Goal: Task Accomplishment & Management: Manage account settings

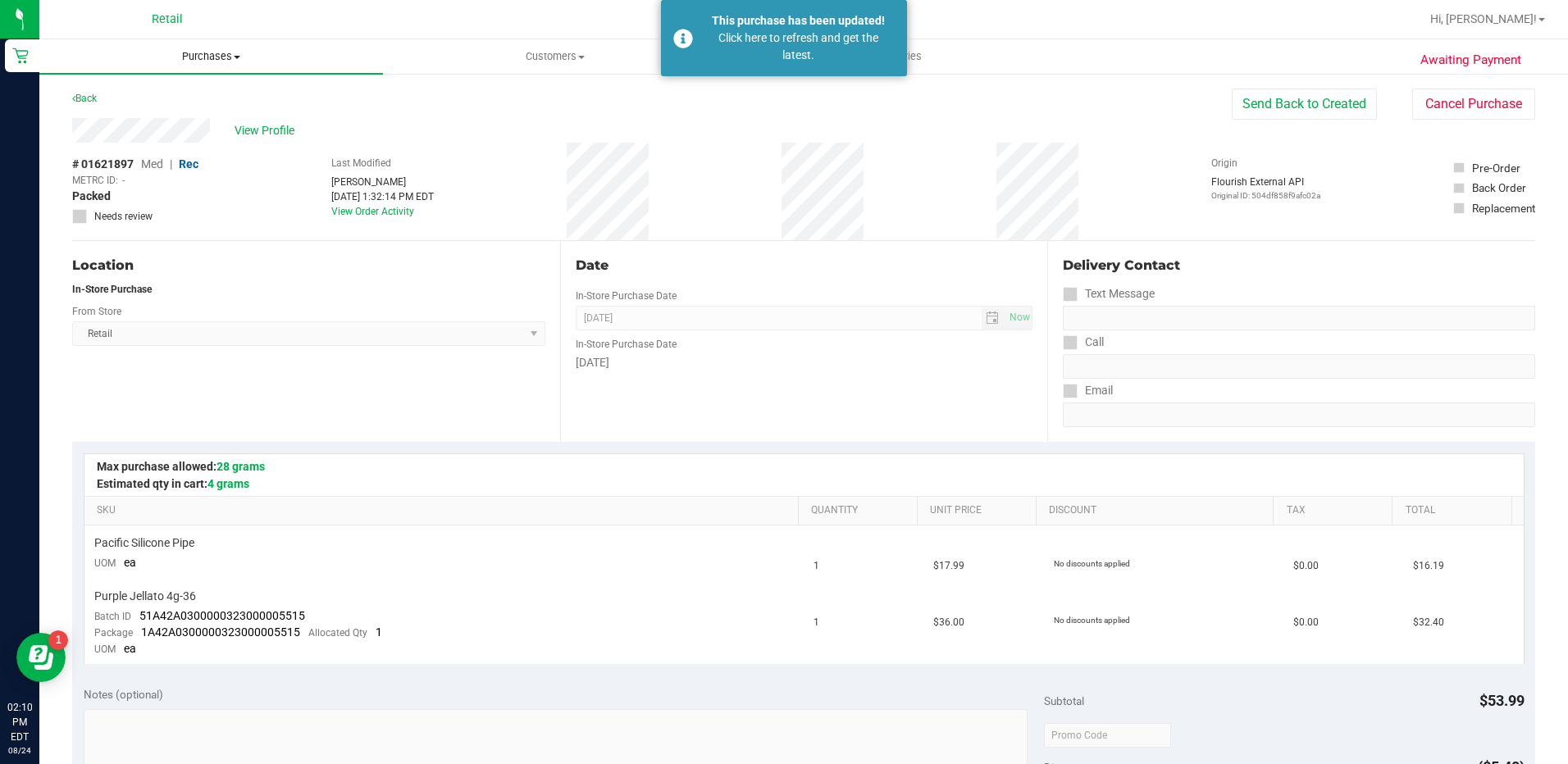
click at [224, 59] on span "Purchases" at bounding box center [212, 56] width 344 height 15
click at [230, 114] on li "Fulfillment" at bounding box center [212, 118] width 344 height 19
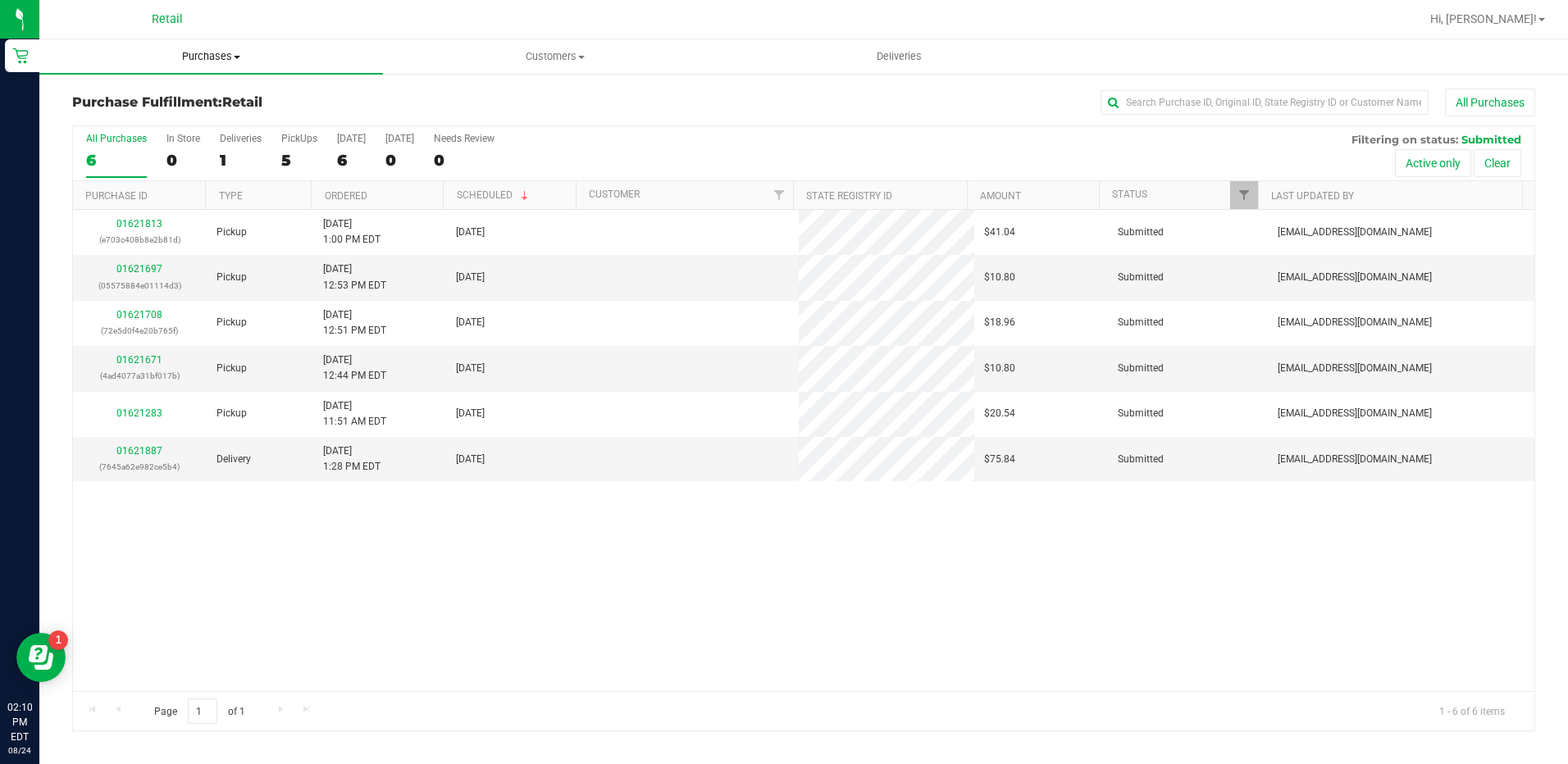
click at [225, 59] on span "Purchases" at bounding box center [212, 56] width 344 height 15
click at [230, 102] on li "Summary of purchases" at bounding box center [212, 99] width 344 height 19
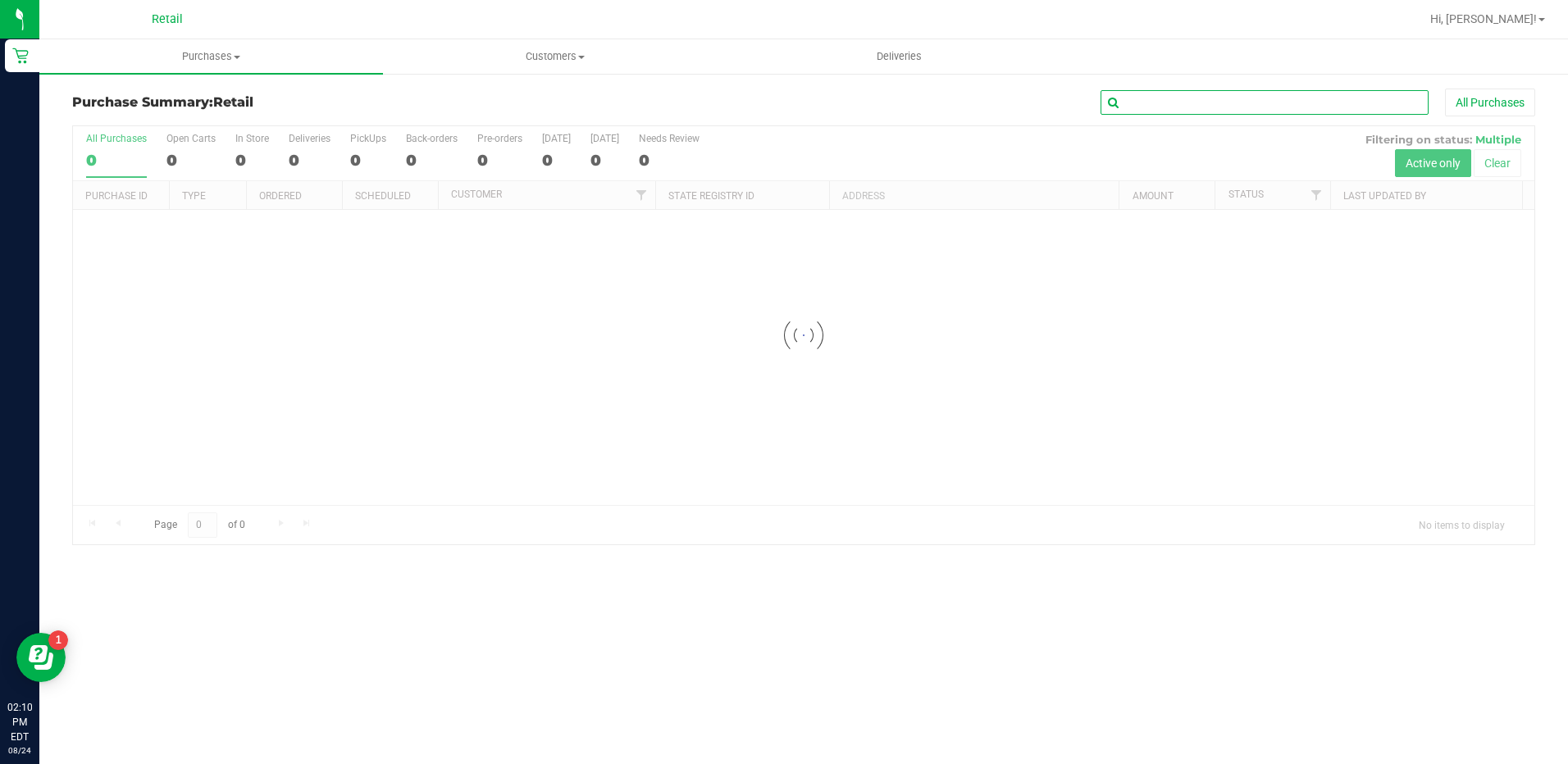
click at [1188, 98] on input "text" at bounding box center [1265, 102] width 328 height 24
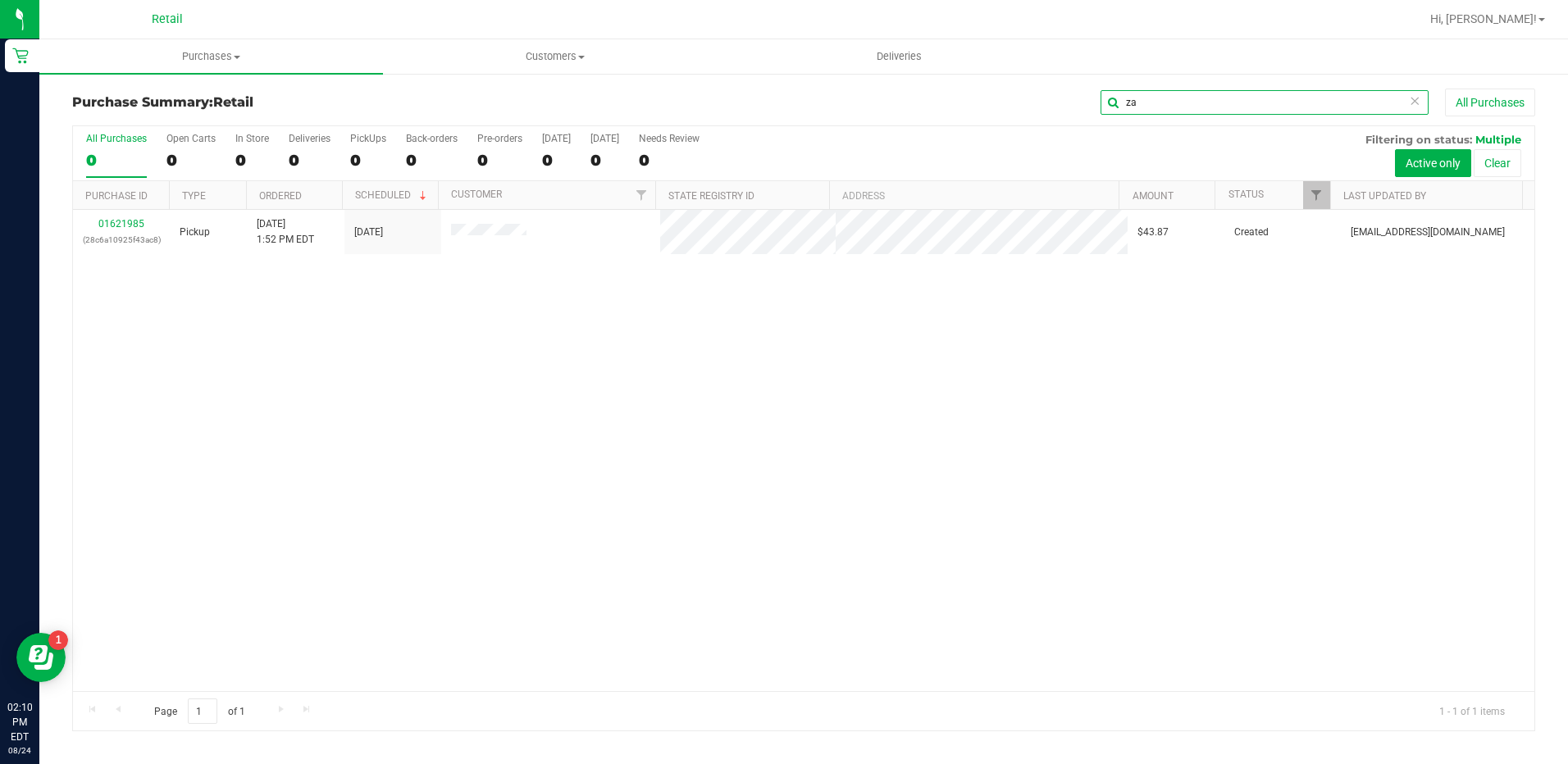
type input "z"
type input "[PERSON_NAME]"
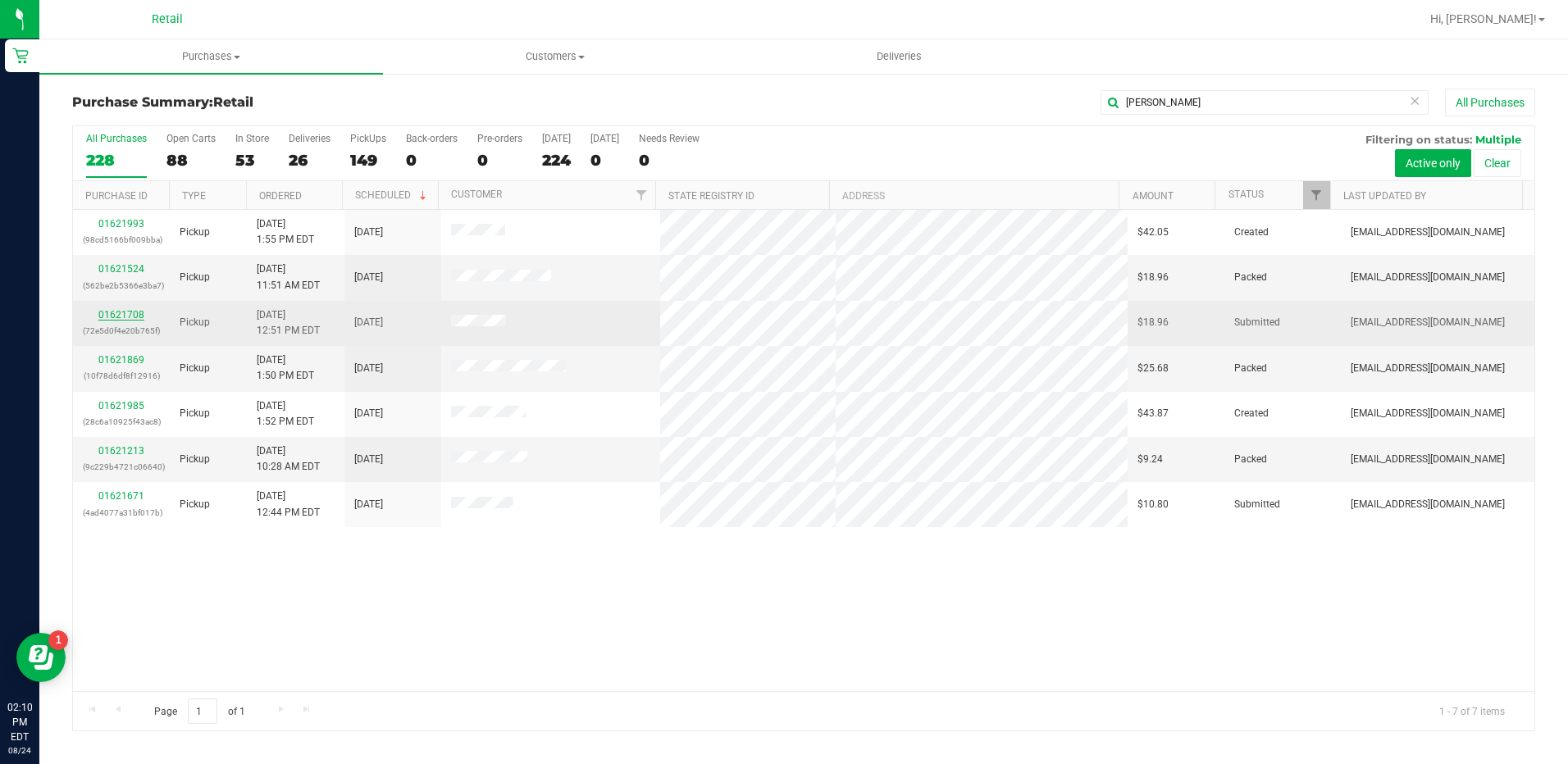
click at [133, 314] on link "01621708" at bounding box center [120, 315] width 46 height 12
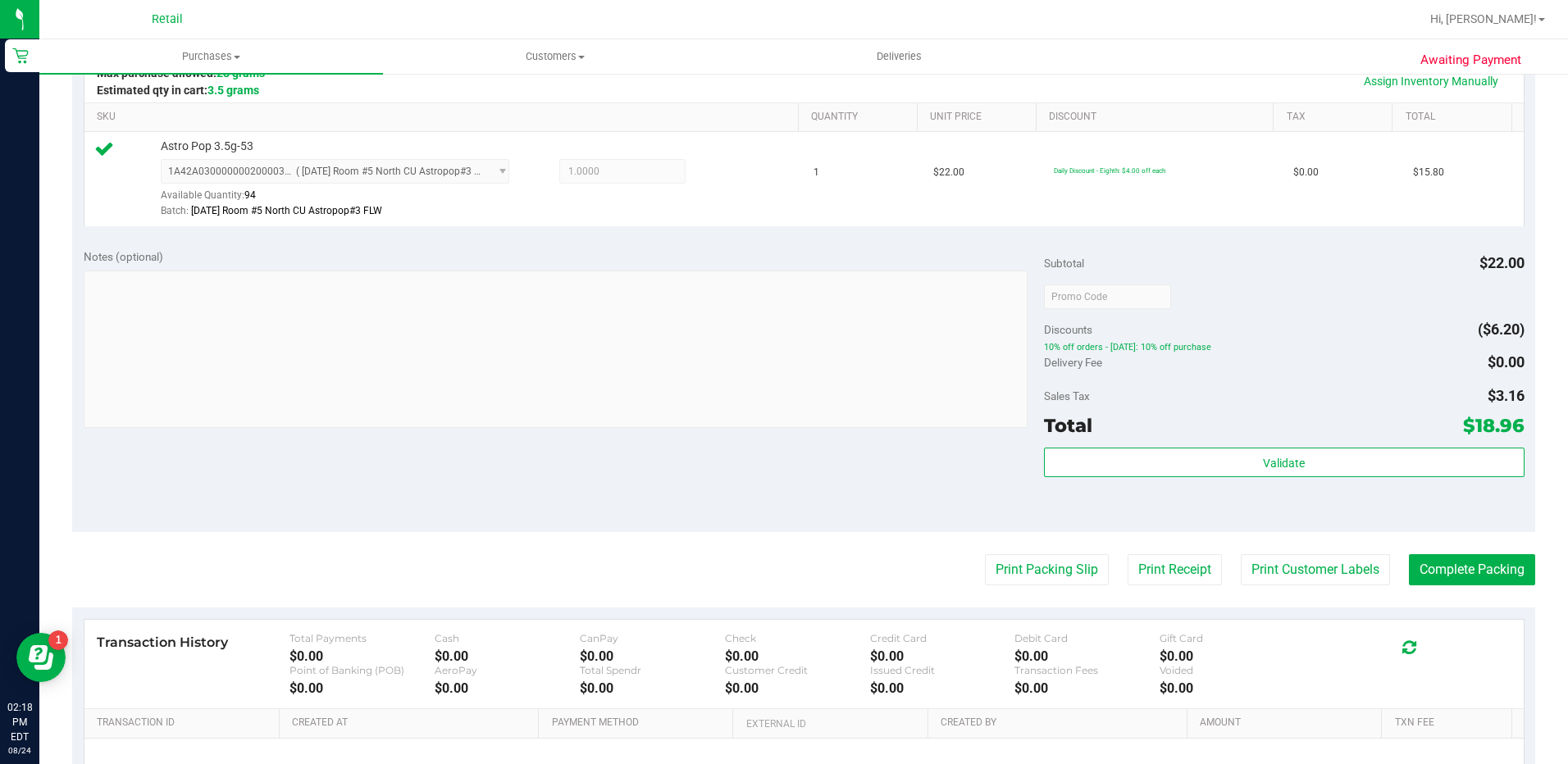
scroll to position [410, 0]
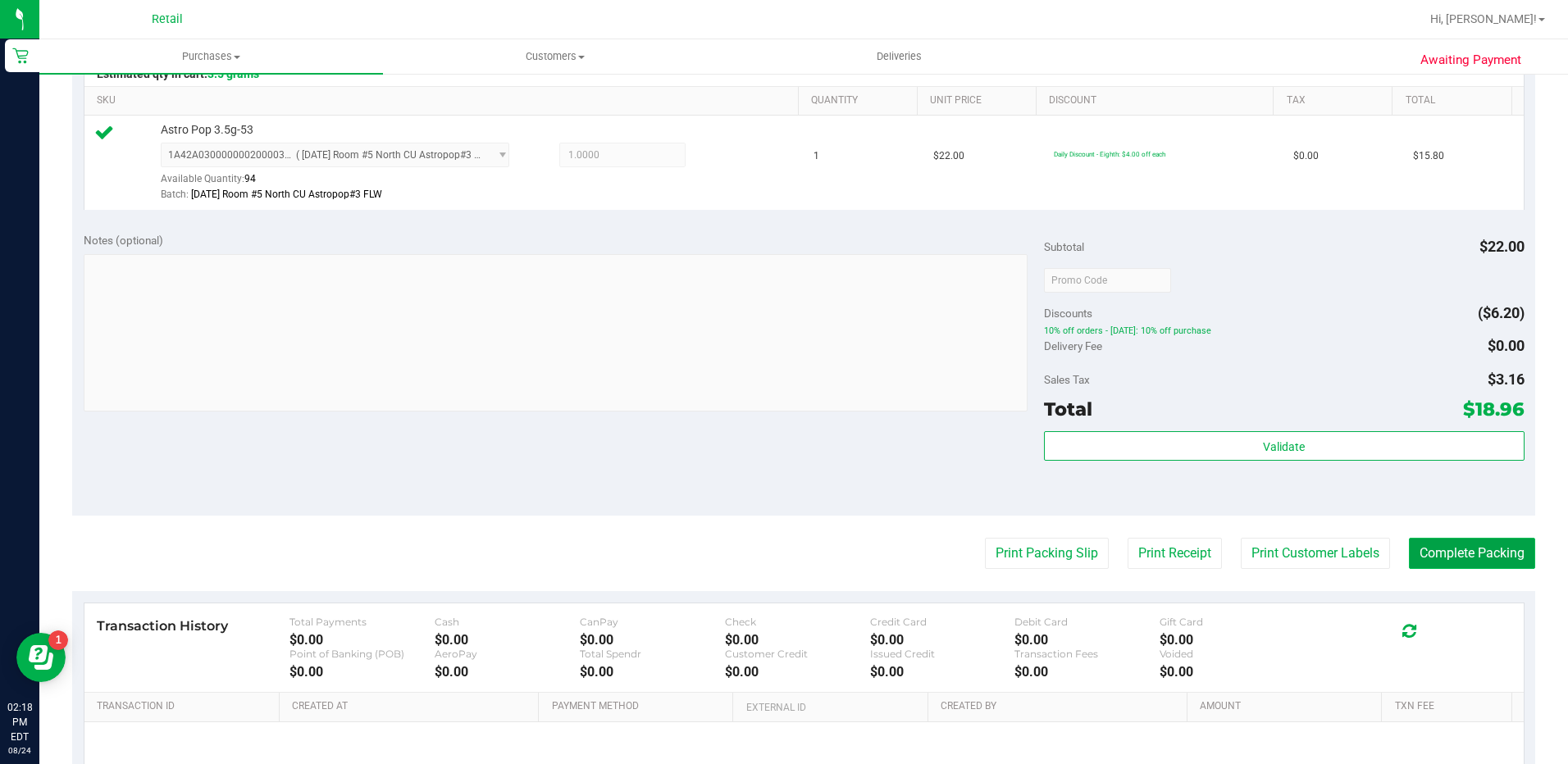
click at [1409, 562] on button "Complete Packing" at bounding box center [1472, 553] width 126 height 31
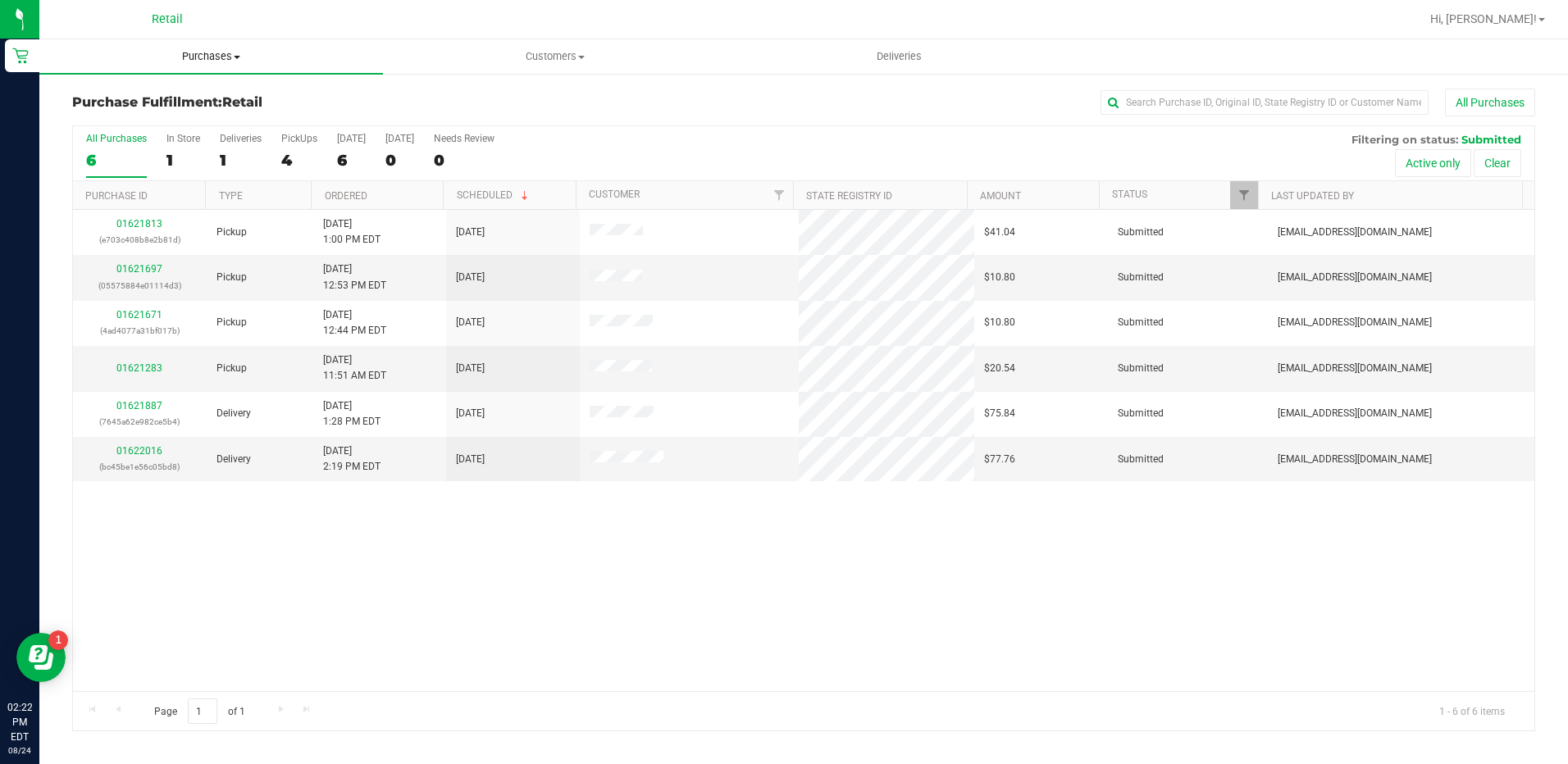
drag, startPoint x: 190, startPoint y: 49, endPoint x: 203, endPoint y: 55, distance: 14.3
click at [190, 49] on uib-tab-heading "Purchases Summary of purchases Fulfillment All purchases" at bounding box center [212, 56] width 344 height 34
click at [236, 98] on li "Summary of purchases" at bounding box center [212, 99] width 344 height 19
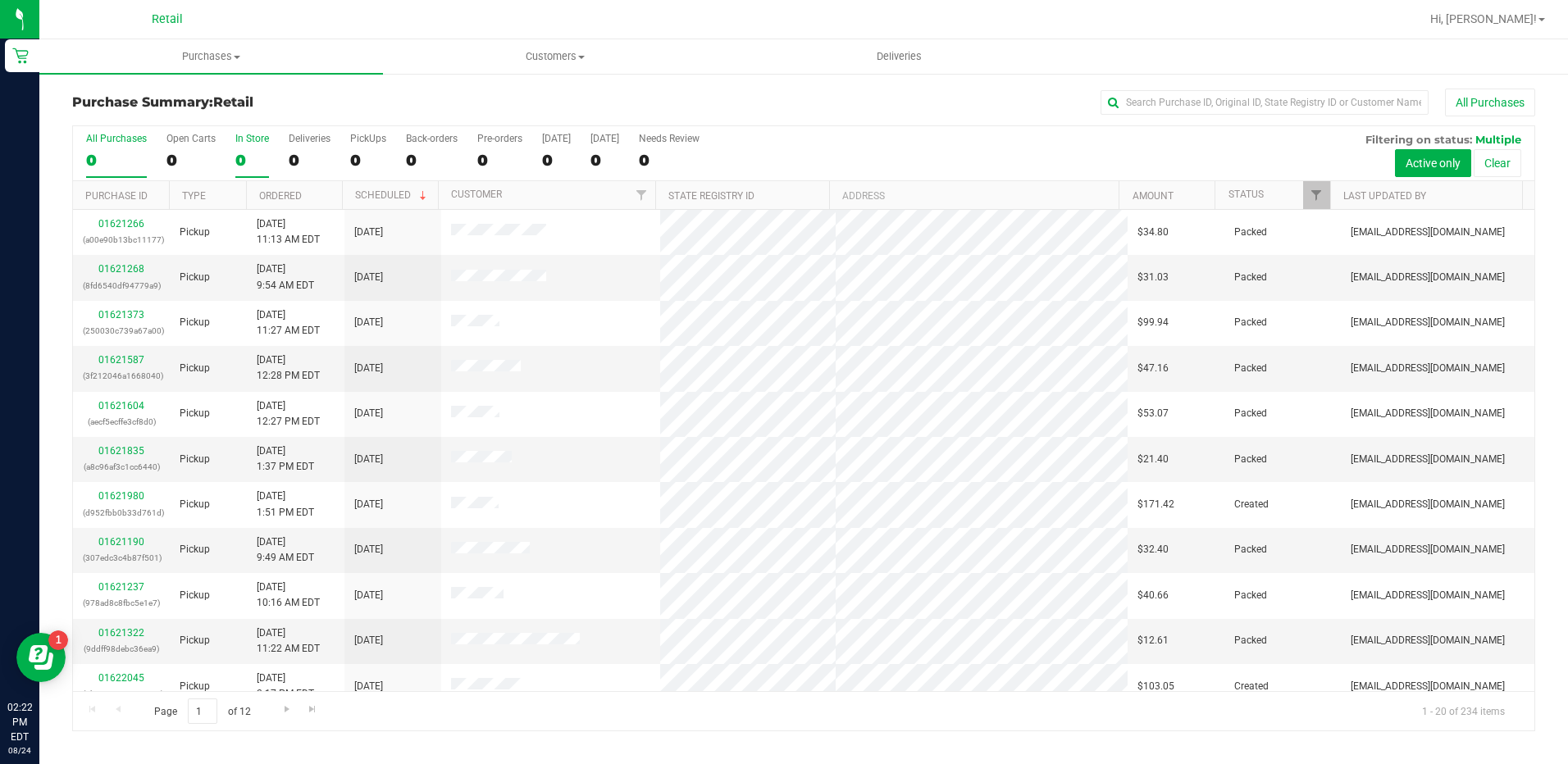
click at [247, 155] on div "0" at bounding box center [251, 159] width 34 height 18
click at [0, 0] on input "In Store 0" at bounding box center [0, 0] width 0 height 0
click at [306, 193] on th "Ordered" at bounding box center [293, 196] width 96 height 29
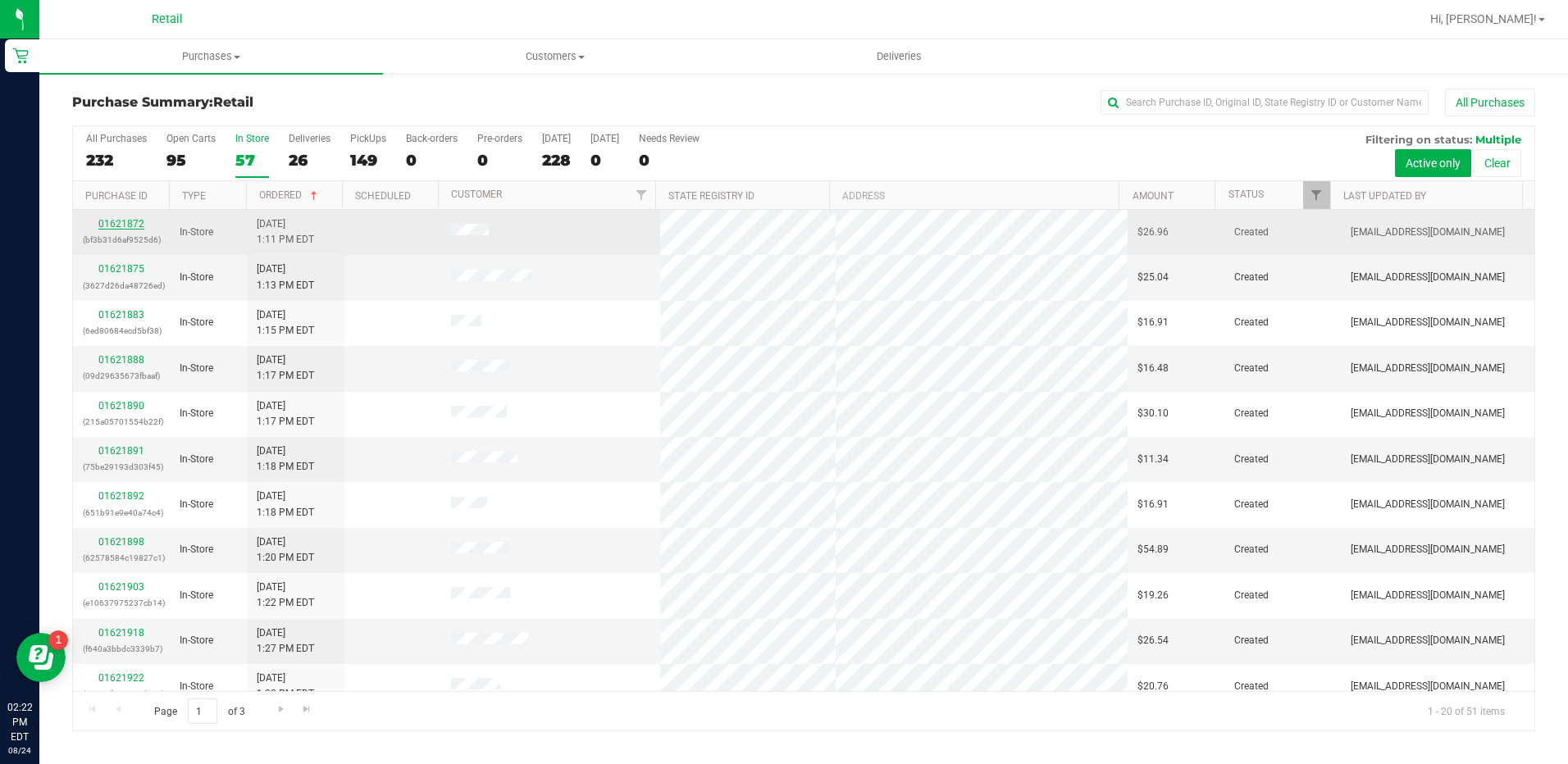
click at [118, 228] on link "01621872" at bounding box center [120, 224] width 46 height 12
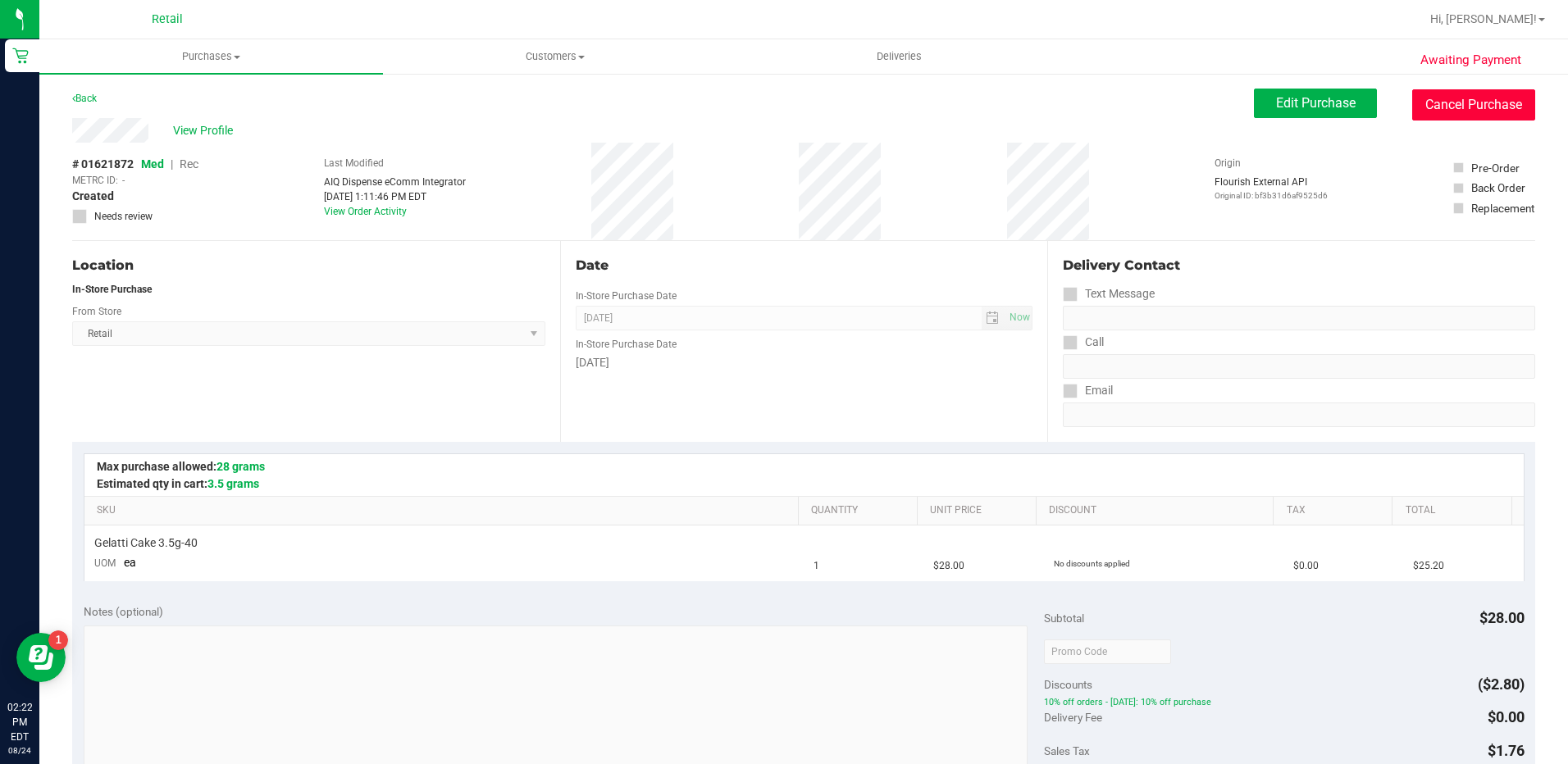
click at [1462, 94] on button "Cancel Purchase" at bounding box center [1473, 105] width 123 height 31
click at [84, 98] on link "Back" at bounding box center [83, 98] width 24 height 12
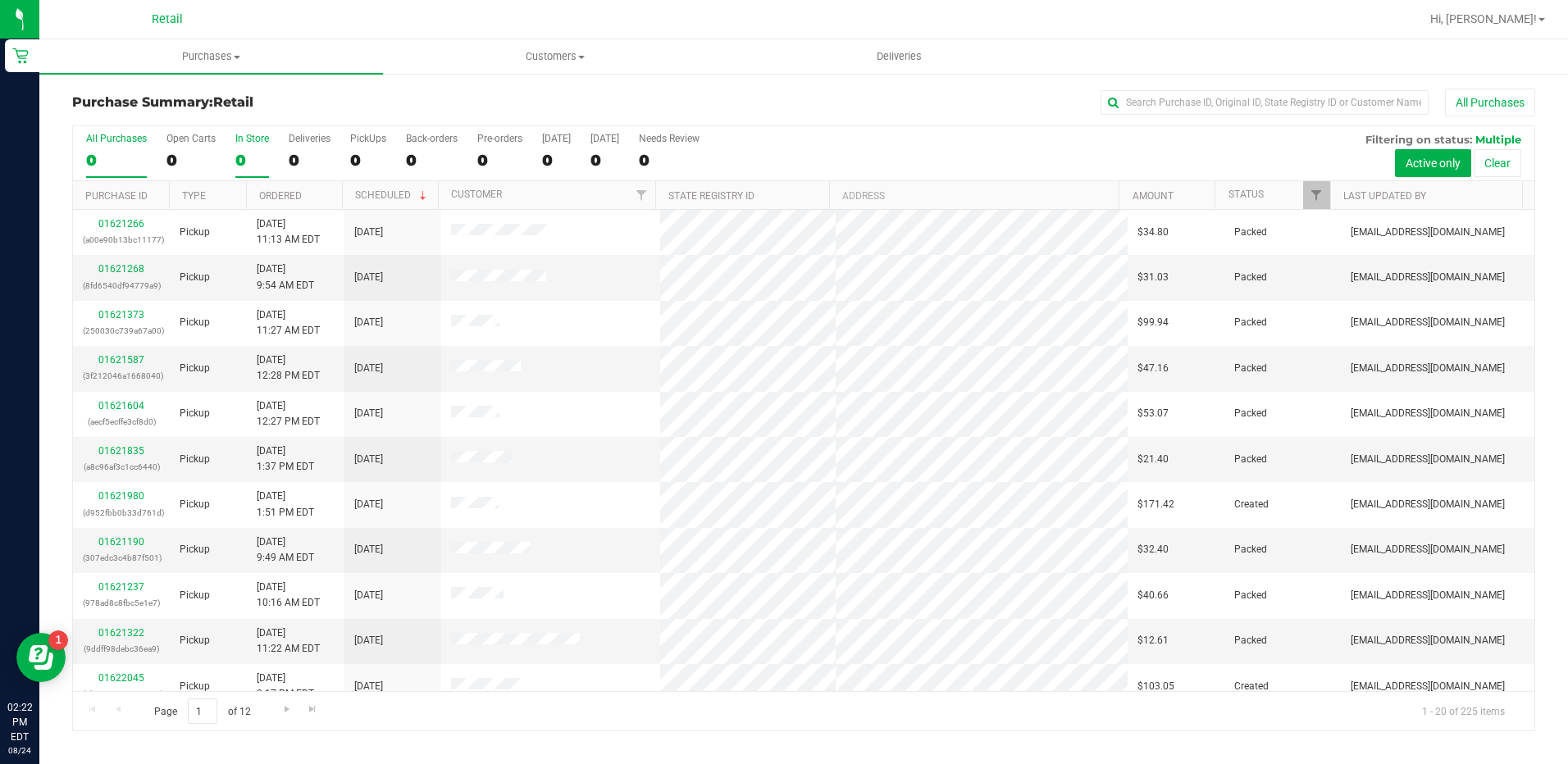
click at [255, 158] on div "0" at bounding box center [251, 159] width 34 height 18
click at [0, 0] on input "In Store 0" at bounding box center [0, 0] width 0 height 0
click at [316, 205] on th "Ordered" at bounding box center [293, 196] width 96 height 29
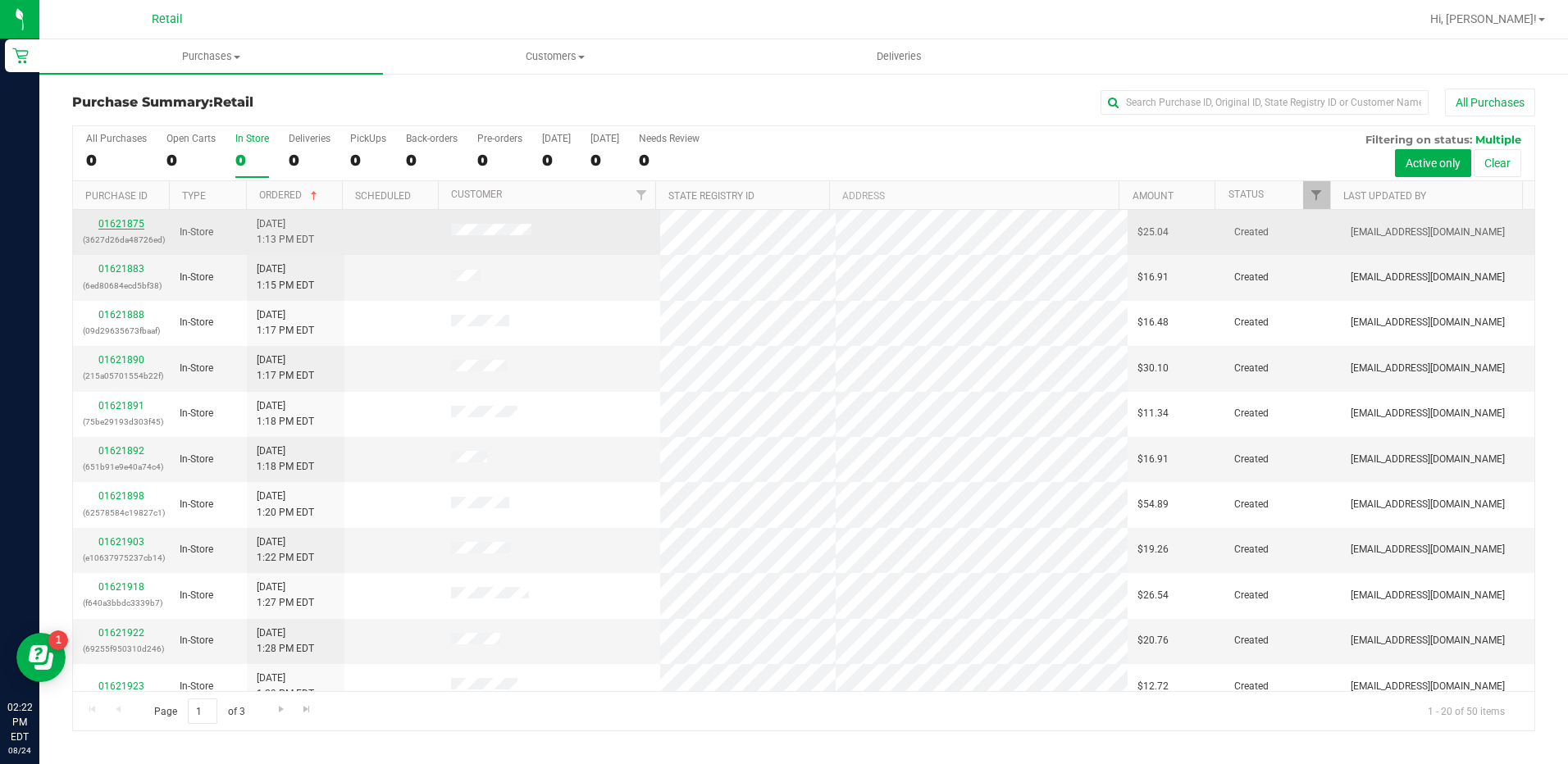
click at [126, 224] on link "01621875" at bounding box center [120, 224] width 46 height 12
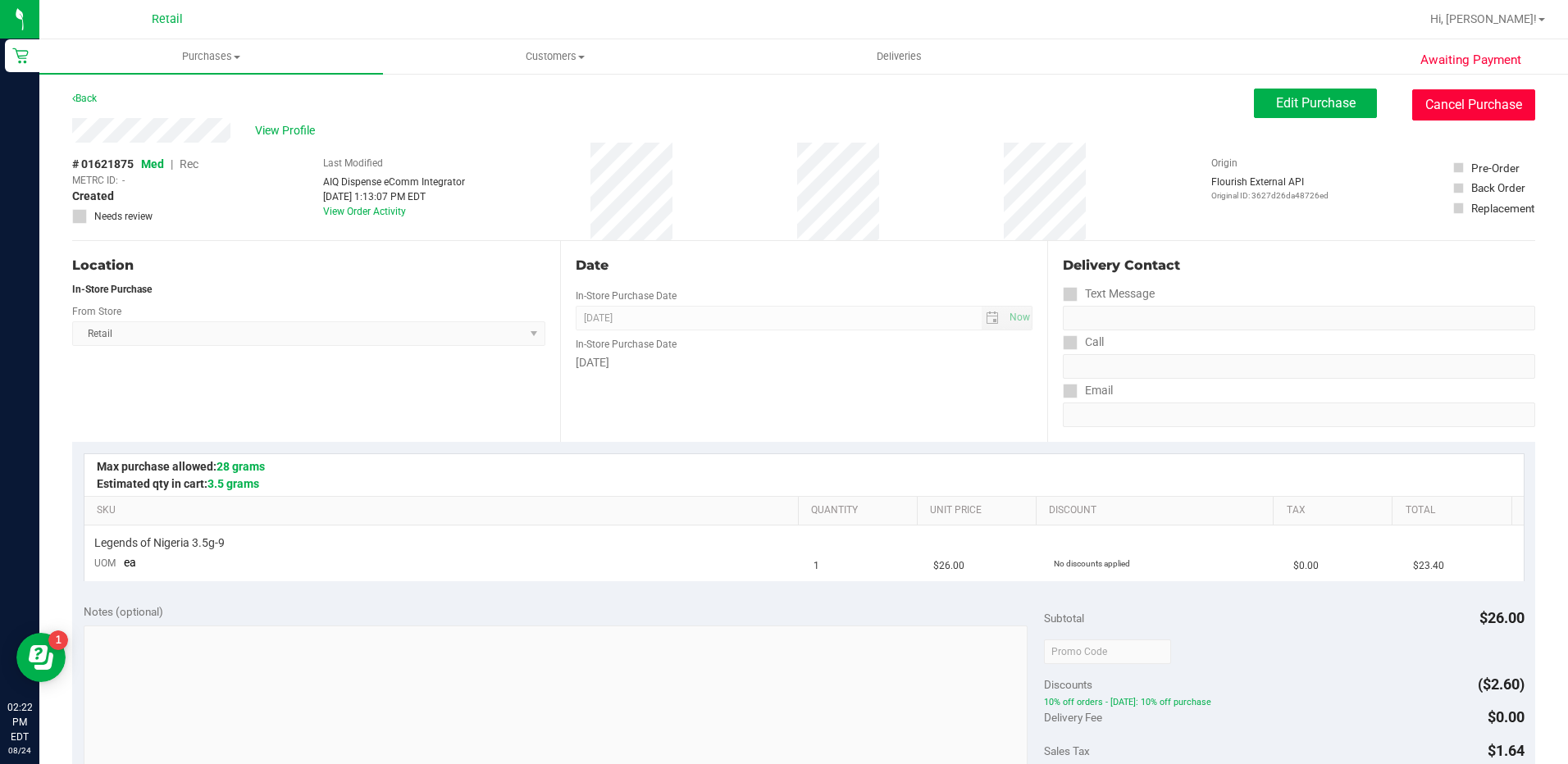
click at [1489, 96] on button "Cancel Purchase" at bounding box center [1473, 105] width 123 height 31
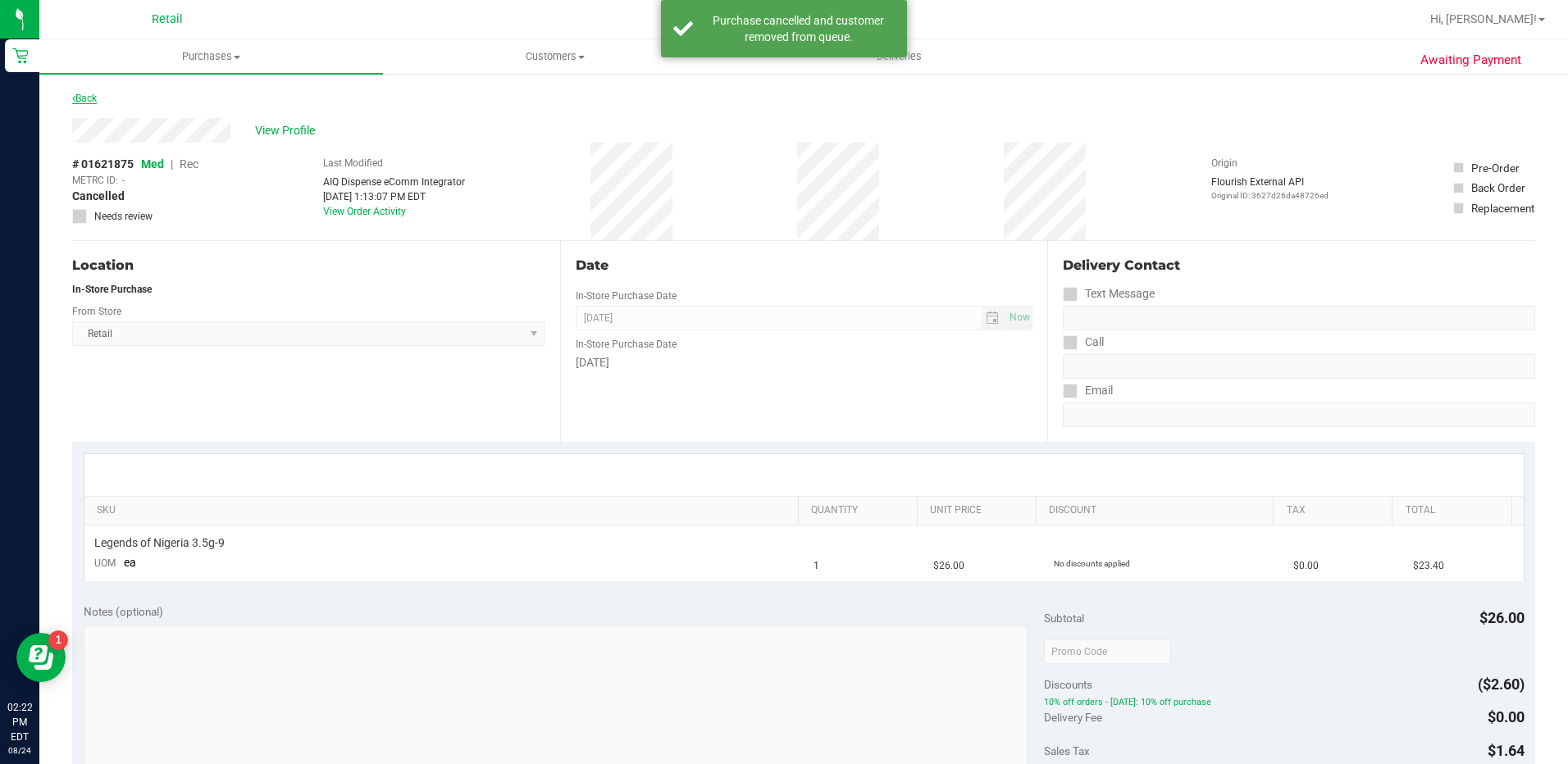
click at [95, 99] on link "Back" at bounding box center [83, 98] width 24 height 12
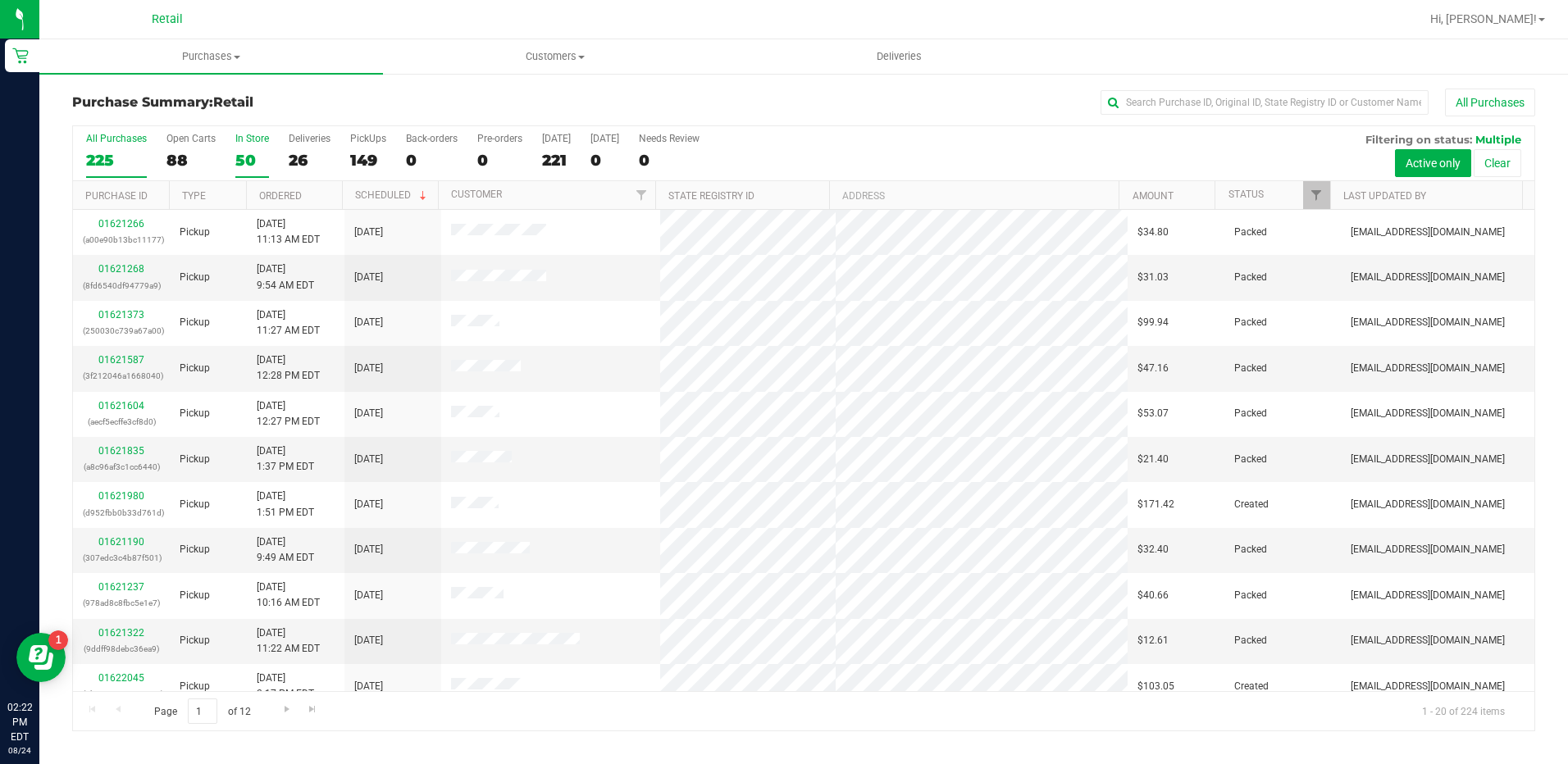
click at [250, 154] on div "50" at bounding box center [251, 159] width 34 height 18
click at [0, 0] on input "In Store 50" at bounding box center [0, 0] width 0 height 0
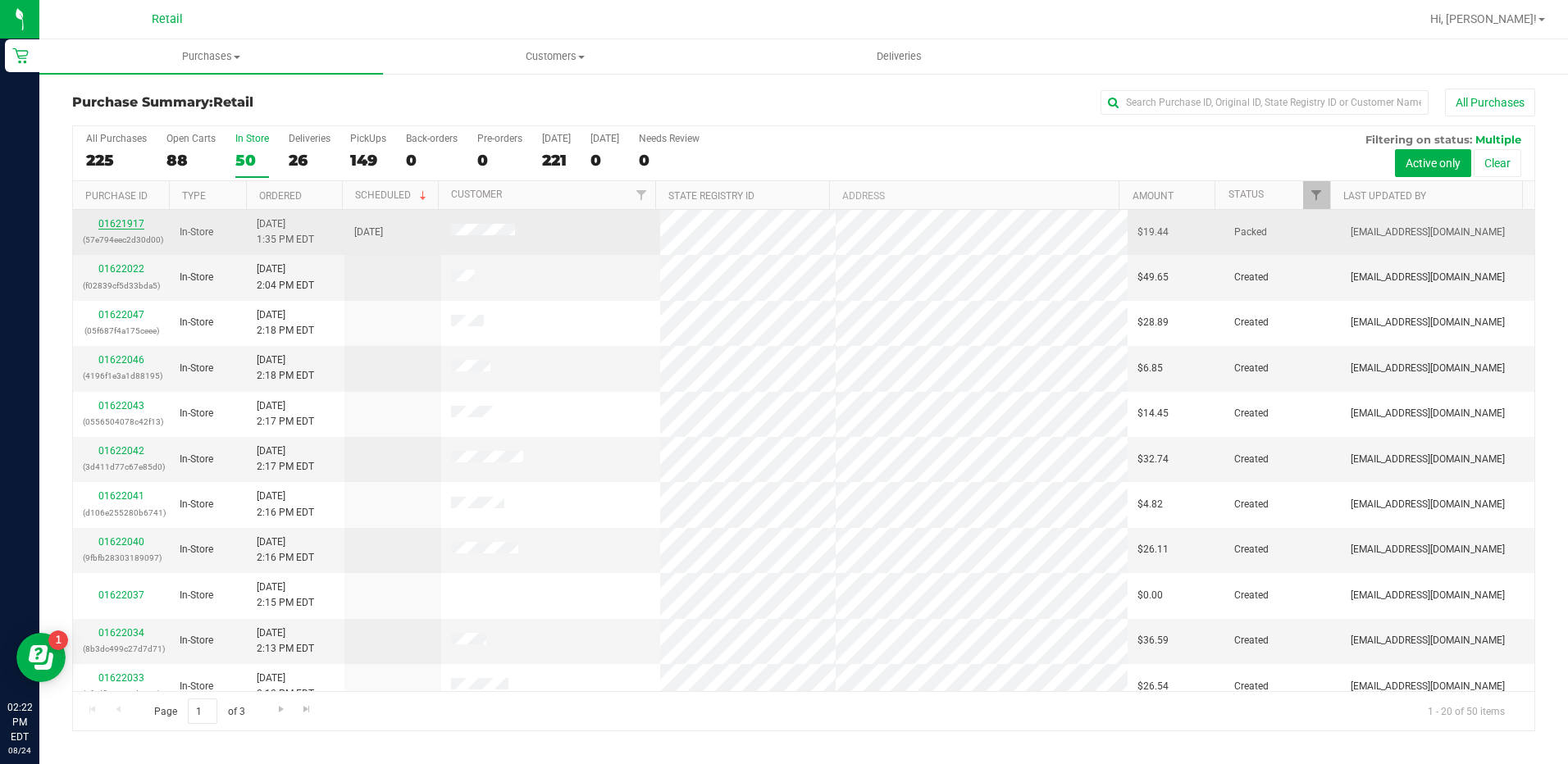
click at [111, 221] on link "01621917" at bounding box center [120, 224] width 46 height 12
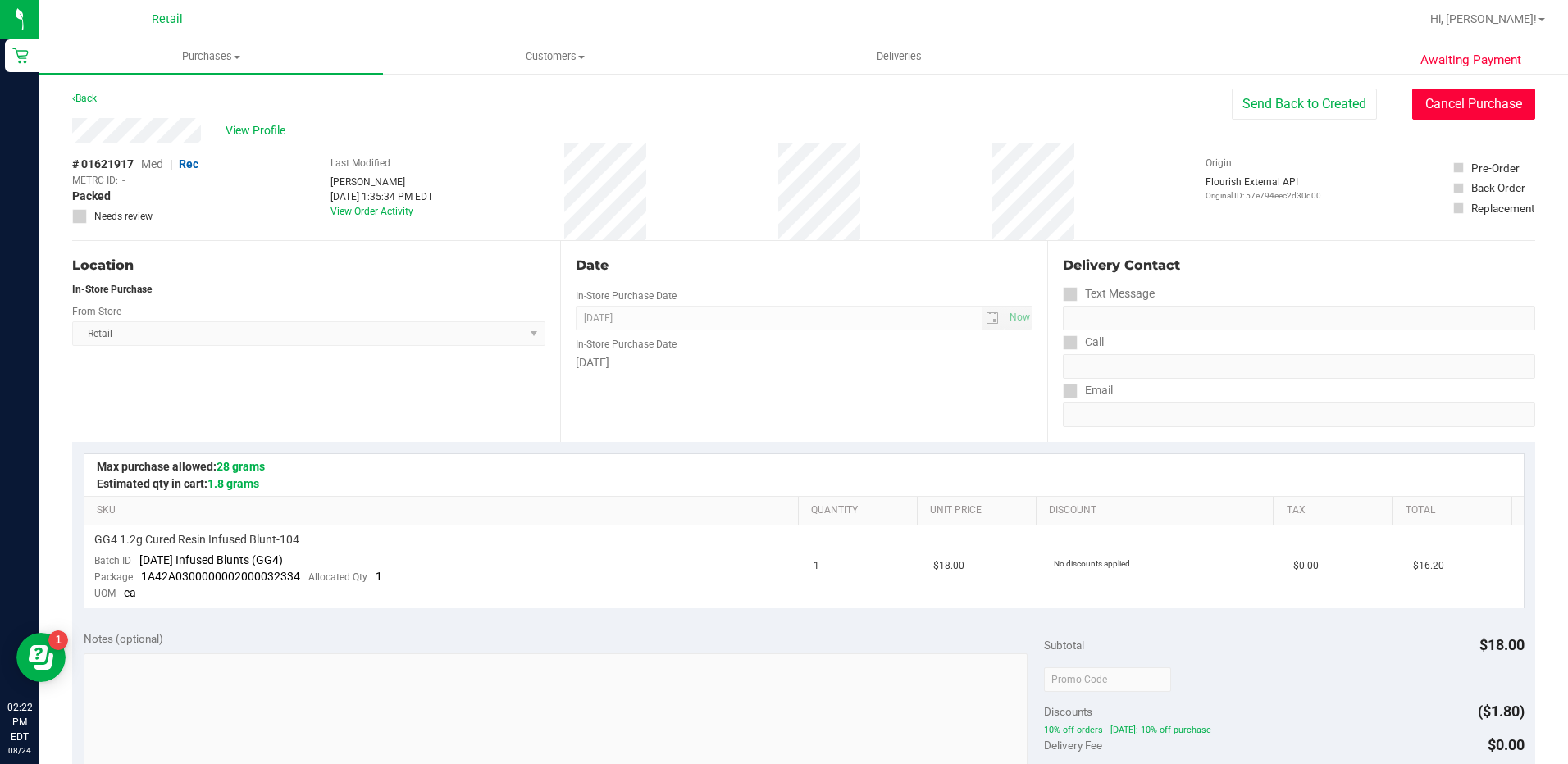
click at [1457, 107] on button "Cancel Purchase" at bounding box center [1473, 104] width 123 height 31
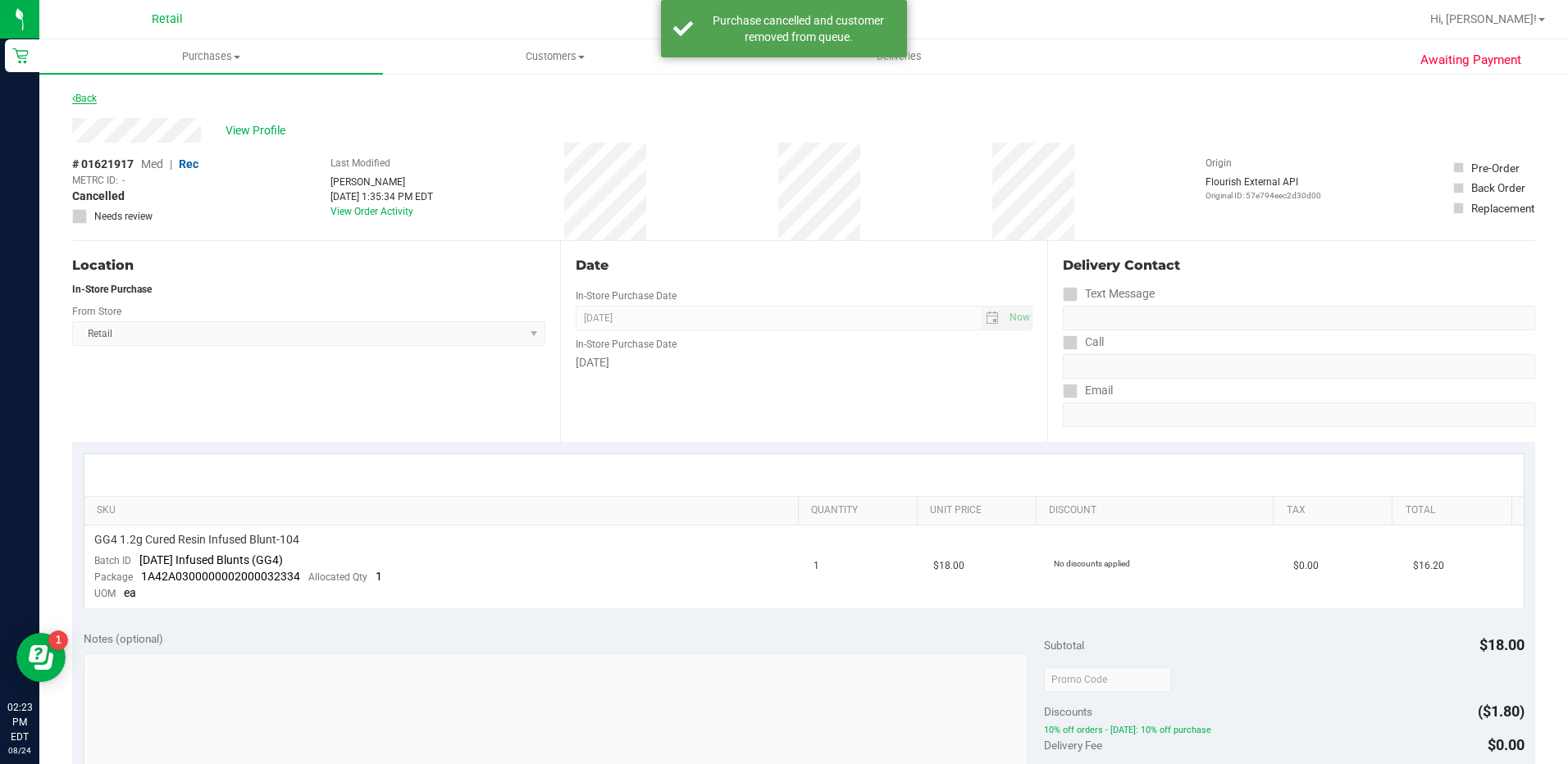
click at [85, 93] on link "Back" at bounding box center [83, 98] width 24 height 12
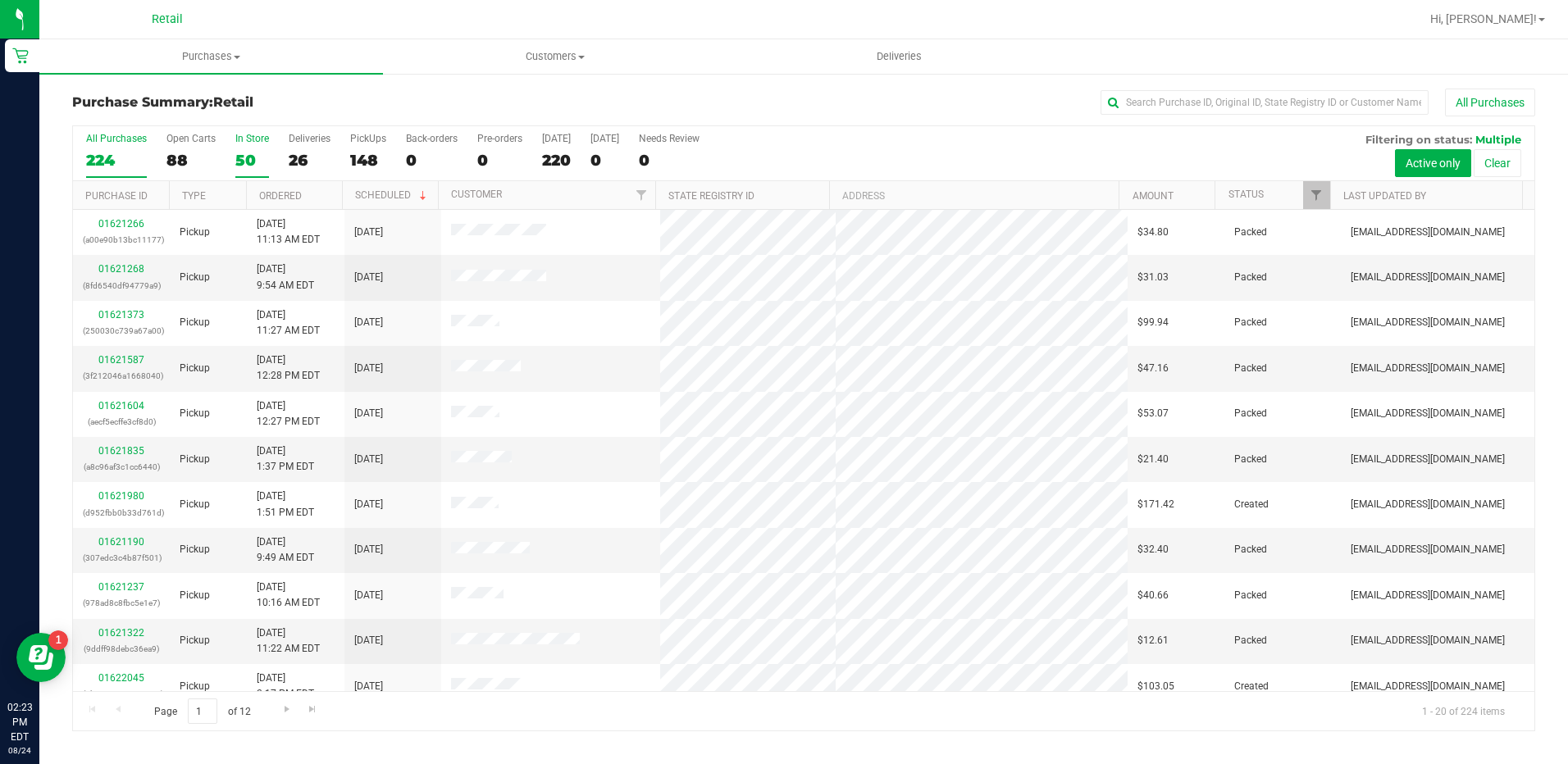
click at [253, 161] on div "50" at bounding box center [251, 159] width 34 height 18
click at [0, 0] on input "In Store 50" at bounding box center [0, 0] width 0 height 0
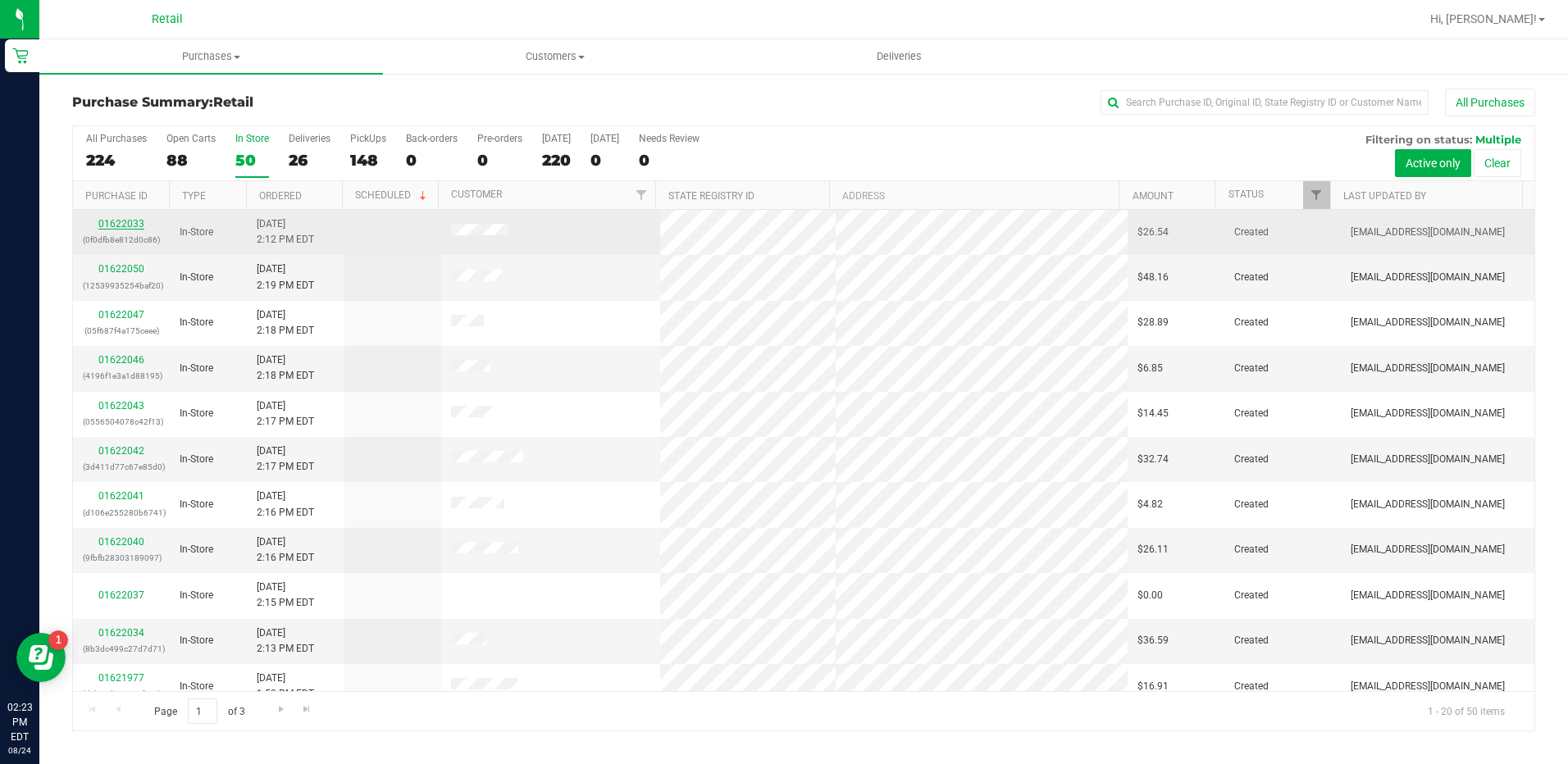
click at [127, 220] on link "01622033" at bounding box center [120, 224] width 46 height 12
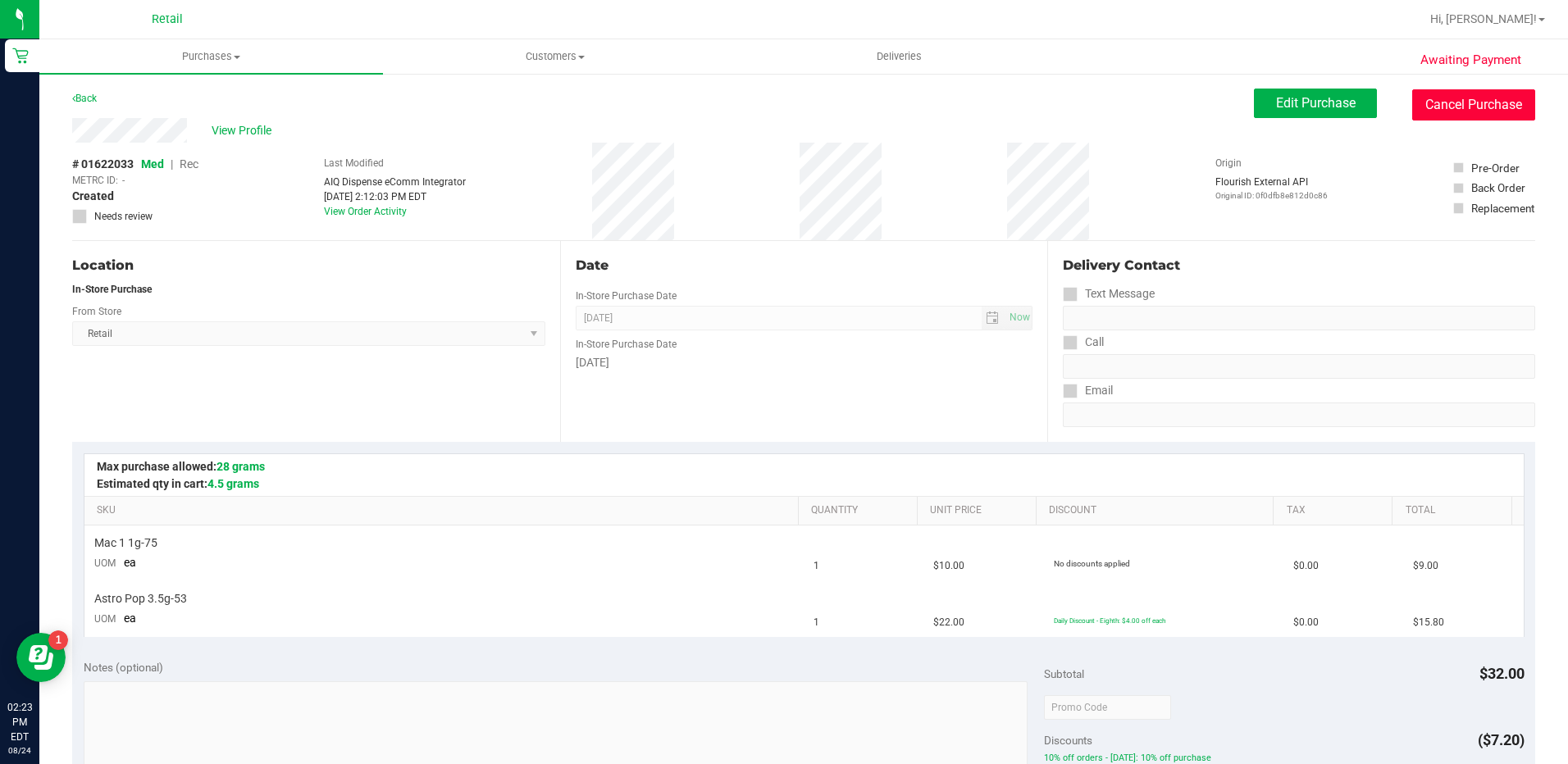
drag, startPoint x: 1463, startPoint y: 100, endPoint x: 862, endPoint y: 79, distance: 601.4
click at [1463, 103] on button "Cancel Purchase" at bounding box center [1473, 105] width 123 height 31
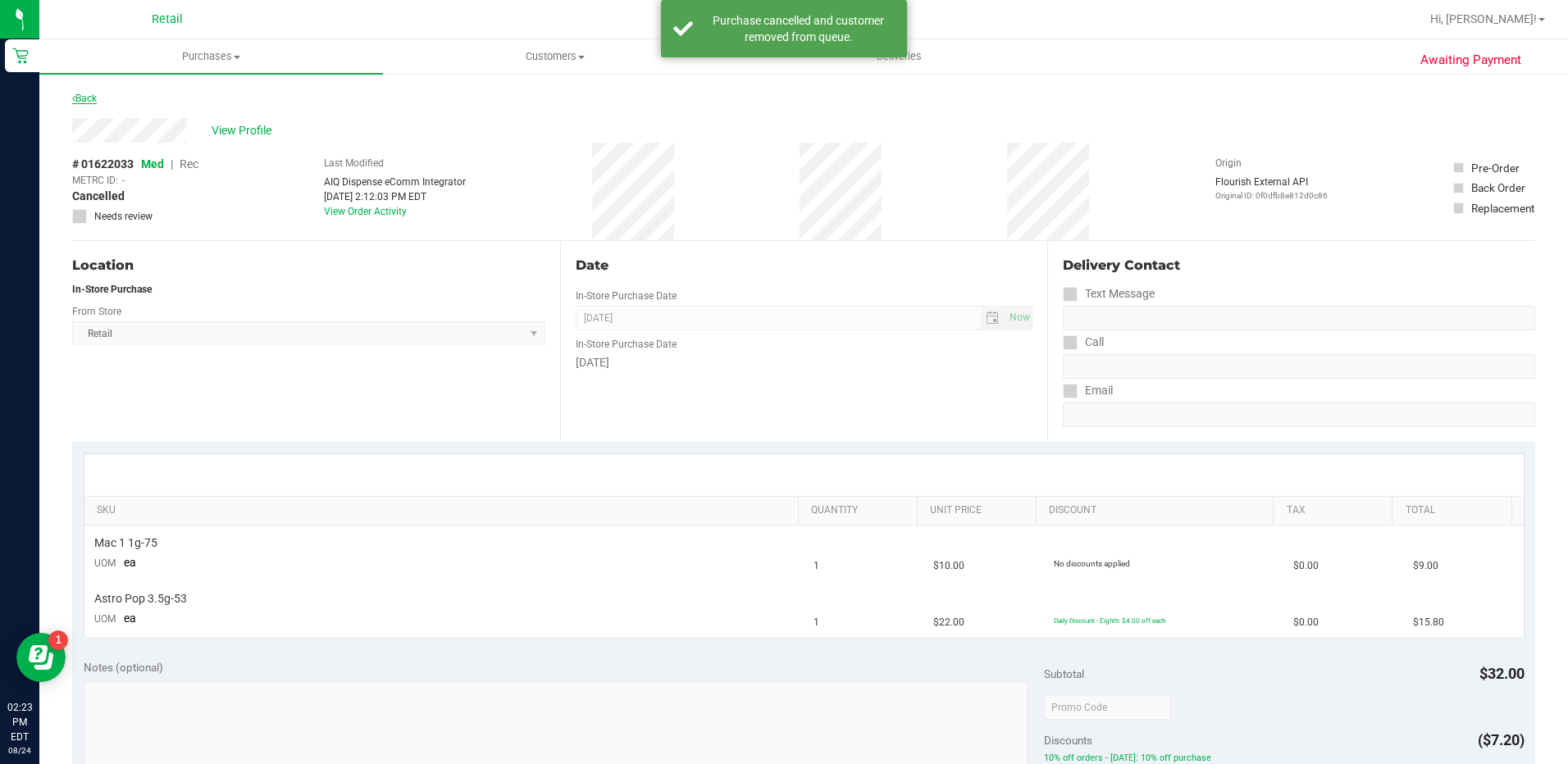
click at [94, 100] on link "Back" at bounding box center [83, 98] width 24 height 12
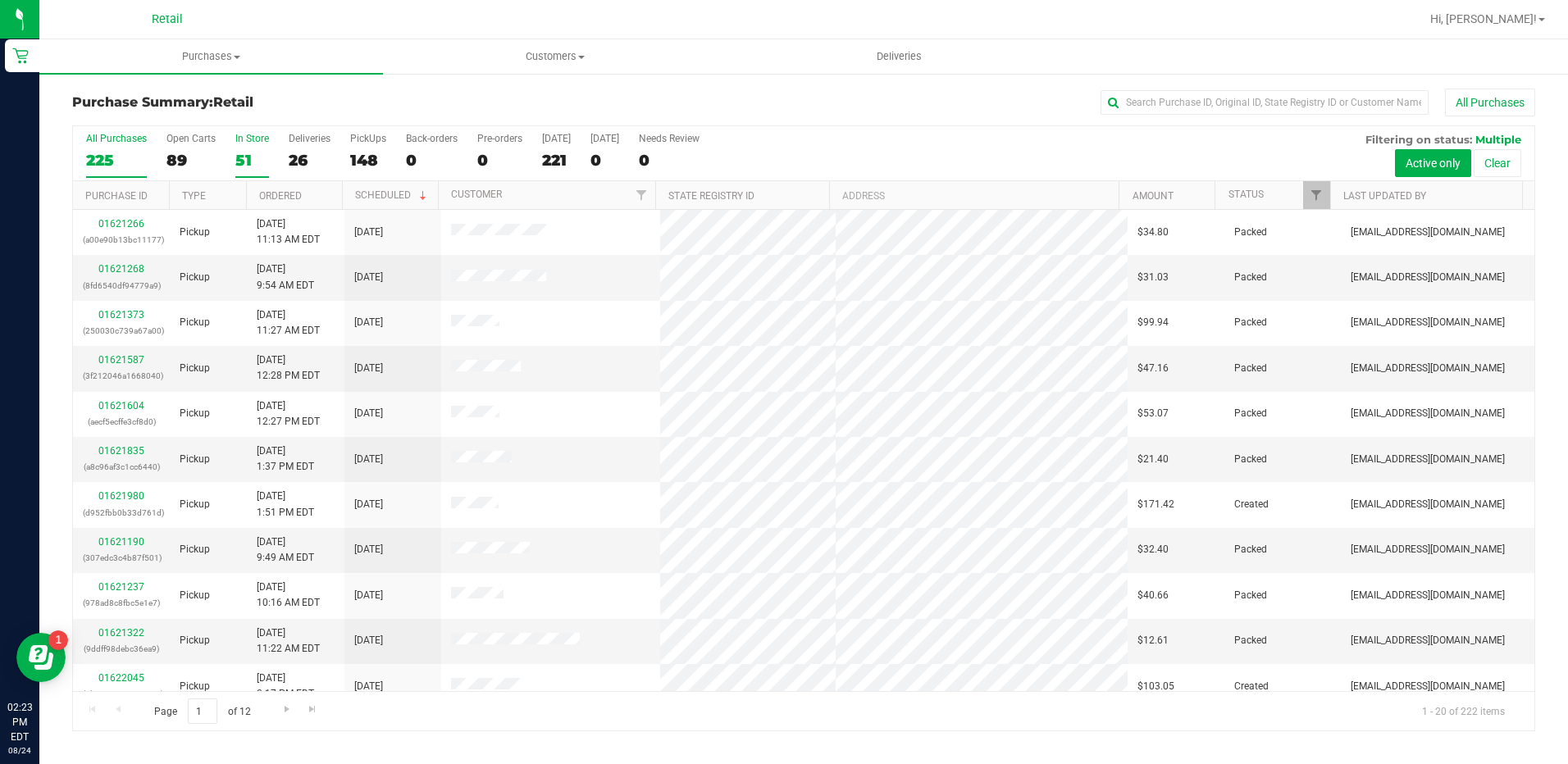
click at [259, 152] on div "51" at bounding box center [251, 159] width 34 height 18
click at [0, 0] on input "In Store 51" at bounding box center [0, 0] width 0 height 0
click at [309, 191] on th "Ordered" at bounding box center [293, 196] width 96 height 29
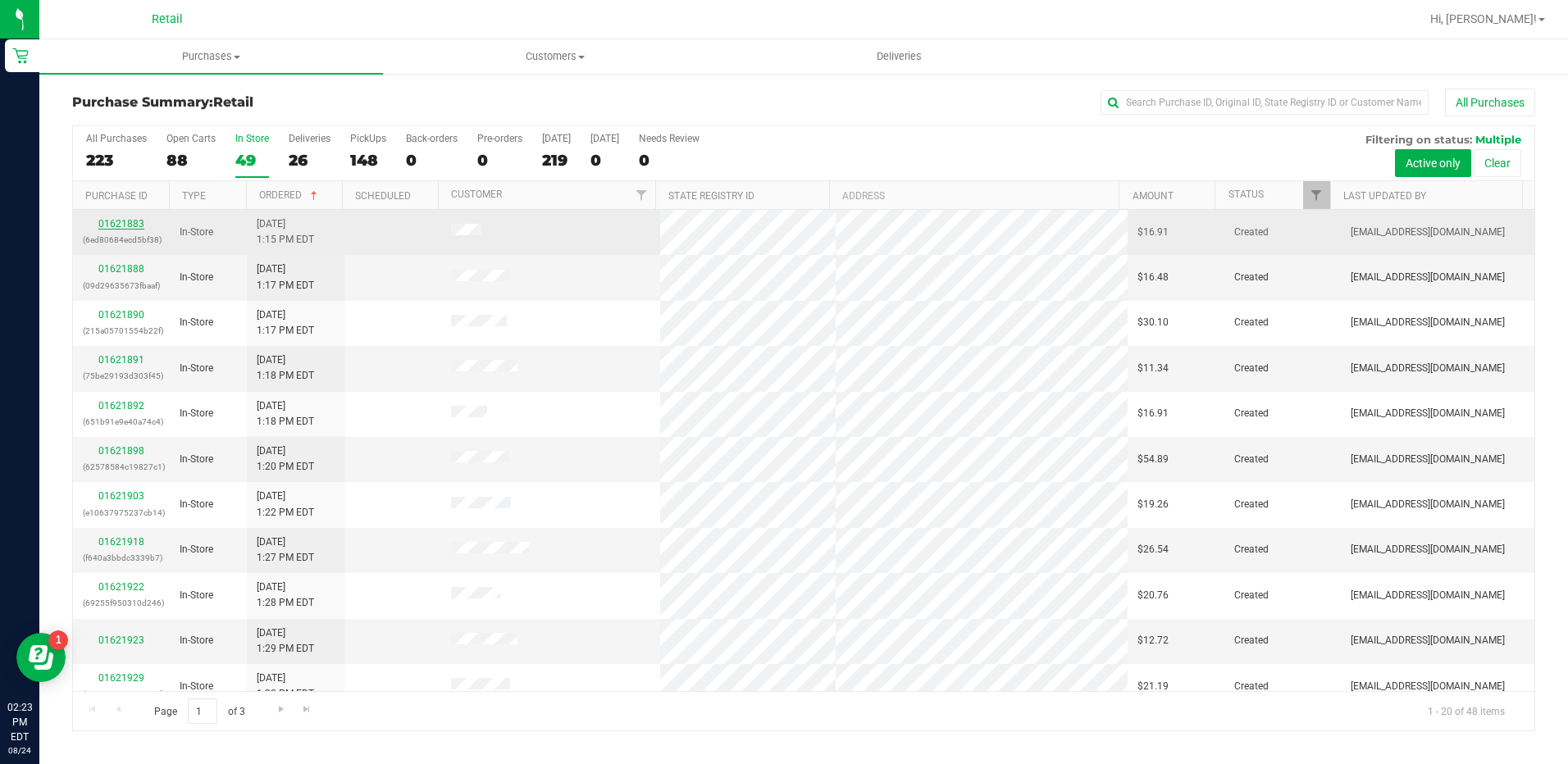
click at [135, 220] on link "01621883" at bounding box center [120, 224] width 46 height 12
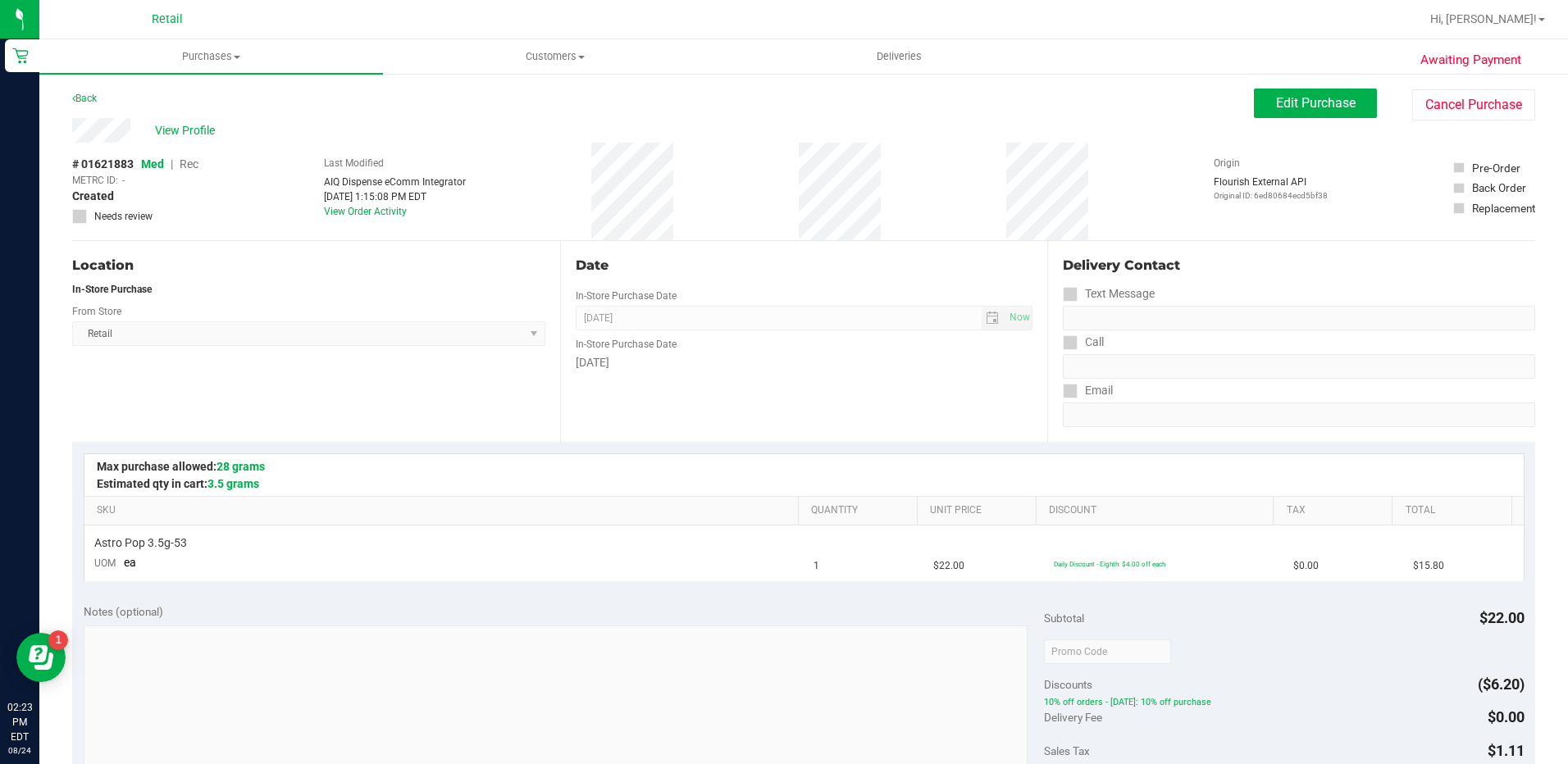
click at [1433, 123] on div "View Profile # 01621883 Med | Rec METRC ID: - Created Needs review Last Modifie…" at bounding box center [803, 180] width 1463 height 123
click at [1428, 109] on button "Cancel Purchase" at bounding box center [1473, 105] width 123 height 31
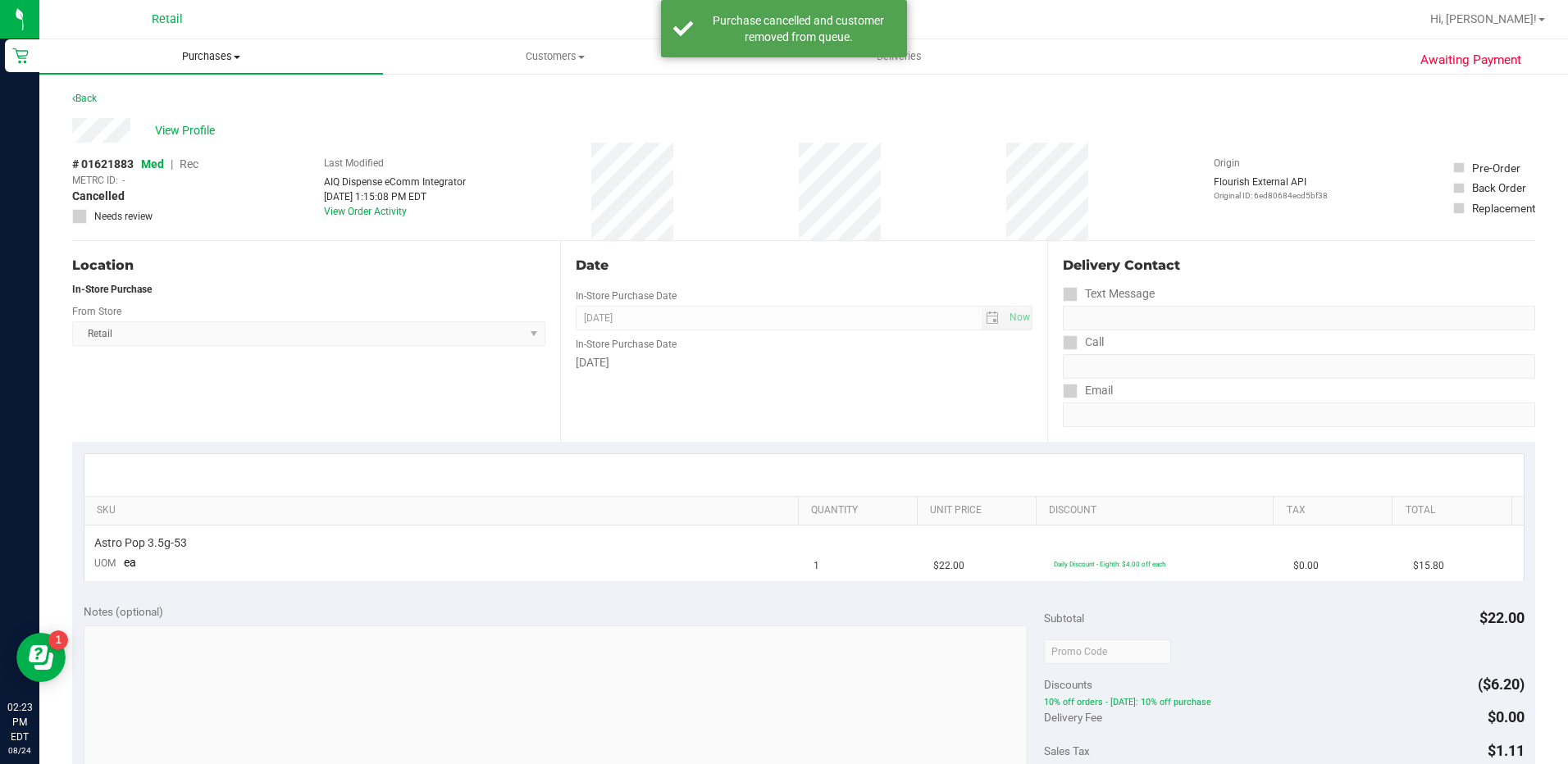
click at [218, 61] on span "Purchases" at bounding box center [212, 56] width 344 height 15
click at [220, 95] on li "Summary of purchases" at bounding box center [212, 99] width 344 height 19
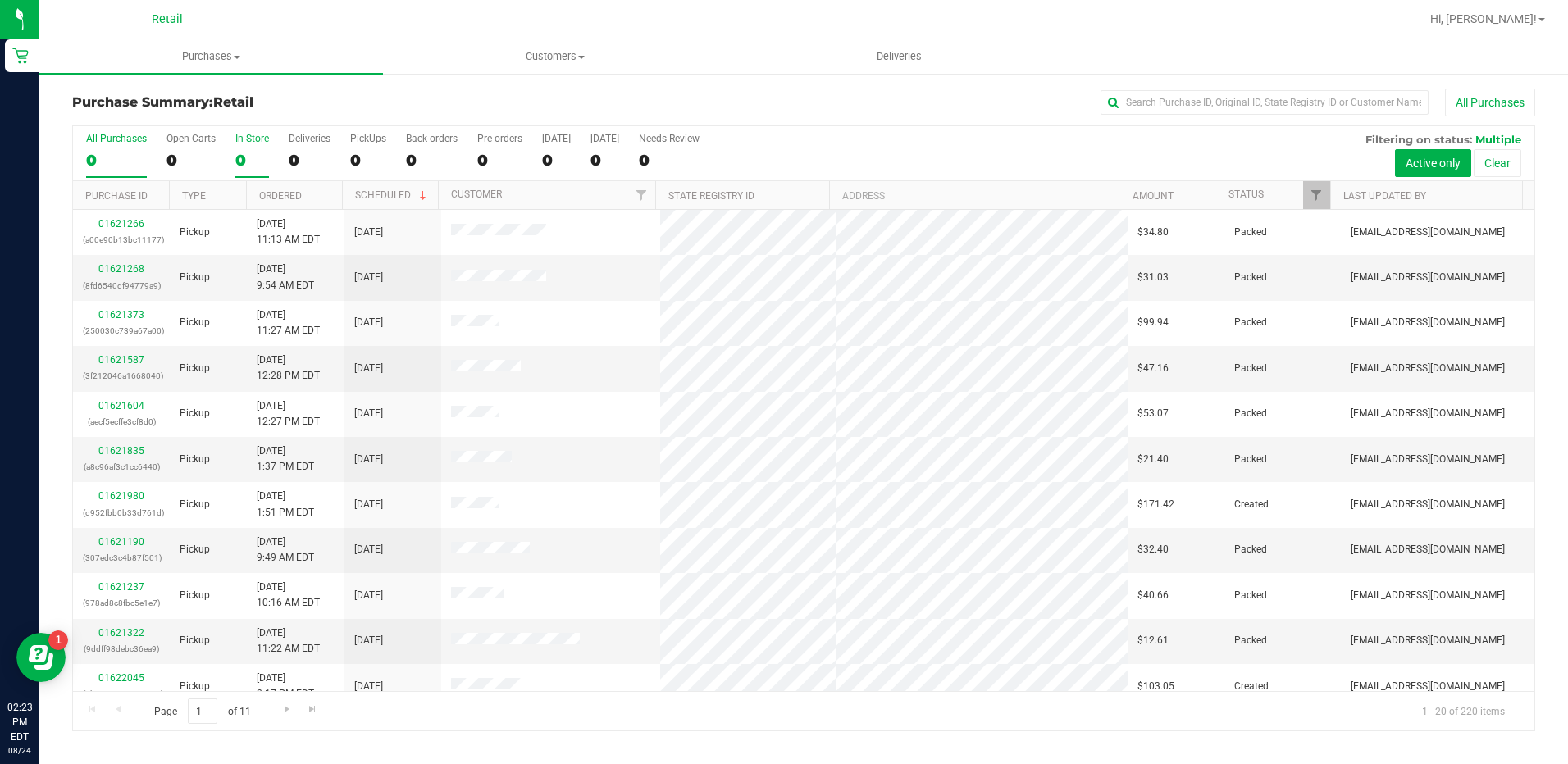
click at [250, 150] on div "0" at bounding box center [251, 159] width 34 height 18
click at [0, 0] on input "In Store 0" at bounding box center [0, 0] width 0 height 0
click at [320, 192] on th "Ordered" at bounding box center [293, 196] width 96 height 29
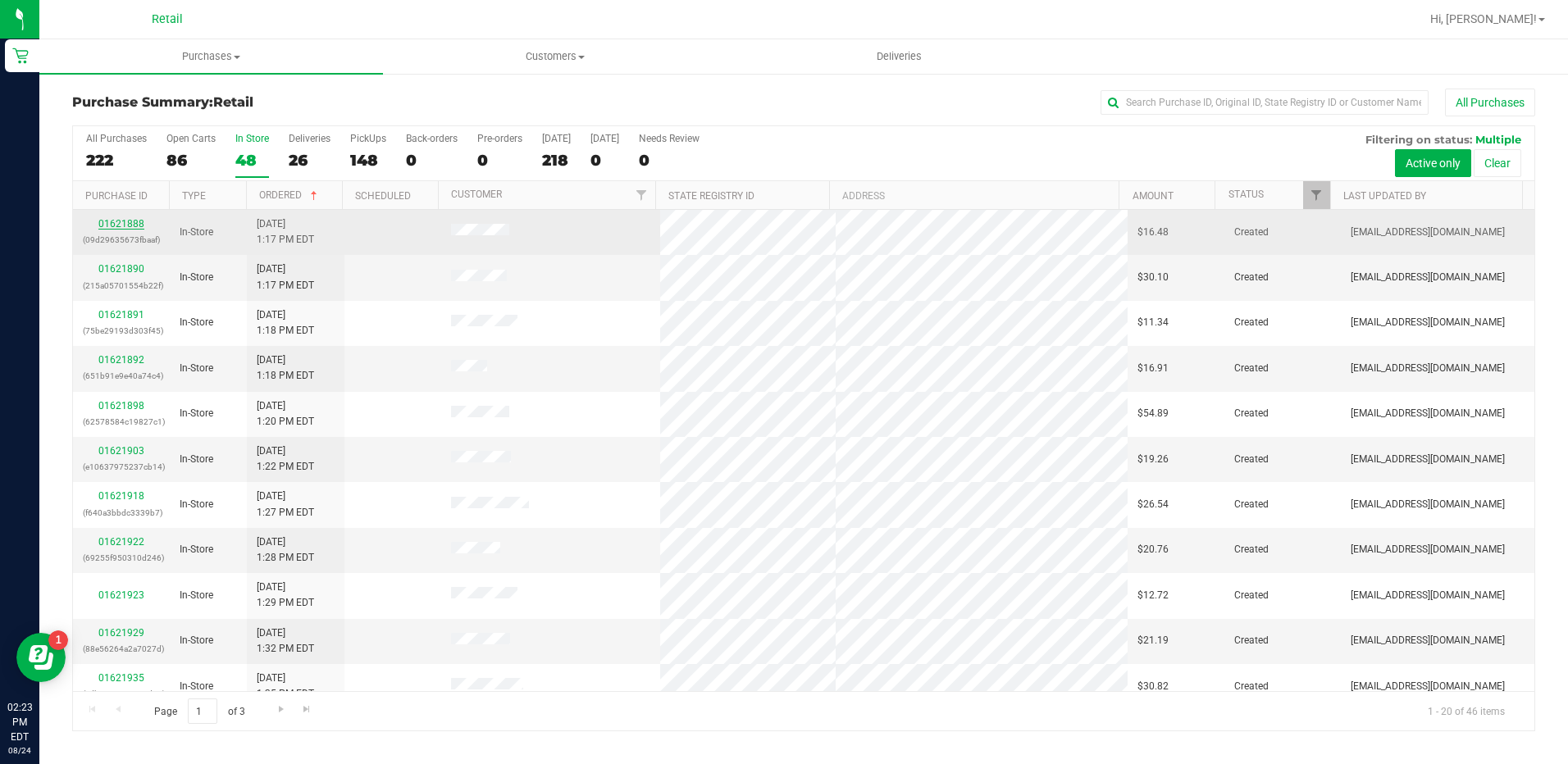
click at [138, 222] on link "01621888" at bounding box center [120, 224] width 46 height 12
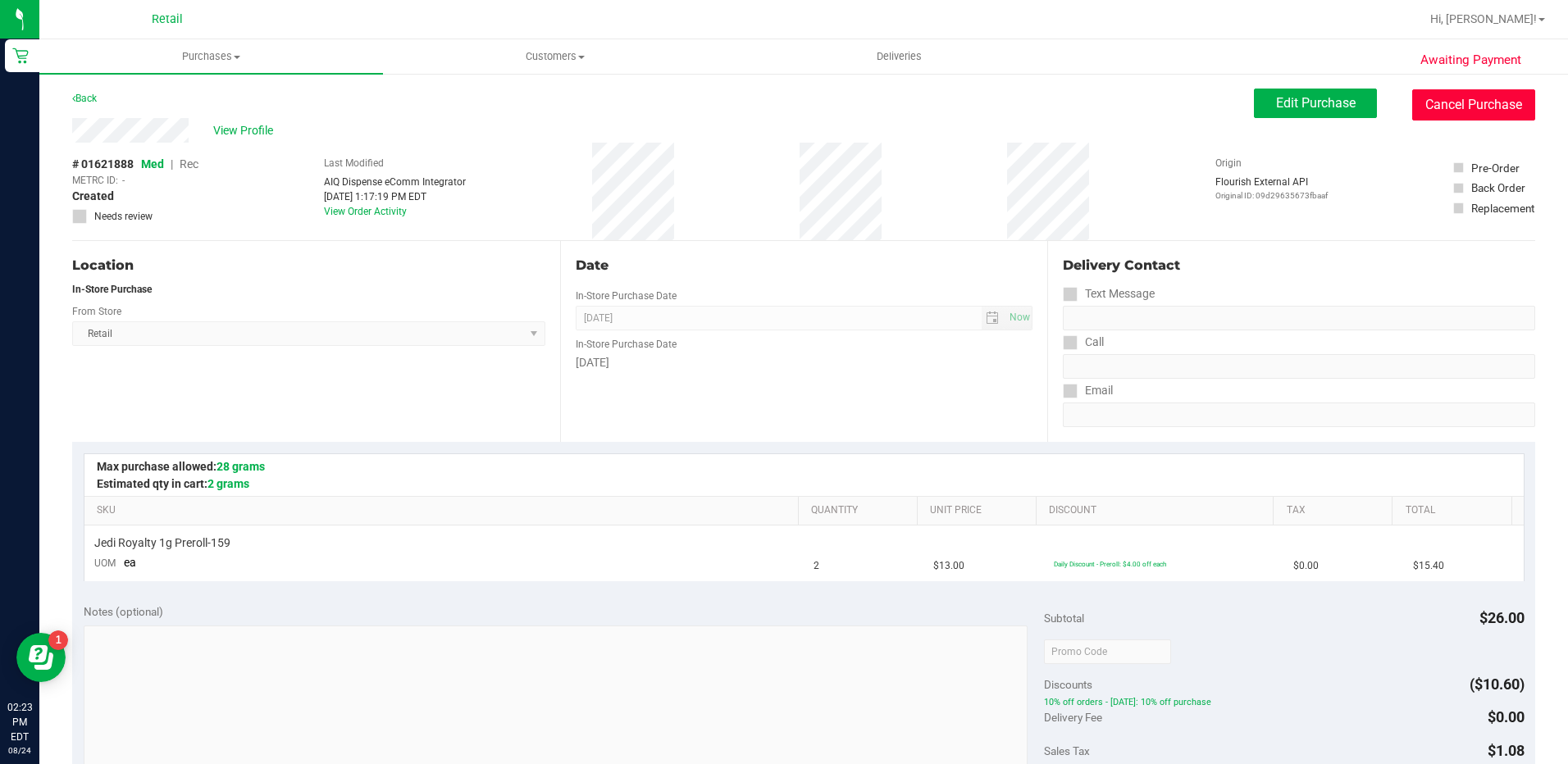
click at [1428, 118] on button "Cancel Purchase" at bounding box center [1473, 105] width 123 height 31
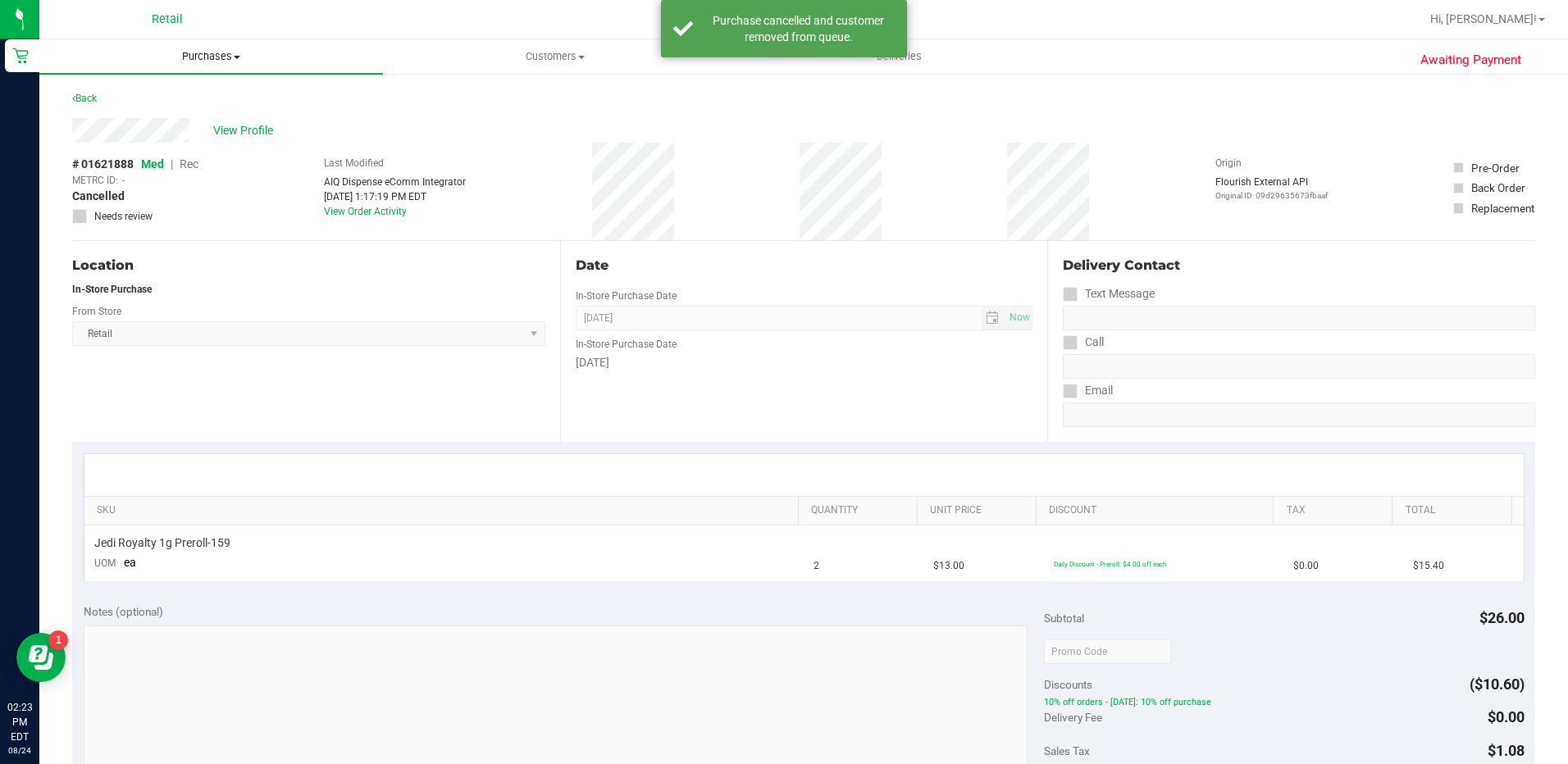
click at [217, 50] on uib-tab-heading "Purchases Summary of purchases Fulfillment All purchases" at bounding box center [212, 56] width 344 height 34
click at [209, 105] on li "Summary of purchases" at bounding box center [212, 99] width 344 height 19
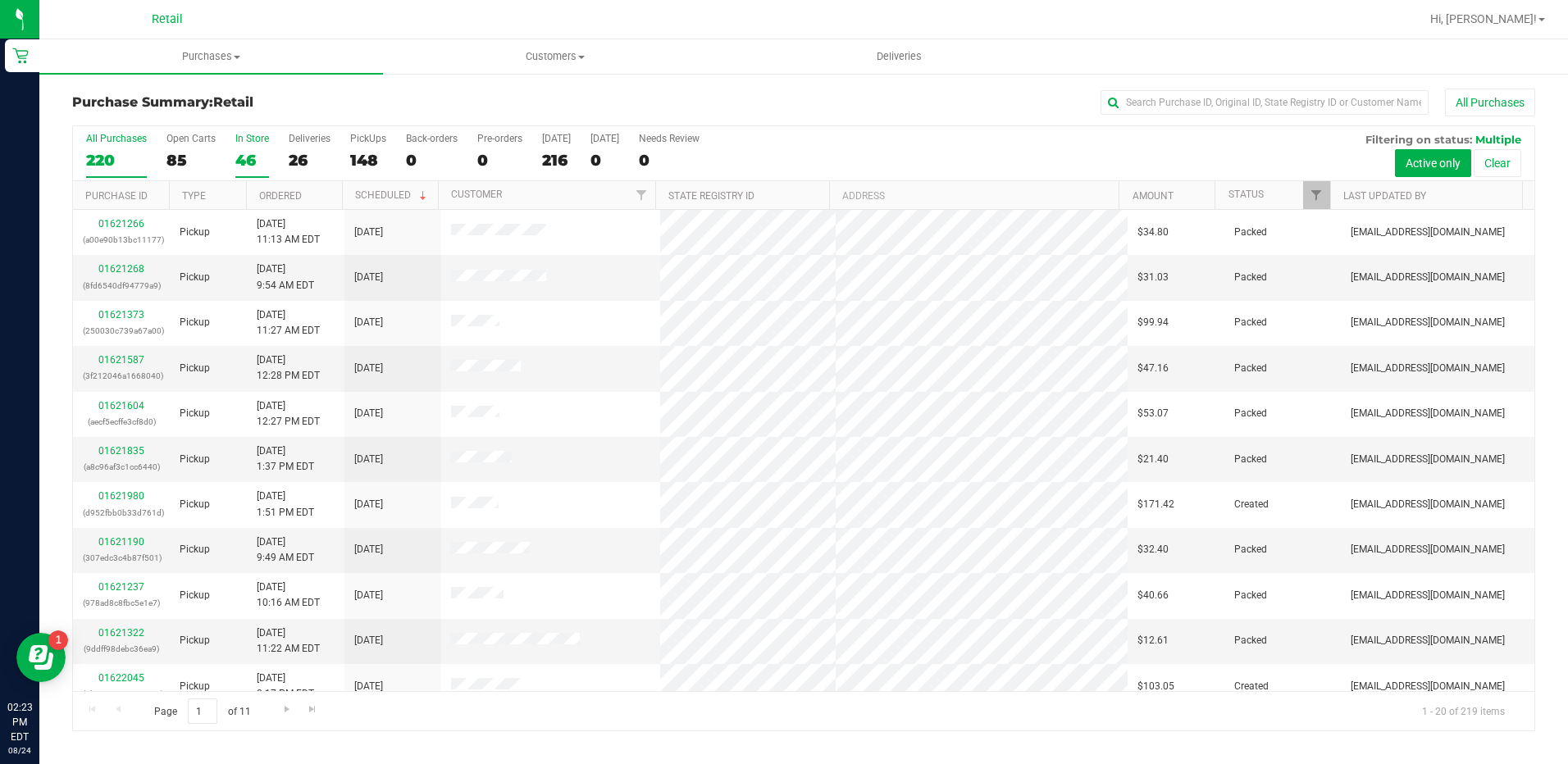
click at [250, 150] on div "46" at bounding box center [251, 159] width 34 height 18
click at [0, 0] on input "In Store 46" at bounding box center [0, 0] width 0 height 0
click at [329, 188] on th "Ordered" at bounding box center [293, 196] width 96 height 29
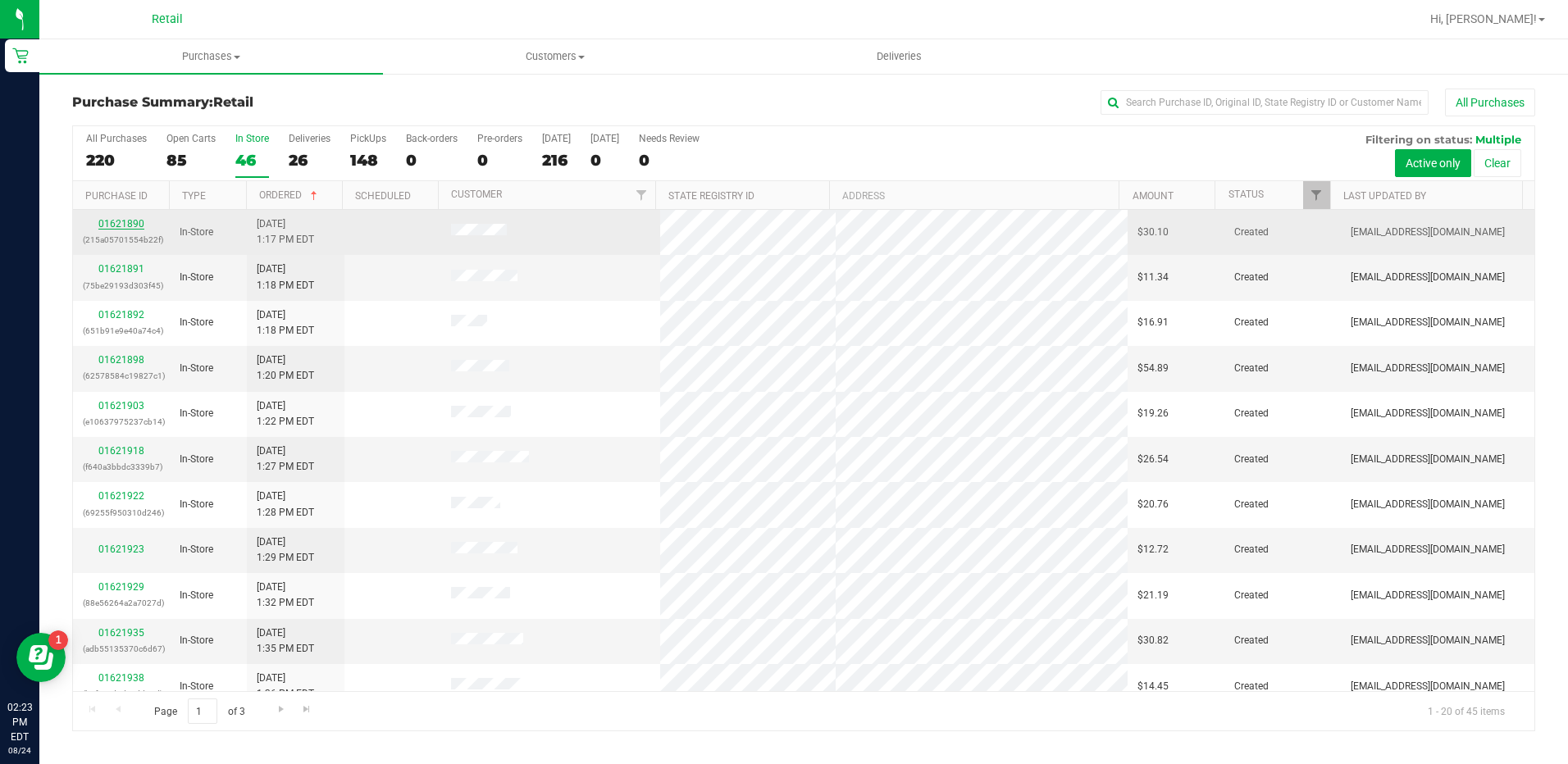
click at [119, 219] on link "01621890" at bounding box center [120, 224] width 46 height 12
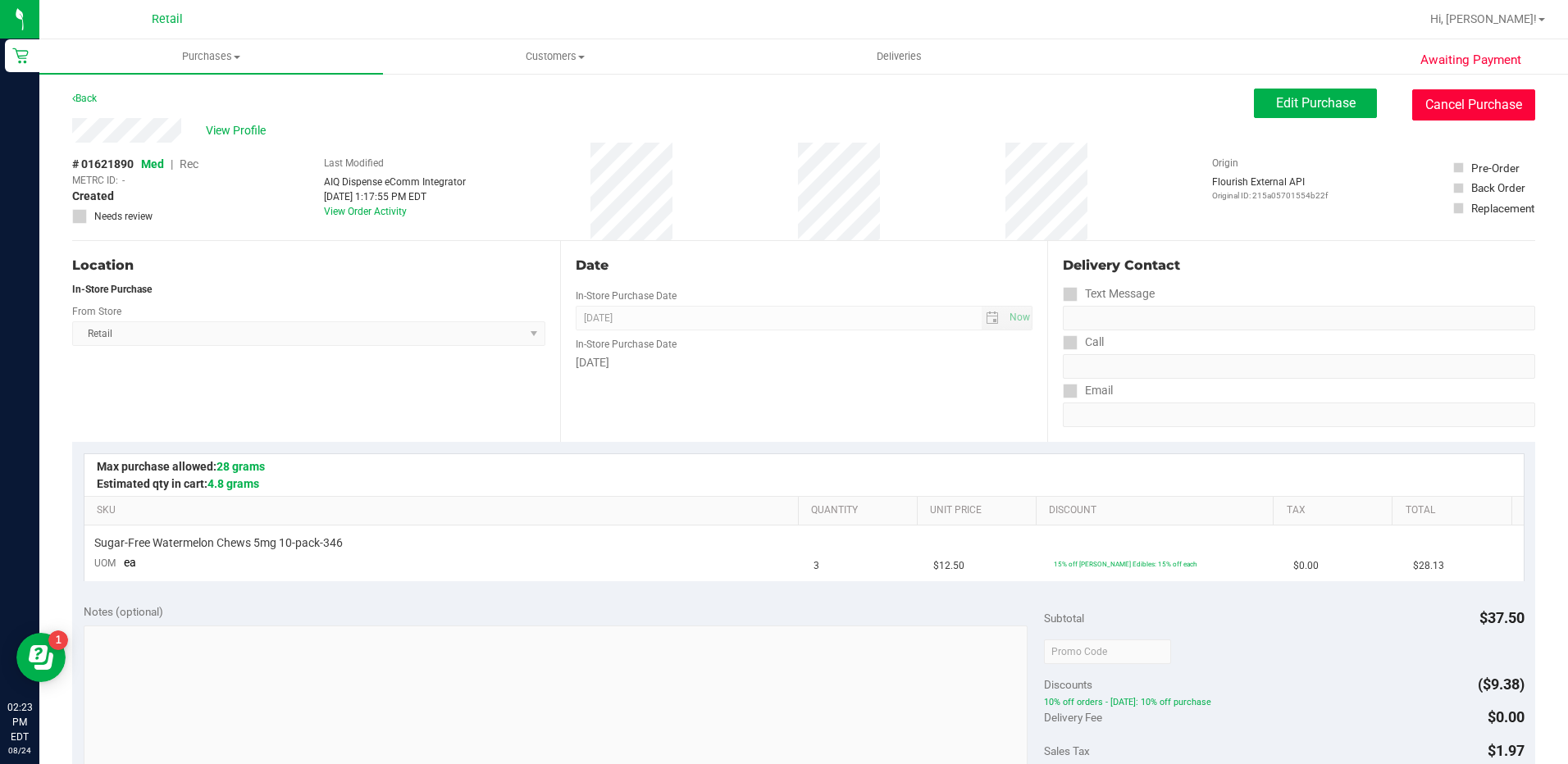
click at [1439, 112] on button "Cancel Purchase" at bounding box center [1473, 105] width 123 height 31
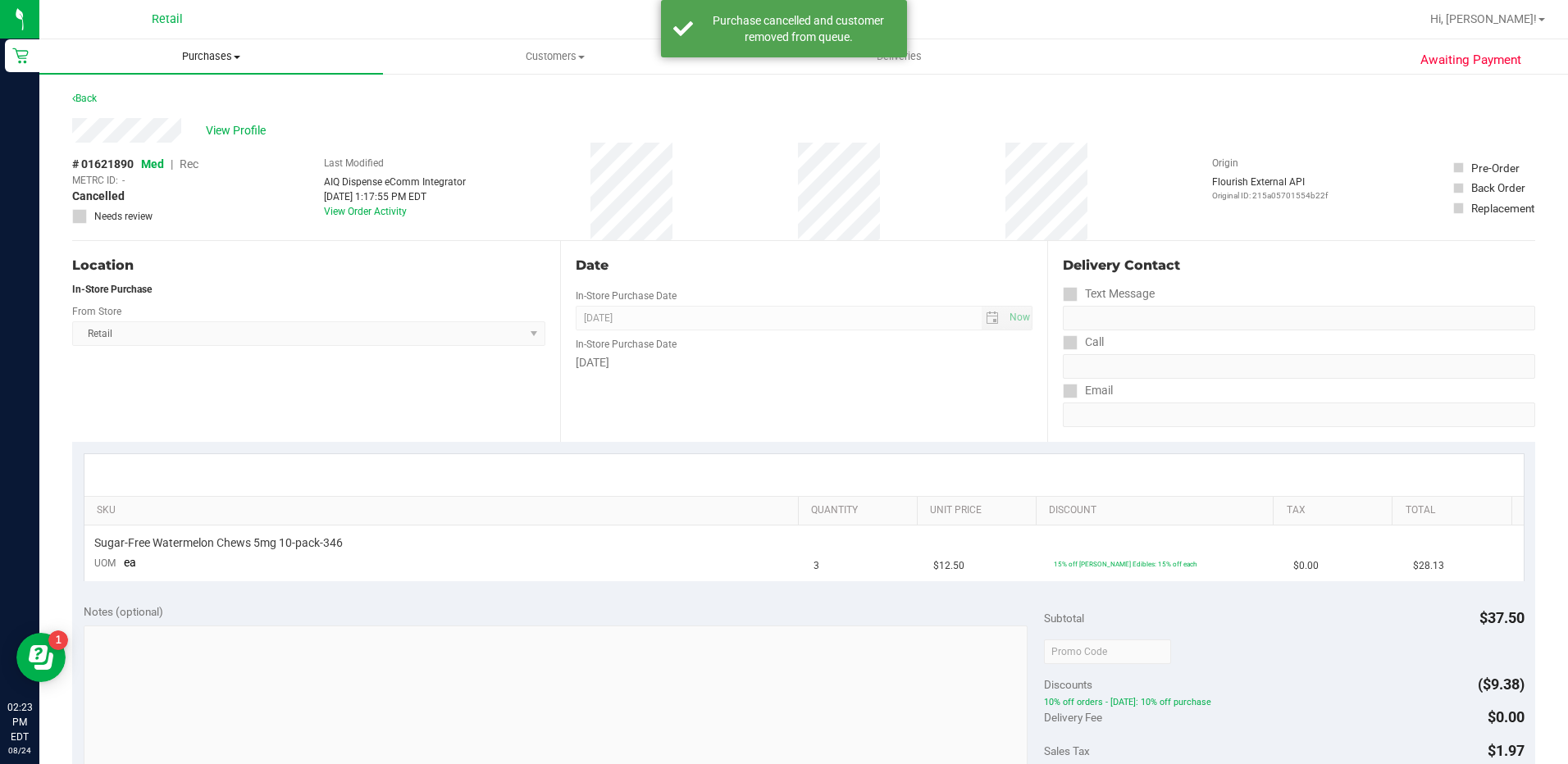
click at [187, 60] on span "Purchases" at bounding box center [212, 56] width 344 height 15
click at [213, 95] on li "Summary of purchases" at bounding box center [212, 99] width 344 height 19
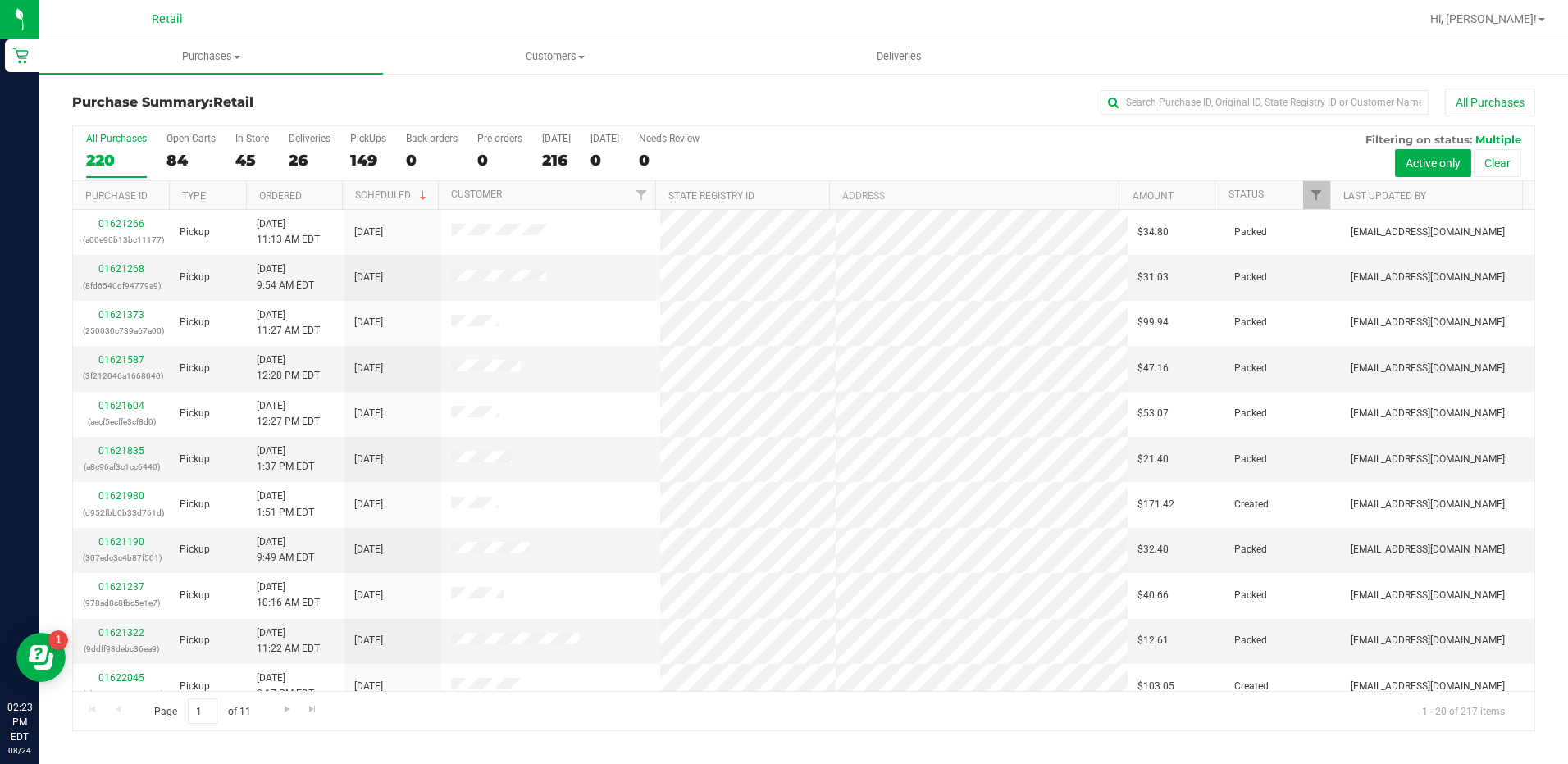
click at [313, 196] on th "Ordered" at bounding box center [293, 196] width 96 height 29
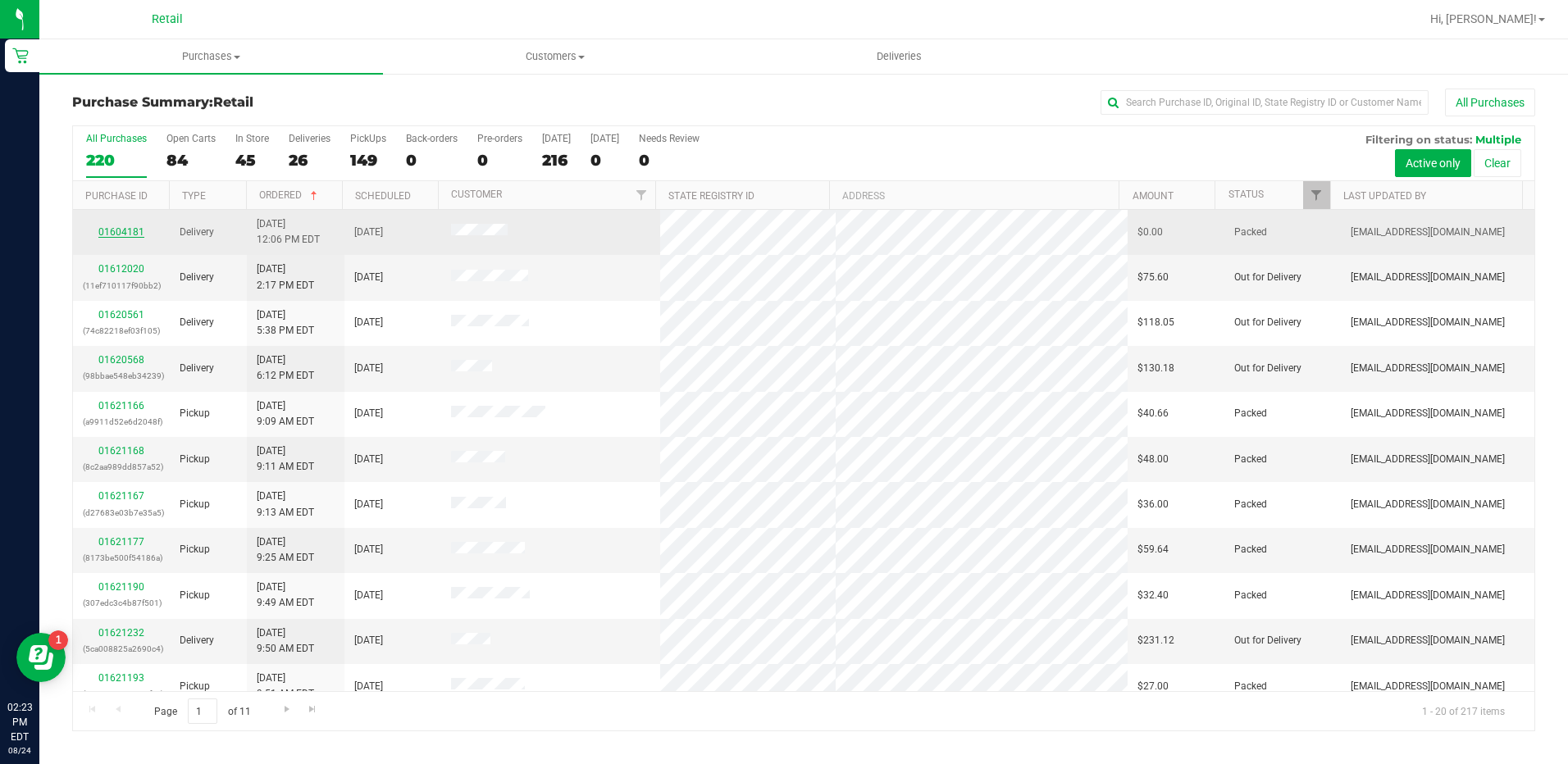
click at [132, 226] on link "01604181" at bounding box center [120, 232] width 46 height 12
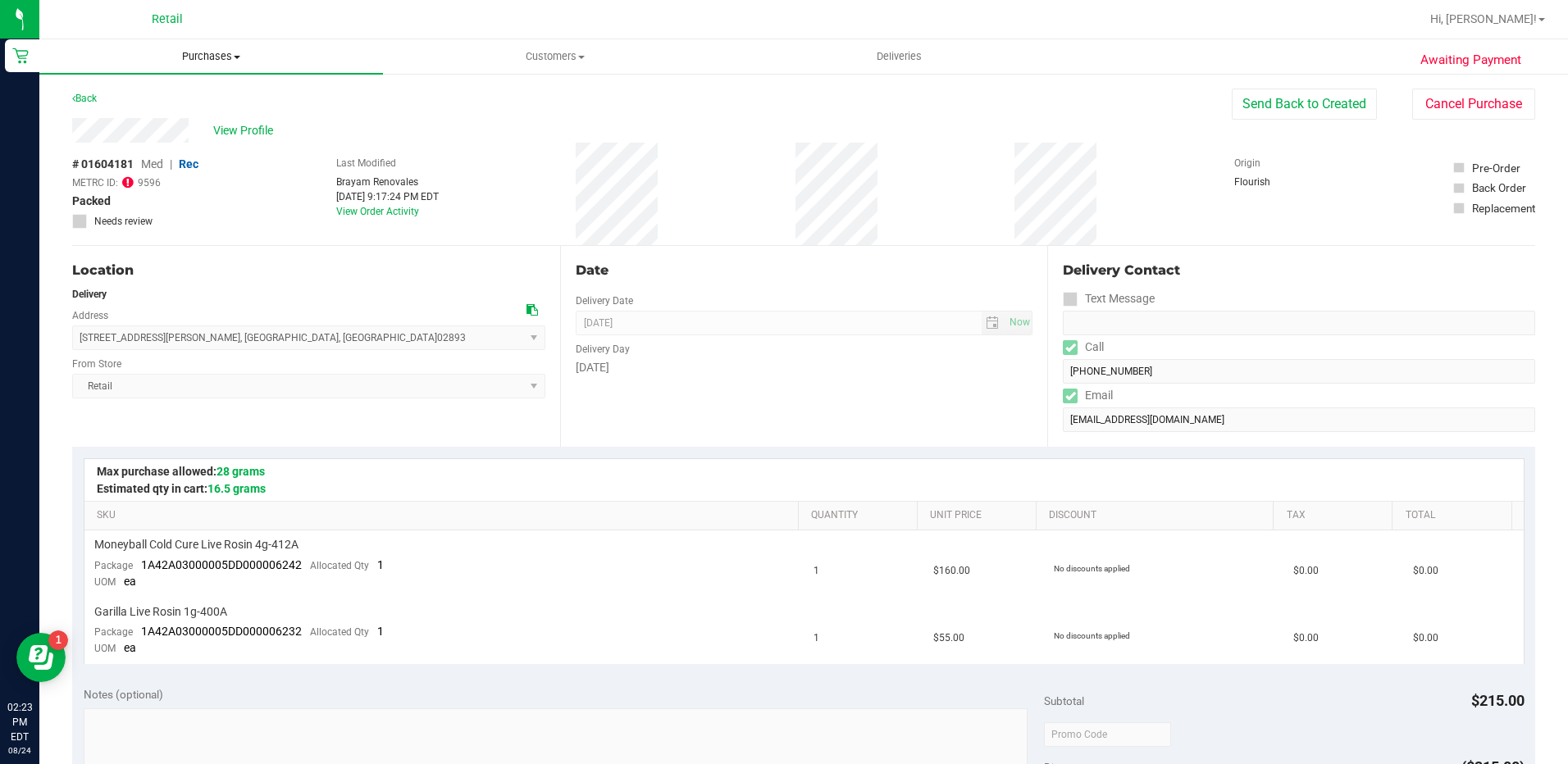
click at [217, 53] on span "Purchases" at bounding box center [212, 56] width 344 height 15
click at [217, 103] on li "Summary of purchases" at bounding box center [212, 99] width 344 height 19
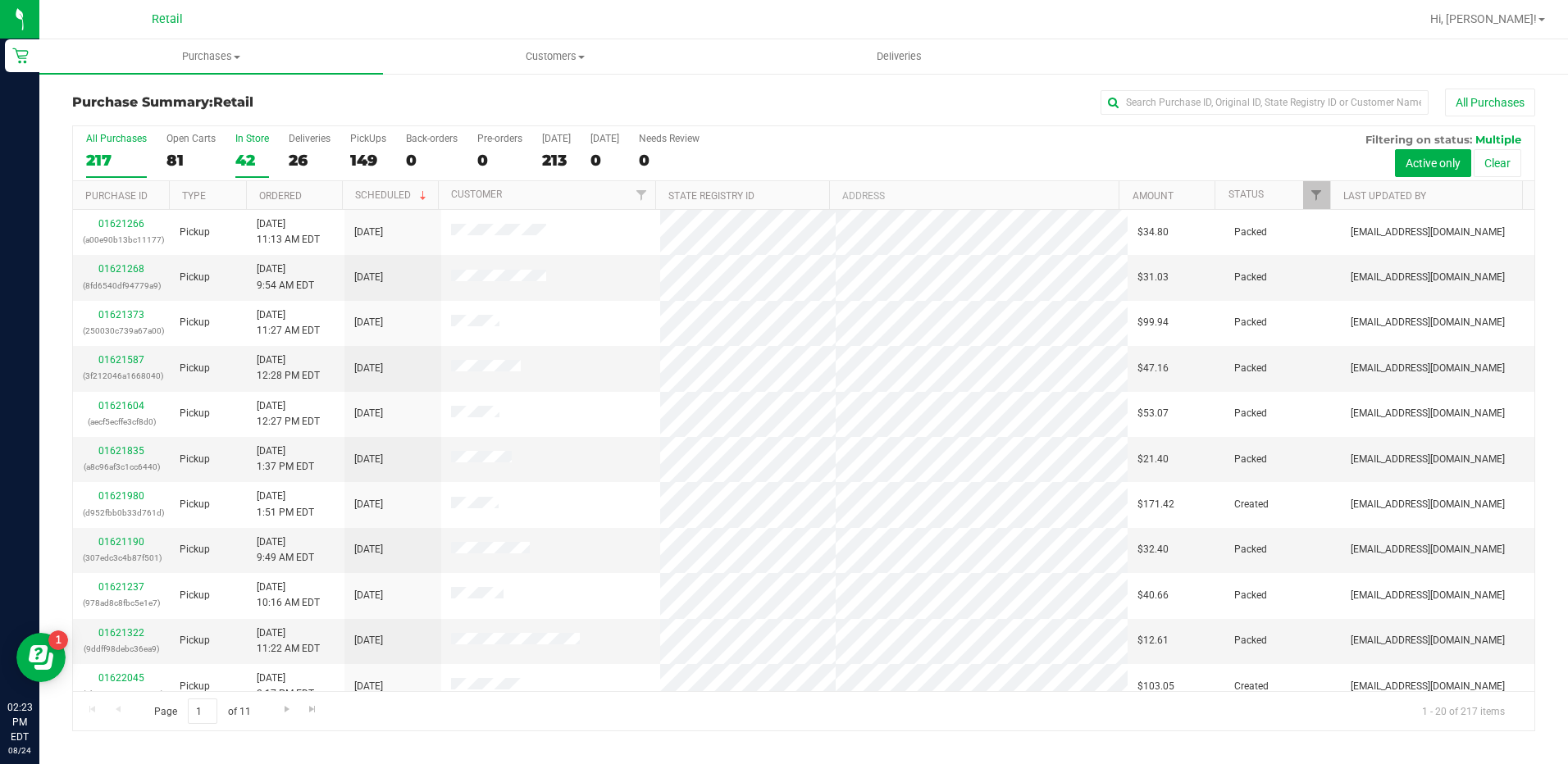
click at [250, 146] on label "In Store 42" at bounding box center [251, 155] width 34 height 45
click at [0, 0] on input "In Store 42" at bounding box center [0, 0] width 0 height 0
click at [331, 195] on th "Ordered" at bounding box center [293, 196] width 96 height 29
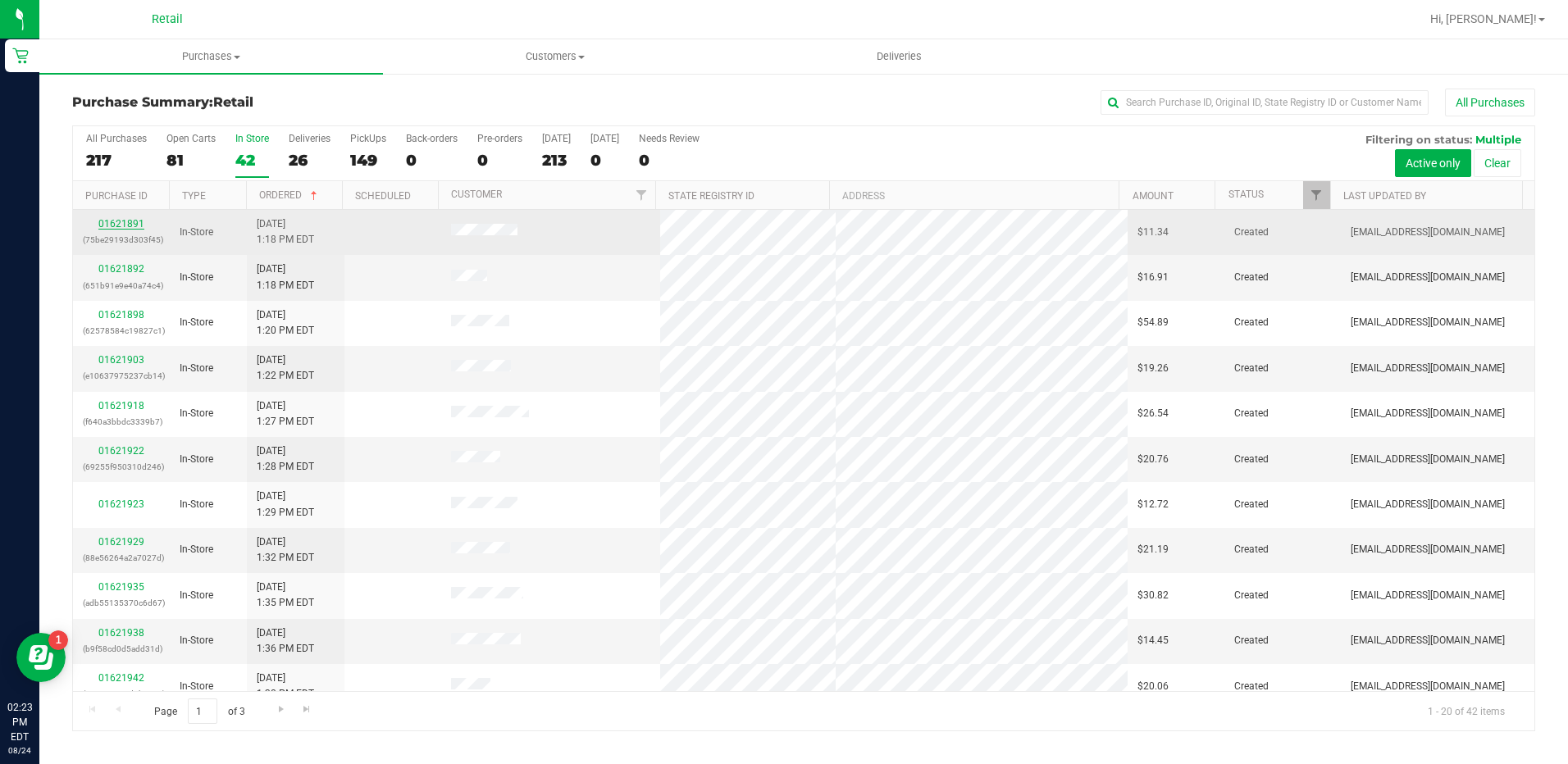
click at [130, 227] on link "01621891" at bounding box center [120, 224] width 46 height 12
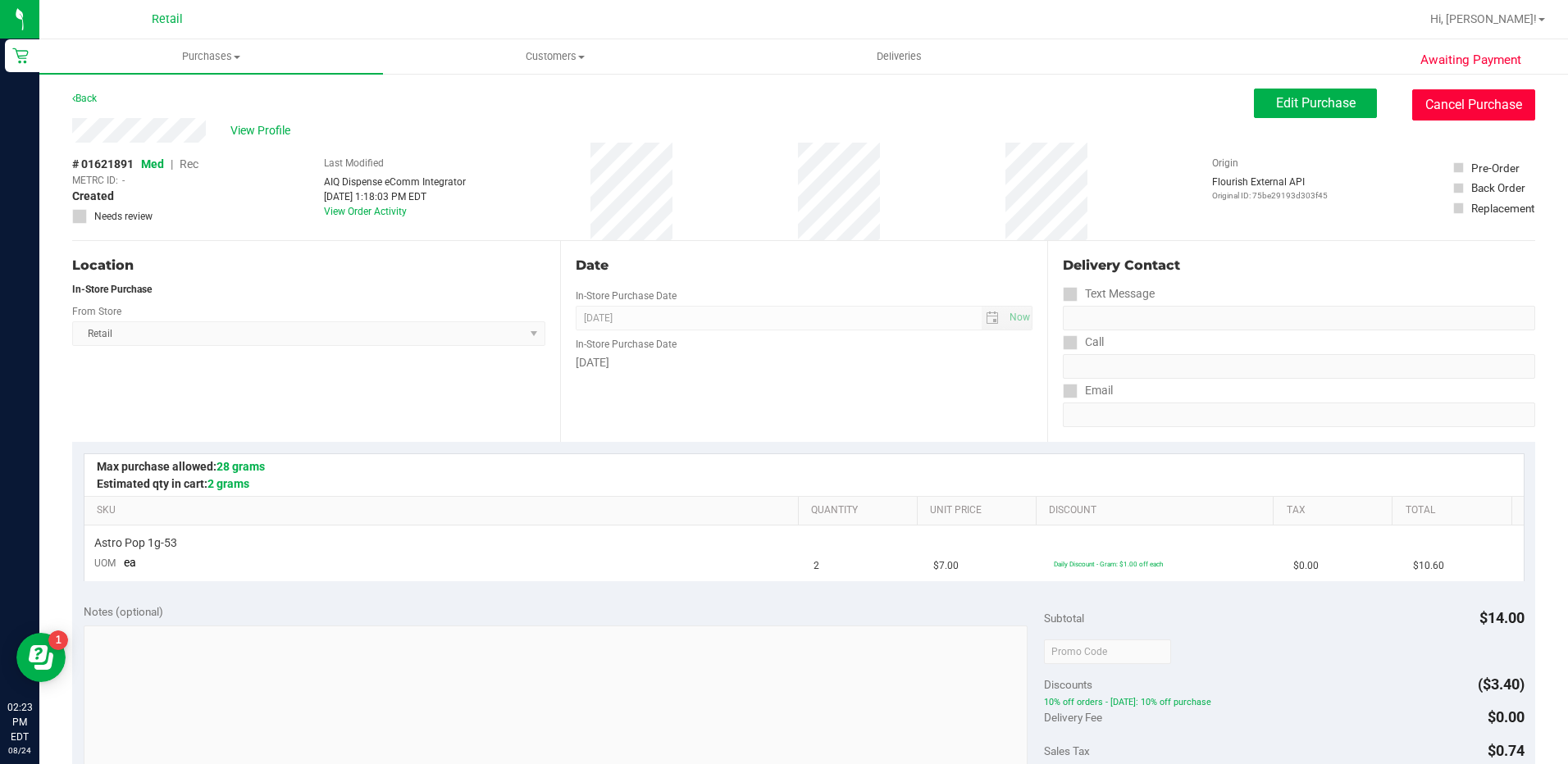
click at [1450, 97] on button "Cancel Purchase" at bounding box center [1473, 105] width 123 height 31
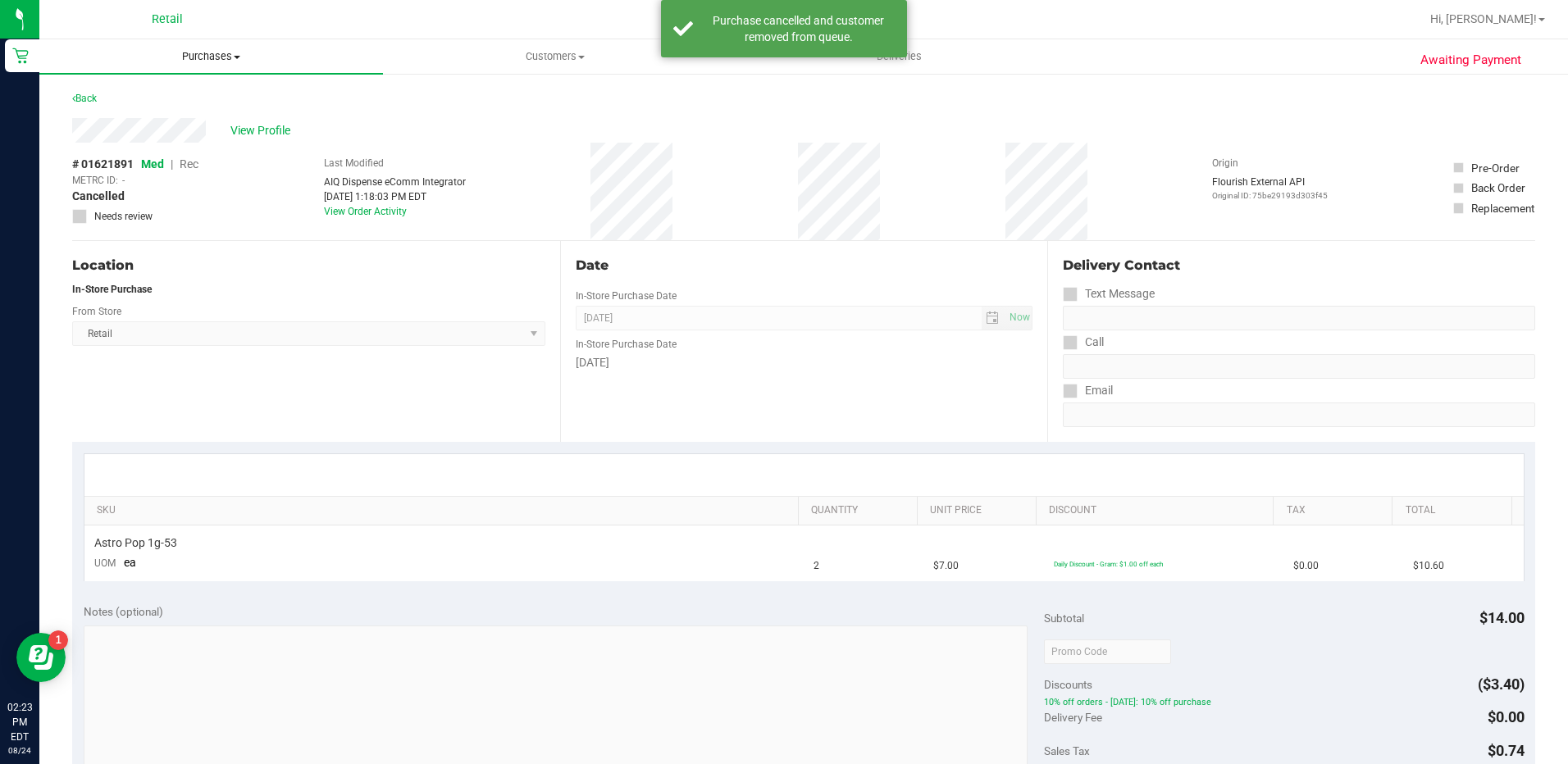
drag, startPoint x: 212, startPoint y: 55, endPoint x: 210, endPoint y: 75, distance: 20.1
click at [213, 55] on span "Purchases" at bounding box center [212, 56] width 344 height 15
click at [215, 99] on li "Summary of purchases" at bounding box center [212, 99] width 344 height 19
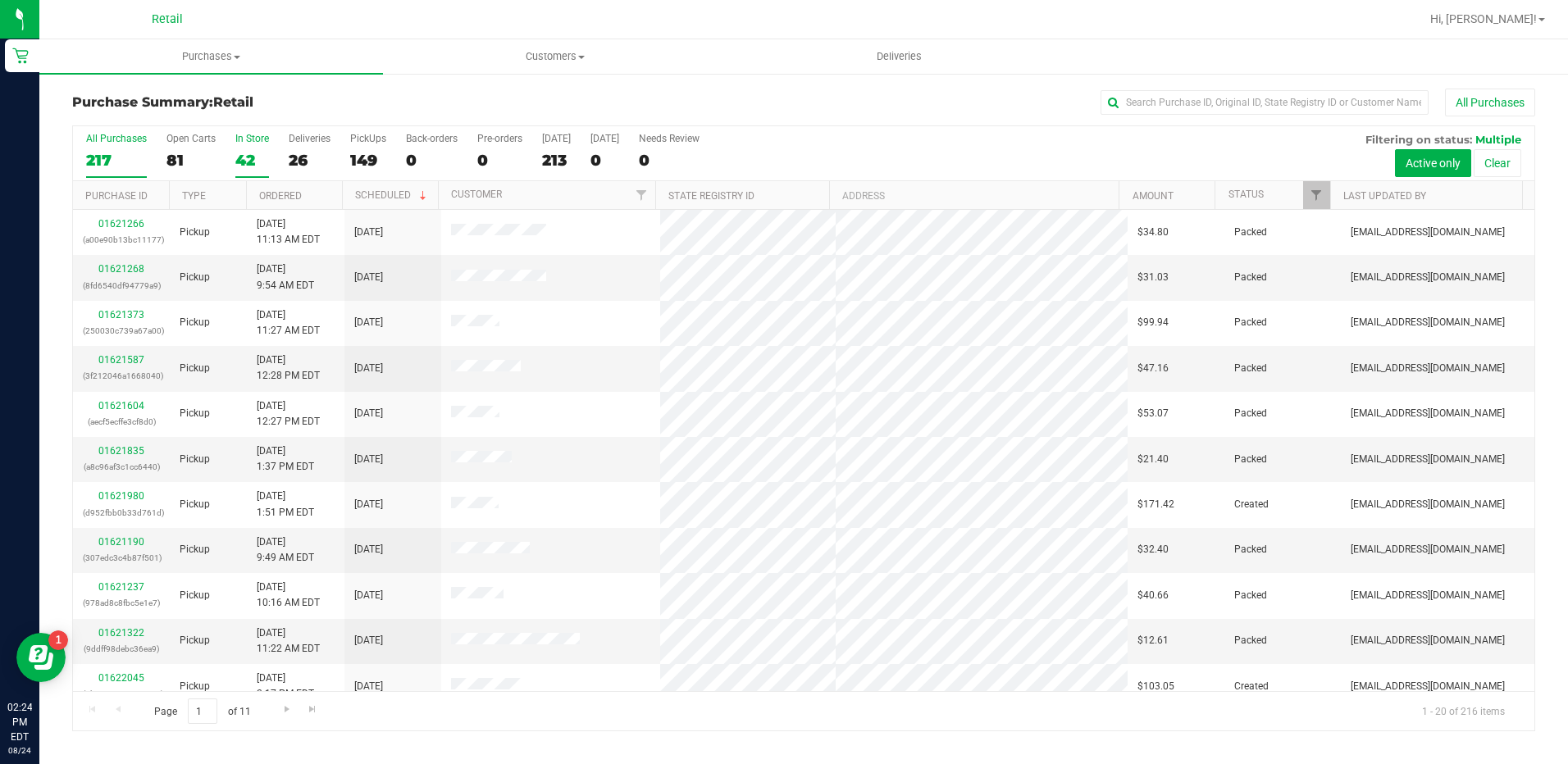
click at [246, 147] on label "In Store 42" at bounding box center [251, 155] width 34 height 45
click at [0, 0] on input "In Store 42" at bounding box center [0, 0] width 0 height 0
click at [319, 193] on th "Ordered" at bounding box center [293, 196] width 96 height 29
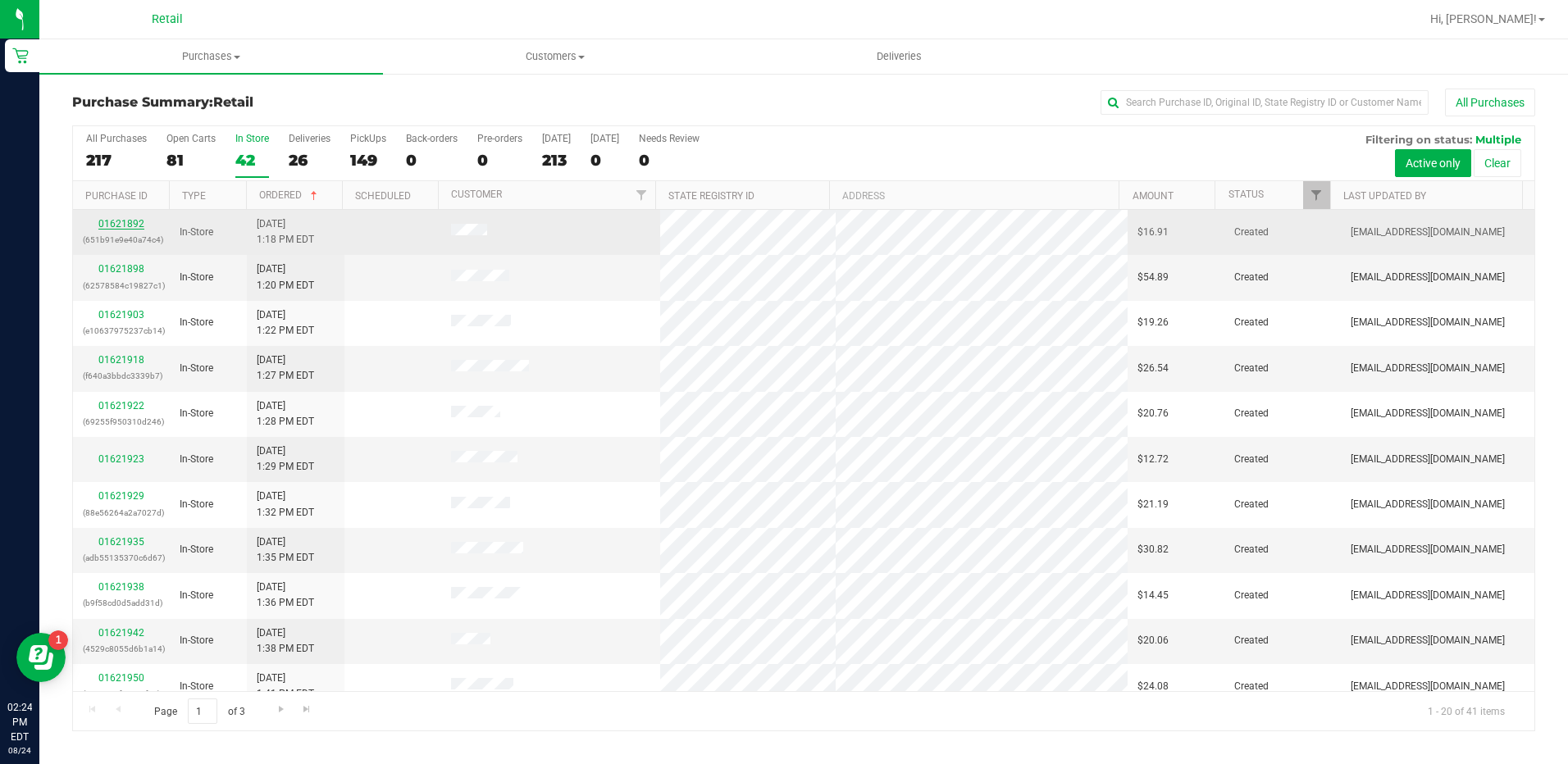
click at [137, 219] on link "01621892" at bounding box center [120, 224] width 46 height 12
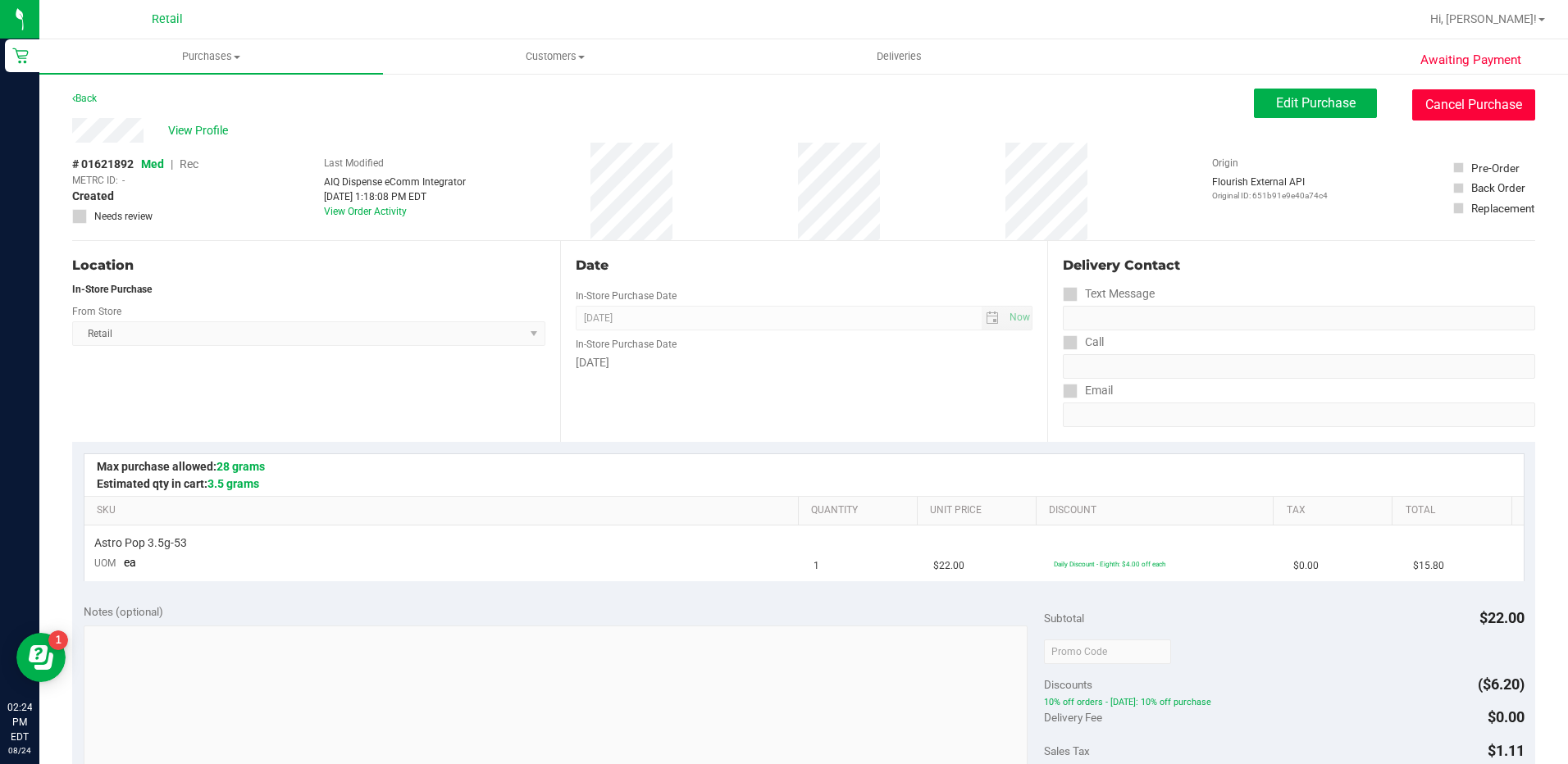
drag, startPoint x: 1450, startPoint y: 108, endPoint x: 848, endPoint y: 81, distance: 602.6
click at [1451, 108] on button "Cancel Purchase" at bounding box center [1473, 105] width 123 height 31
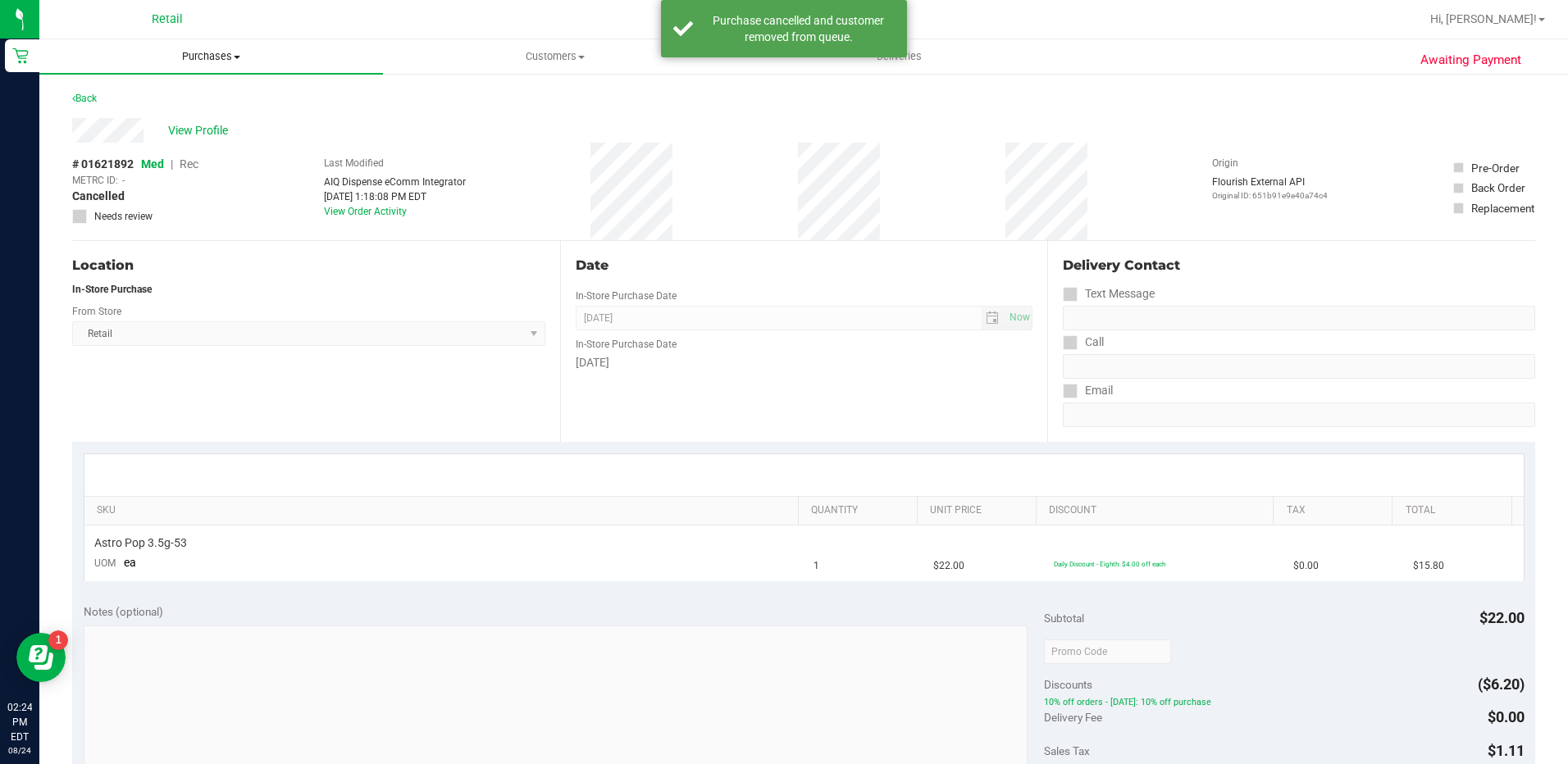
click at [225, 51] on span "Purchases" at bounding box center [212, 56] width 344 height 15
click at [240, 102] on li "Summary of purchases" at bounding box center [212, 99] width 344 height 19
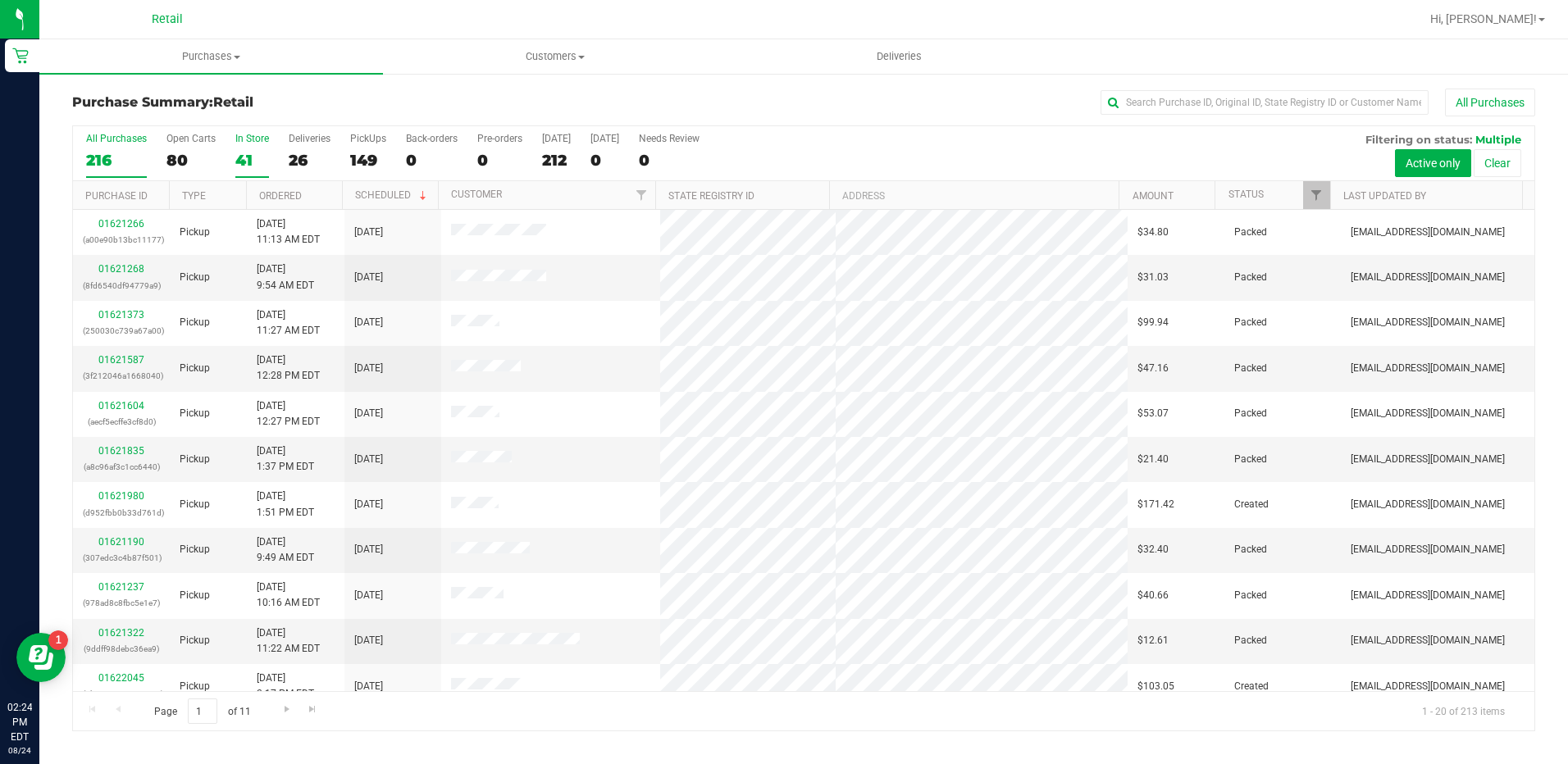
click at [243, 149] on label "In Store 41" at bounding box center [251, 155] width 34 height 45
click at [0, 0] on input "In Store 41" at bounding box center [0, 0] width 0 height 0
click at [299, 201] on link "Ordered" at bounding box center [281, 196] width 43 height 12
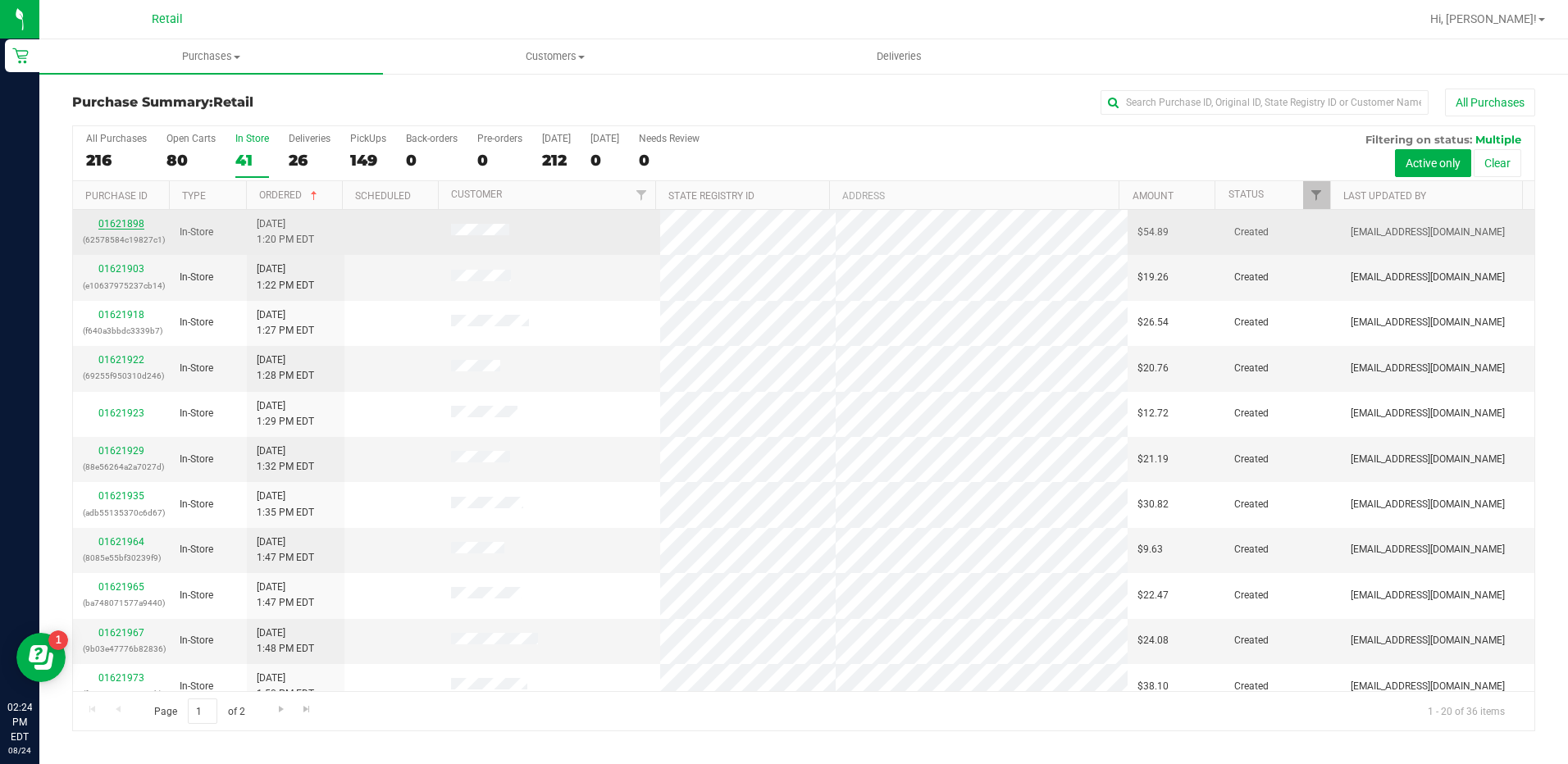
click at [124, 223] on link "01621898" at bounding box center [120, 224] width 46 height 12
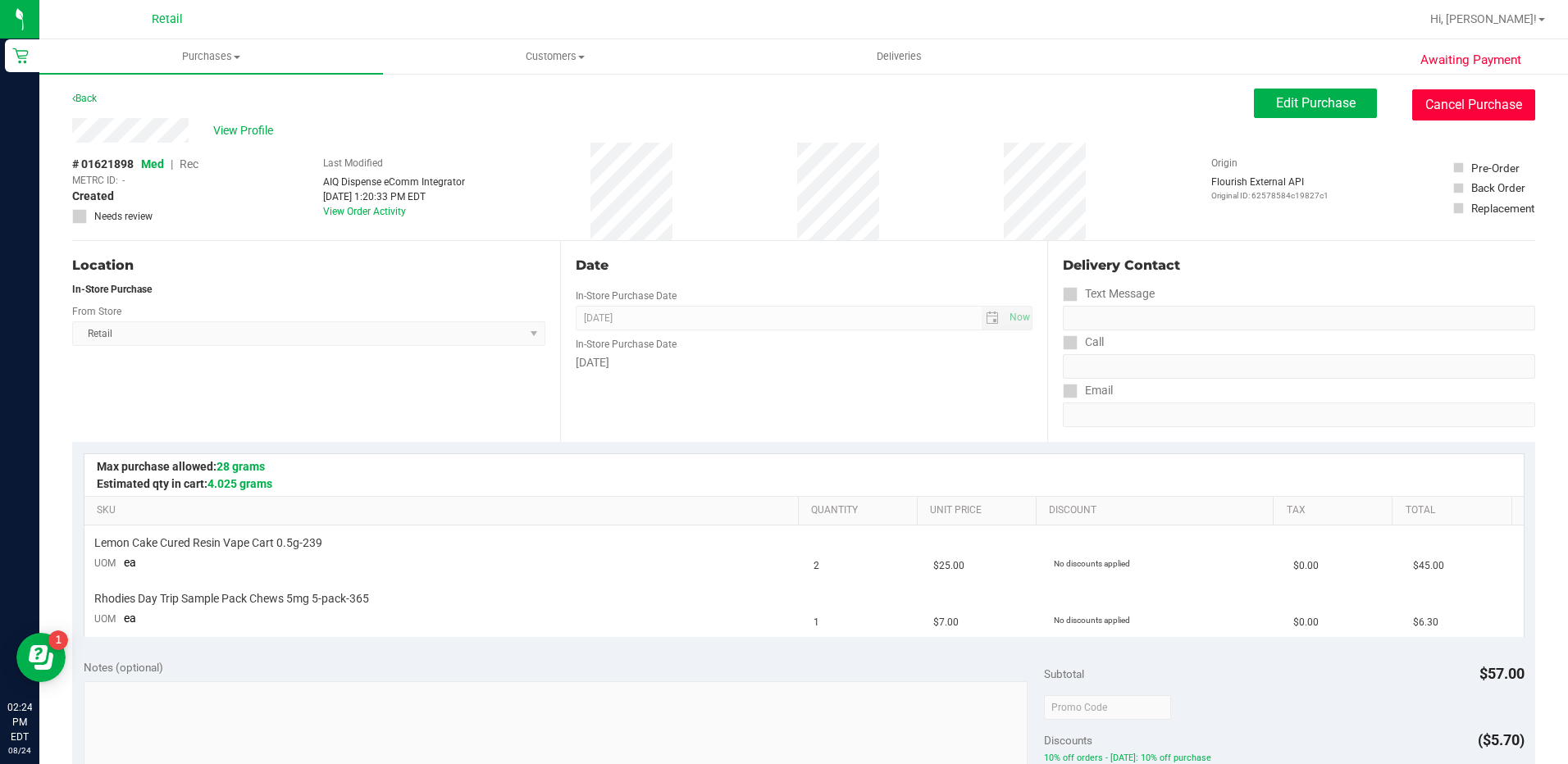
click at [1488, 107] on button "Cancel Purchase" at bounding box center [1473, 105] width 123 height 31
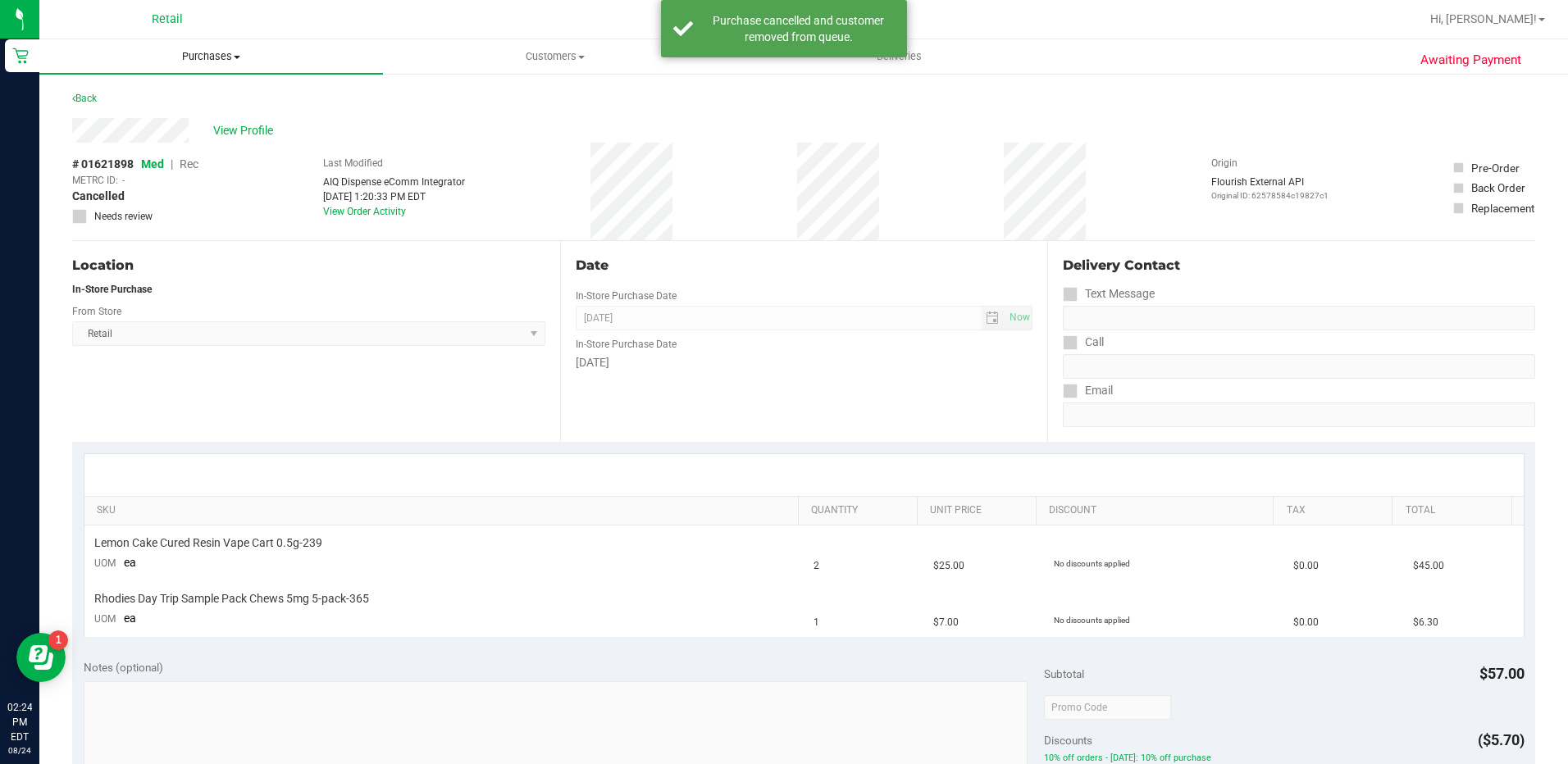
click at [229, 61] on span "Purchases" at bounding box center [212, 56] width 344 height 15
click at [236, 93] on li "Summary of purchases" at bounding box center [212, 99] width 344 height 19
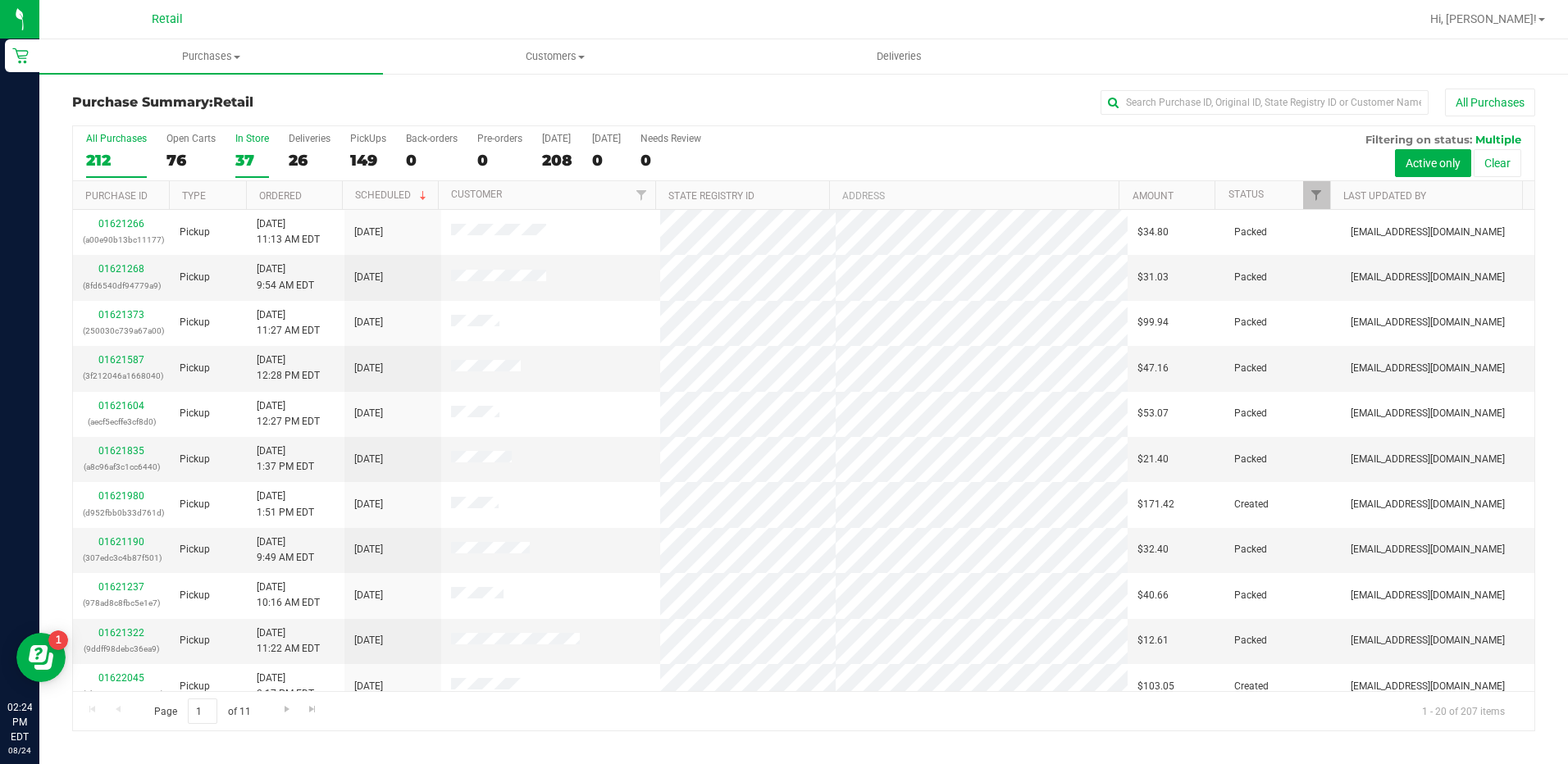
click at [247, 156] on div "37" at bounding box center [251, 159] width 34 height 18
click at [0, 0] on input "In Store 37" at bounding box center [0, 0] width 0 height 0
click at [319, 192] on th "Ordered" at bounding box center [293, 196] width 96 height 29
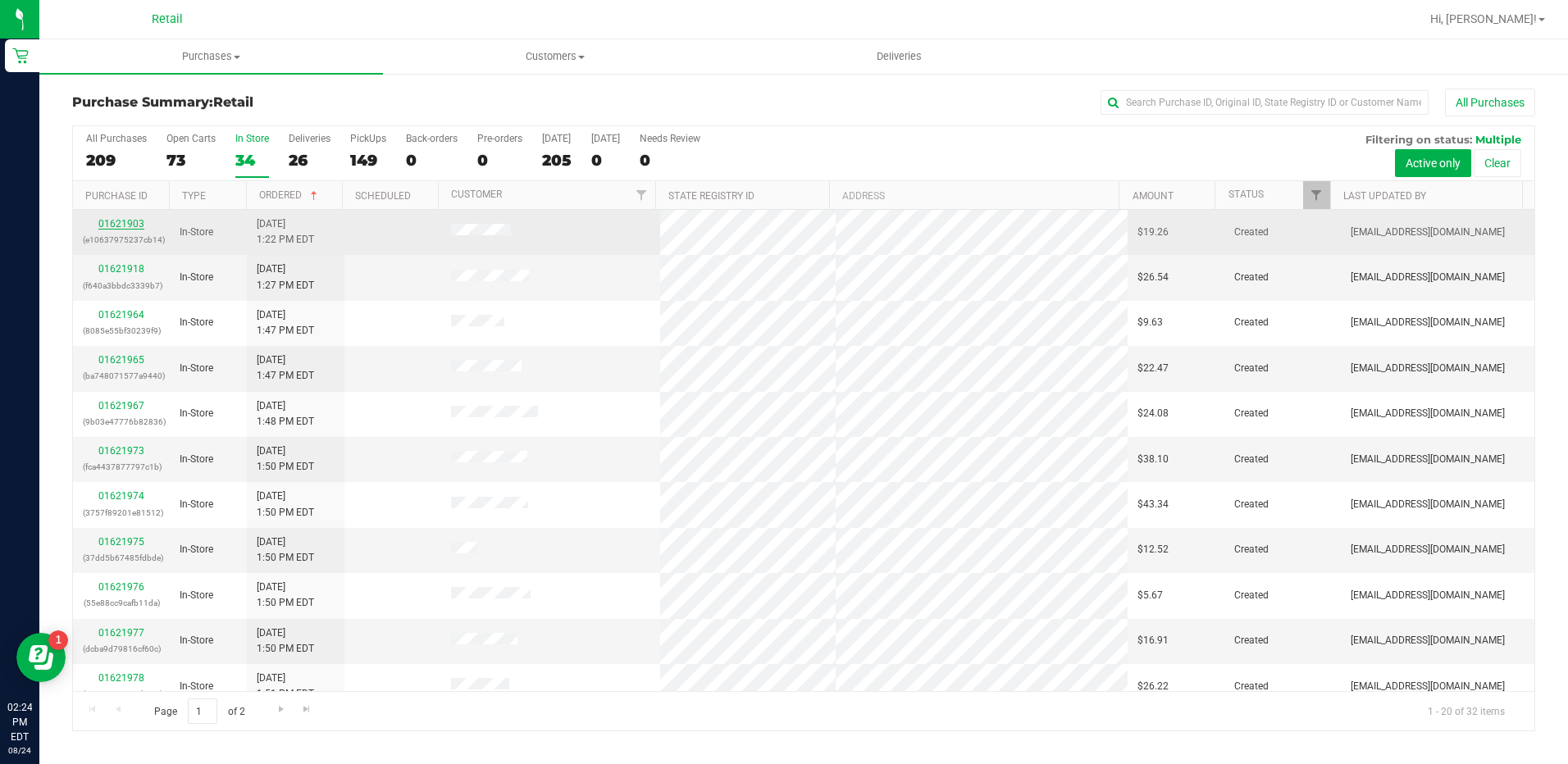
click at [120, 225] on link "01621903" at bounding box center [120, 224] width 46 height 12
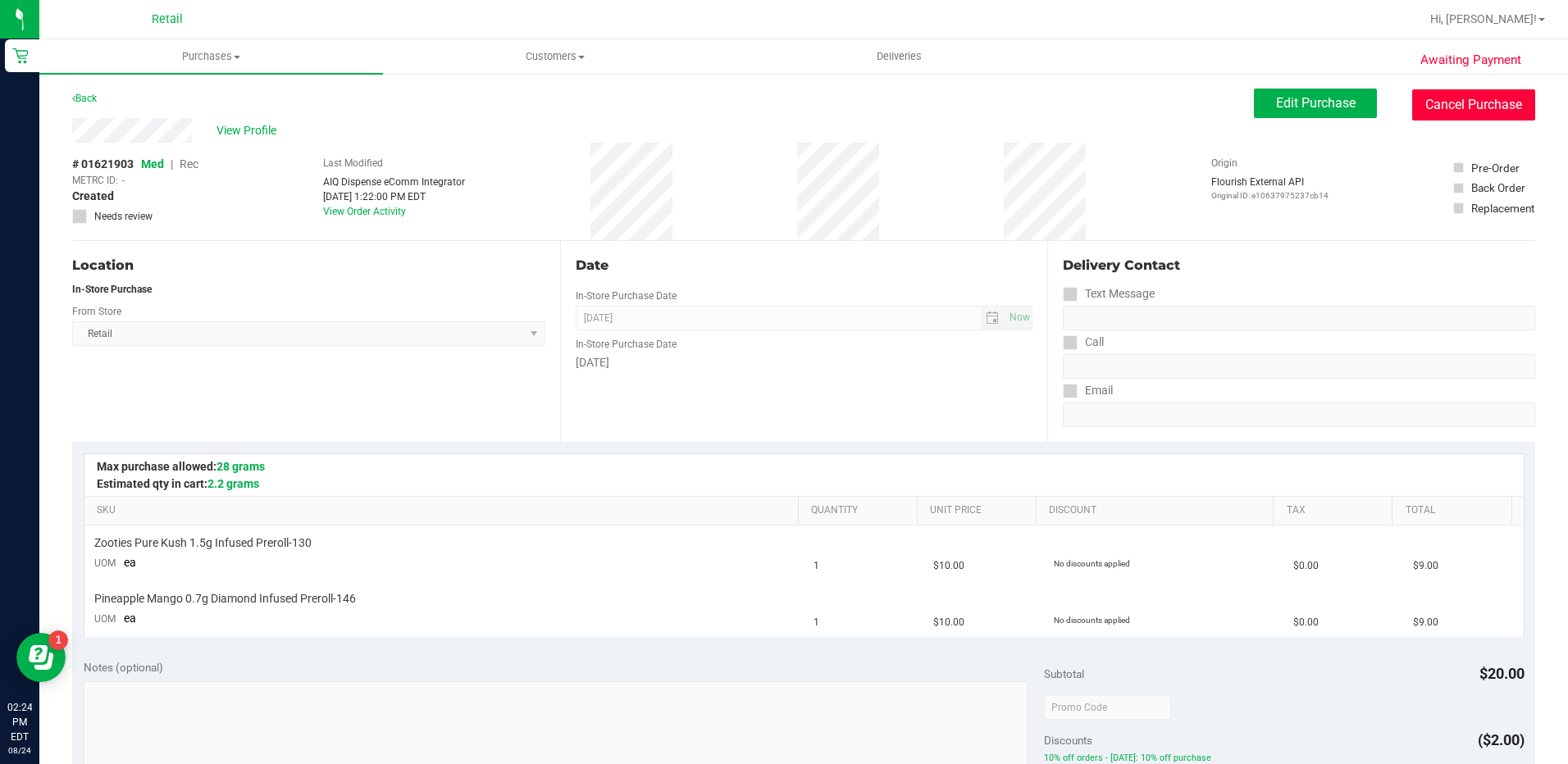
drag, startPoint x: 1454, startPoint y: 101, endPoint x: 866, endPoint y: 77, distance: 588.5
click at [1455, 103] on button "Cancel Purchase" at bounding box center [1473, 105] width 123 height 31
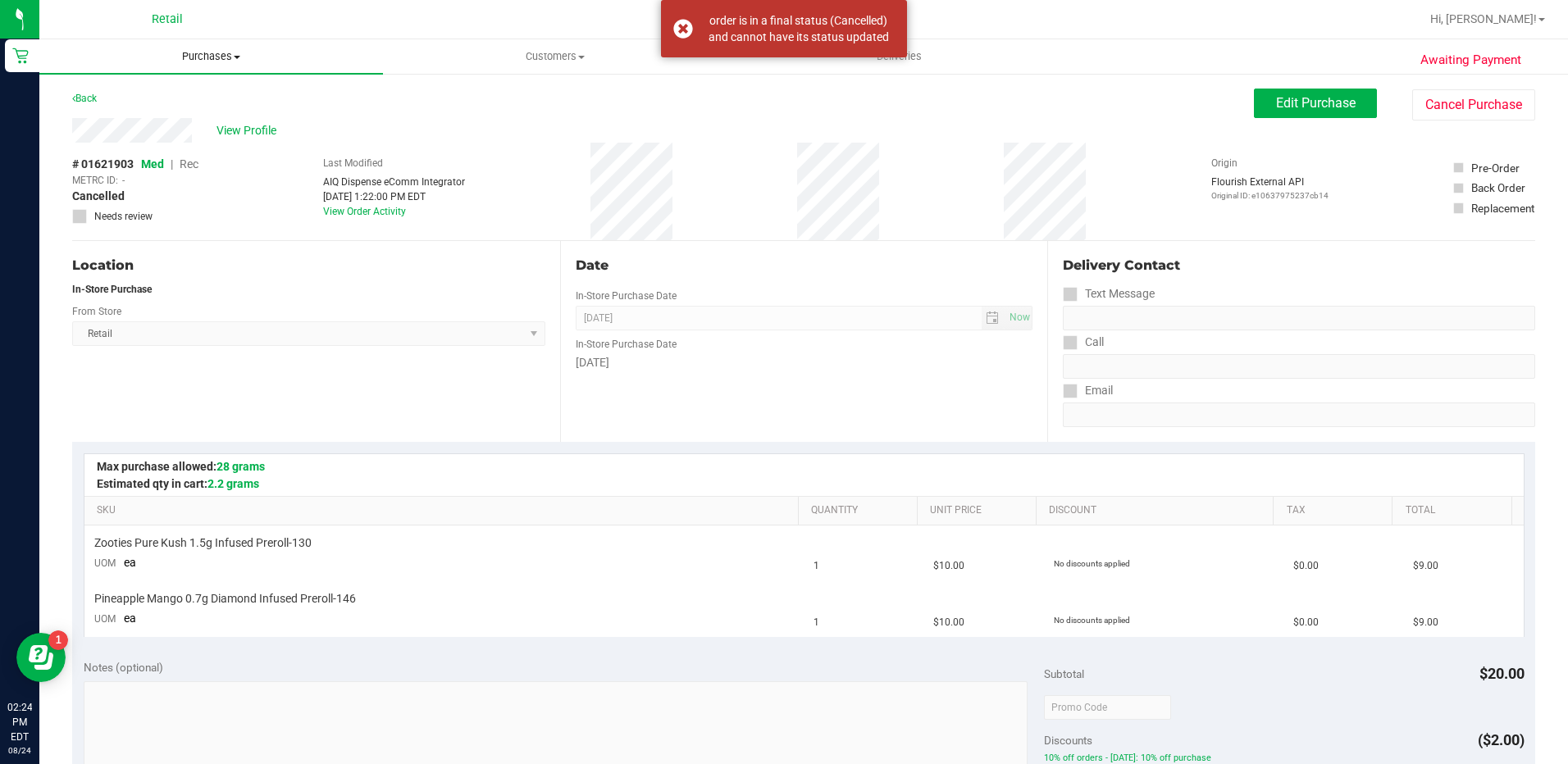
click at [250, 55] on span "Purchases" at bounding box center [212, 56] width 344 height 15
click at [265, 98] on li "Summary of purchases" at bounding box center [212, 99] width 344 height 19
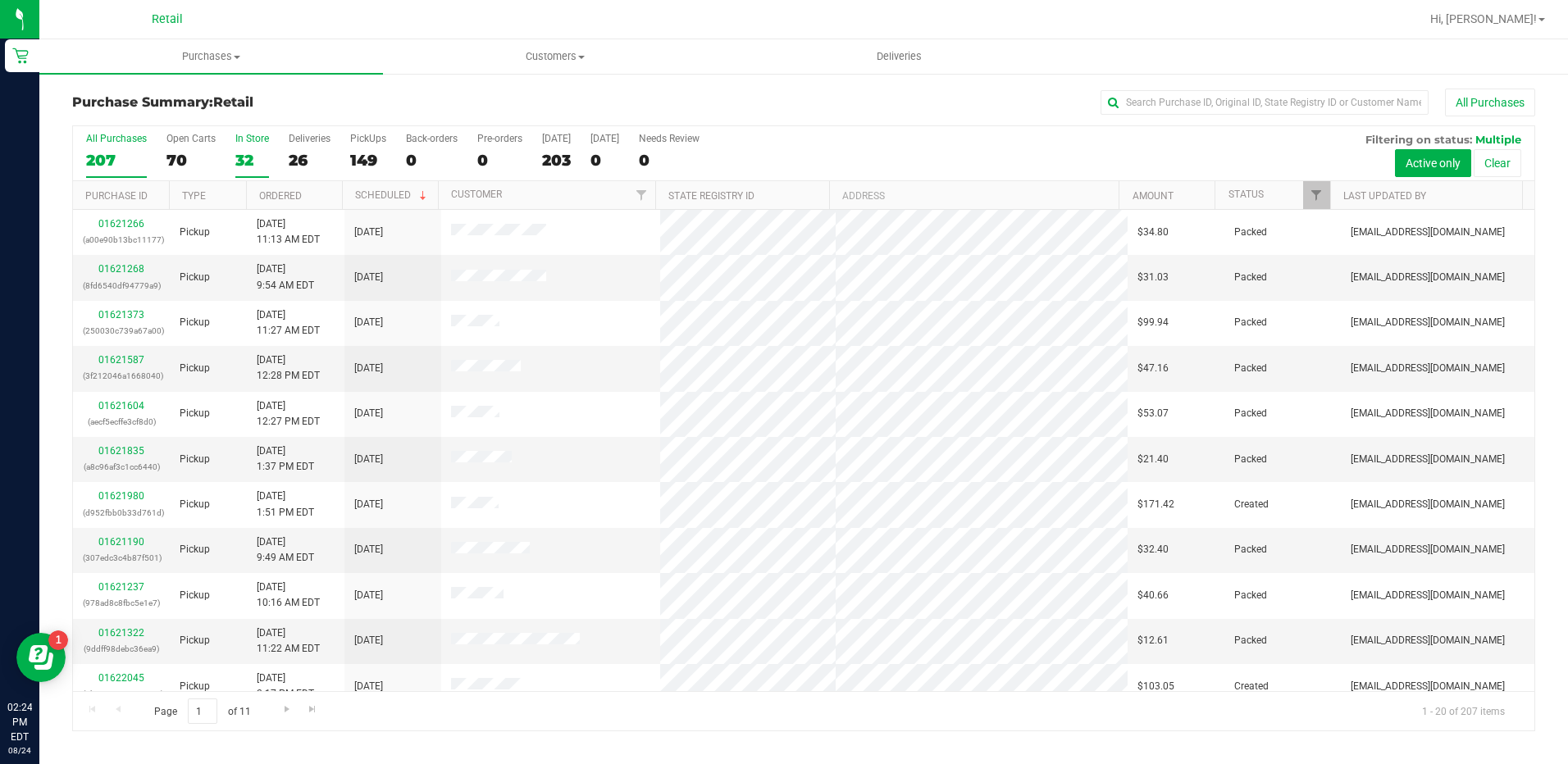
click at [246, 152] on div "32" at bounding box center [251, 159] width 34 height 18
click at [0, 0] on input "In Store 32" at bounding box center [0, 0] width 0 height 0
click at [300, 190] on link "Ordered" at bounding box center [281, 196] width 43 height 12
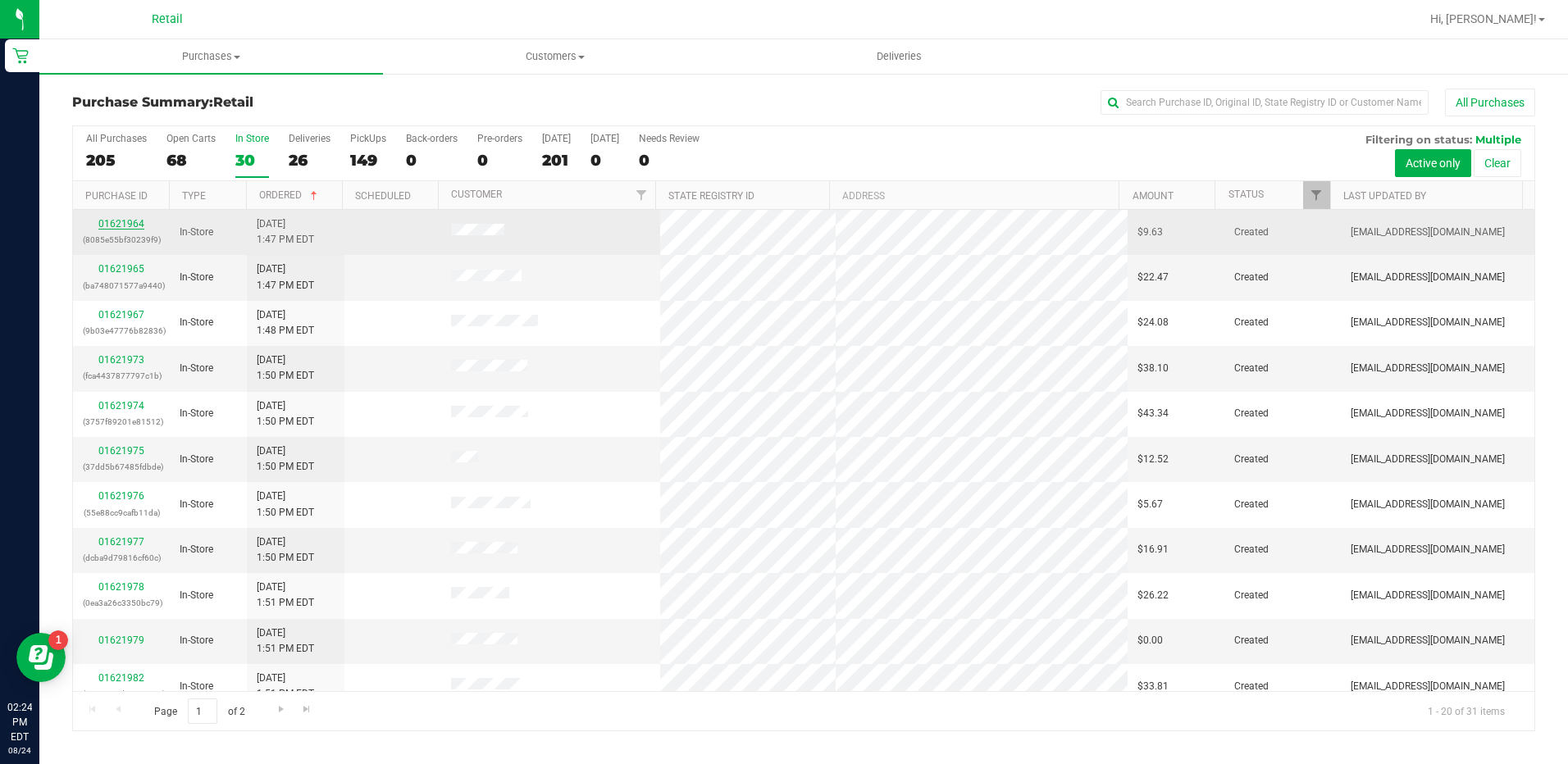
click at [117, 220] on link "01621964" at bounding box center [120, 224] width 46 height 12
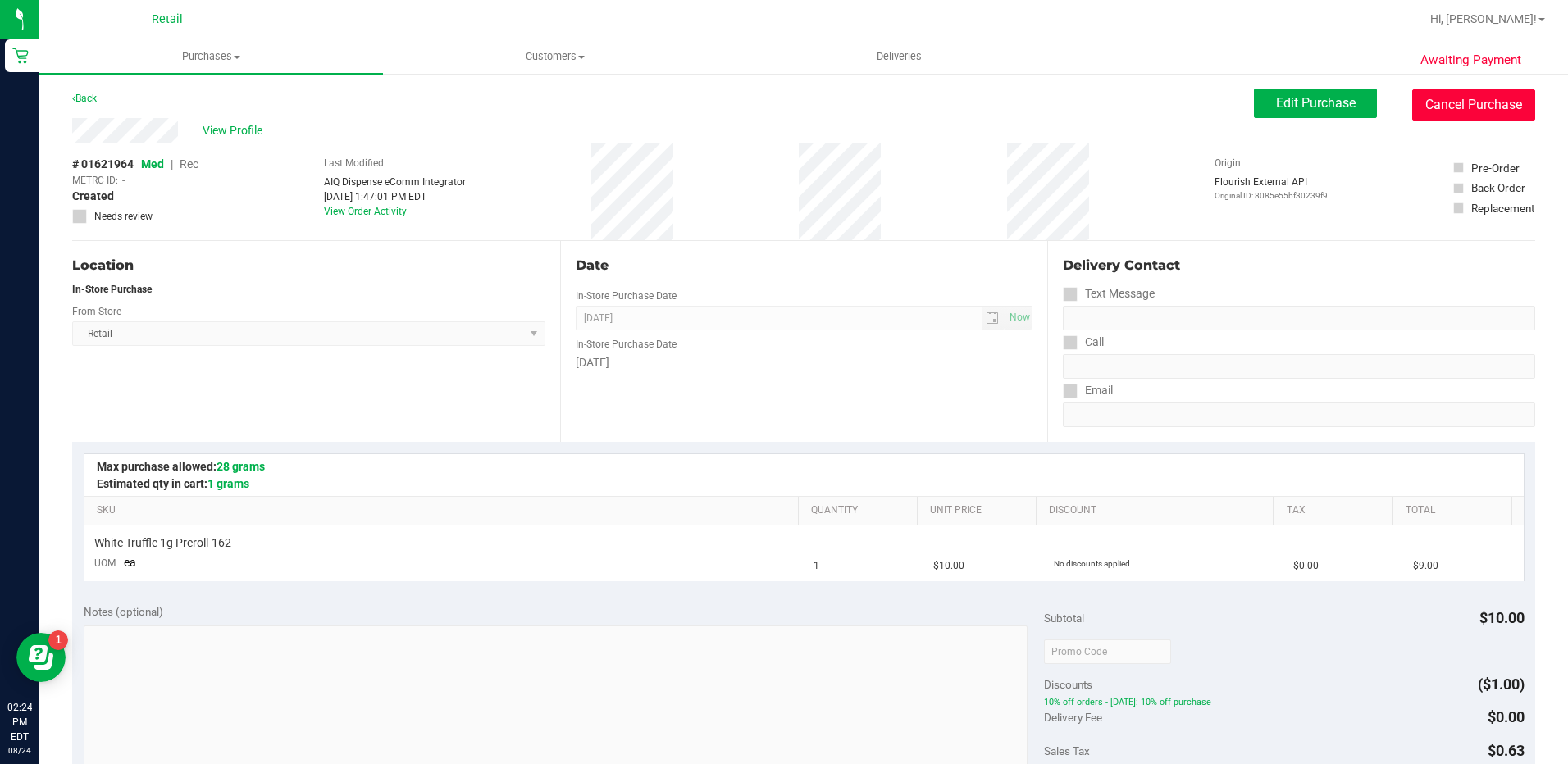
drag, startPoint x: 1442, startPoint y: 103, endPoint x: 865, endPoint y: 77, distance: 577.6
click at [1442, 104] on button "Cancel Purchase" at bounding box center [1473, 105] width 123 height 31
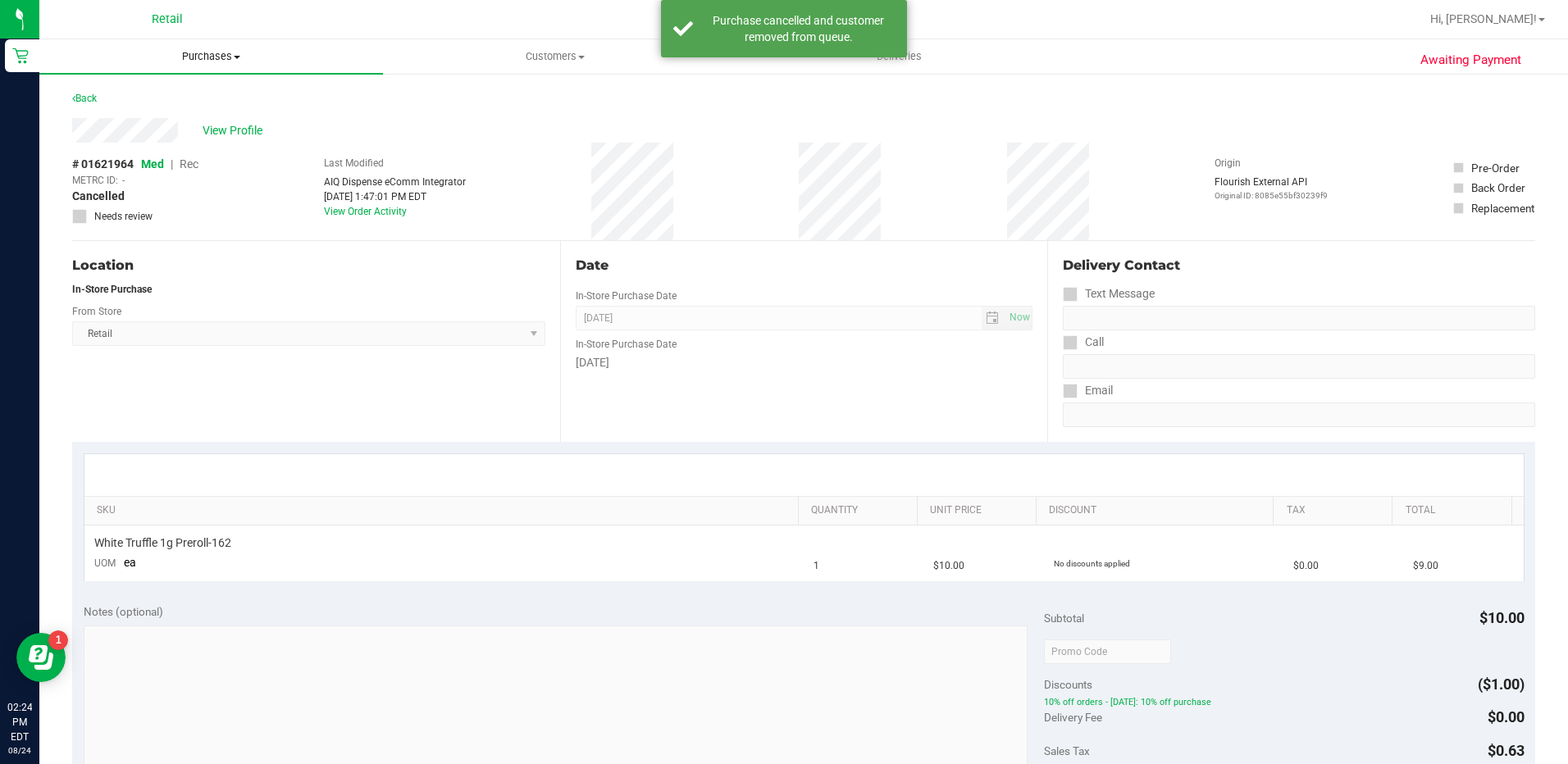
click at [225, 50] on span "Purchases" at bounding box center [212, 56] width 344 height 15
click at [276, 103] on li "Summary of purchases" at bounding box center [212, 99] width 344 height 19
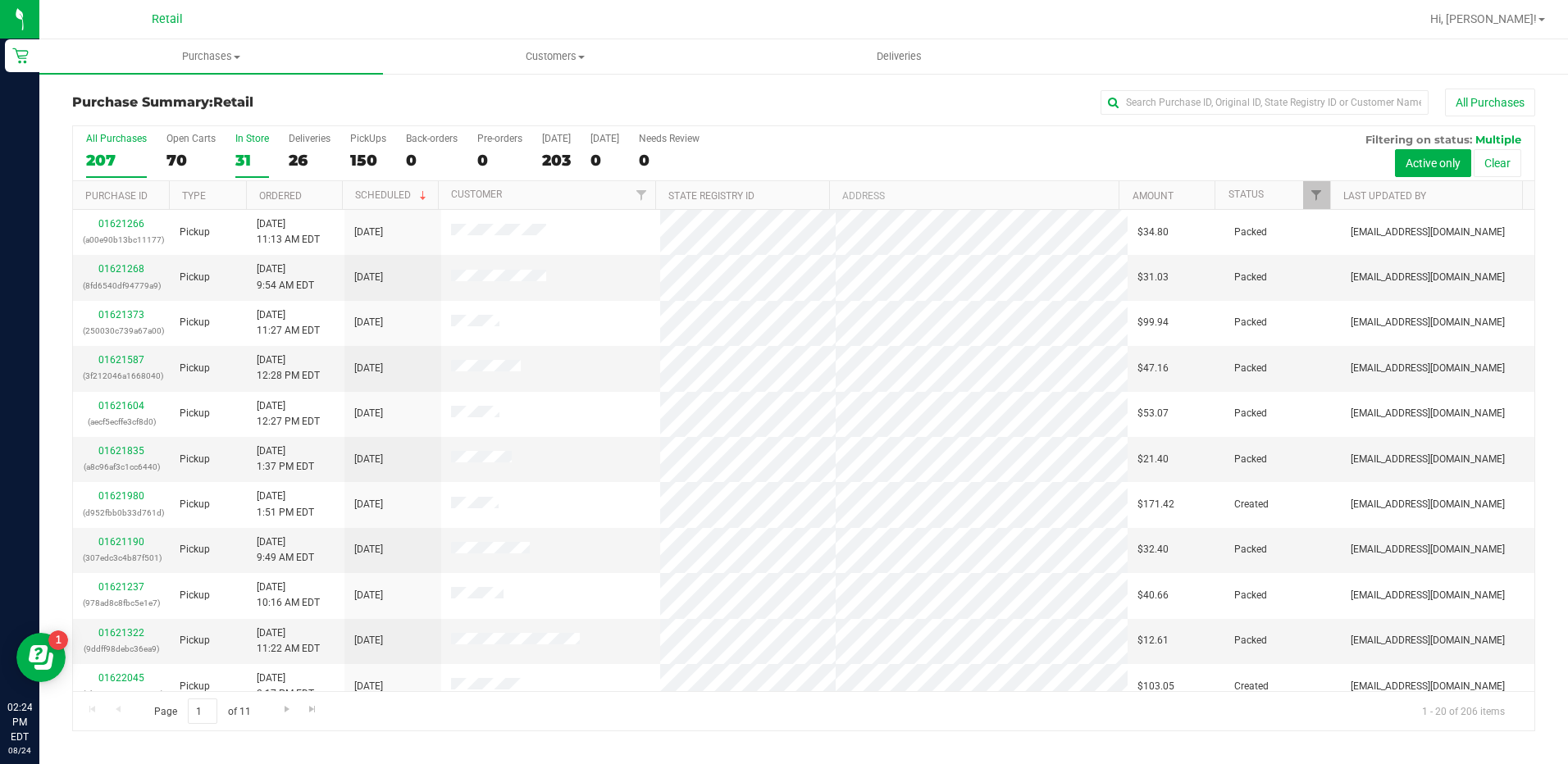
click at [256, 146] on label "In Store 31" at bounding box center [251, 155] width 34 height 45
click at [0, 0] on input "In Store 31" at bounding box center [0, 0] width 0 height 0
click at [317, 192] on th "Ordered" at bounding box center [293, 196] width 96 height 29
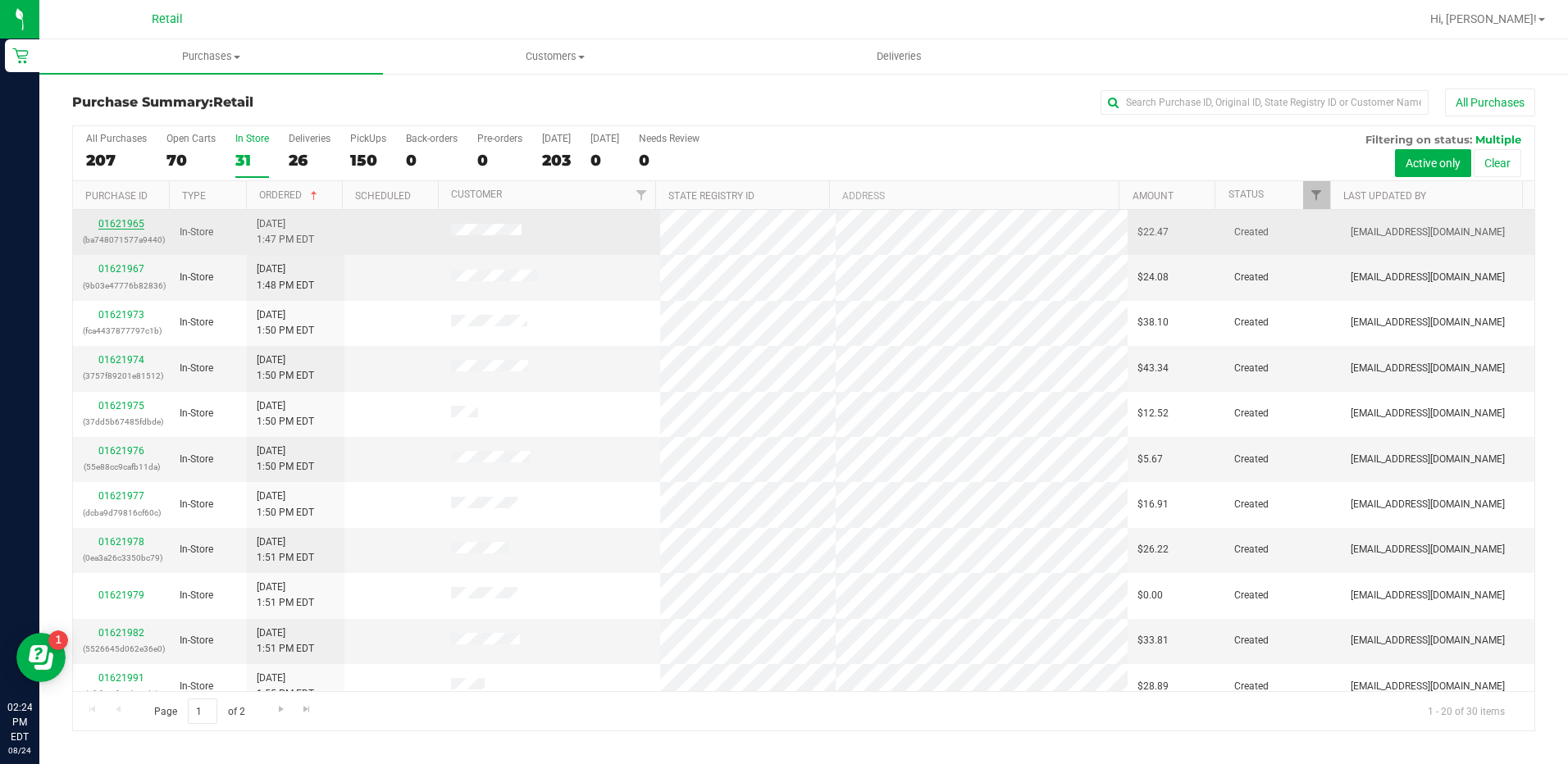
click at [124, 227] on link "01621965" at bounding box center [120, 224] width 46 height 12
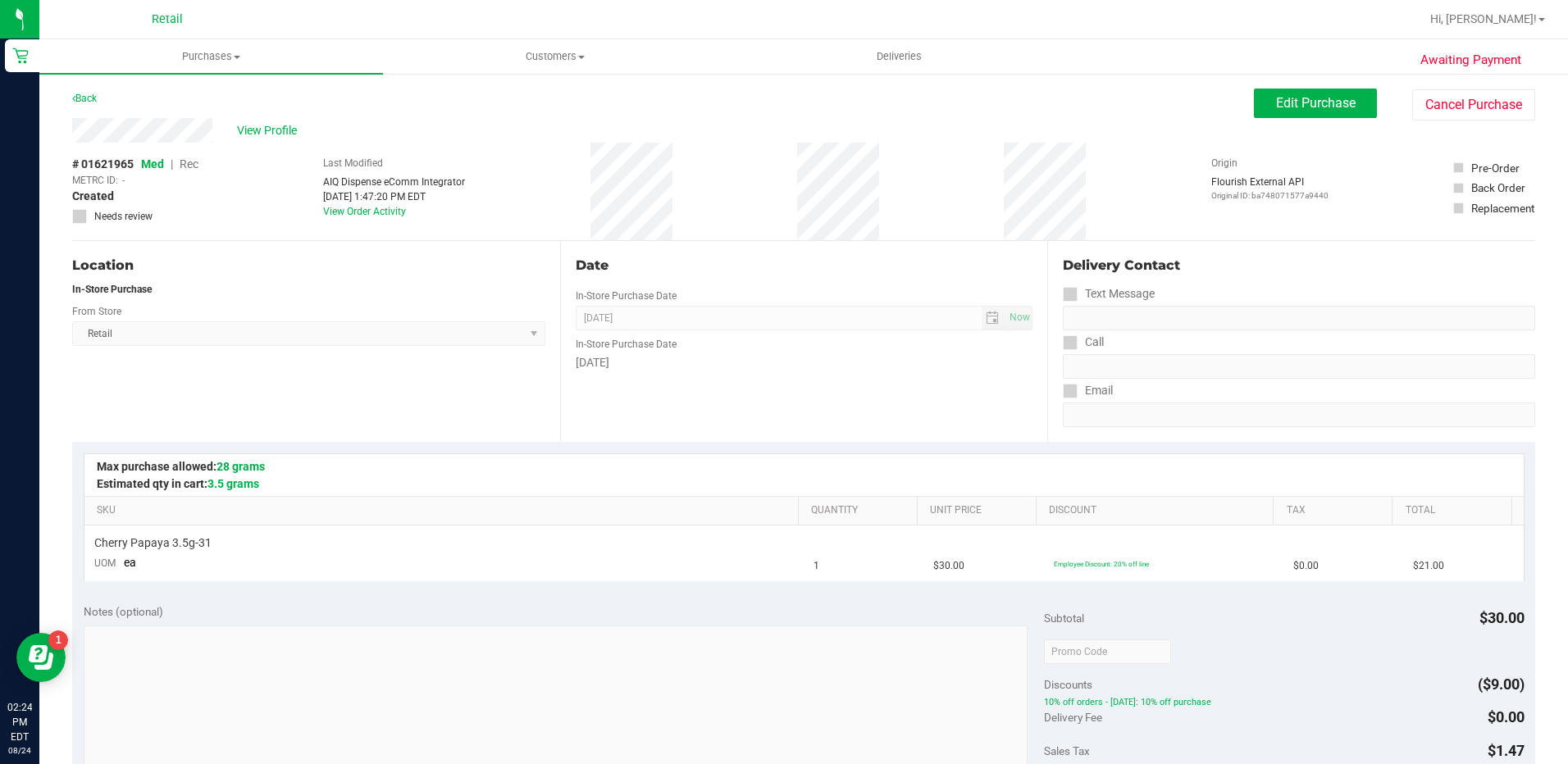
click at [1490, 120] on div "View Profile # 01621965 Med | Rec METRC ID: - Created Needs review Last Modifie…" at bounding box center [803, 180] width 1463 height 123
click at [1447, 114] on button "Cancel Purchase" at bounding box center [1473, 105] width 123 height 31
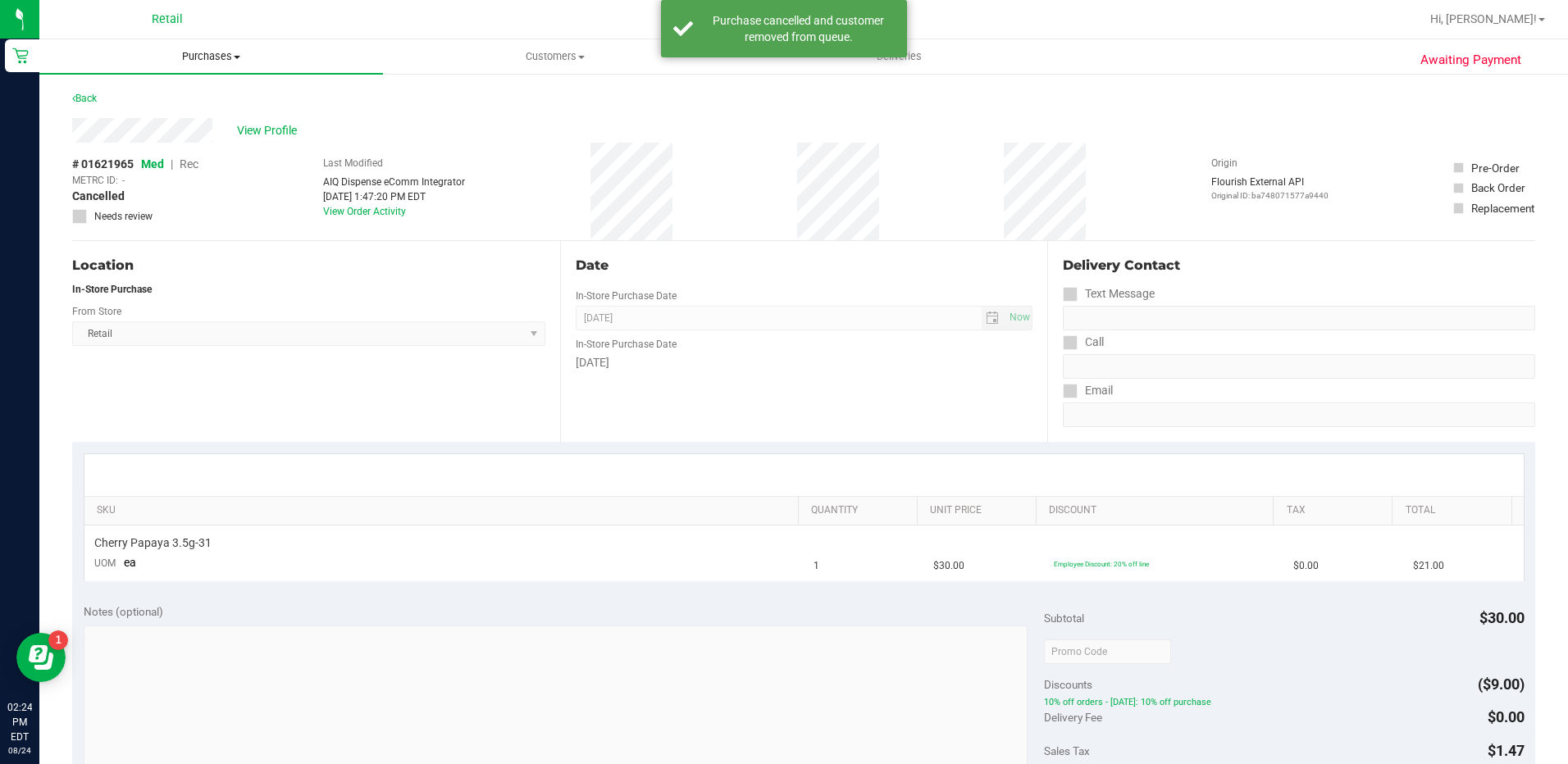
click at [221, 63] on span "Purchases" at bounding box center [212, 56] width 344 height 15
click at [246, 94] on li "Summary of purchases" at bounding box center [212, 99] width 344 height 19
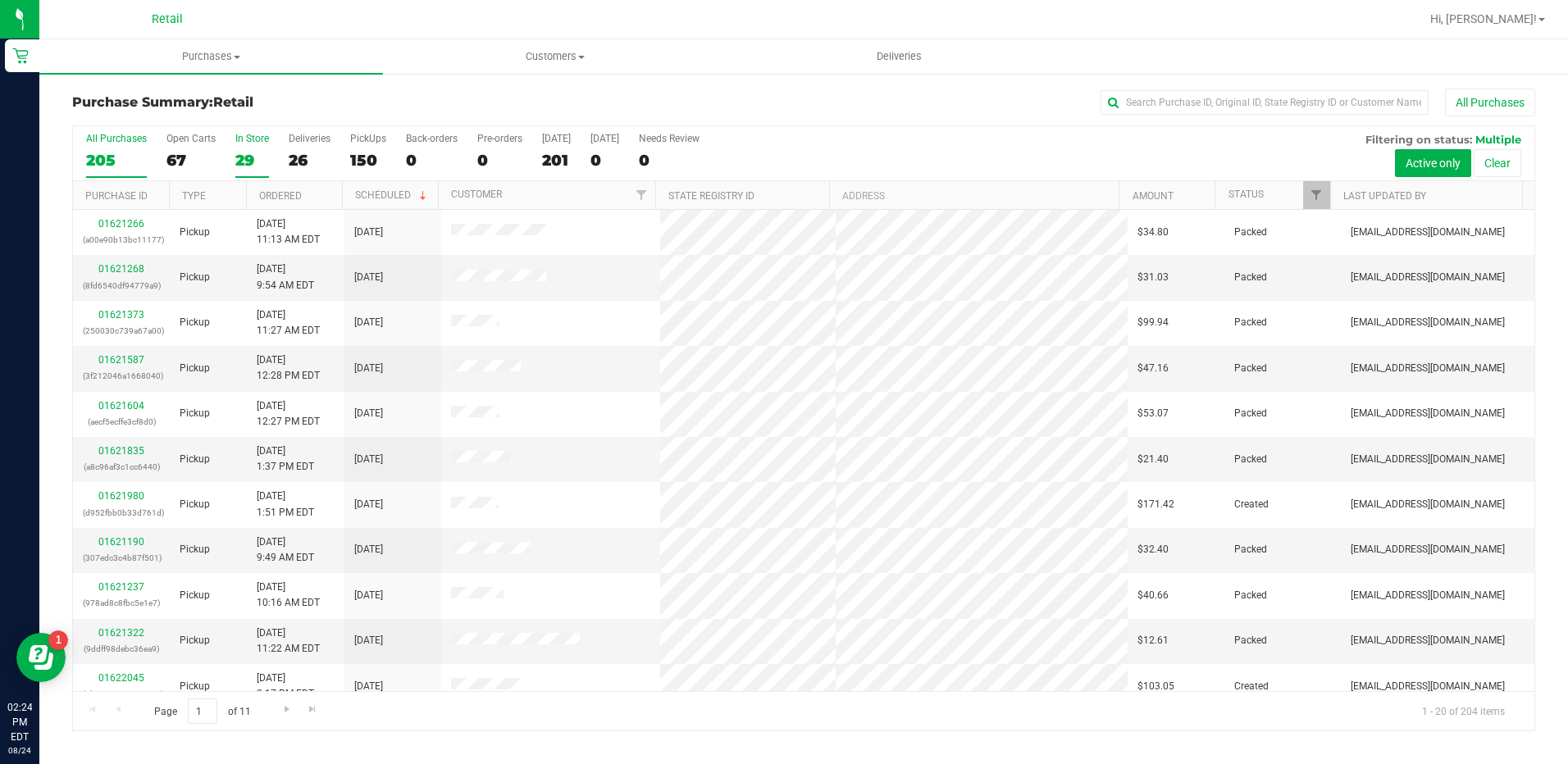
click at [246, 146] on label "In Store 29" at bounding box center [251, 155] width 34 height 45
click at [0, 0] on input "In Store 29" at bounding box center [0, 0] width 0 height 0
click at [340, 205] on div at bounding box center [342, 196] width 8 height 29
click at [325, 203] on th "Ordered" at bounding box center [293, 196] width 96 height 29
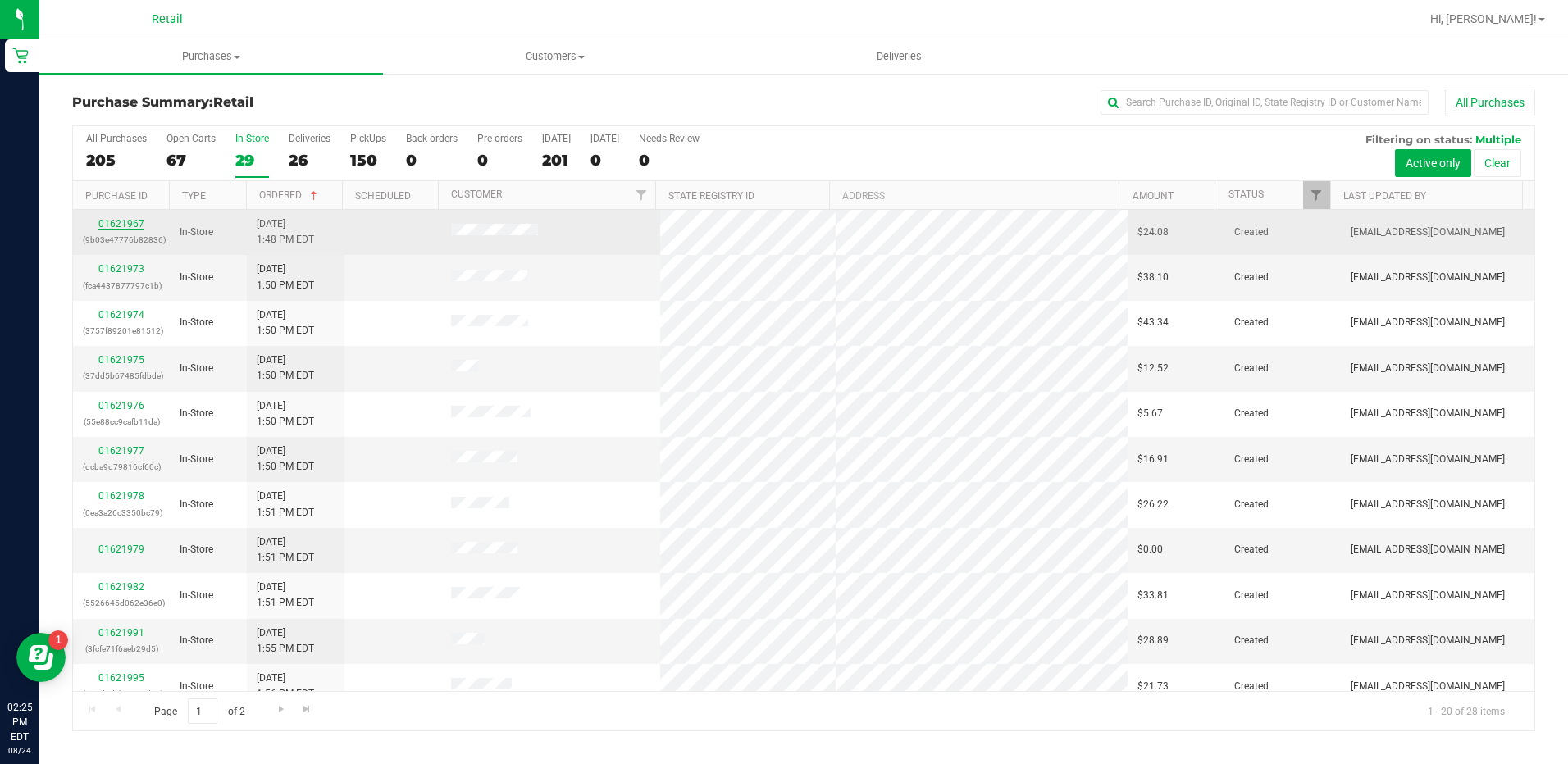
click at [117, 229] on link "01621967" at bounding box center [120, 224] width 46 height 12
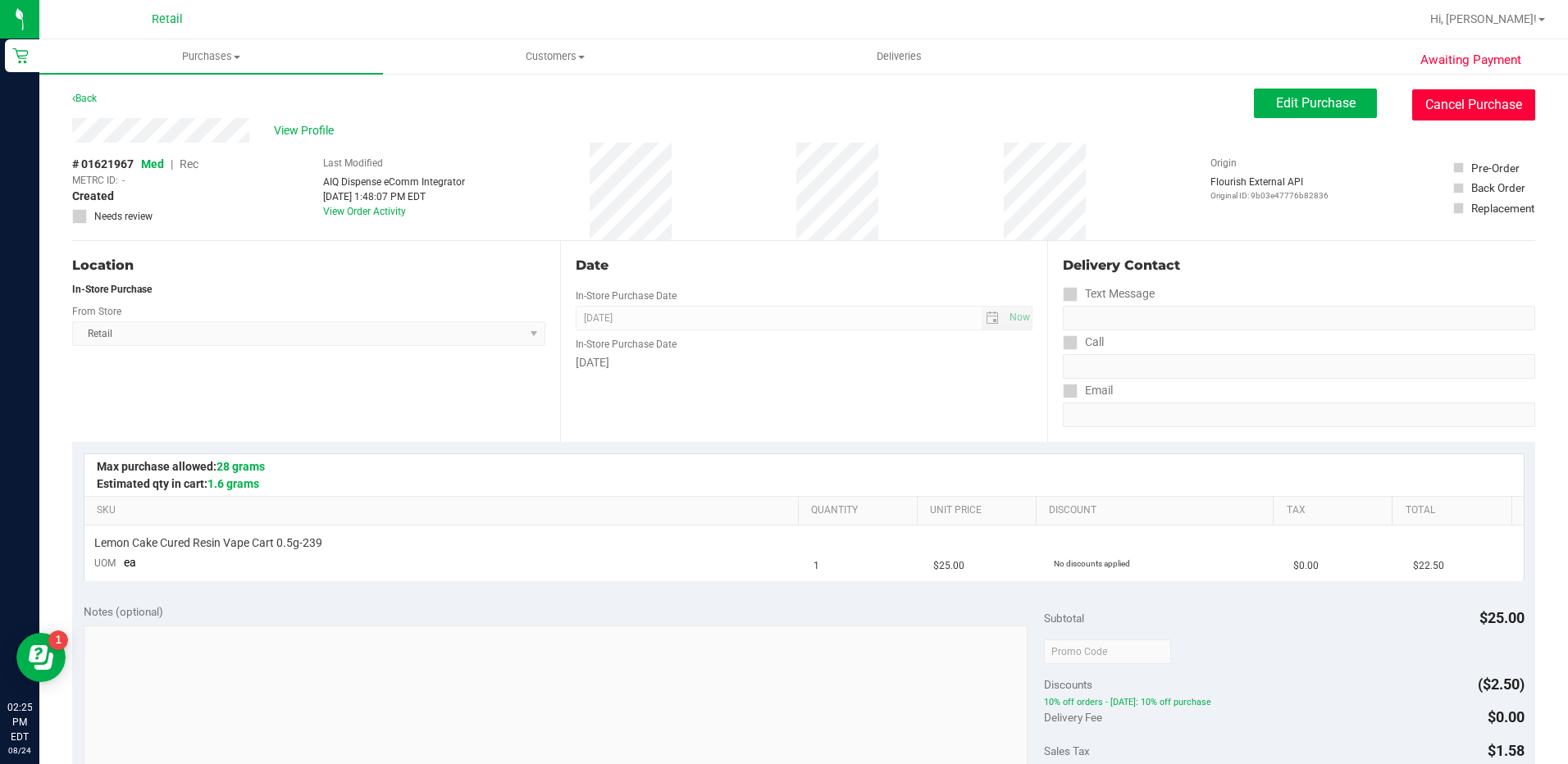
click at [1458, 101] on button "Cancel Purchase" at bounding box center [1473, 105] width 123 height 31
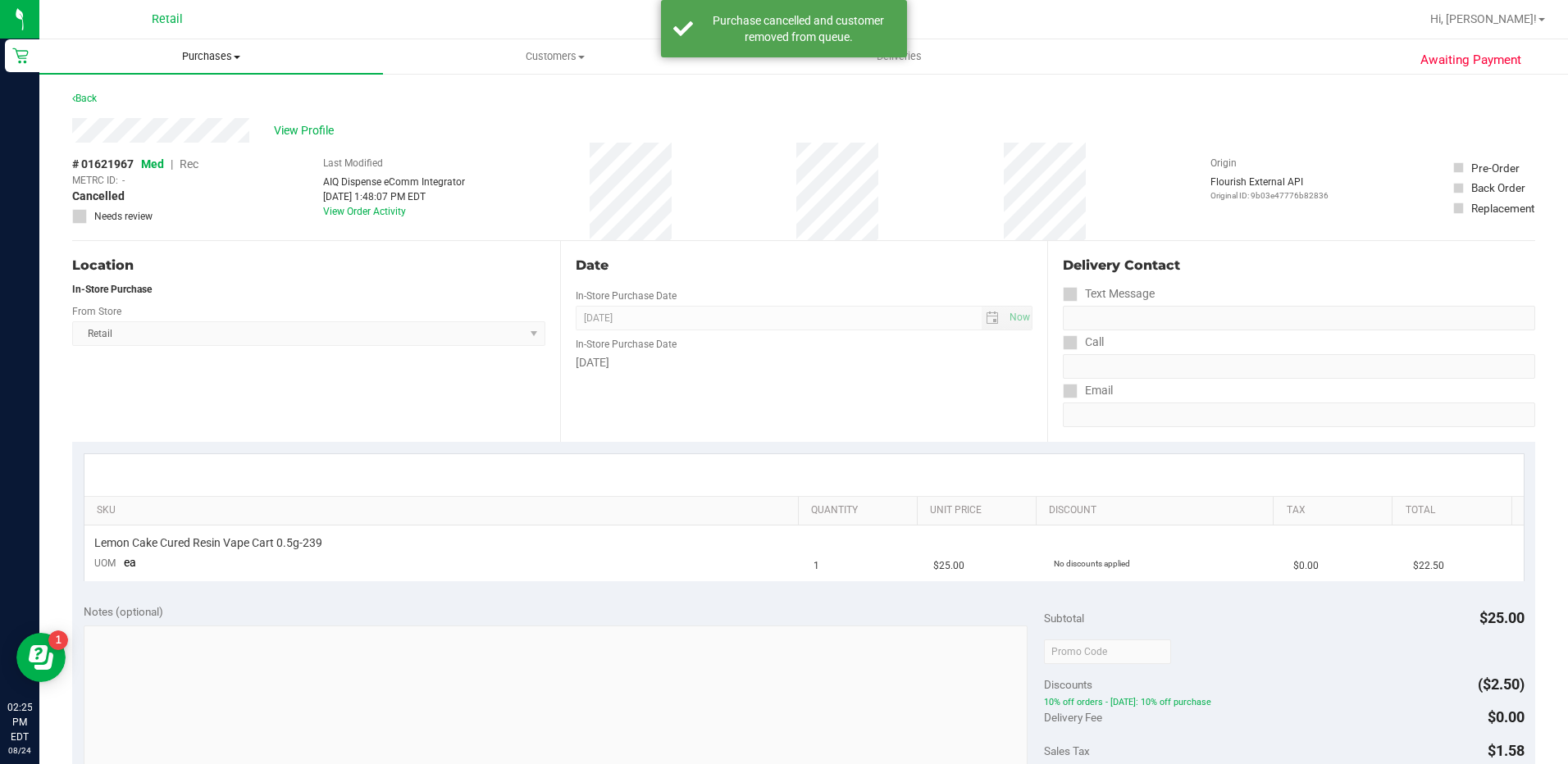
click at [229, 53] on span "Purchases" at bounding box center [212, 56] width 344 height 15
click at [274, 95] on li "Summary of purchases" at bounding box center [212, 99] width 344 height 19
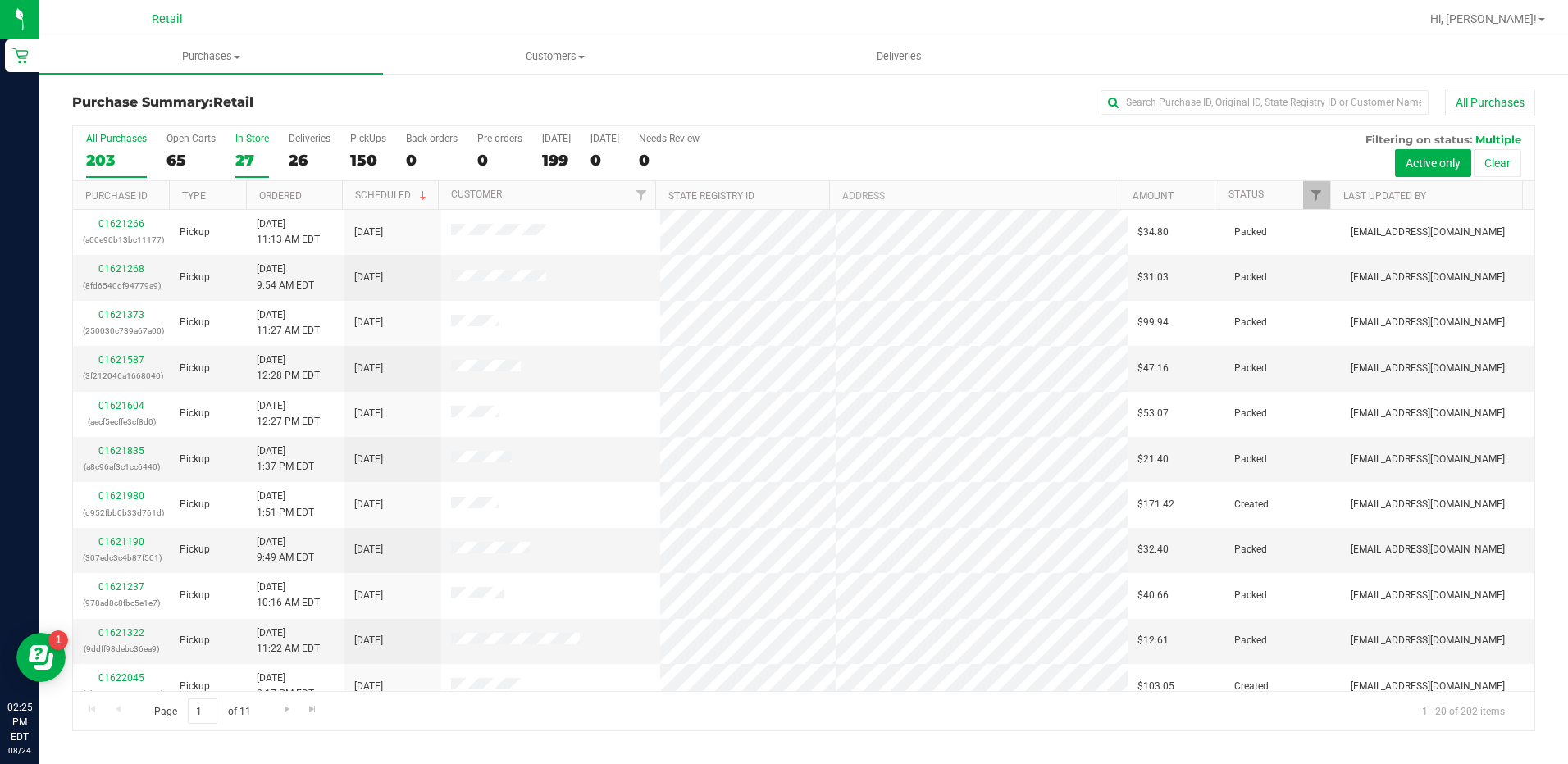
click at [242, 150] on div "27" at bounding box center [251, 159] width 34 height 18
click at [0, 0] on input "In Store 27" at bounding box center [0, 0] width 0 height 0
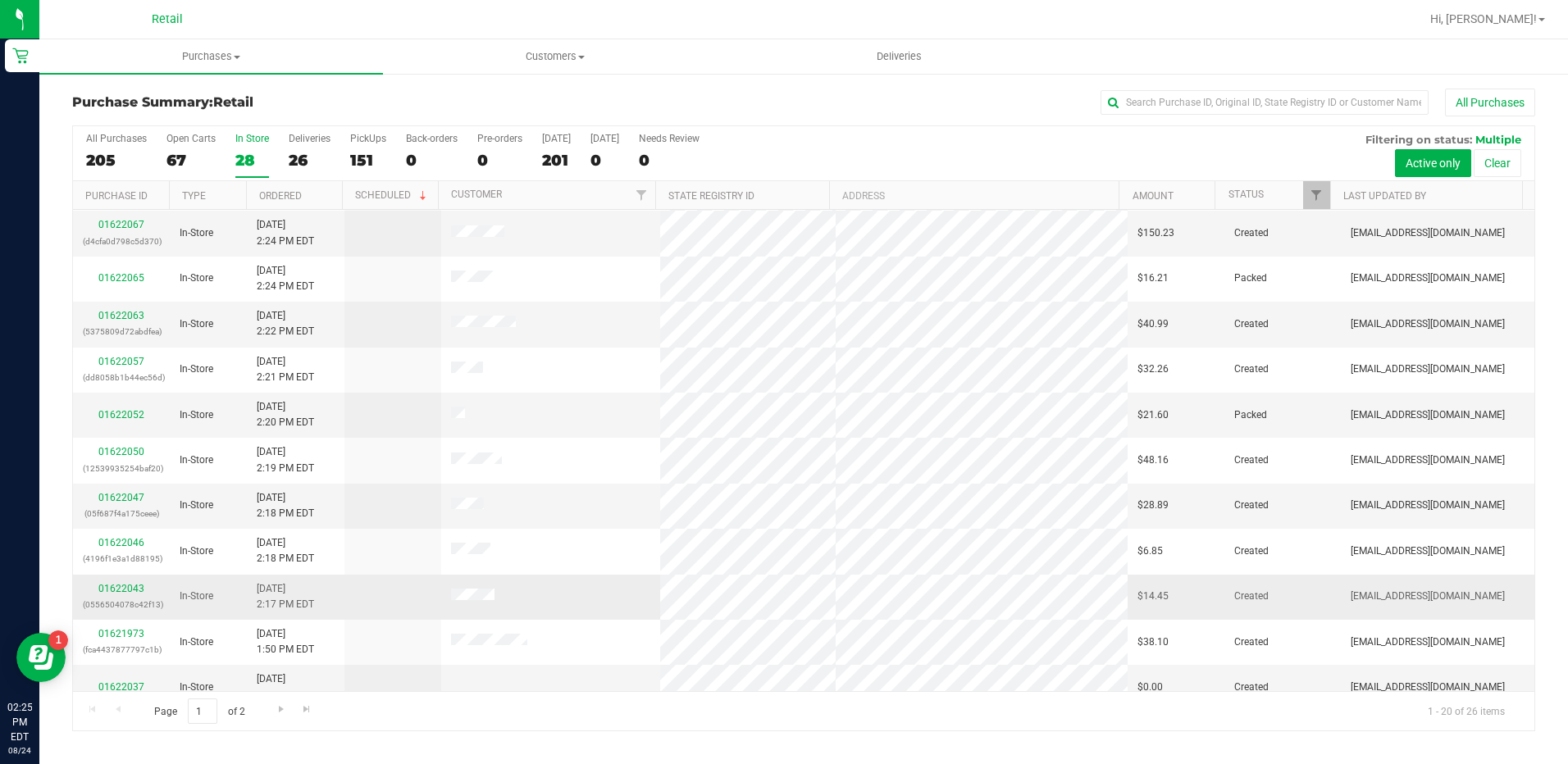
scroll to position [82, 0]
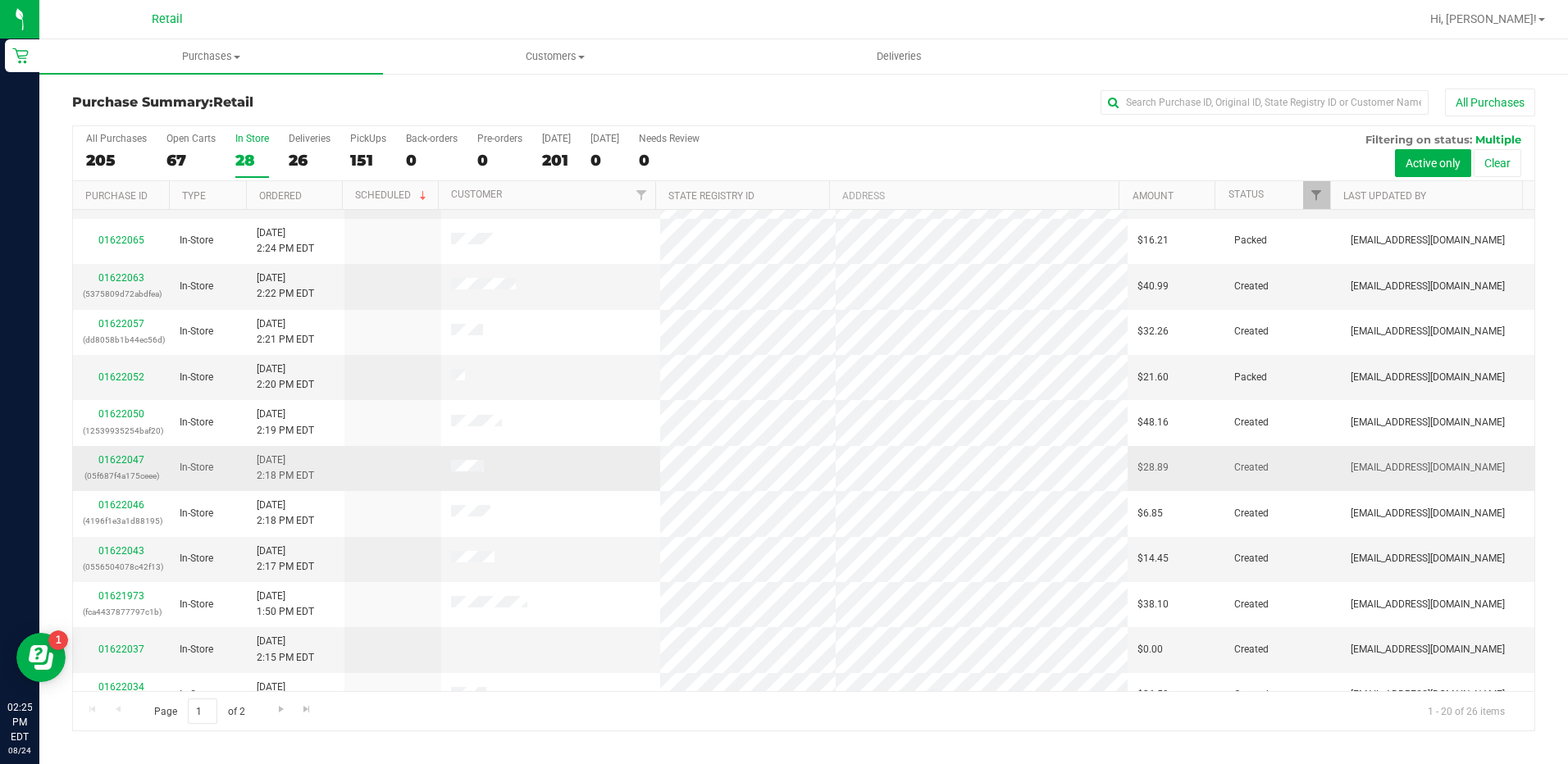
click at [129, 453] on div "01622047 (05f687f4a175ceee)" at bounding box center [120, 468] width 77 height 31
click at [129, 456] on link "01622047" at bounding box center [120, 460] width 46 height 12
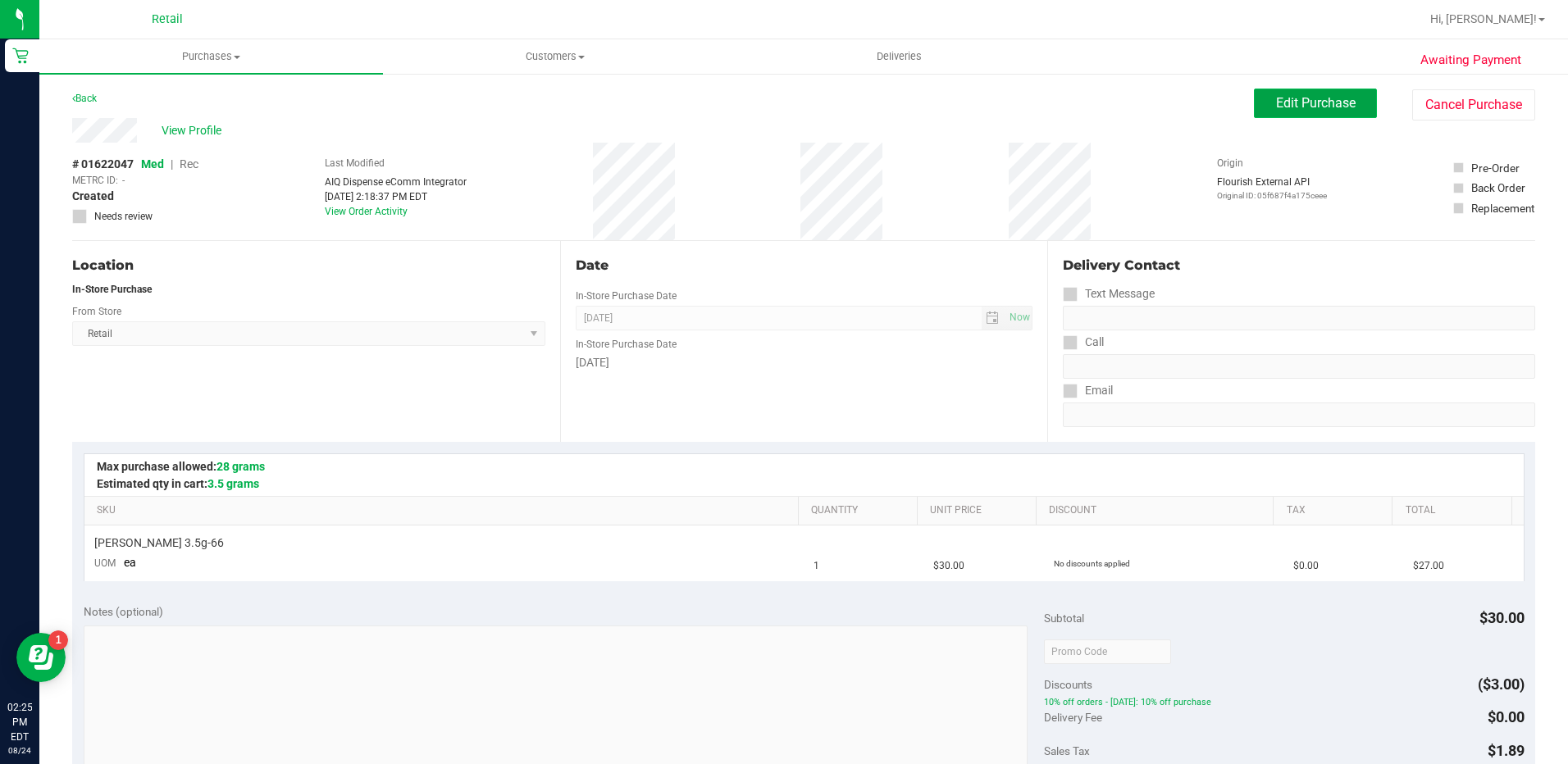
click at [1285, 97] on span "Edit Purchase" at bounding box center [1316, 103] width 80 height 16
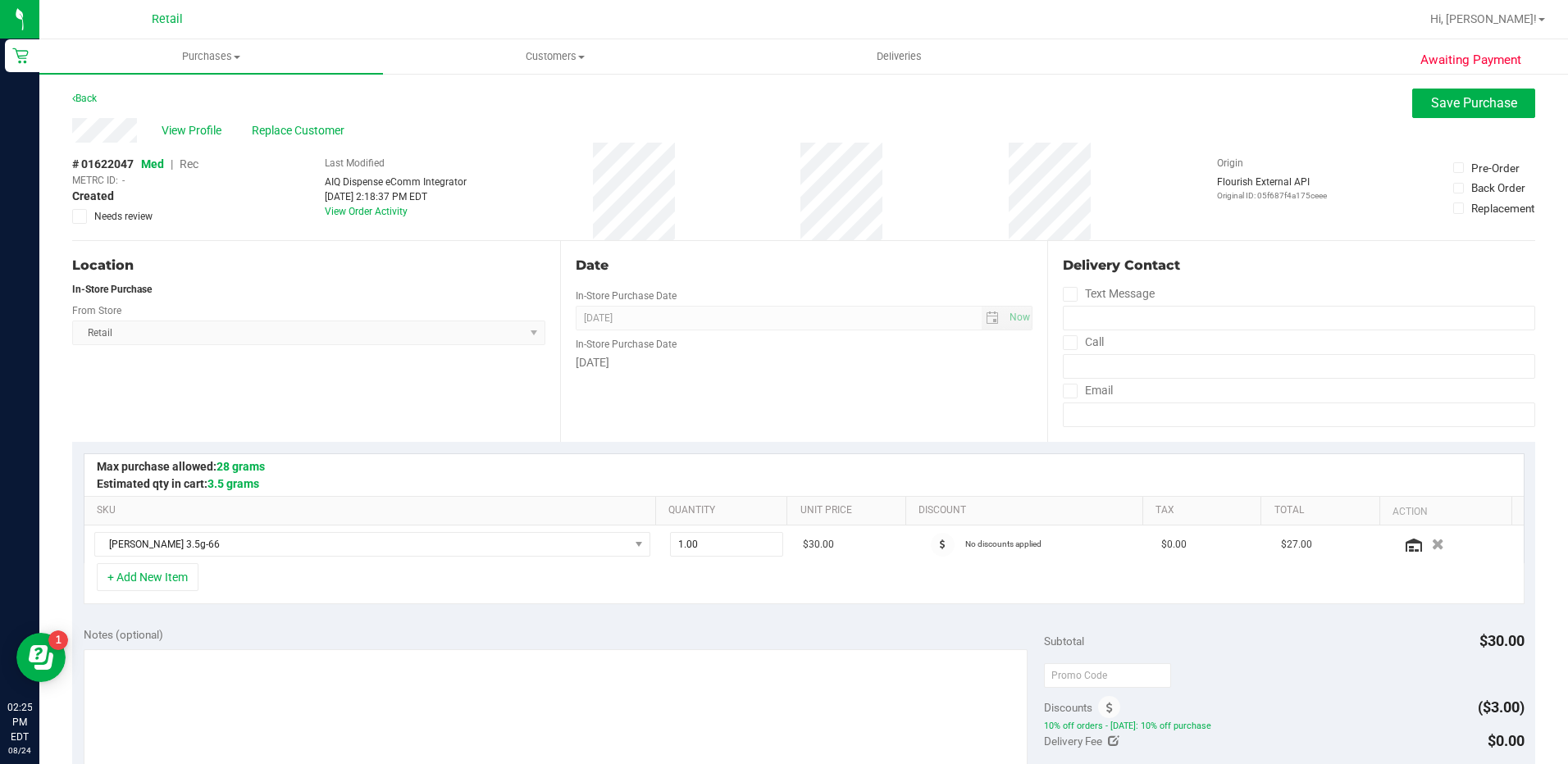
click at [185, 161] on span "Rec" at bounding box center [188, 164] width 18 height 14
click at [311, 129] on span "Replace Customer" at bounding box center [300, 131] width 98 height 17
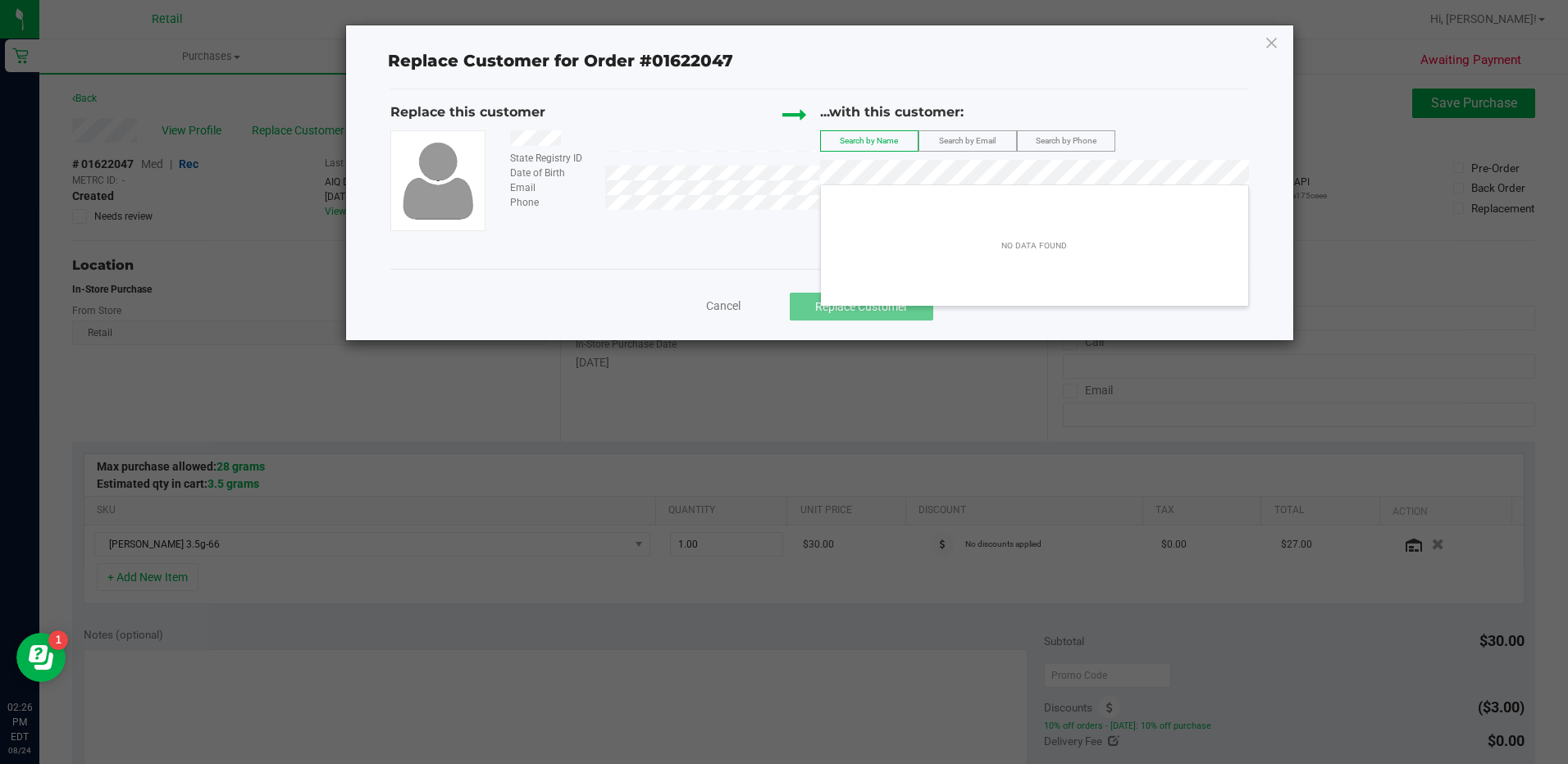
click at [724, 309] on span "Cancel" at bounding box center [722, 306] width 34 height 14
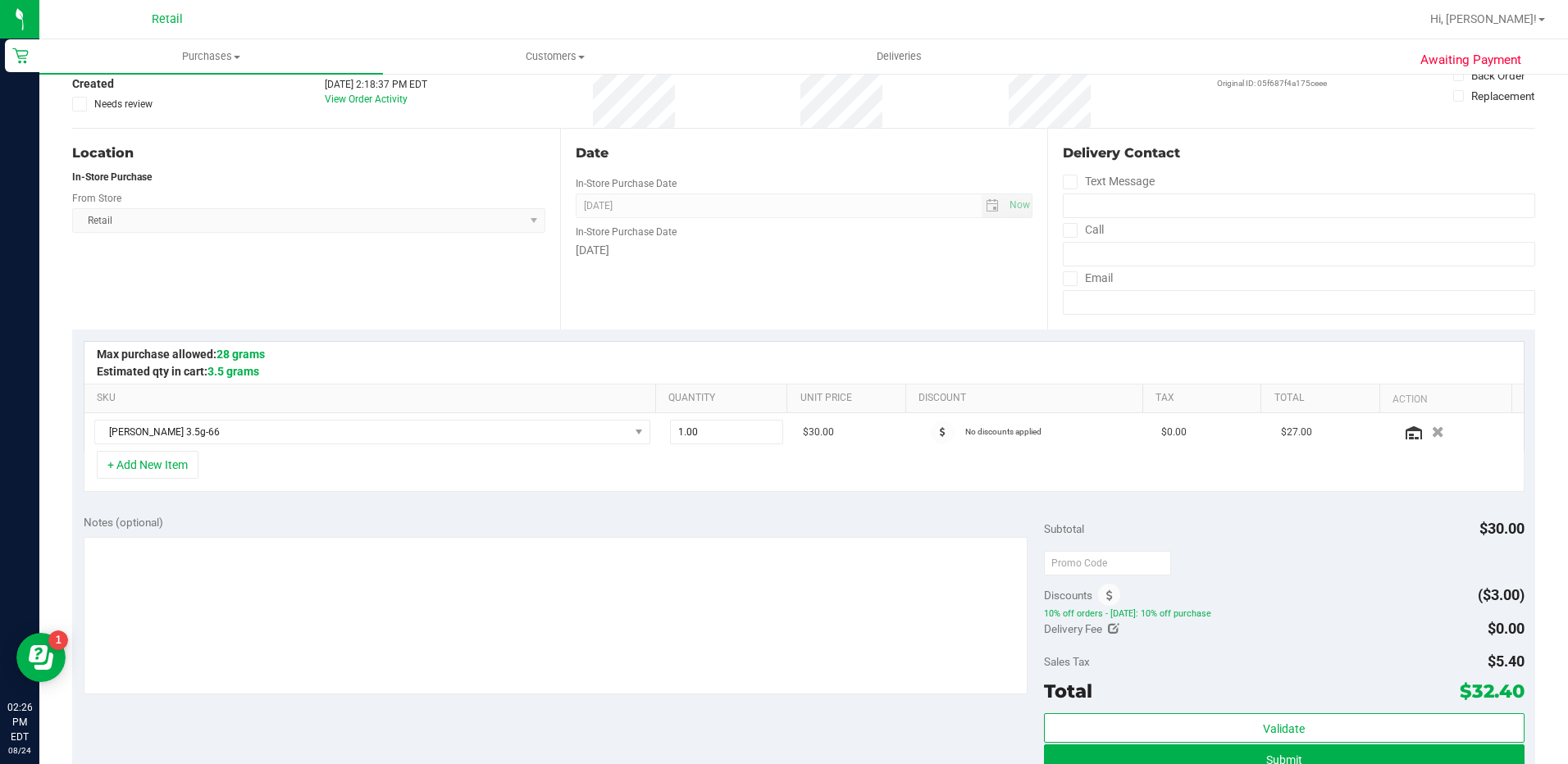
scroll to position [328, 0]
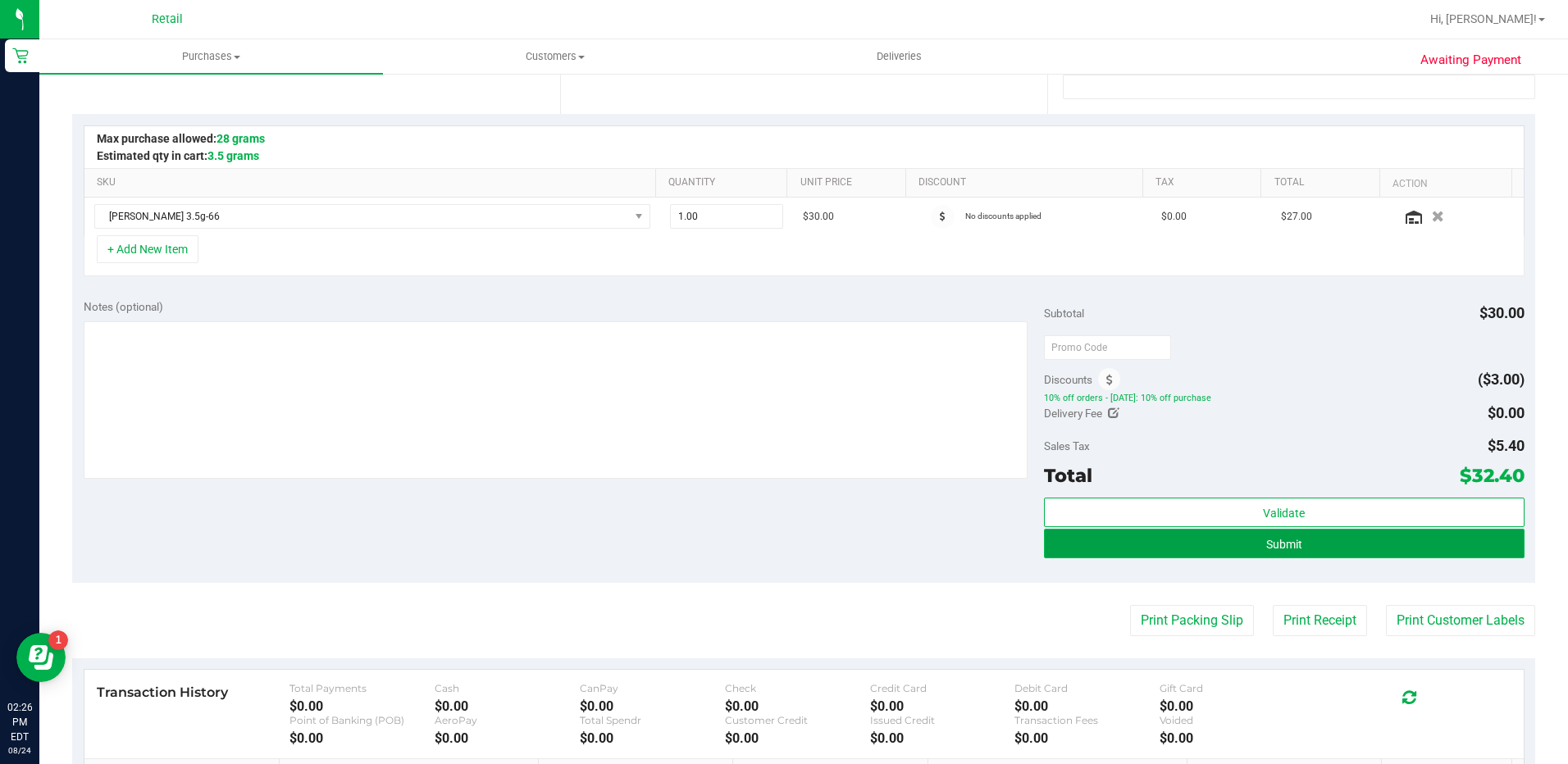
click at [1406, 537] on button "Submit" at bounding box center [1284, 544] width 481 height 29
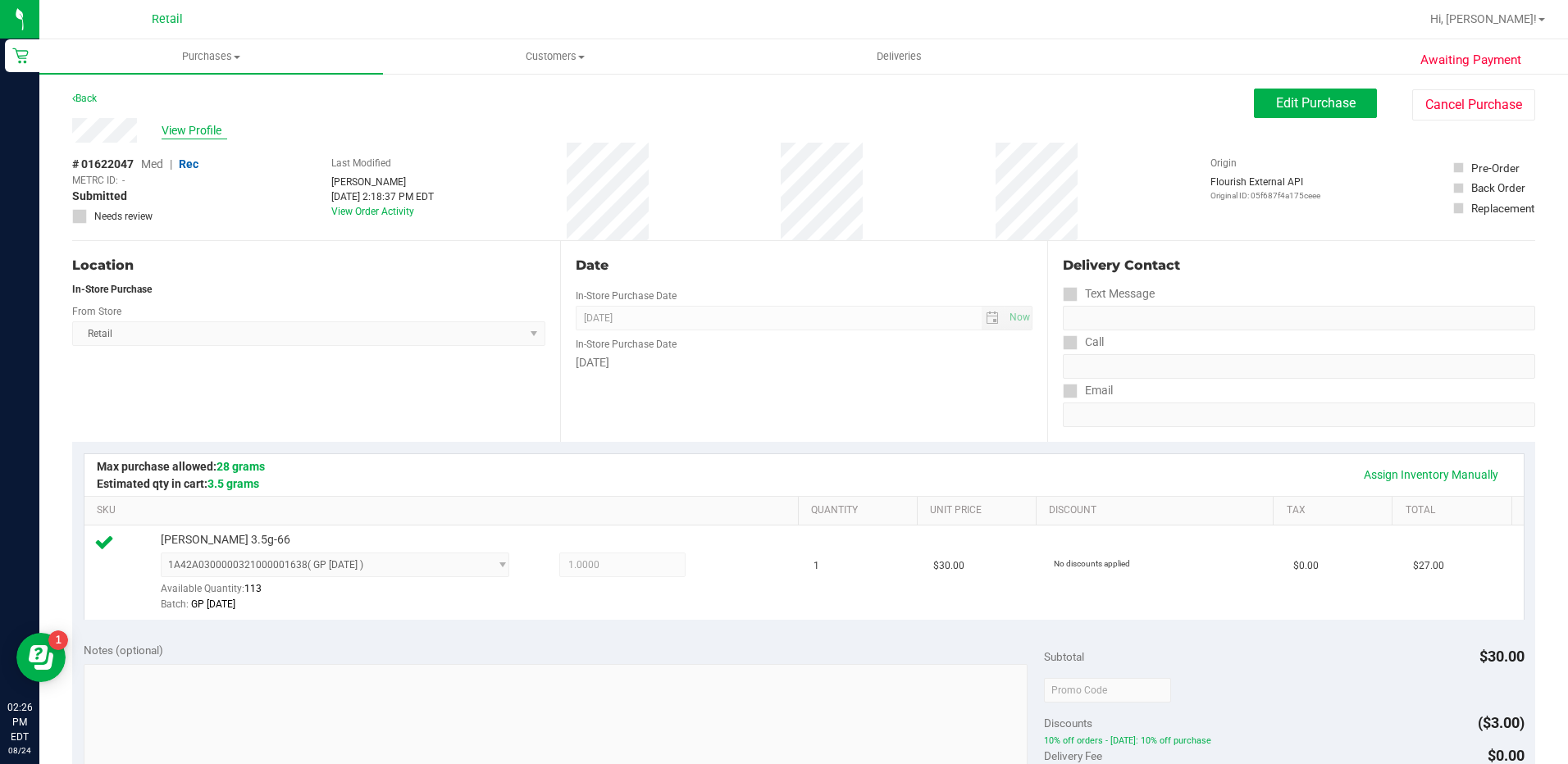
click at [218, 127] on span "View Profile" at bounding box center [194, 131] width 66 height 17
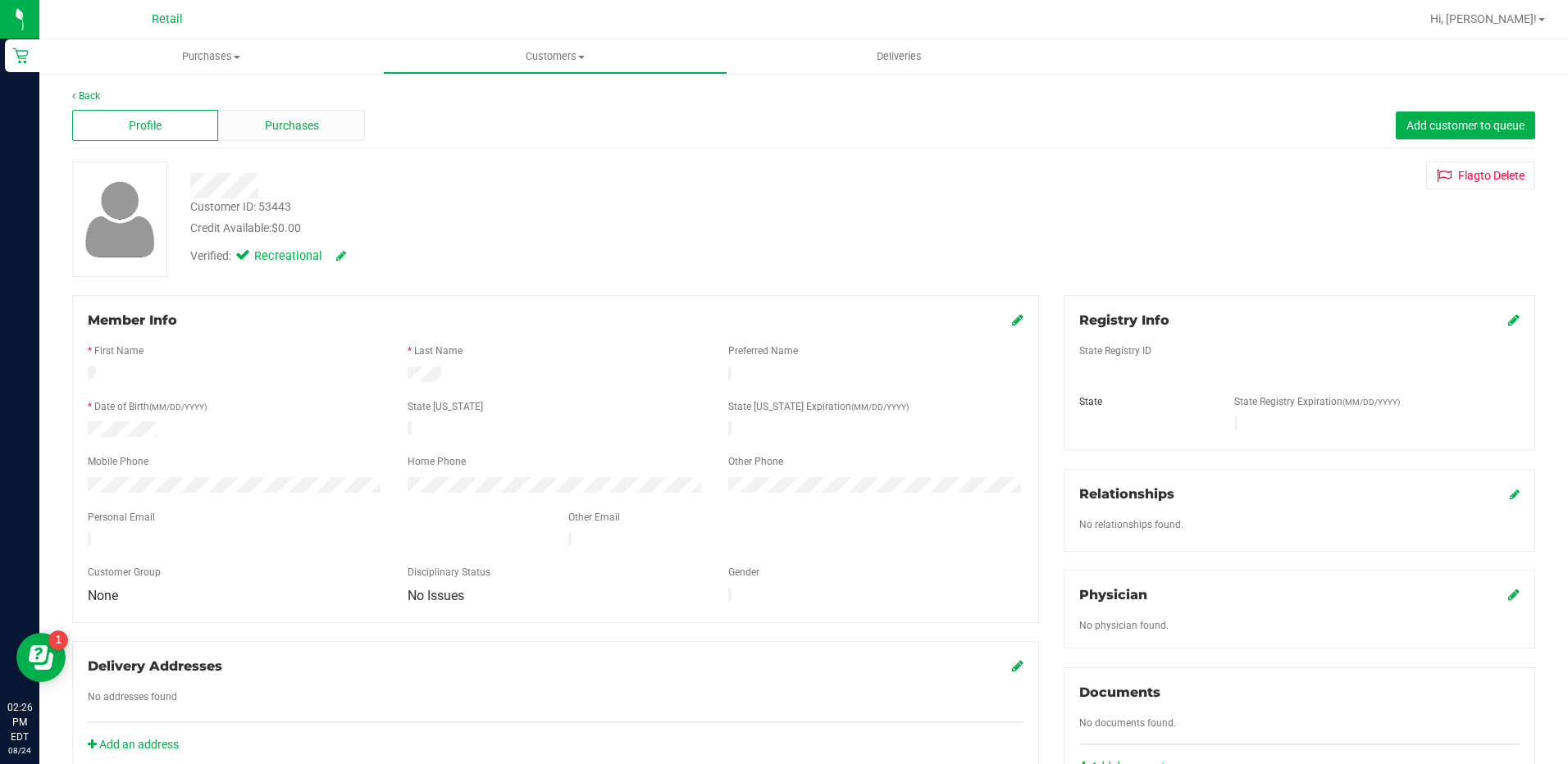
click at [250, 132] on div "Purchases" at bounding box center [291, 125] width 146 height 31
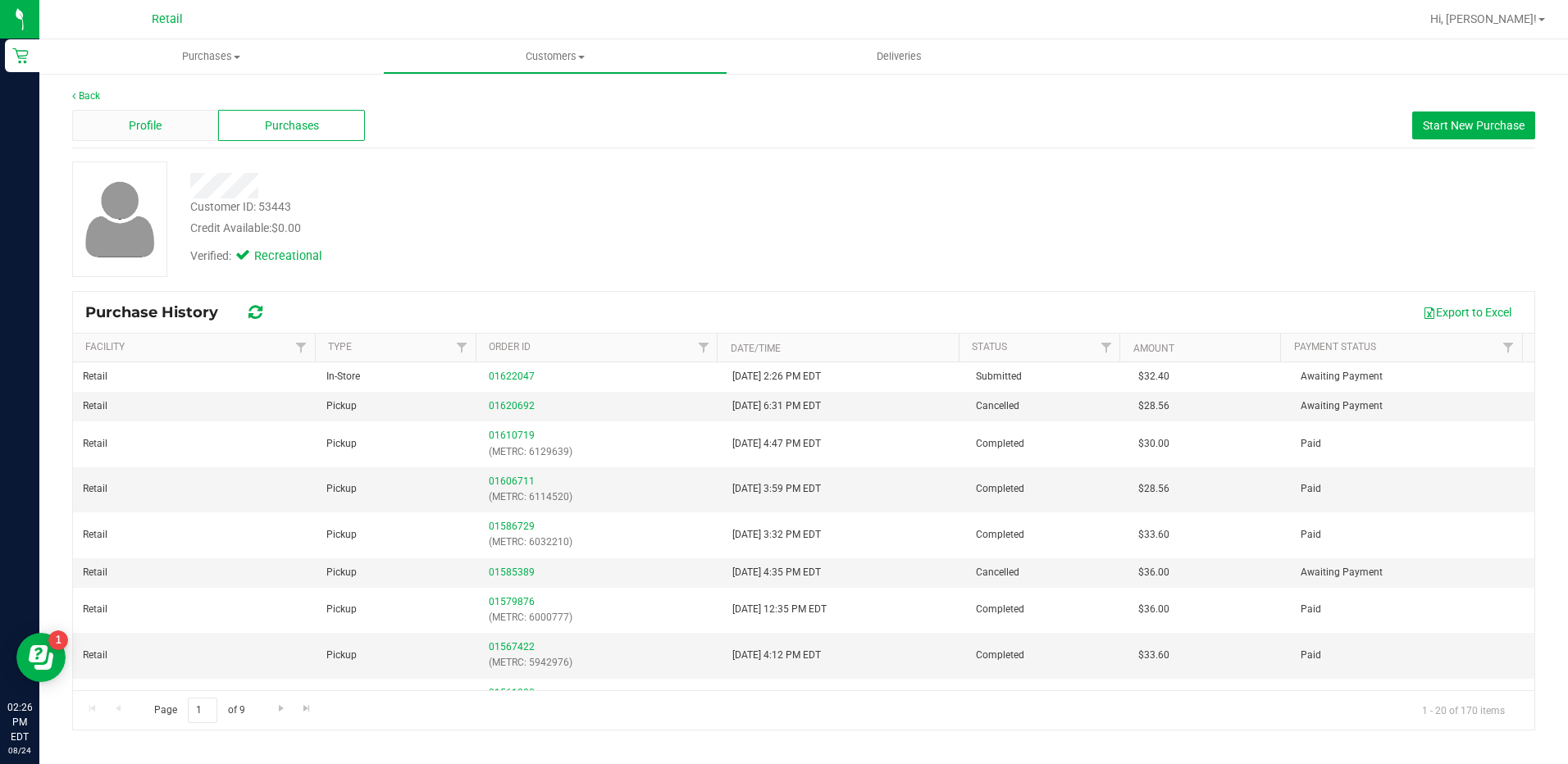
click at [149, 128] on span "Profile" at bounding box center [146, 126] width 33 height 17
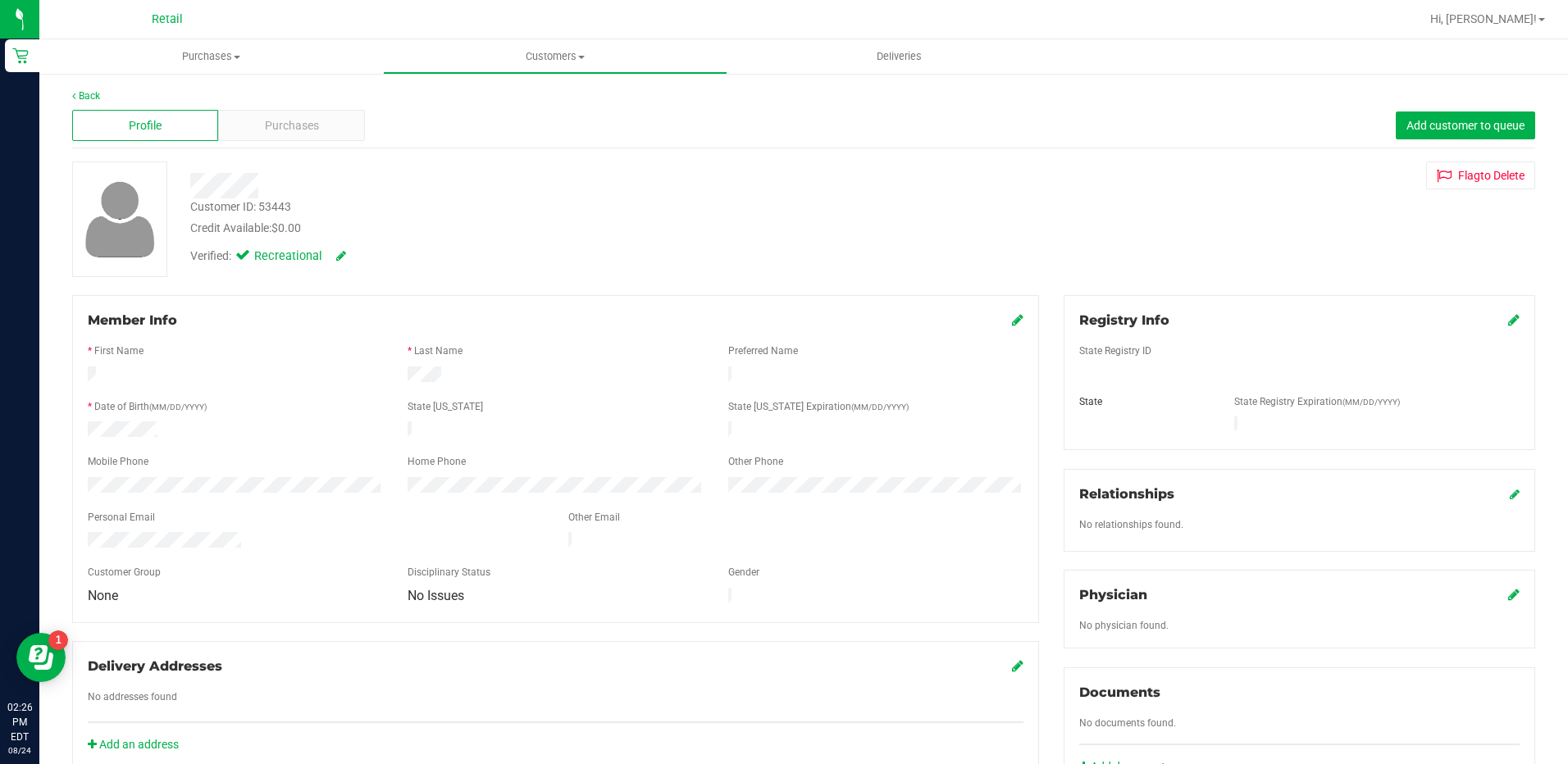
click at [1015, 321] on icon at bounding box center [1018, 320] width 12 height 14
click at [1009, 323] on icon at bounding box center [1016, 321] width 15 height 14
click at [287, 116] on div "Purchases" at bounding box center [291, 125] width 146 height 31
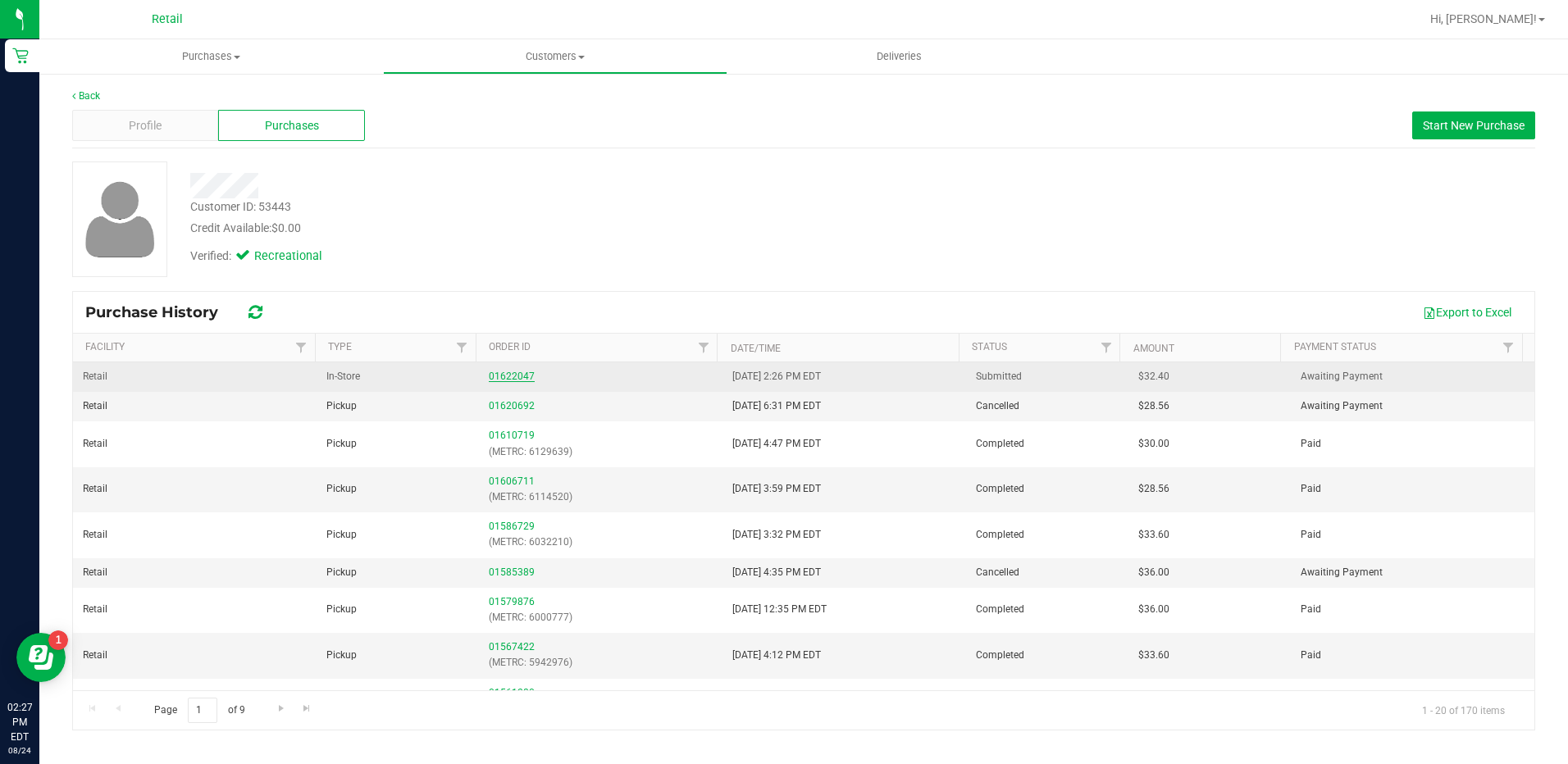
click at [508, 381] on link "01622047" at bounding box center [511, 377] width 46 height 12
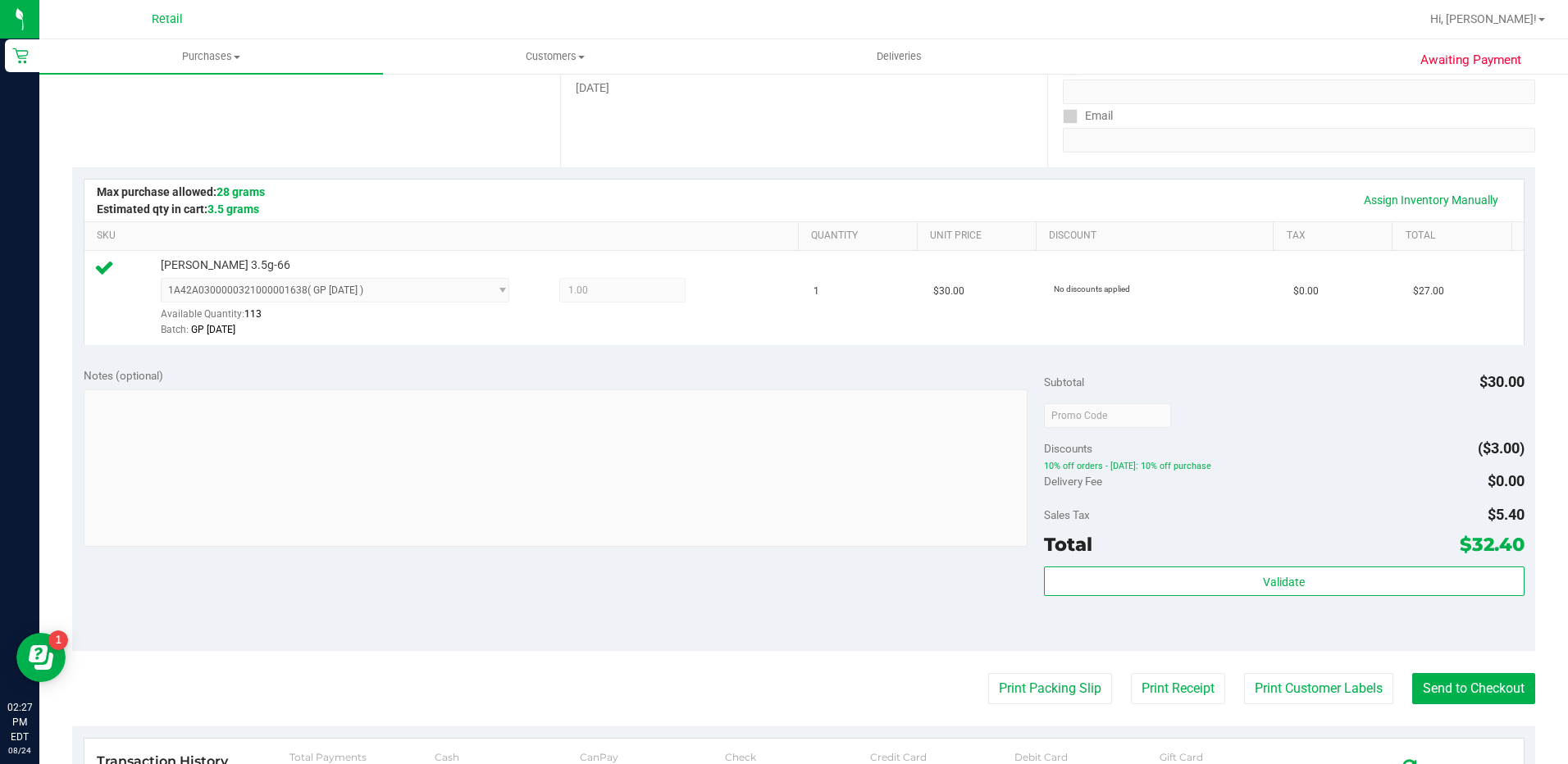
scroll to position [328, 0]
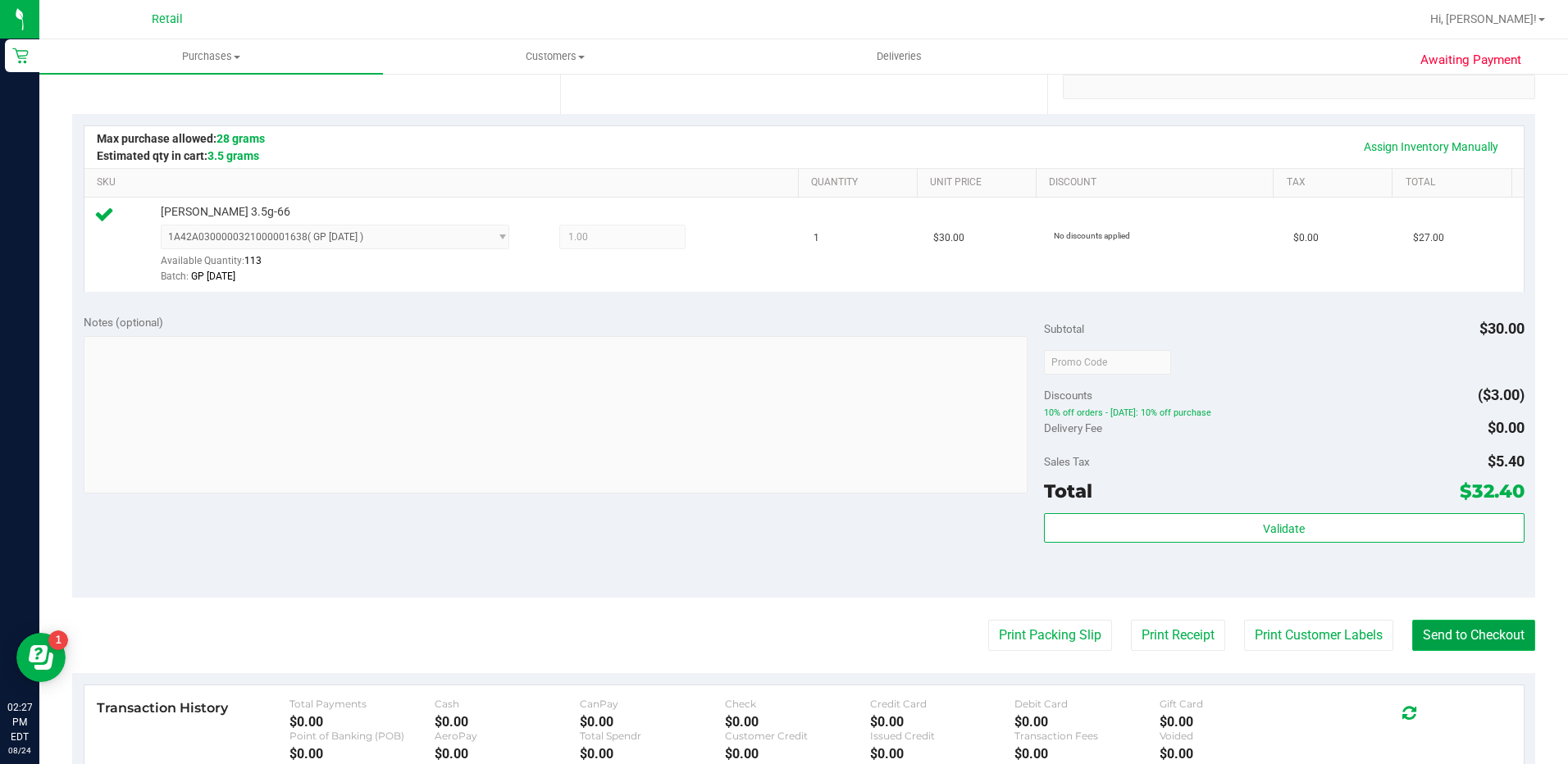
click at [1430, 628] on button "Send to Checkout" at bounding box center [1473, 636] width 123 height 31
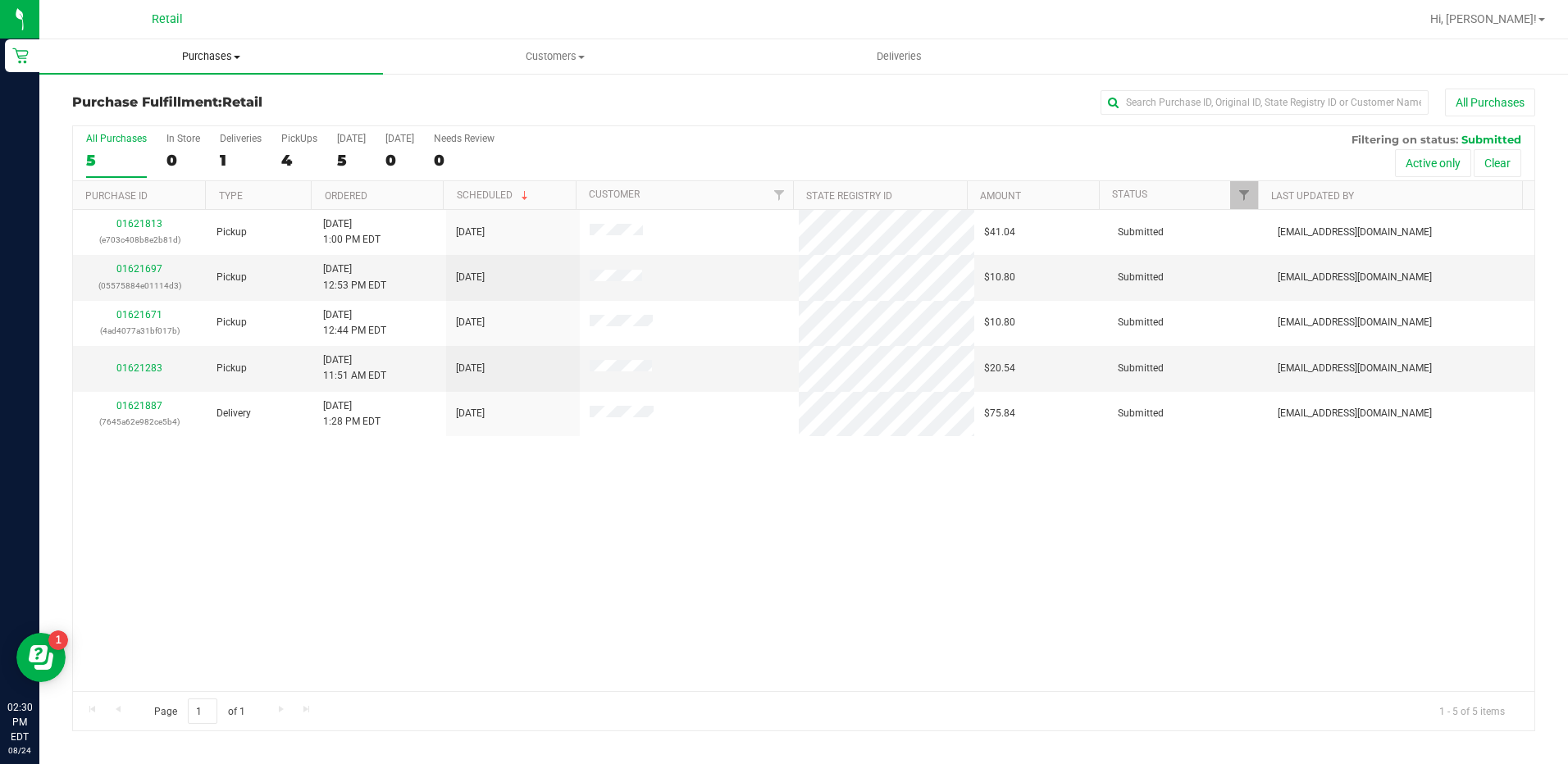
drag, startPoint x: 187, startPoint y: 56, endPoint x: 202, endPoint y: 83, distance: 30.9
click at [187, 56] on span "Purchases" at bounding box center [212, 56] width 344 height 15
click at [209, 105] on li "Summary of purchases" at bounding box center [212, 99] width 344 height 19
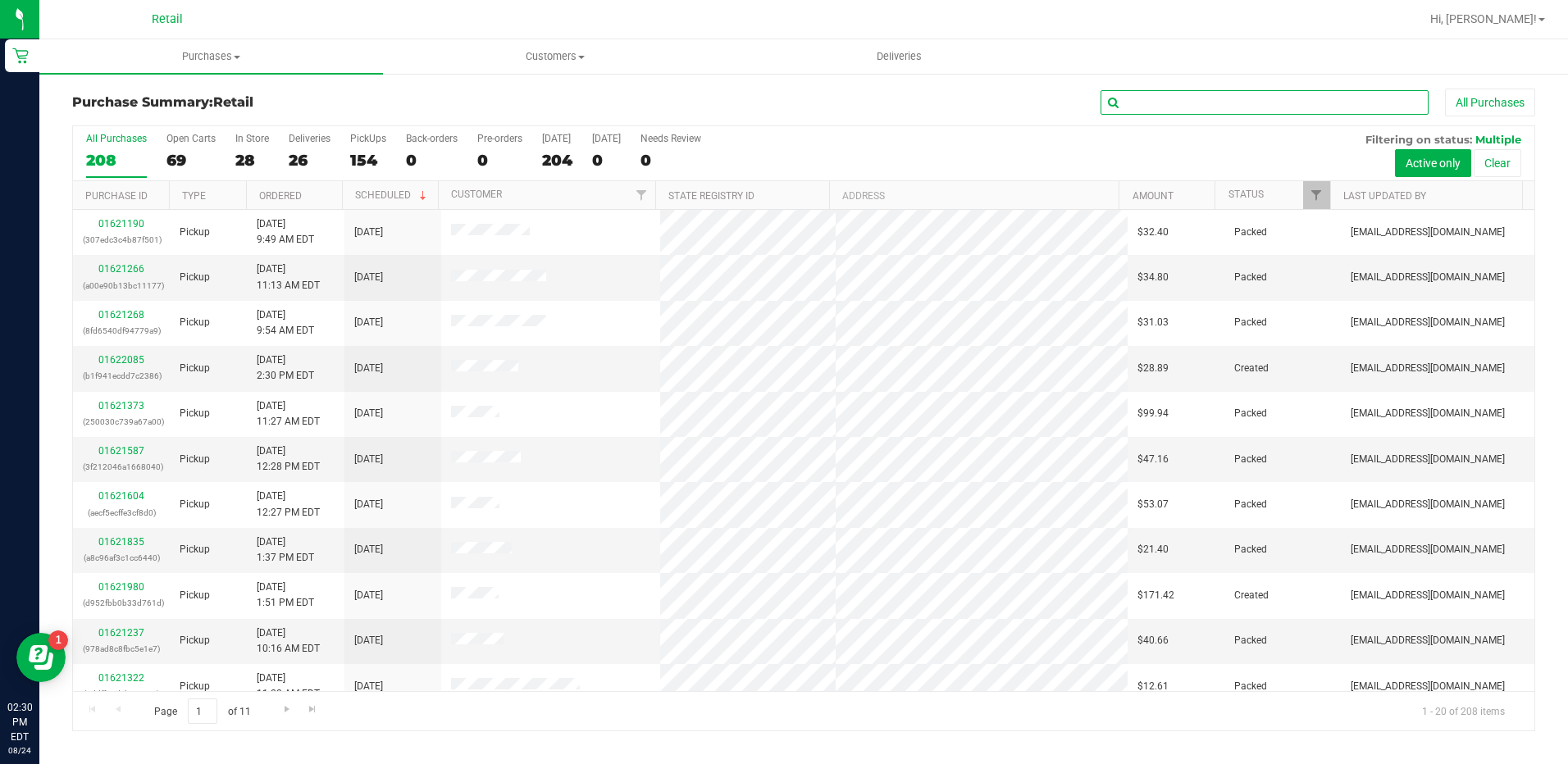
click at [1206, 103] on input "text" at bounding box center [1265, 102] width 328 height 24
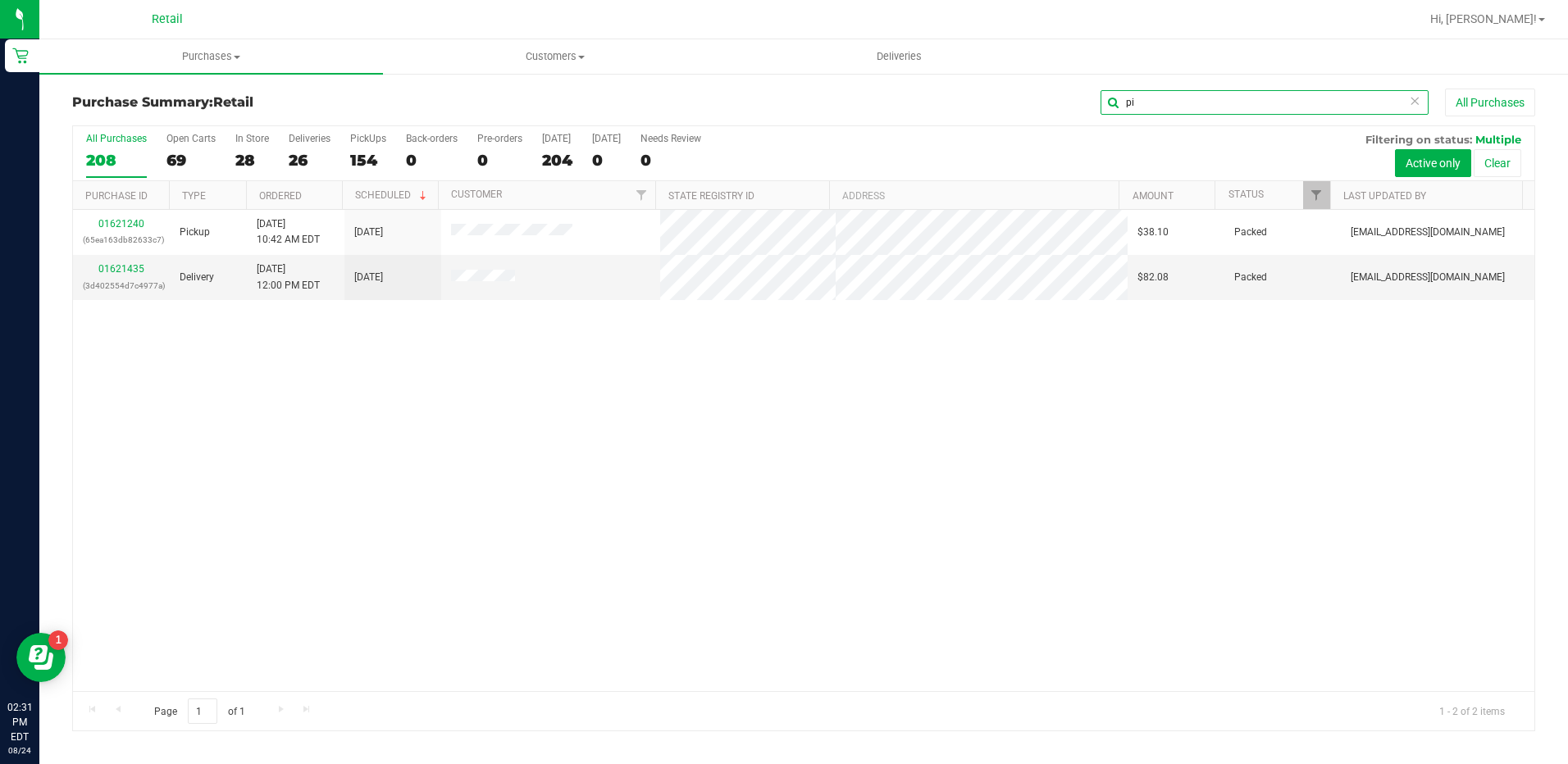
type input "p"
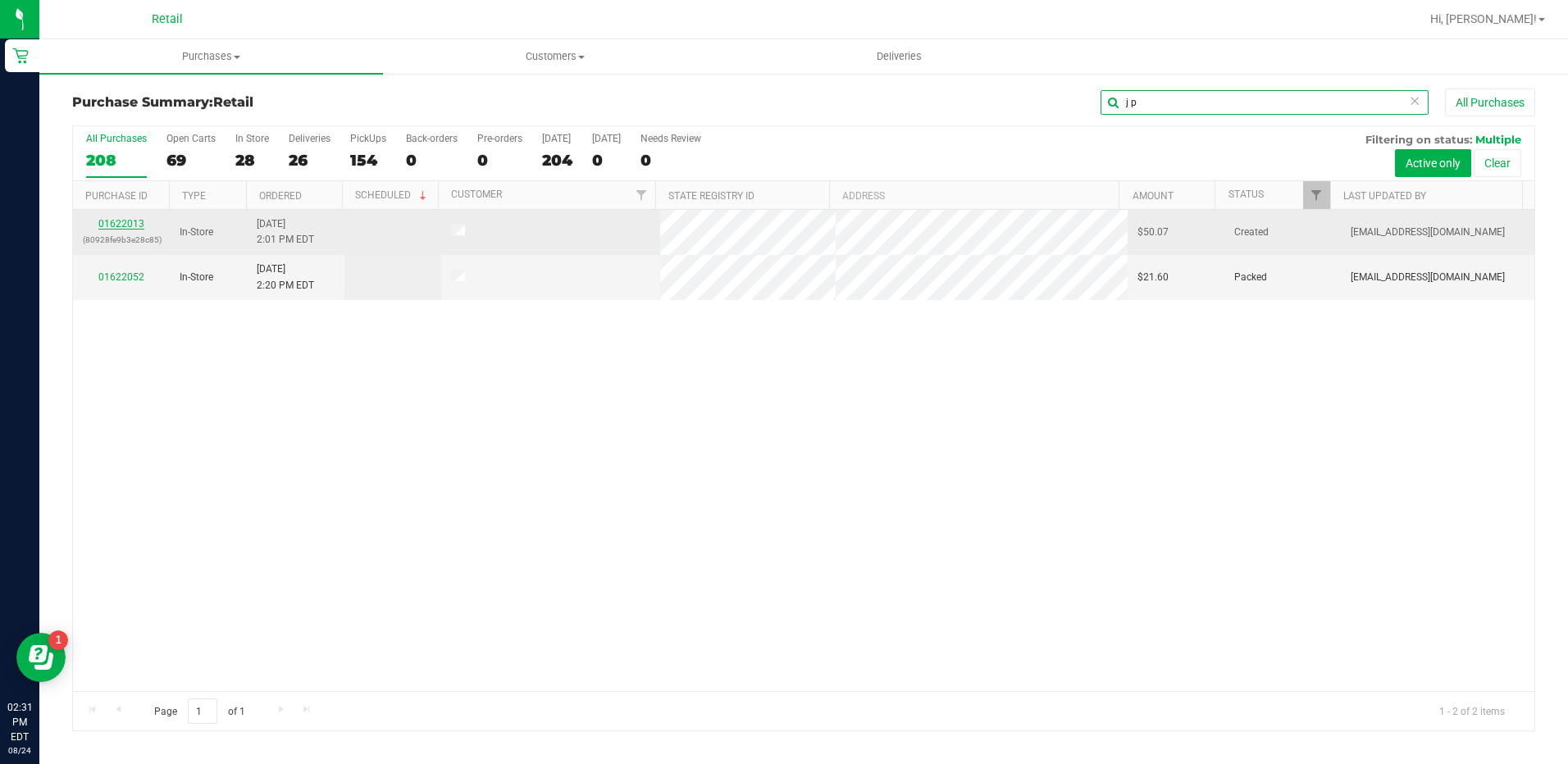
type input "j p"
click at [139, 222] on link "01622013" at bounding box center [120, 224] width 46 height 12
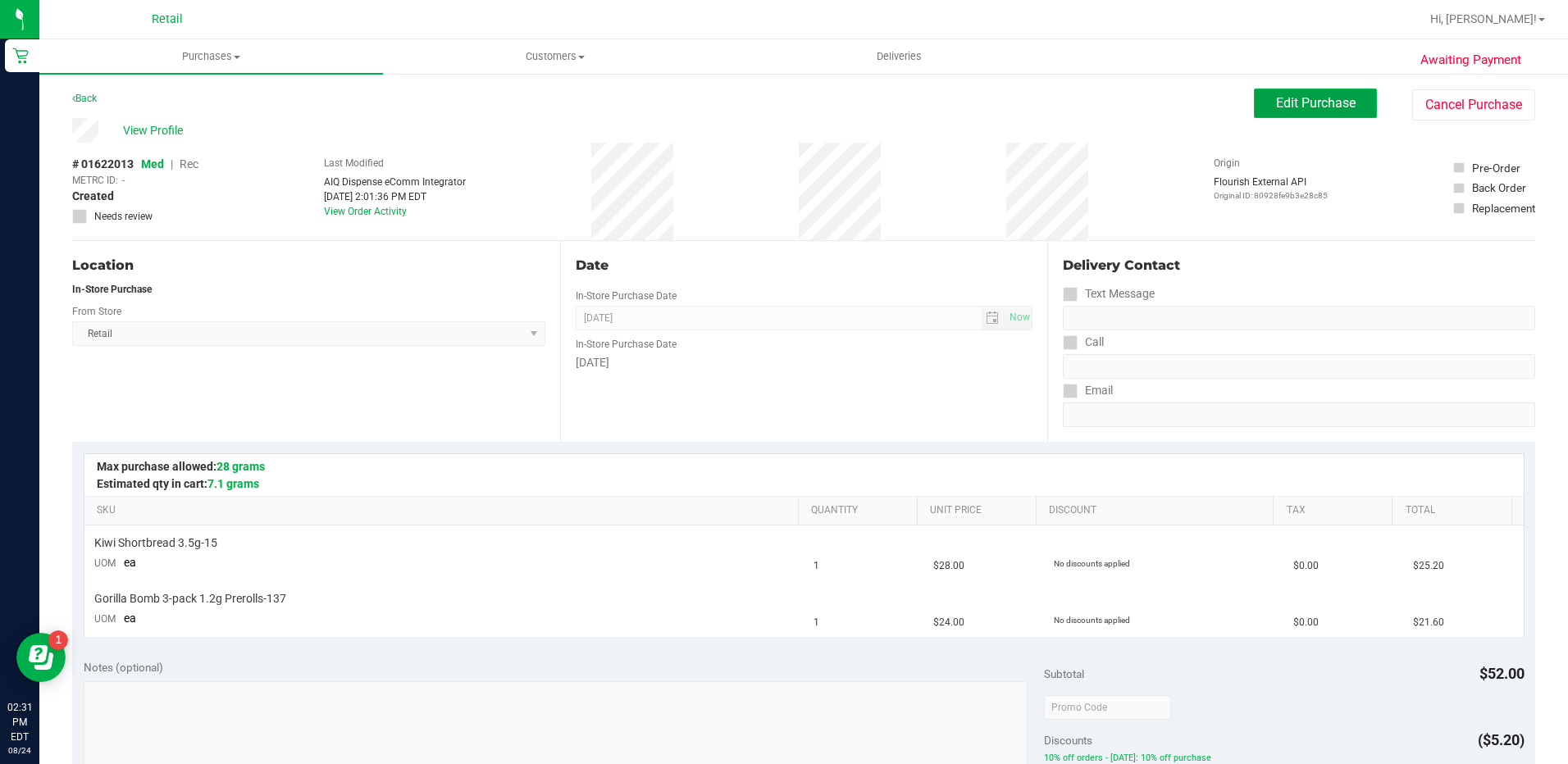
click at [1299, 97] on span "Edit Purchase" at bounding box center [1316, 103] width 80 height 16
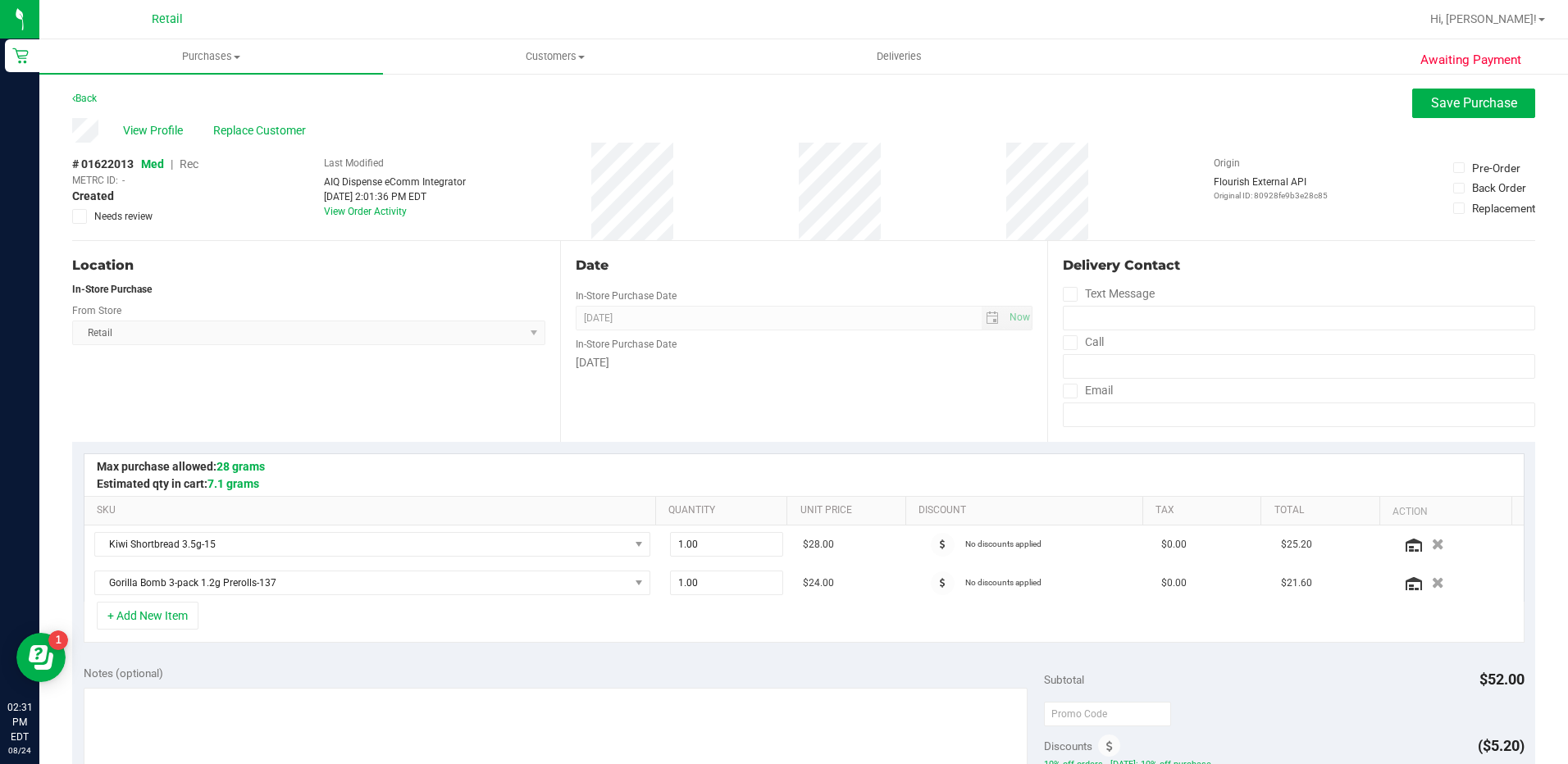
click at [179, 157] on span "Med | Rec" at bounding box center [169, 164] width 57 height 14
click at [186, 157] on span "Rec" at bounding box center [188, 164] width 18 height 14
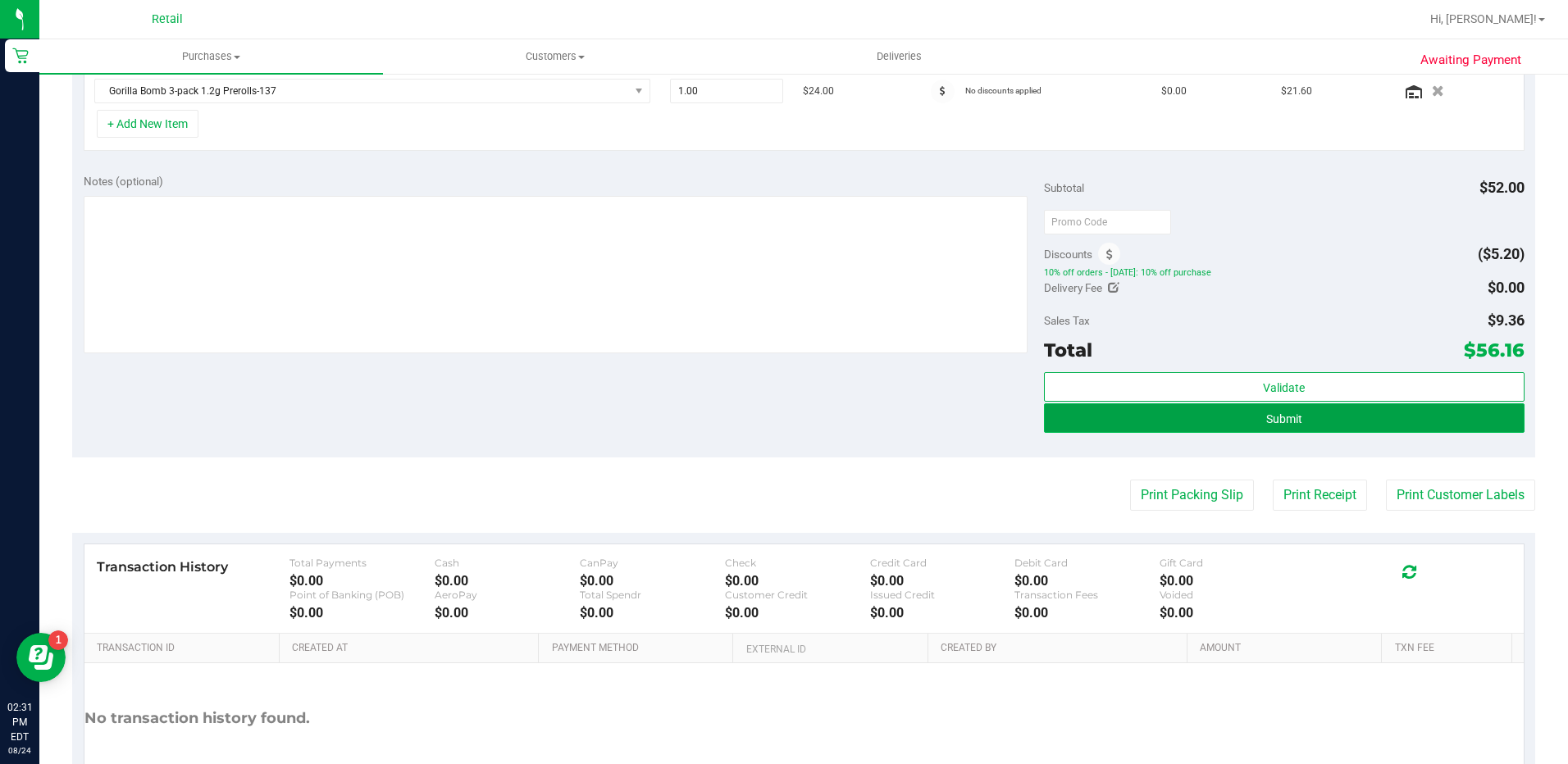
click at [1317, 419] on button "Submit" at bounding box center [1284, 418] width 481 height 29
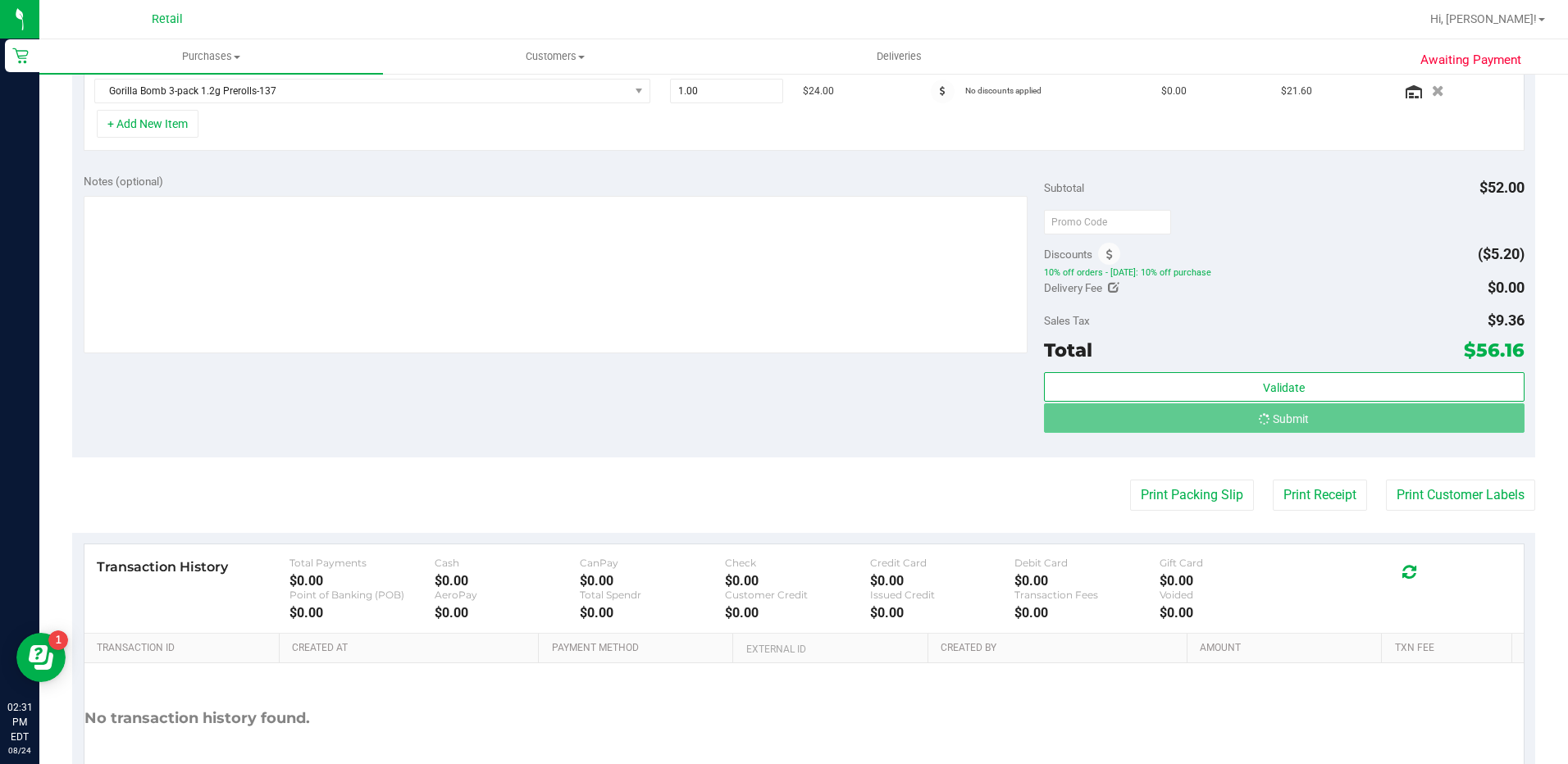
scroll to position [467, 0]
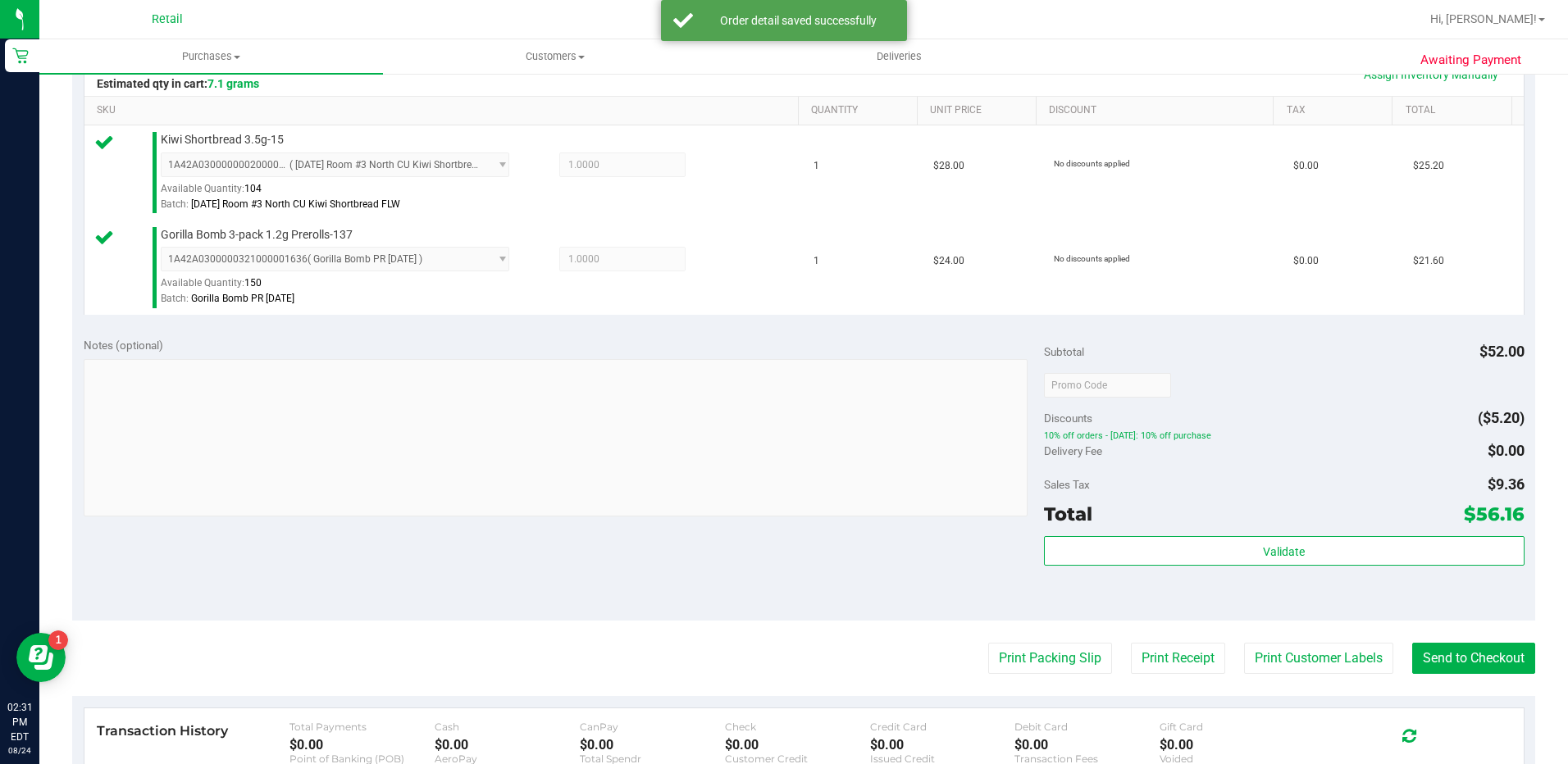
scroll to position [492, 0]
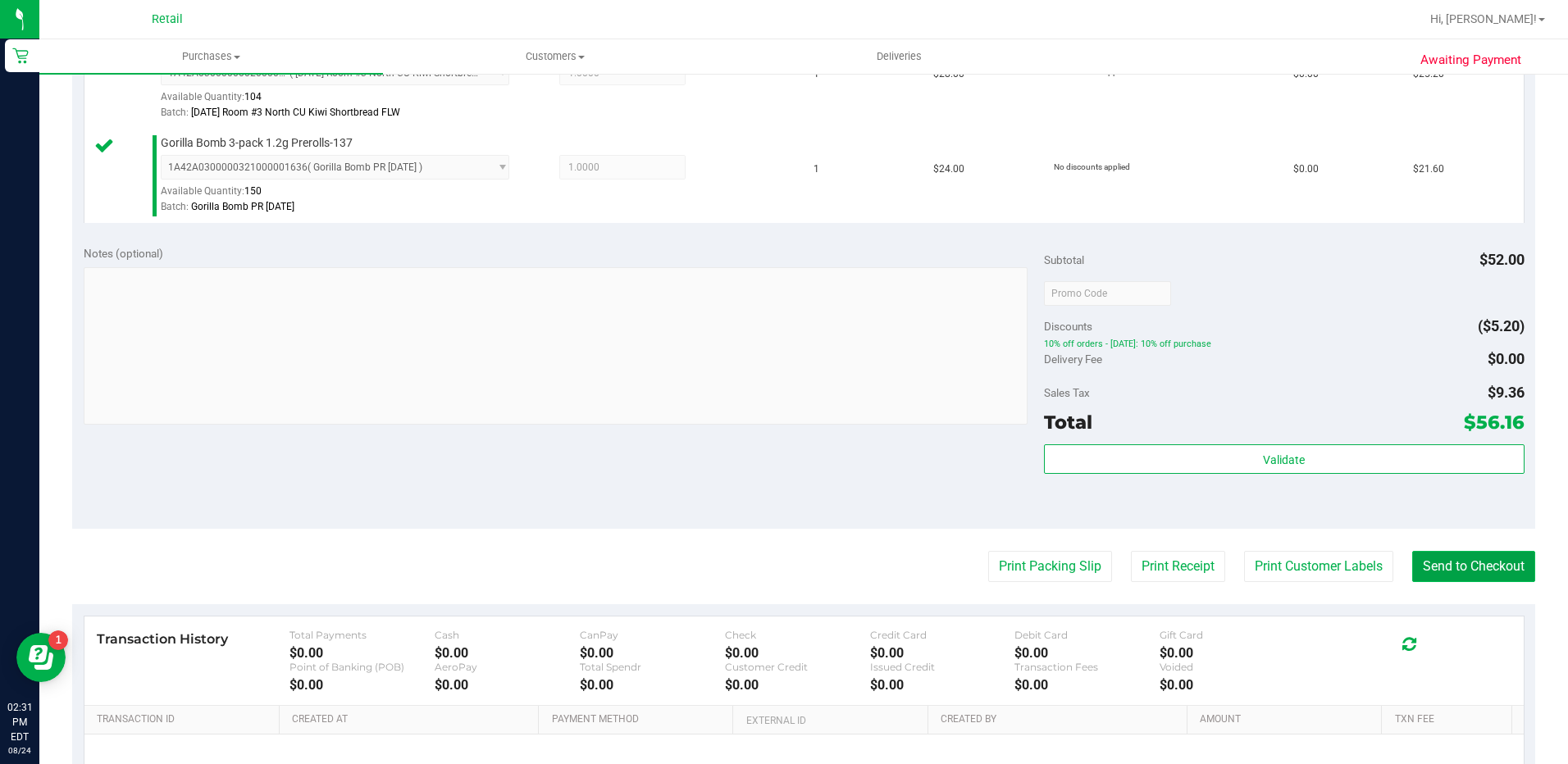
click at [1436, 575] on button "Send to Checkout" at bounding box center [1473, 567] width 123 height 31
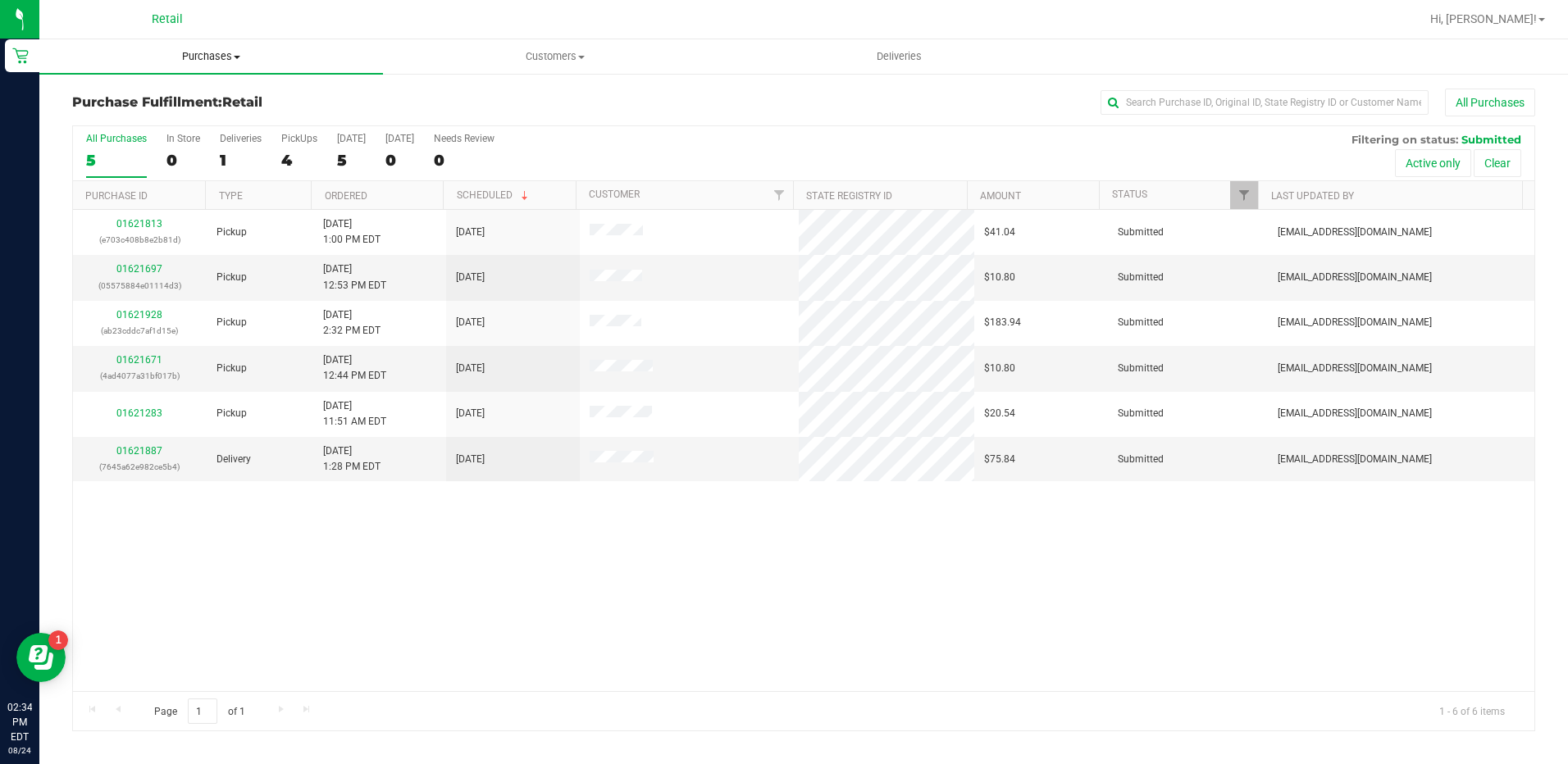
click at [210, 60] on span "Purchases" at bounding box center [212, 56] width 344 height 15
click at [204, 104] on span "Summary of purchases" at bounding box center [123, 99] width 168 height 14
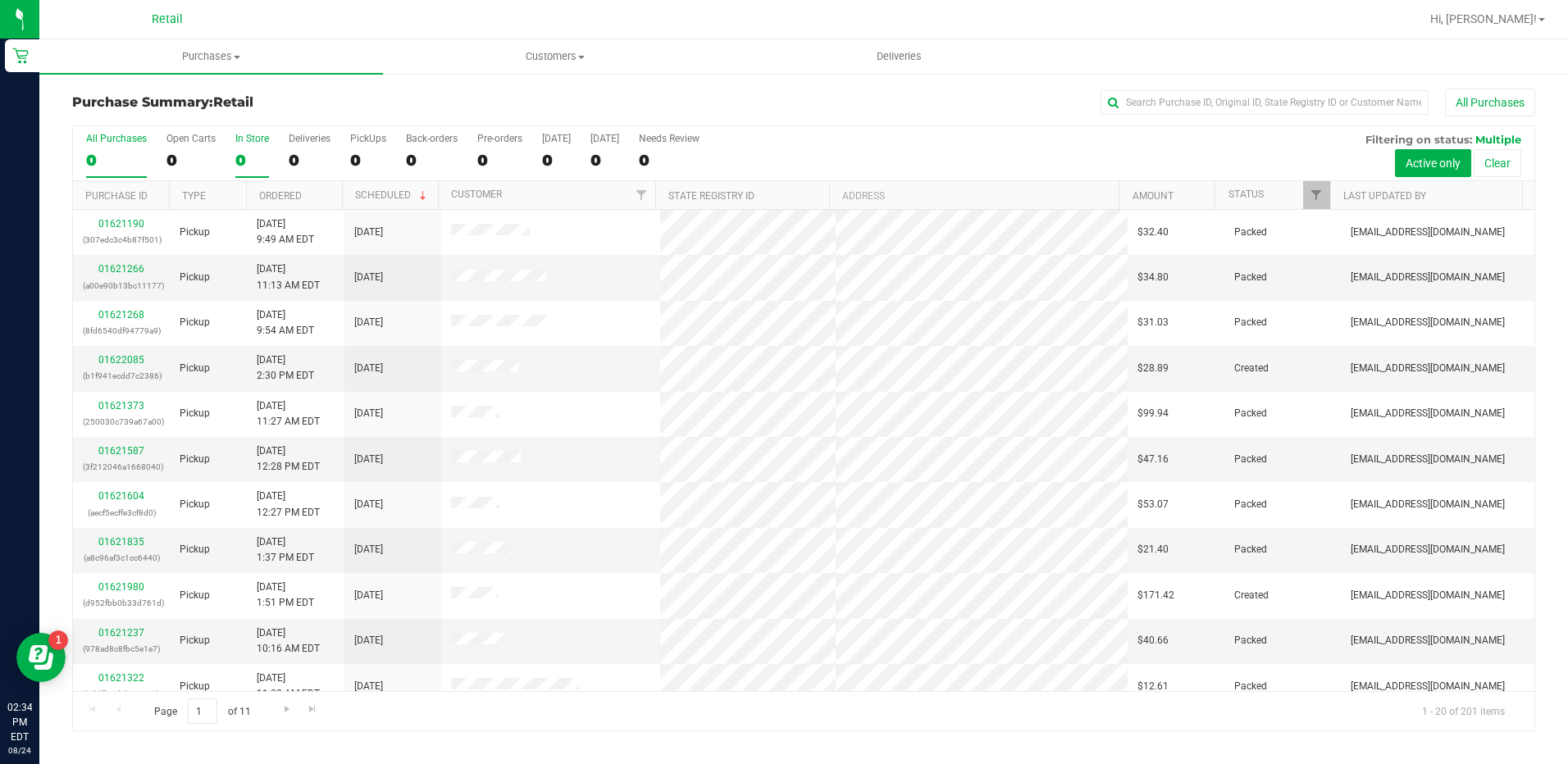
click at [264, 155] on div "0" at bounding box center [251, 159] width 34 height 18
click at [0, 0] on input "In Store 0" at bounding box center [0, 0] width 0 height 0
click at [1195, 102] on input "text" at bounding box center [1265, 102] width 328 height 24
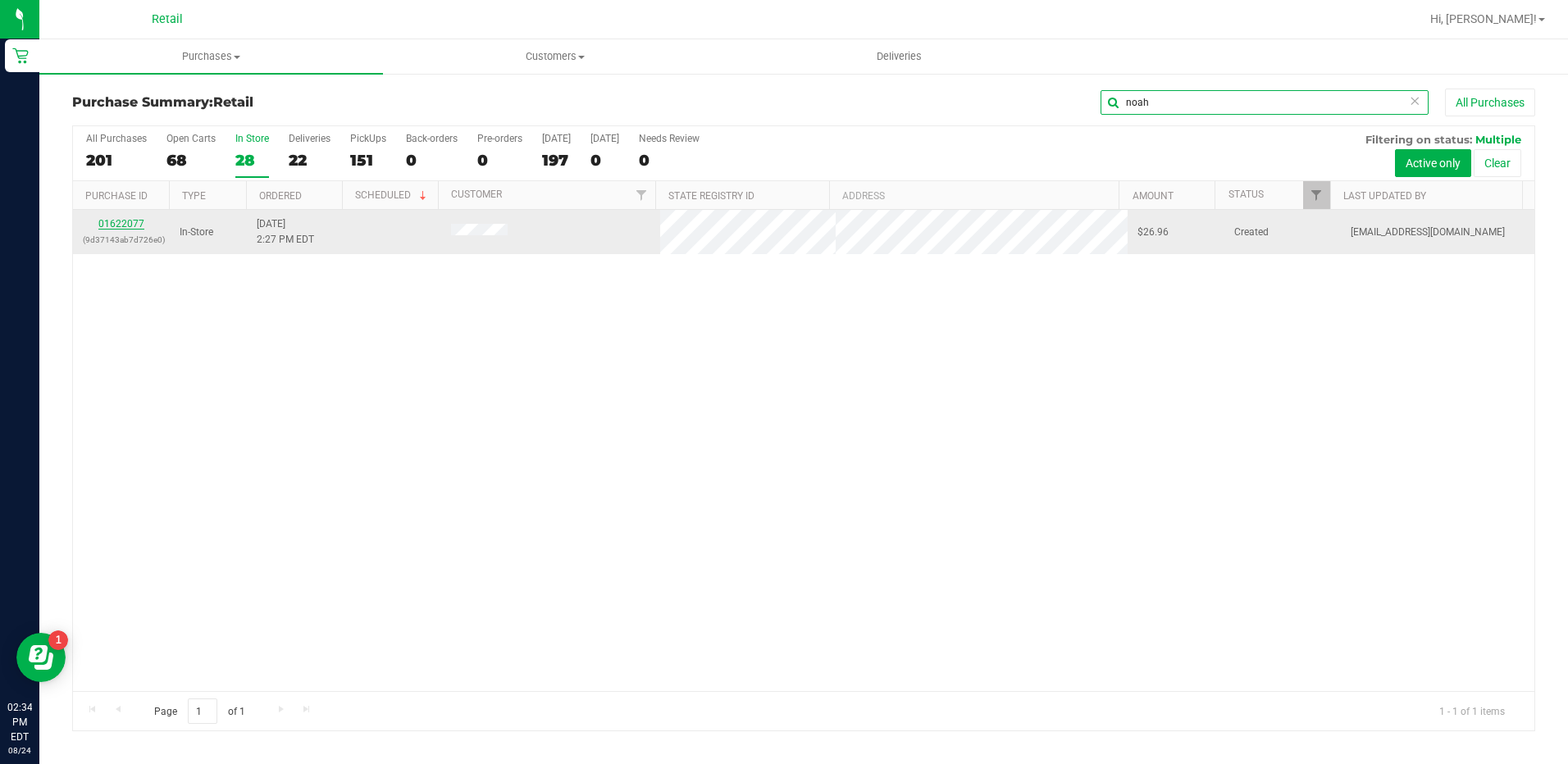
type input "noah"
click at [129, 227] on link "01622077" at bounding box center [120, 224] width 46 height 12
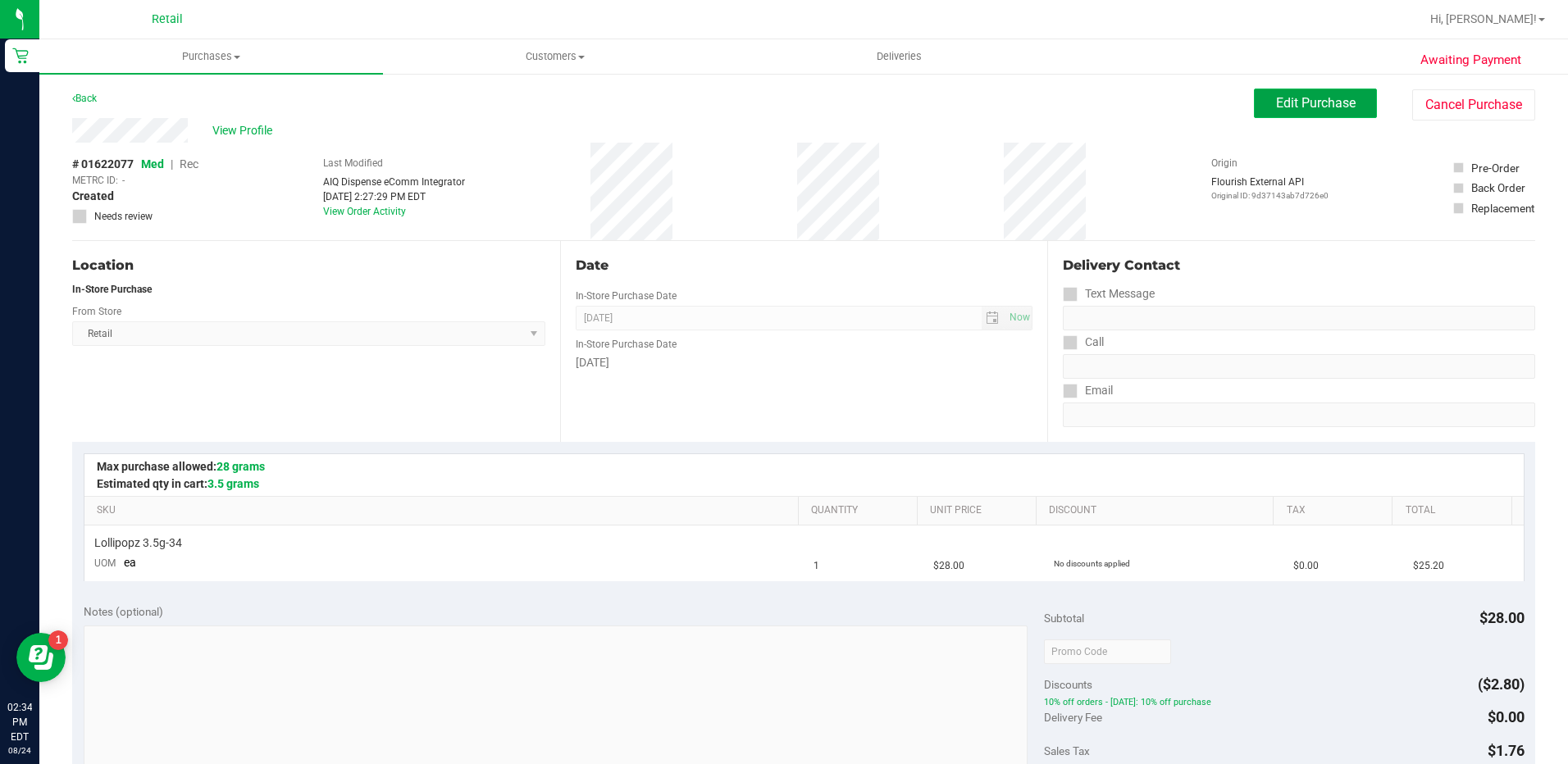
click at [1330, 95] on span "Edit Purchase" at bounding box center [1316, 103] width 80 height 16
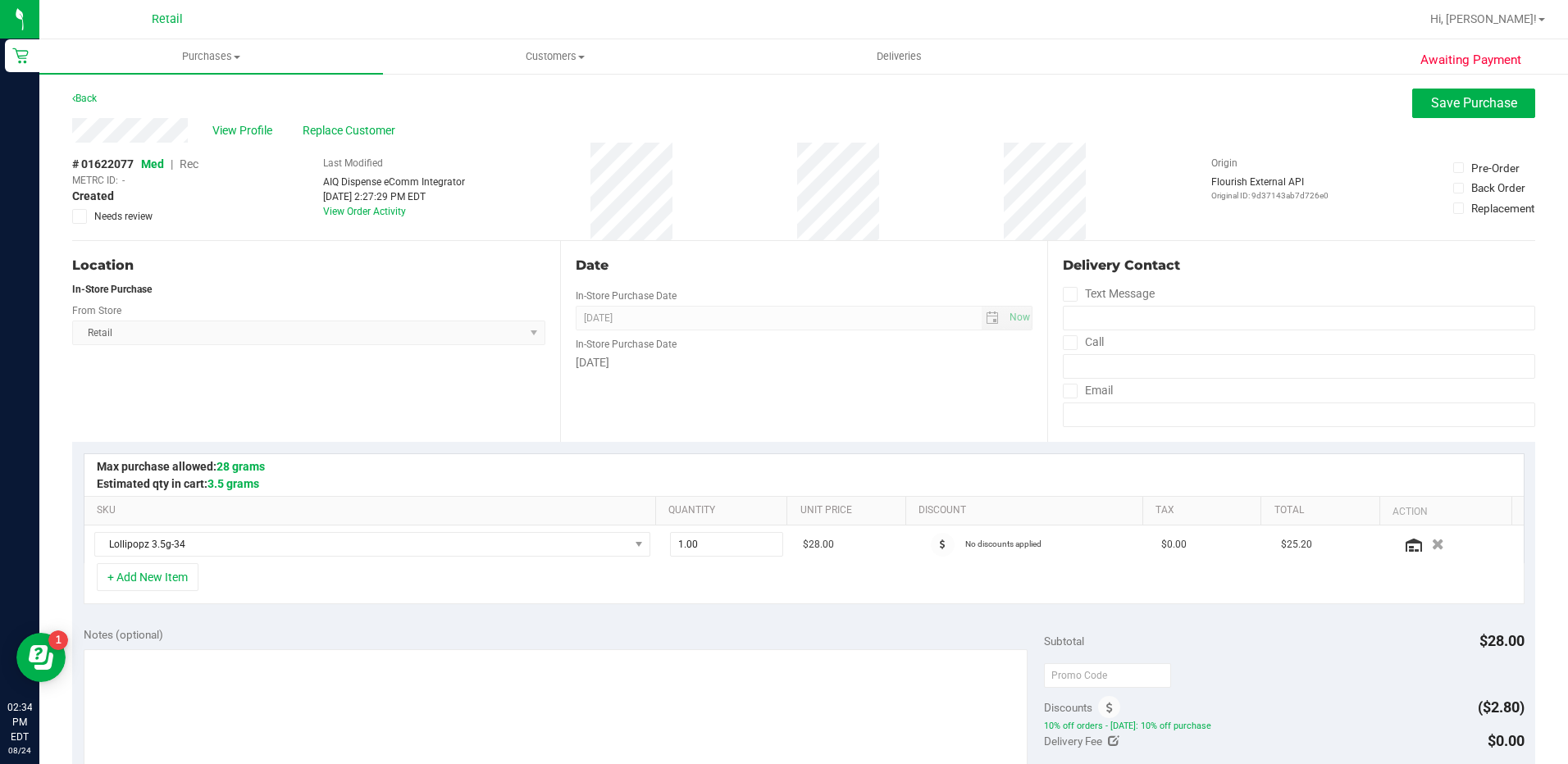
click at [186, 166] on span "Rec" at bounding box center [188, 164] width 18 height 14
click at [351, 127] on span "Replace Customer" at bounding box center [351, 131] width 98 height 17
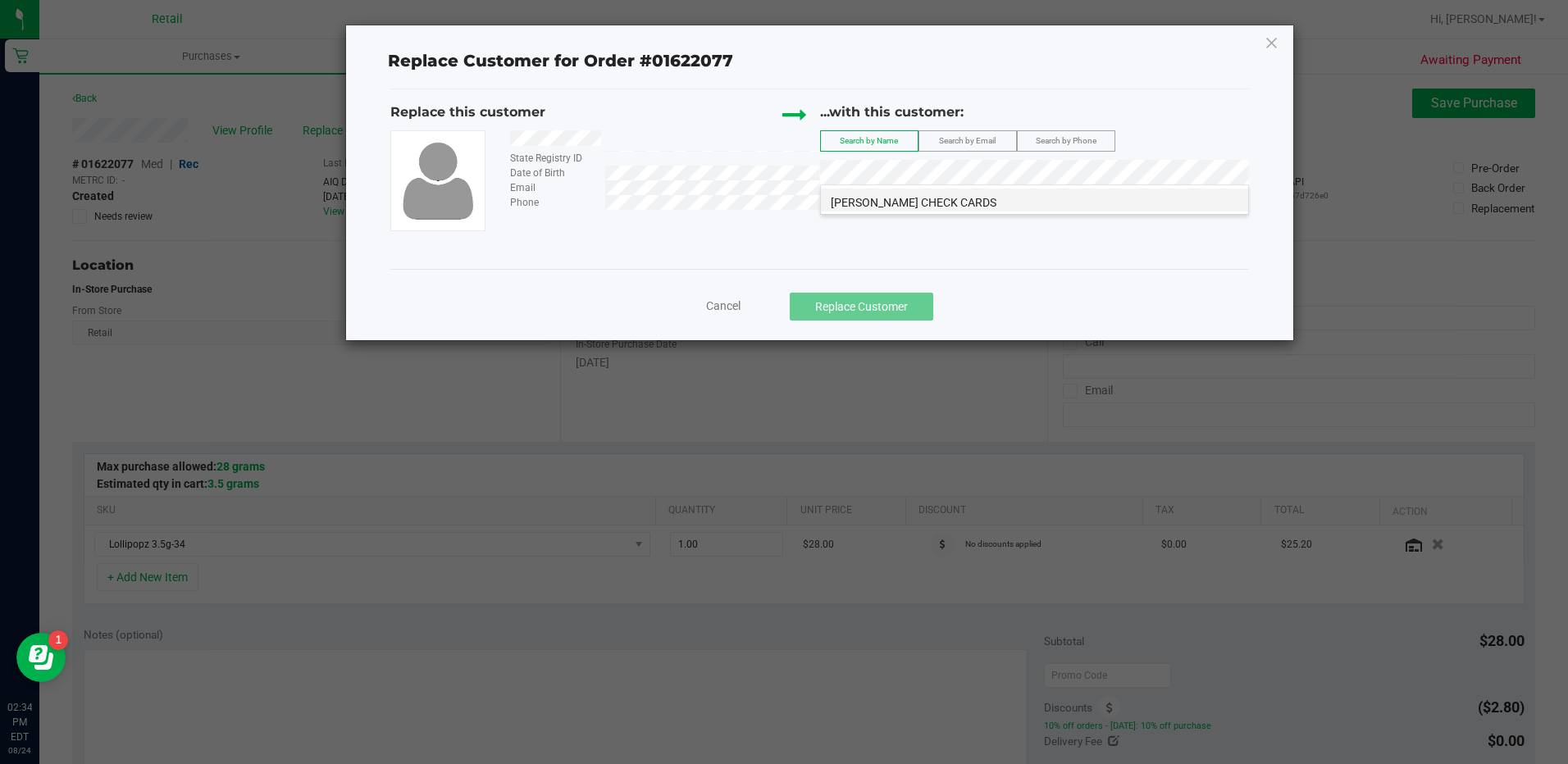
click at [965, 208] on span "[PERSON_NAME] CHECK CARDS" at bounding box center [914, 203] width 166 height 14
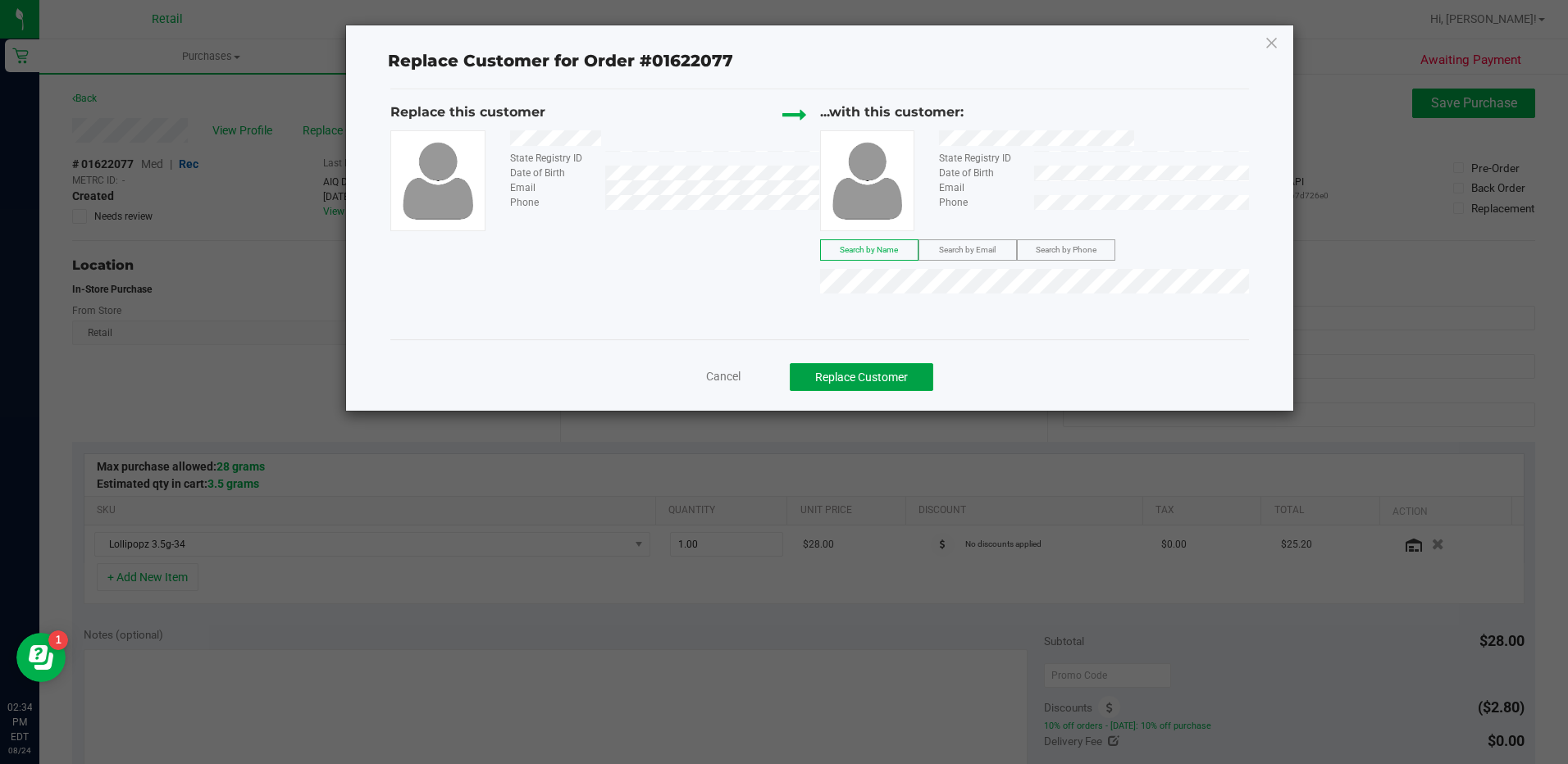
drag, startPoint x: 898, startPoint y: 382, endPoint x: 973, endPoint y: 406, distance: 78.7
click at [897, 382] on button "Replace Customer" at bounding box center [861, 377] width 144 height 28
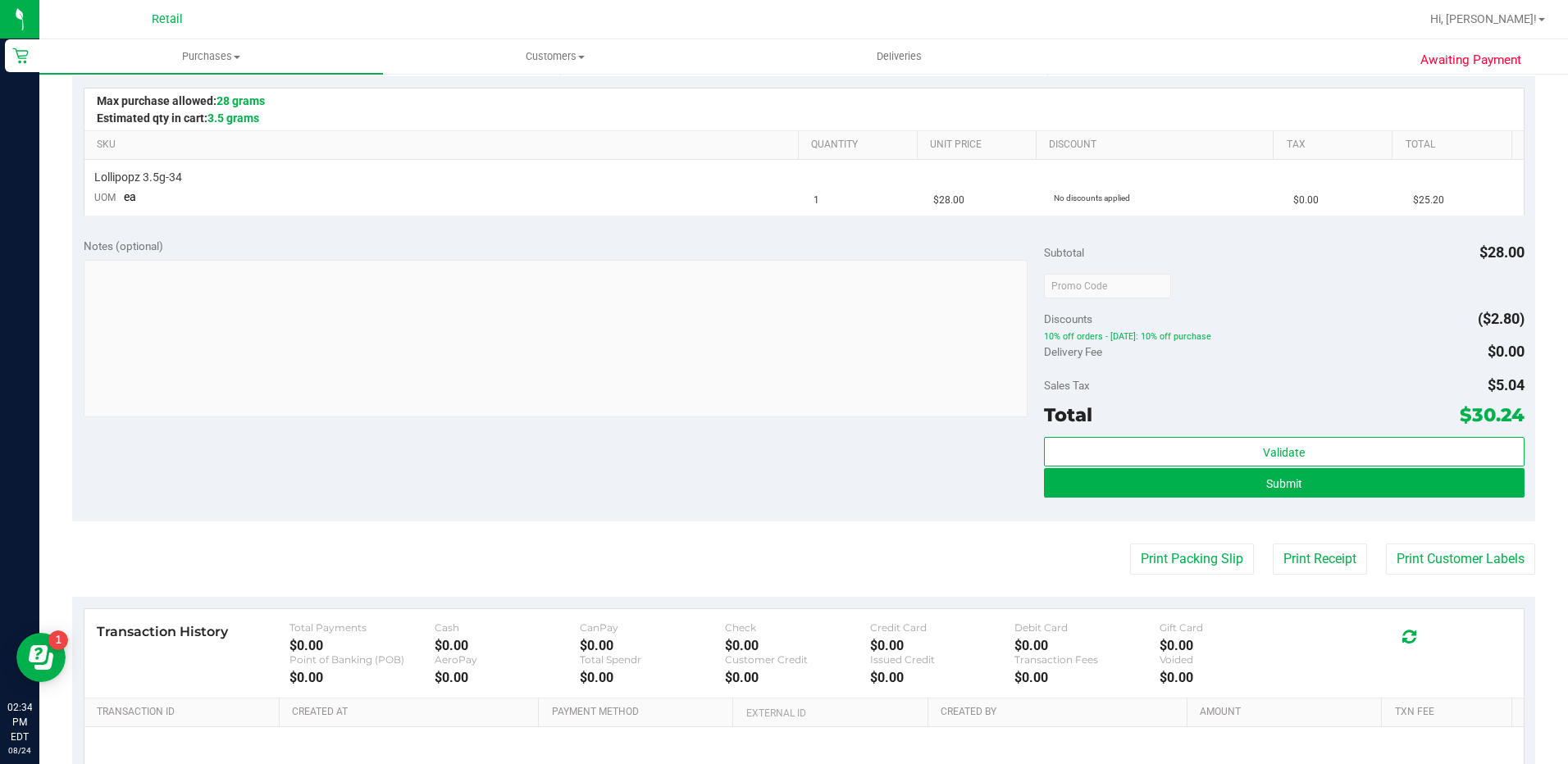
scroll to position [410, 0]
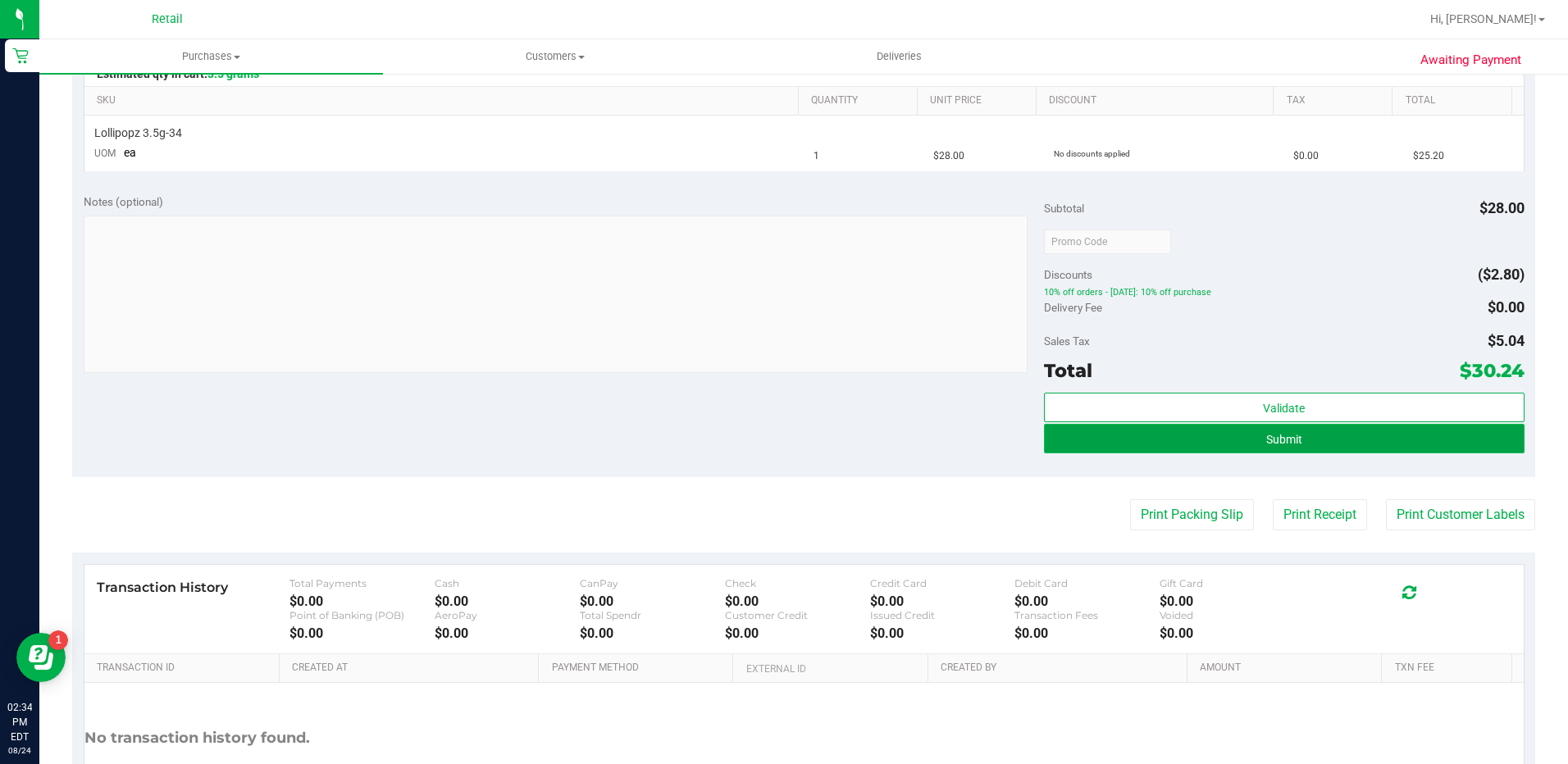
click at [1227, 439] on button "Submit" at bounding box center [1284, 439] width 481 height 29
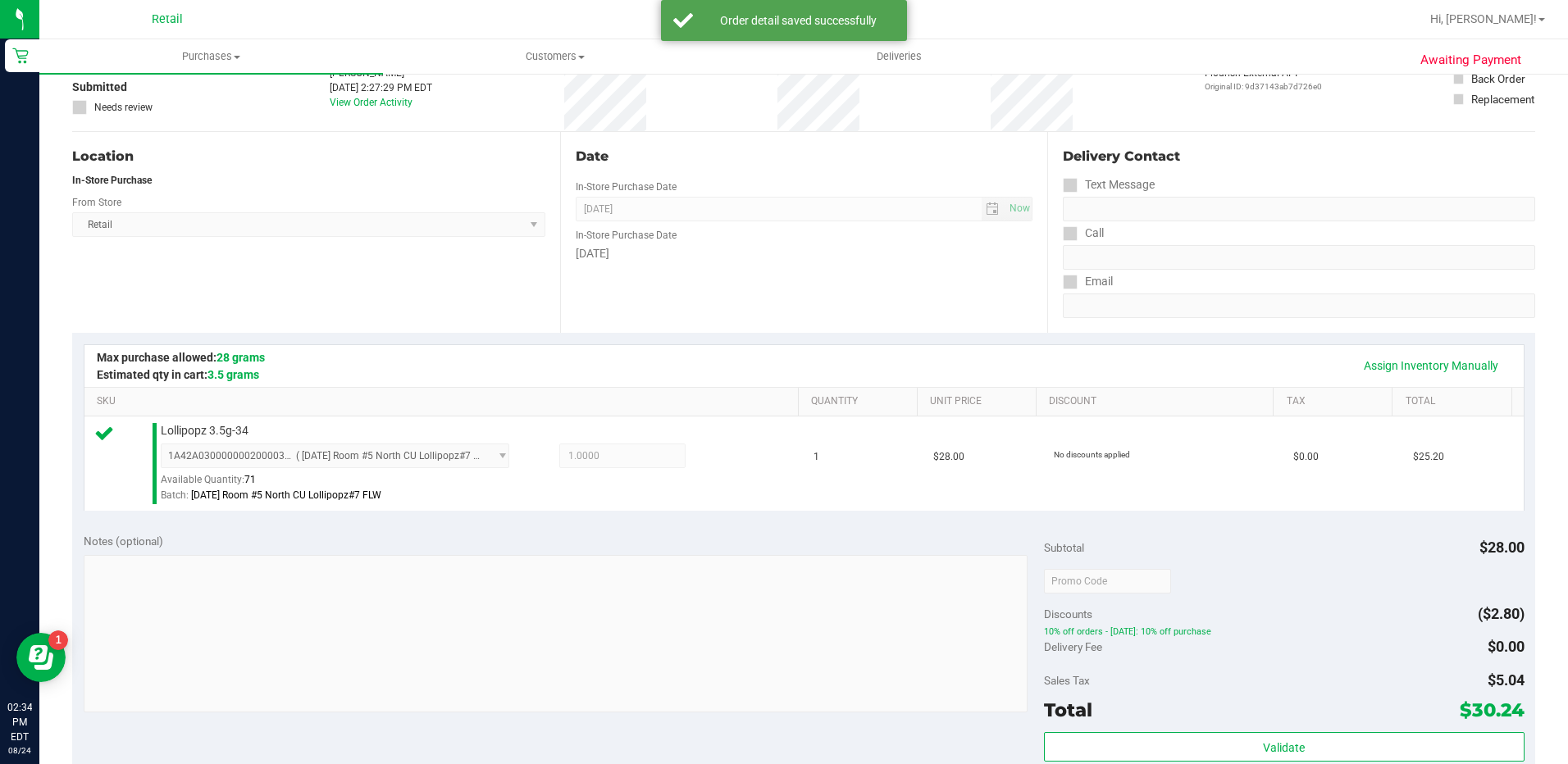
scroll to position [328, 0]
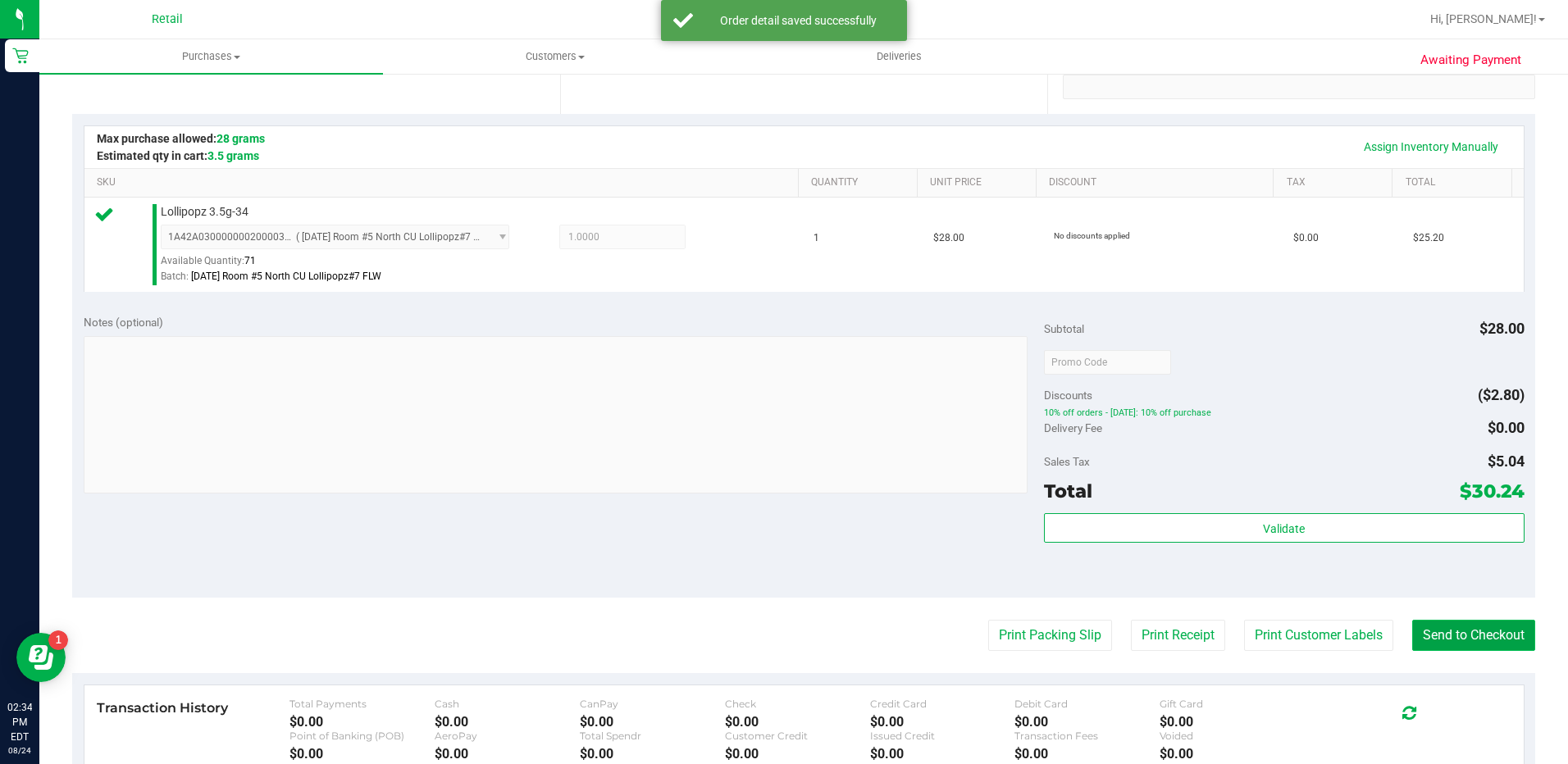
click at [1501, 639] on button "Send to Checkout" at bounding box center [1473, 636] width 123 height 31
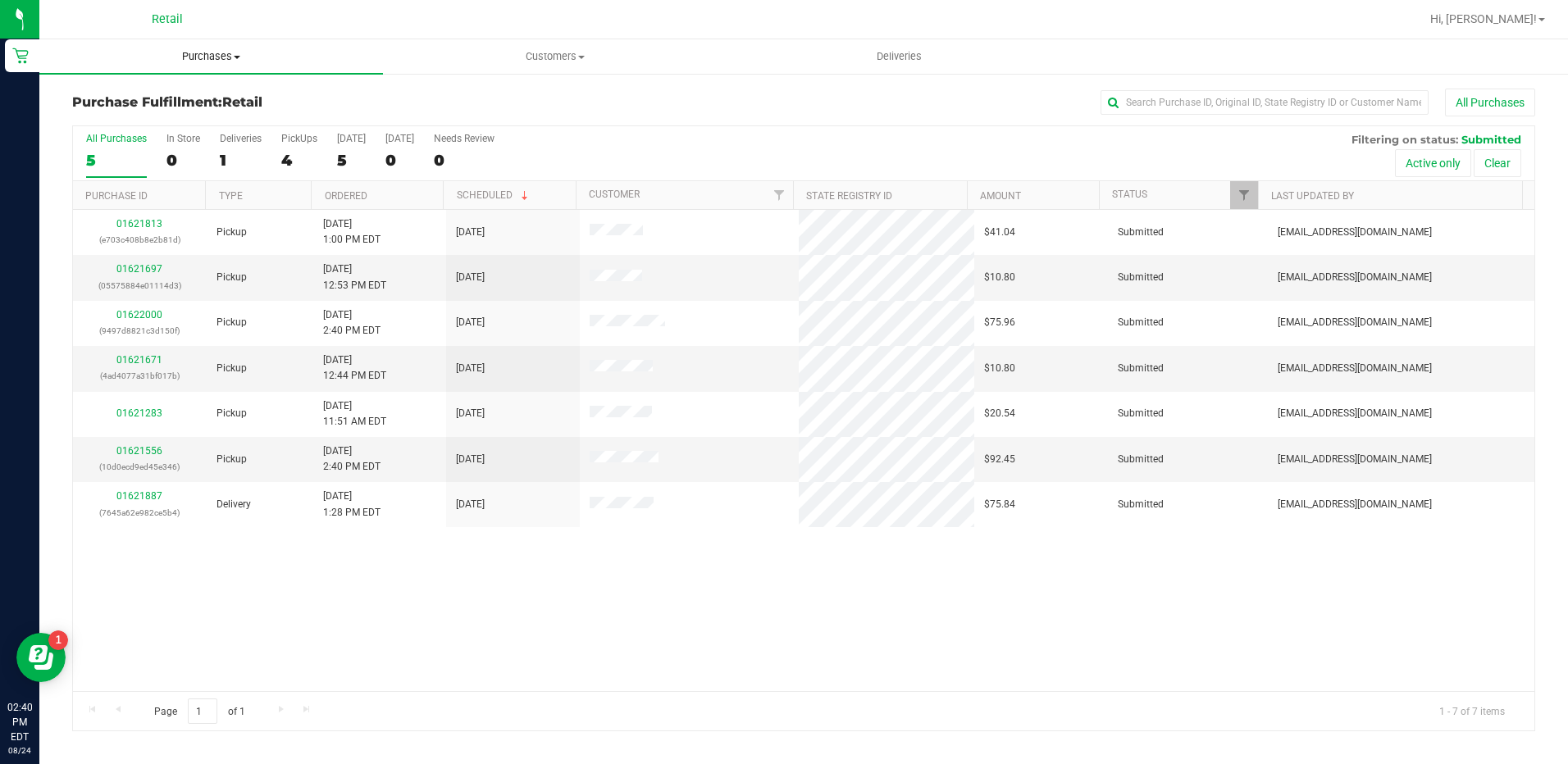
click at [210, 46] on uib-tab-heading "Purchases Summary of purchases Fulfillment All purchases" at bounding box center [212, 56] width 344 height 34
click at [183, 94] on span "Summary of purchases" at bounding box center [123, 99] width 168 height 14
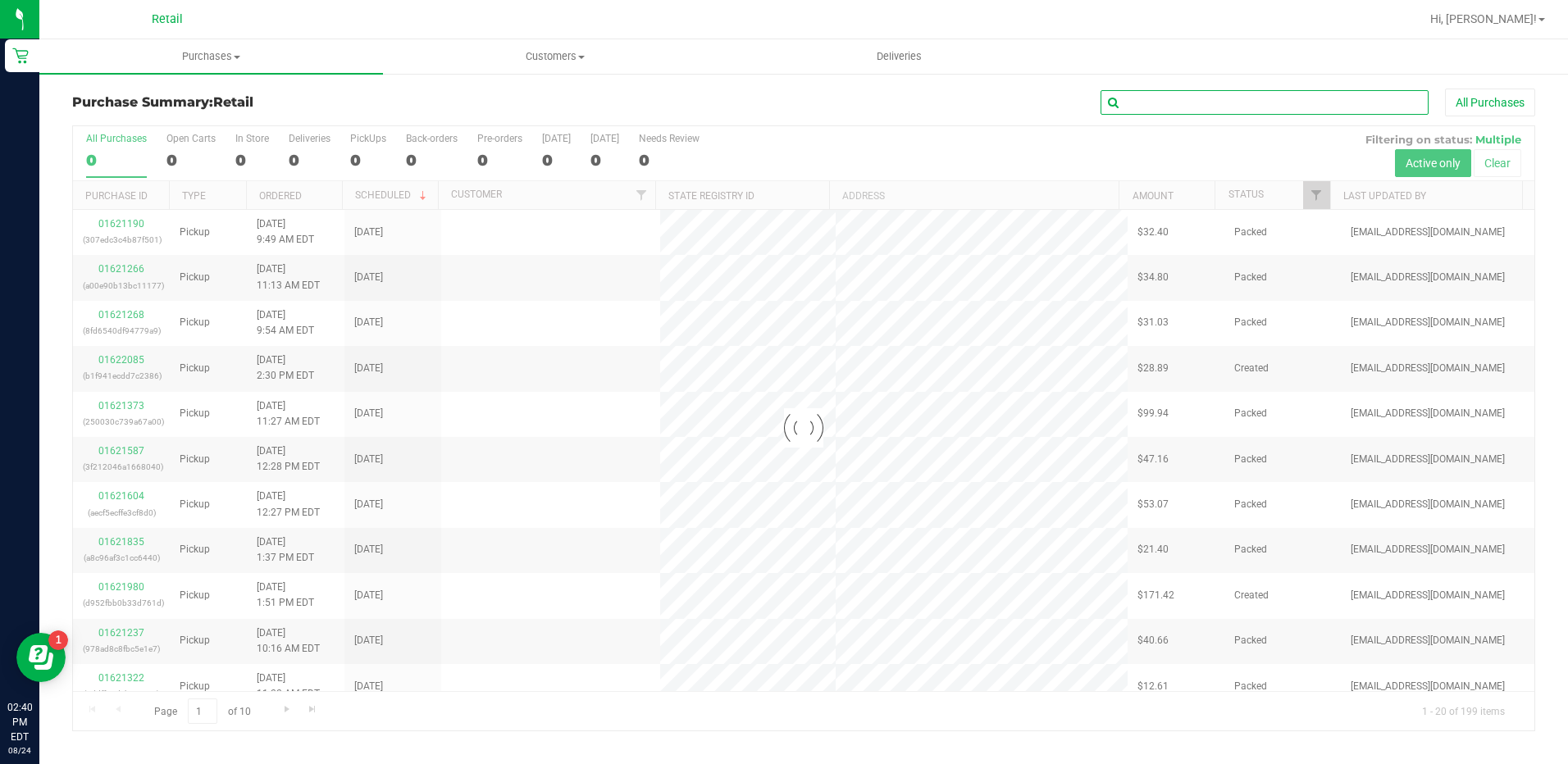
click at [1140, 103] on input "text" at bounding box center [1265, 102] width 328 height 24
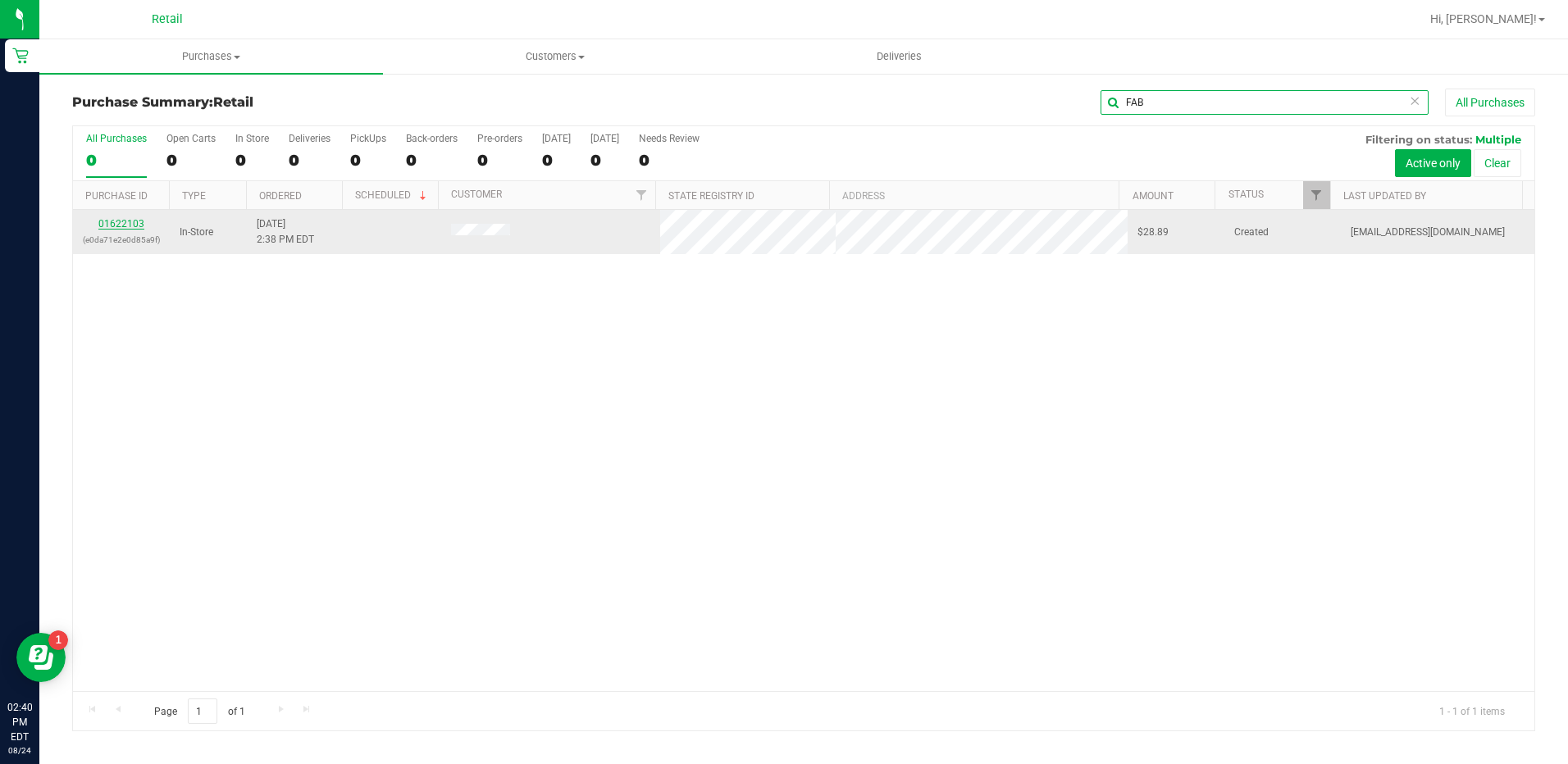
type input "FAB"
click at [140, 222] on link "01622103" at bounding box center [120, 224] width 46 height 12
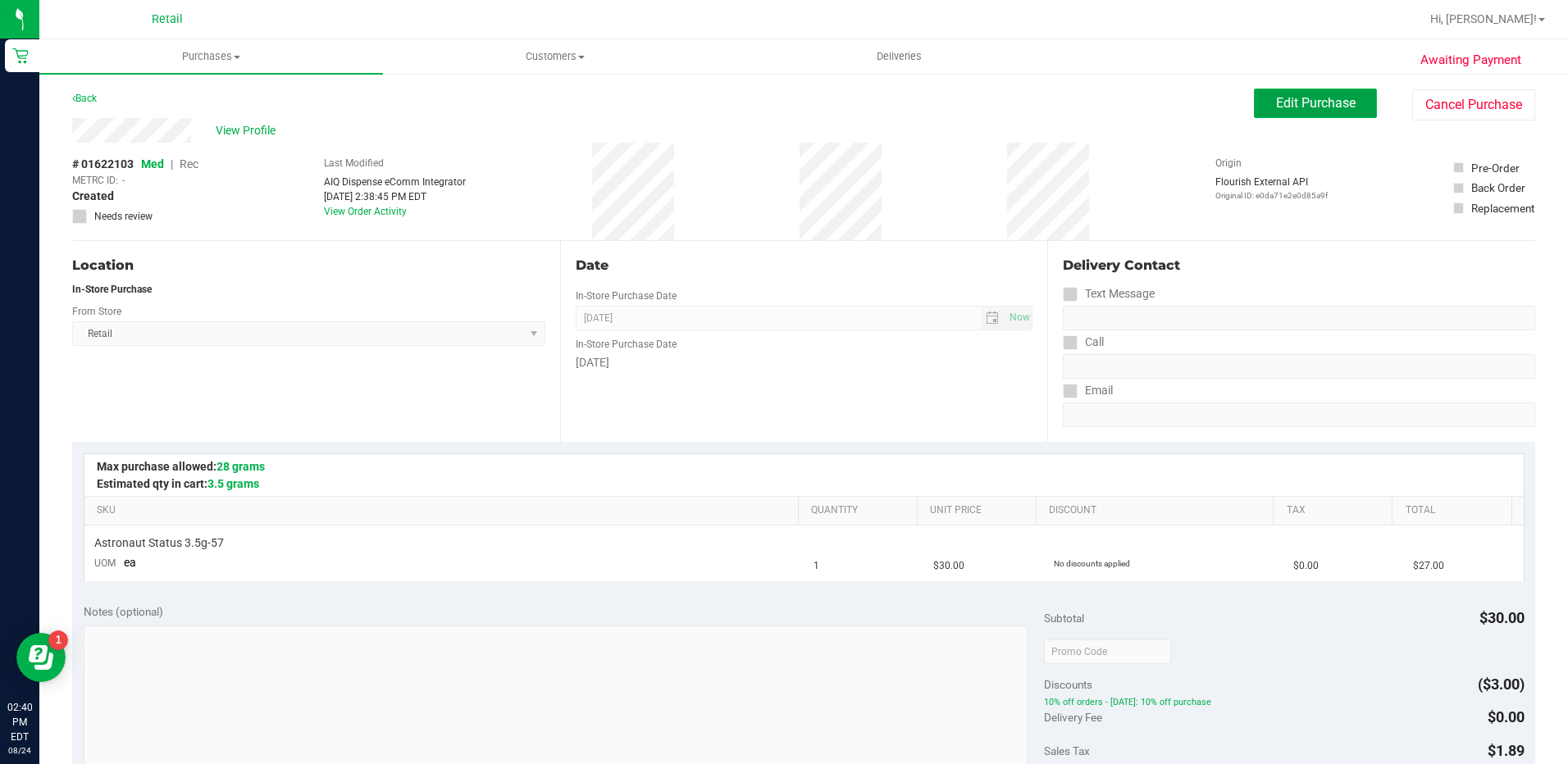
click at [1280, 107] on span "Edit Purchase" at bounding box center [1316, 103] width 80 height 16
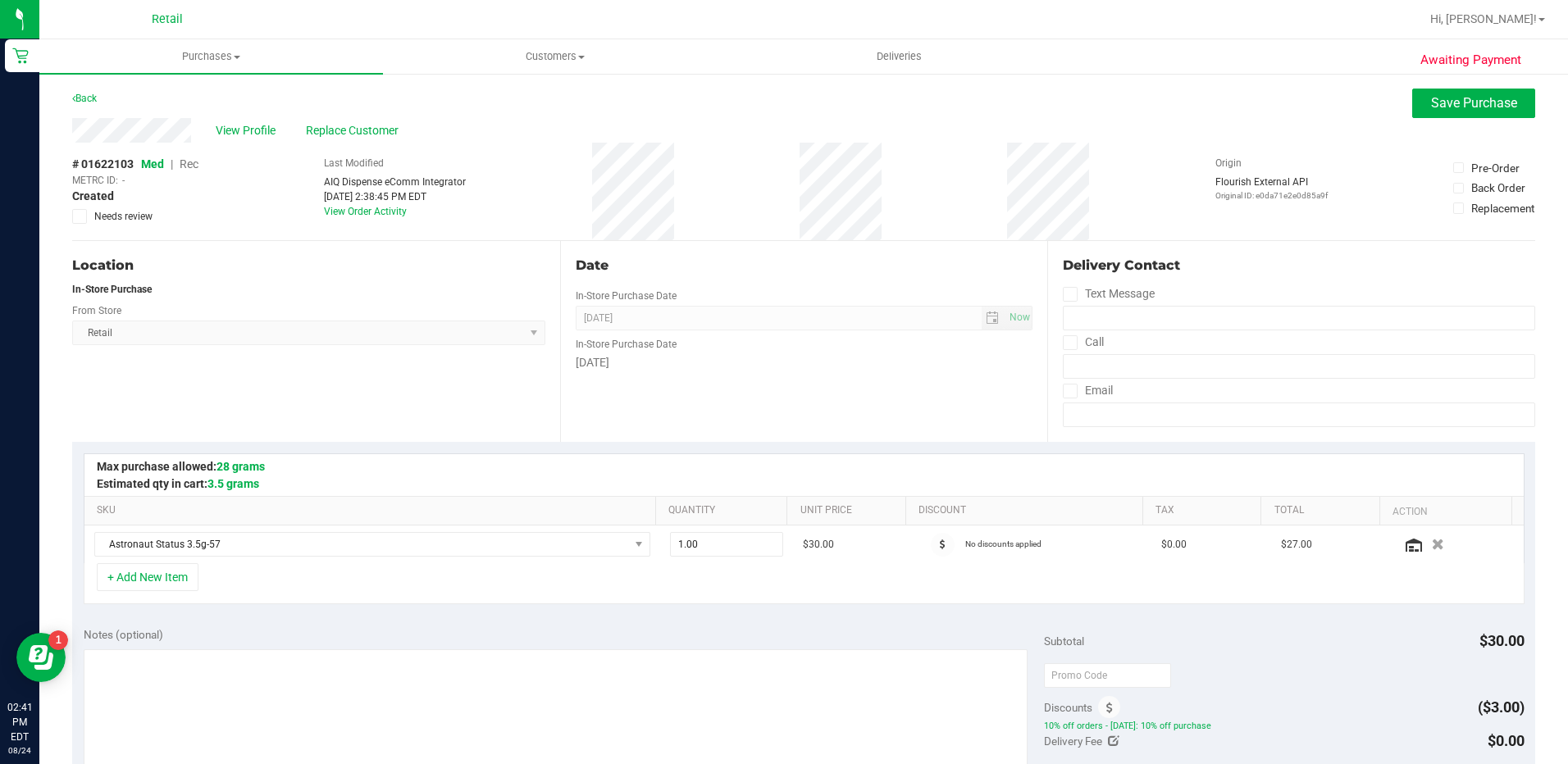
click at [196, 160] on span "Rec" at bounding box center [188, 164] width 18 height 14
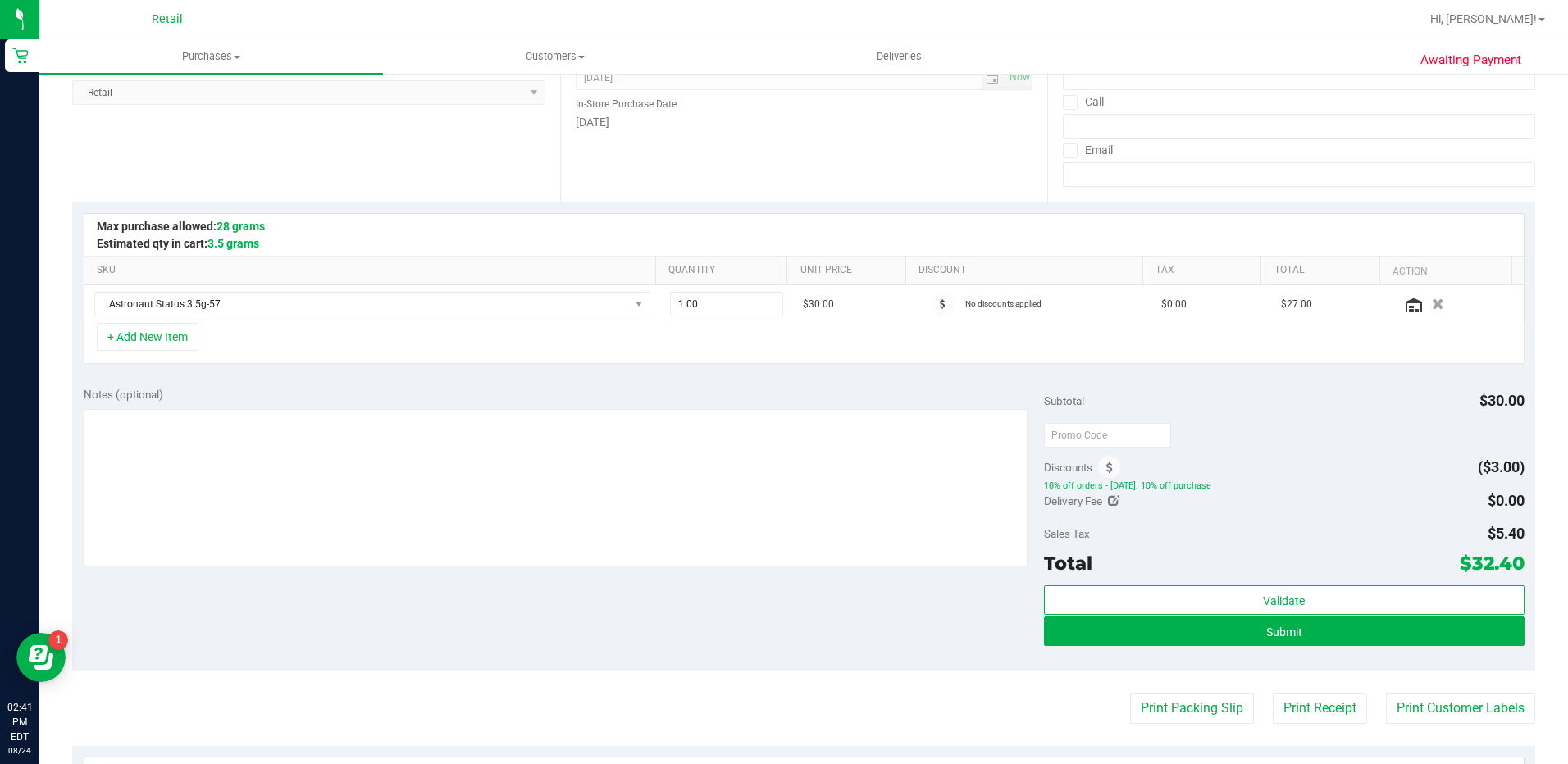
scroll to position [246, 0]
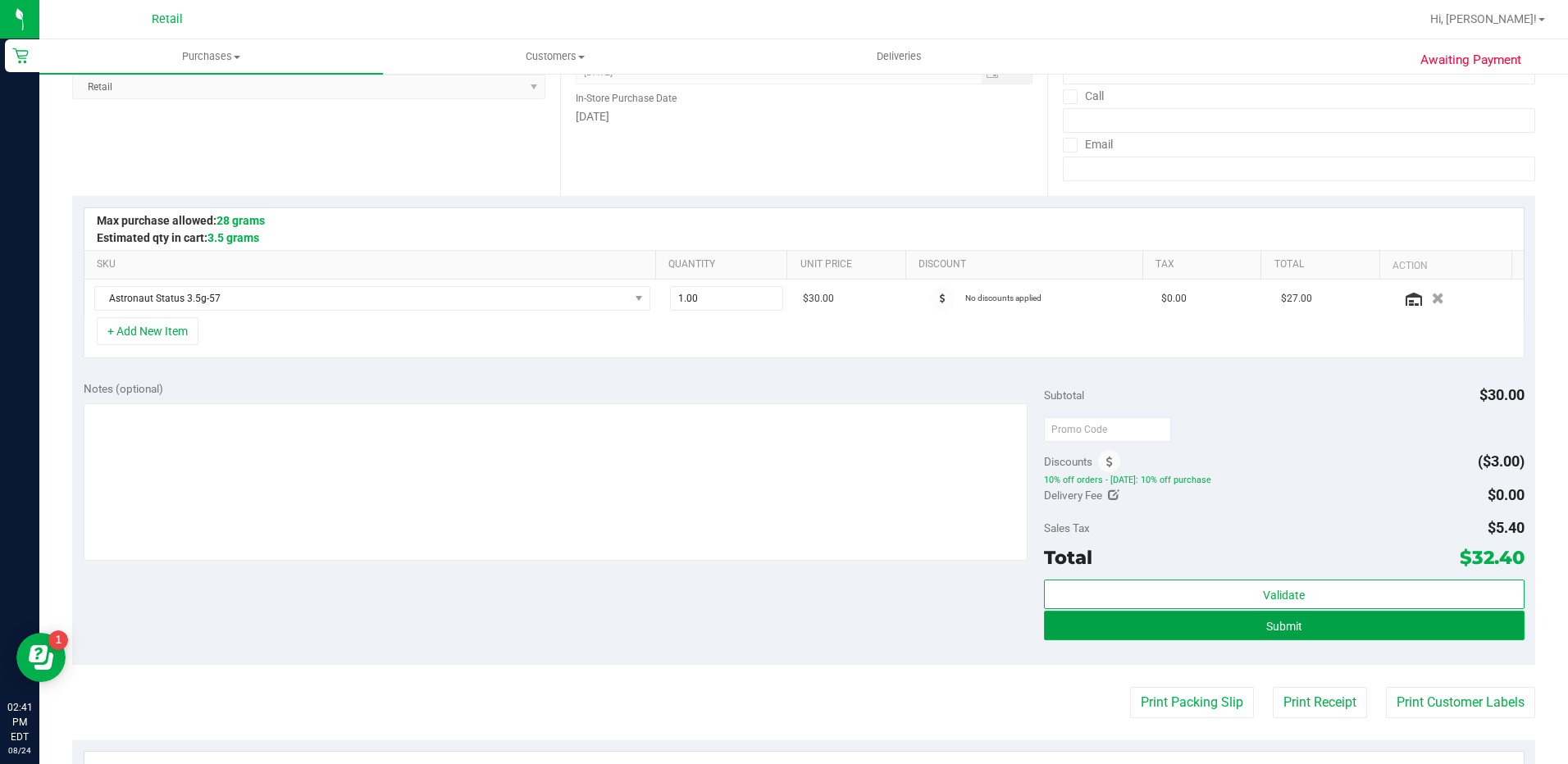
click at [1303, 636] on button "Submit" at bounding box center [1284, 625] width 481 height 29
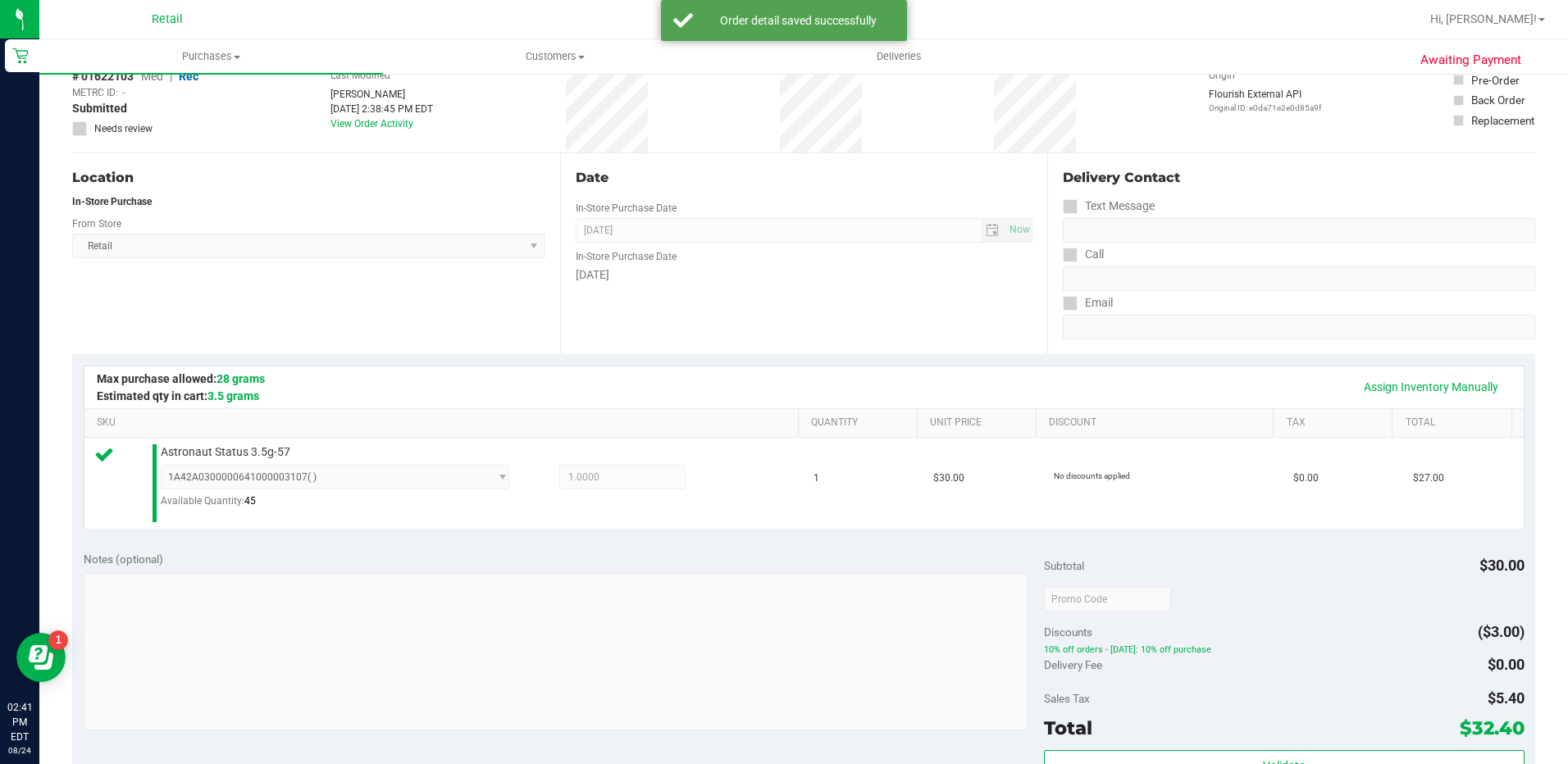
scroll to position [328, 0]
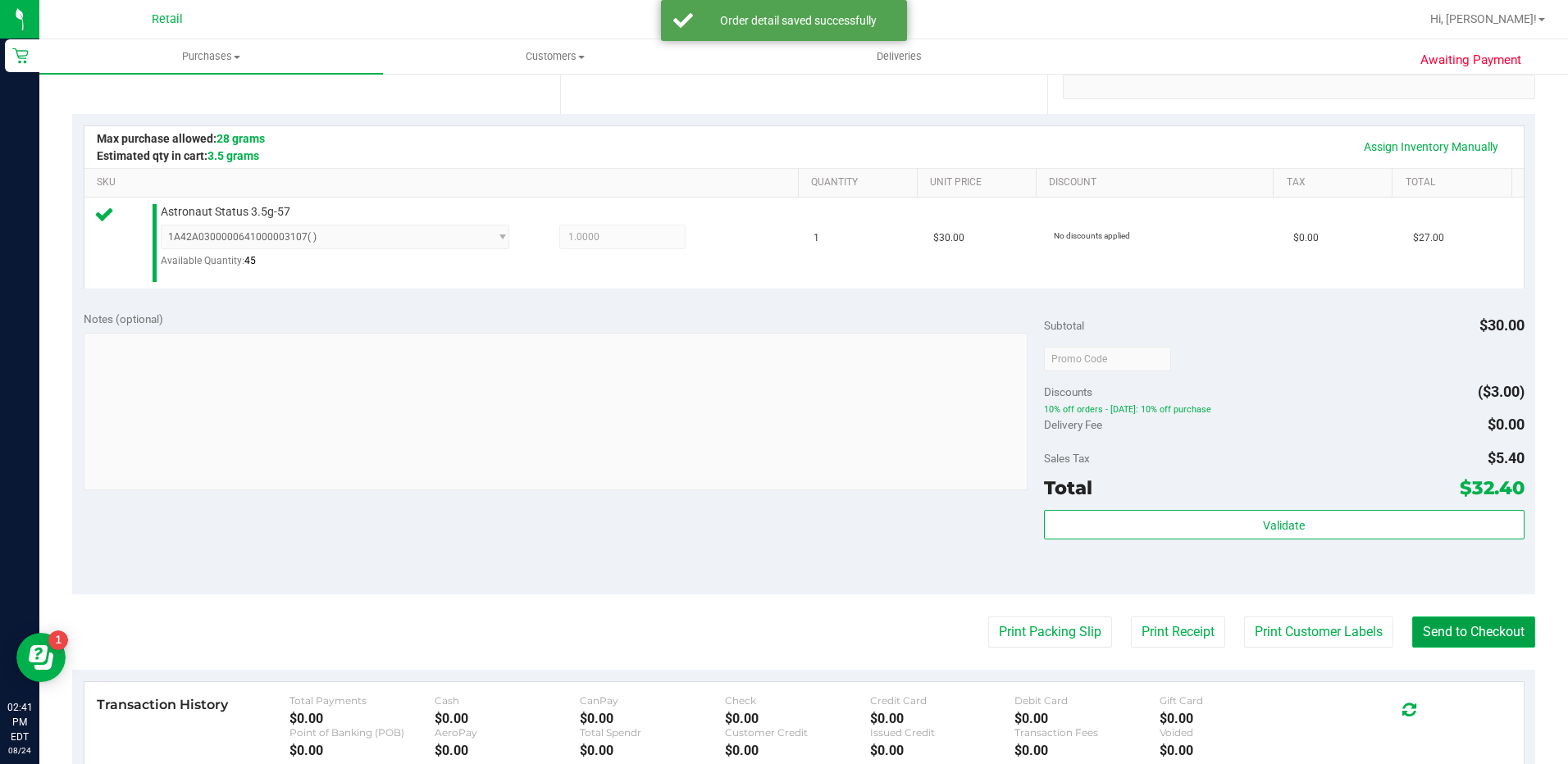
drag, startPoint x: 1485, startPoint y: 626, endPoint x: 1473, endPoint y: 625, distance: 12.0
click at [1485, 630] on button "Send to Checkout" at bounding box center [1473, 632] width 123 height 31
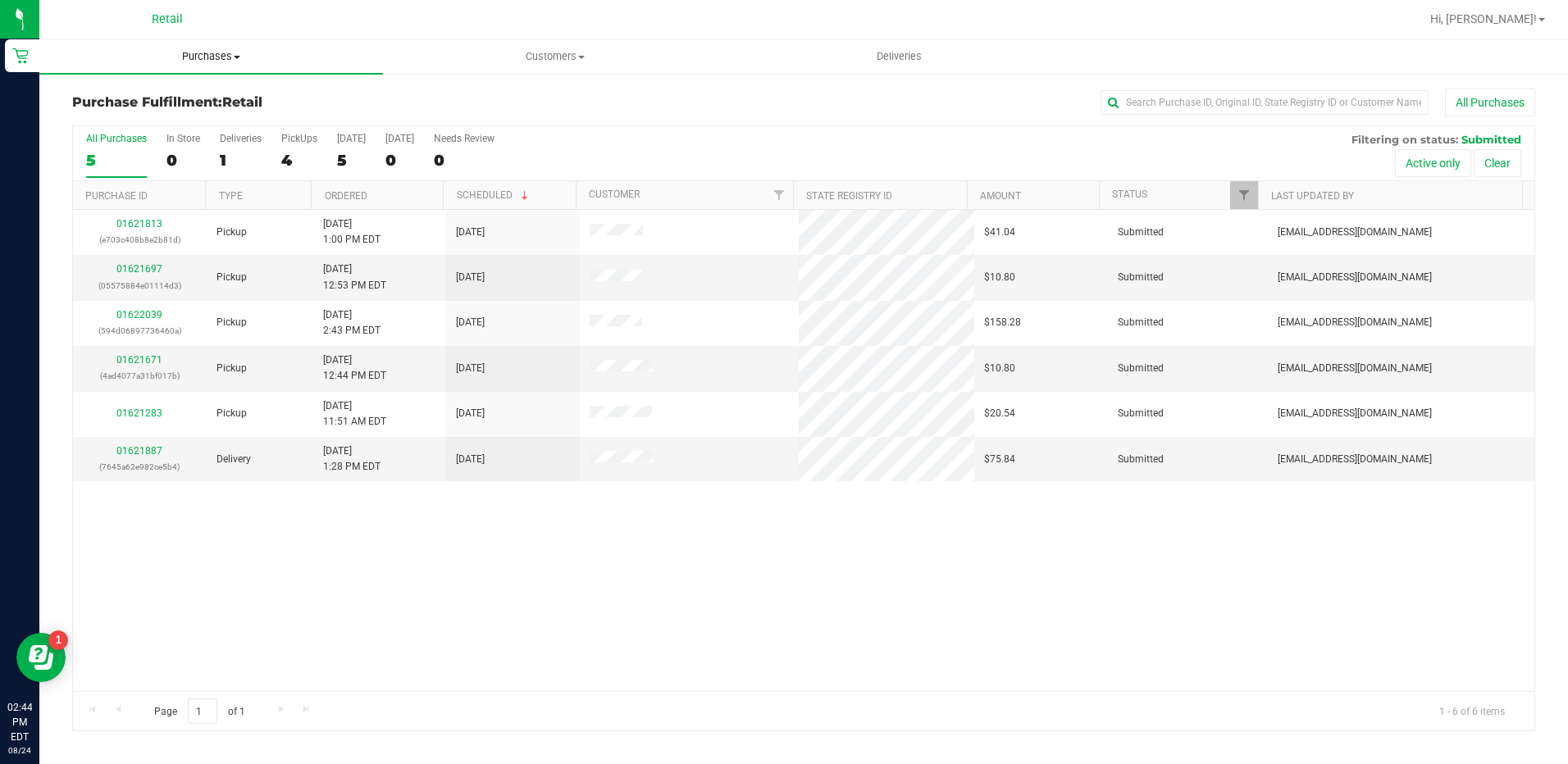
click at [220, 62] on span "Purchases" at bounding box center [212, 56] width 344 height 15
click at [229, 102] on li "Summary of purchases" at bounding box center [212, 99] width 344 height 19
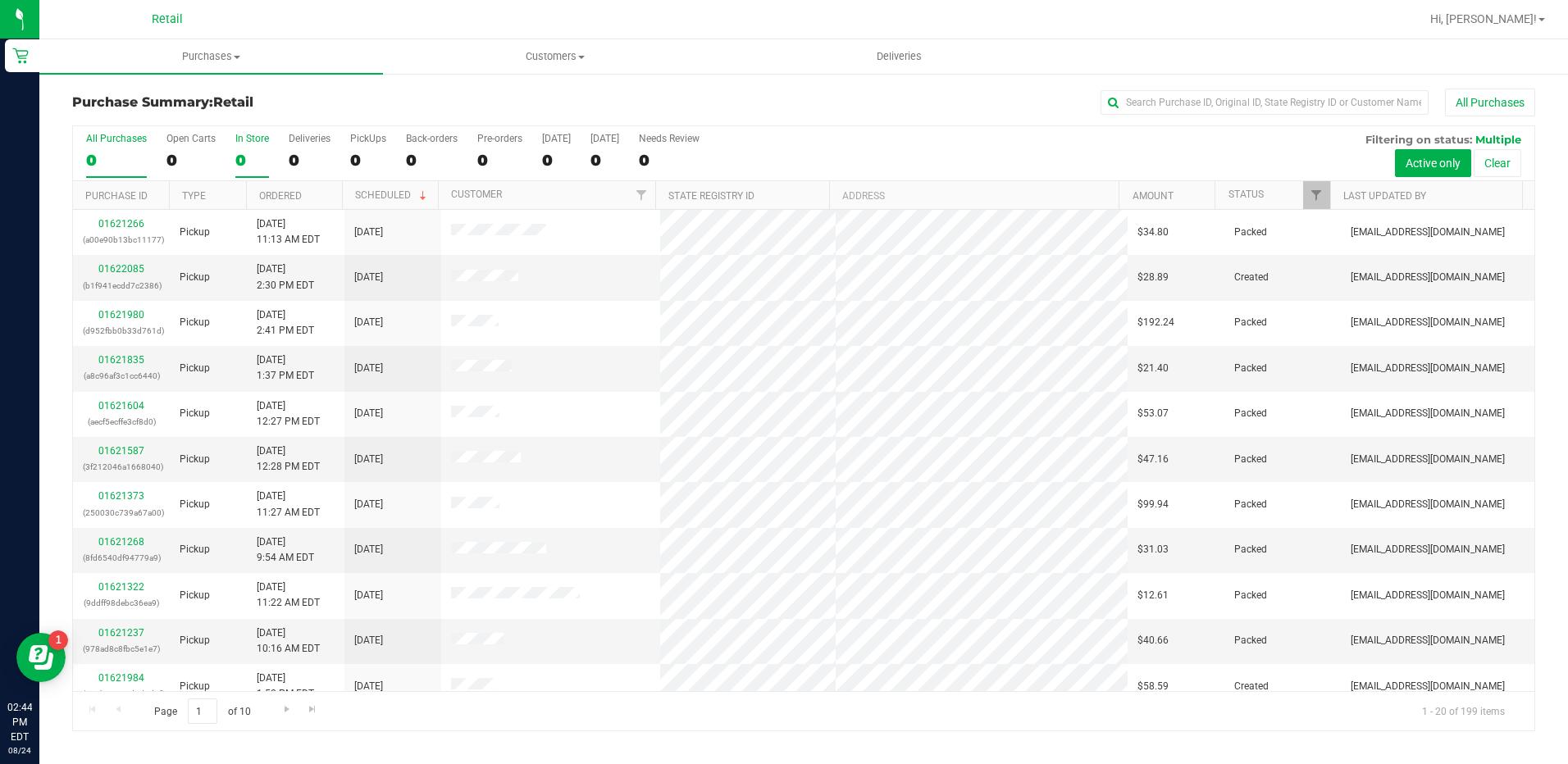
click at [255, 155] on div "0" at bounding box center [251, 159] width 34 height 18
click at [0, 0] on input "In Store 0" at bounding box center [0, 0] width 0 height 0
click at [140, 450] on link "01622107" at bounding box center [120, 451] width 46 height 12
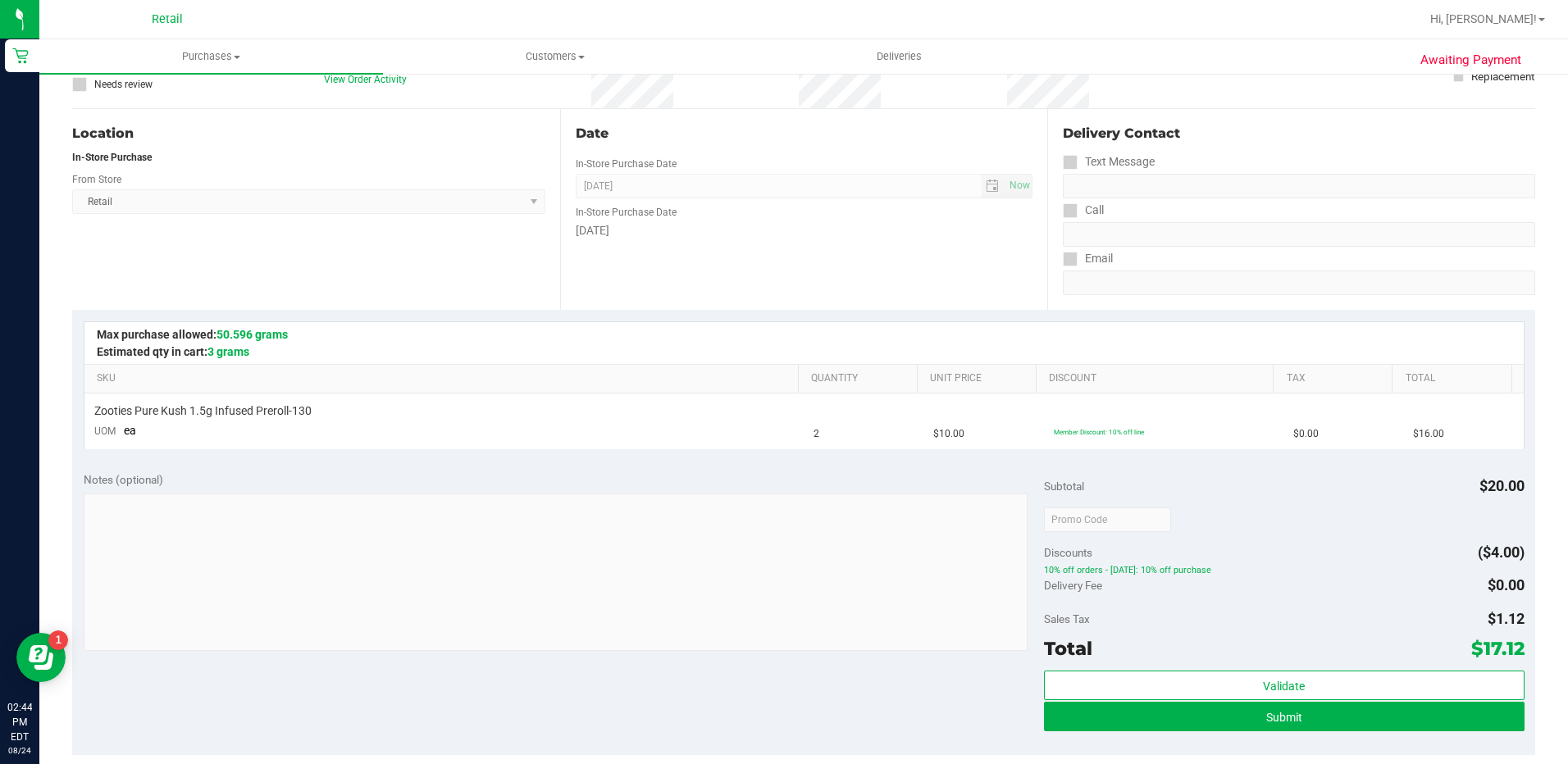
scroll to position [328, 0]
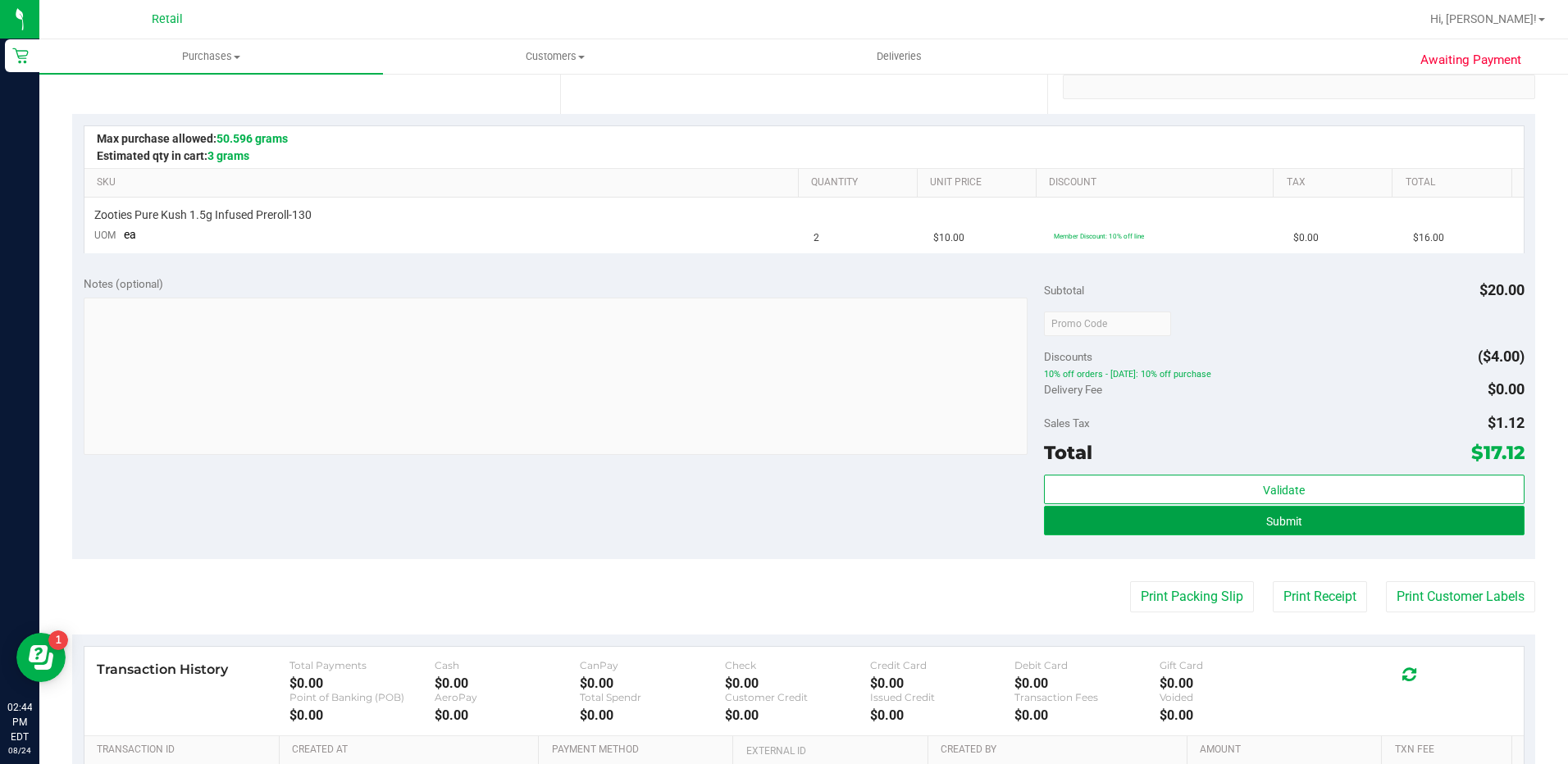
click at [1322, 517] on button "Submit" at bounding box center [1284, 520] width 481 height 29
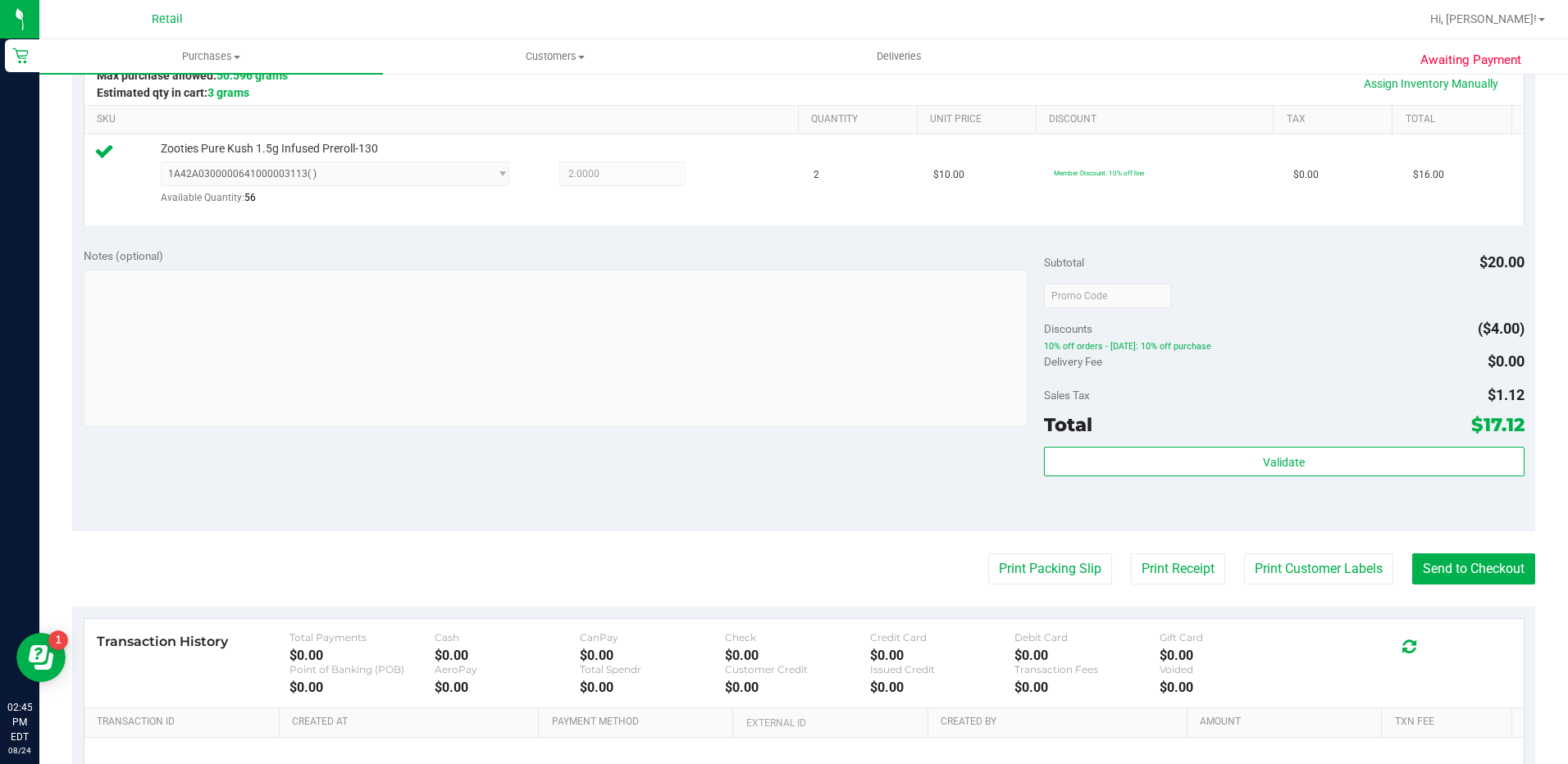
scroll to position [410, 0]
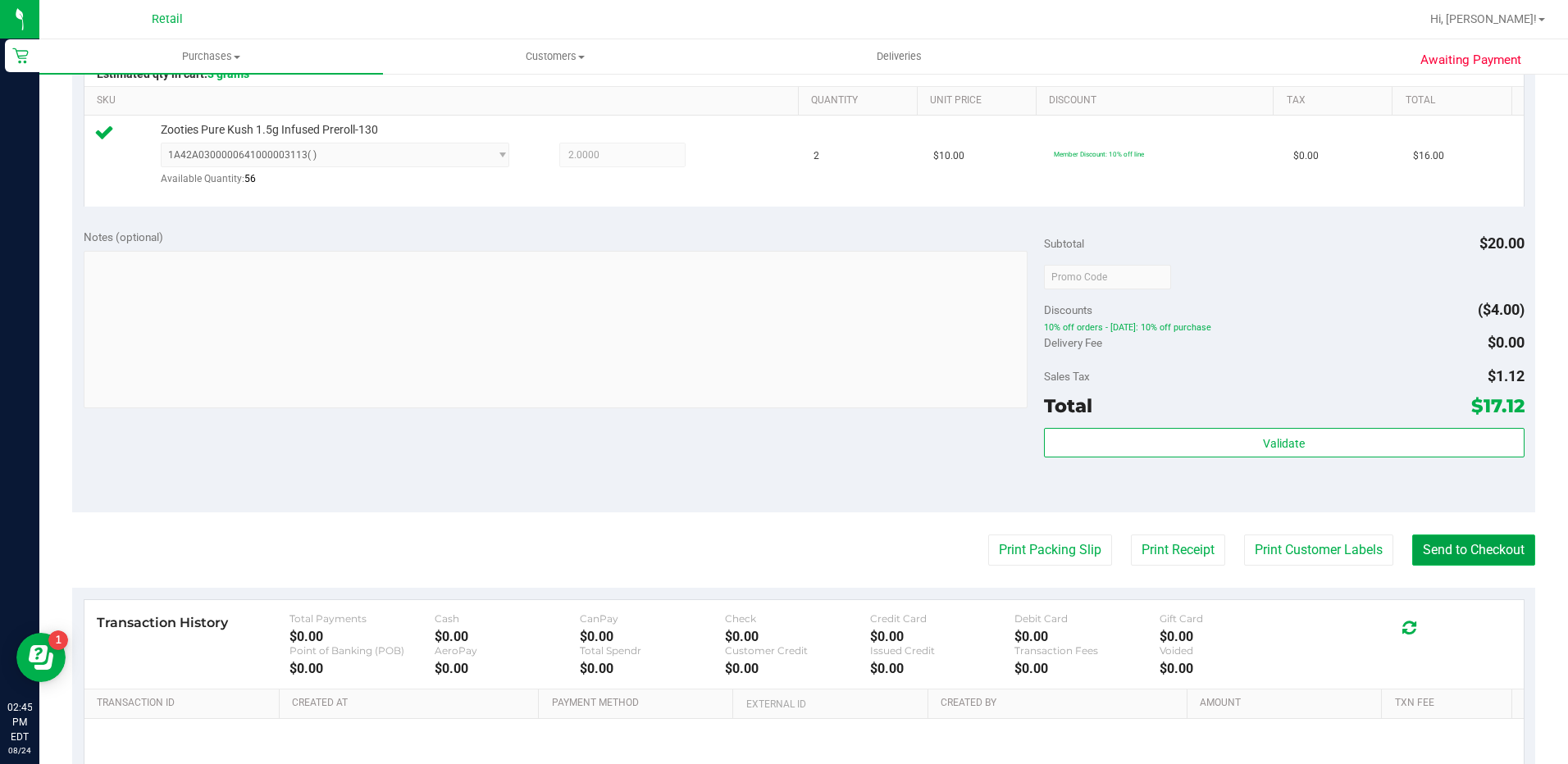
click at [1466, 546] on button "Send to Checkout" at bounding box center [1473, 550] width 123 height 31
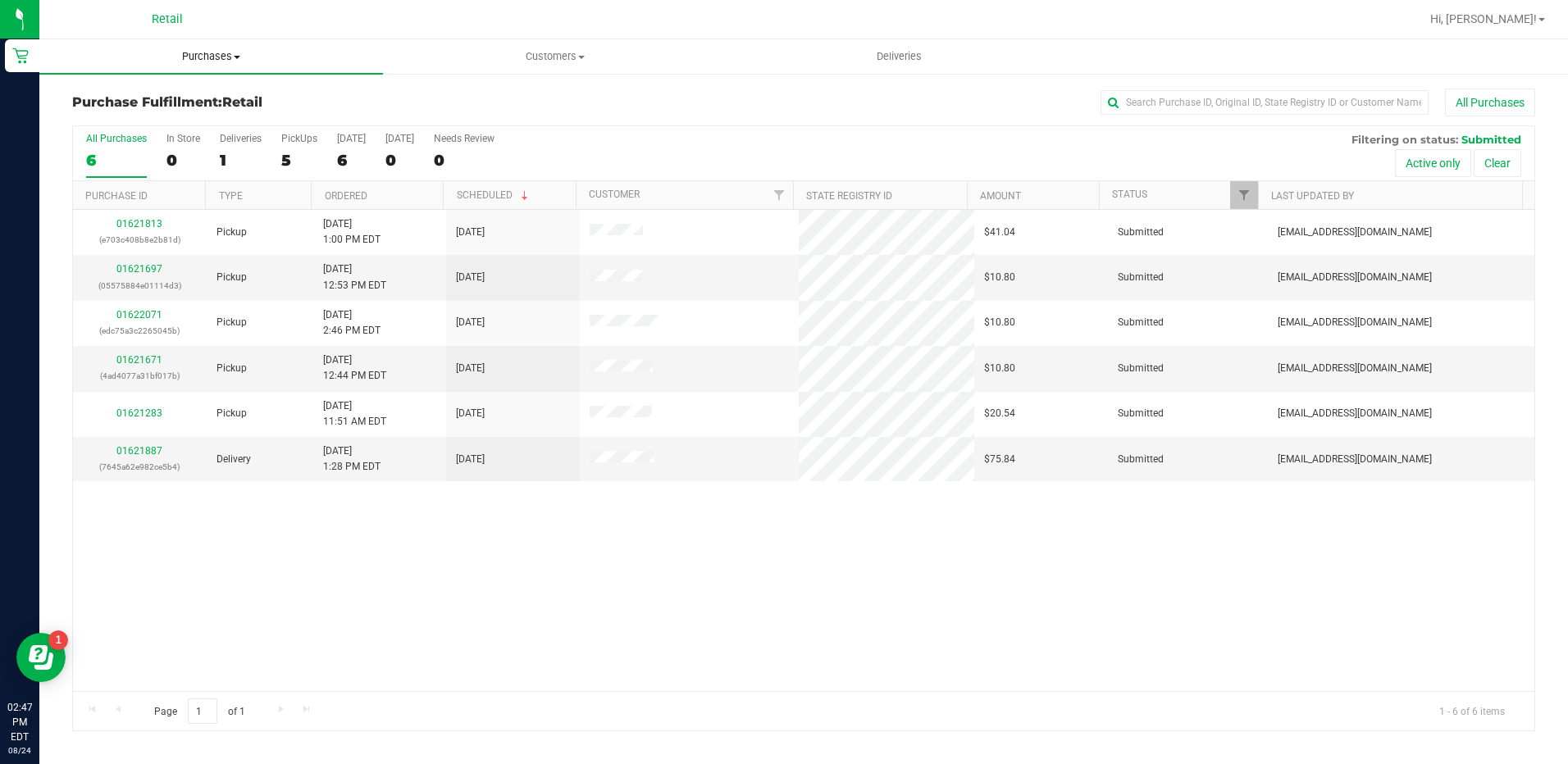
click at [219, 55] on span "Purchases" at bounding box center [212, 56] width 344 height 15
click at [224, 98] on li "Summary of purchases" at bounding box center [212, 99] width 344 height 19
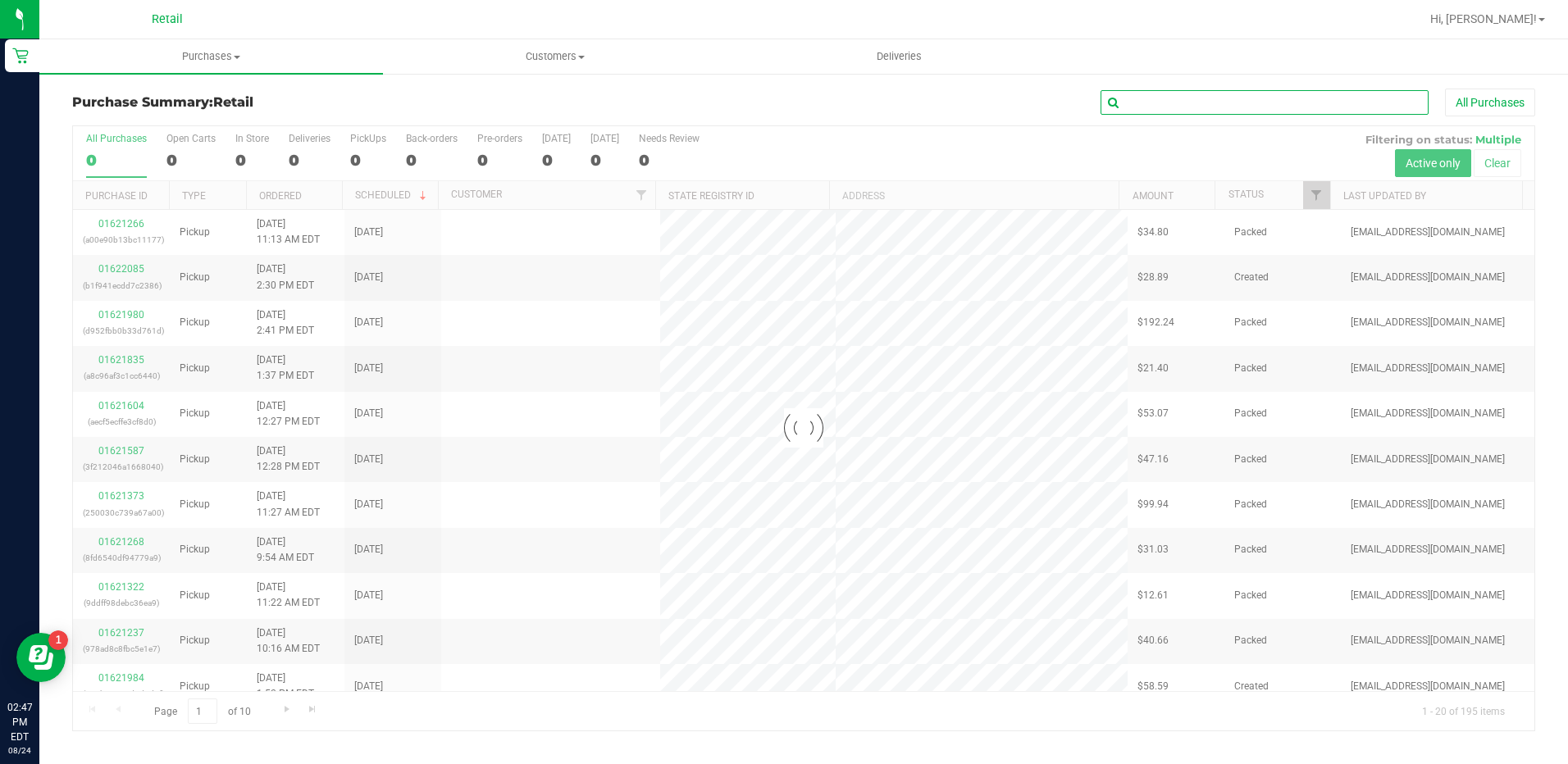
click at [1218, 105] on input "text" at bounding box center [1265, 102] width 328 height 24
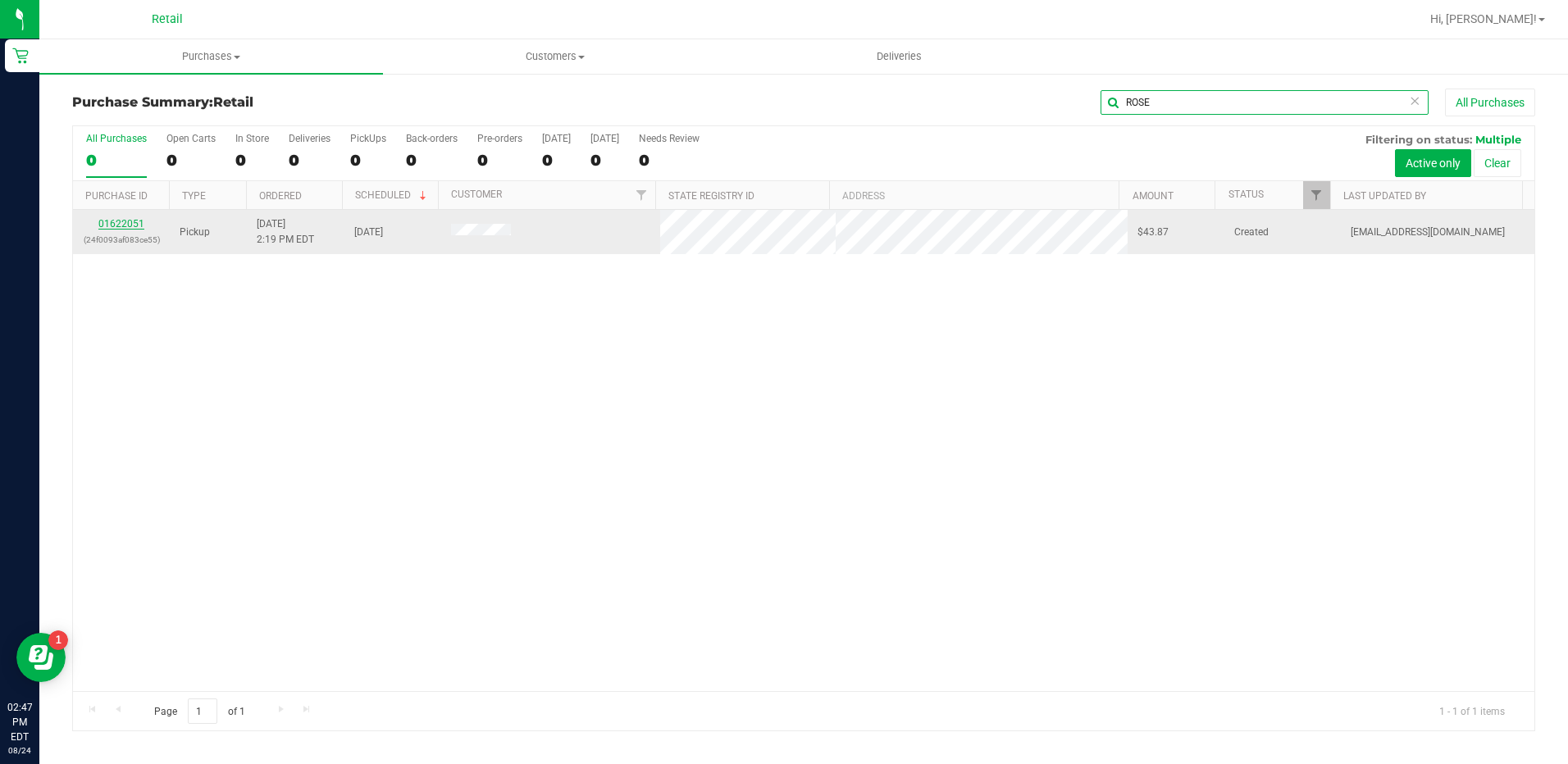
type input "ROSE"
click at [124, 224] on link "01622051" at bounding box center [120, 224] width 46 height 12
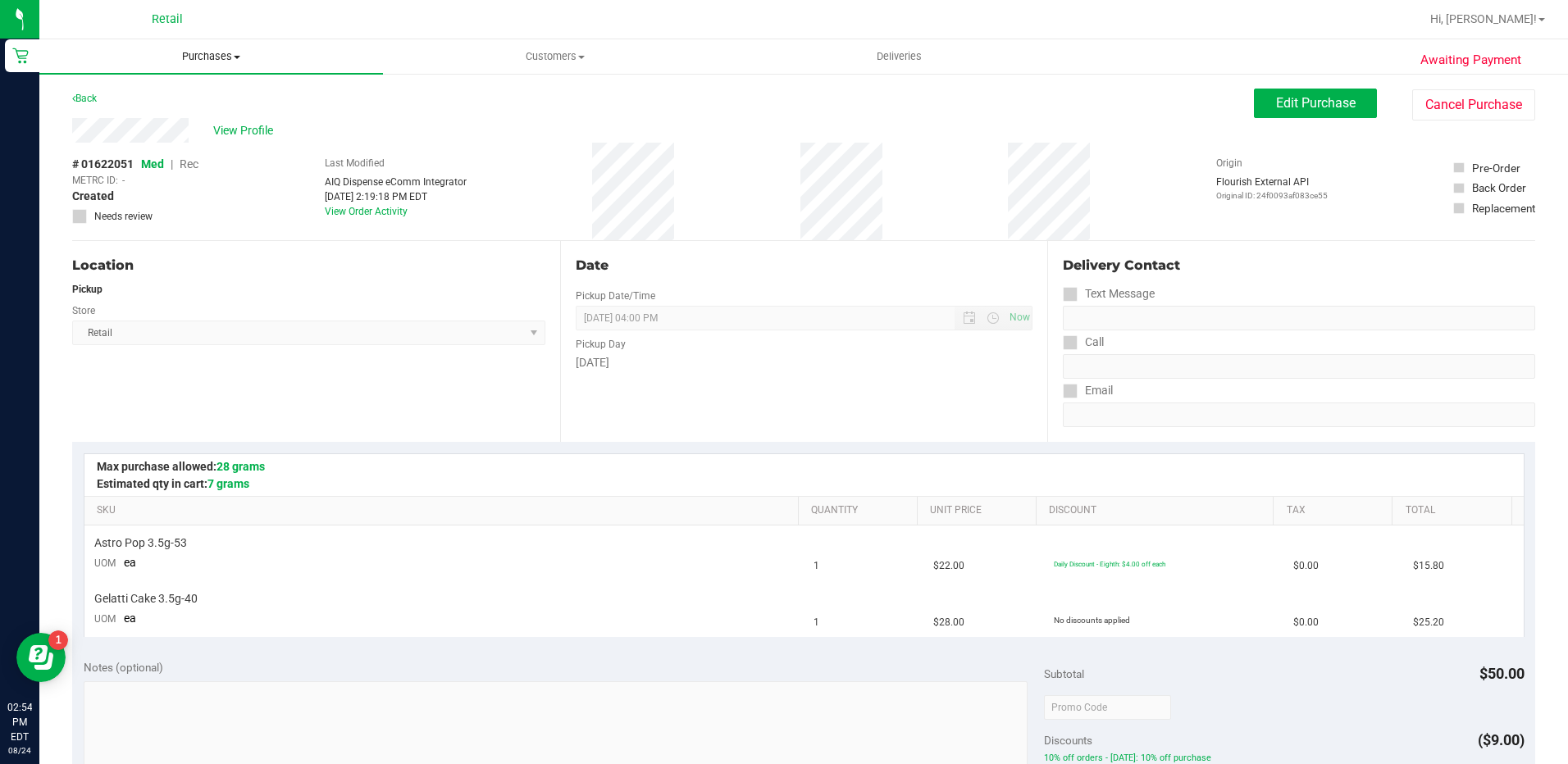
click at [234, 53] on span "Purchases" at bounding box center [212, 56] width 344 height 15
click at [229, 99] on li "Summary of purchases" at bounding box center [212, 99] width 344 height 19
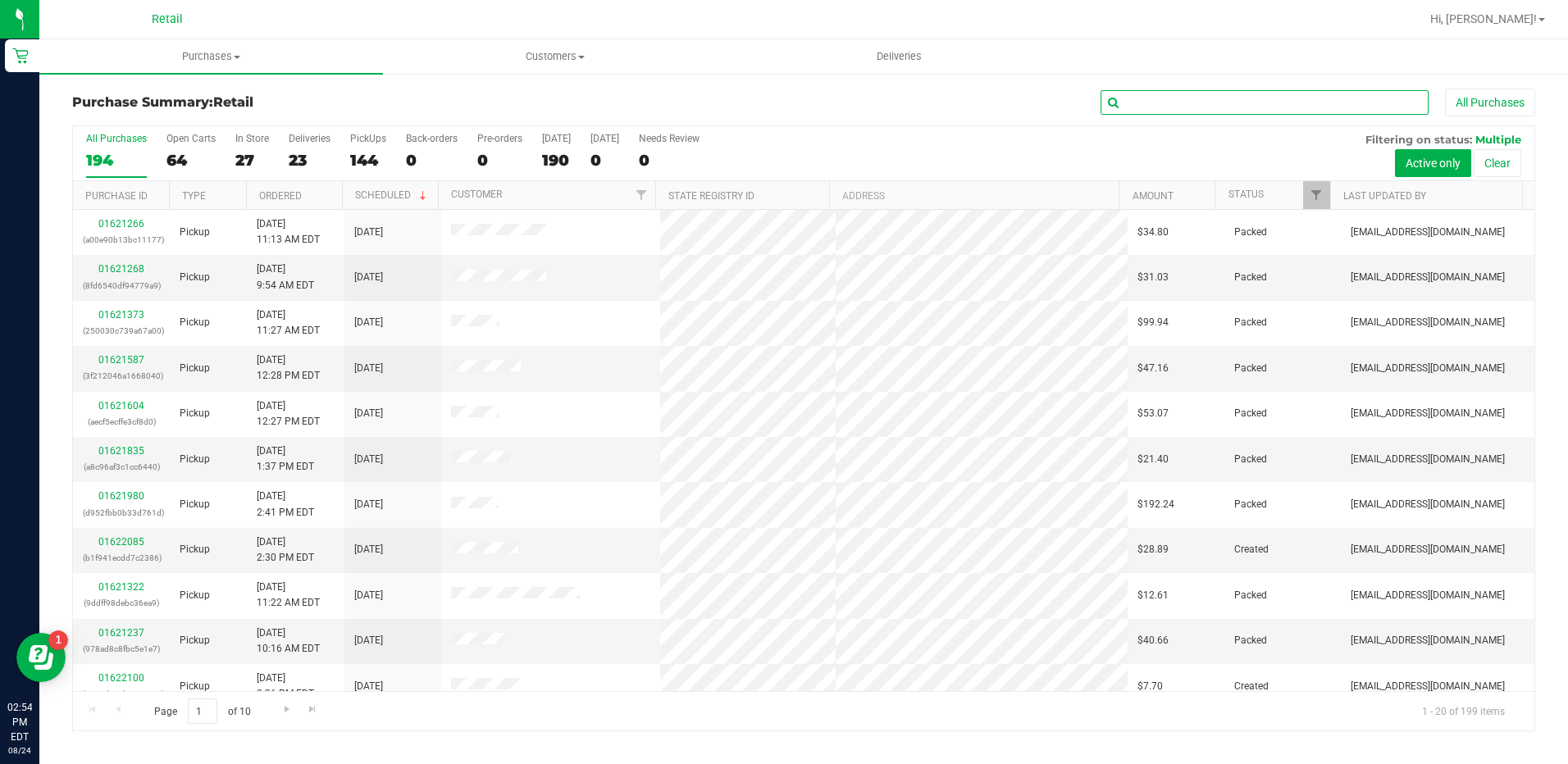
click at [1259, 108] on input "text" at bounding box center [1265, 102] width 328 height 24
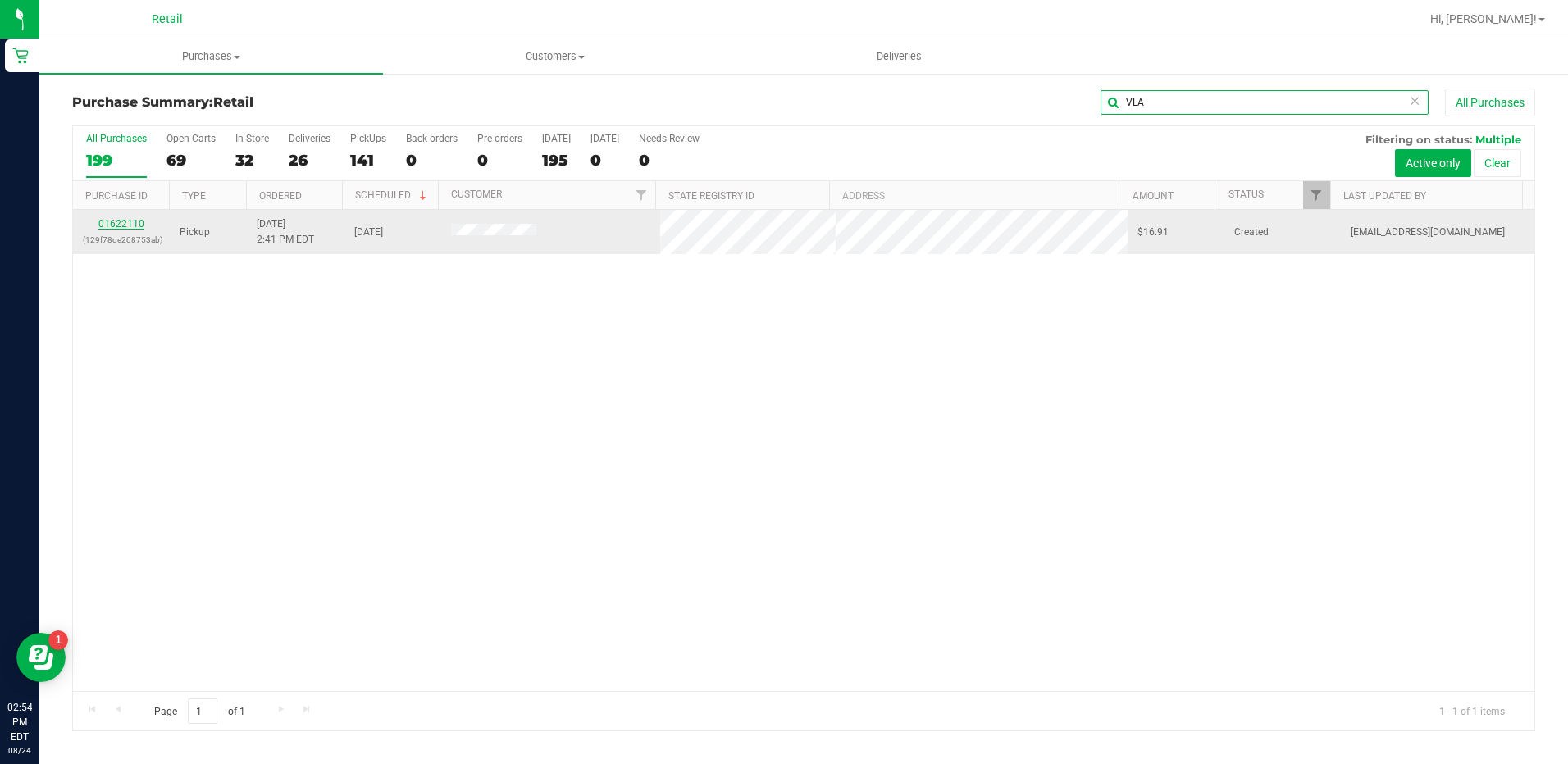
type input "VLA"
click at [136, 226] on link "01622110" at bounding box center [120, 224] width 46 height 12
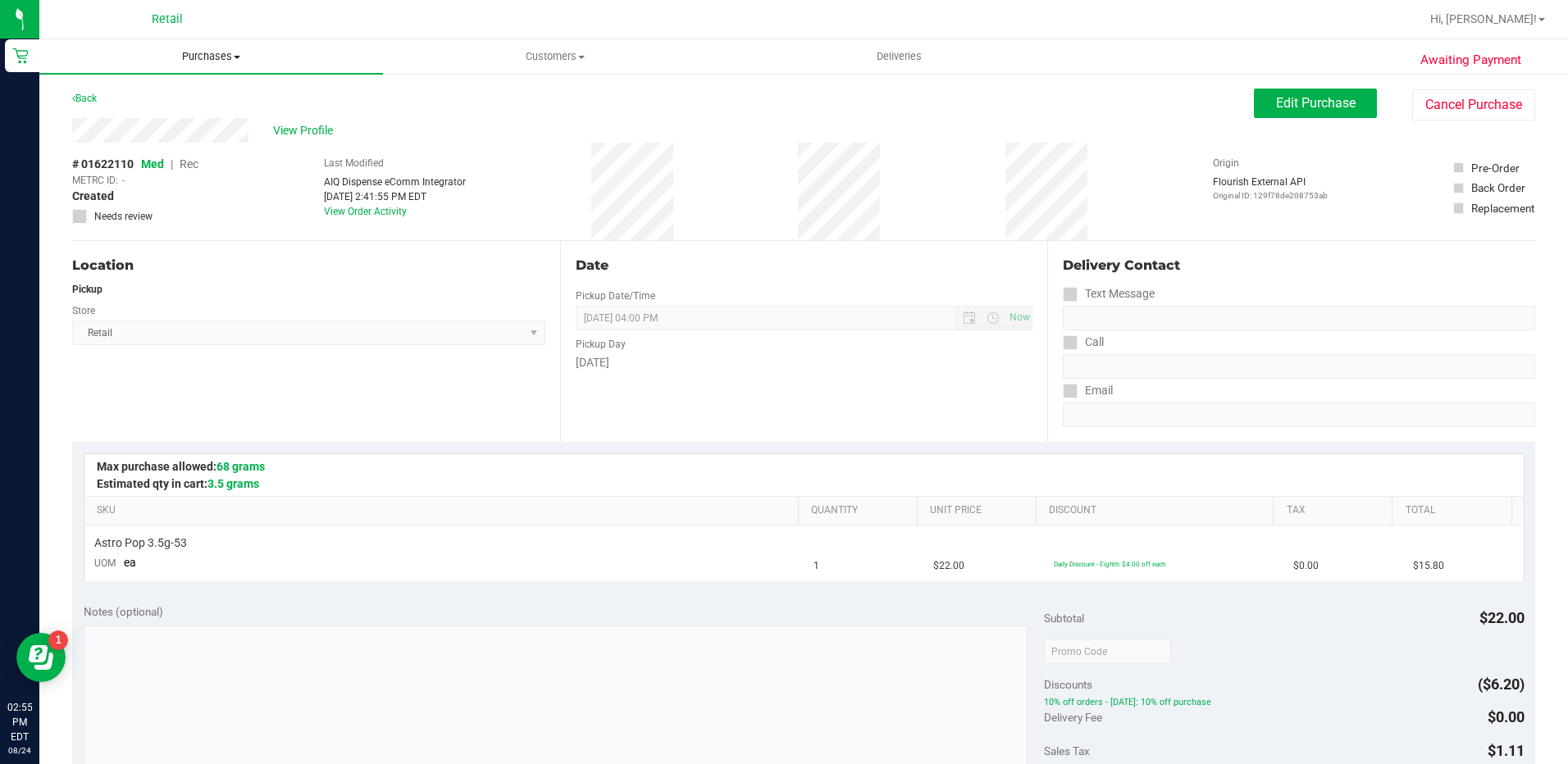
click at [236, 62] on span "Purchases" at bounding box center [212, 56] width 344 height 15
click at [231, 100] on li "Summary of purchases" at bounding box center [212, 99] width 344 height 19
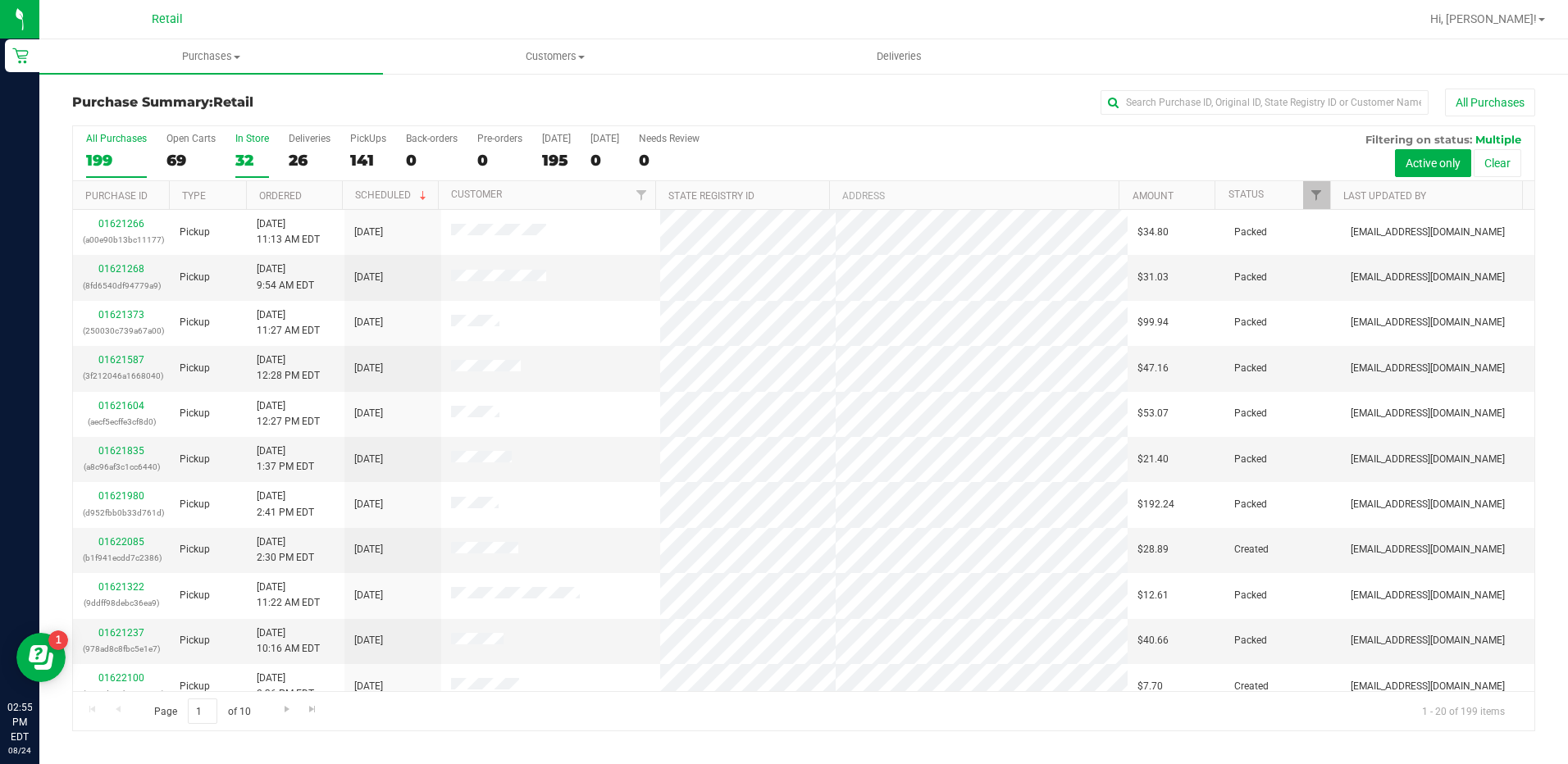
click at [251, 150] on label "In Store 32" at bounding box center [251, 155] width 34 height 45
click at [0, 0] on input "In Store 32" at bounding box center [0, 0] width 0 height 0
click at [129, 453] on link "01622139" at bounding box center [120, 451] width 46 height 12
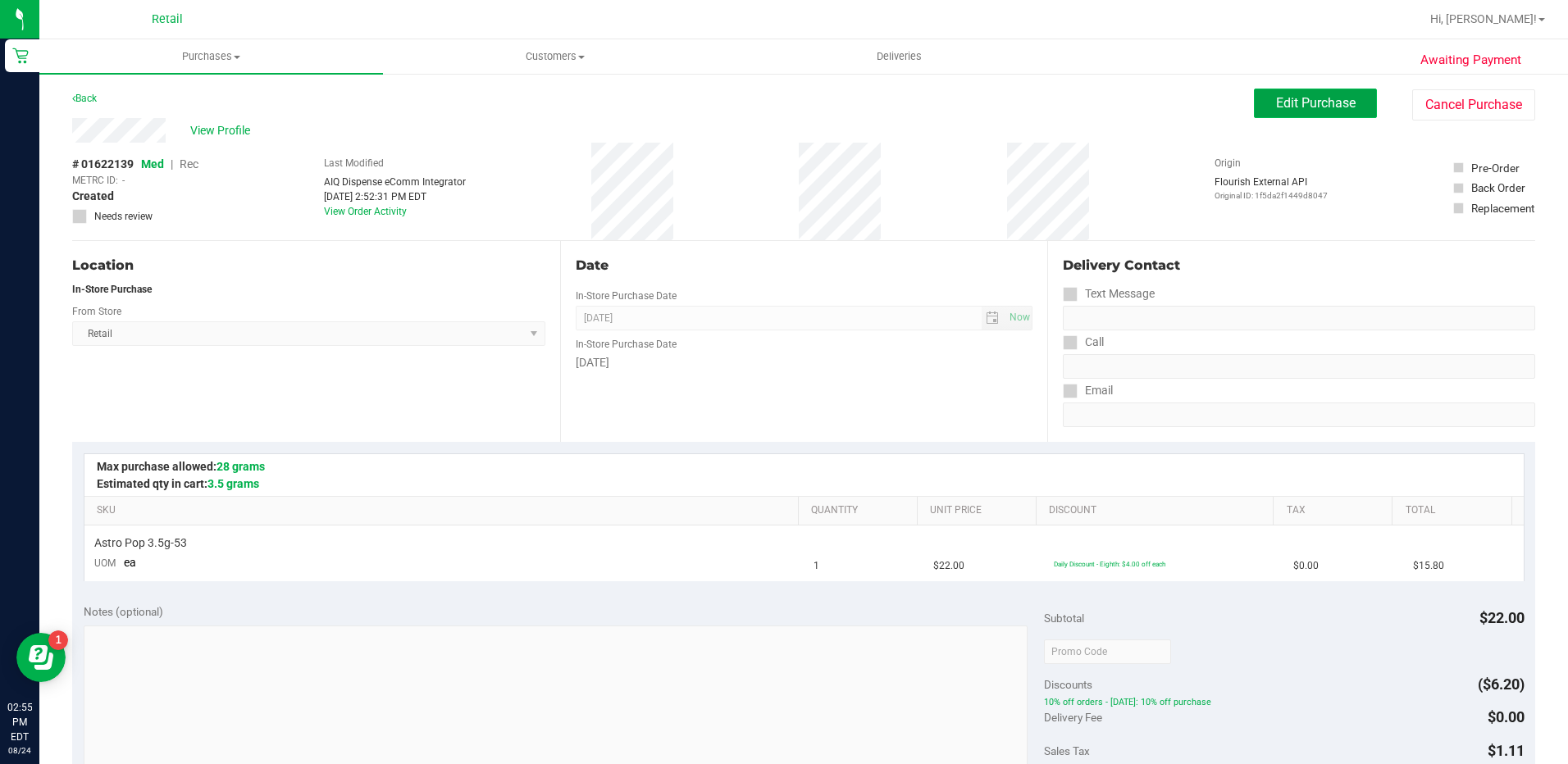
click at [1306, 107] on span "Edit Purchase" at bounding box center [1316, 103] width 80 height 16
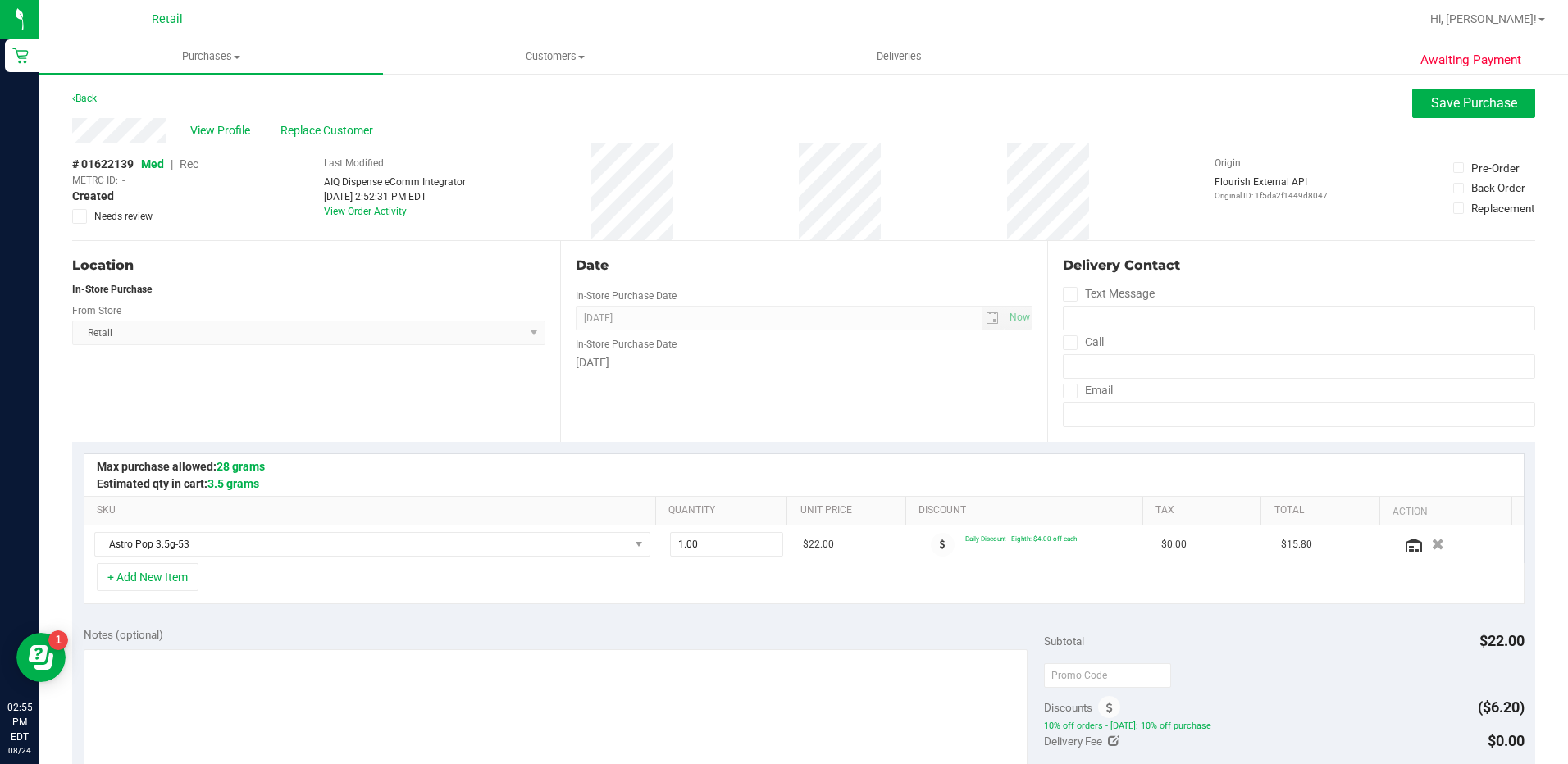
click at [187, 162] on span "Rec" at bounding box center [188, 164] width 18 height 14
click at [317, 129] on span "Replace Customer" at bounding box center [329, 131] width 98 height 17
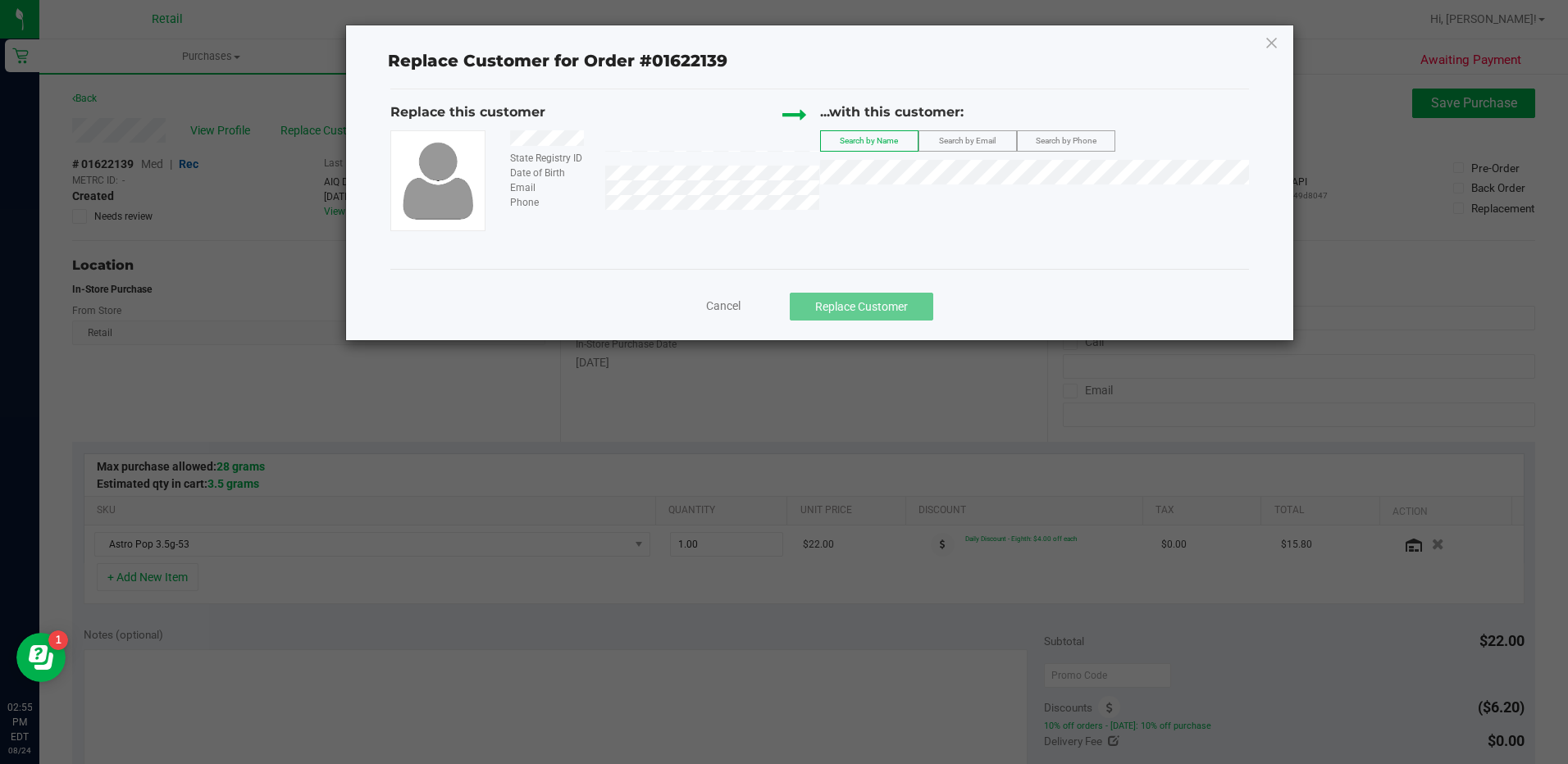
click at [1044, 185] on div "...with this customer: Search by Name Search by Email Search by Phone" at bounding box center [1035, 148] width 429 height 90
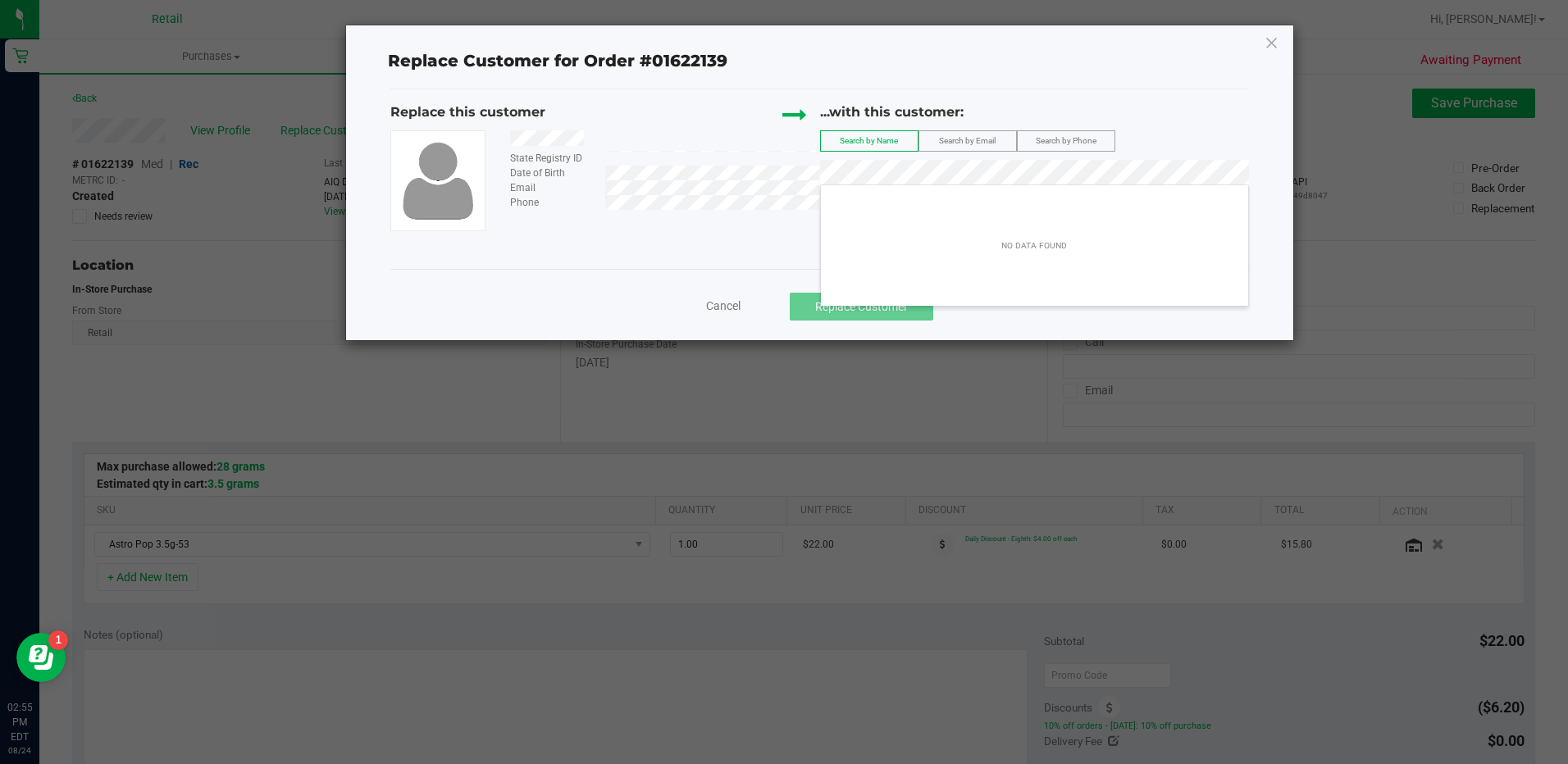
click at [726, 310] on span "Cancel" at bounding box center [722, 306] width 34 height 14
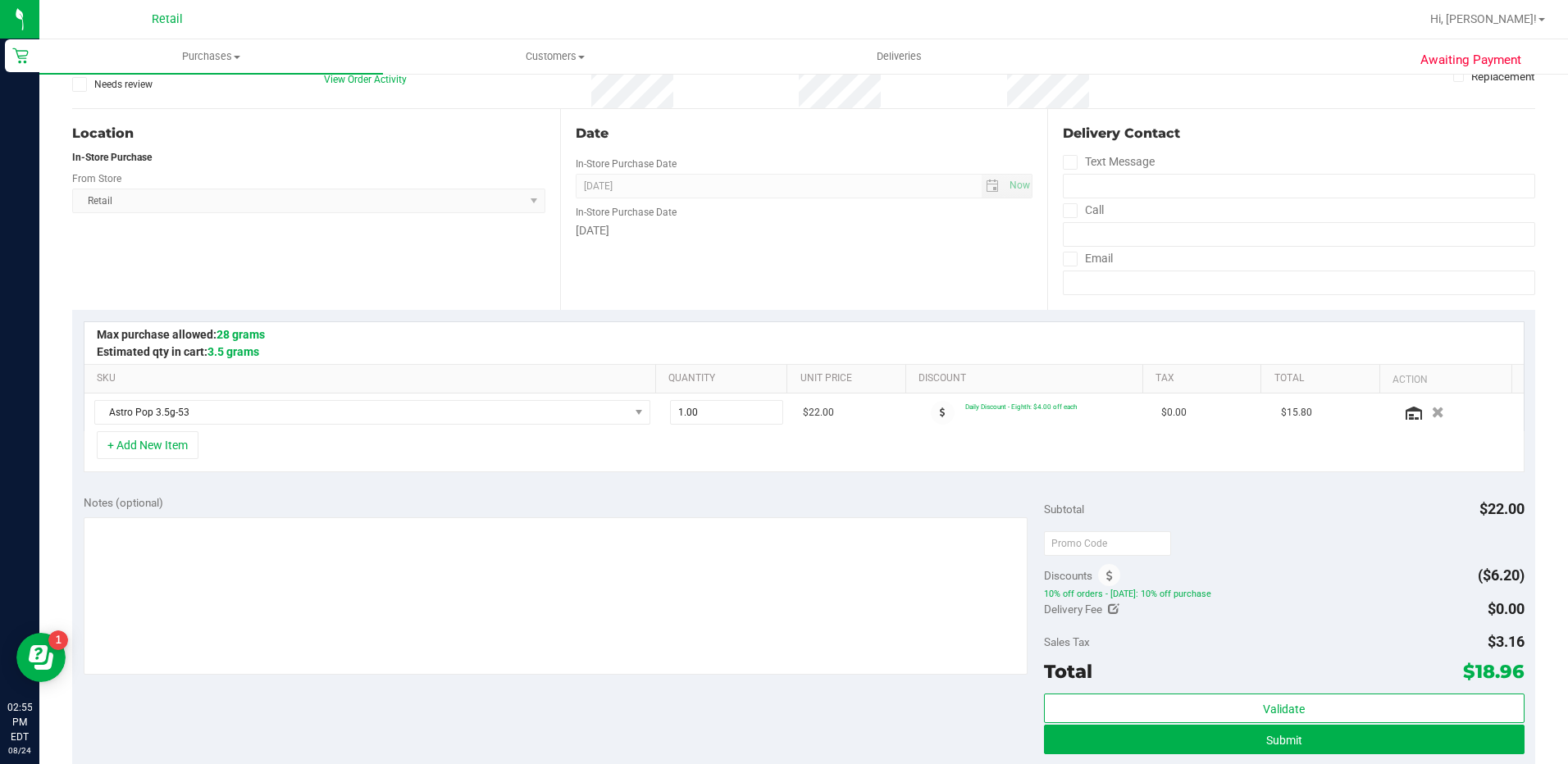
scroll to position [328, 0]
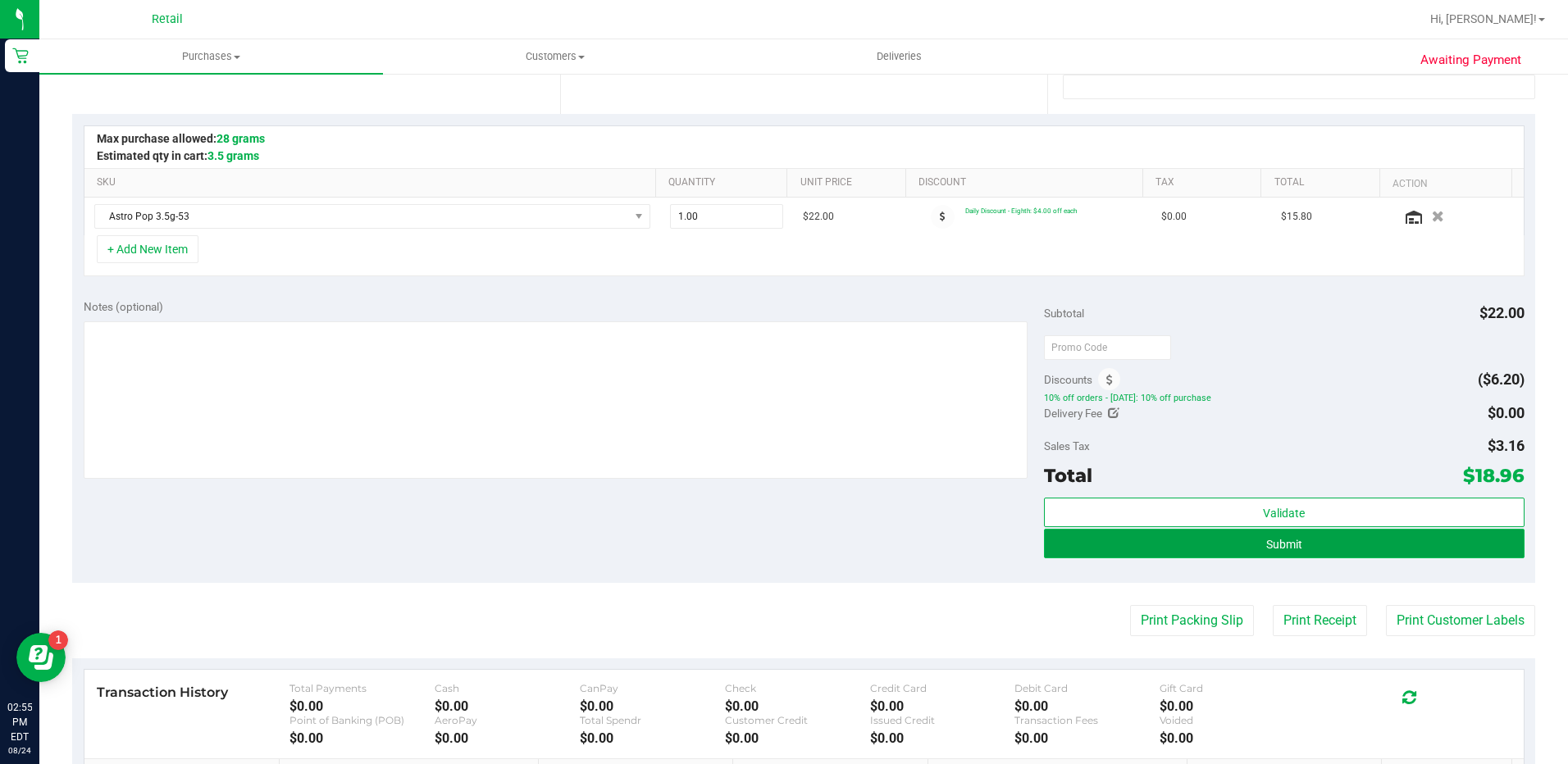
click at [1361, 549] on button "Submit" at bounding box center [1284, 544] width 481 height 29
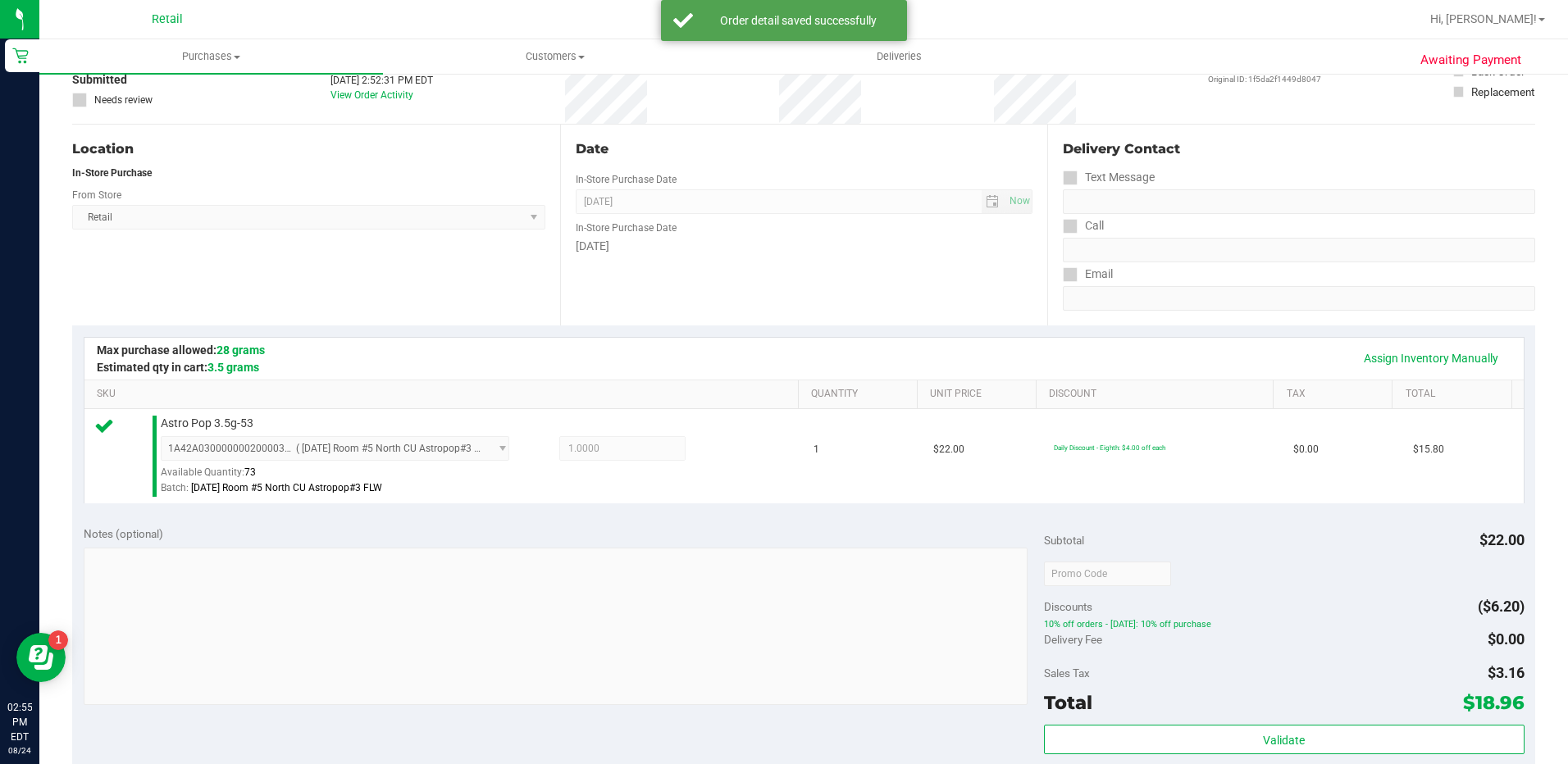
scroll to position [328, 0]
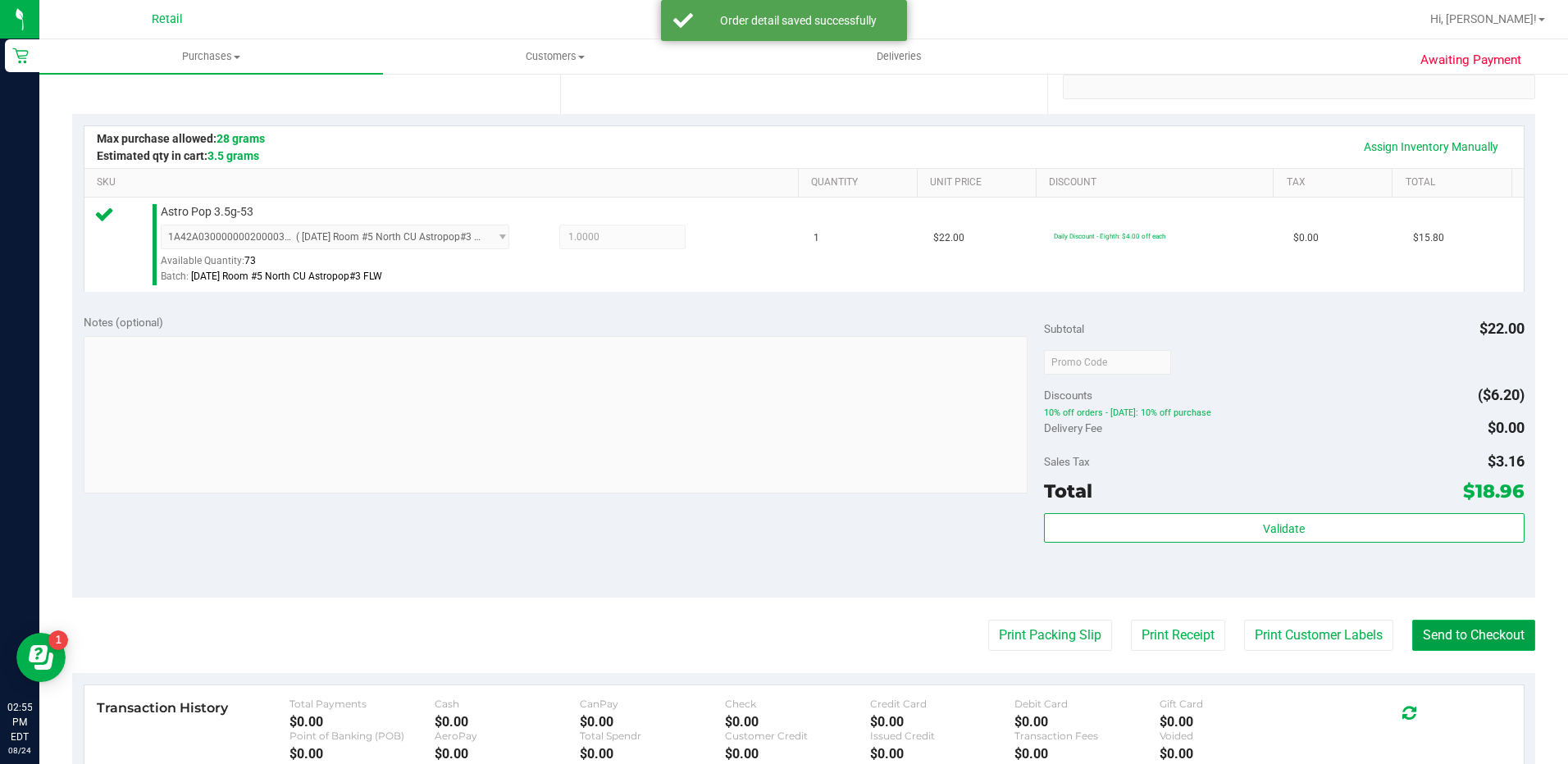
click at [1425, 636] on button "Send to Checkout" at bounding box center [1473, 636] width 123 height 31
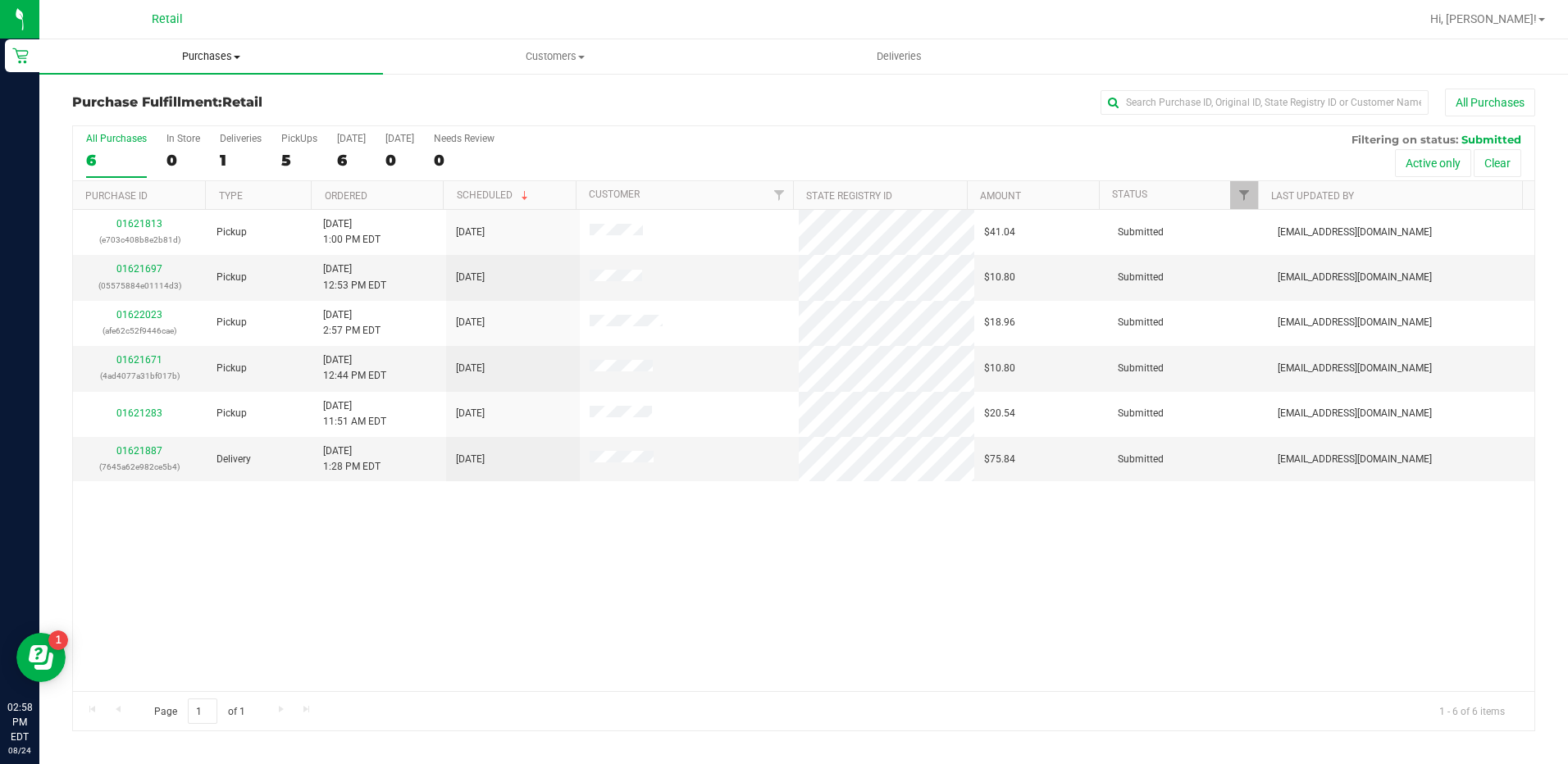
click at [221, 48] on uib-tab-heading "Purchases Summary of purchases Fulfillment All purchases" at bounding box center [212, 56] width 344 height 34
click at [342, 92] on li "Summary of purchases" at bounding box center [212, 99] width 344 height 19
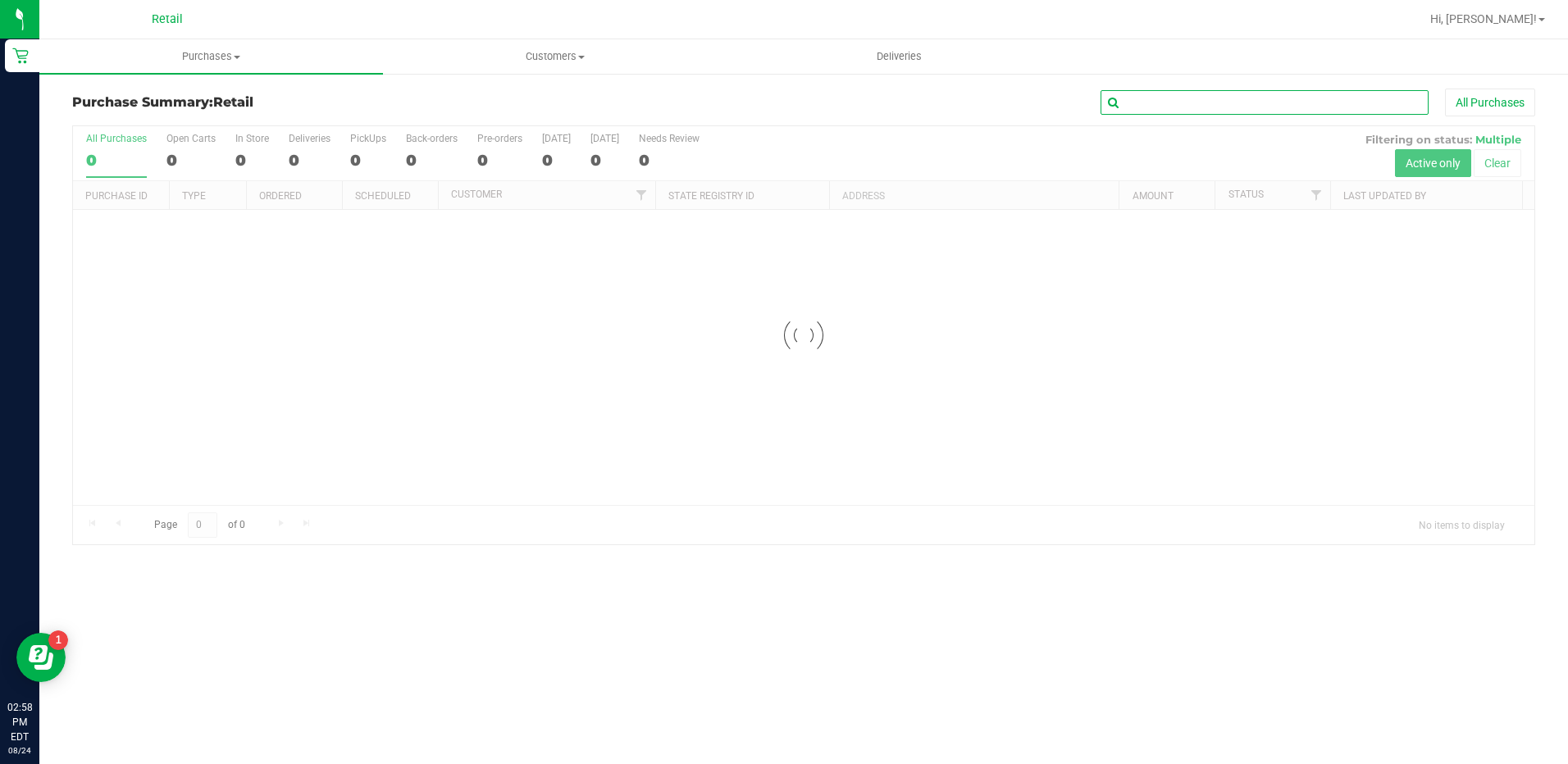
click at [1308, 97] on input "text" at bounding box center [1265, 102] width 328 height 24
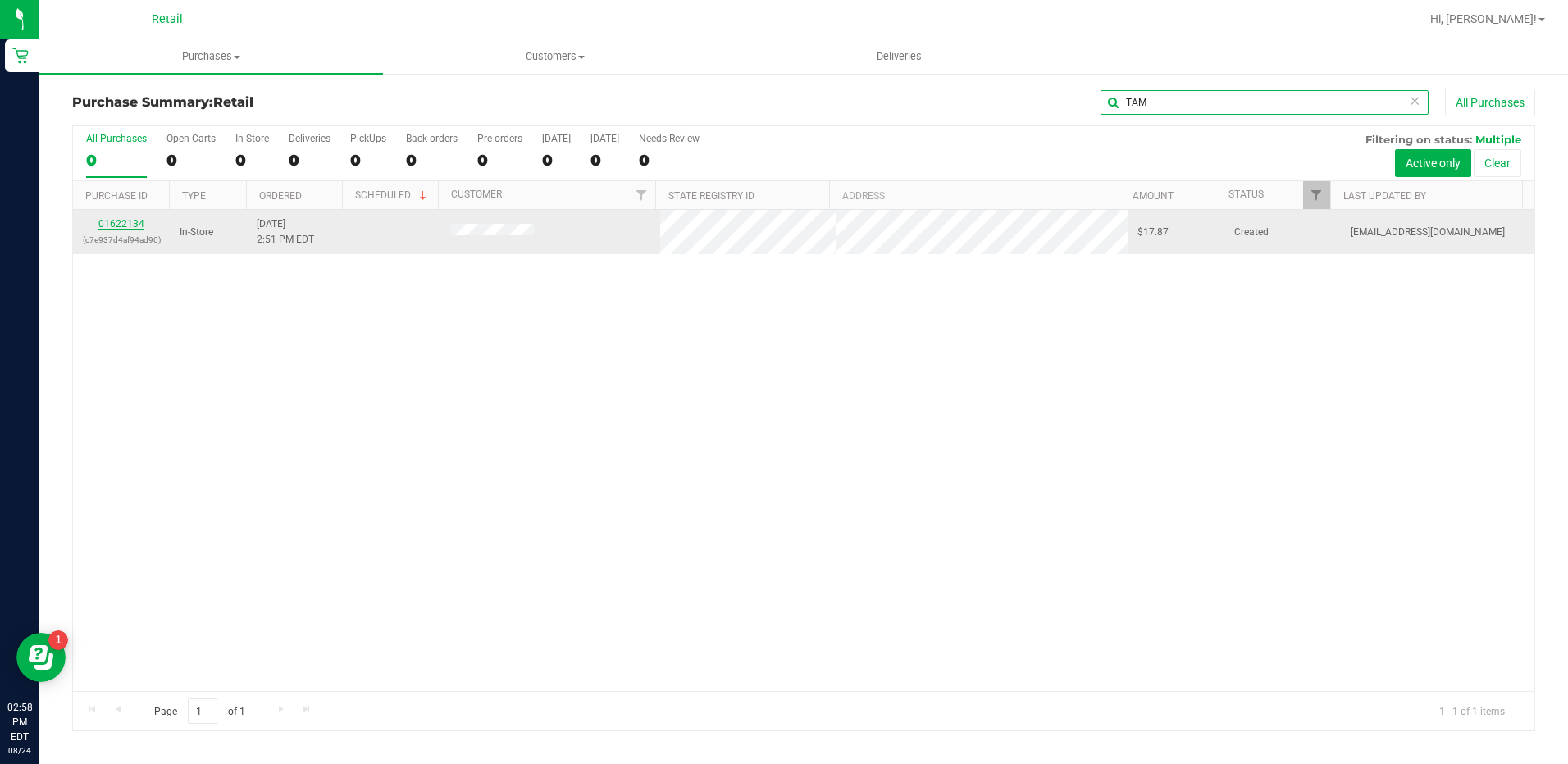
type input "TAM"
click at [123, 222] on link "01622134" at bounding box center [120, 224] width 46 height 12
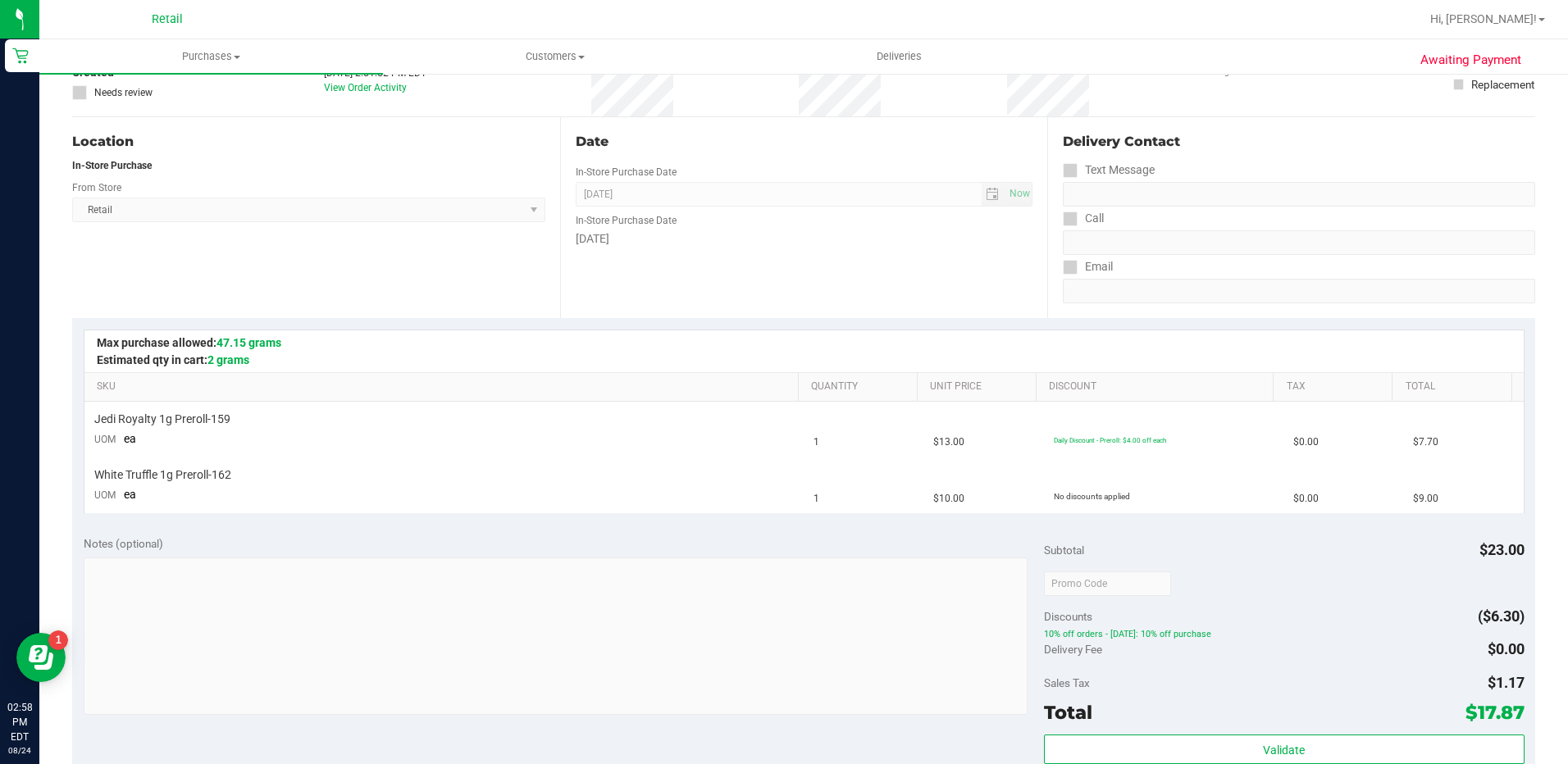
scroll to position [164, 0]
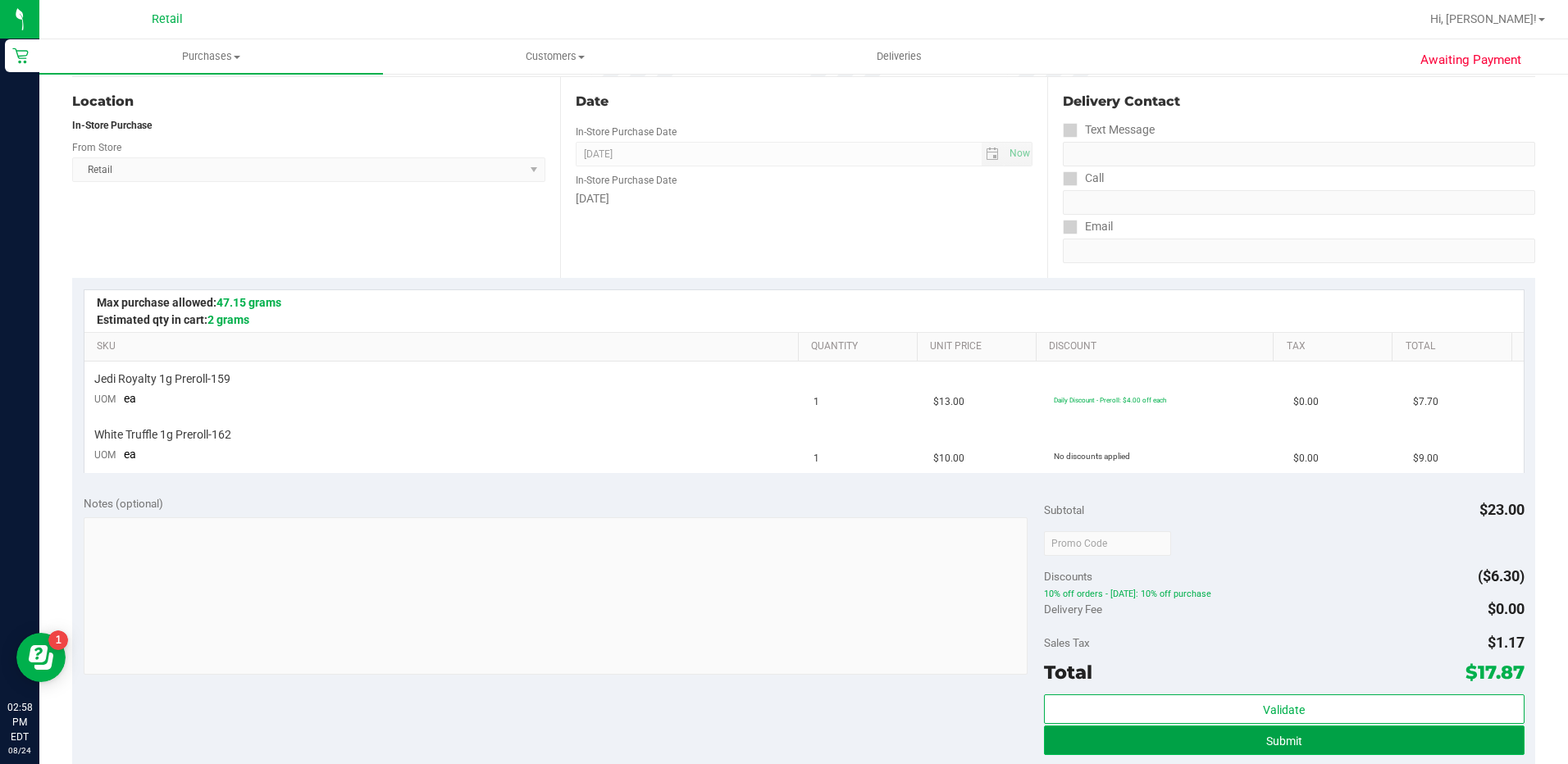
click at [1296, 742] on button "Submit" at bounding box center [1284, 741] width 481 height 29
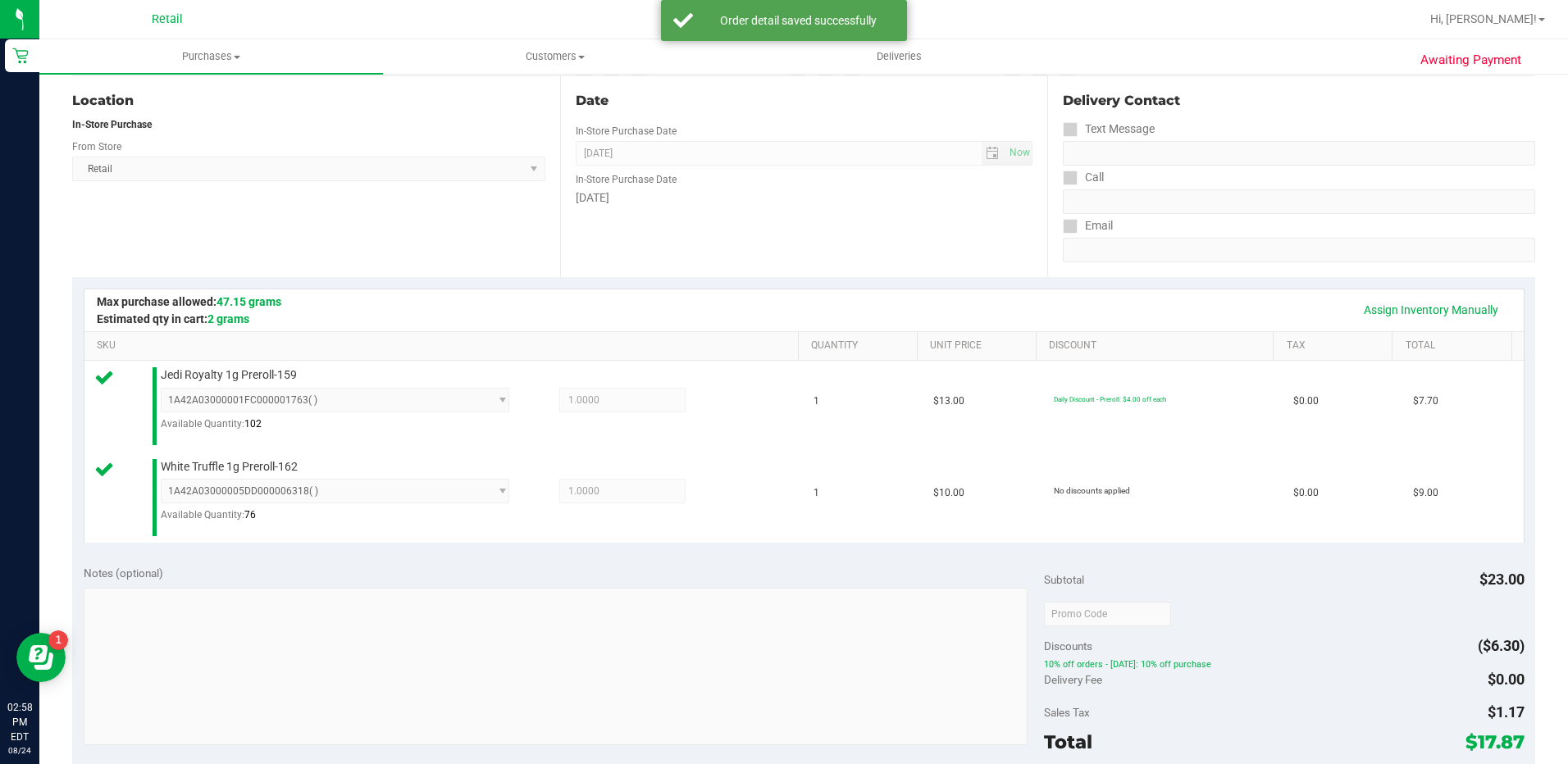
scroll to position [410, 0]
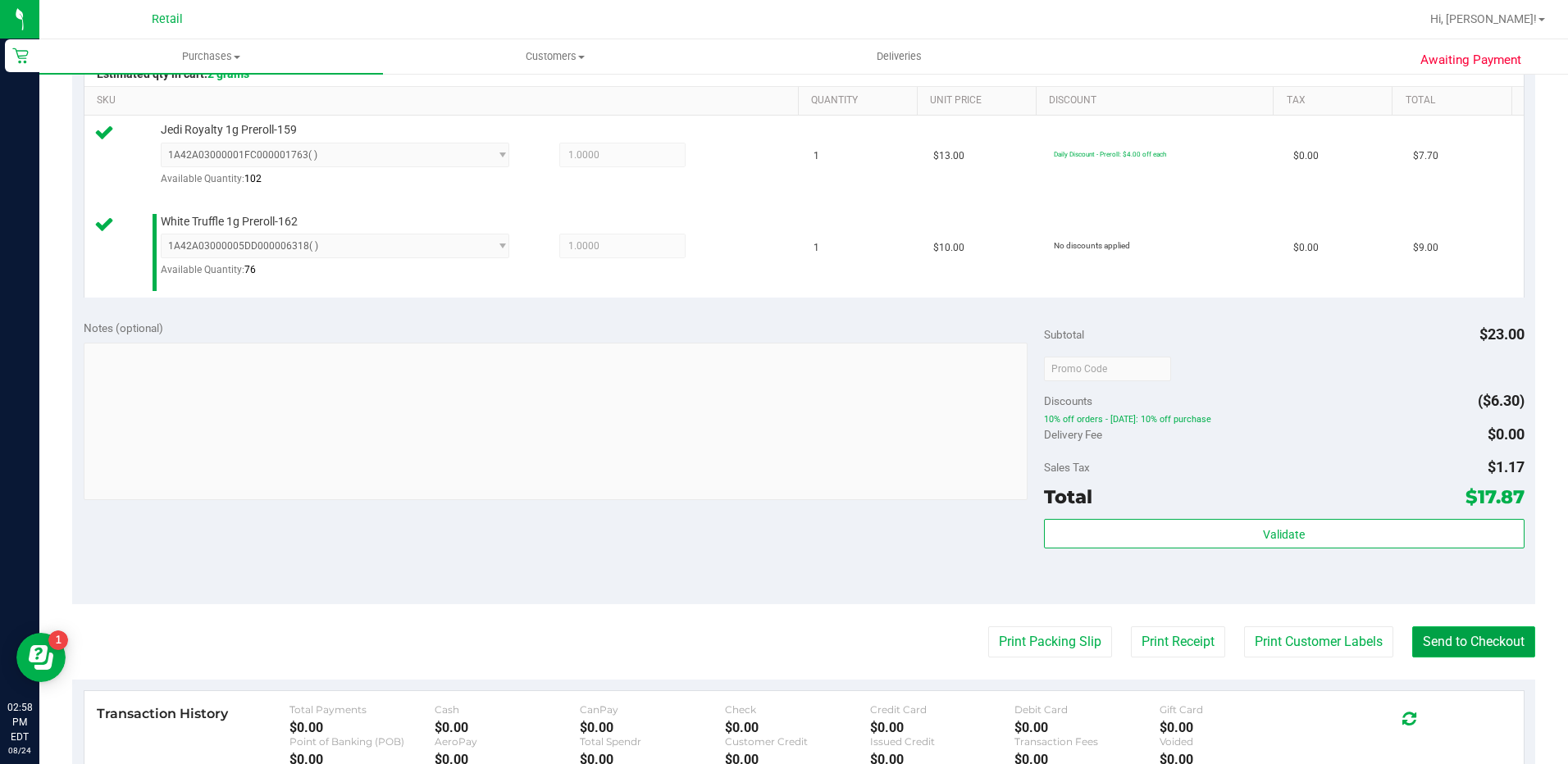
click at [1507, 648] on button "Send to Checkout" at bounding box center [1473, 642] width 123 height 31
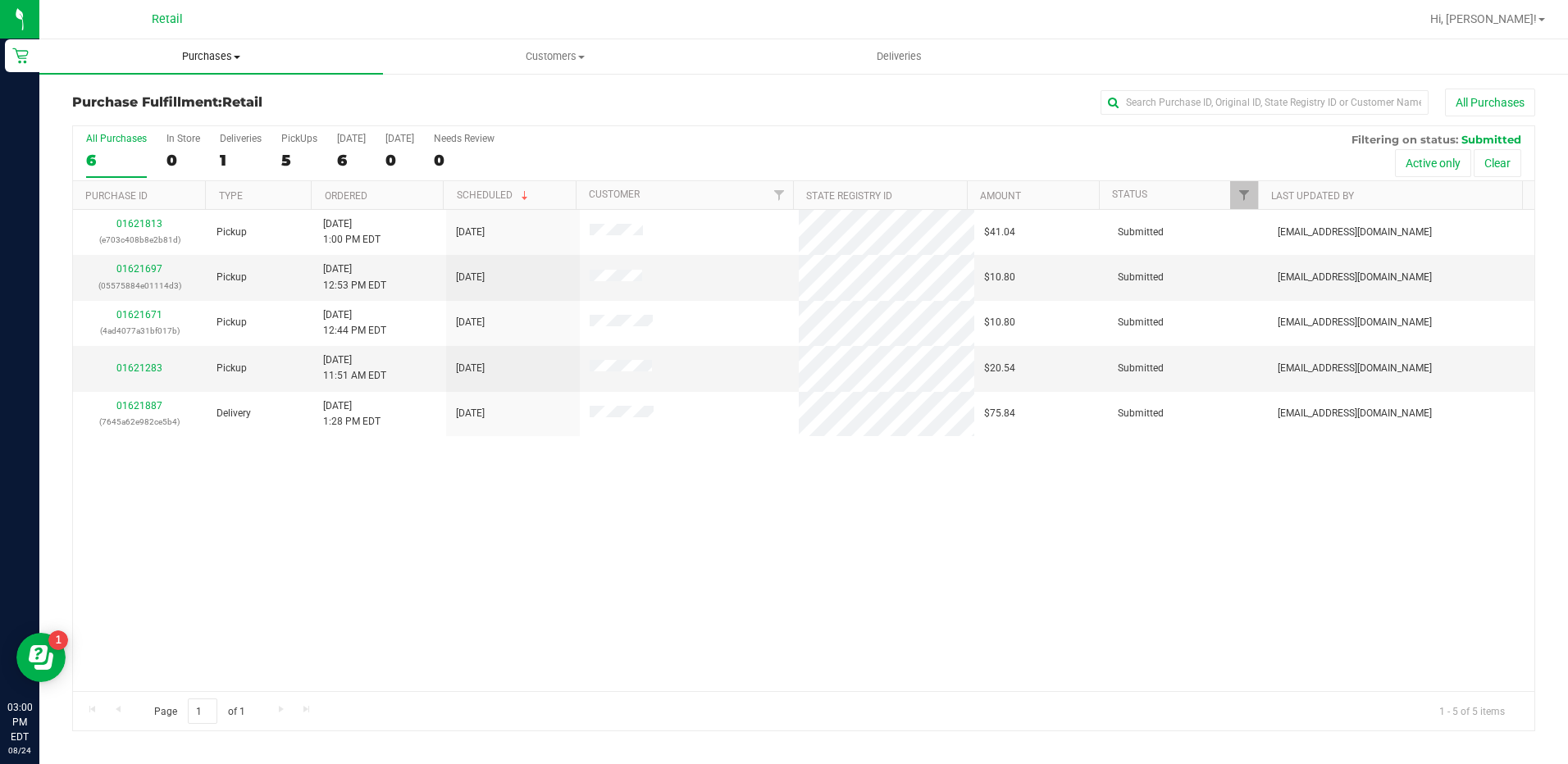
click at [224, 63] on span "Purchases" at bounding box center [212, 56] width 344 height 15
click at [234, 102] on li "Summary of purchases" at bounding box center [212, 99] width 344 height 19
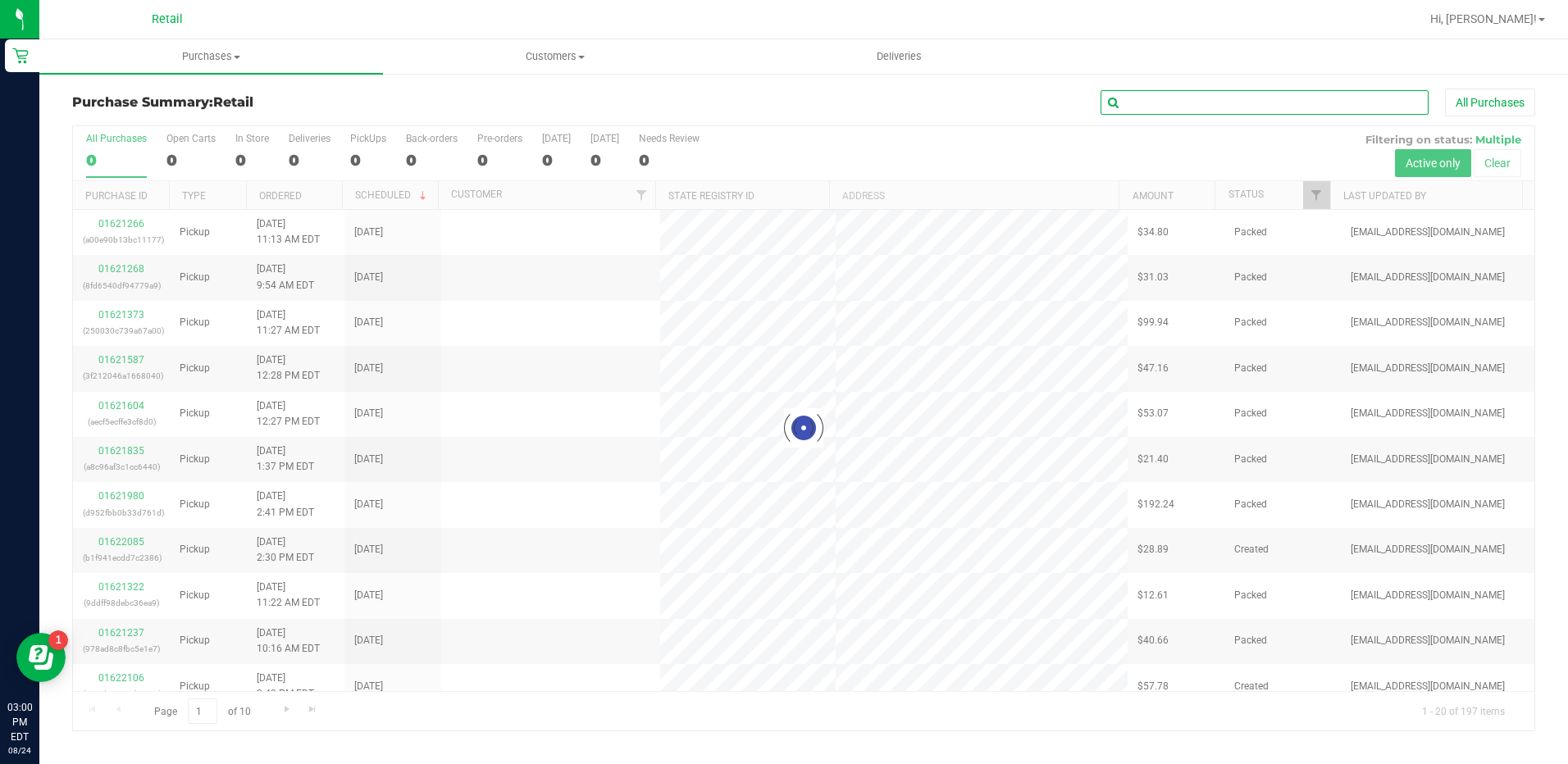
click at [1253, 109] on input "text" at bounding box center [1265, 102] width 328 height 24
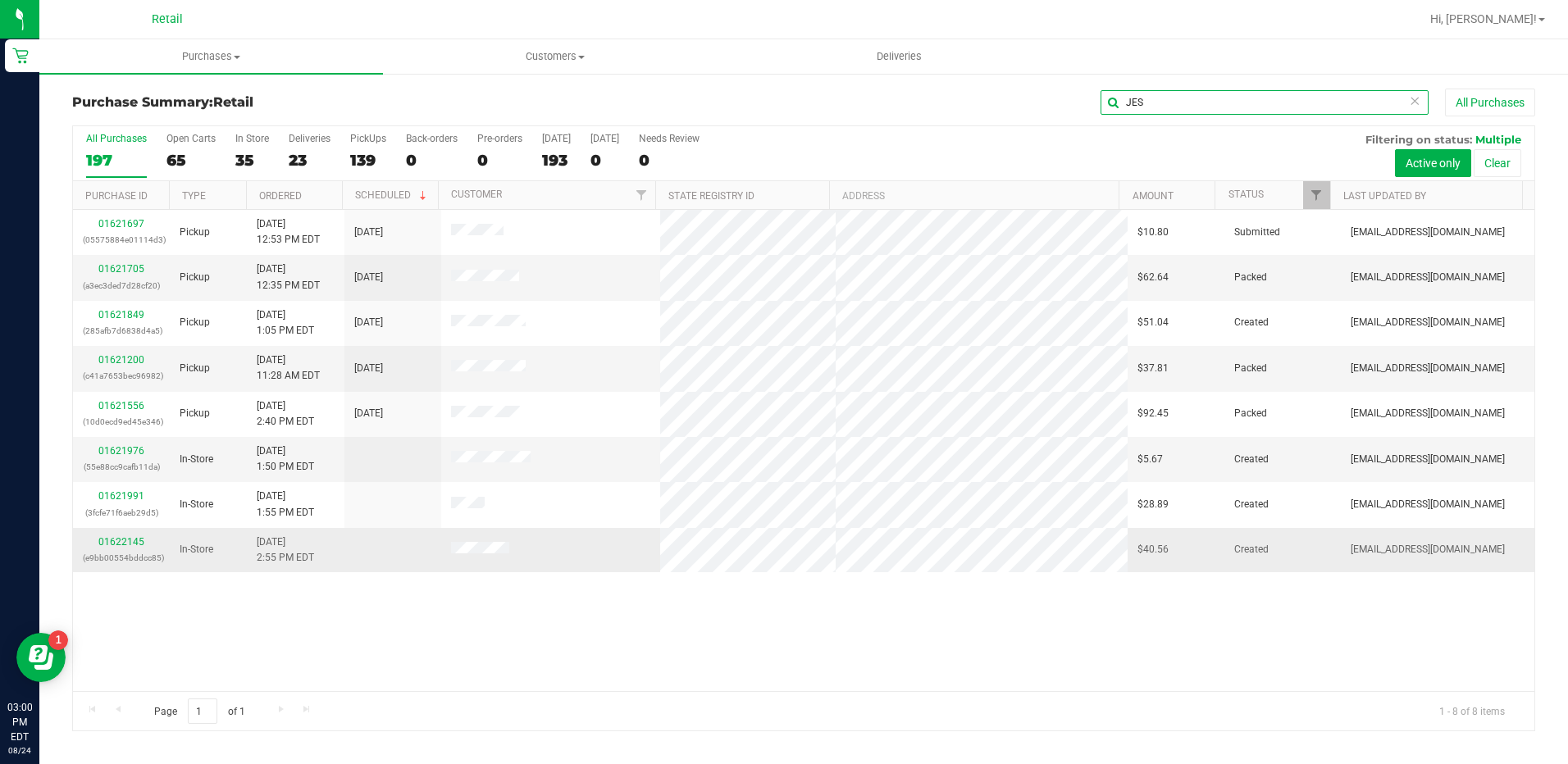
type input "JES"
click at [132, 535] on div "01622145 (e9bb00554bddcc85)" at bounding box center [120, 550] width 77 height 31
click at [132, 537] on link "01622145" at bounding box center [120, 542] width 46 height 12
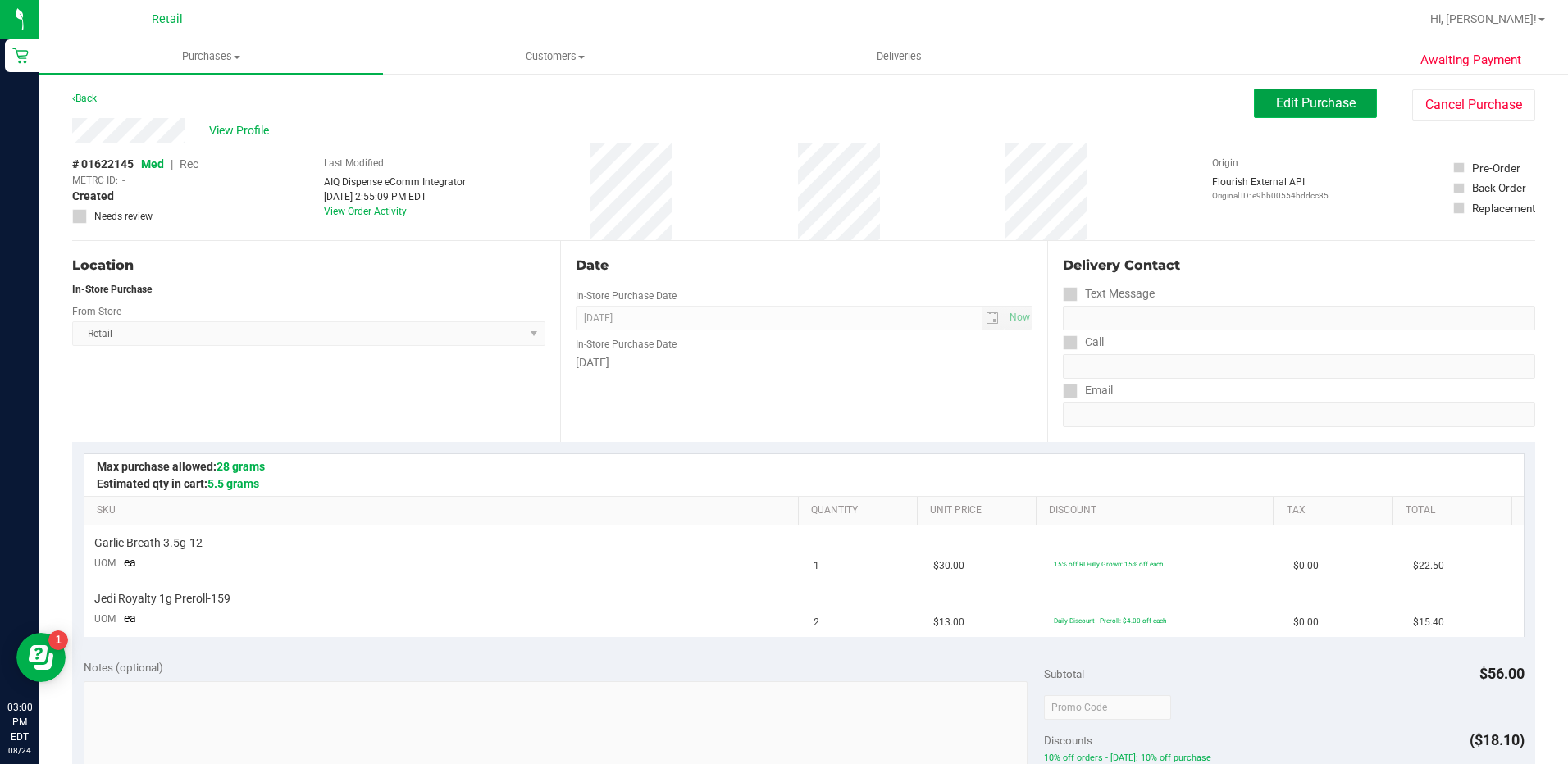
click at [1307, 105] on span "Edit Purchase" at bounding box center [1316, 103] width 80 height 16
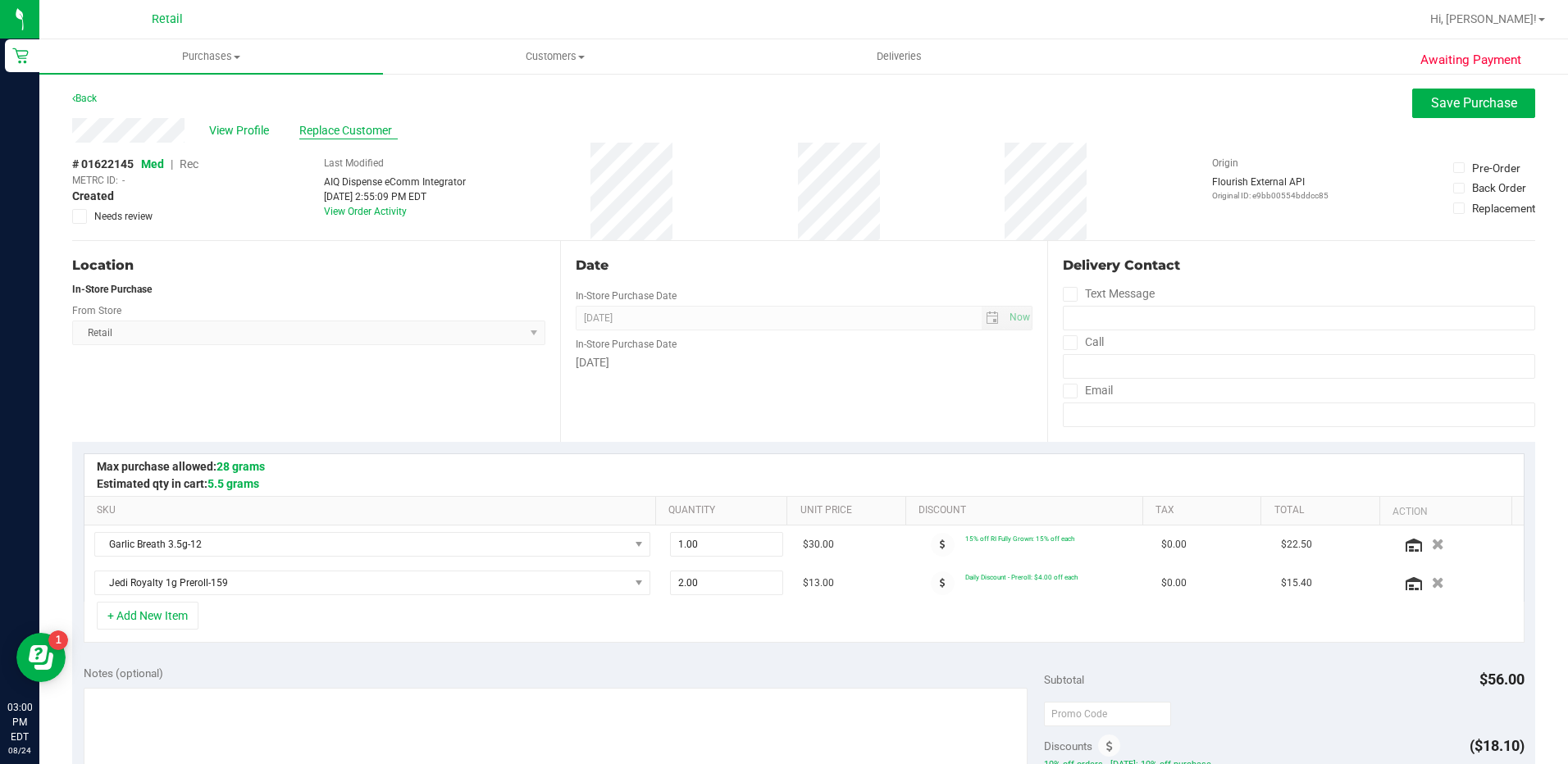
click at [309, 132] on span "Replace Customer" at bounding box center [348, 131] width 98 height 17
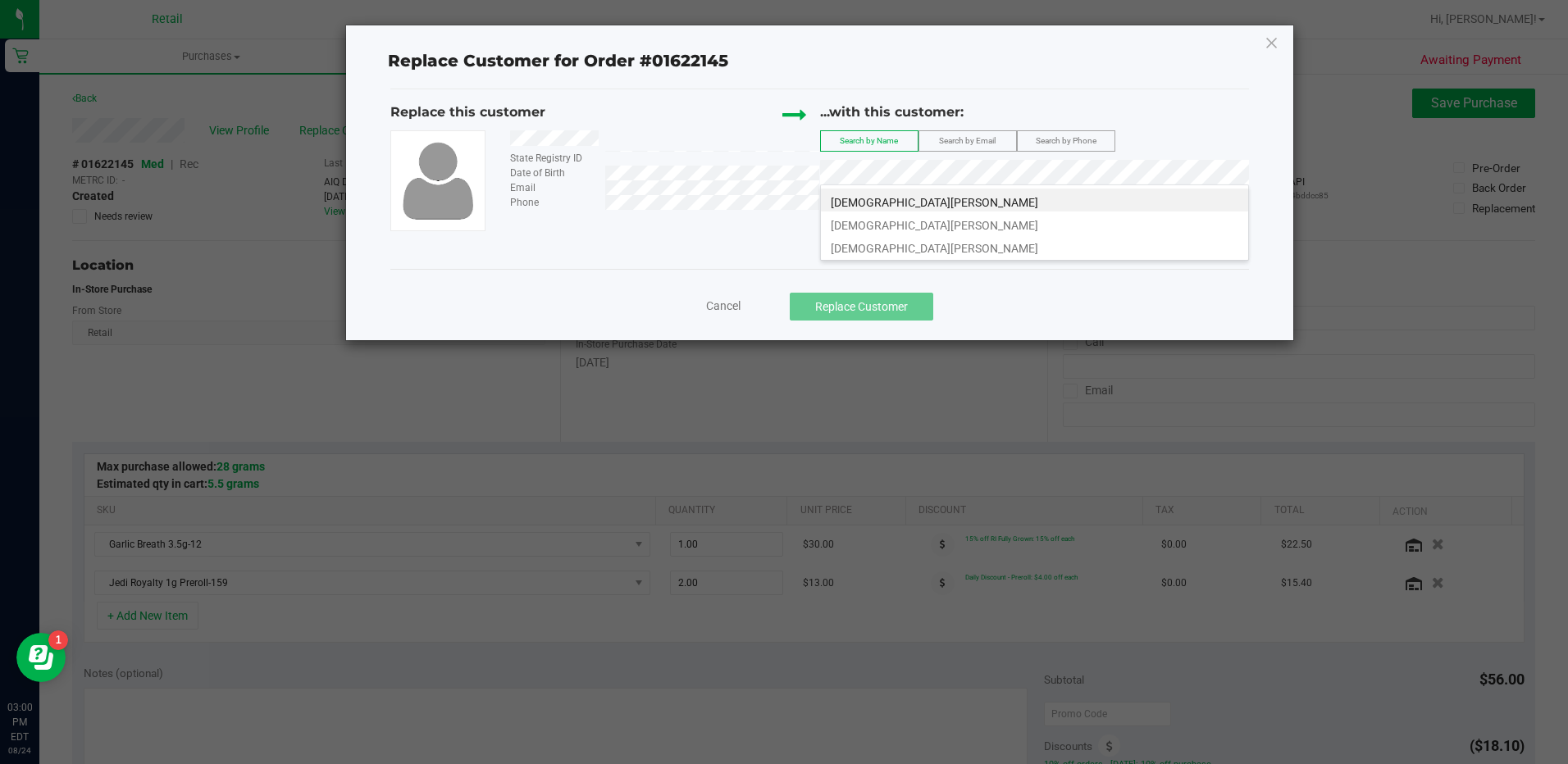
click at [1018, 201] on li "[DEMOGRAPHIC_DATA][PERSON_NAME]" at bounding box center [1034, 200] width 427 height 23
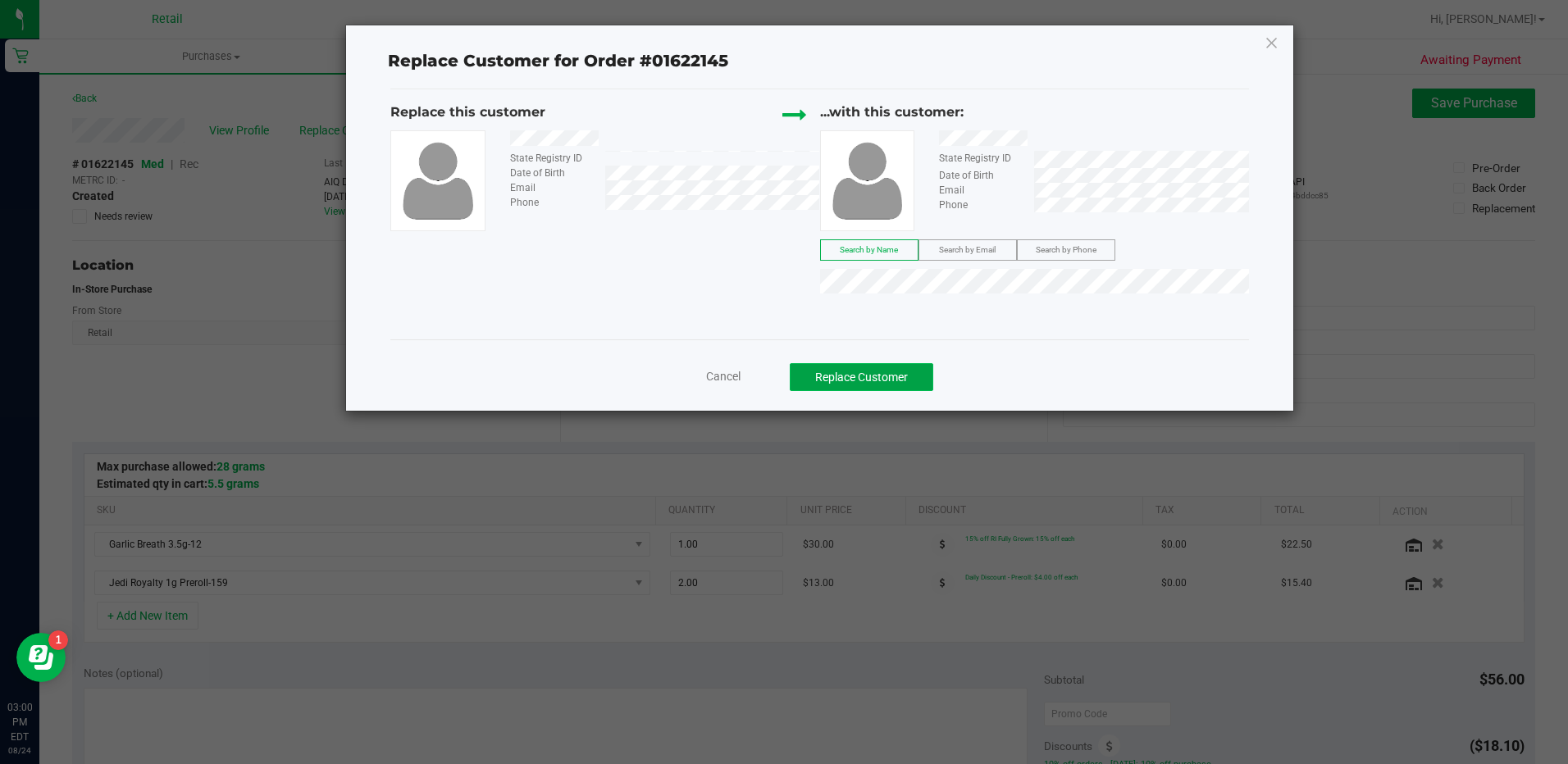
click at [916, 374] on button "Replace Customer" at bounding box center [861, 377] width 144 height 28
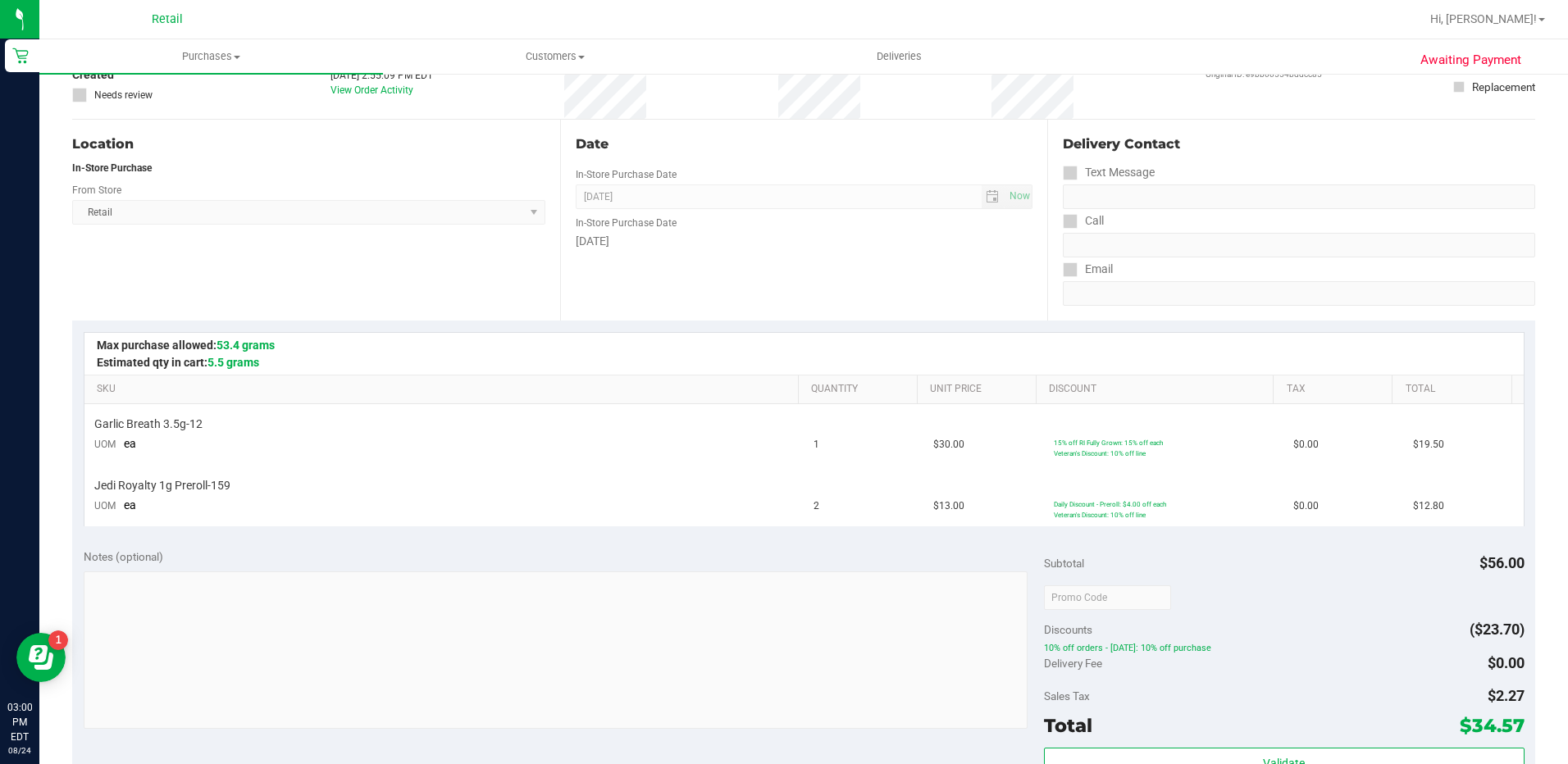
scroll to position [328, 0]
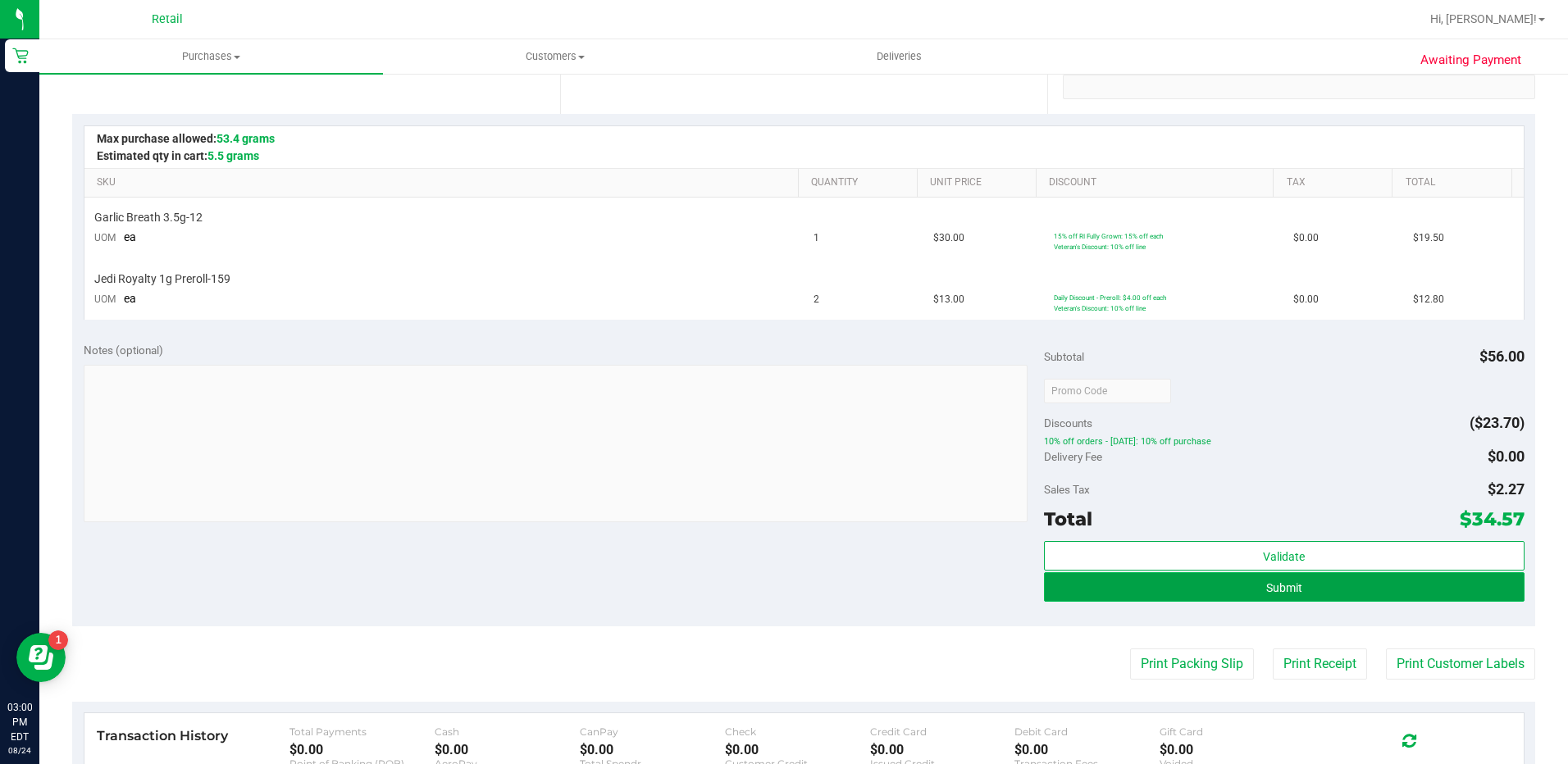
click at [1399, 580] on button "Submit" at bounding box center [1284, 587] width 481 height 29
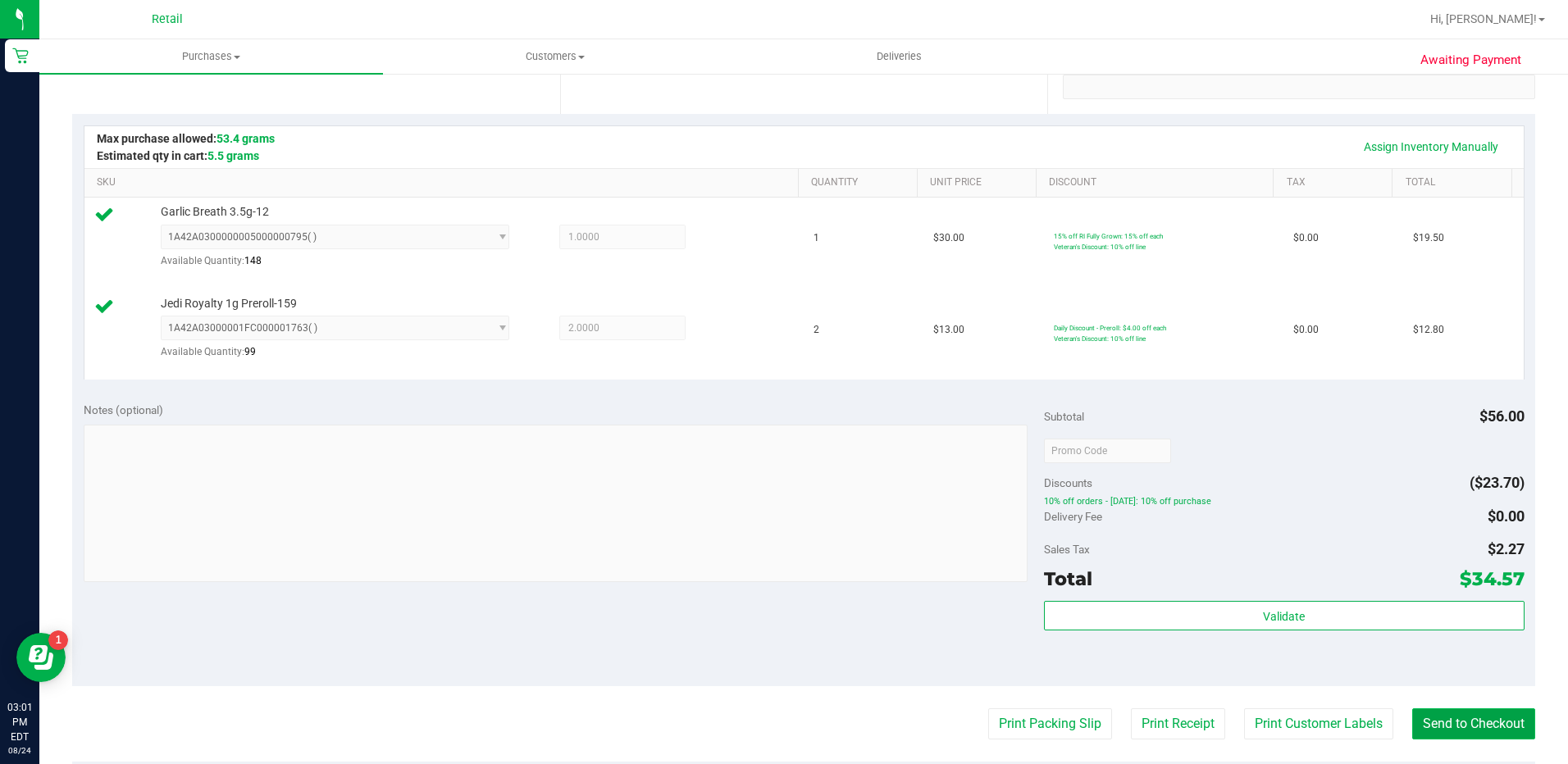
click at [1461, 732] on button "Send to Checkout" at bounding box center [1473, 724] width 123 height 31
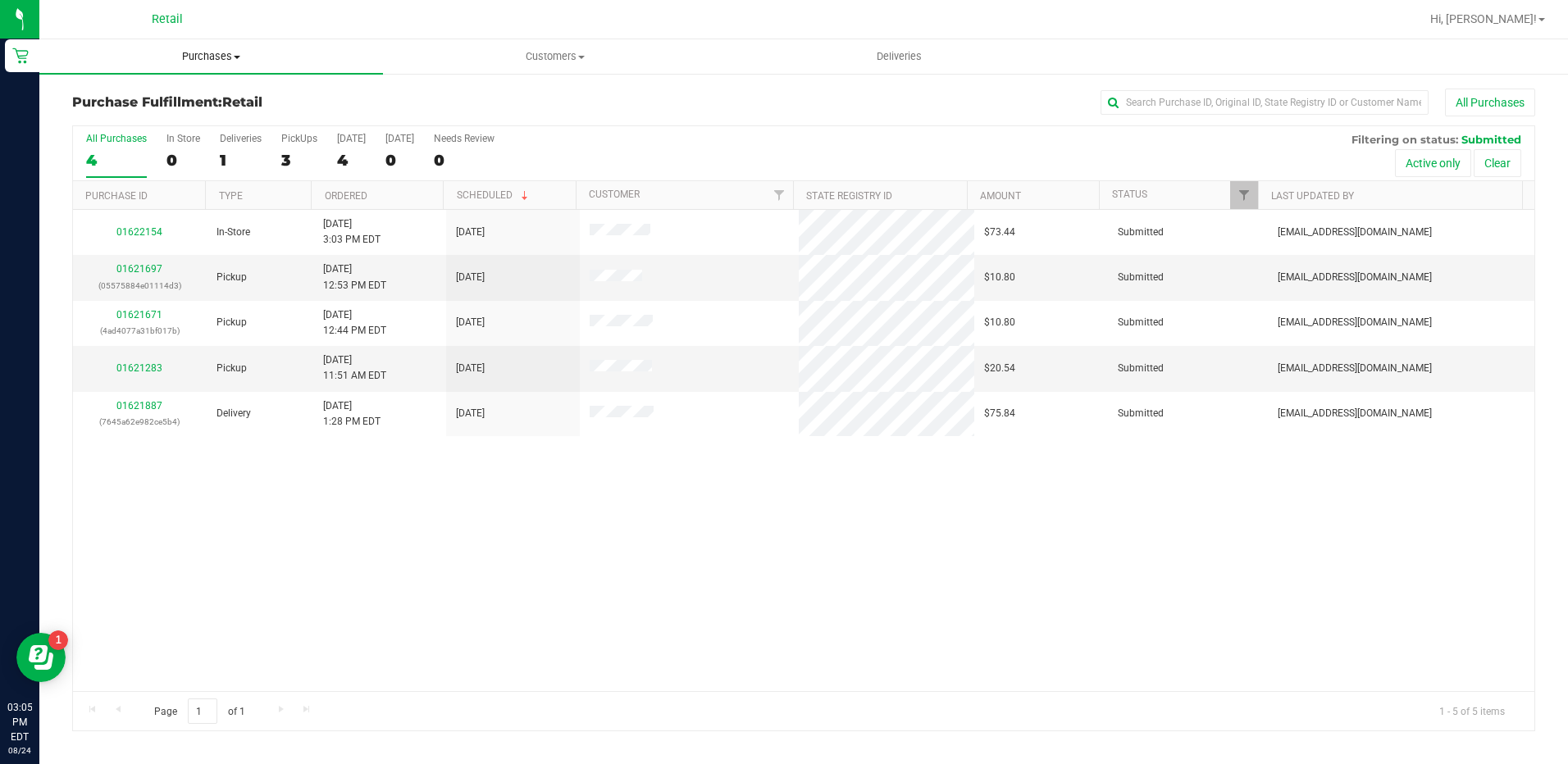
click at [208, 55] on span "Purchases" at bounding box center [212, 56] width 344 height 15
click at [213, 98] on li "Summary of purchases" at bounding box center [212, 99] width 344 height 19
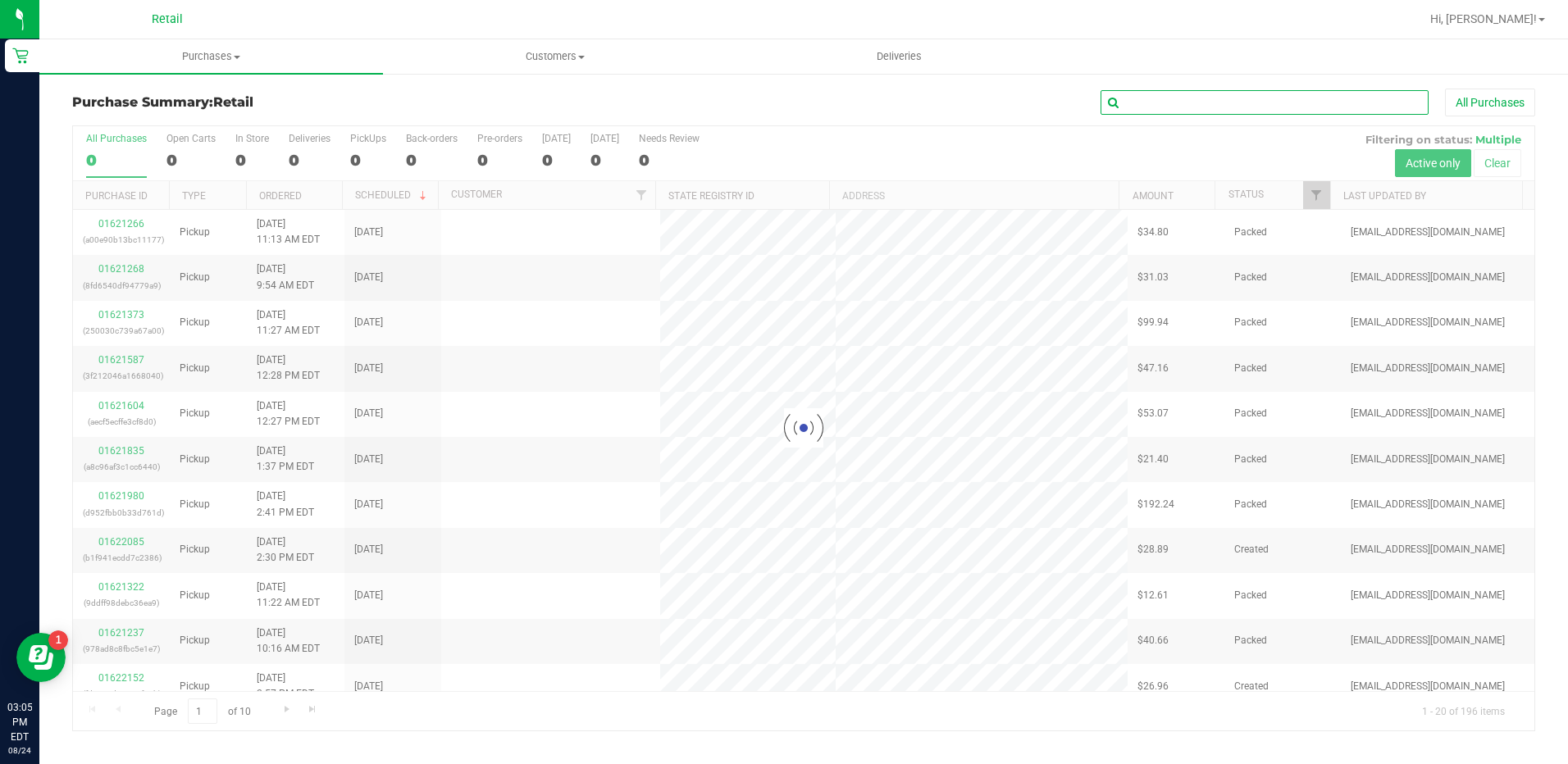
click at [1169, 96] on input "text" at bounding box center [1265, 102] width 328 height 24
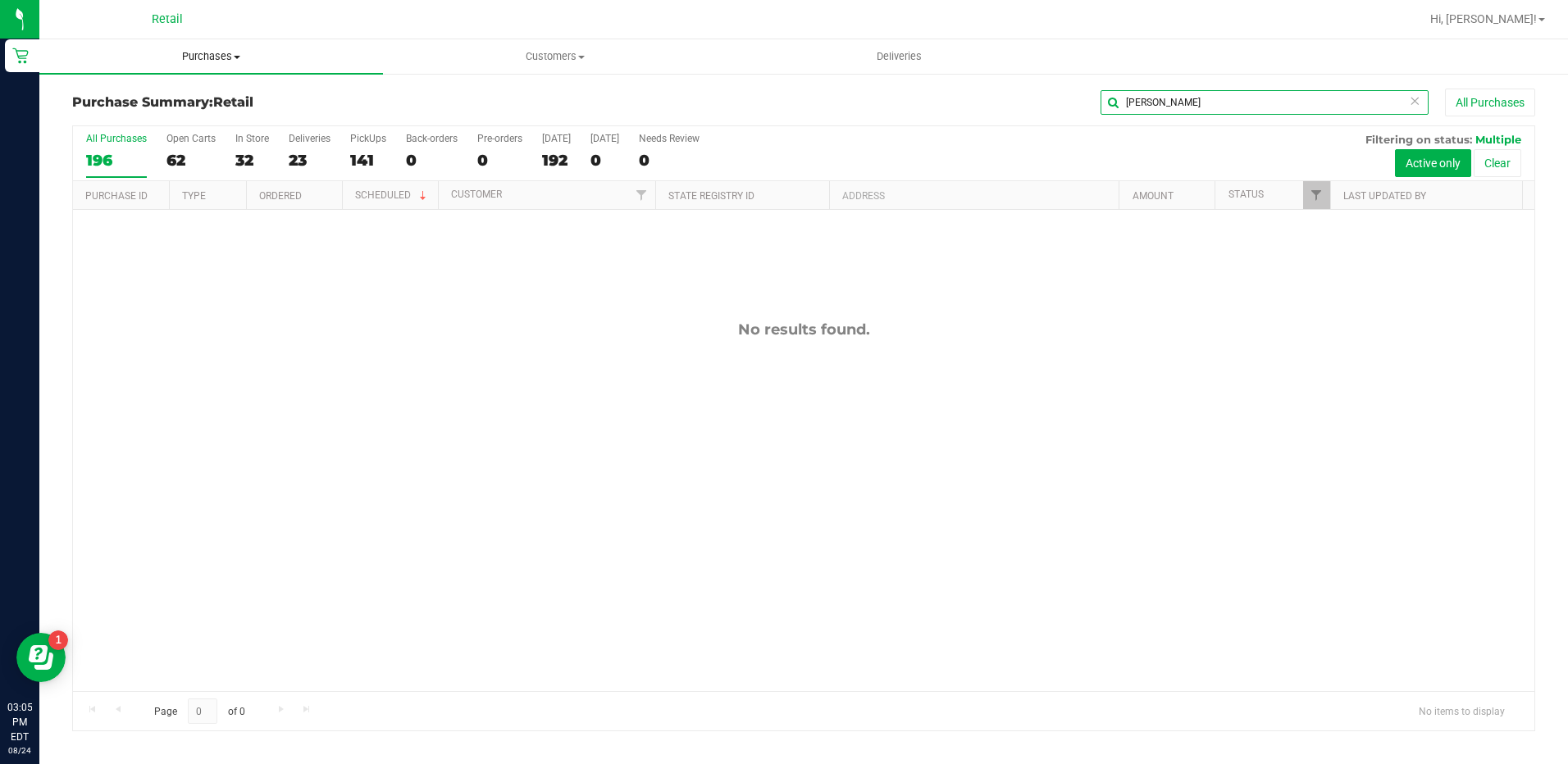
type input "[PERSON_NAME]"
click at [209, 54] on span "Purchases" at bounding box center [212, 56] width 344 height 15
click at [209, 93] on li "Summary of purchases" at bounding box center [212, 99] width 344 height 19
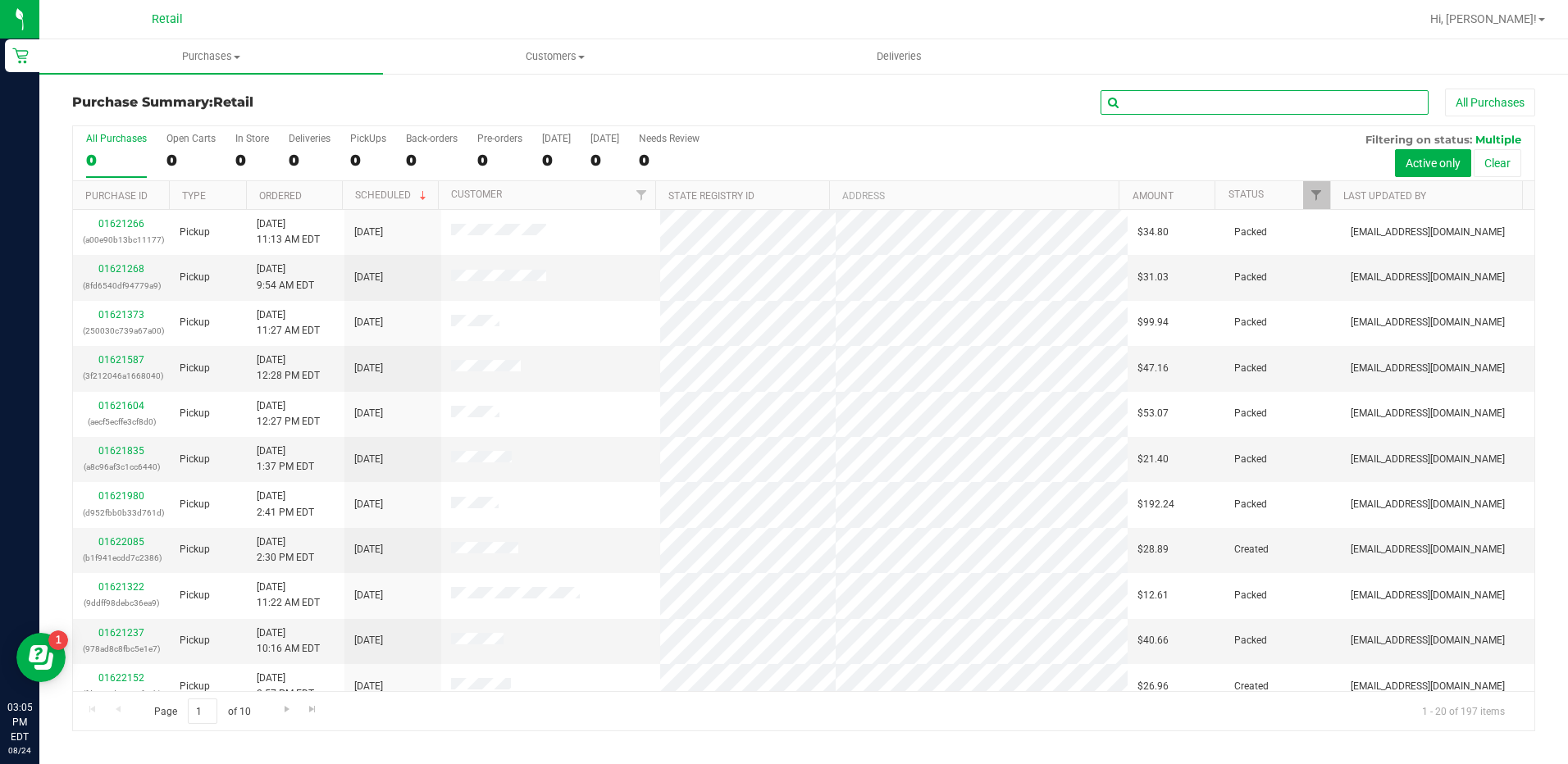
click at [1280, 111] on input "text" at bounding box center [1265, 102] width 328 height 24
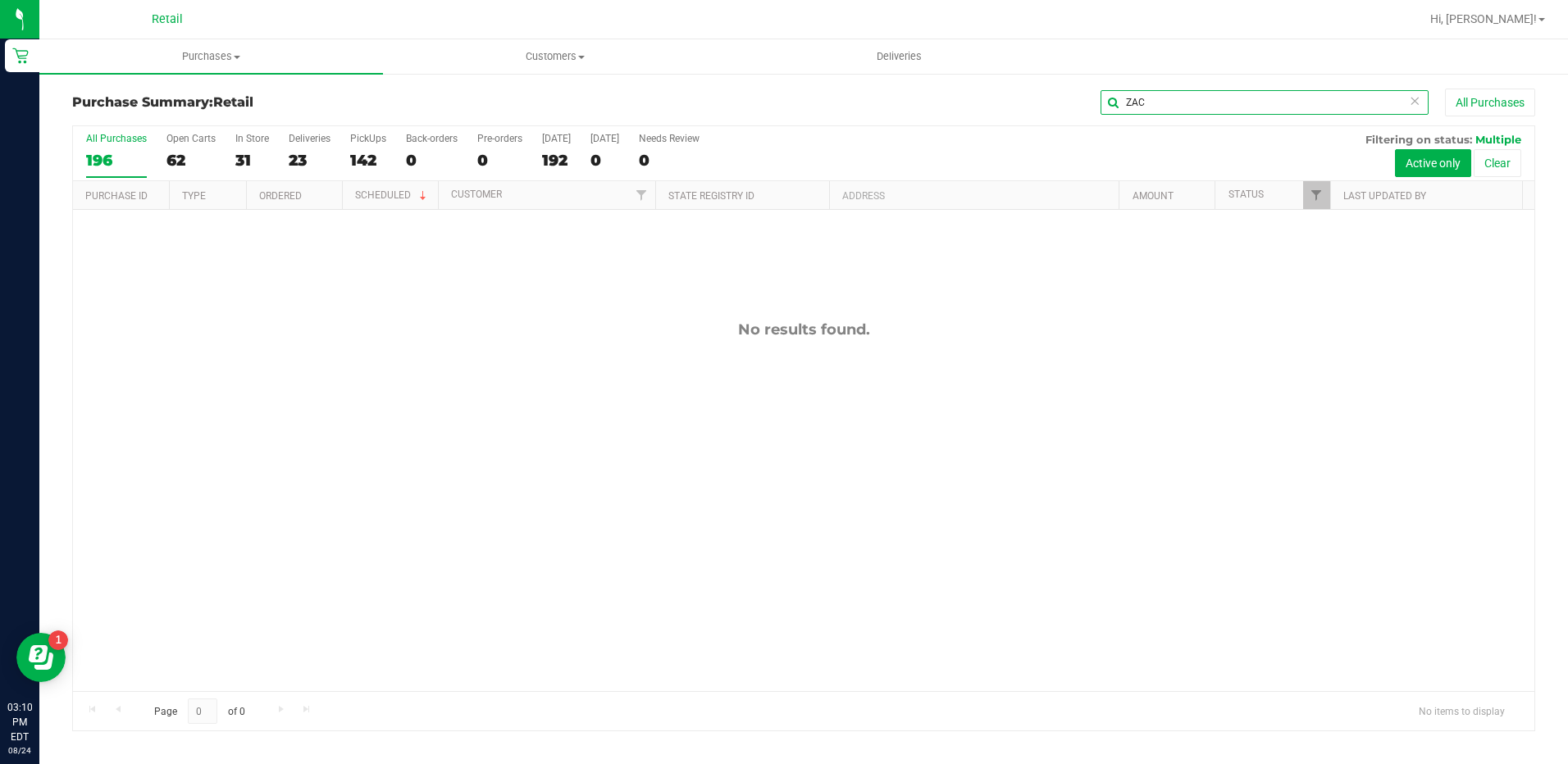
click at [1188, 104] on input "ZAC" at bounding box center [1265, 102] width 328 height 24
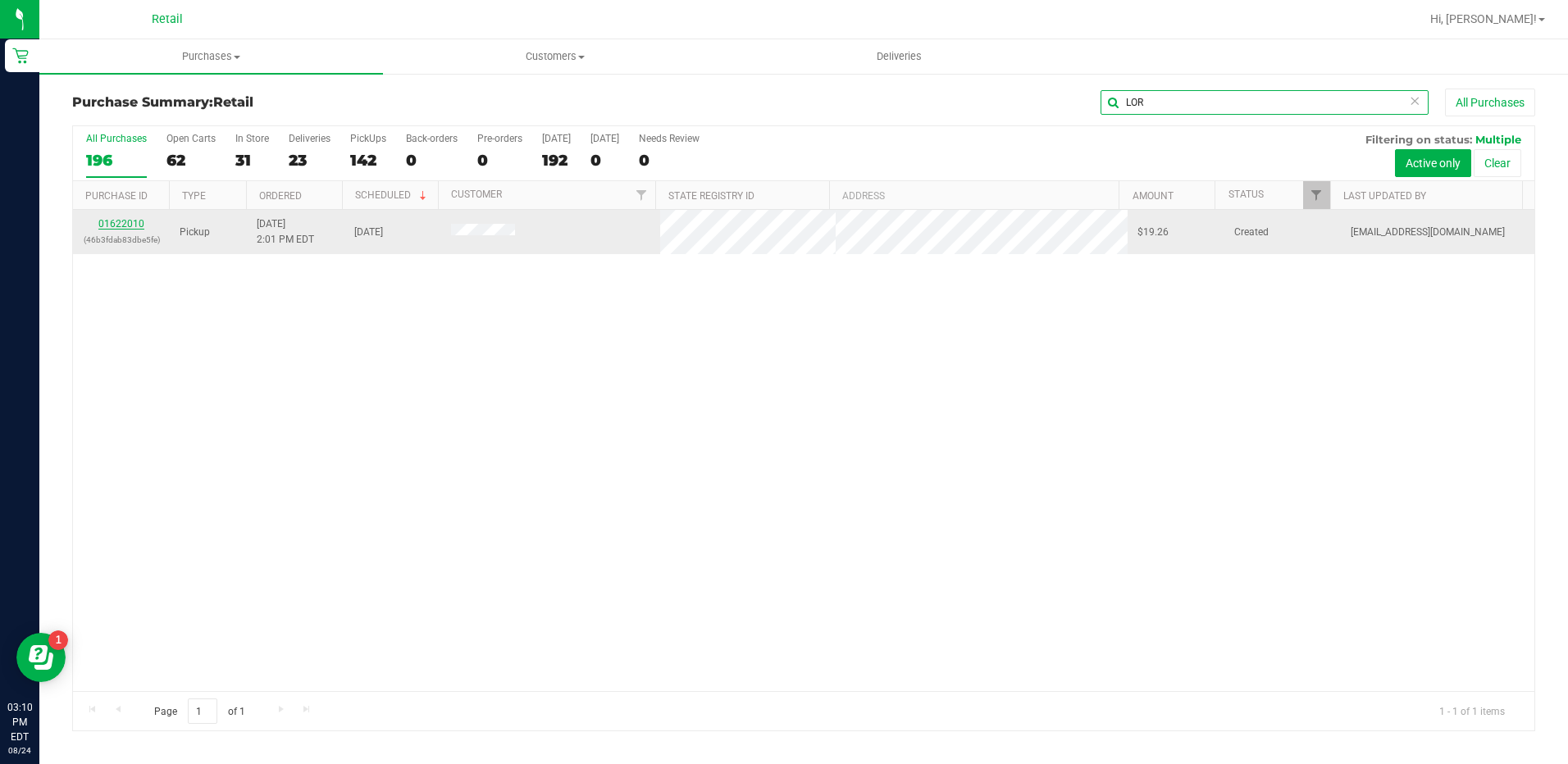
type input "LOR"
click at [121, 225] on link "01622010" at bounding box center [120, 224] width 46 height 12
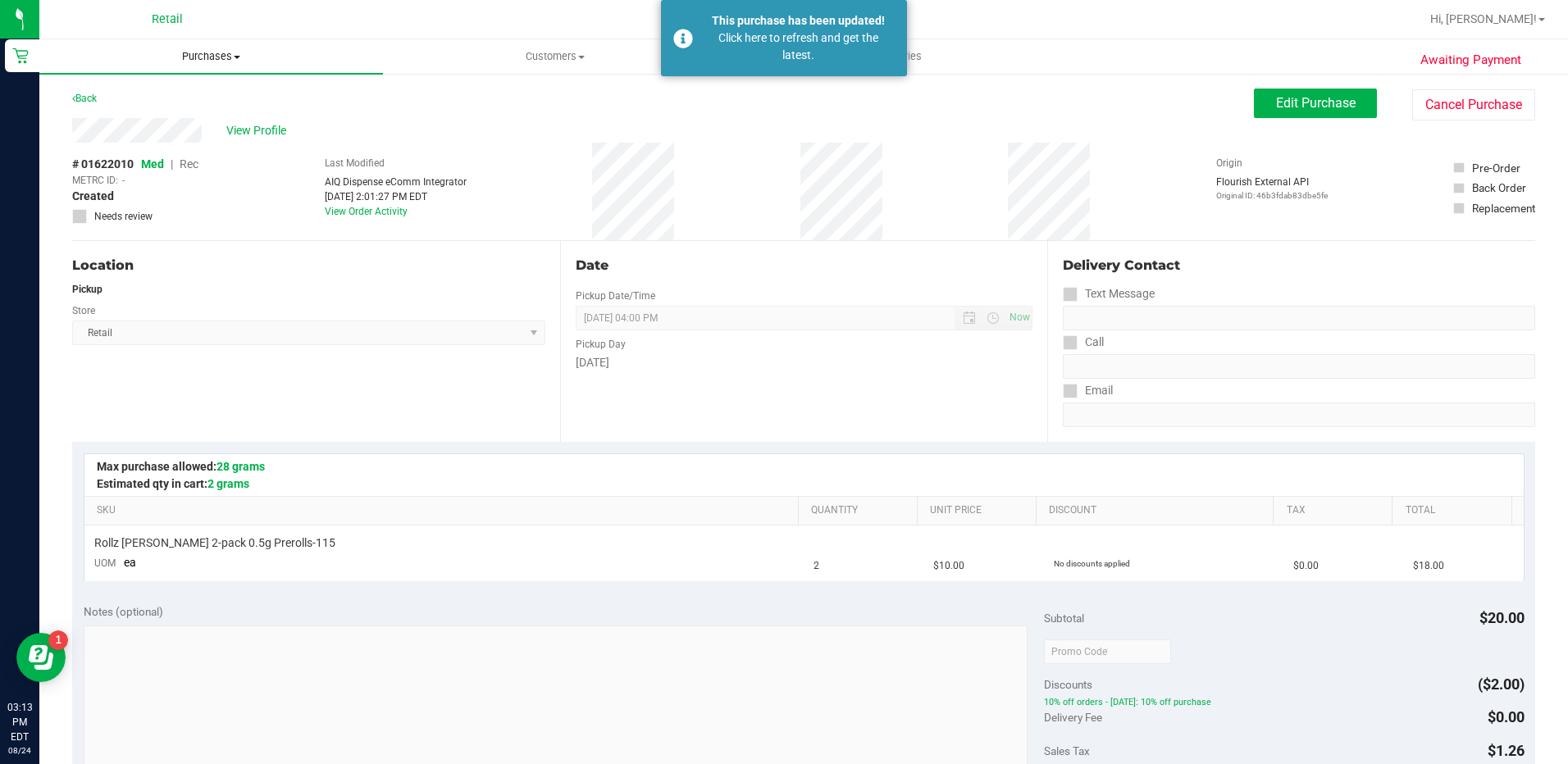
click at [209, 51] on span "Purchases" at bounding box center [212, 56] width 344 height 15
click at [557, 60] on span "Customers" at bounding box center [554, 56] width 342 height 15
click at [459, 96] on span "All customers" at bounding box center [442, 99] width 118 height 14
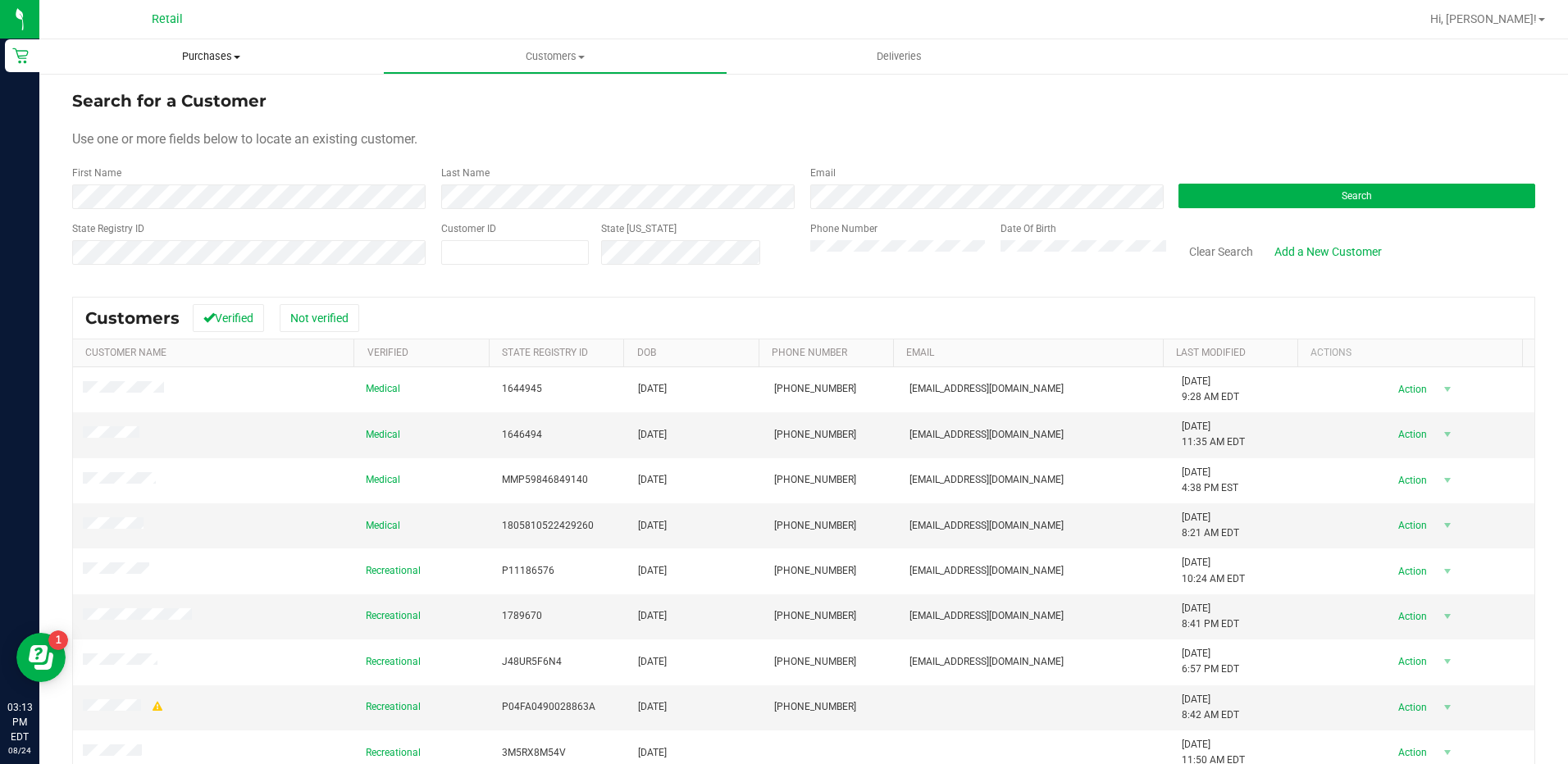
click at [210, 57] on span "Purchases" at bounding box center [212, 56] width 344 height 15
click at [214, 108] on li "Summary of purchases" at bounding box center [212, 99] width 344 height 19
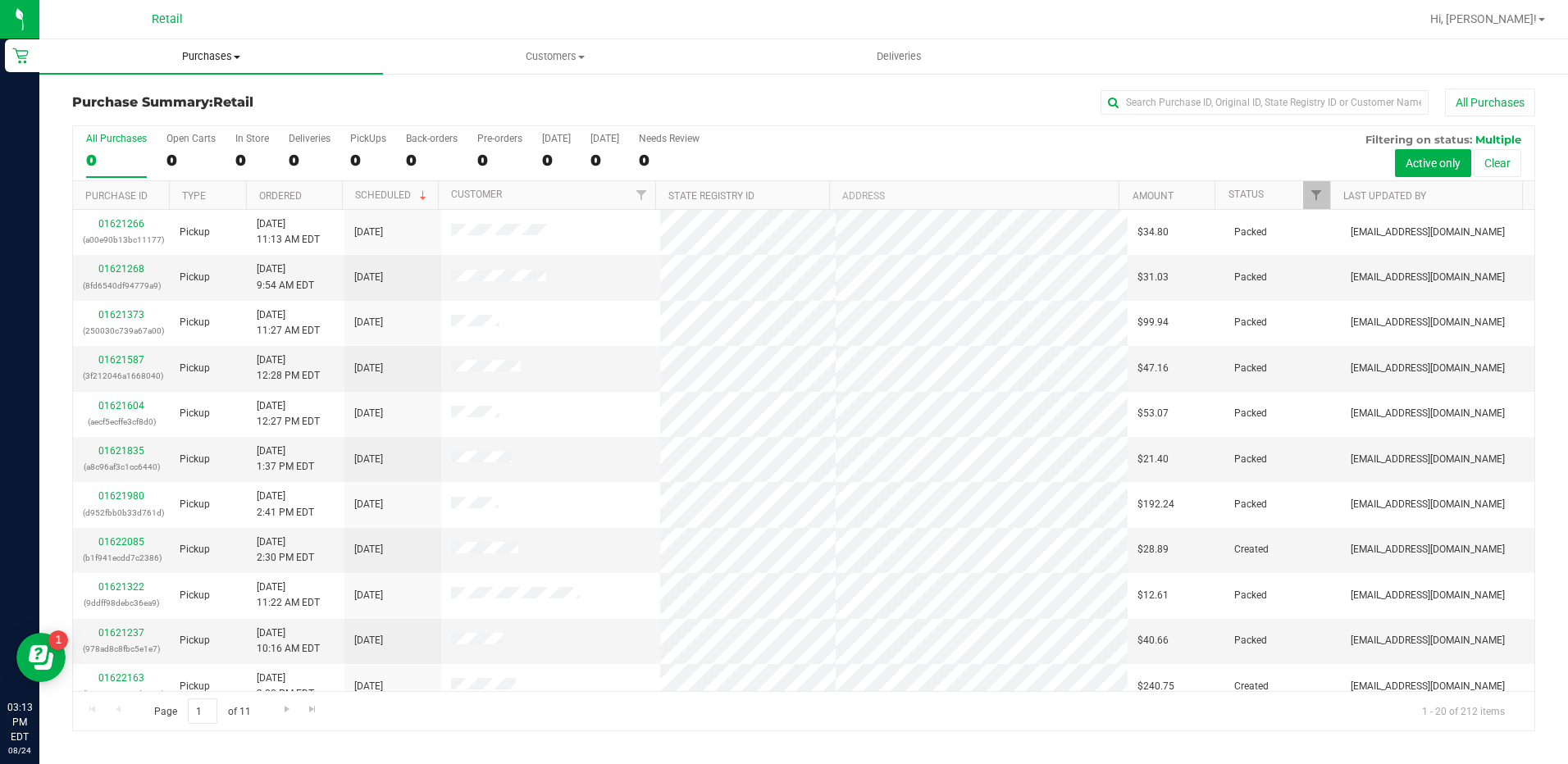
click at [204, 50] on span "Purchases" at bounding box center [212, 56] width 344 height 15
click at [230, 100] on li "Summary of purchases" at bounding box center [212, 99] width 344 height 19
click at [1299, 109] on input "text" at bounding box center [1265, 102] width 328 height 24
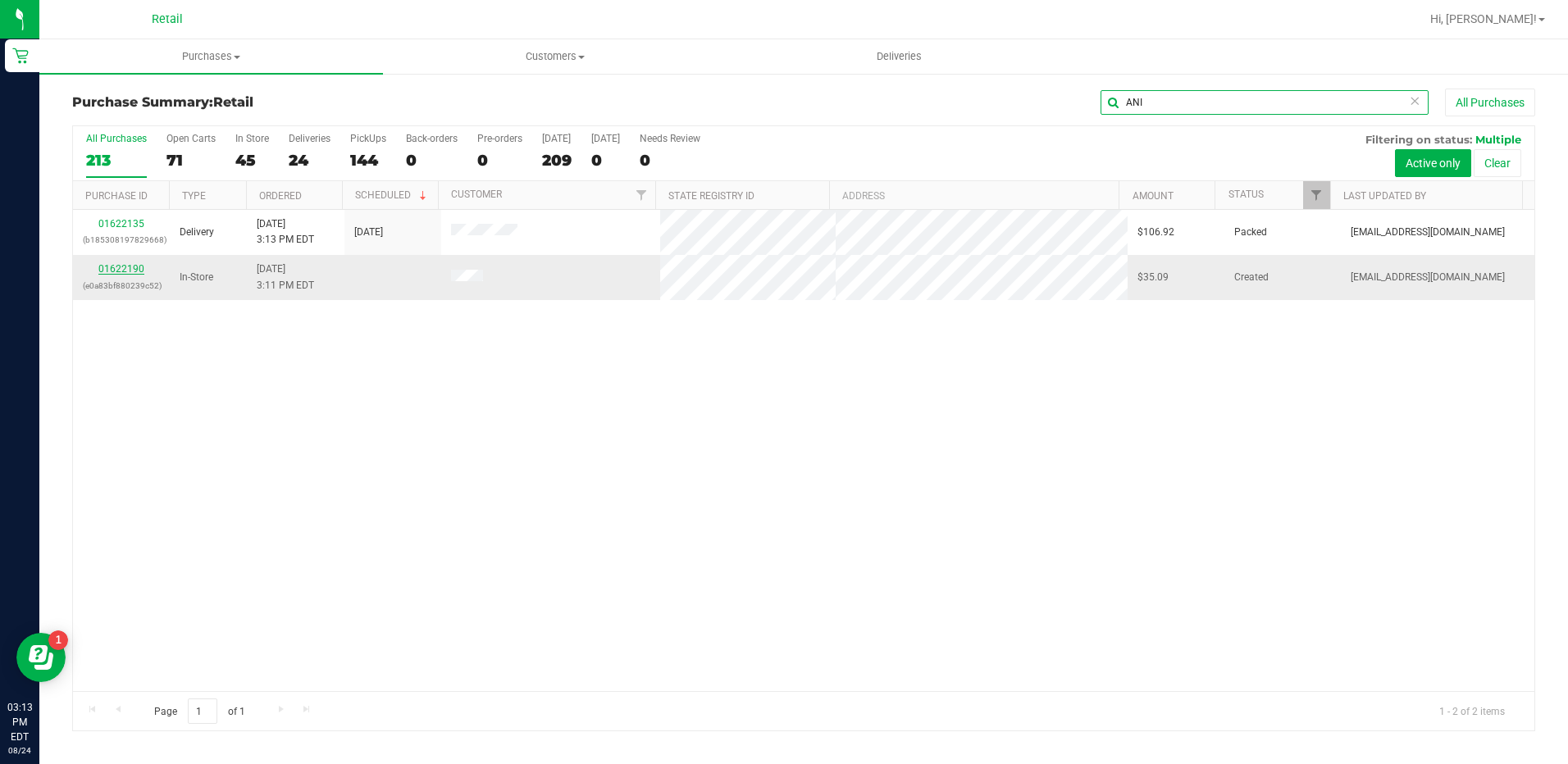
type input "ANI"
click at [125, 270] on link "01622190" at bounding box center [120, 269] width 46 height 12
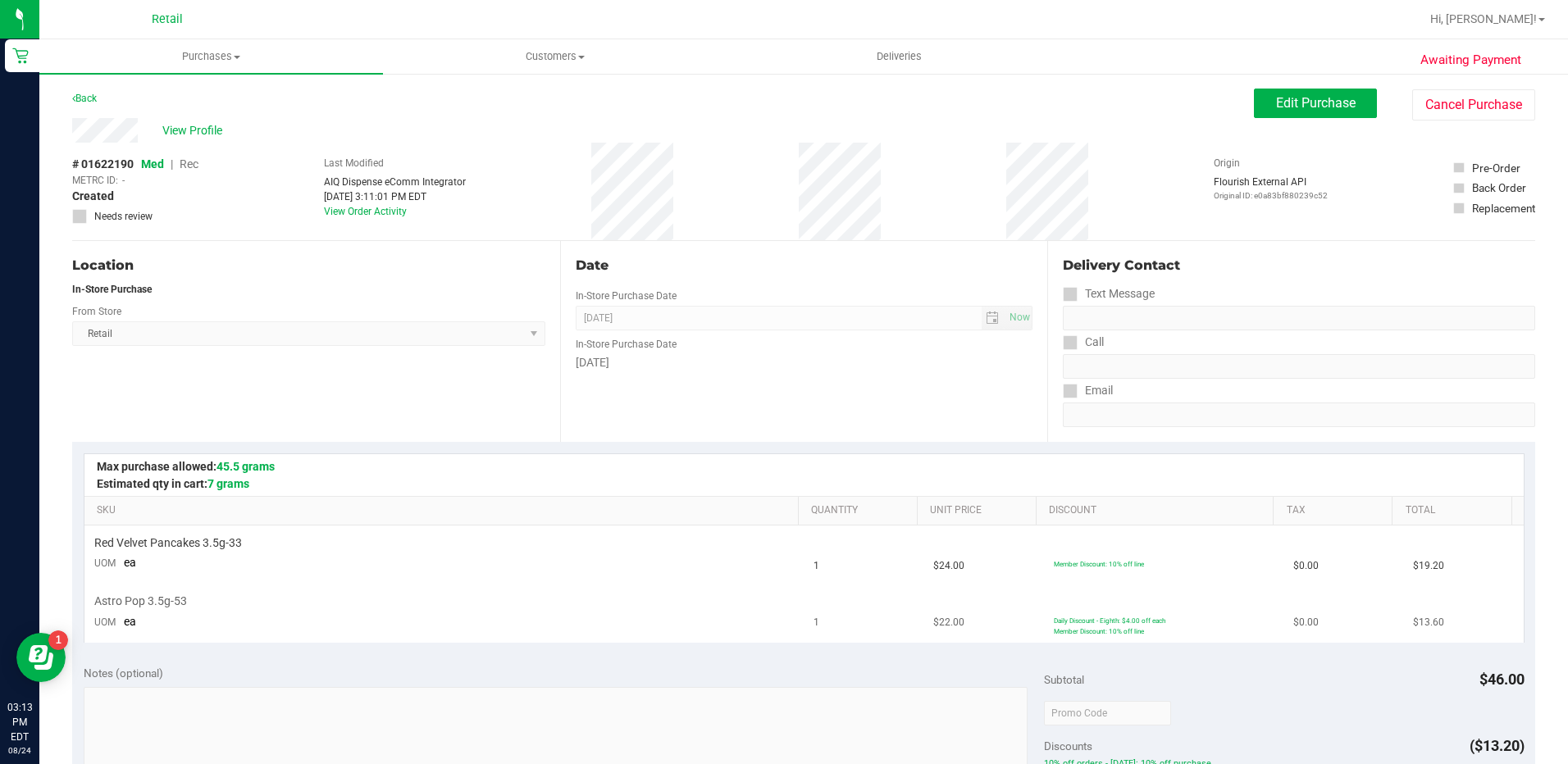
scroll to position [328, 0]
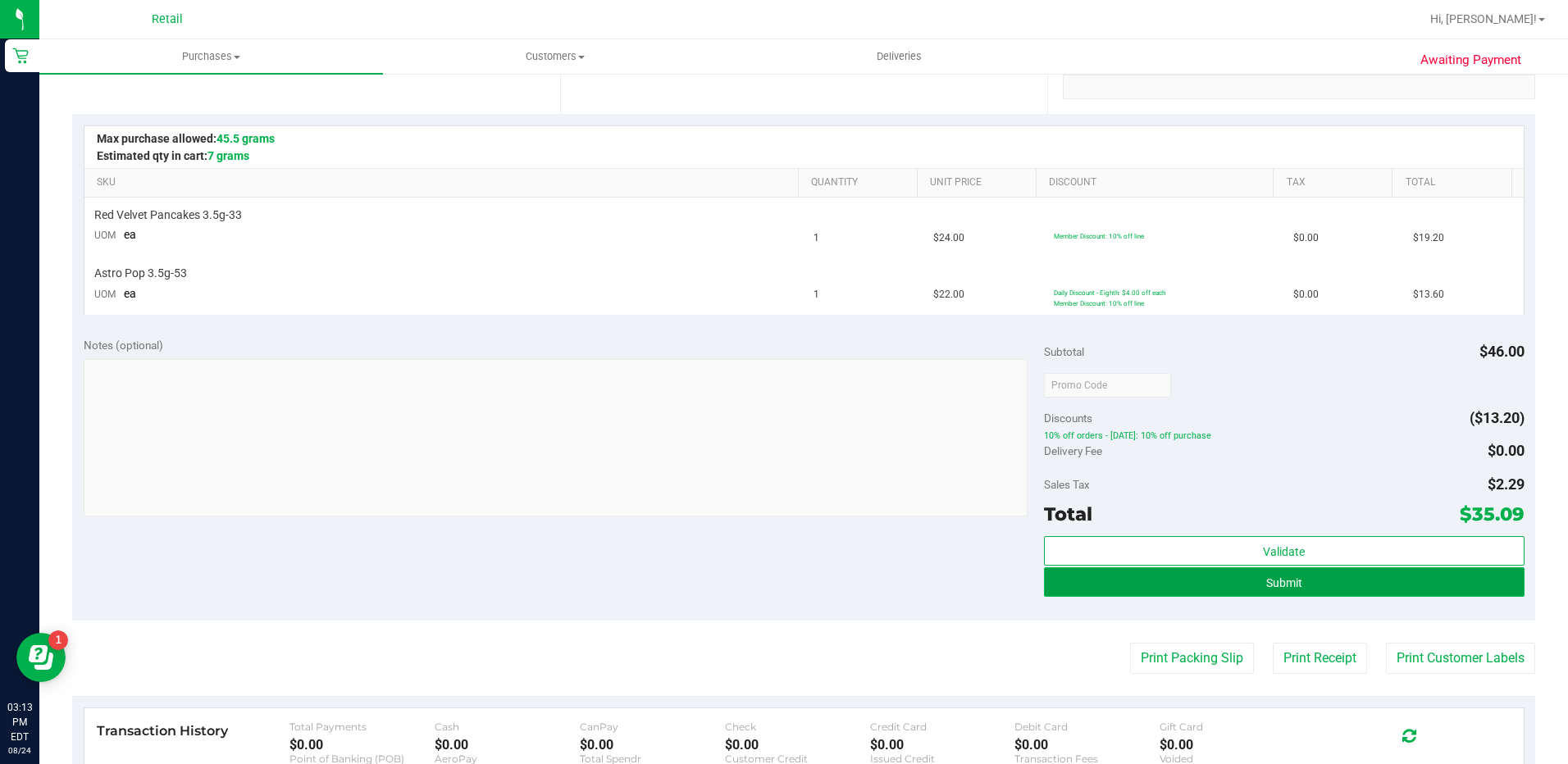
click at [1339, 579] on button "Submit" at bounding box center [1284, 581] width 481 height 29
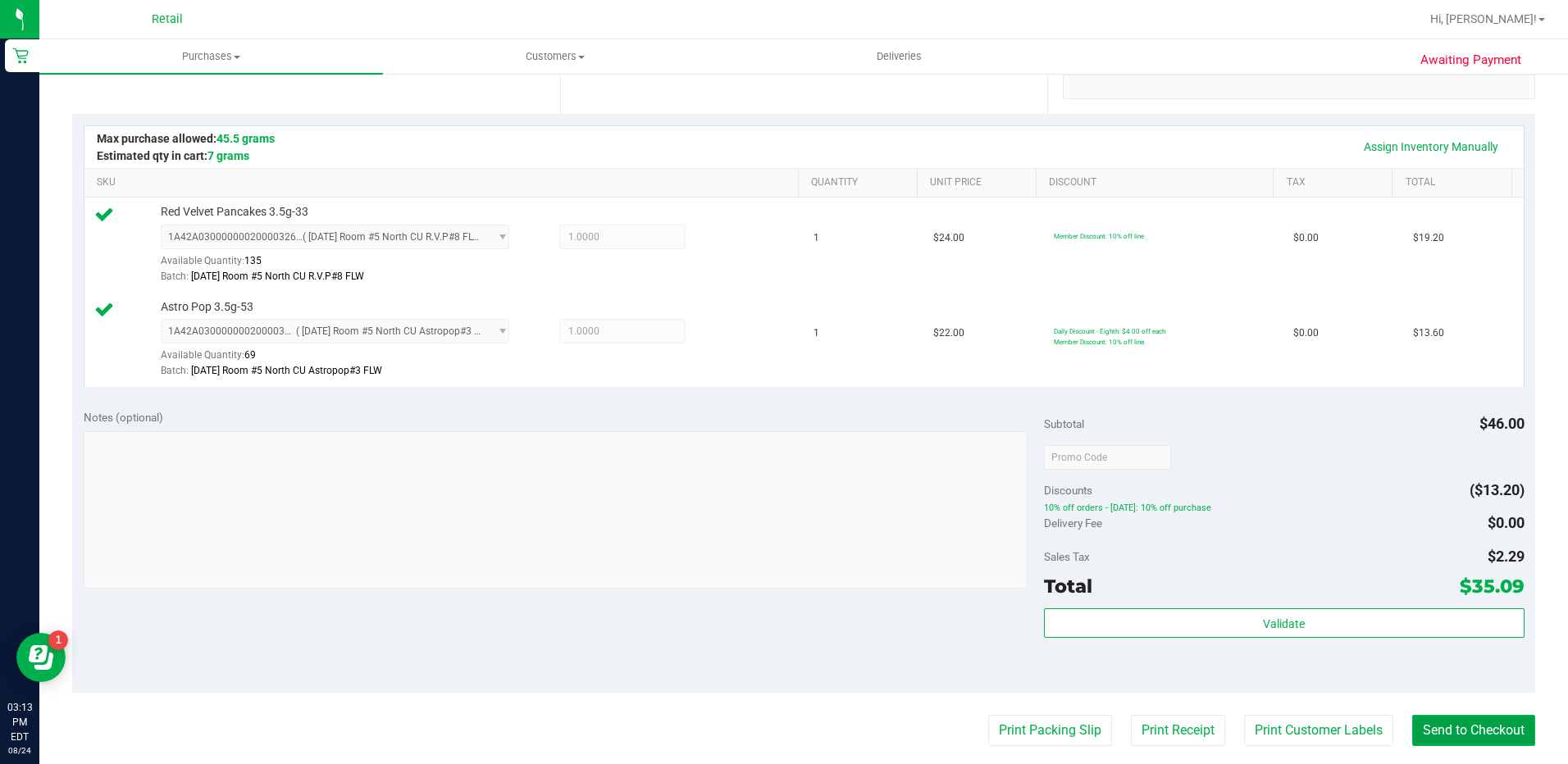
drag, startPoint x: 1444, startPoint y: 725, endPoint x: 1451, endPoint y: 731, distance: 9.2
click at [1444, 725] on button "Send to Checkout" at bounding box center [1473, 731] width 123 height 31
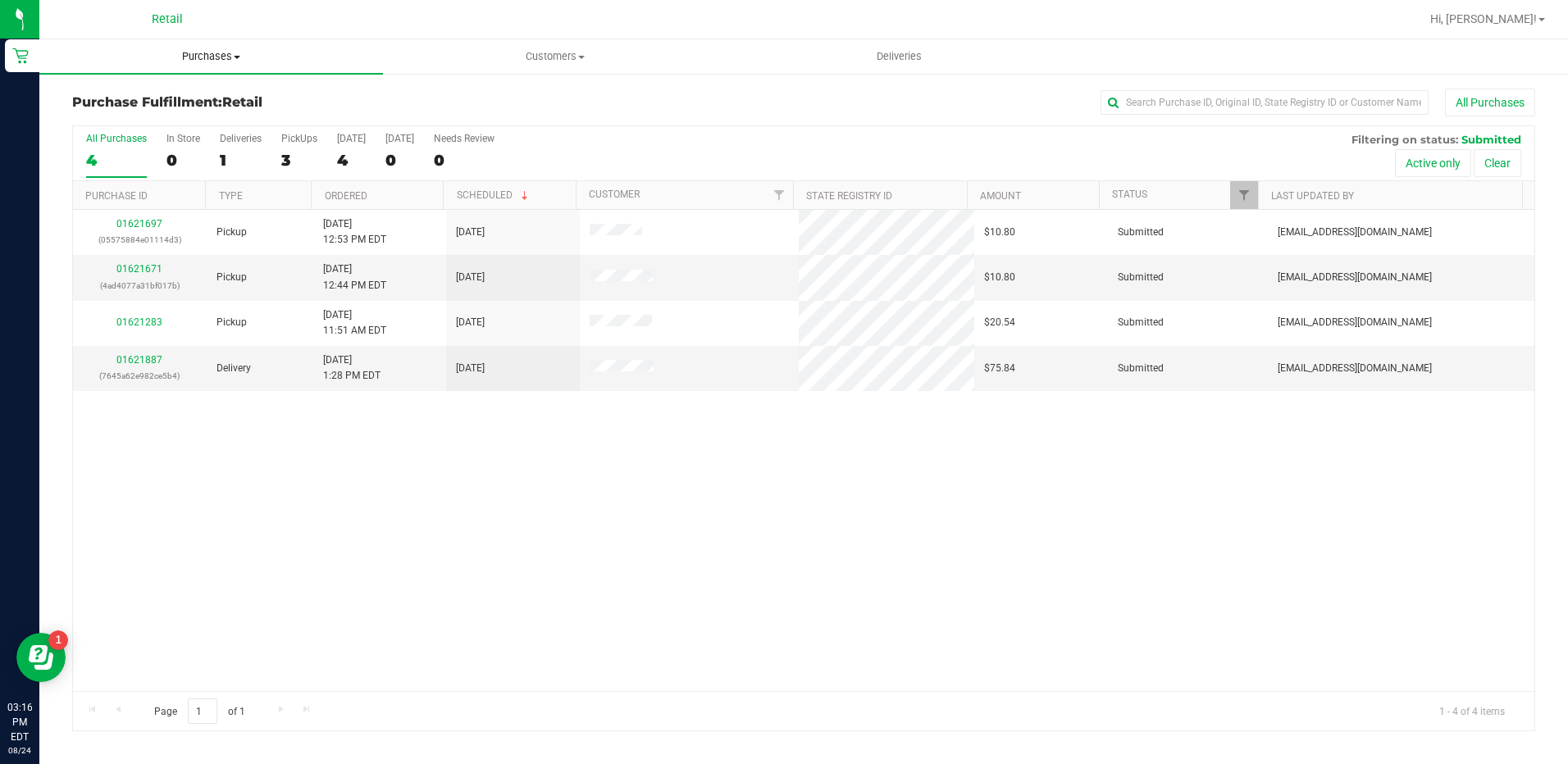
click at [208, 61] on span "Purchases" at bounding box center [212, 56] width 344 height 15
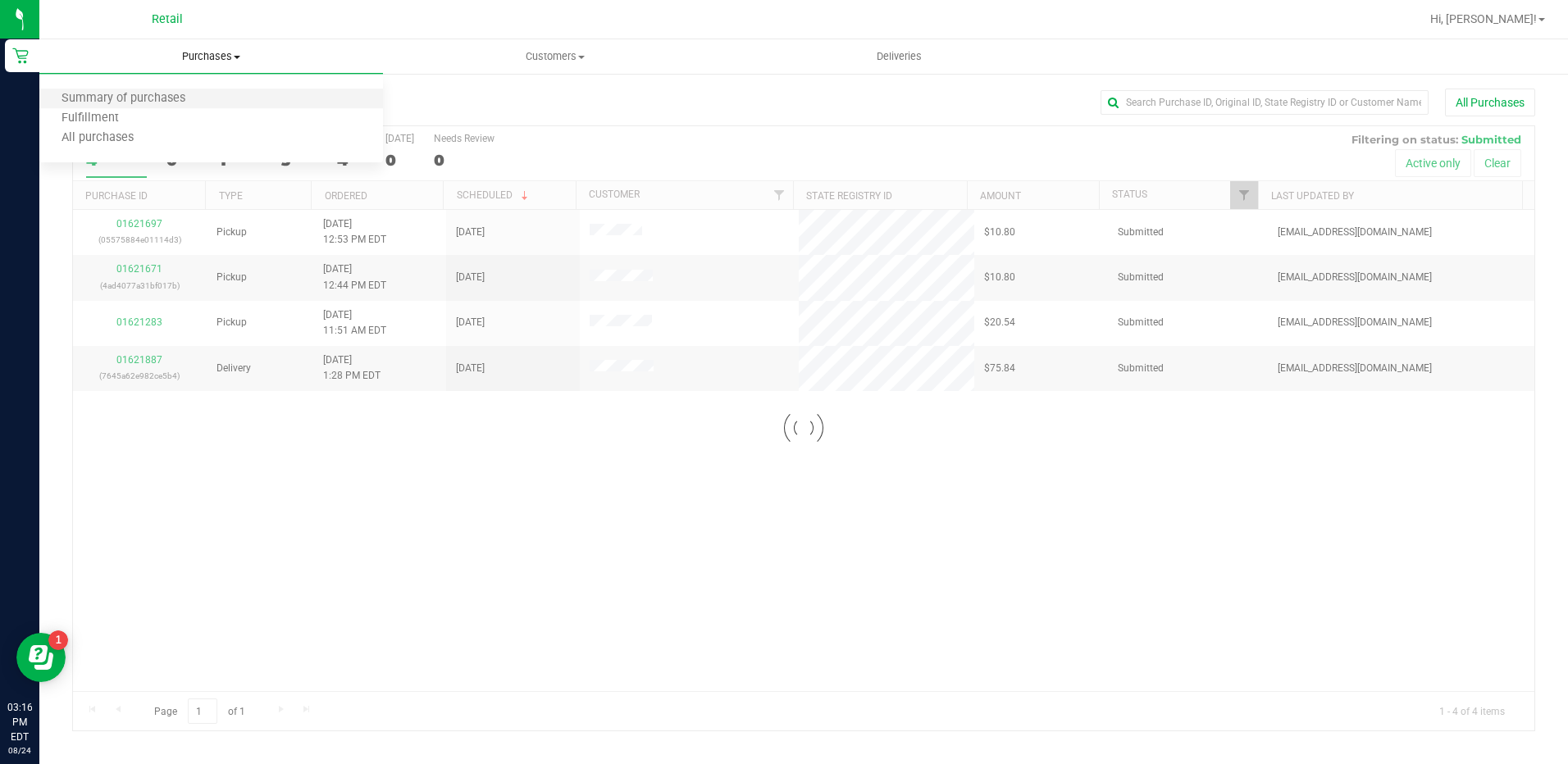
click at [213, 92] on li "Summary of purchases" at bounding box center [212, 99] width 344 height 19
click at [209, 99] on li "Summary of purchases" at bounding box center [212, 99] width 344 height 19
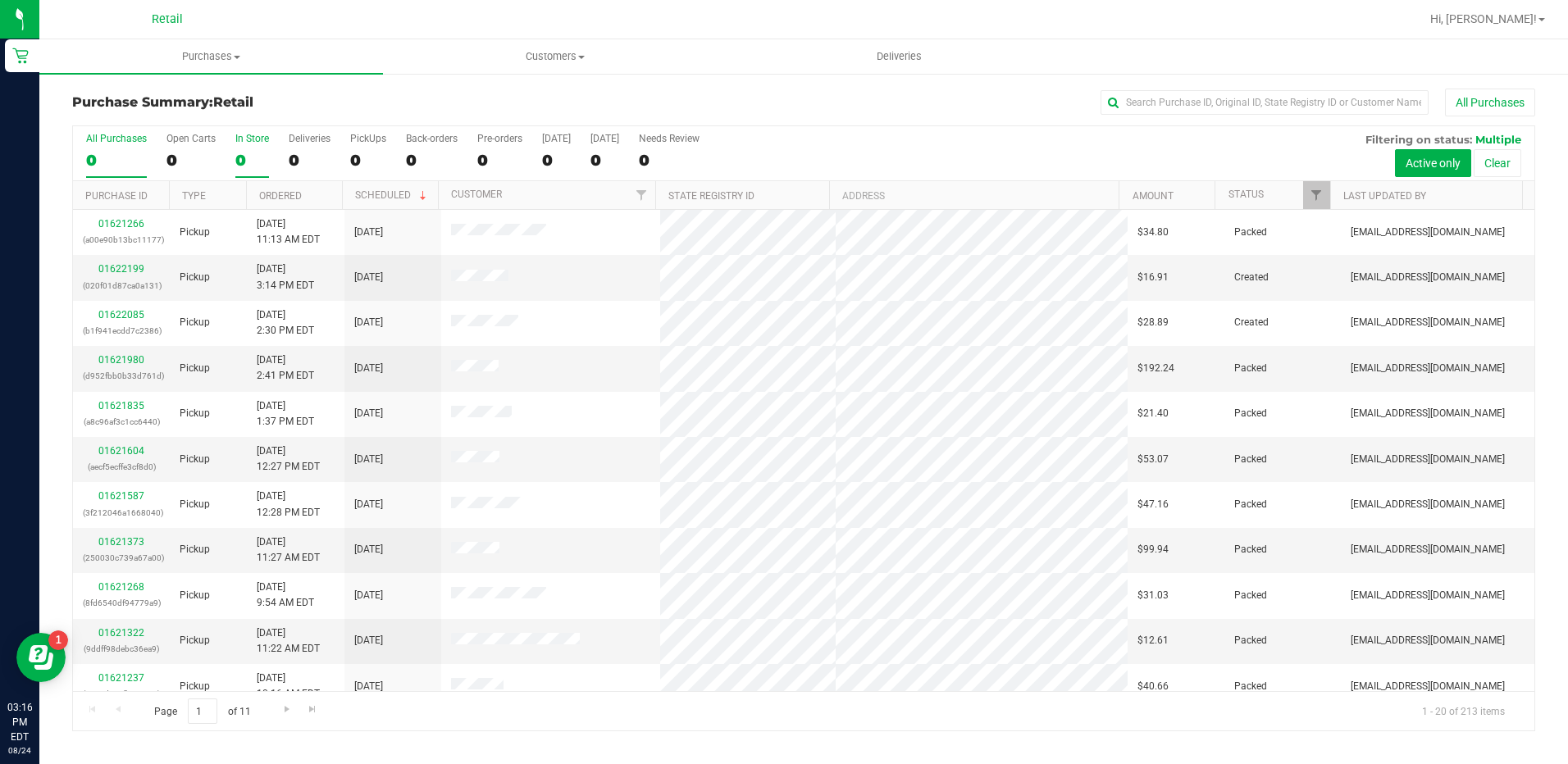
click at [246, 165] on div "0" at bounding box center [251, 159] width 34 height 18
click at [0, 0] on input "In Store 0" at bounding box center [0, 0] width 0 height 0
click at [1320, 108] on input "text" at bounding box center [1265, 102] width 328 height 24
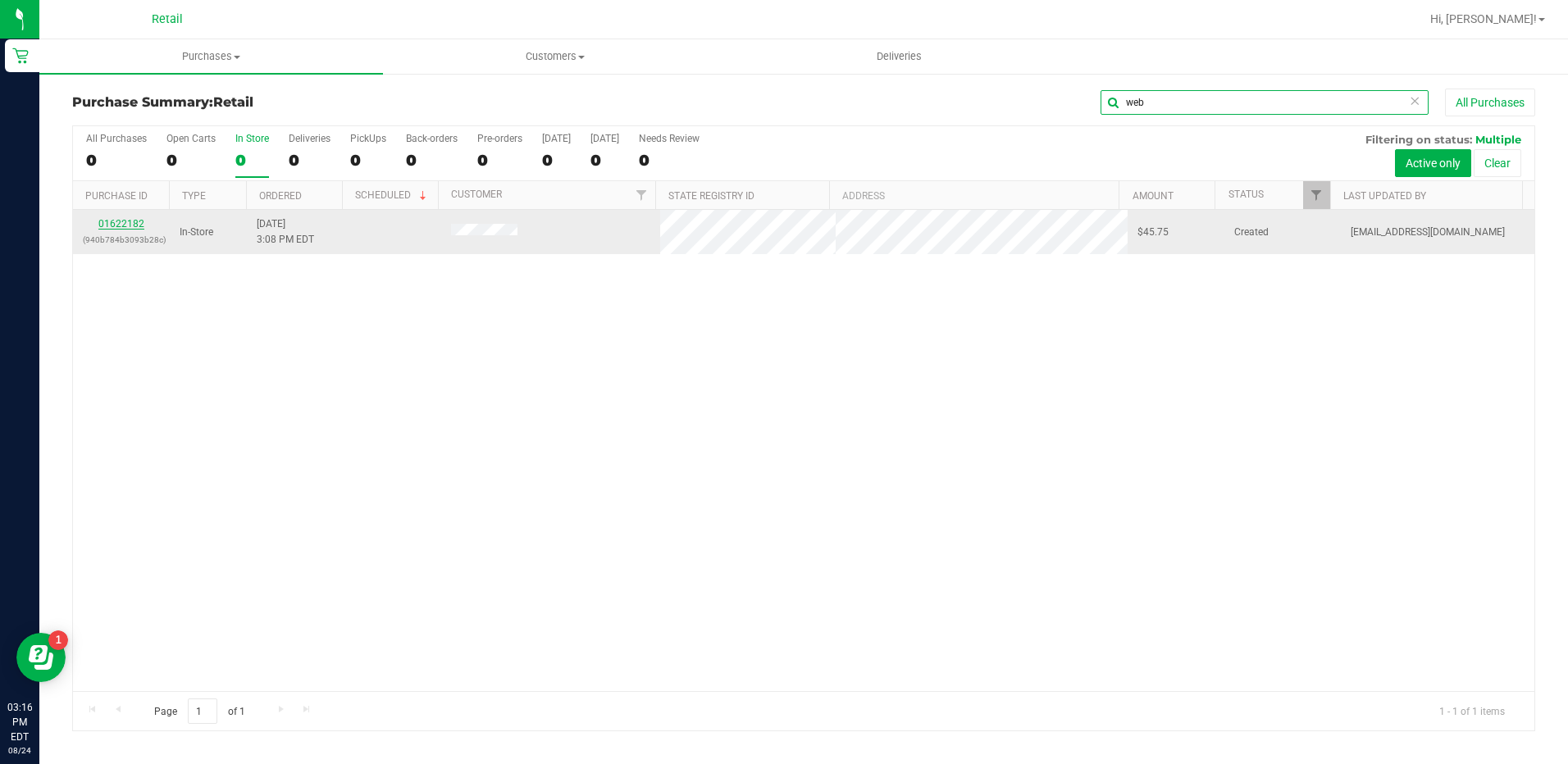
type input "web"
click at [113, 226] on link "01622182" at bounding box center [120, 224] width 46 height 12
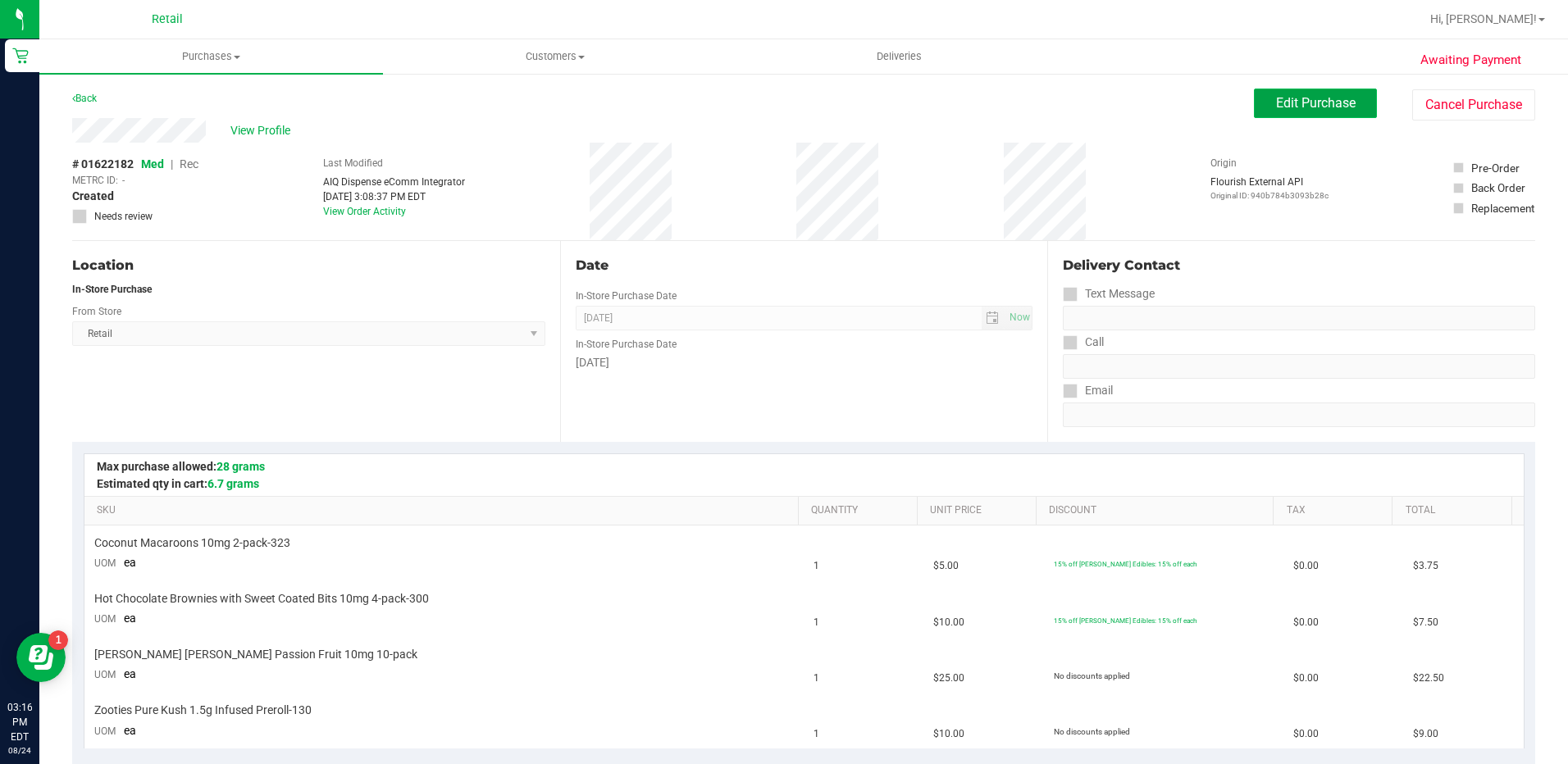
click at [1335, 102] on span "Edit Purchase" at bounding box center [1316, 103] width 80 height 16
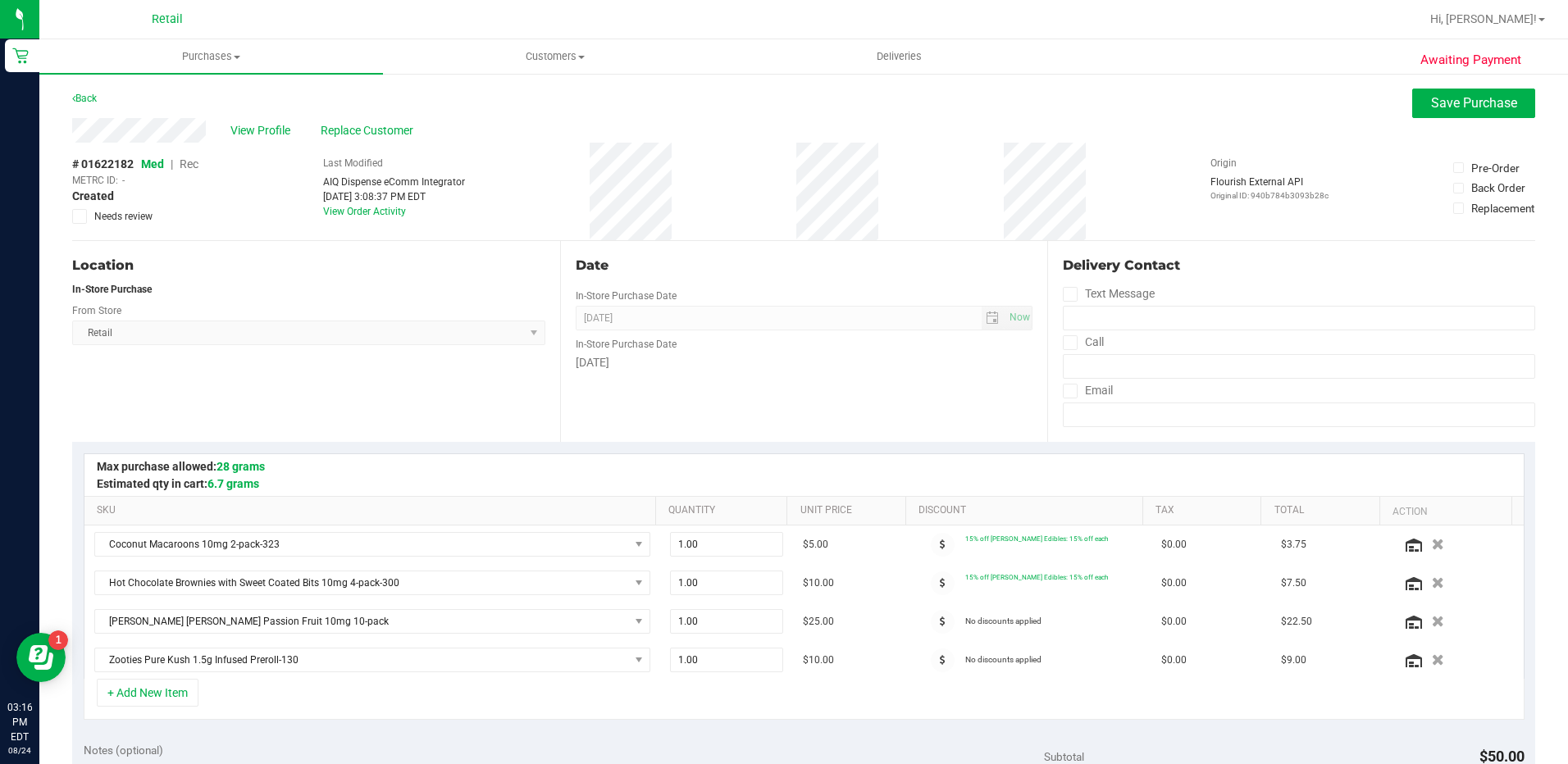
click at [190, 160] on span "Rec" at bounding box center [188, 164] width 18 height 14
click at [395, 123] on span "Replace Customer" at bounding box center [369, 131] width 98 height 17
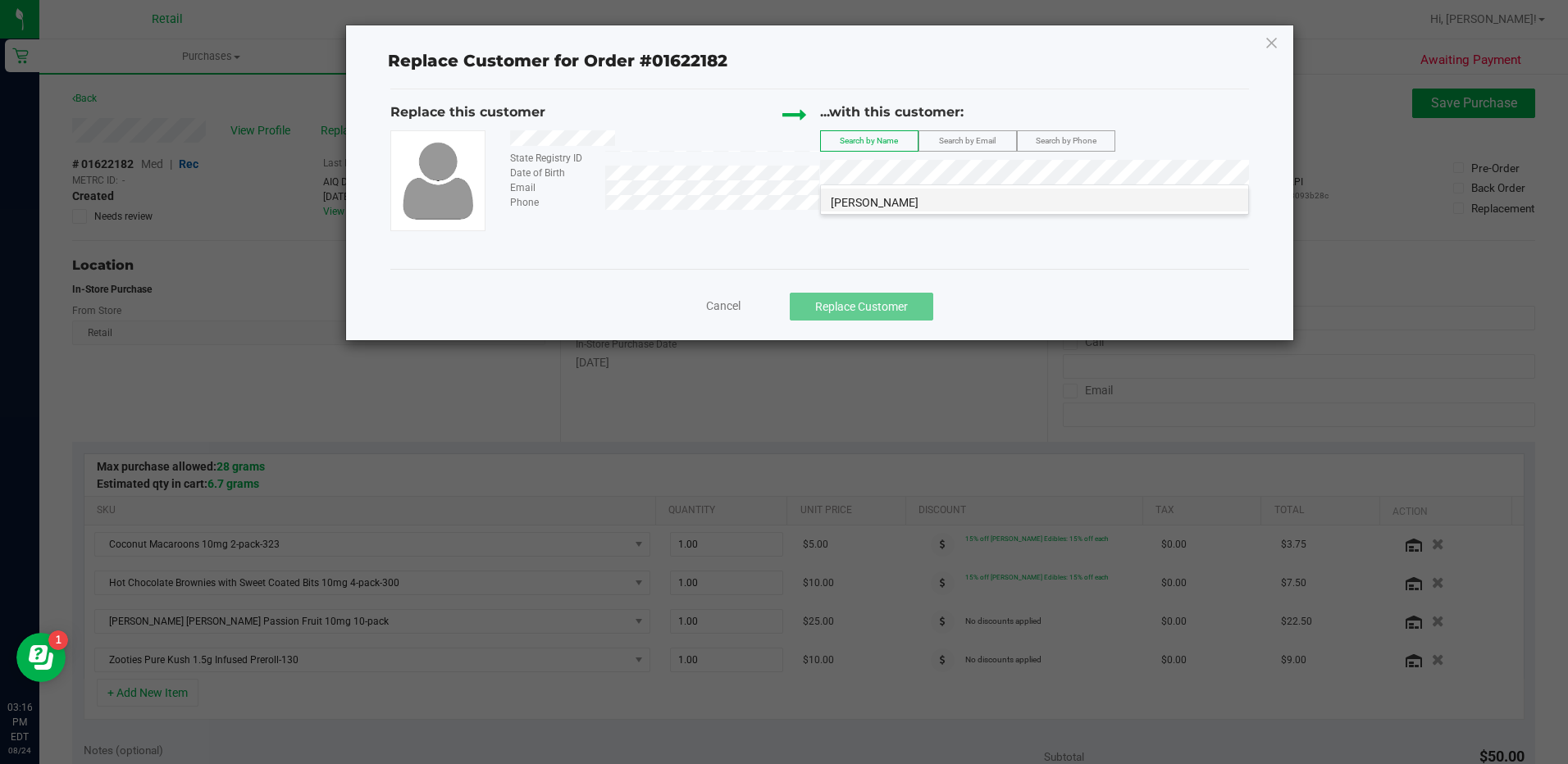
click at [984, 203] on li "[PERSON_NAME]" at bounding box center [1034, 200] width 427 height 23
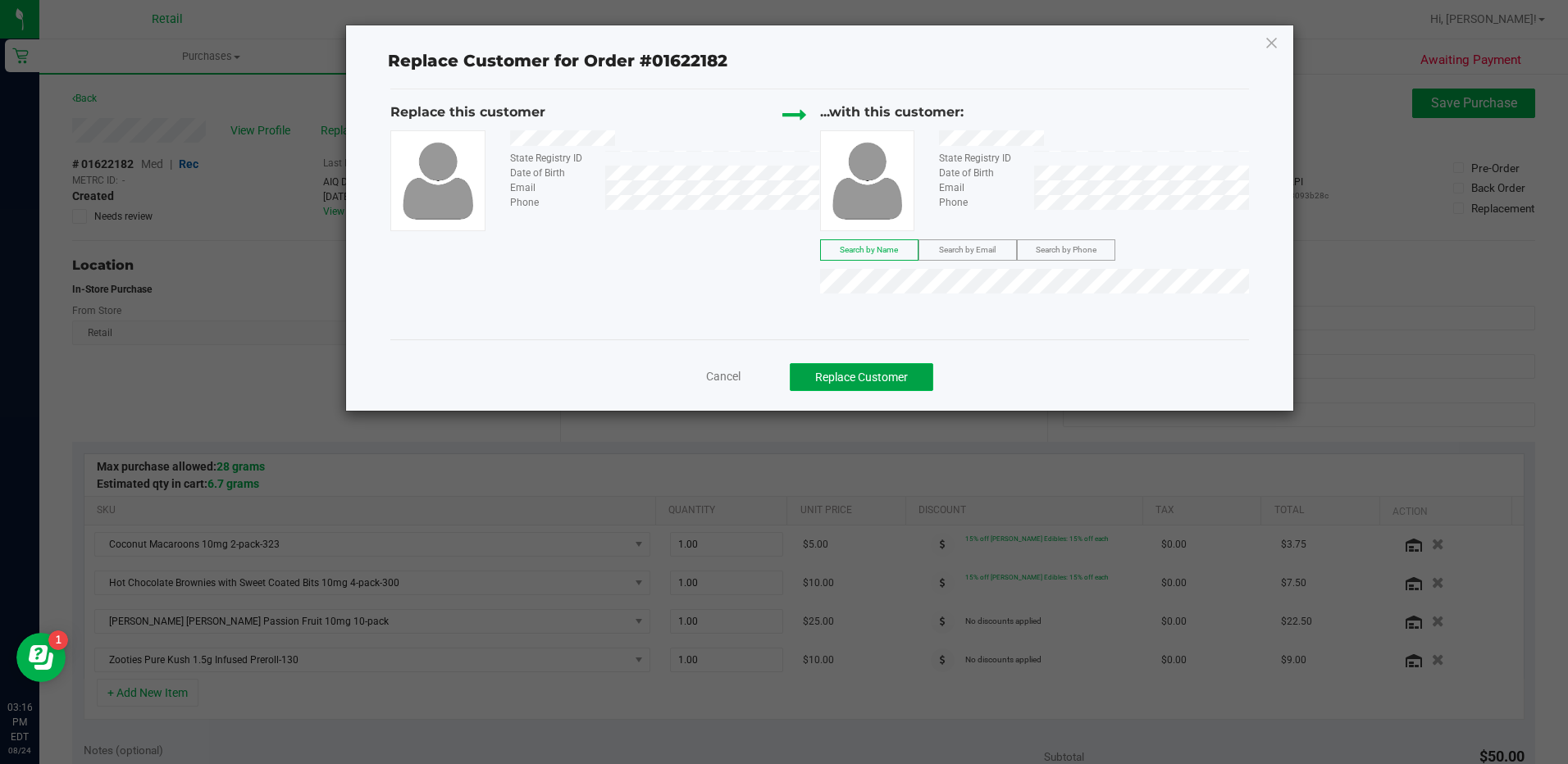
click at [897, 364] on button "Replace Customer" at bounding box center [861, 377] width 144 height 28
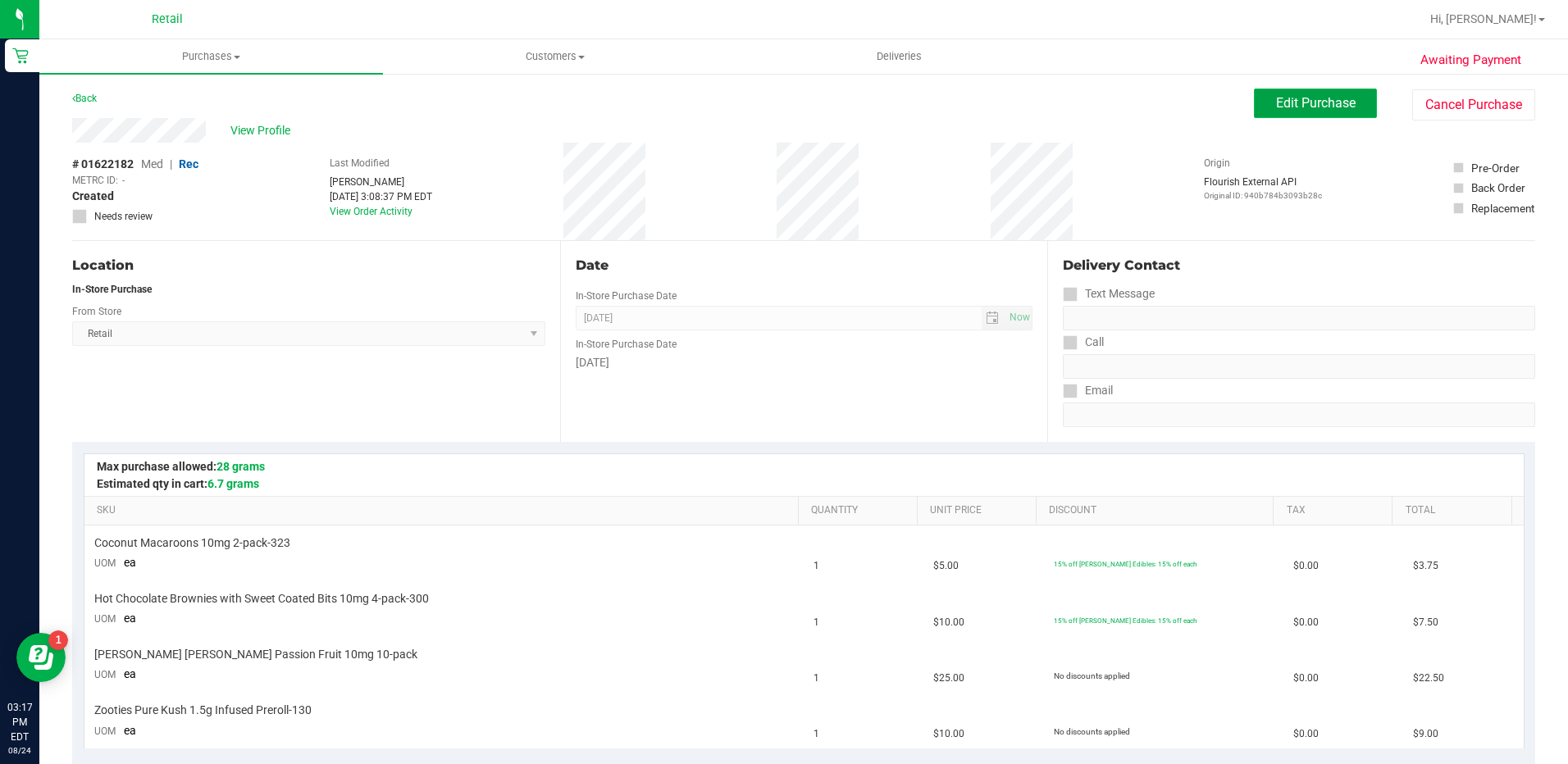
click at [1296, 113] on button "Edit Purchase" at bounding box center [1315, 103] width 123 height 29
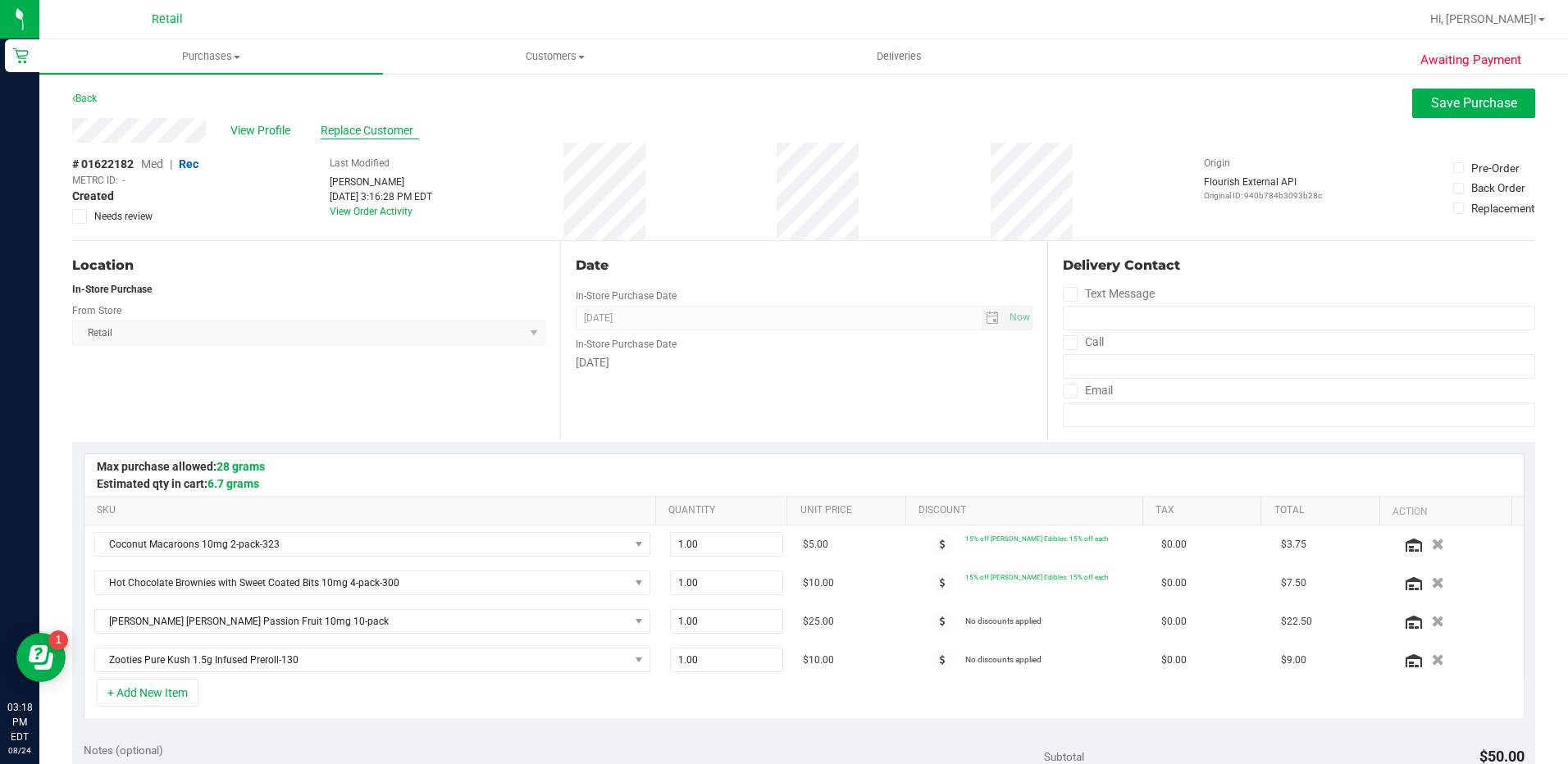
click at [370, 134] on span "Replace Customer" at bounding box center [369, 131] width 98 height 17
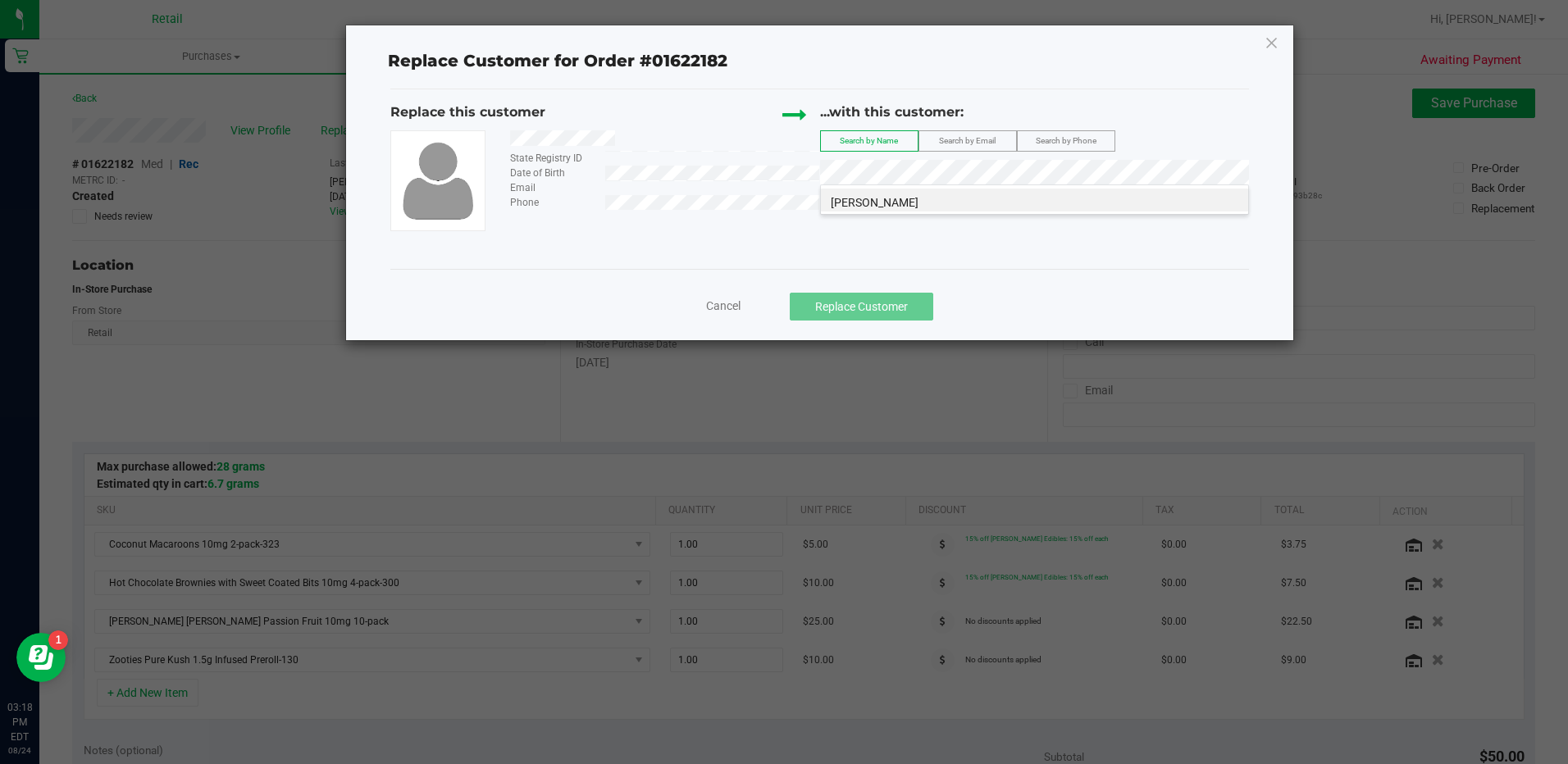
click at [875, 210] on li "[PERSON_NAME]" at bounding box center [1034, 200] width 427 height 23
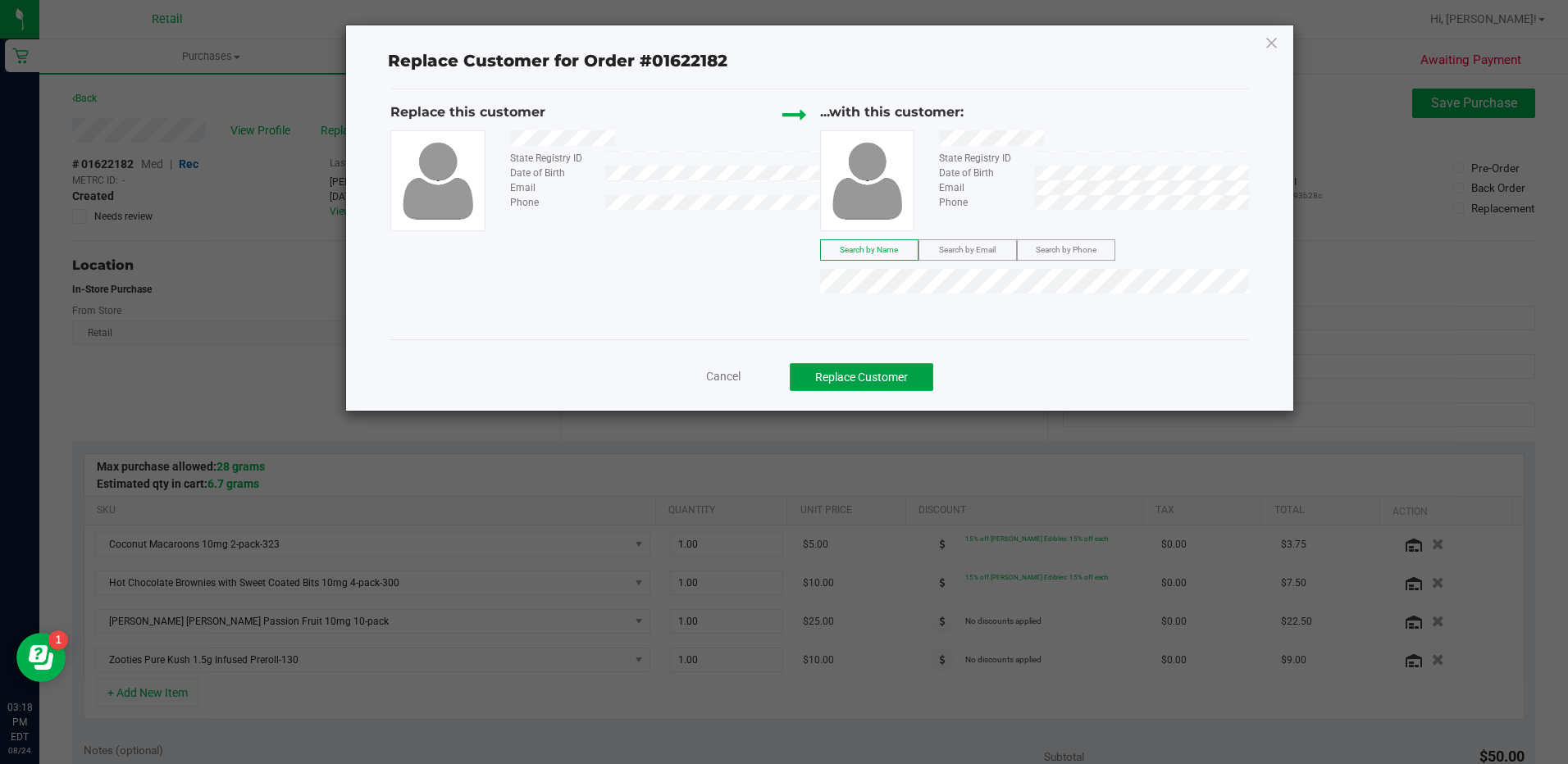
click at [854, 369] on button "Replace Customer" at bounding box center [861, 377] width 144 height 28
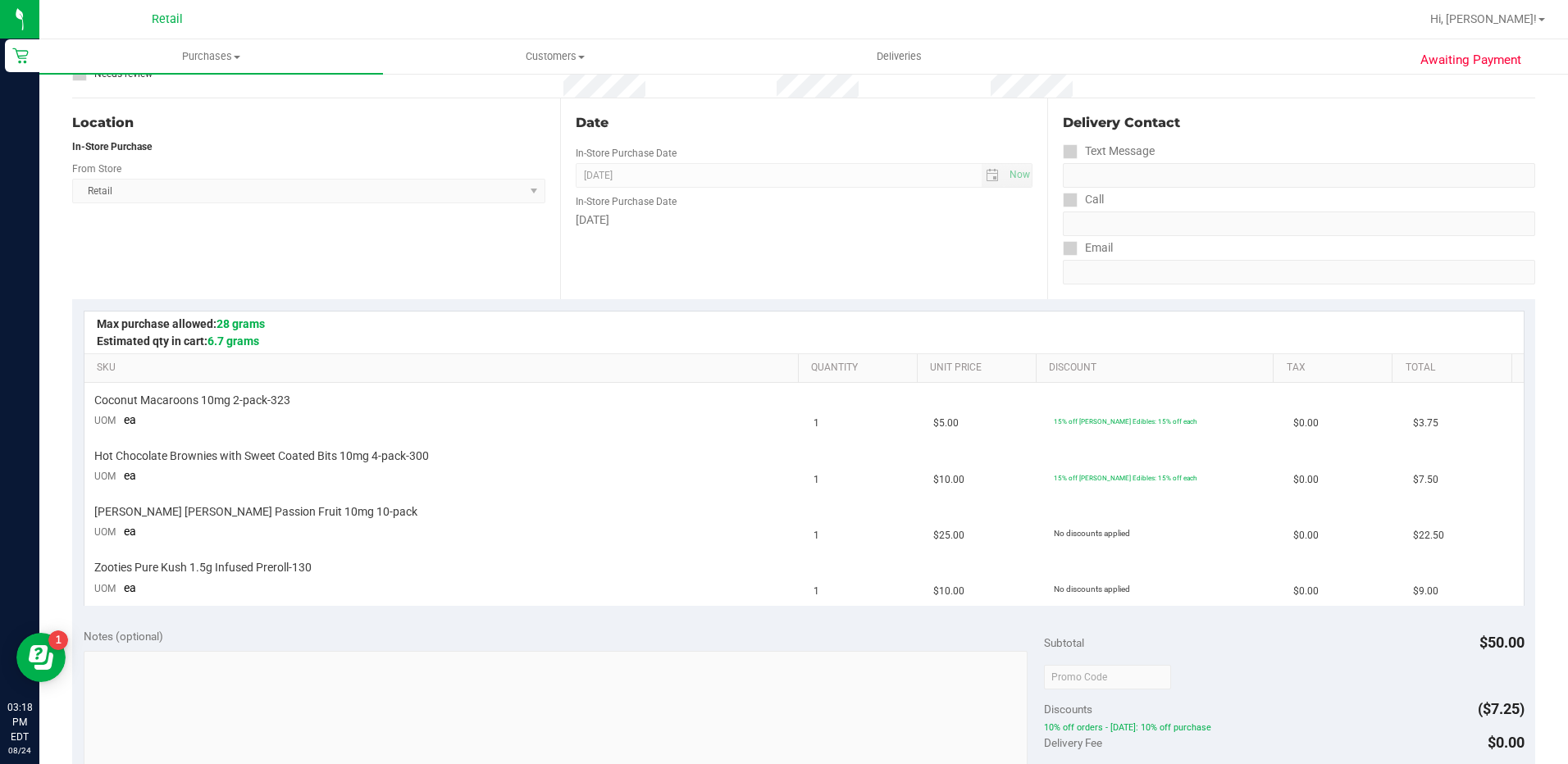
scroll to position [328, 0]
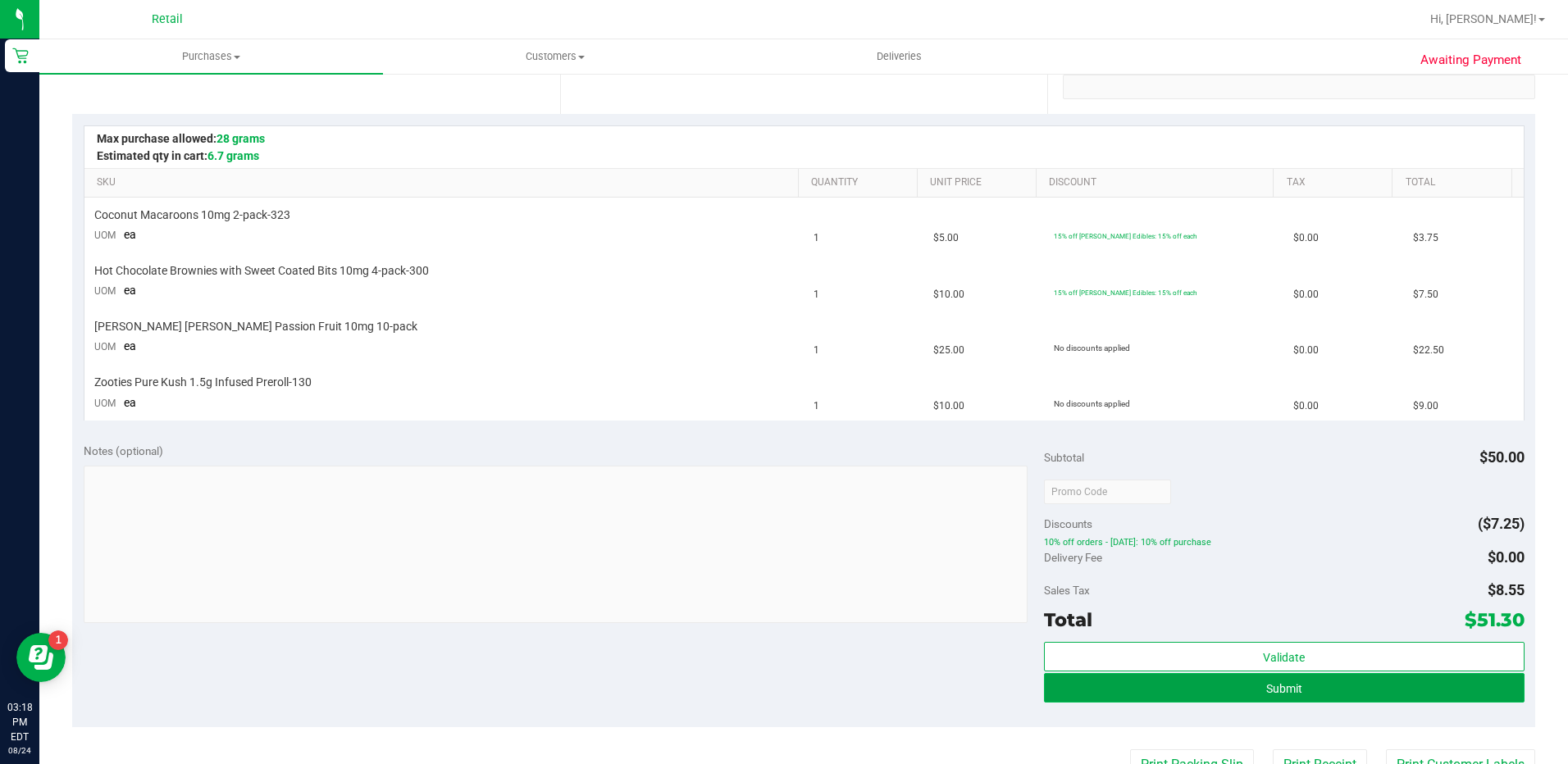
click at [1396, 691] on button "Submit" at bounding box center [1284, 687] width 481 height 29
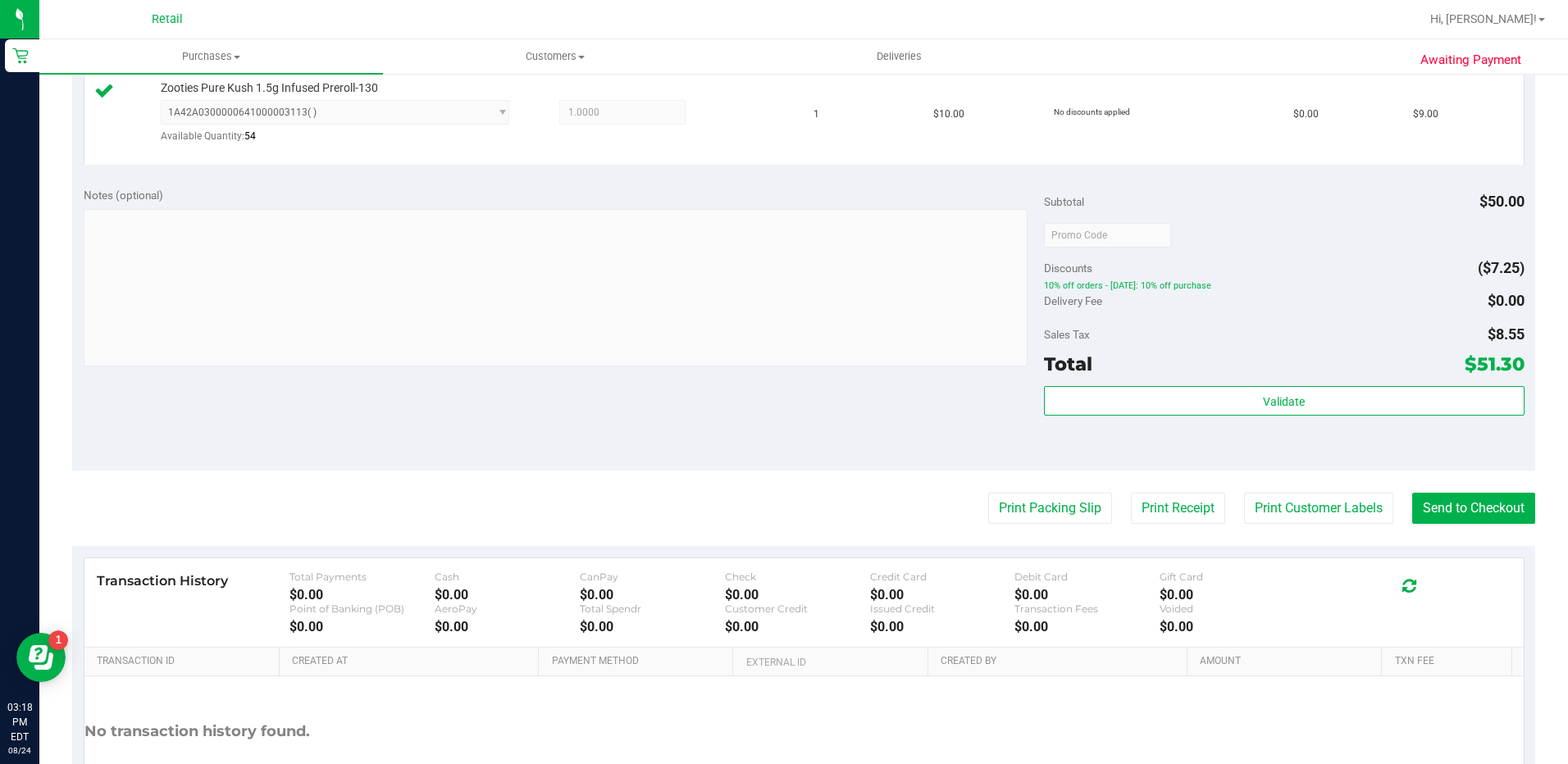
scroll to position [738, 0]
drag, startPoint x: 1452, startPoint y: 492, endPoint x: 1439, endPoint y: 499, distance: 14.8
click at [1452, 492] on button "Send to Checkout" at bounding box center [1473, 507] width 123 height 31
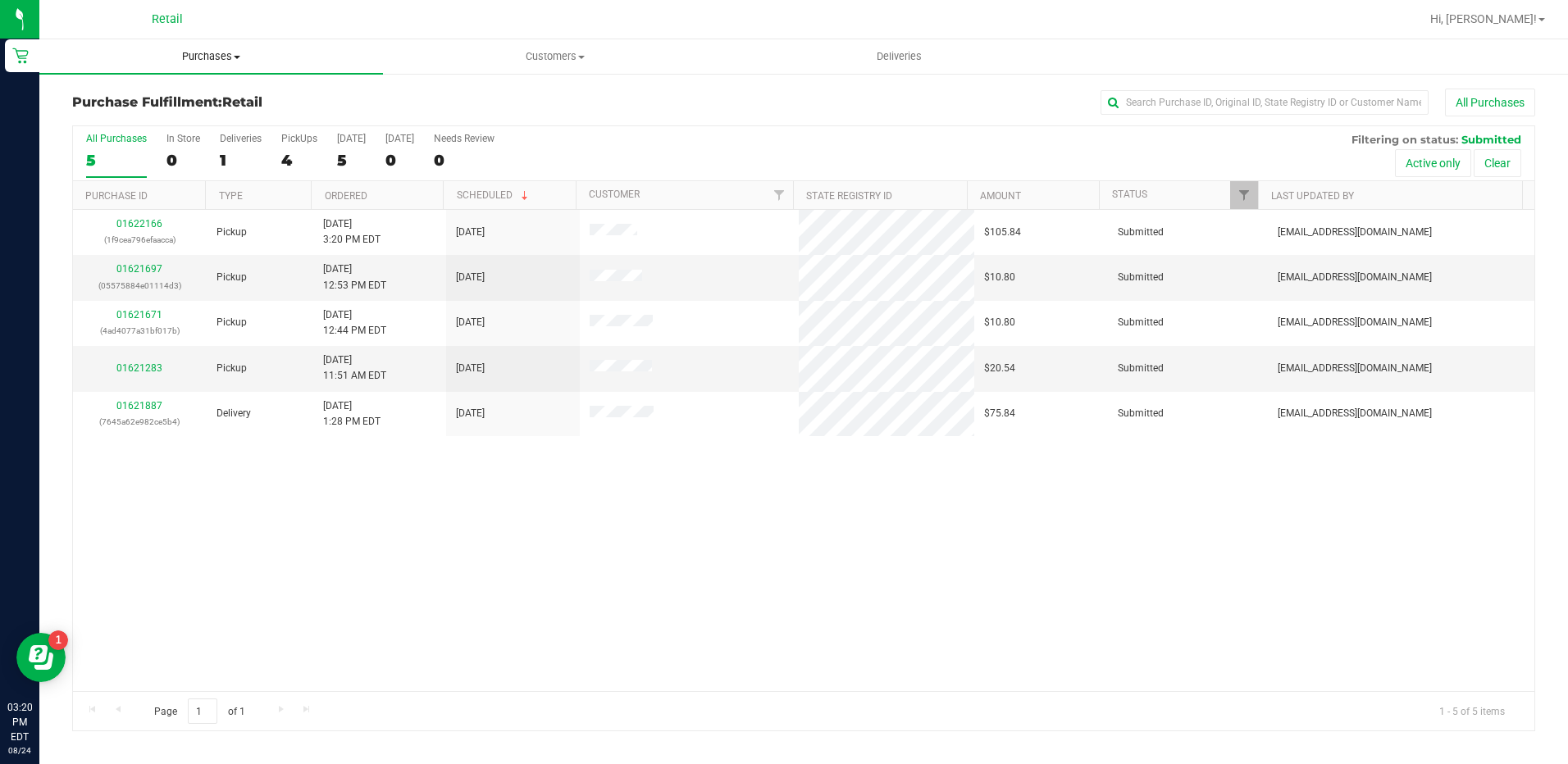
click at [225, 48] on uib-tab-heading "Purchases Summary of purchases Fulfillment All purchases" at bounding box center [212, 56] width 344 height 34
click at [220, 107] on li "Summary of purchases" at bounding box center [212, 99] width 344 height 19
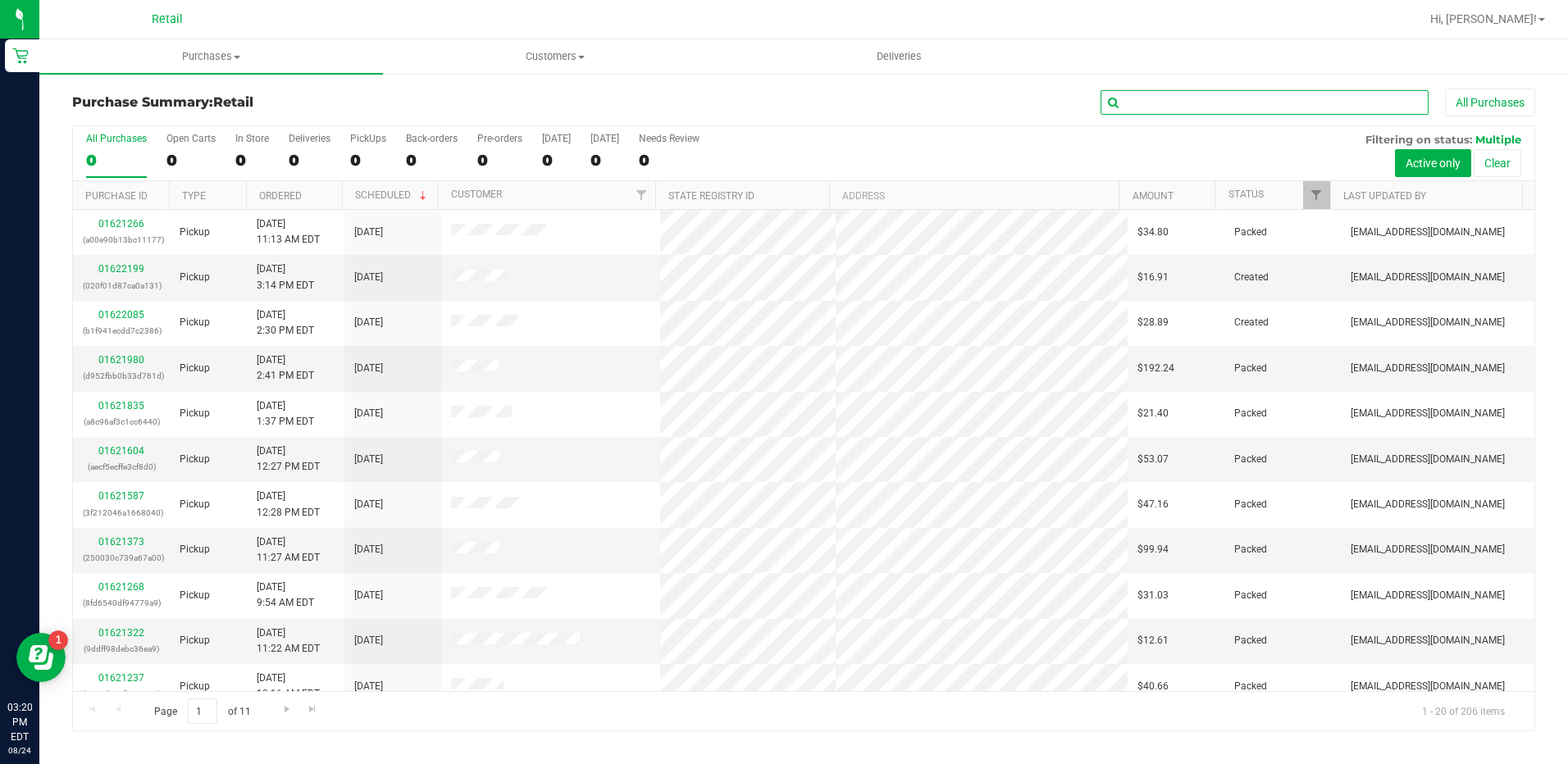
click at [1158, 100] on input "text" at bounding box center [1265, 102] width 328 height 24
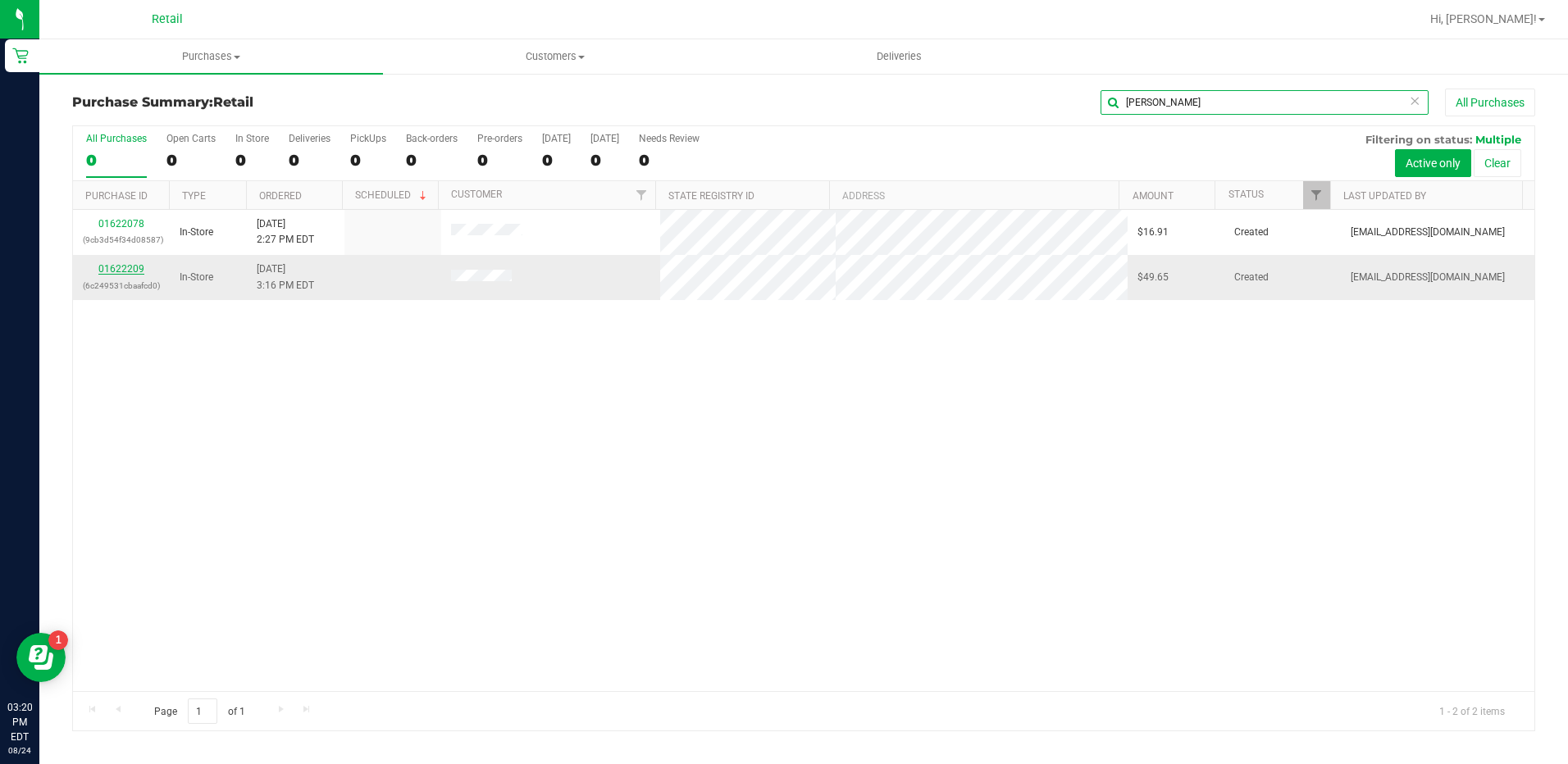
type input "[PERSON_NAME]"
click at [124, 265] on link "01622209" at bounding box center [120, 269] width 46 height 12
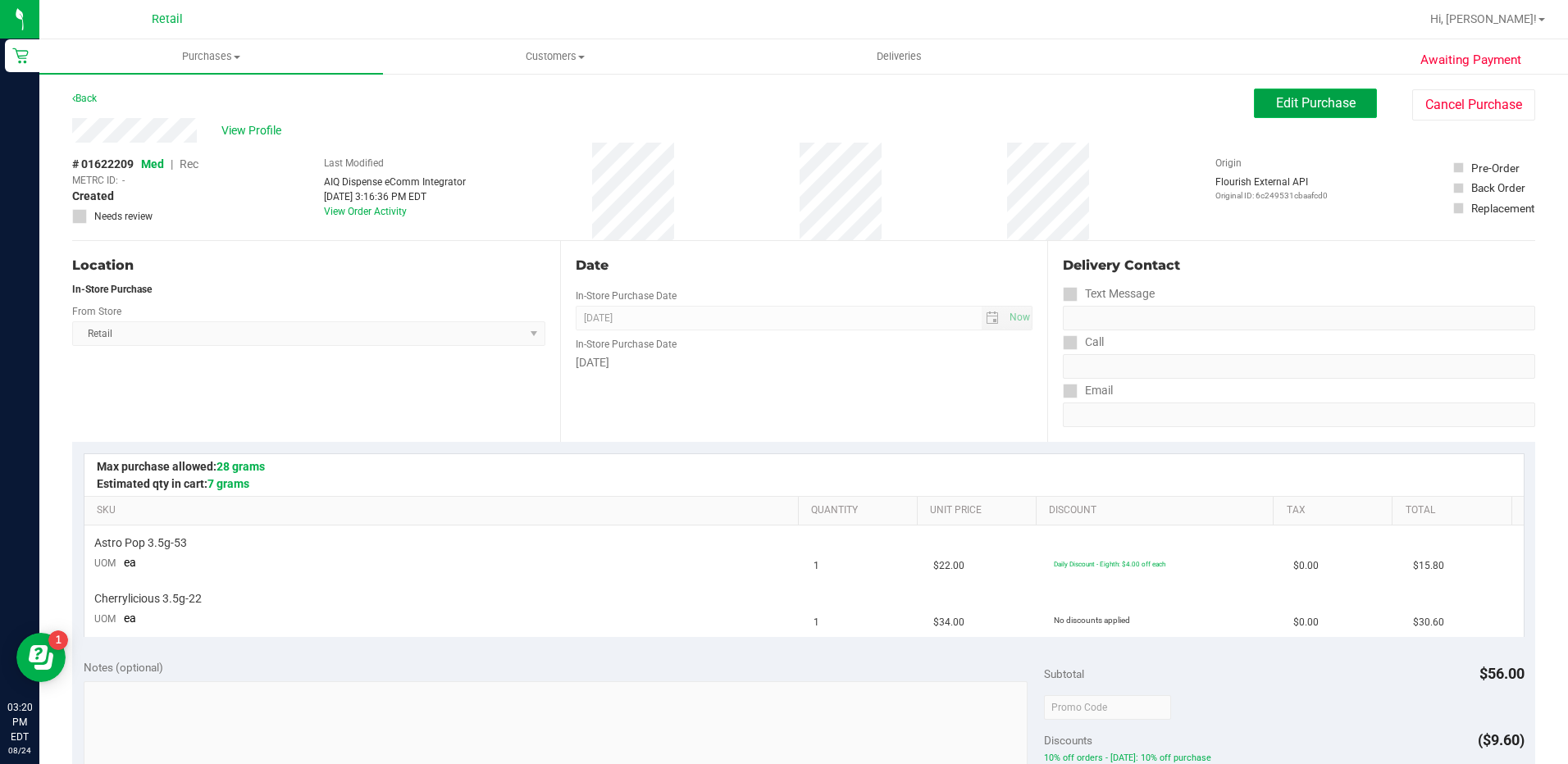
click at [1296, 106] on span "Edit Purchase" at bounding box center [1316, 103] width 80 height 16
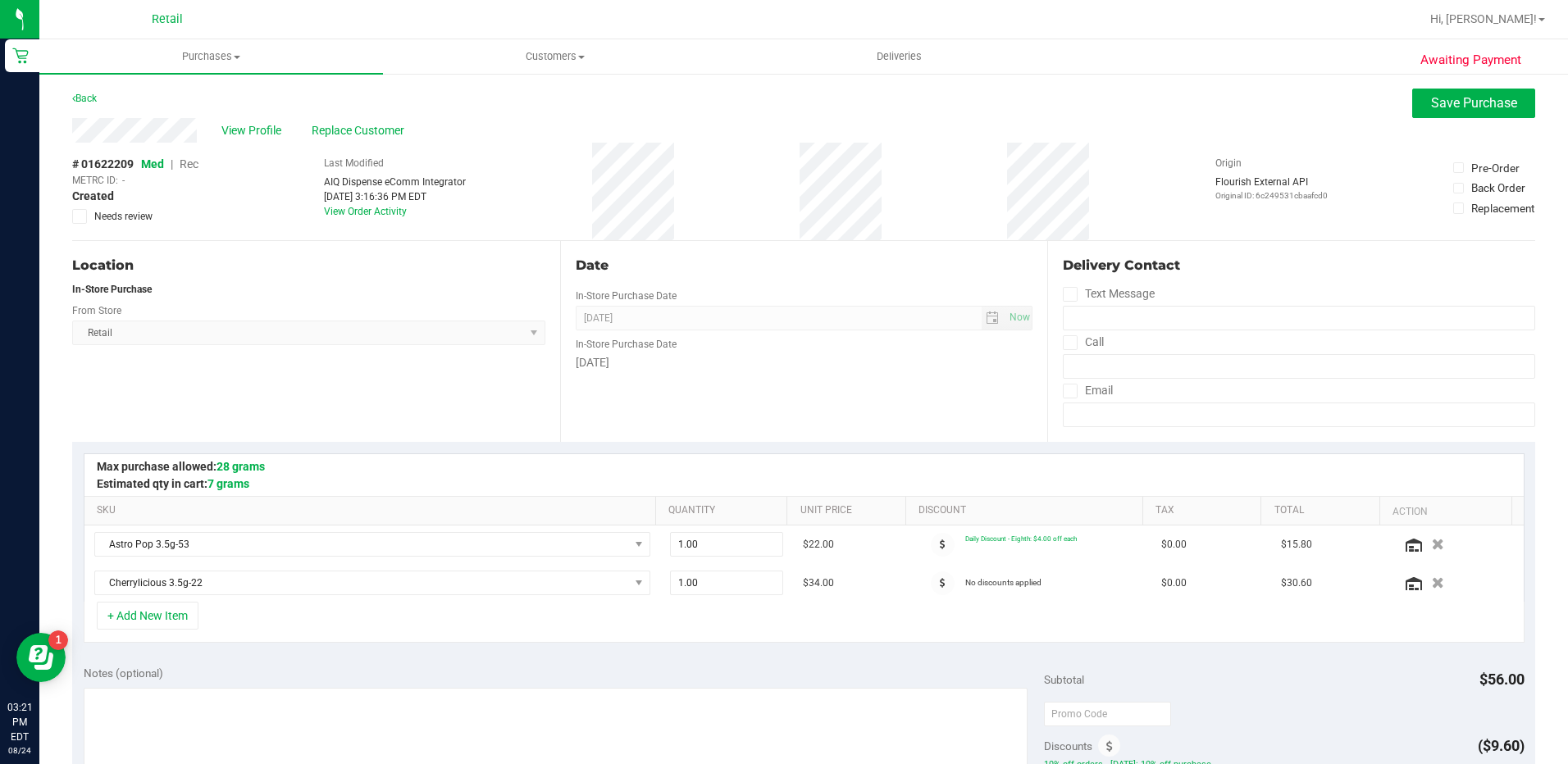
click at [190, 165] on span "Rec" at bounding box center [188, 164] width 18 height 14
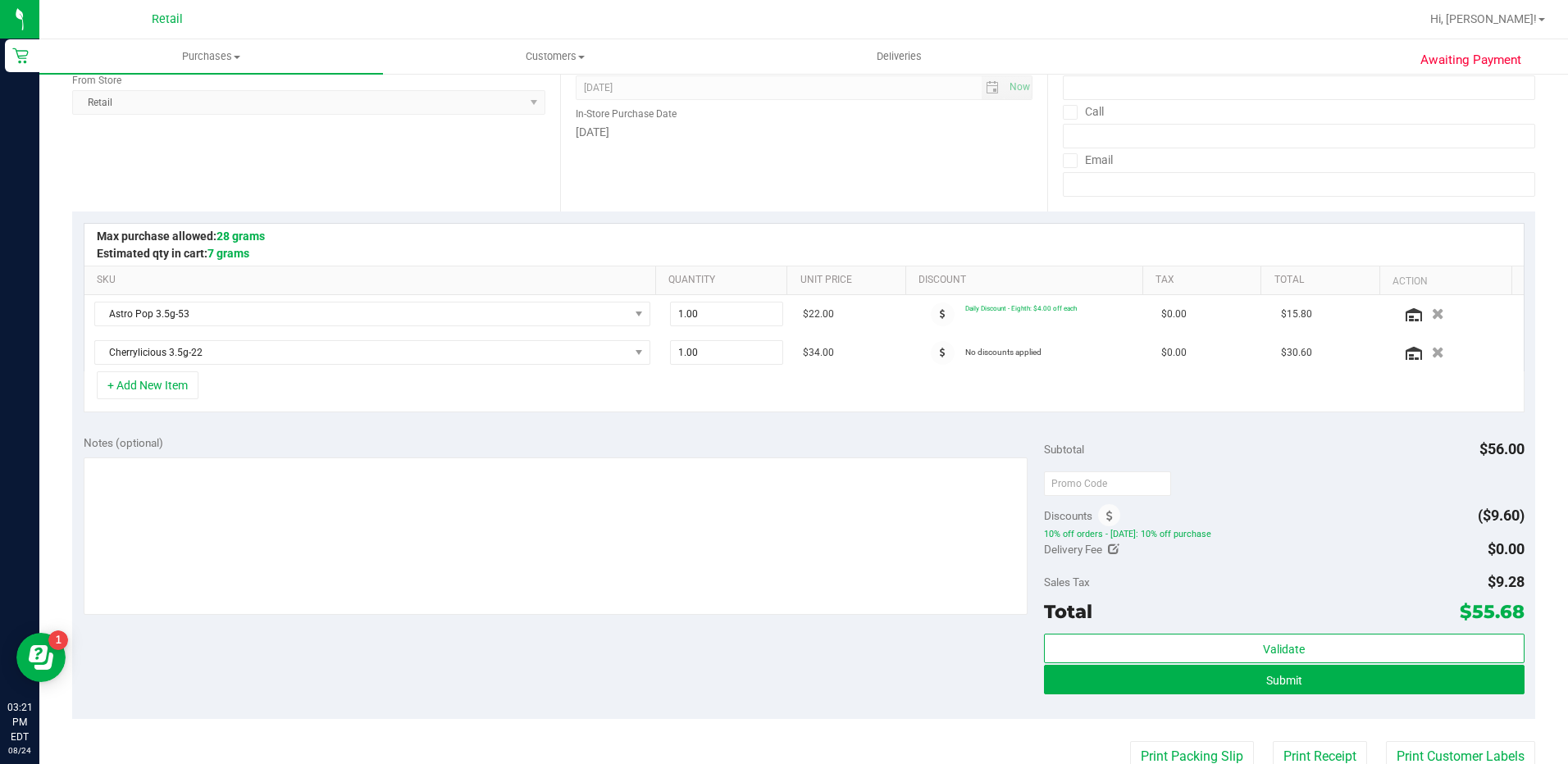
scroll to position [246, 0]
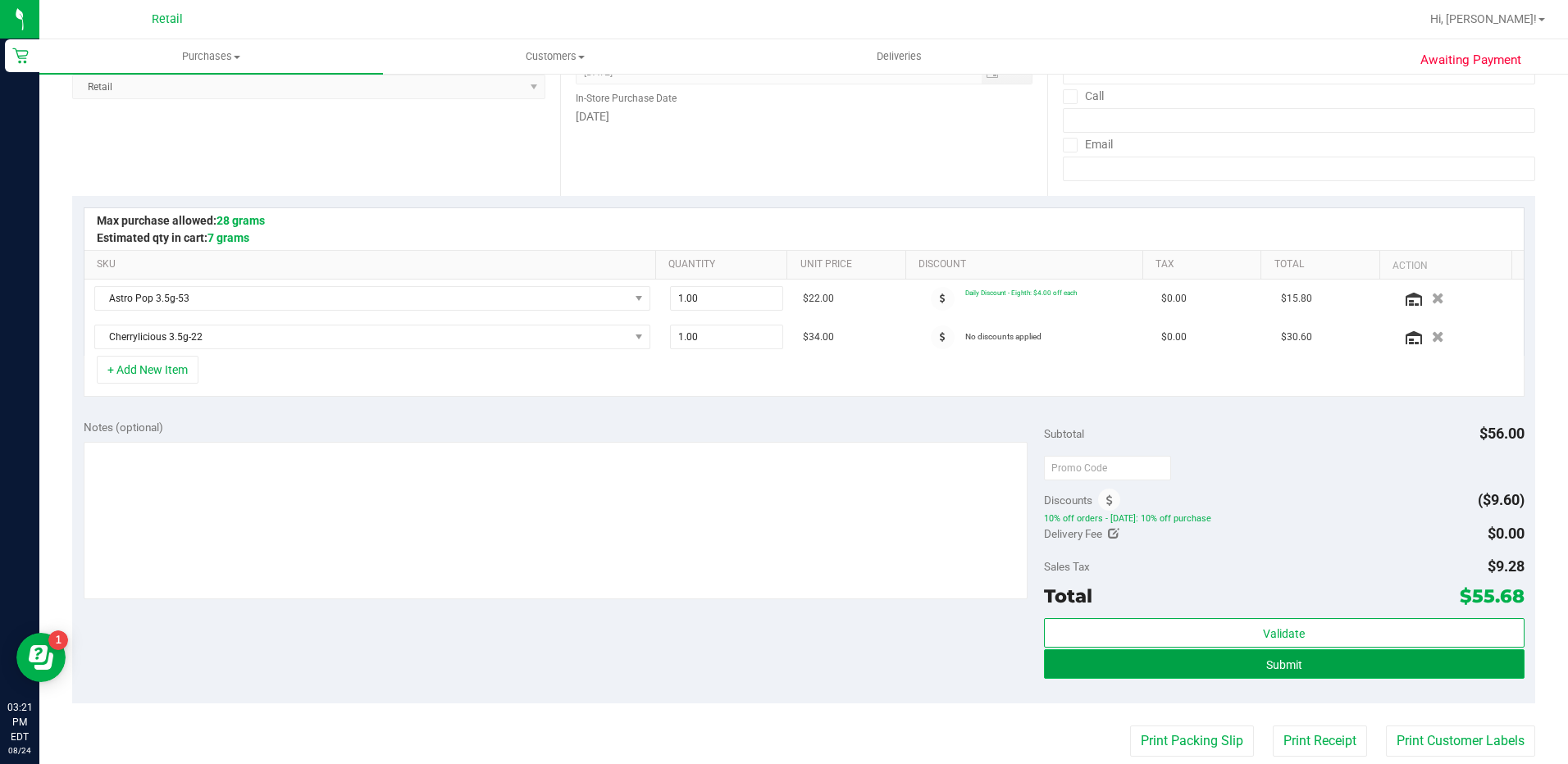
drag, startPoint x: 1127, startPoint y: 668, endPoint x: 1126, endPoint y: 659, distance: 9.1
click at [1130, 666] on button "Submit" at bounding box center [1284, 664] width 481 height 29
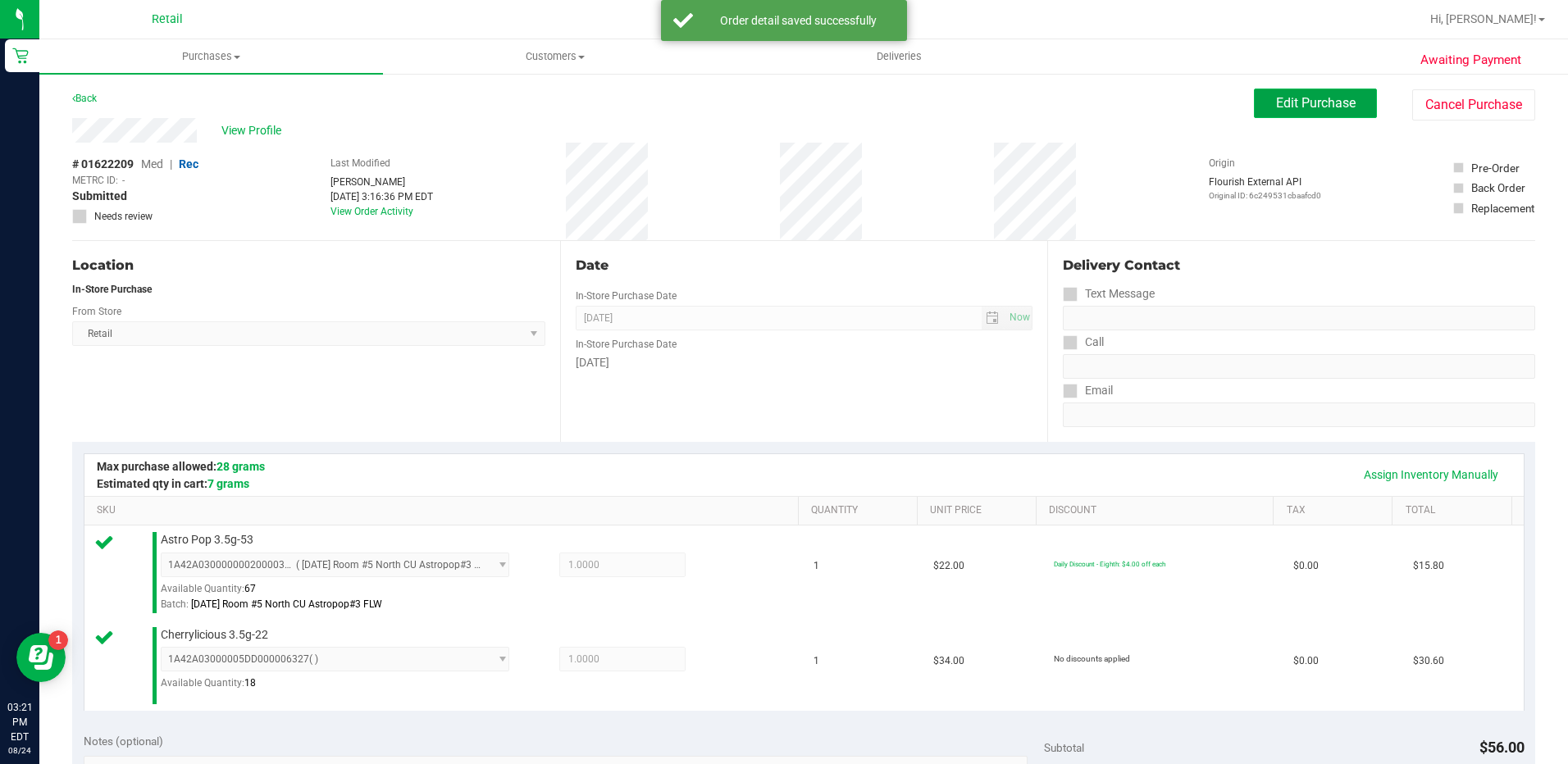
click at [1318, 95] on span "Edit Purchase" at bounding box center [1316, 103] width 80 height 16
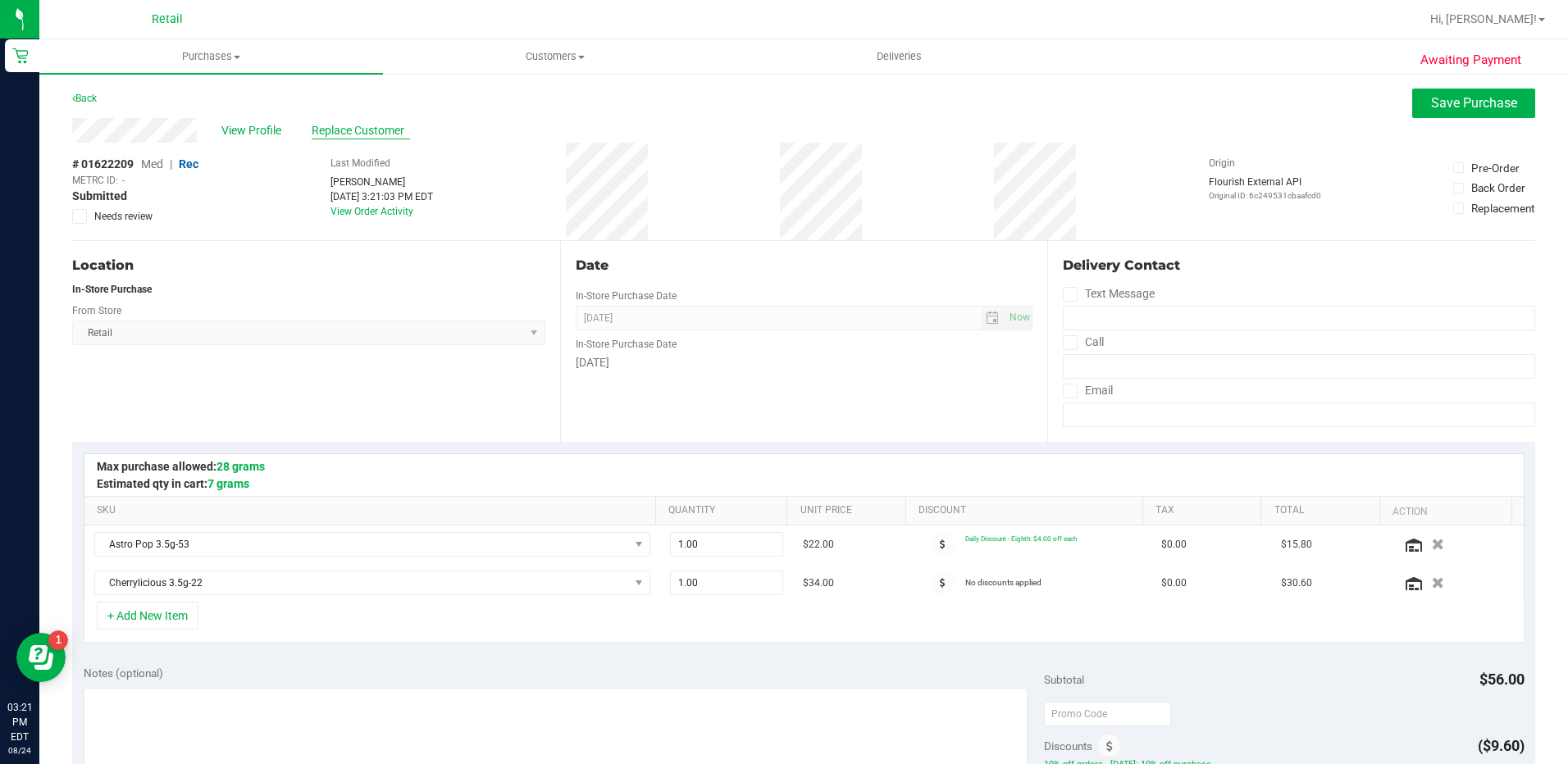
click at [362, 134] on span "Replace Customer" at bounding box center [360, 131] width 98 height 17
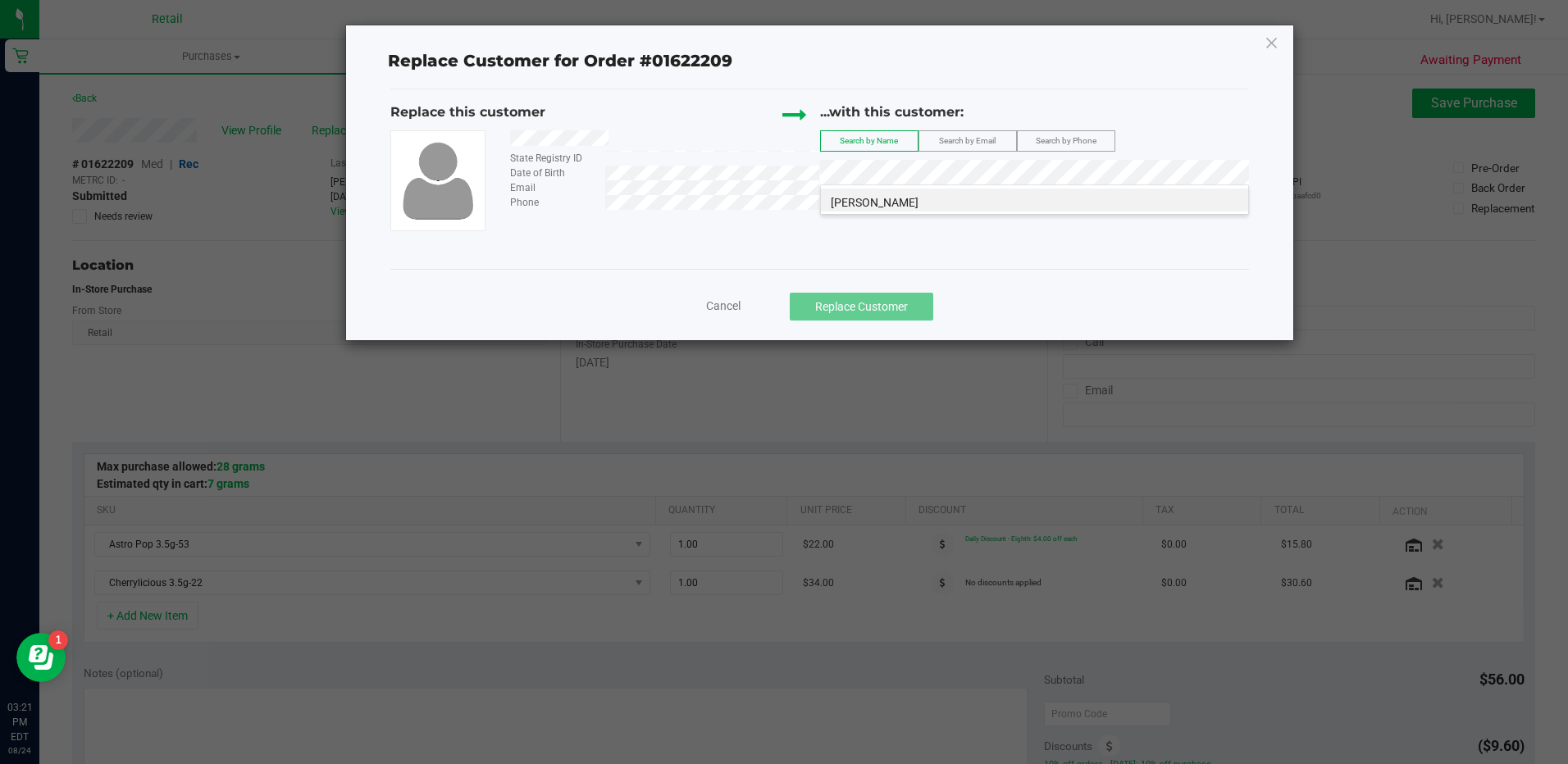
click at [722, 293] on div "Cancel Replace Customer" at bounding box center [819, 307] width 833 height 28
click at [720, 303] on span "Cancel" at bounding box center [722, 306] width 34 height 14
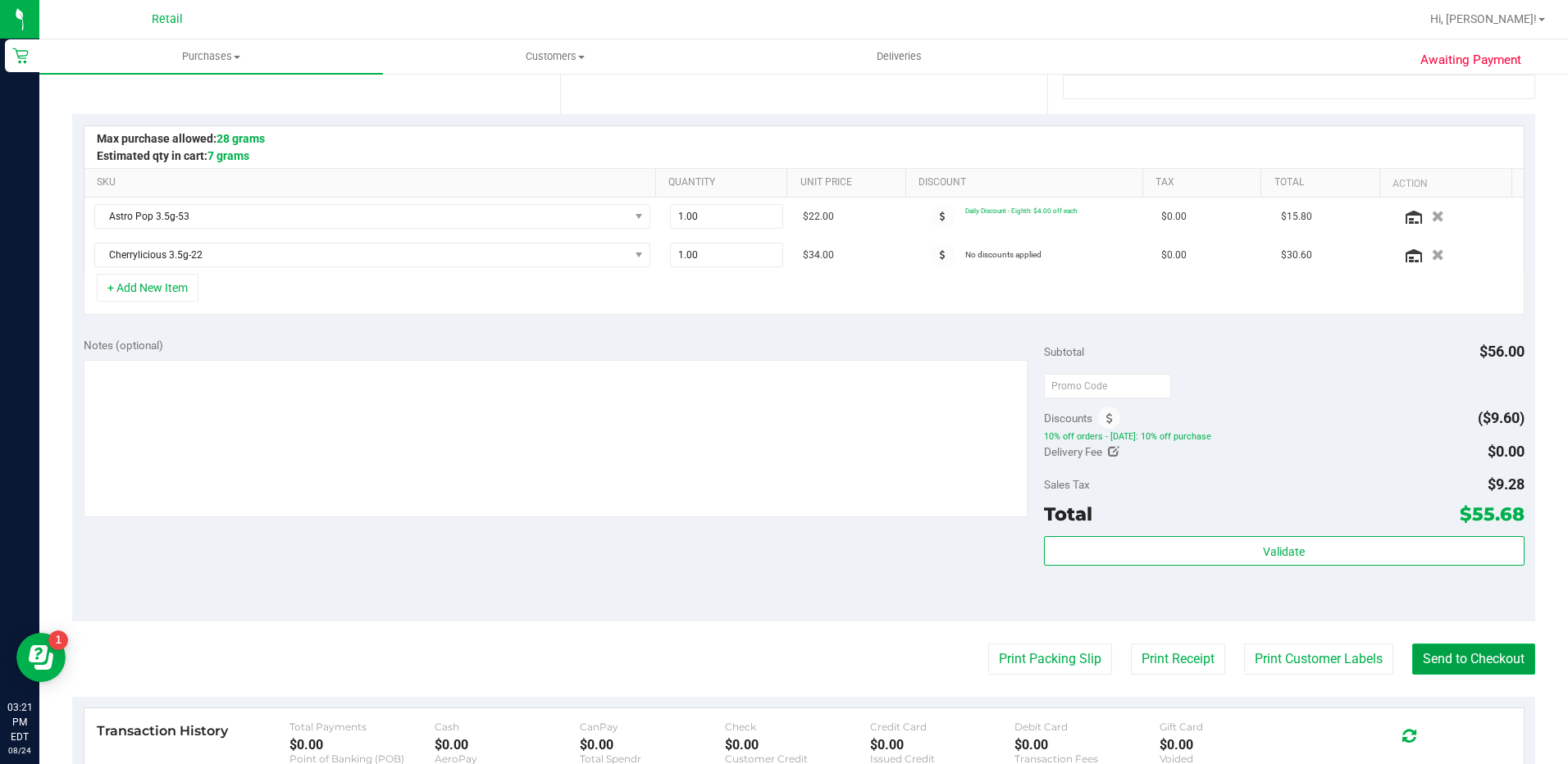
click at [1443, 670] on button "Send to Checkout" at bounding box center [1473, 659] width 123 height 31
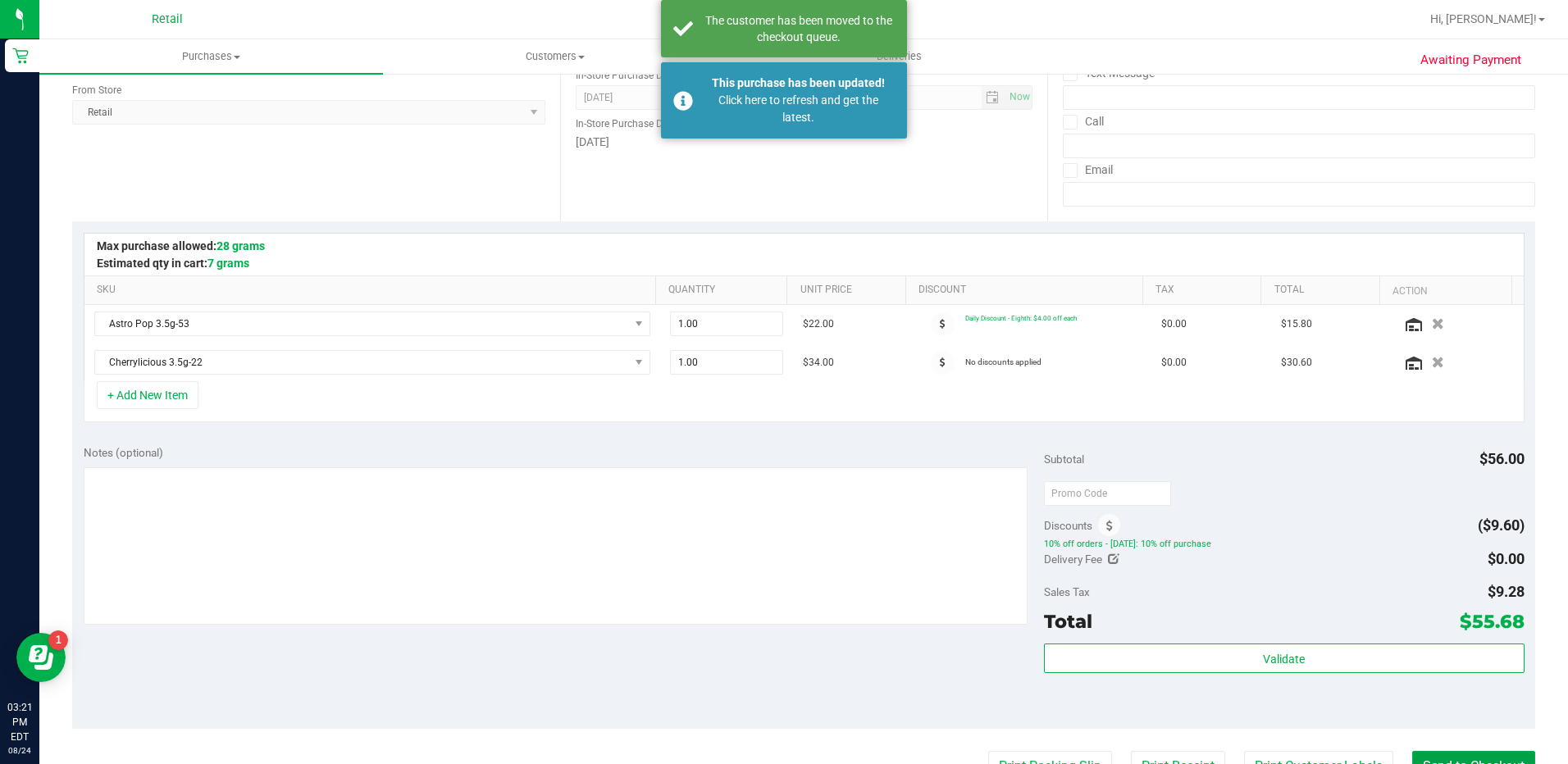
scroll to position [164, 0]
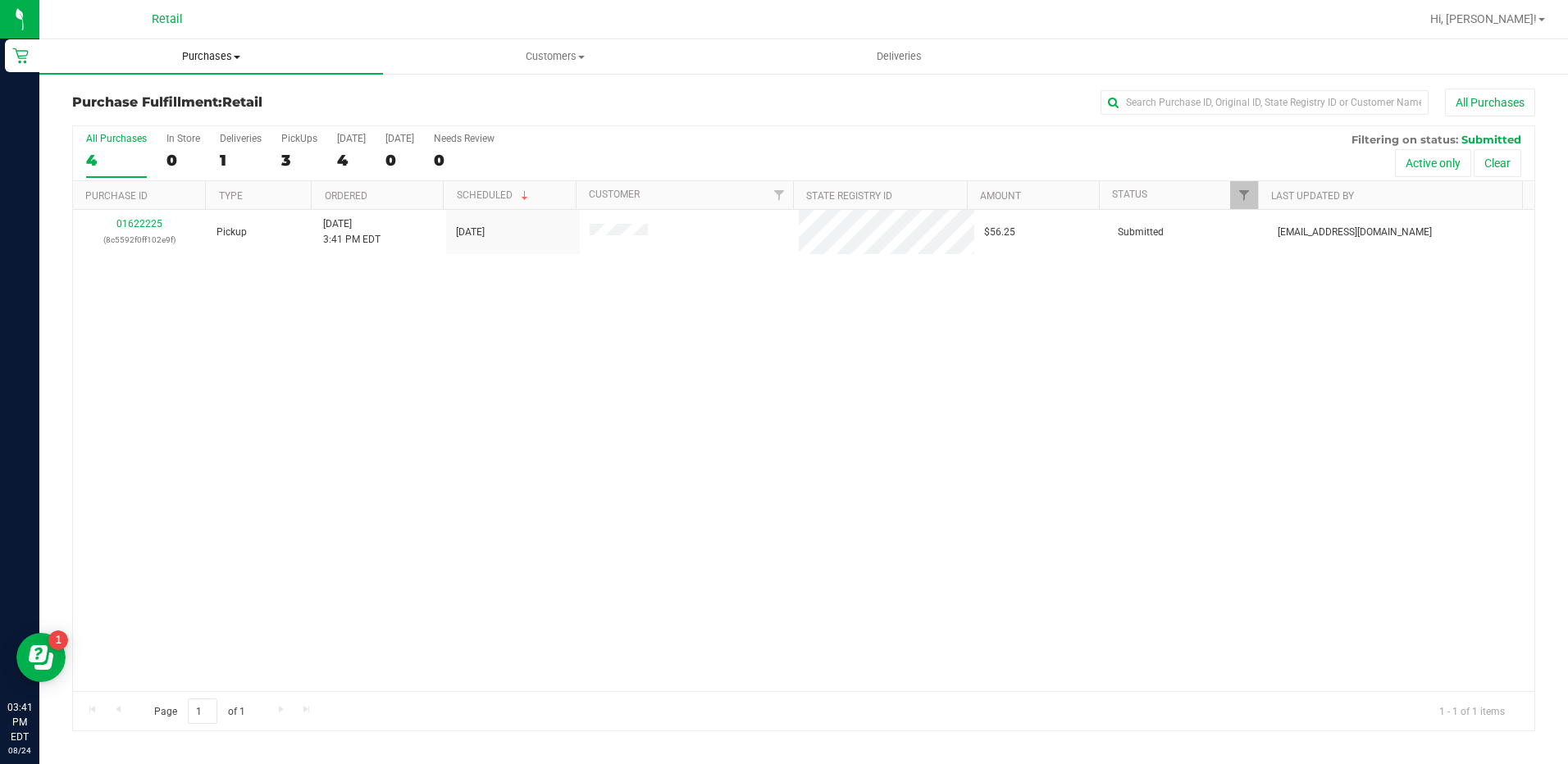
click at [222, 55] on span "Purchases" at bounding box center [212, 56] width 344 height 15
click at [230, 104] on li "Summary of purchases" at bounding box center [212, 99] width 344 height 19
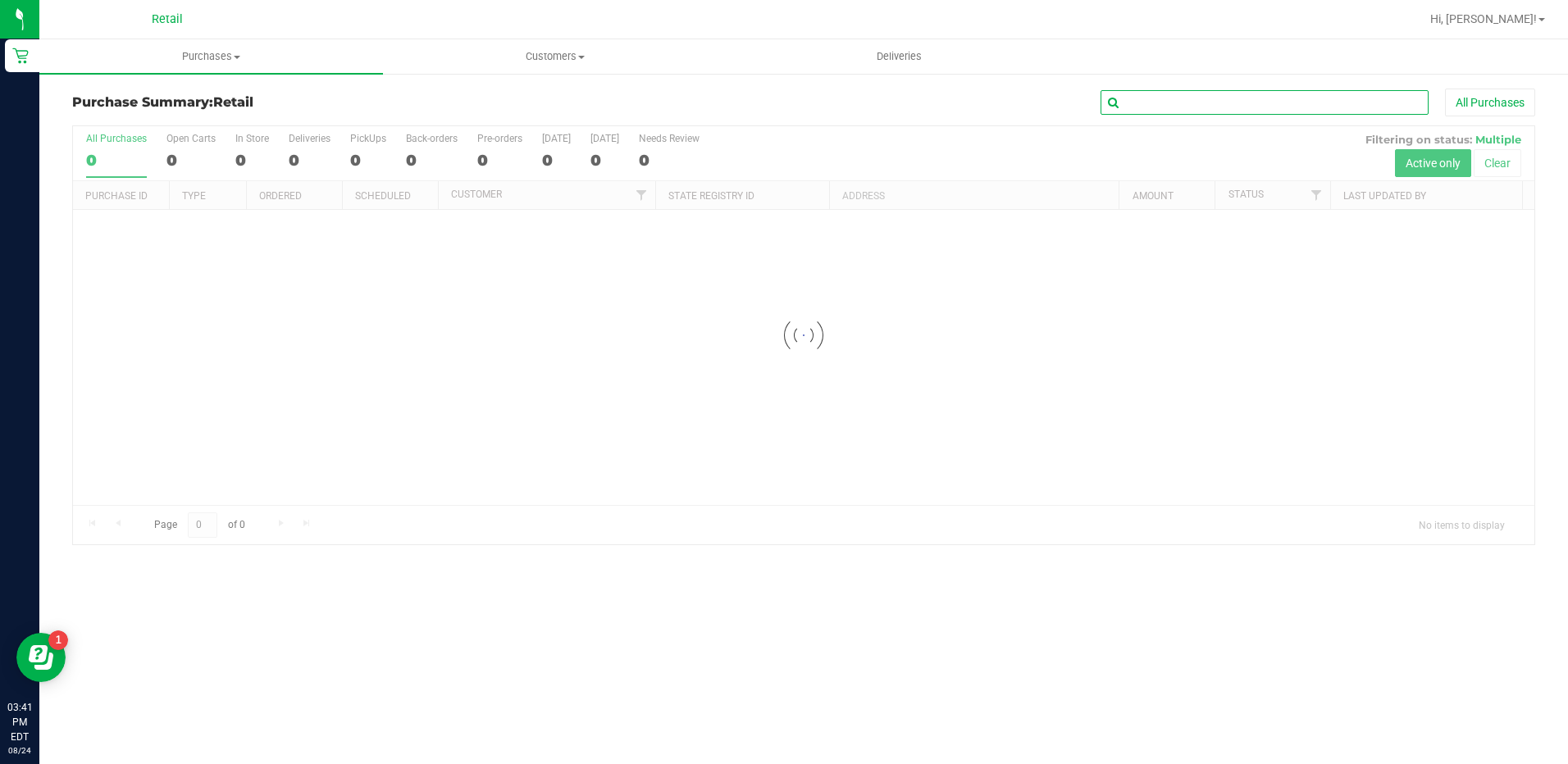
click at [1205, 103] on input "text" at bounding box center [1265, 102] width 328 height 24
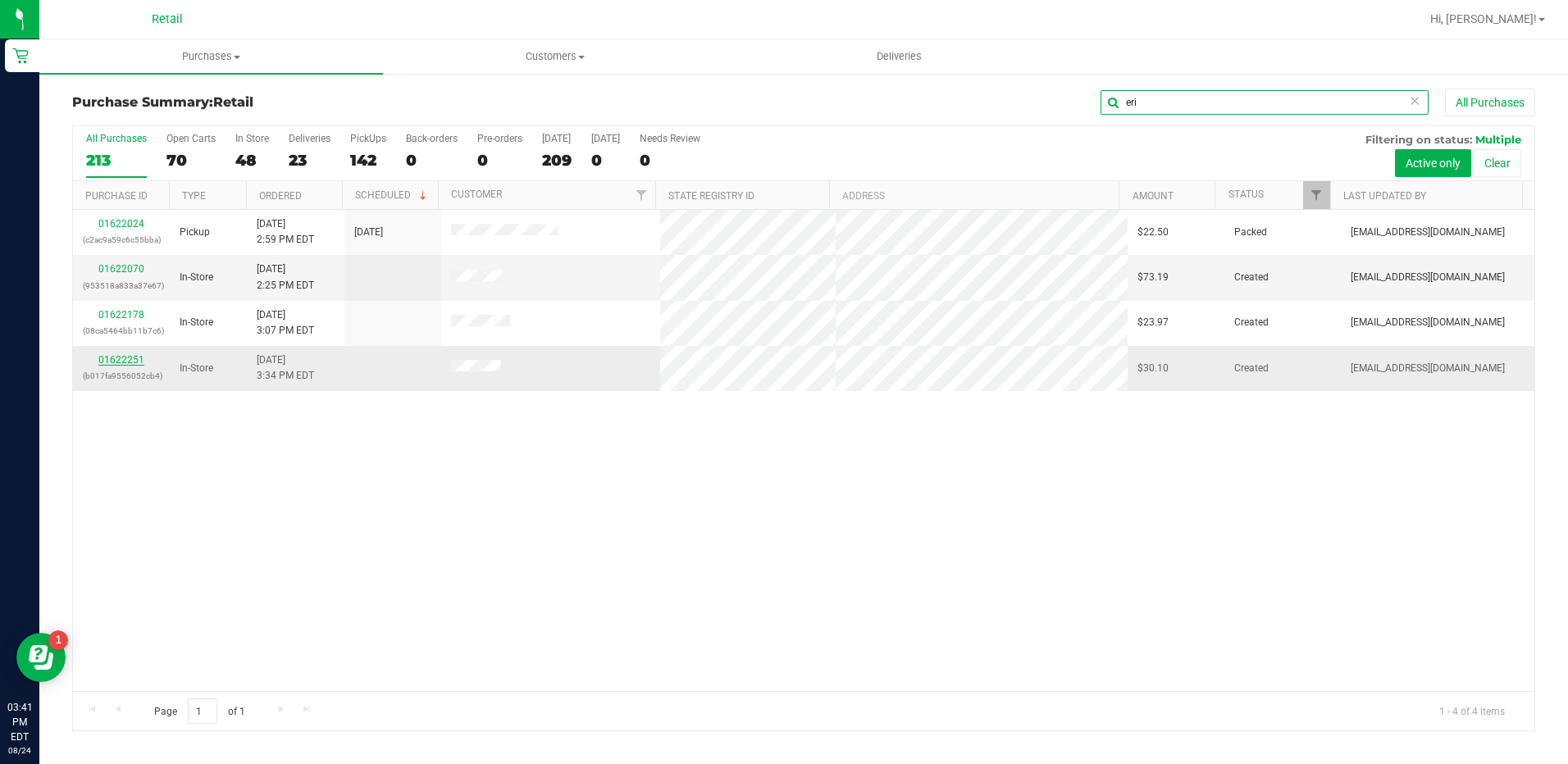
type input "eri"
click at [133, 361] on link "01622251" at bounding box center [120, 360] width 46 height 12
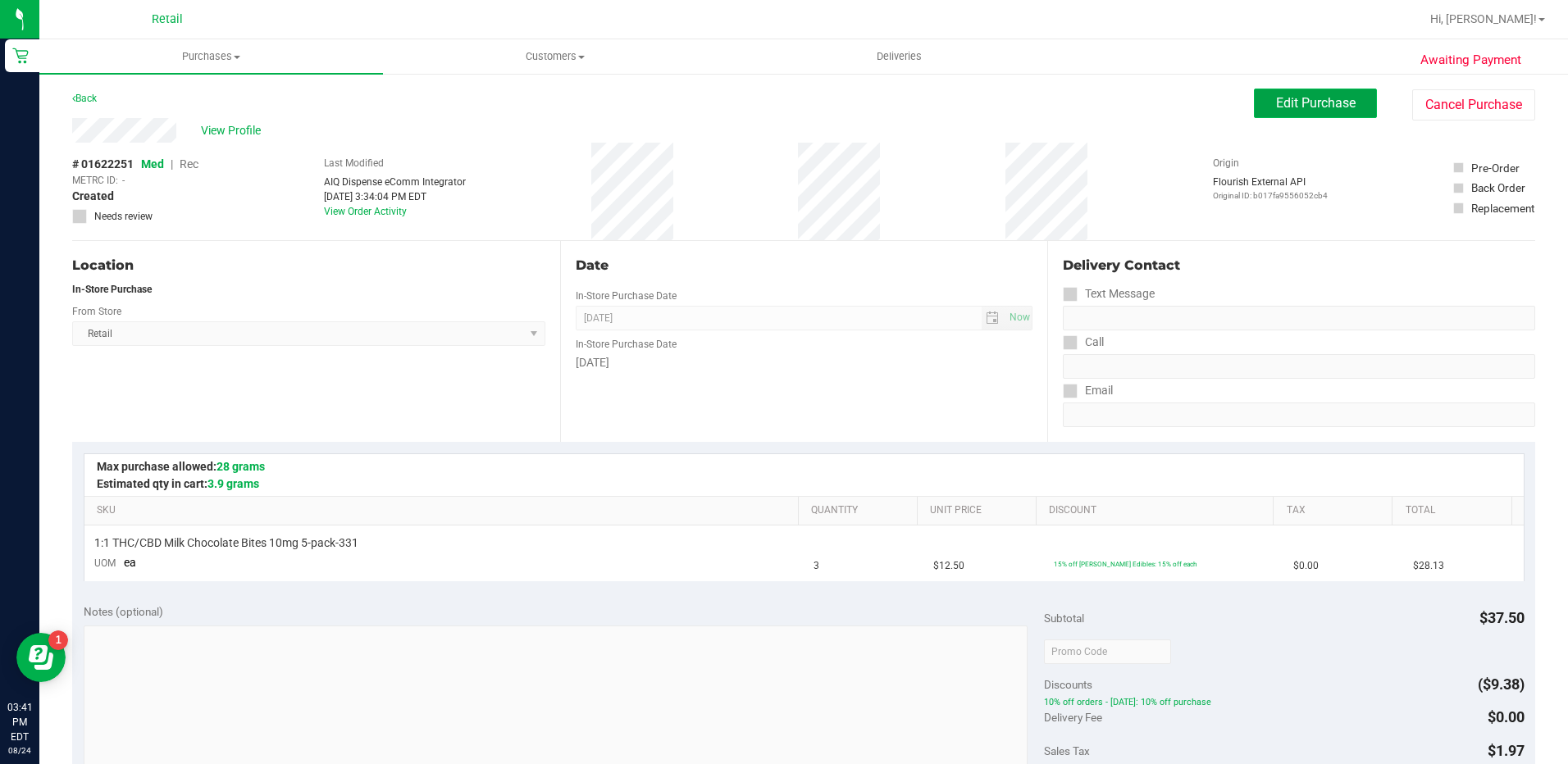
click at [1294, 105] on span "Edit Purchase" at bounding box center [1316, 103] width 80 height 16
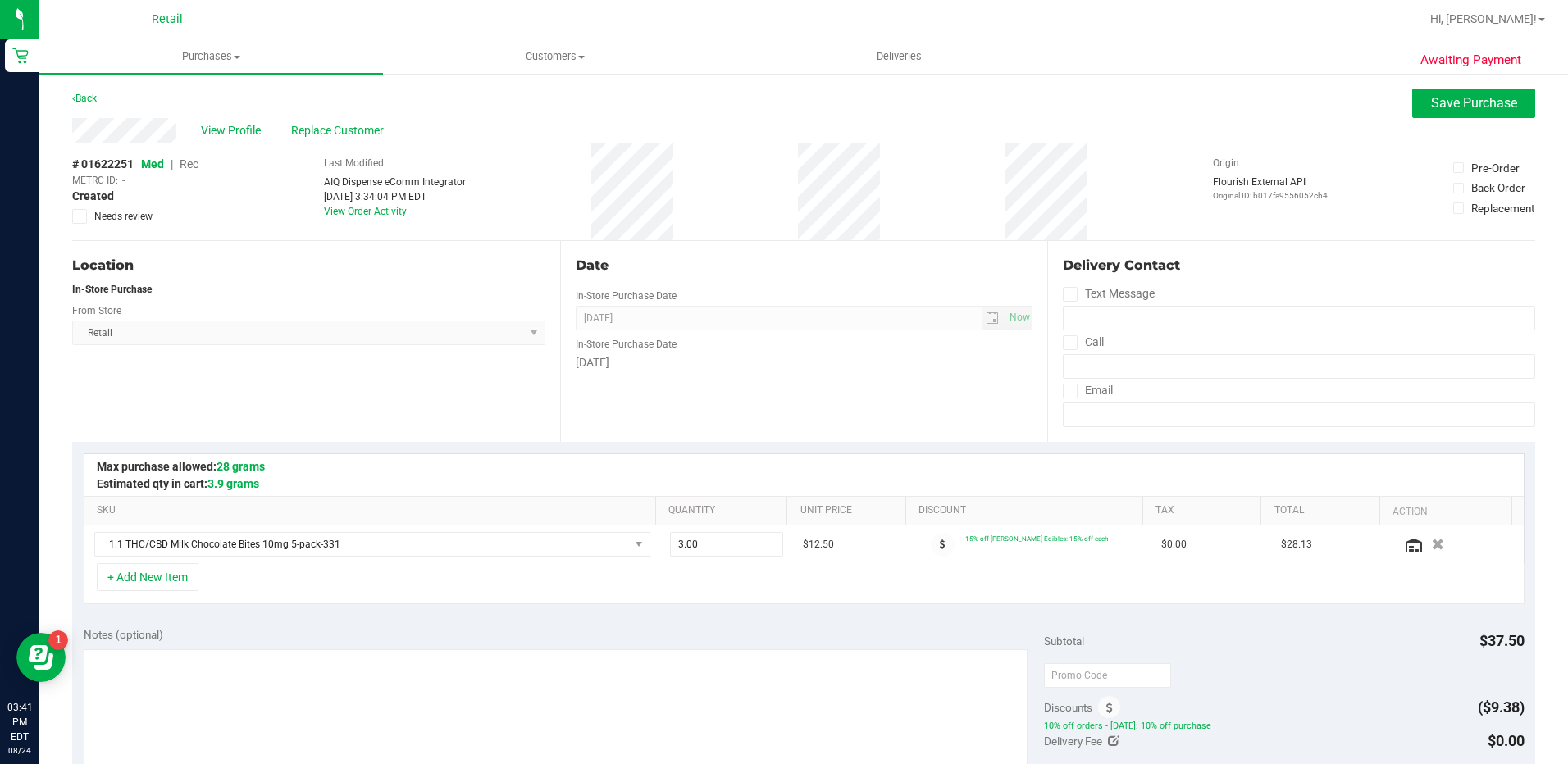
click at [362, 127] on span "Replace Customer" at bounding box center [340, 131] width 98 height 17
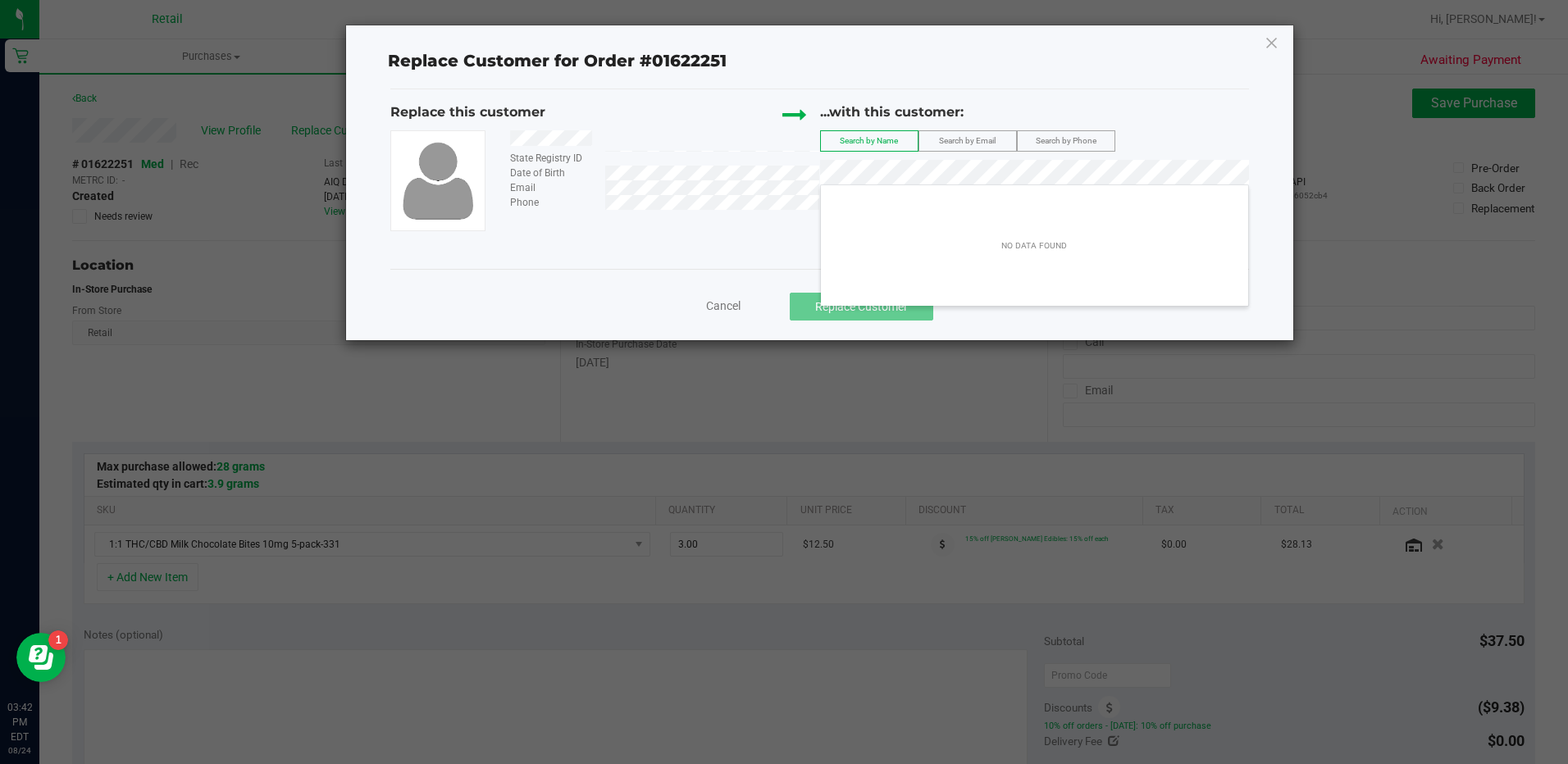
click at [737, 307] on span "Cancel" at bounding box center [722, 306] width 34 height 14
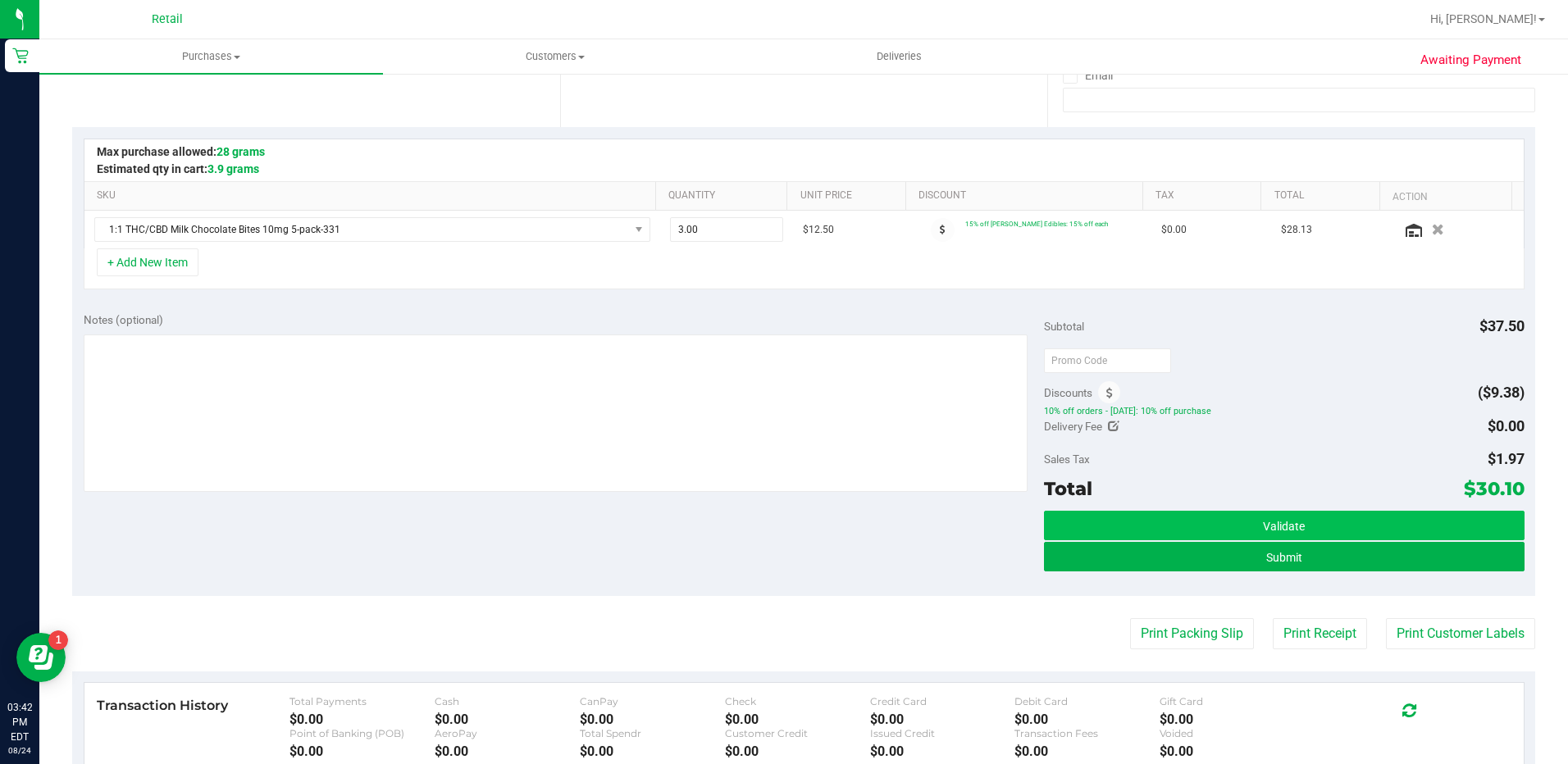
scroll to position [328, 0]
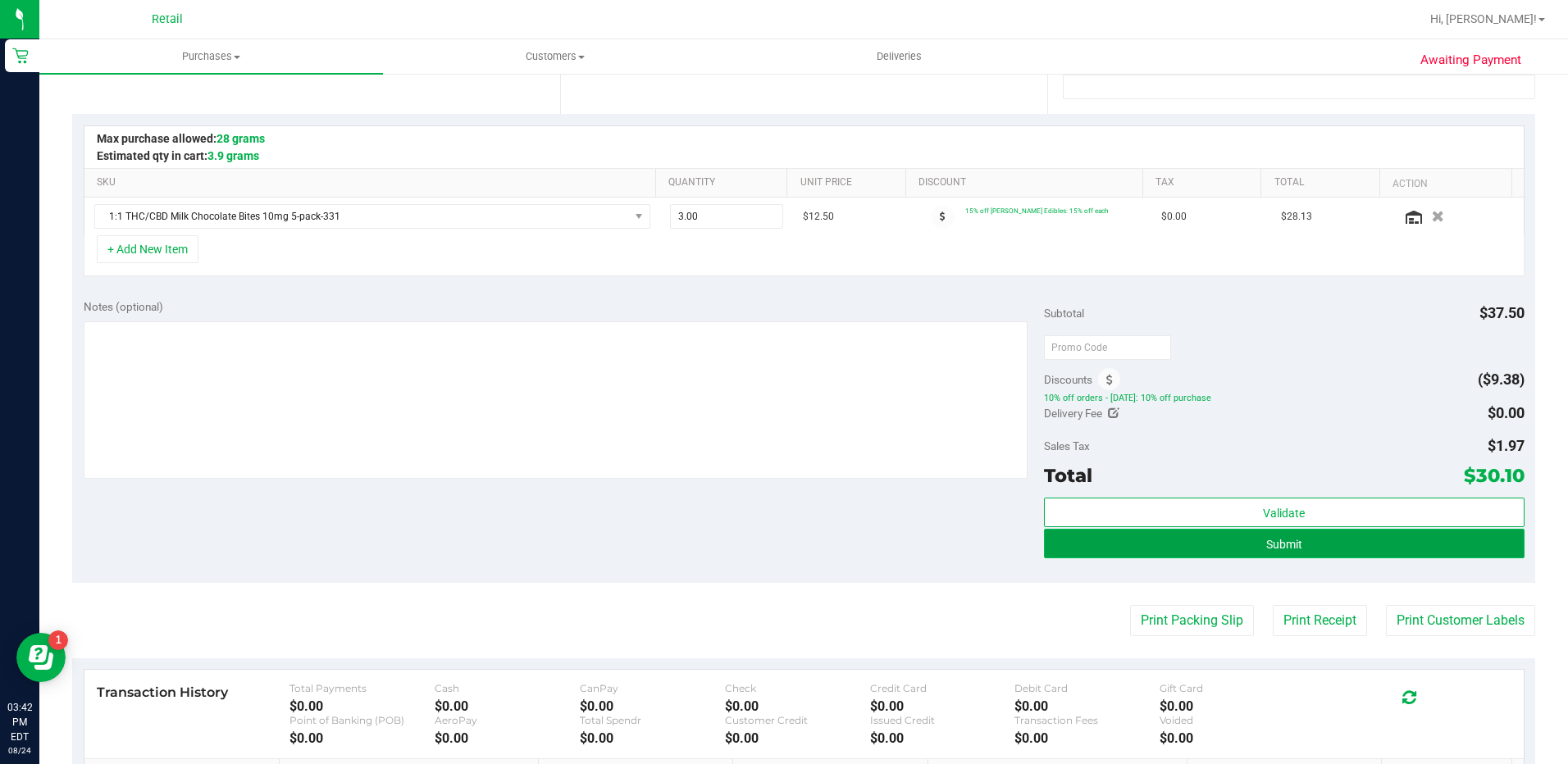
click at [1192, 541] on button "Submit" at bounding box center [1284, 544] width 481 height 29
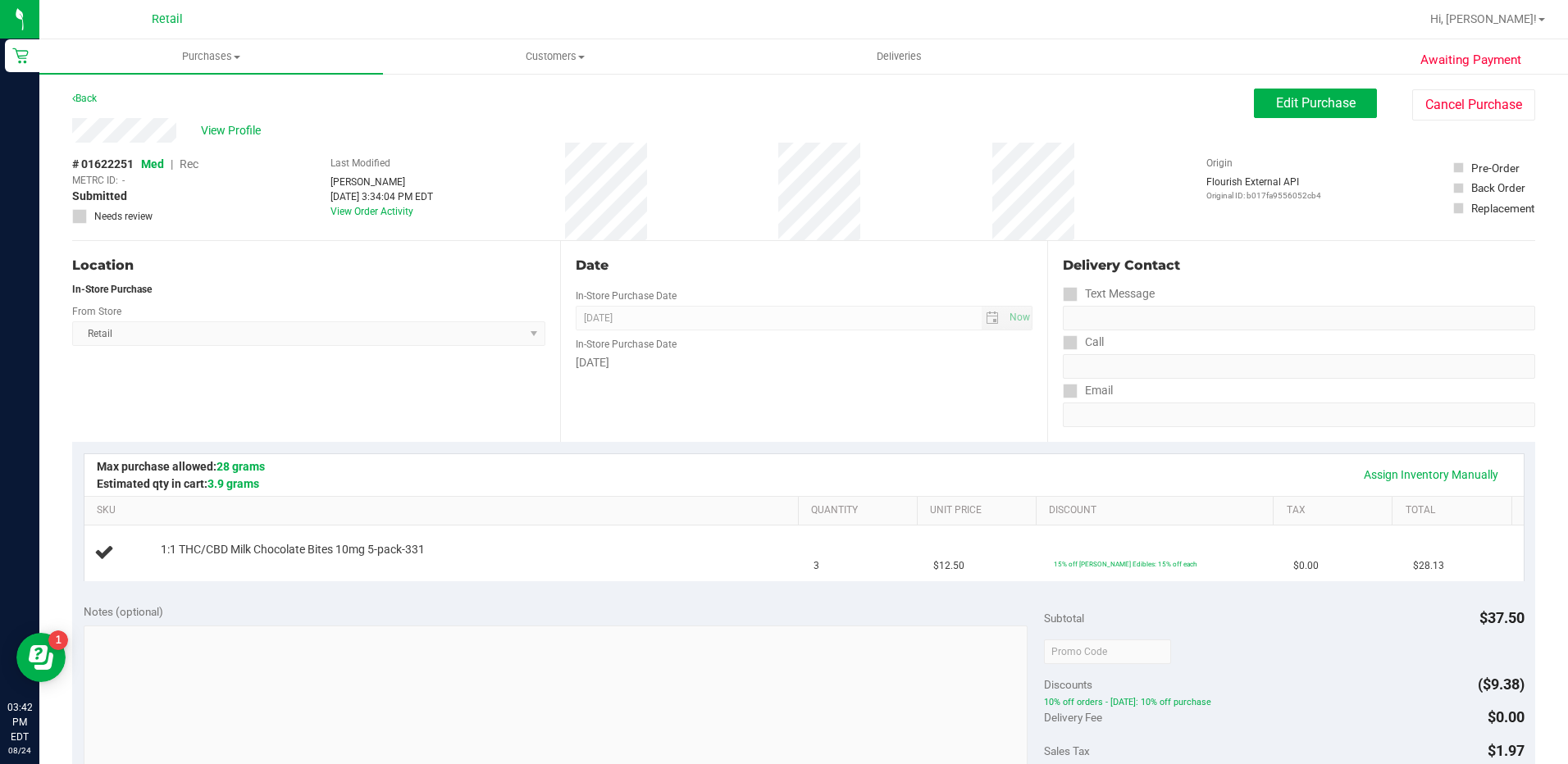
click at [1241, 89] on div "Back Edit Purchase Cancel Purchase" at bounding box center [803, 103] width 1463 height 29
click at [1253, 89] on button "Edit Purchase" at bounding box center [1315, 103] width 123 height 29
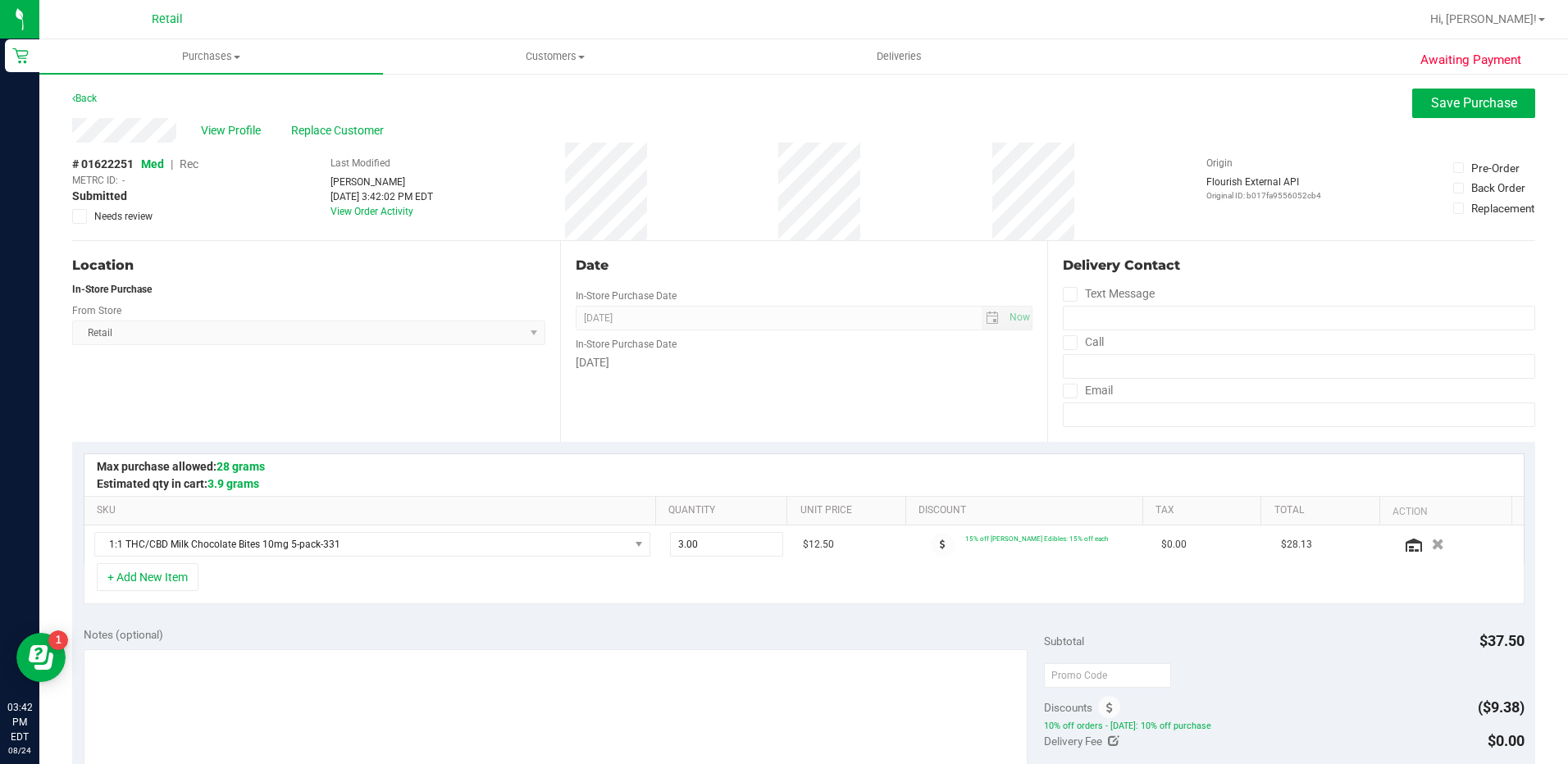
click at [184, 170] on span "Rec" at bounding box center [188, 164] width 18 height 14
click at [1465, 101] on span "Save Purchase" at bounding box center [1474, 103] width 86 height 16
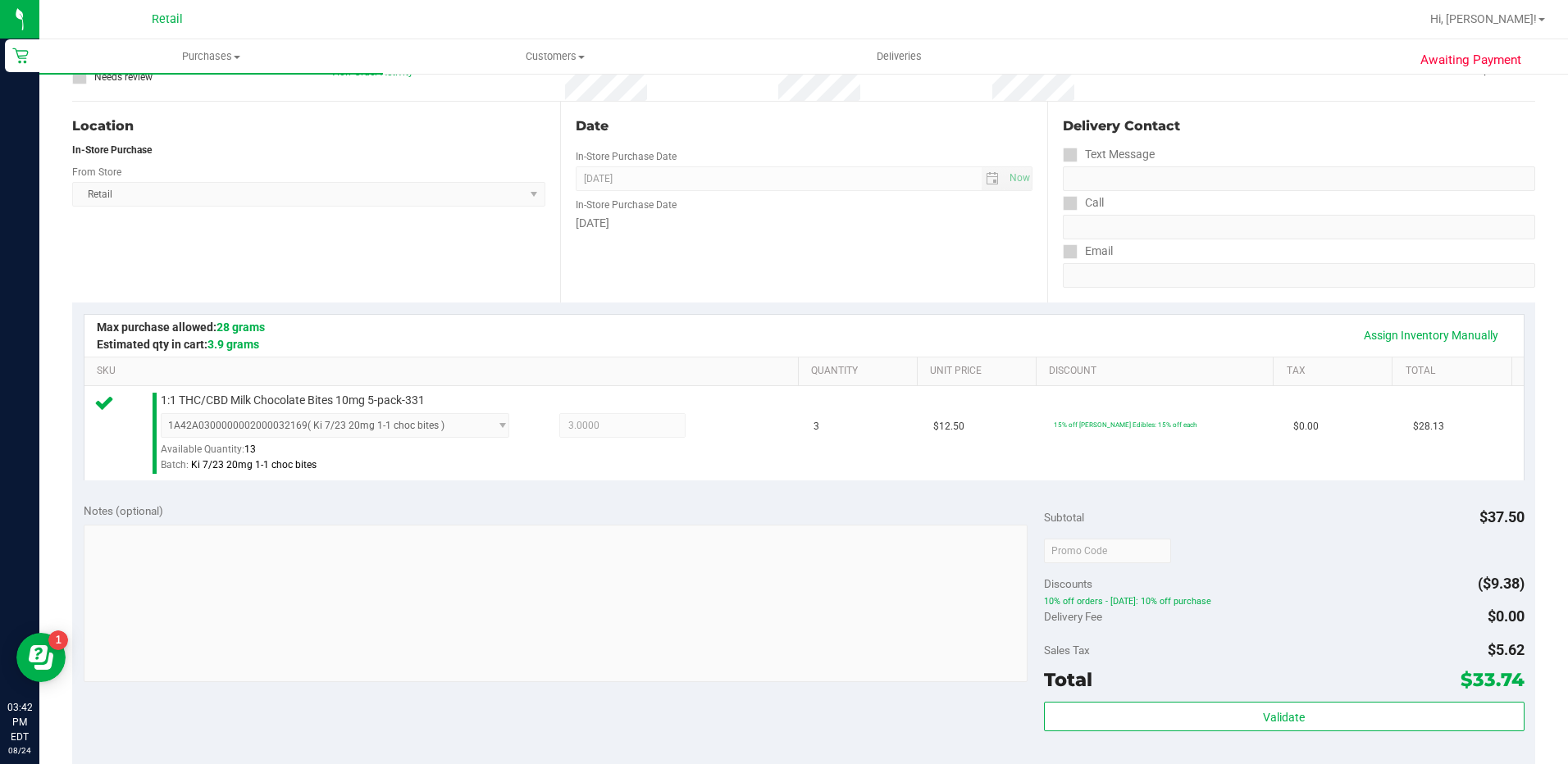
scroll to position [410, 0]
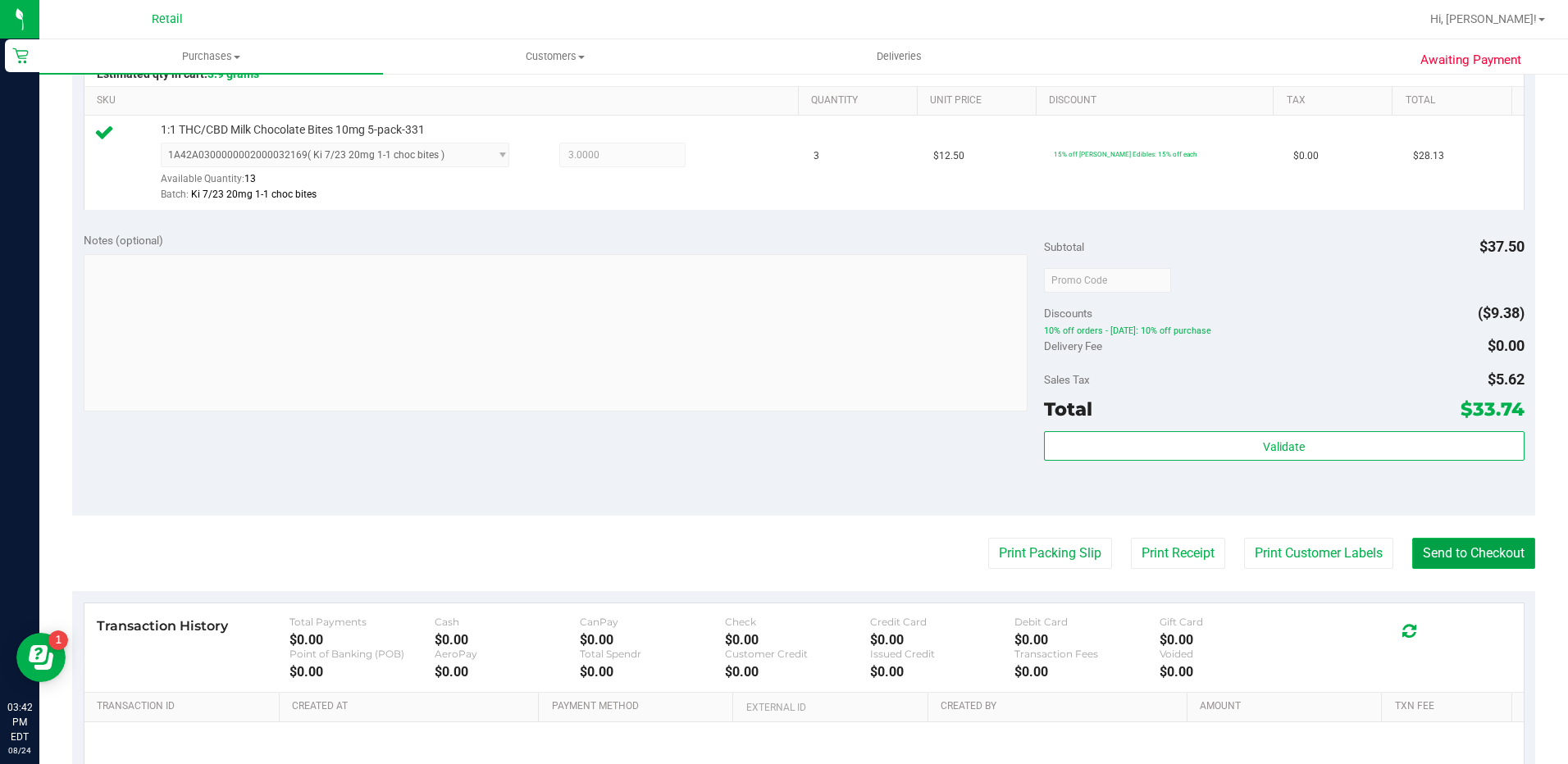
click at [1440, 562] on button "Send to Checkout" at bounding box center [1473, 553] width 123 height 31
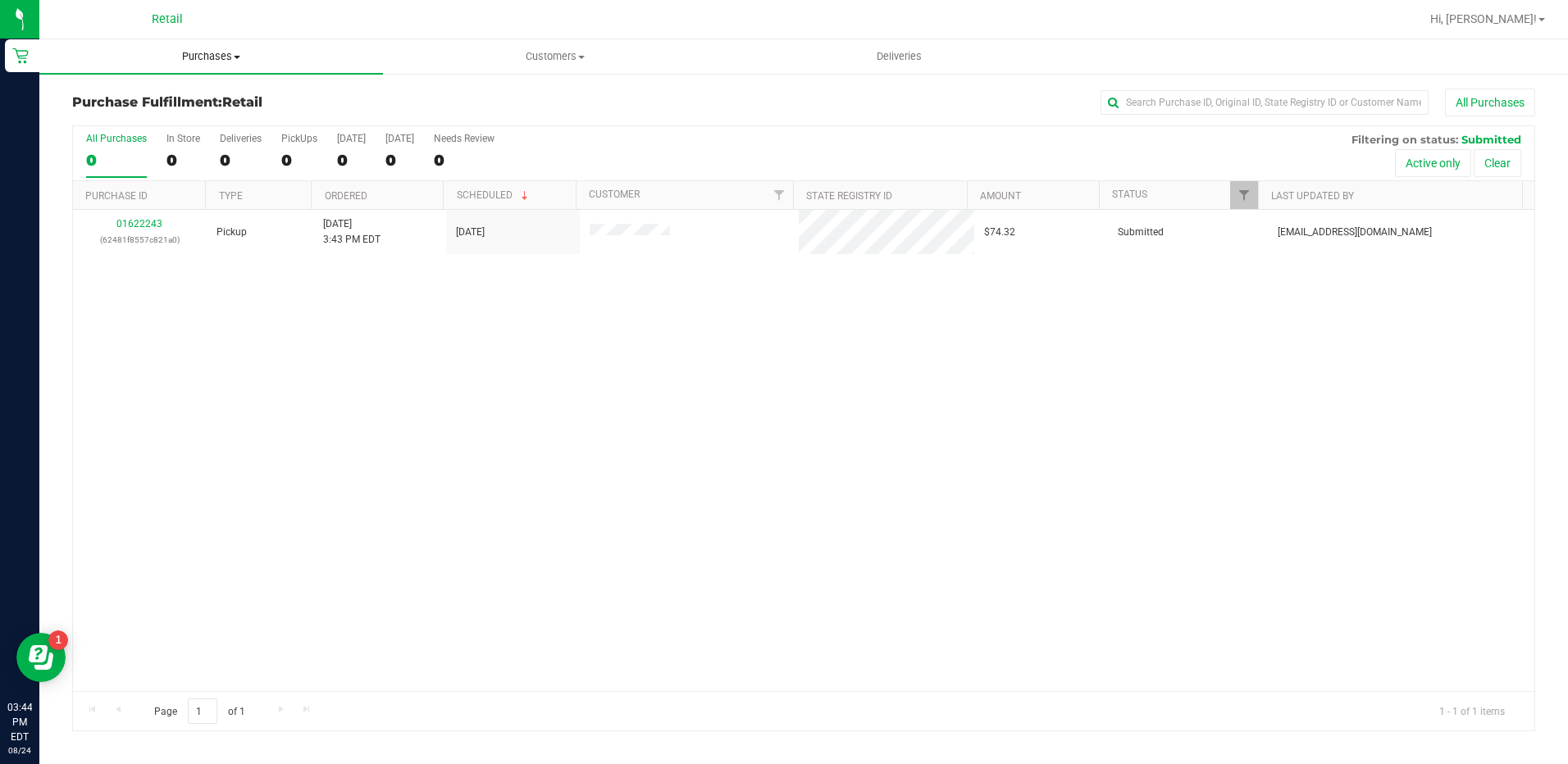
click at [209, 57] on span "Purchases" at bounding box center [212, 56] width 344 height 15
click at [194, 109] on li "Fulfillment" at bounding box center [212, 118] width 344 height 19
click at [234, 58] on span at bounding box center [237, 56] width 7 height 3
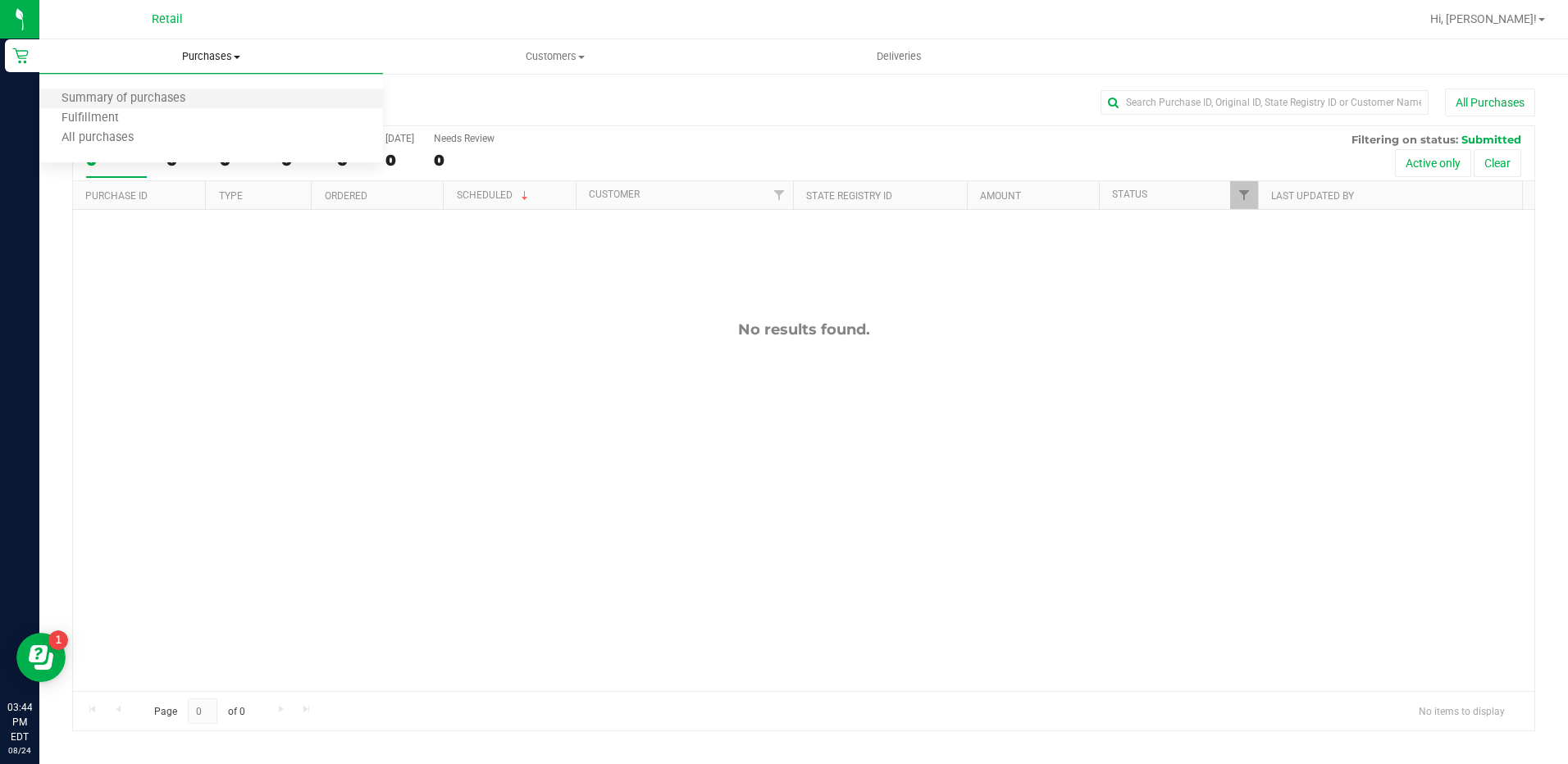
click at [205, 101] on li "Summary of purchases" at bounding box center [212, 99] width 344 height 19
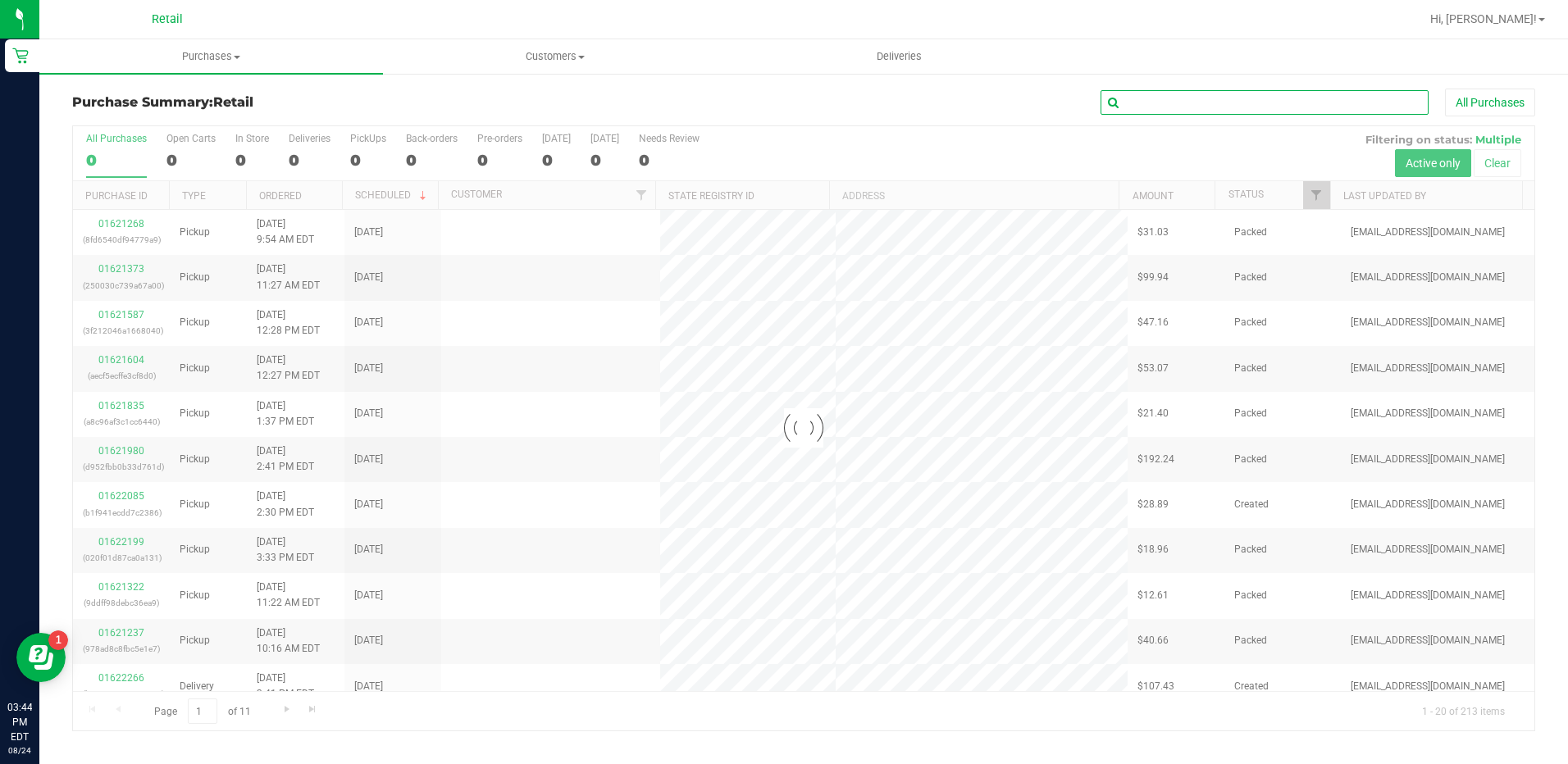
click at [1141, 109] on input "text" at bounding box center [1265, 102] width 328 height 24
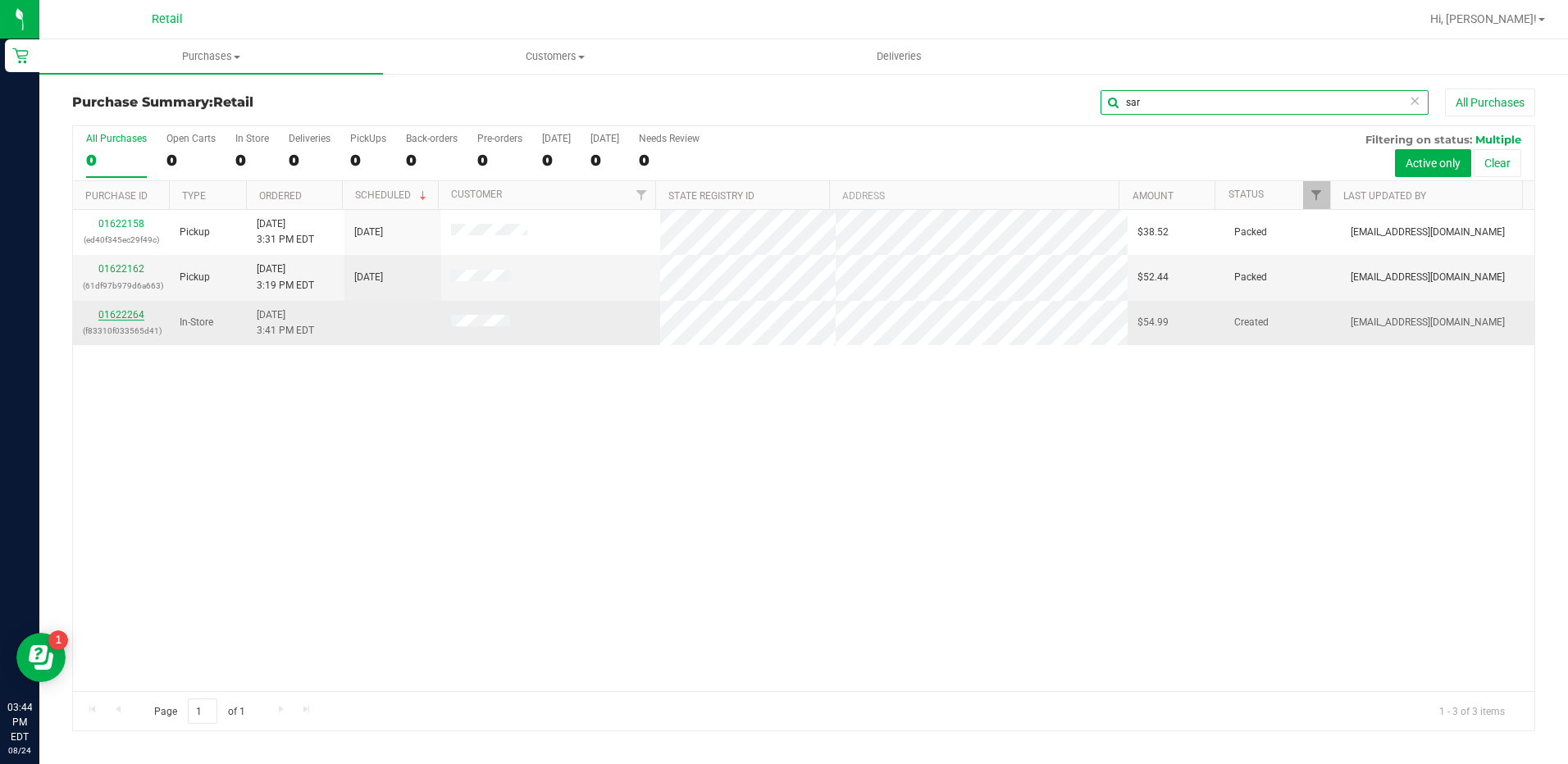
type input "sar"
click at [123, 314] on link "01622264" at bounding box center [120, 315] width 46 height 12
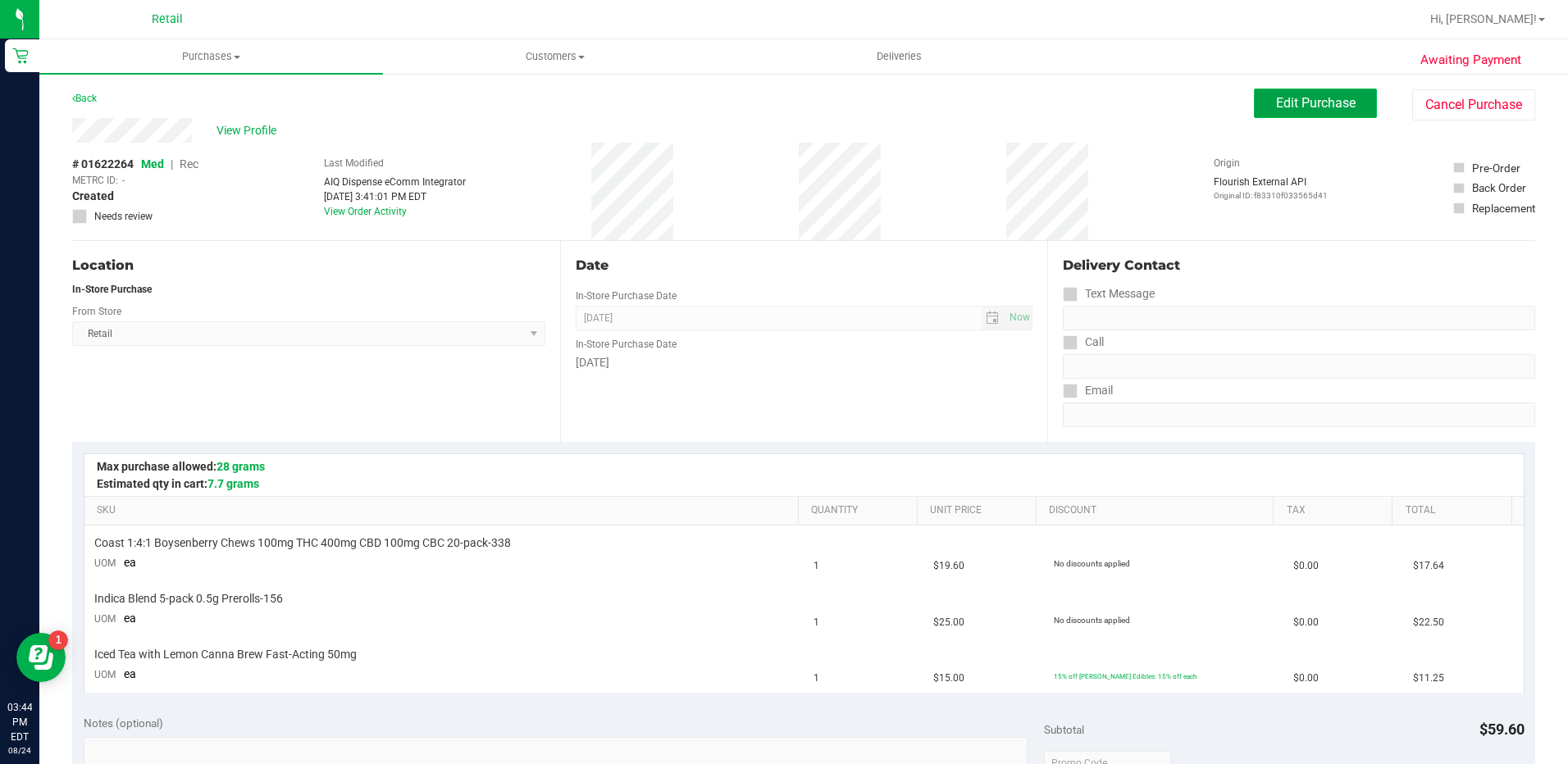
click at [1327, 103] on span "Edit Purchase" at bounding box center [1316, 103] width 80 height 16
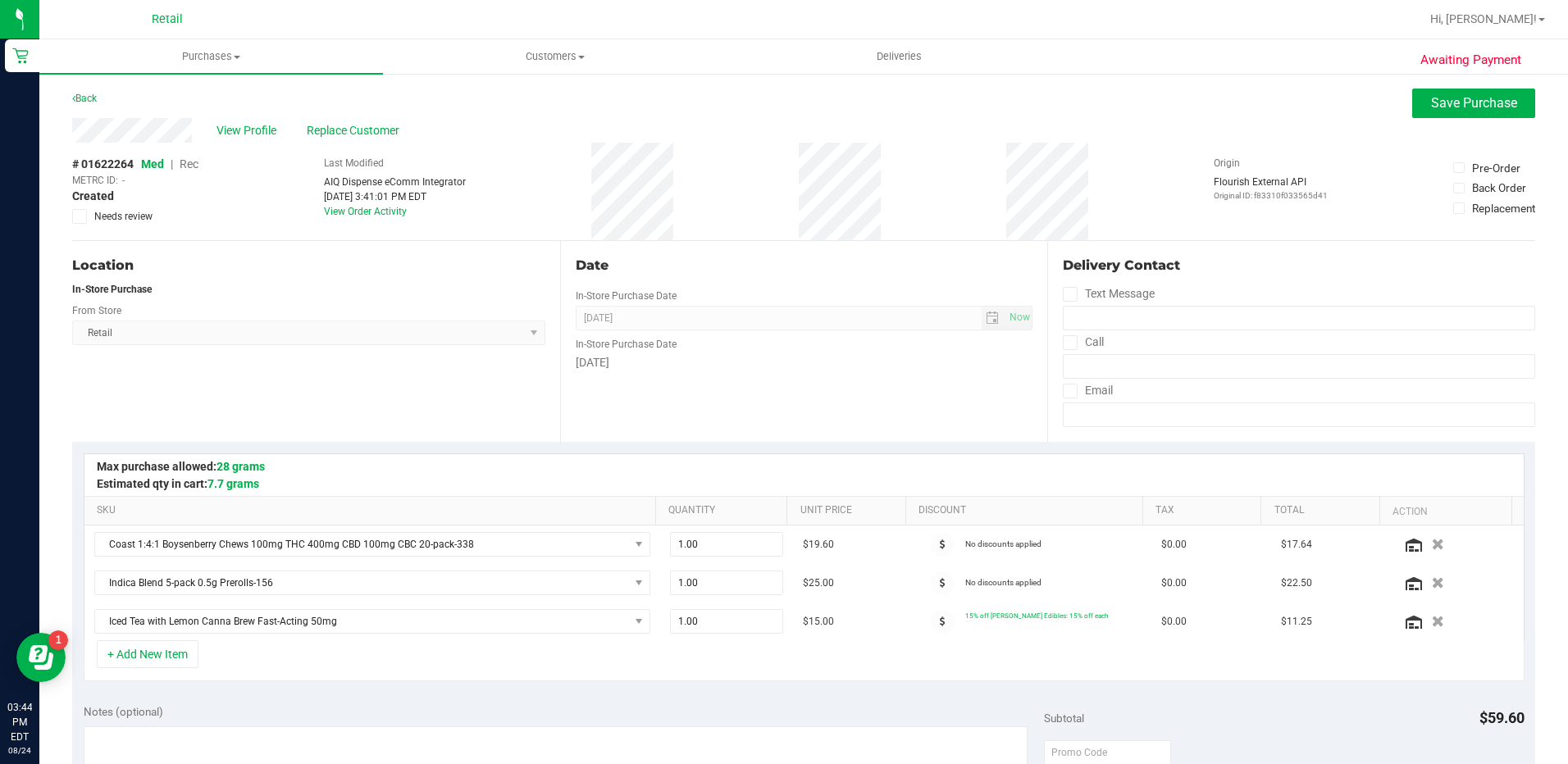
click at [388, 143] on div "Last Modified AIQ Dispense eComm Integrator [DATE] 3:41:01 PM EDT View Order Ac…" at bounding box center [395, 191] width 142 height 98
click at [384, 135] on span "Replace Customer" at bounding box center [355, 131] width 98 height 17
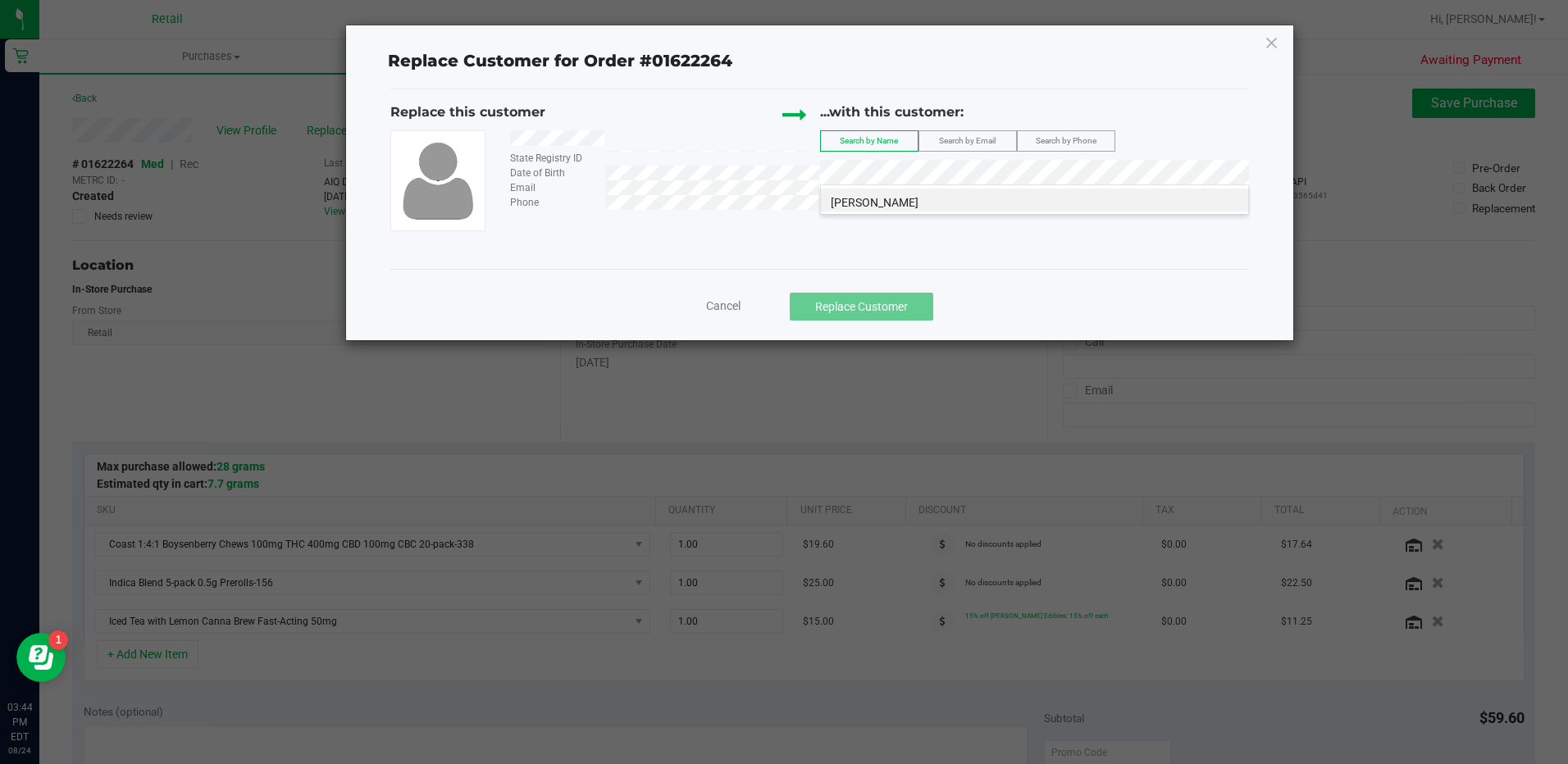
click at [1026, 210] on li "[PERSON_NAME]" at bounding box center [1034, 200] width 427 height 23
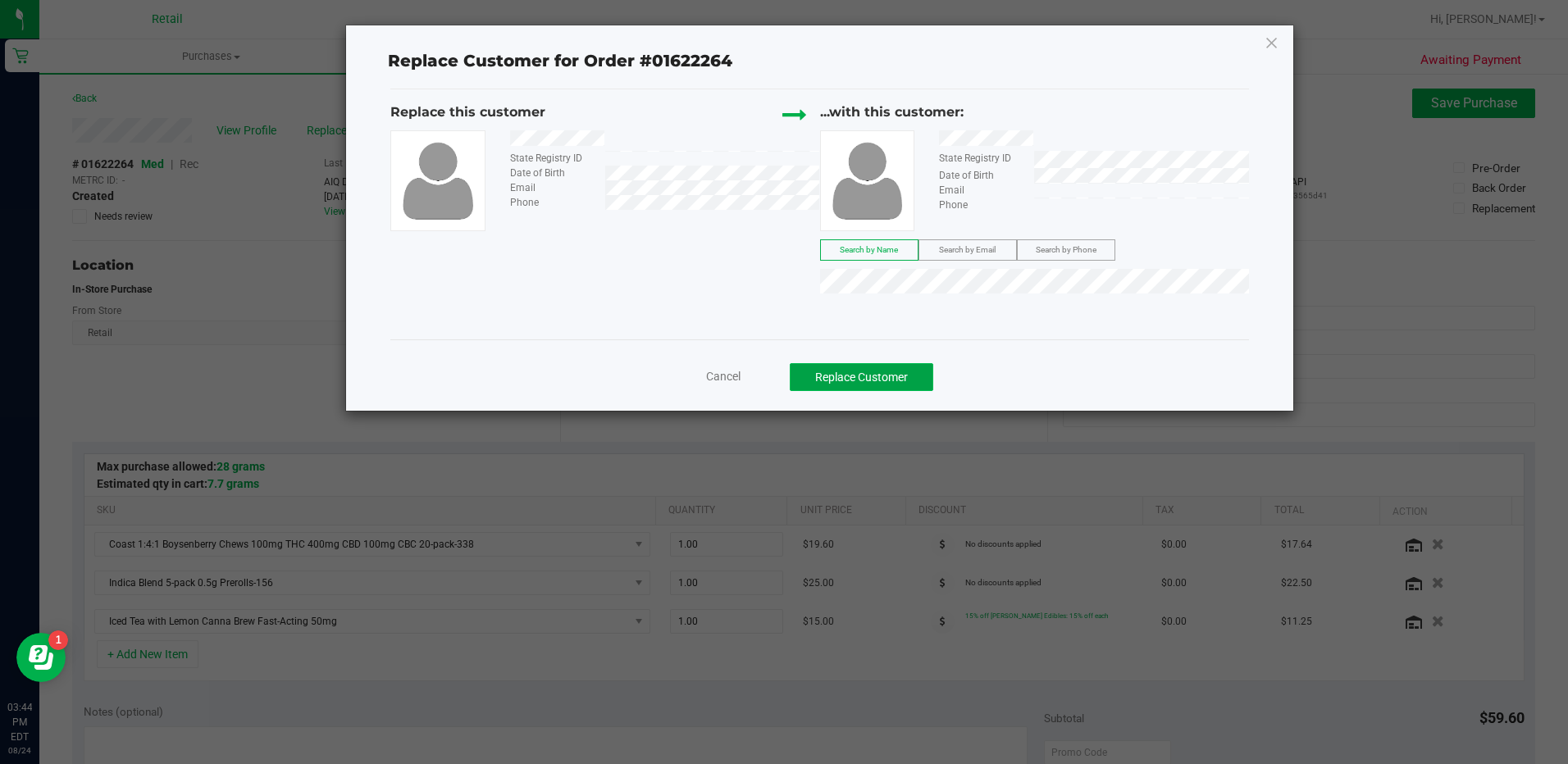
click at [914, 370] on button "Replace Customer" at bounding box center [861, 377] width 144 height 28
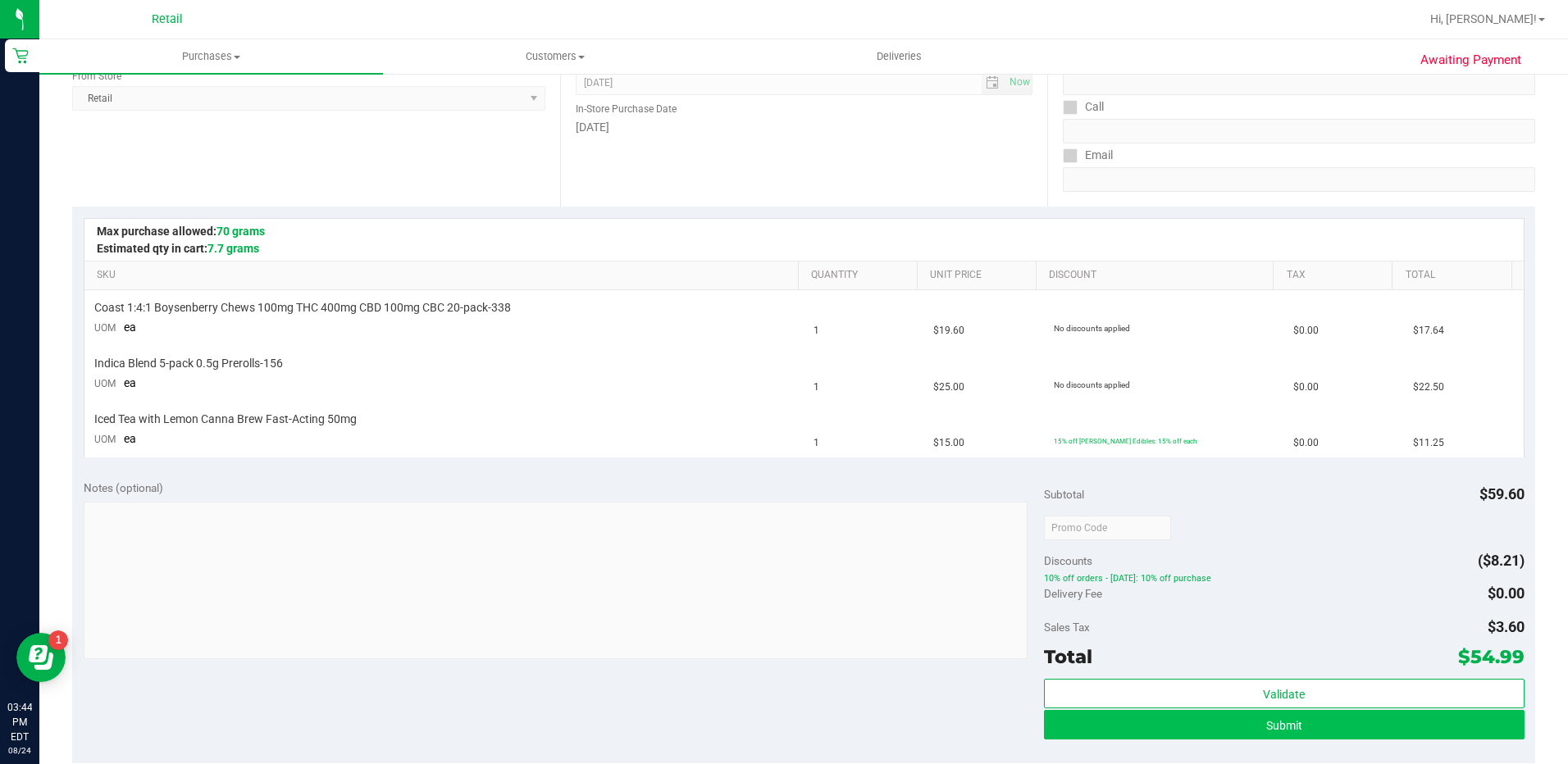
scroll to position [410, 0]
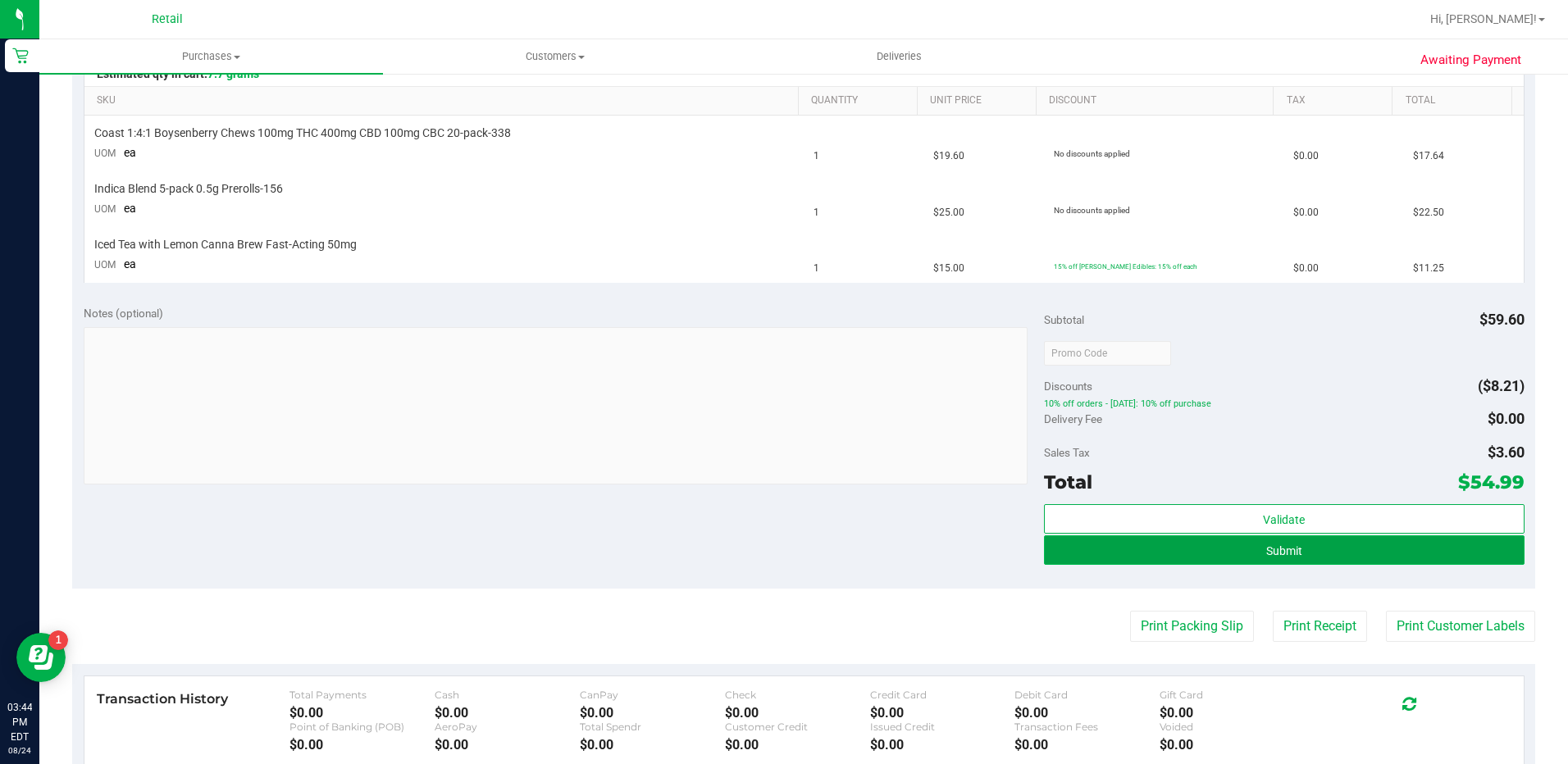
click at [1266, 551] on span "Submit" at bounding box center [1284, 551] width 36 height 14
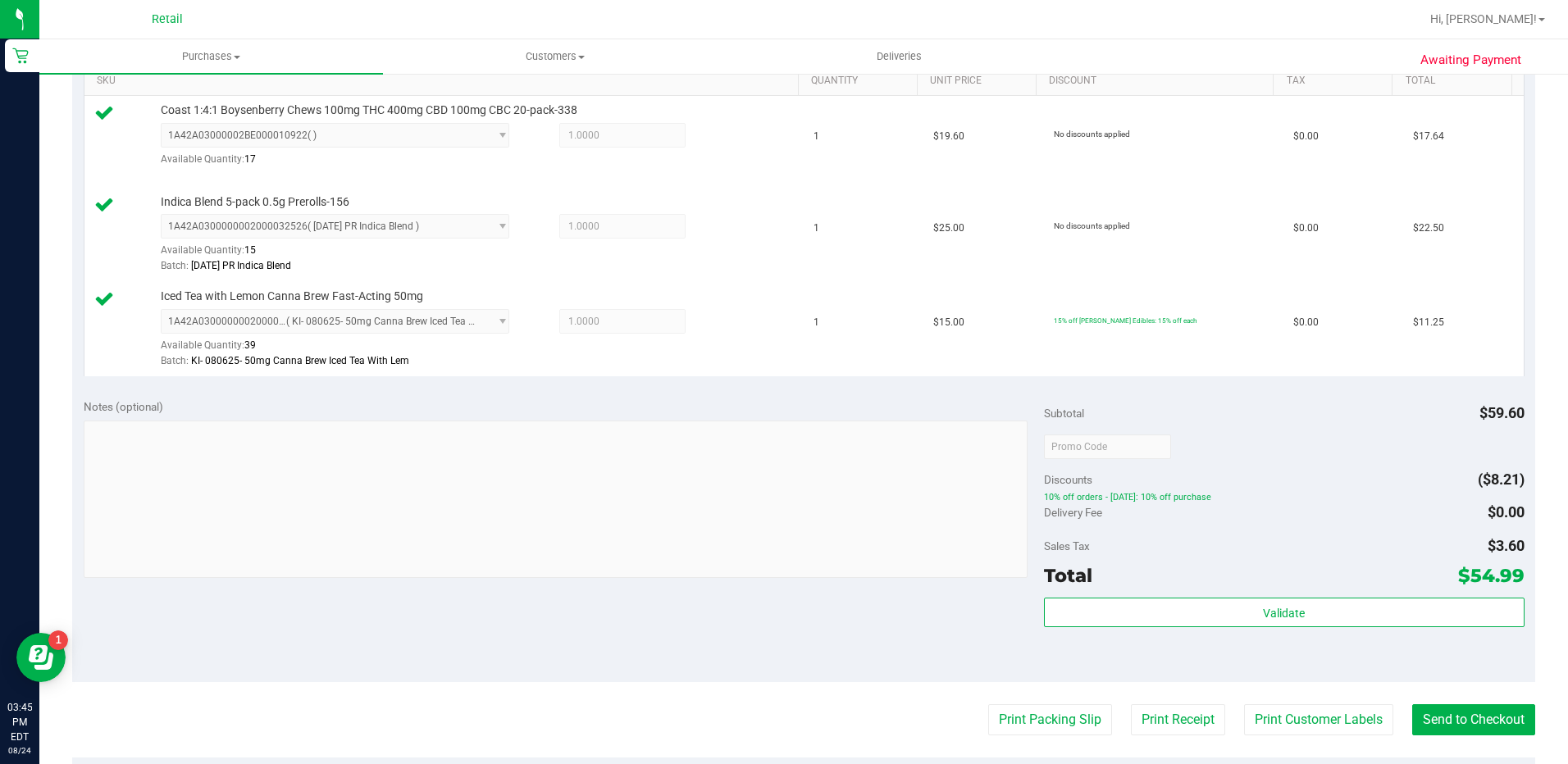
scroll to position [492, 0]
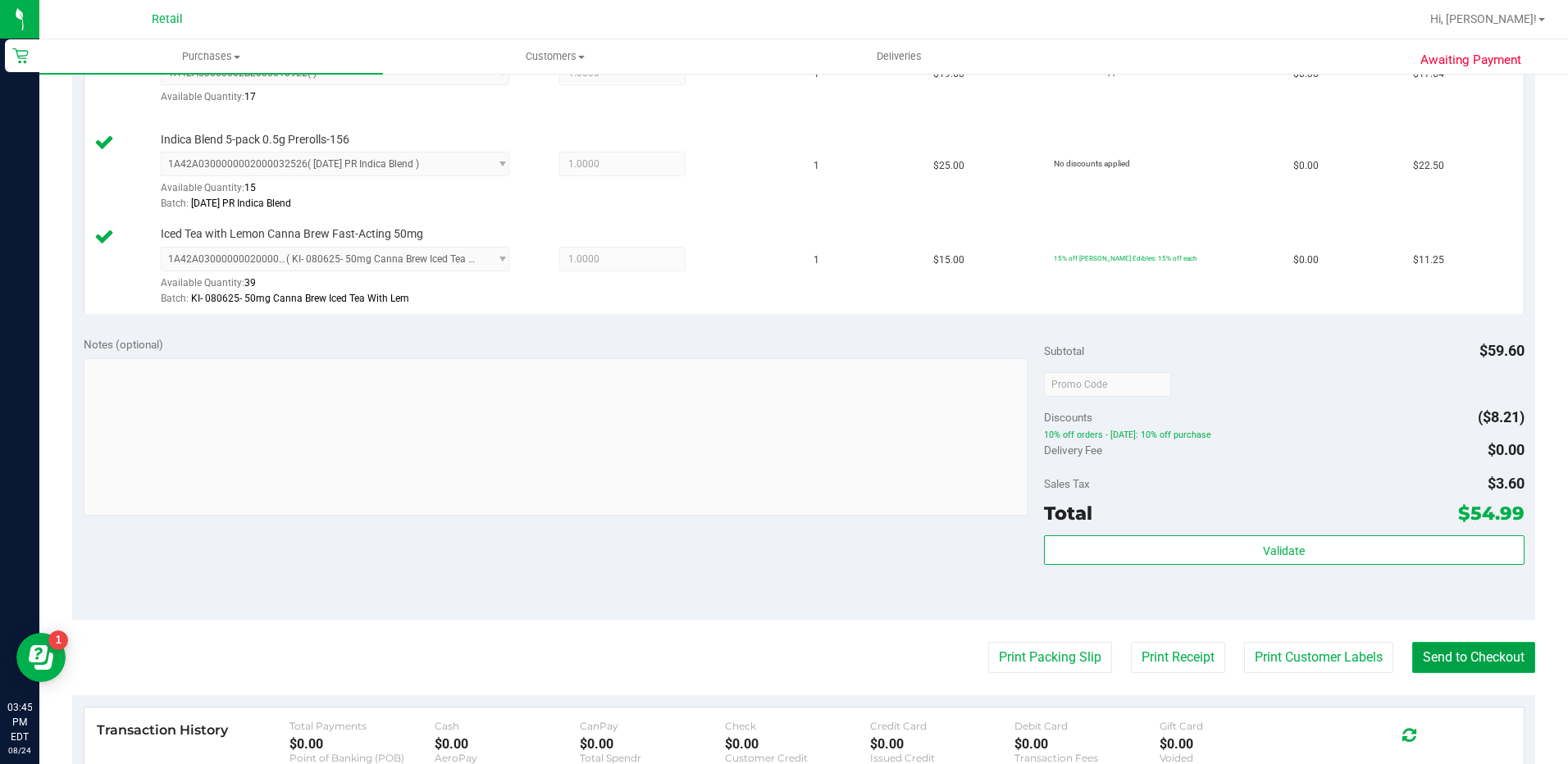
click at [1444, 665] on button "Send to Checkout" at bounding box center [1473, 657] width 123 height 31
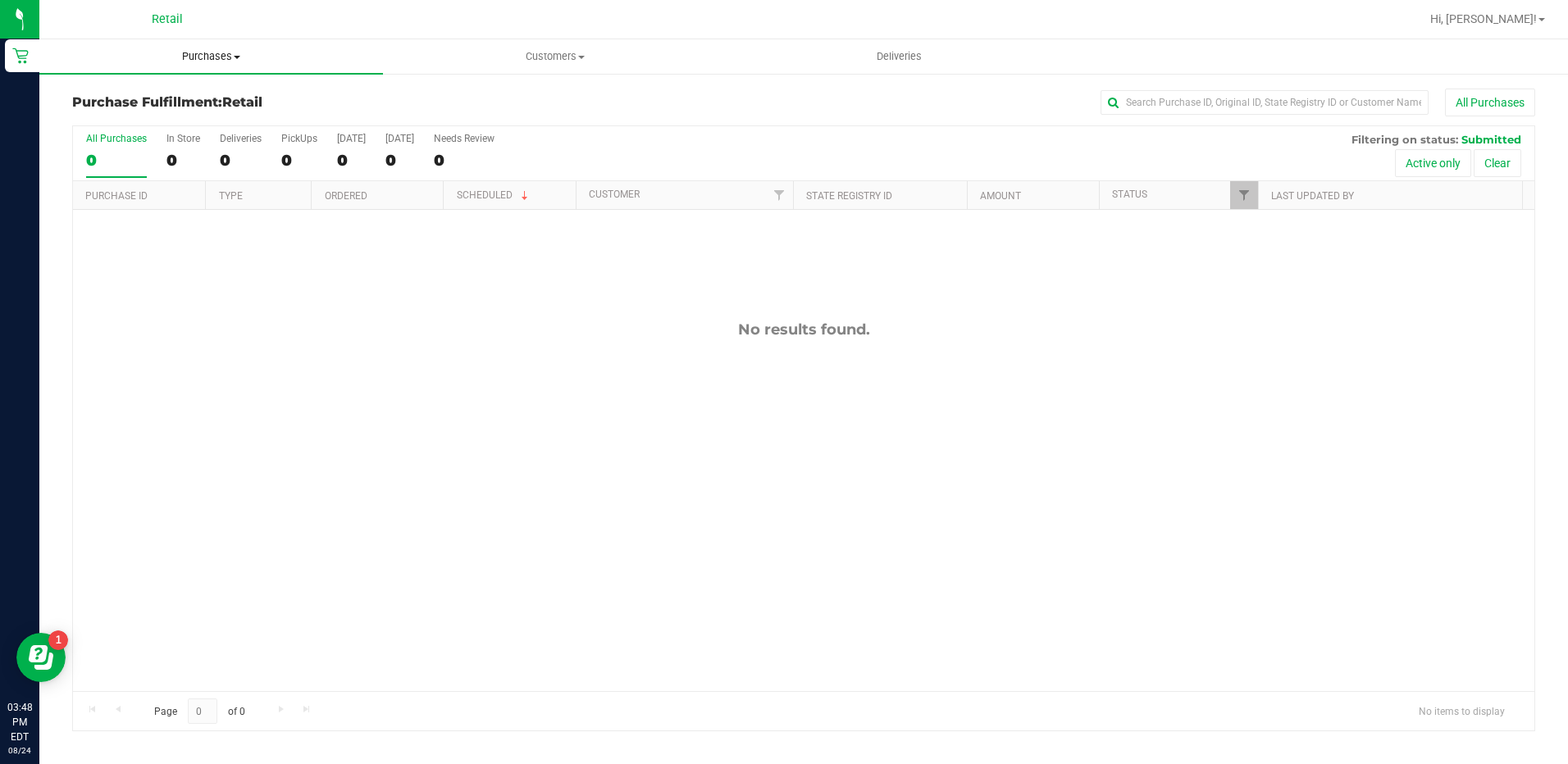
click at [226, 58] on span "Purchases" at bounding box center [212, 56] width 344 height 15
click at [228, 95] on li "Summary of purchases" at bounding box center [212, 99] width 344 height 19
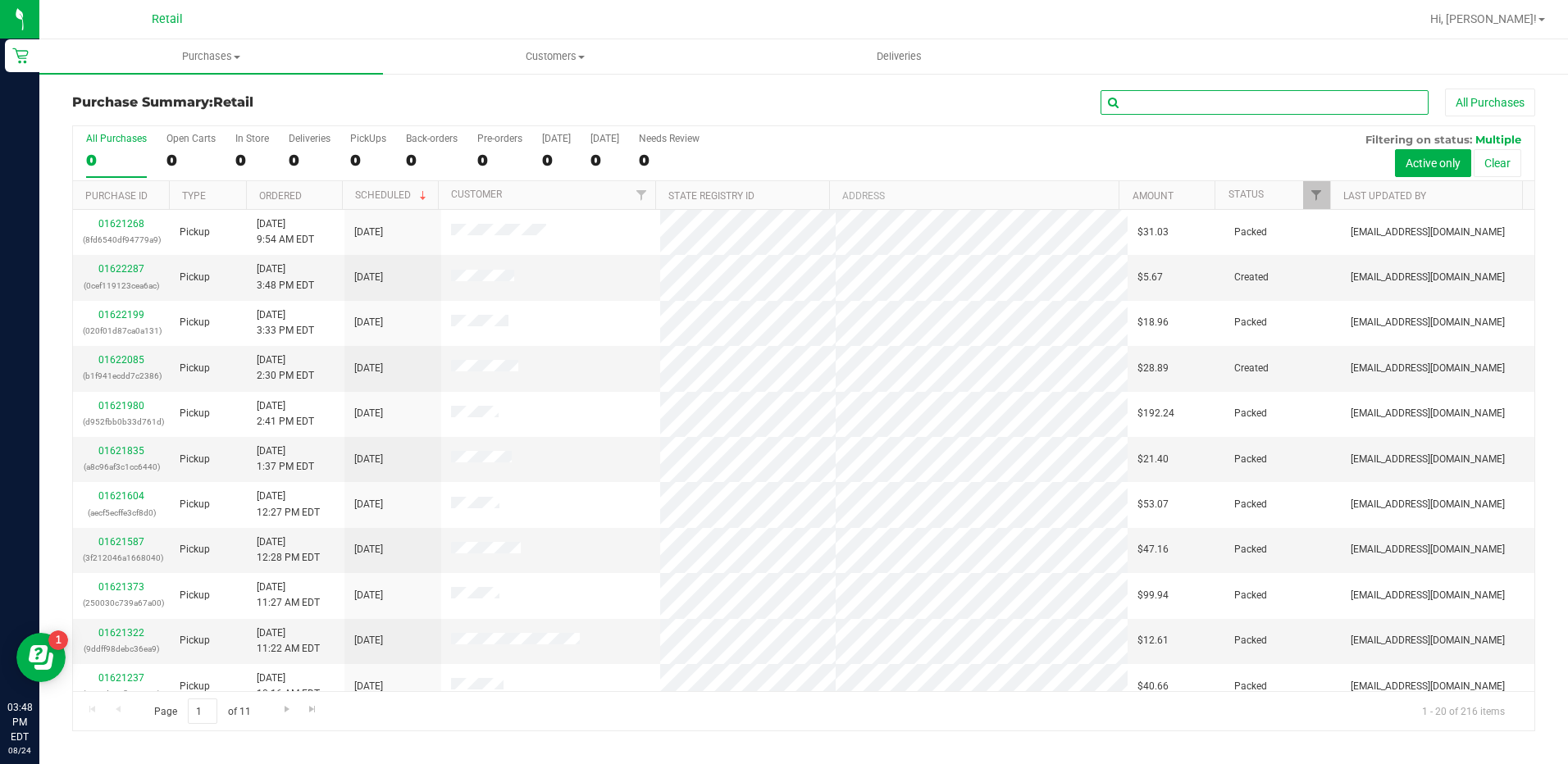
click at [1155, 101] on input "text" at bounding box center [1265, 102] width 328 height 24
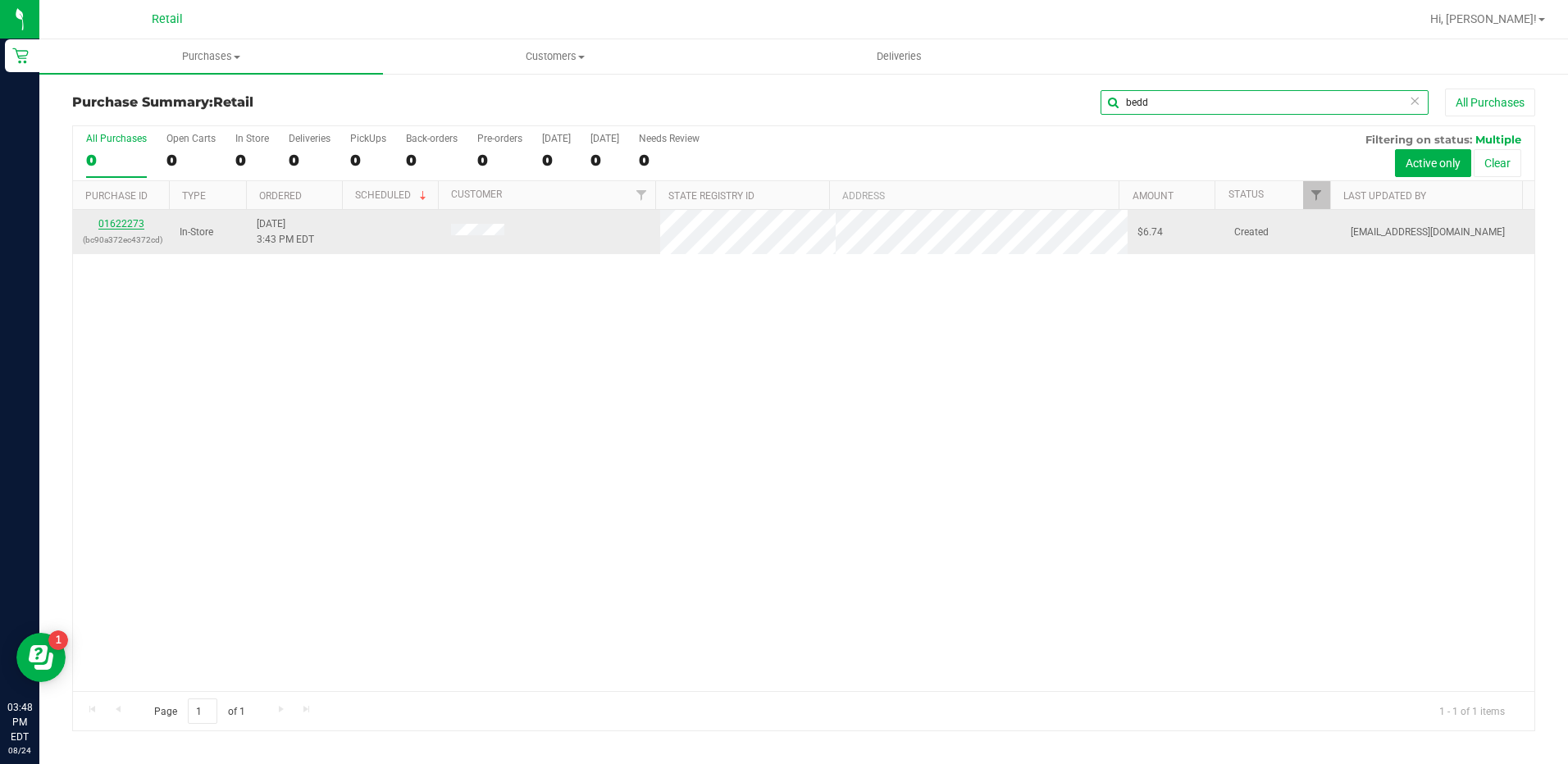
type input "bedd"
click at [119, 225] on link "01622273" at bounding box center [120, 224] width 46 height 12
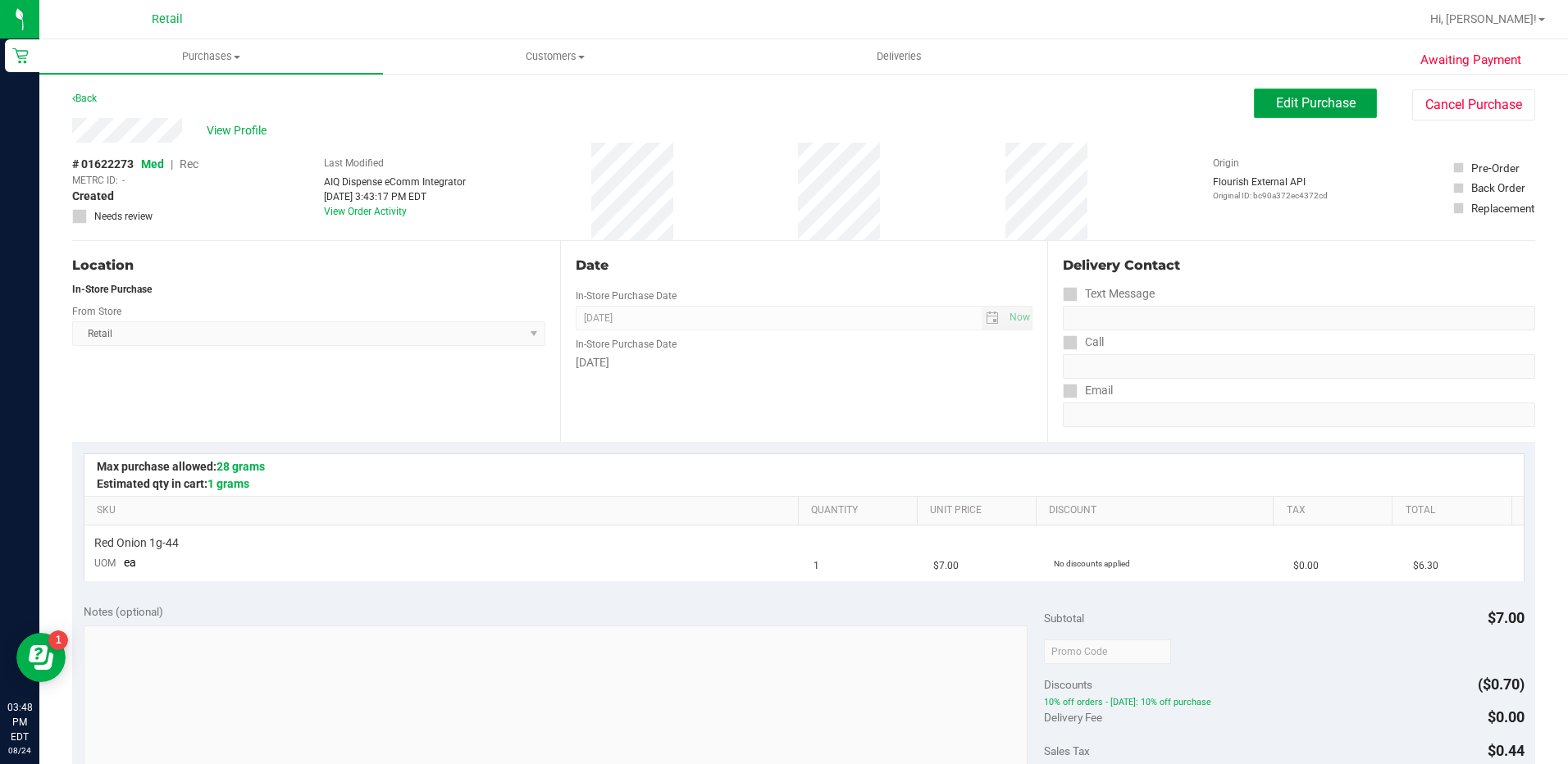
drag, startPoint x: 1300, startPoint y: 110, endPoint x: 1209, endPoint y: 140, distance: 95.8
click at [1301, 110] on span "Edit Purchase" at bounding box center [1316, 103] width 80 height 16
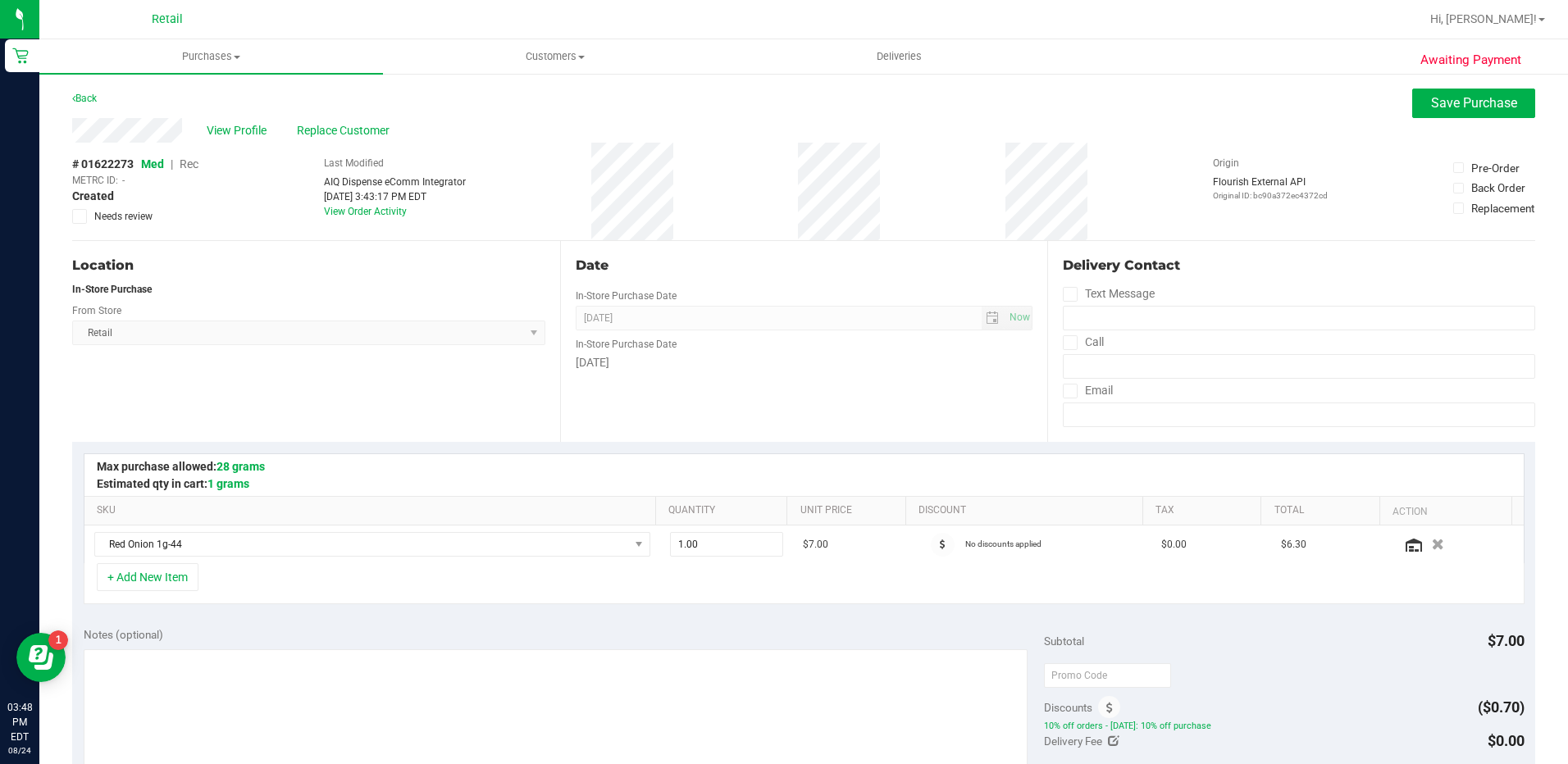
click at [186, 157] on span "Rec" at bounding box center [188, 164] width 18 height 14
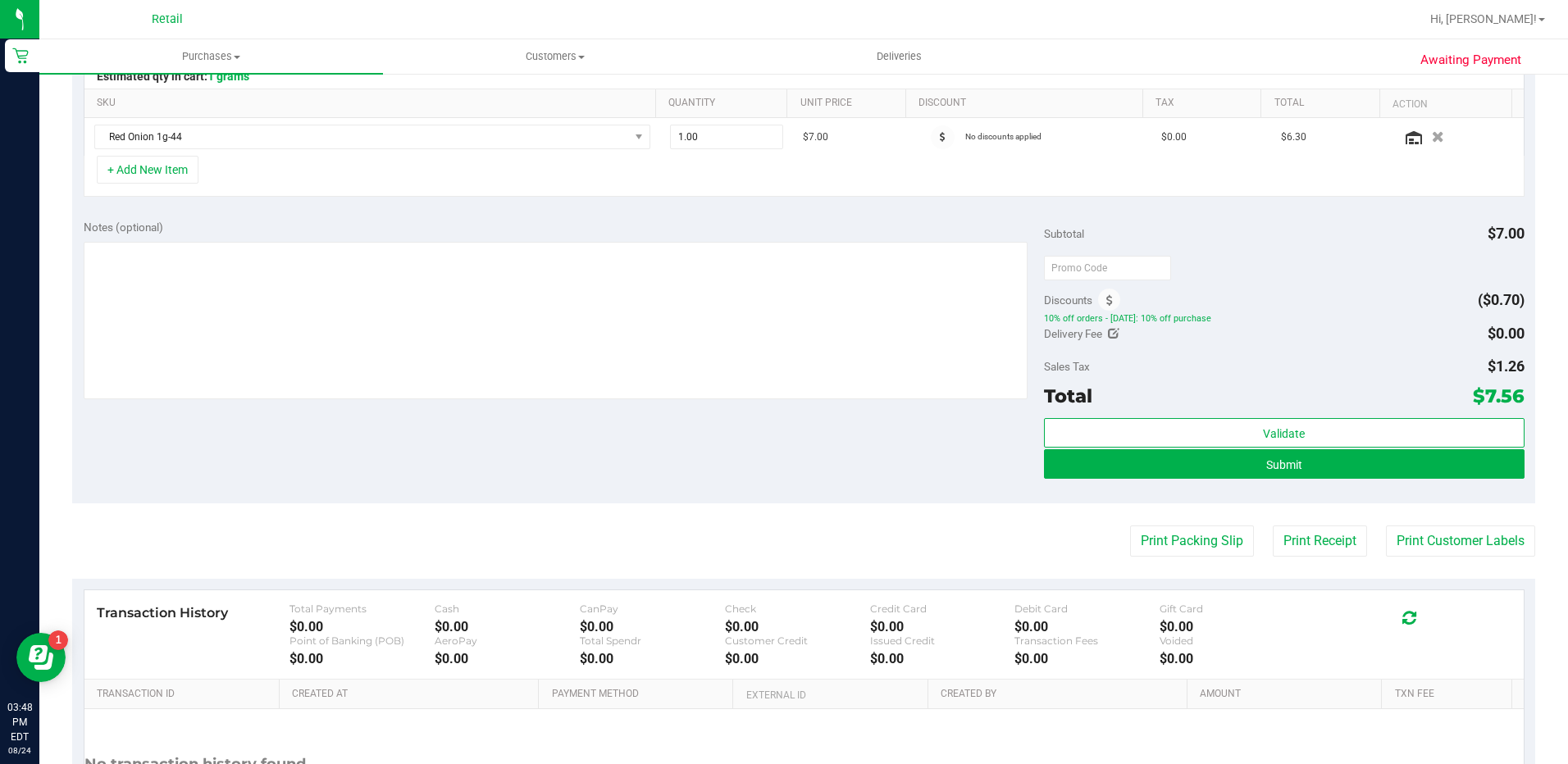
scroll to position [410, 0]
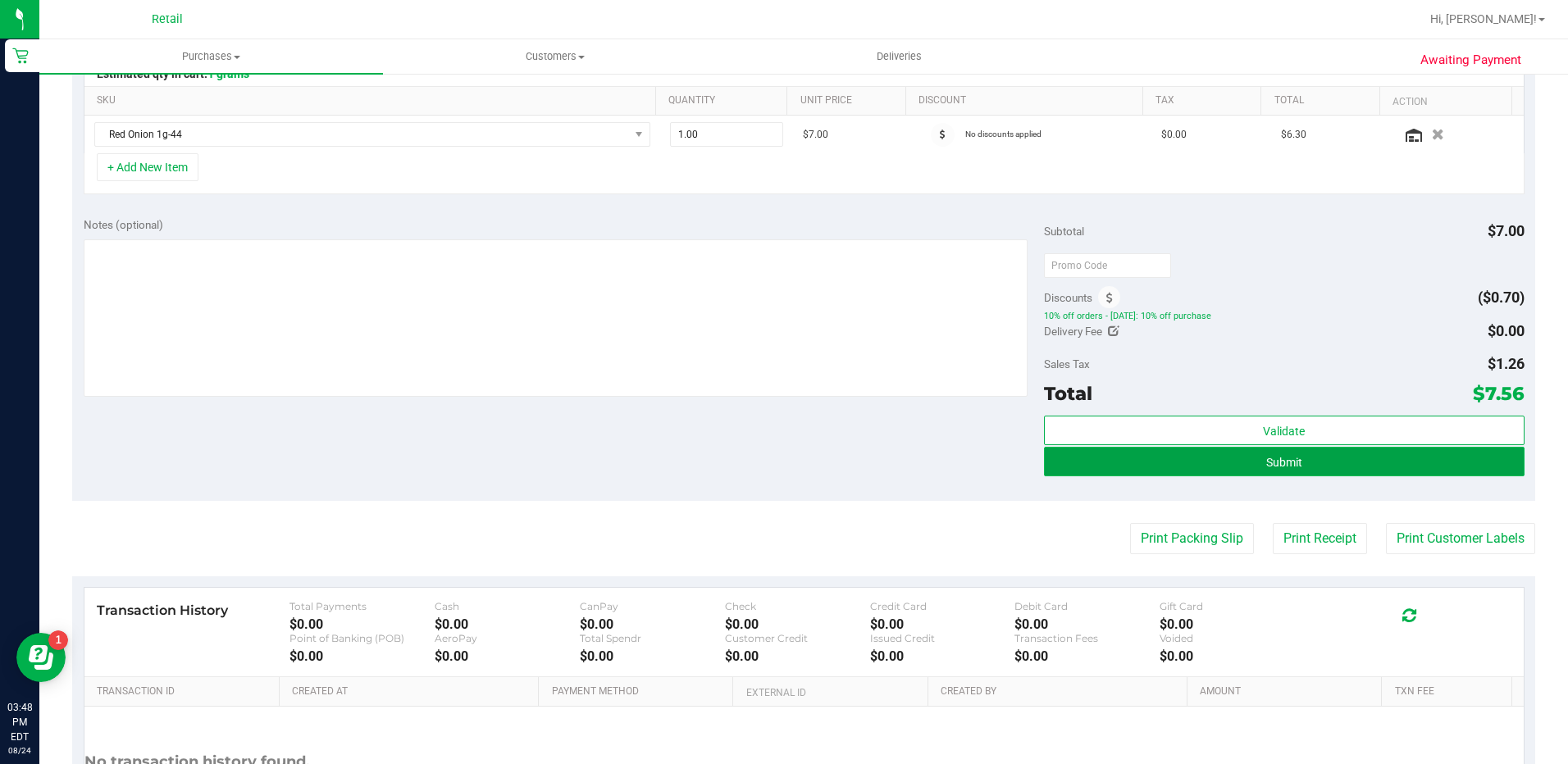
click at [1322, 454] on button "Submit" at bounding box center [1284, 461] width 481 height 29
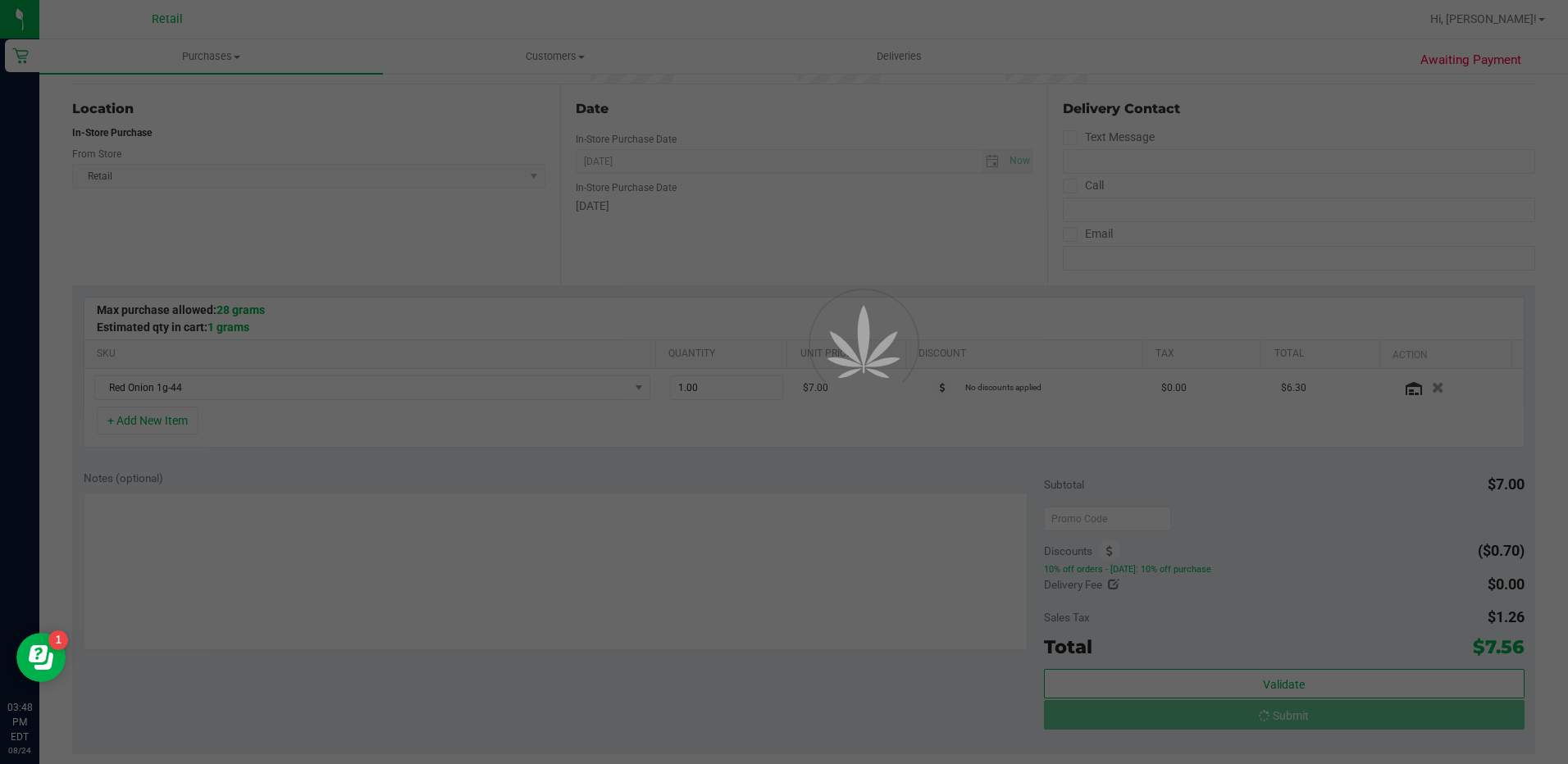
scroll to position [0, 0]
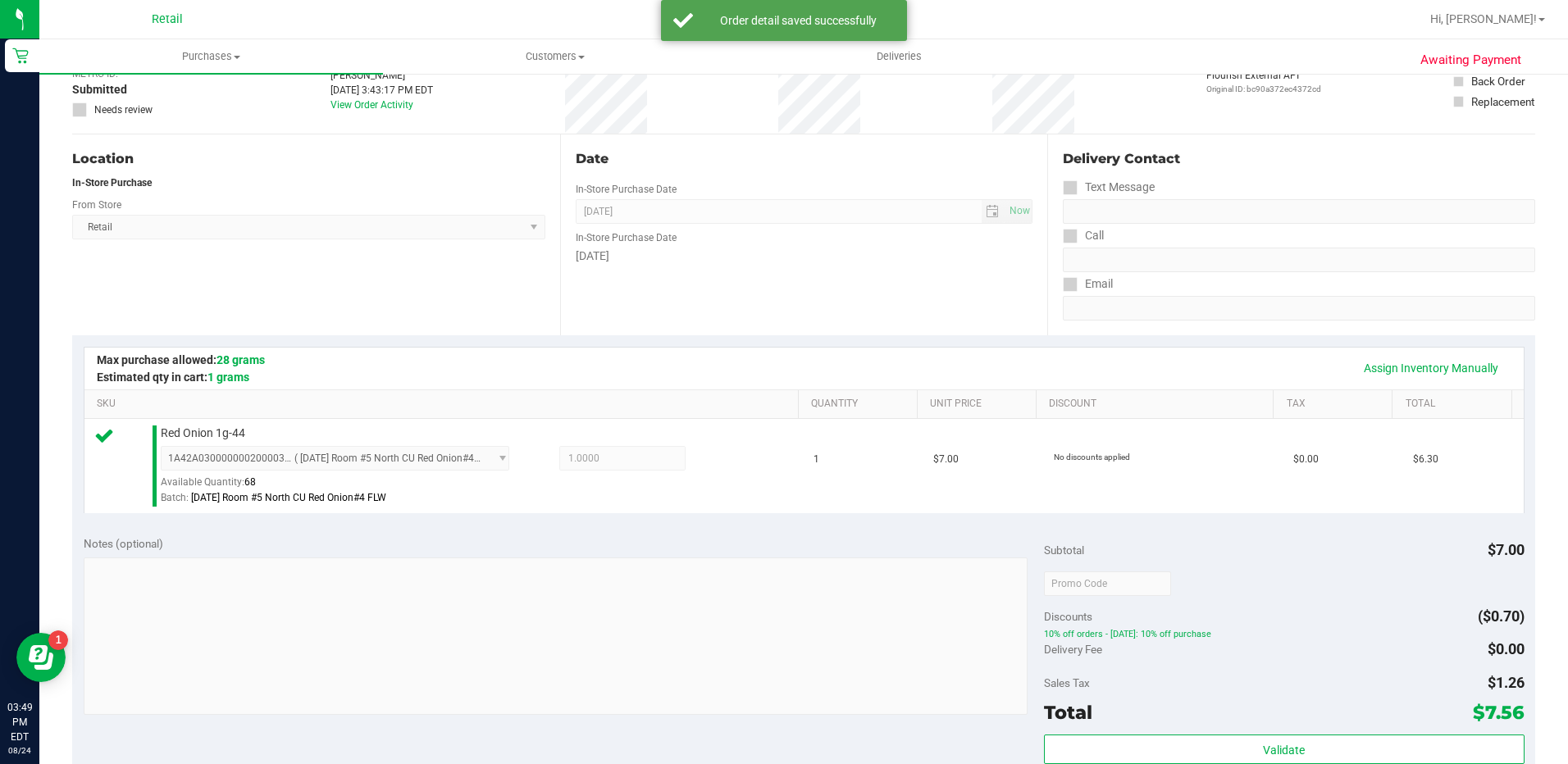
scroll to position [328, 0]
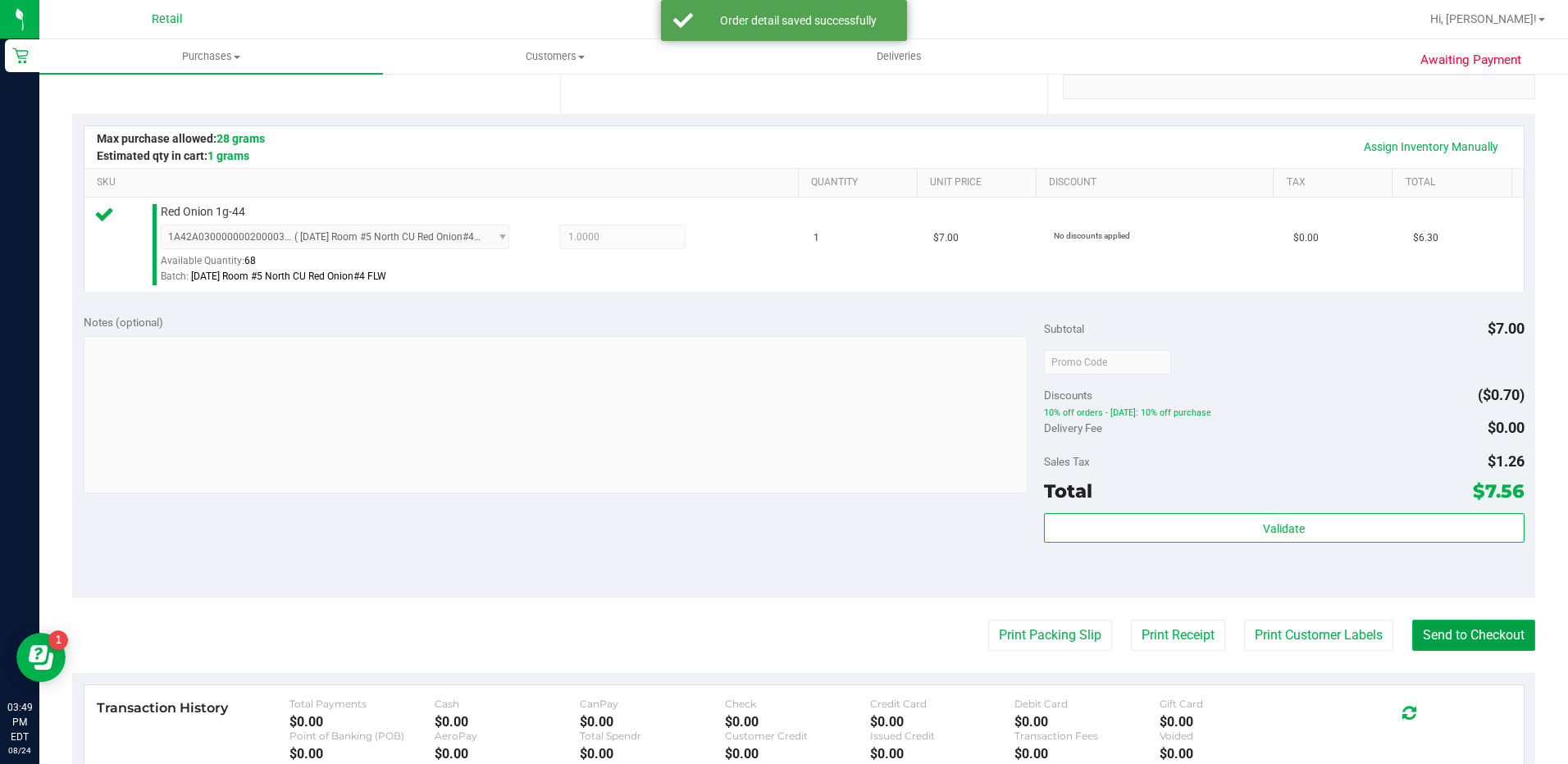
click at [1435, 626] on button "Send to Checkout" at bounding box center [1473, 636] width 123 height 31
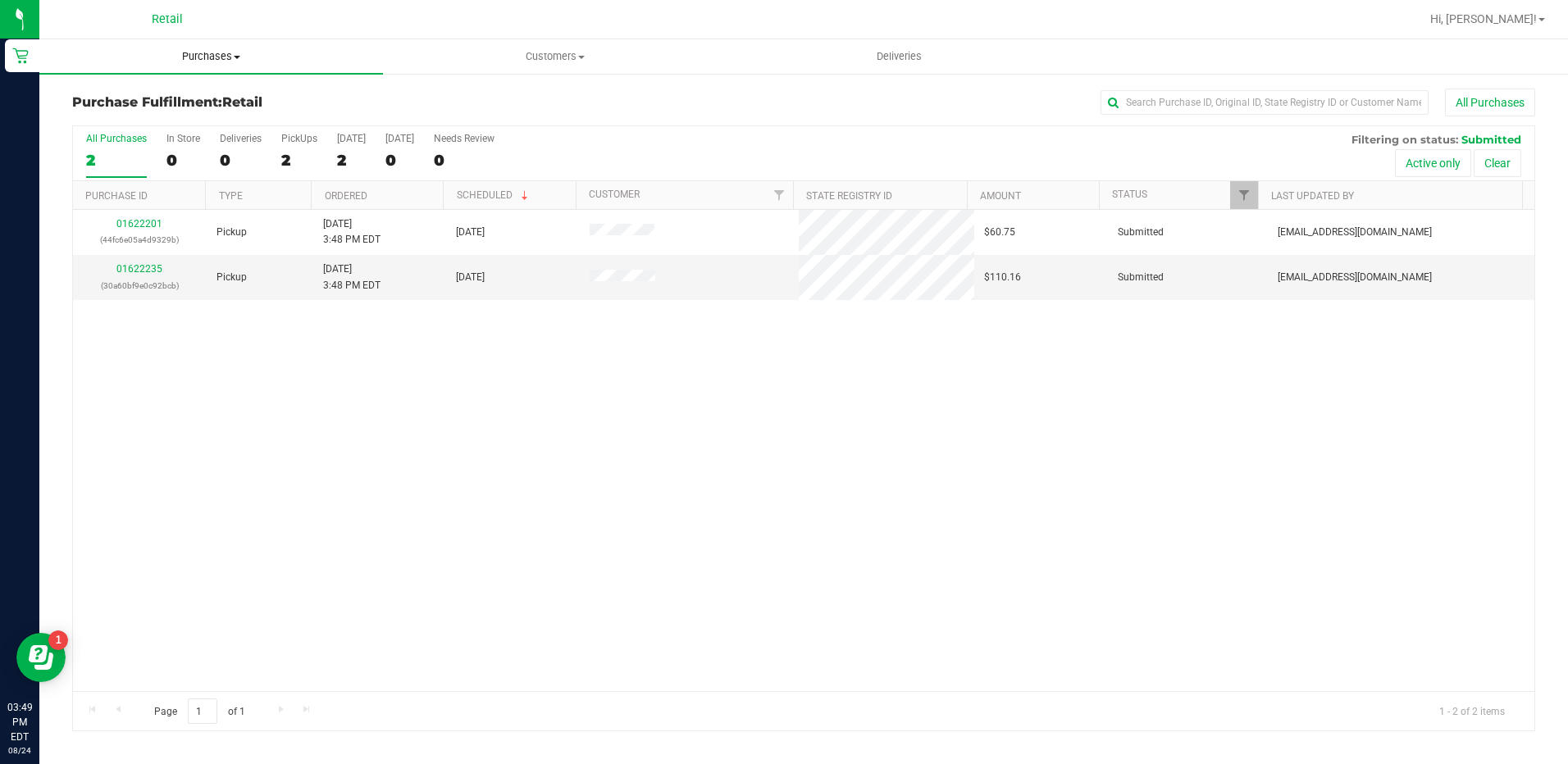
click at [235, 50] on span "Purchases" at bounding box center [212, 56] width 344 height 15
click at [230, 92] on li "Summary of purchases" at bounding box center [212, 99] width 344 height 19
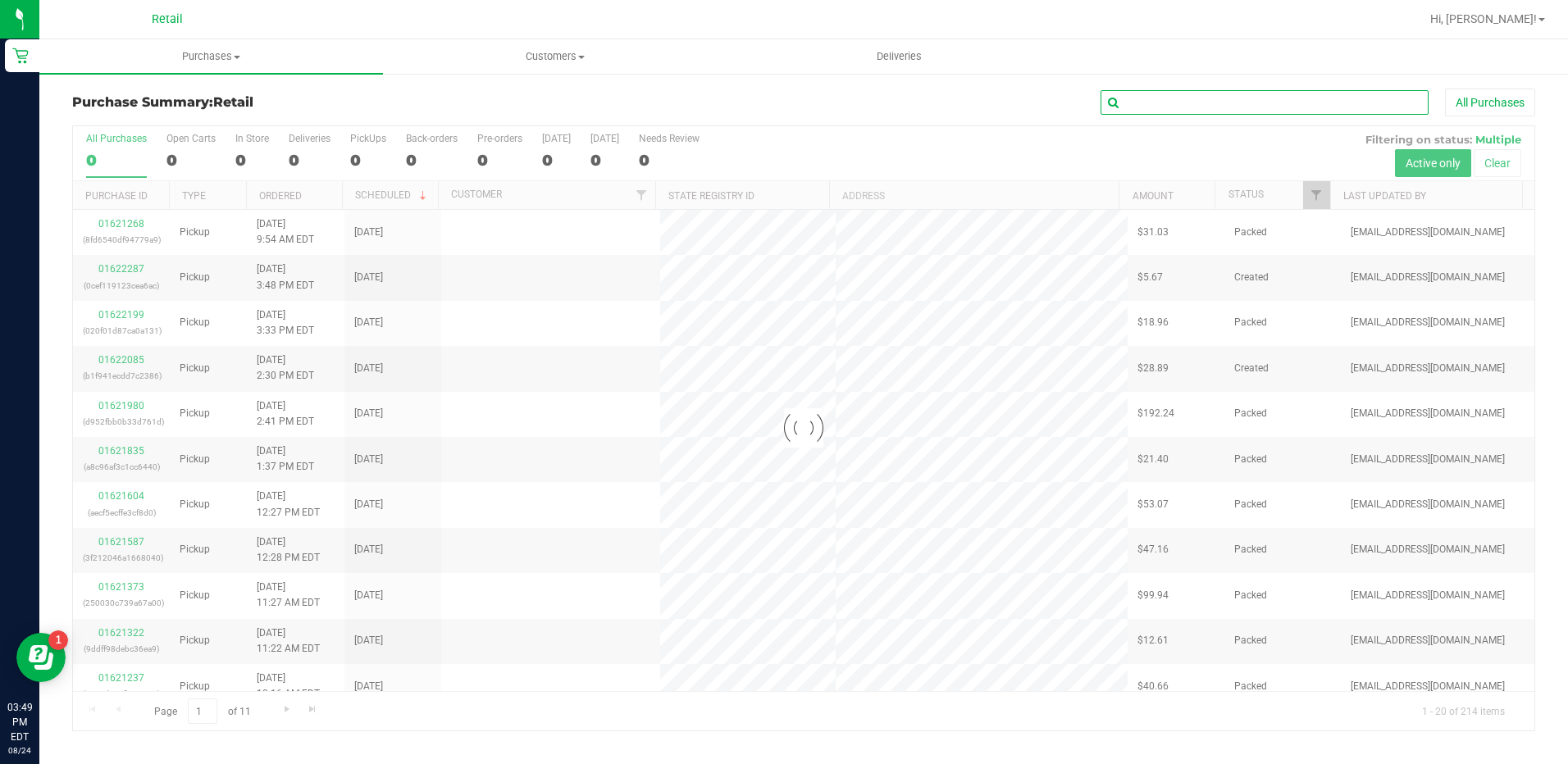
click at [1158, 104] on input "text" at bounding box center [1265, 102] width 328 height 24
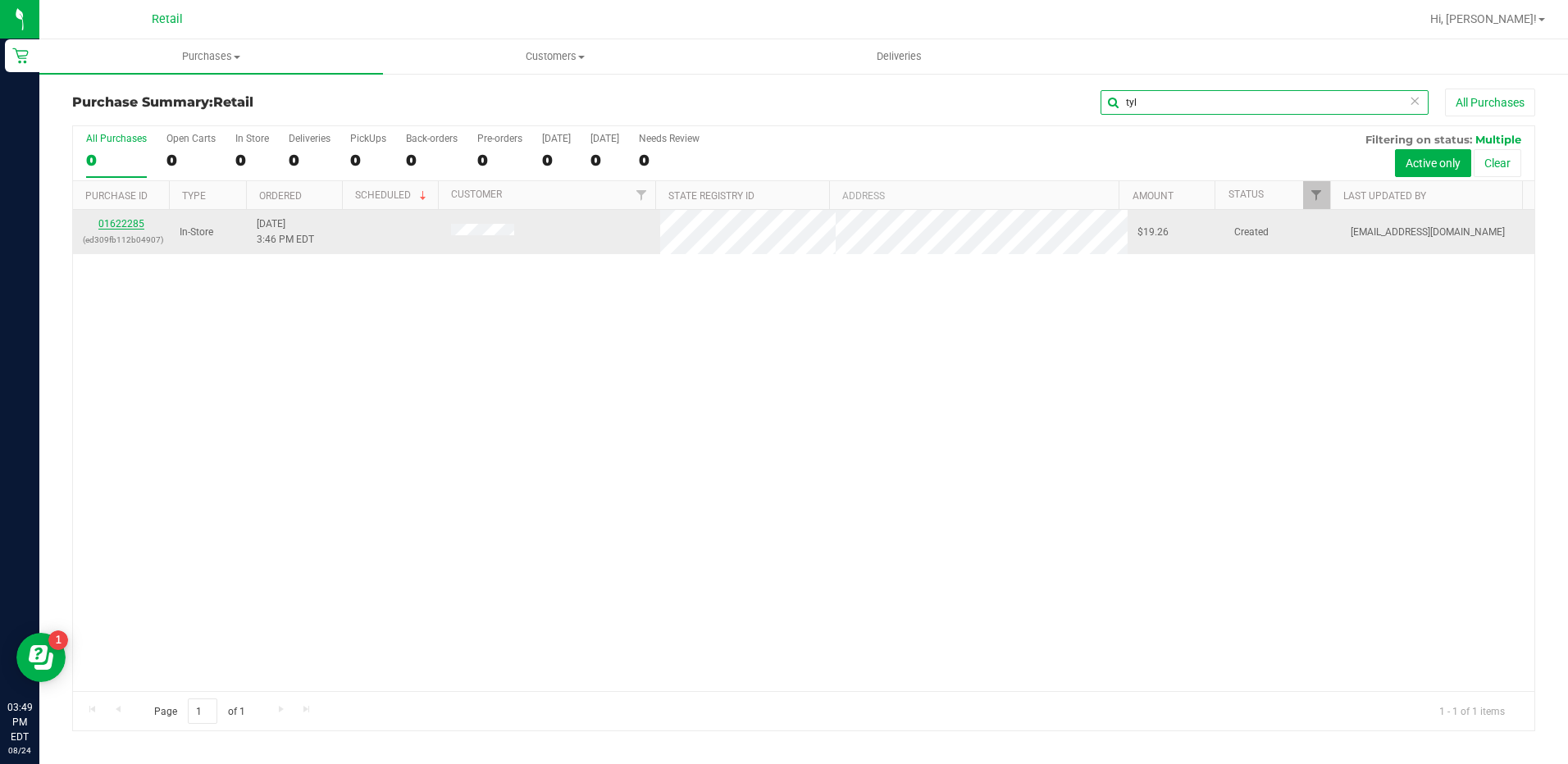
type input "tyl"
click at [129, 224] on link "01622285" at bounding box center [120, 224] width 46 height 12
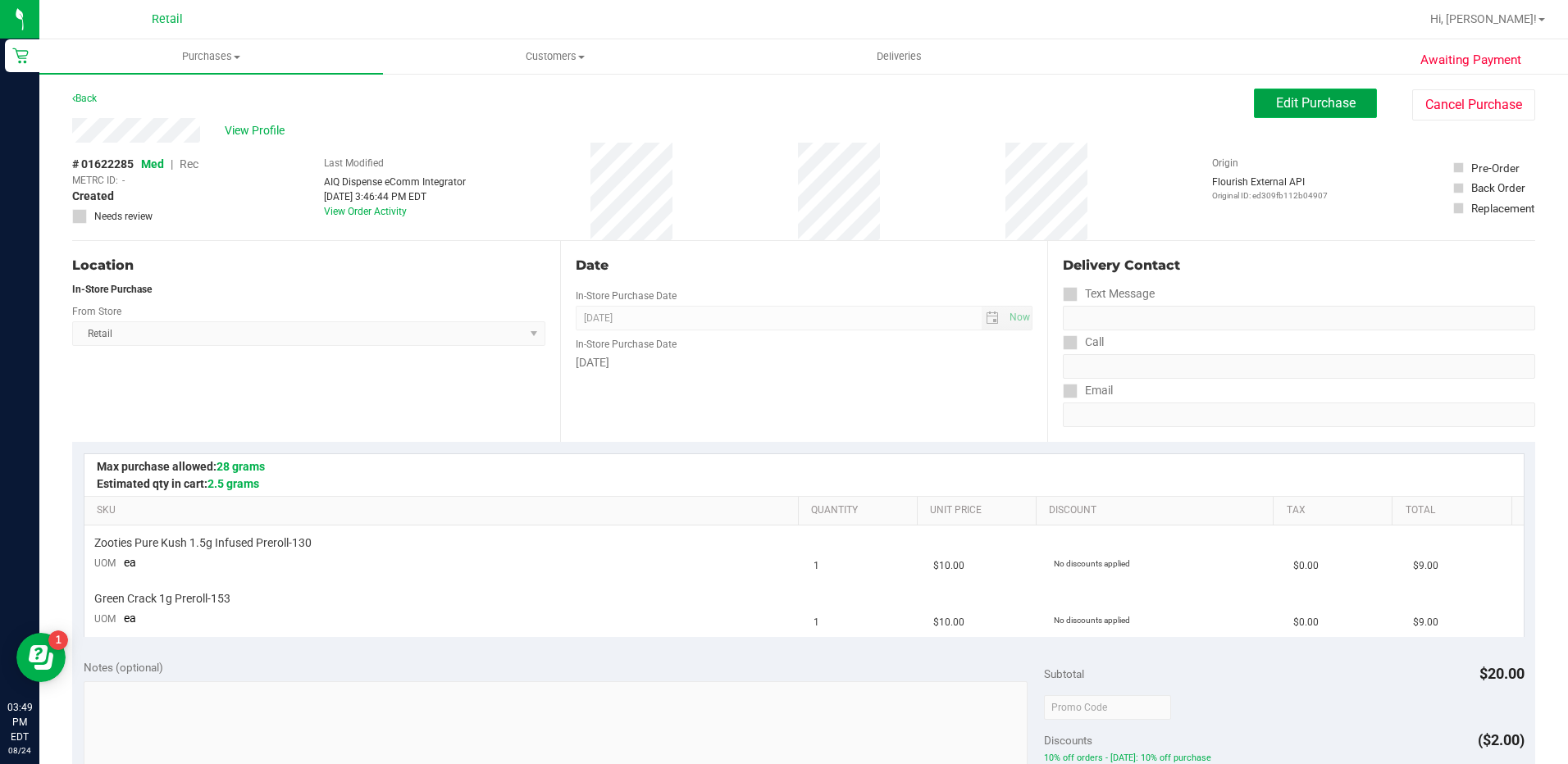
click at [1284, 107] on span "Edit Purchase" at bounding box center [1316, 103] width 80 height 16
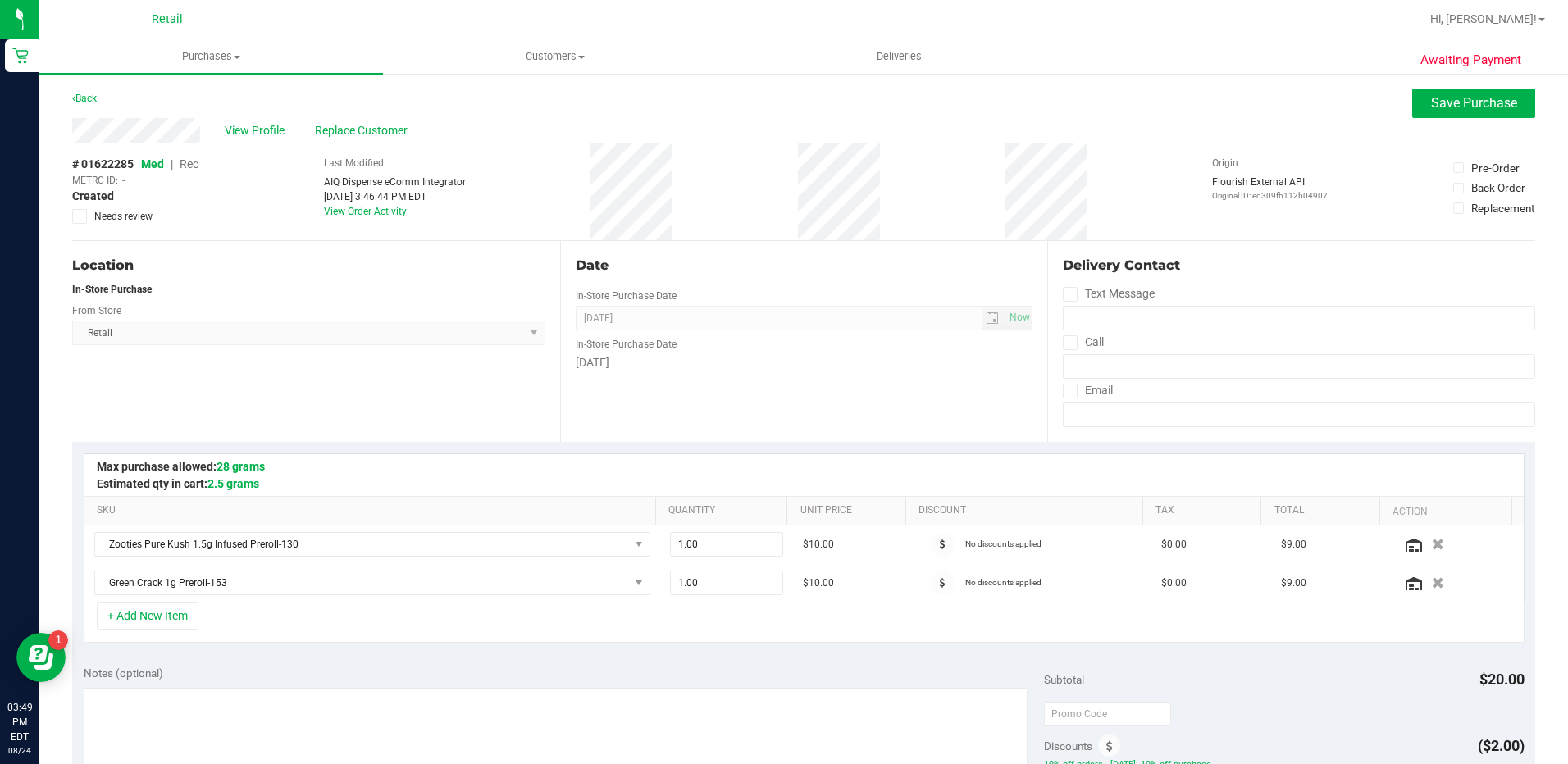
click at [192, 163] on span "Rec" at bounding box center [188, 164] width 18 height 14
click at [373, 130] on span "Replace Customer" at bounding box center [363, 131] width 98 height 17
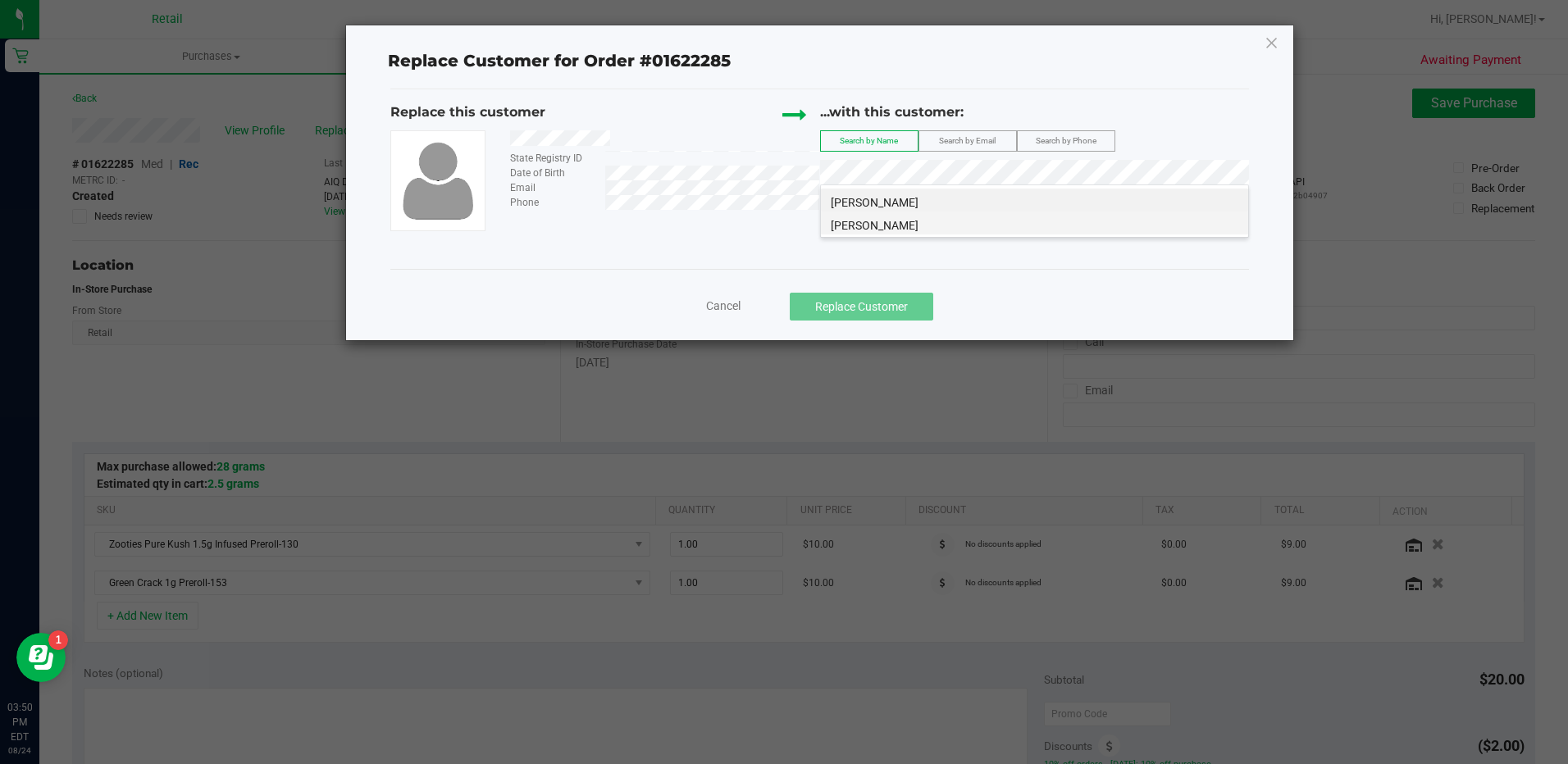
click at [931, 221] on li "[PERSON_NAME]" at bounding box center [1034, 223] width 427 height 23
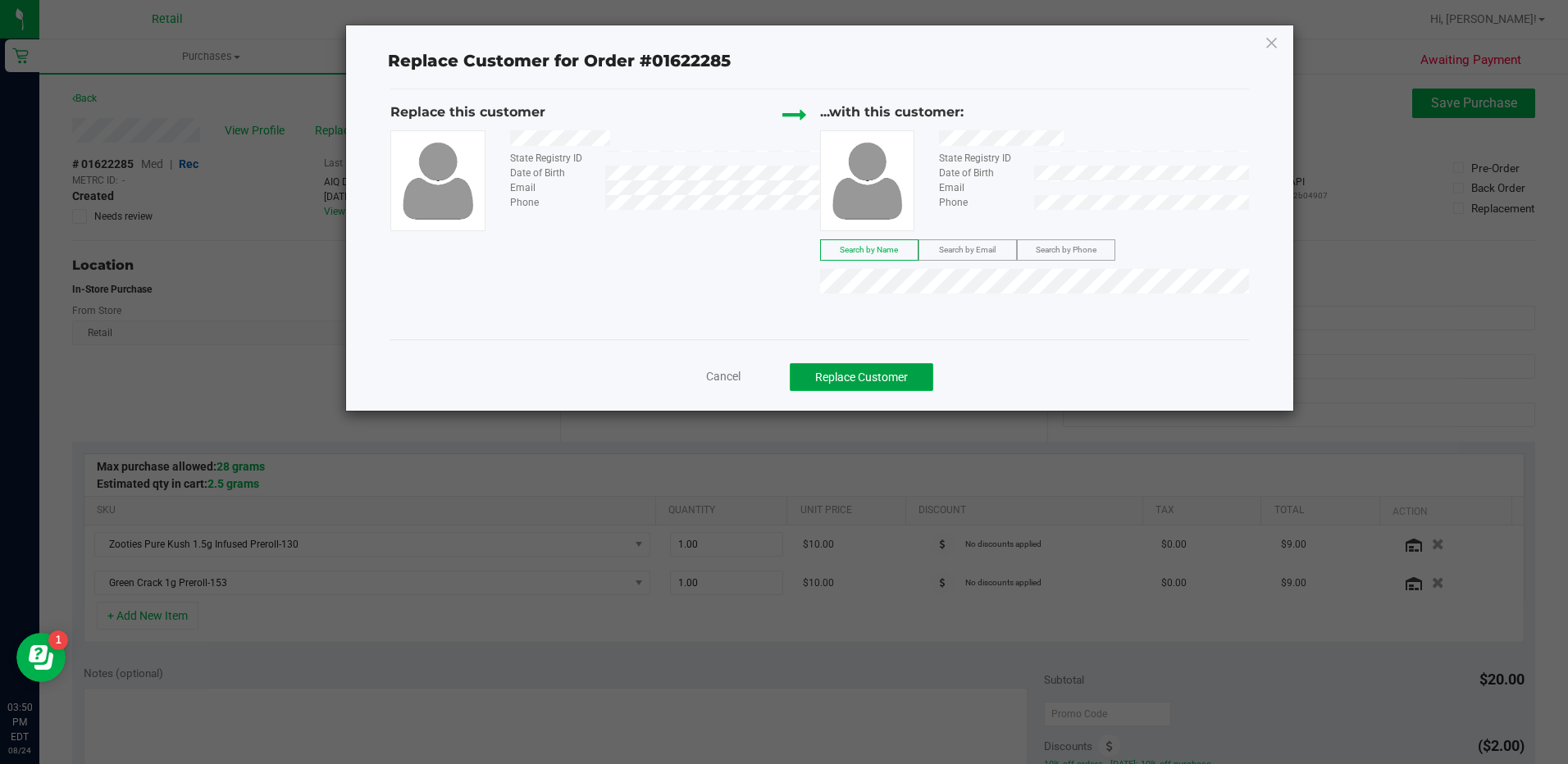
click at [886, 381] on button "Replace Customer" at bounding box center [861, 377] width 144 height 28
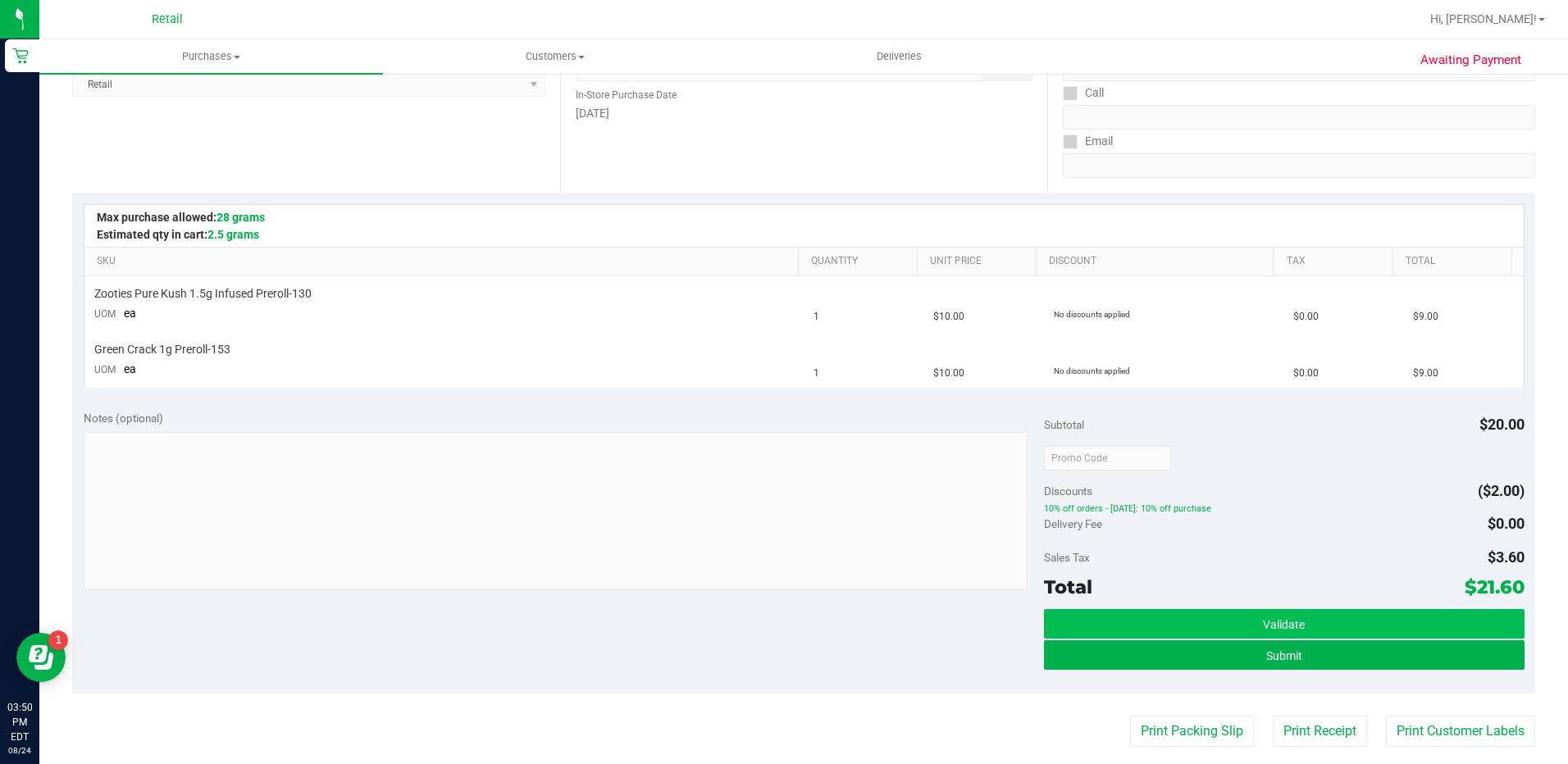
scroll to position [252, 0]
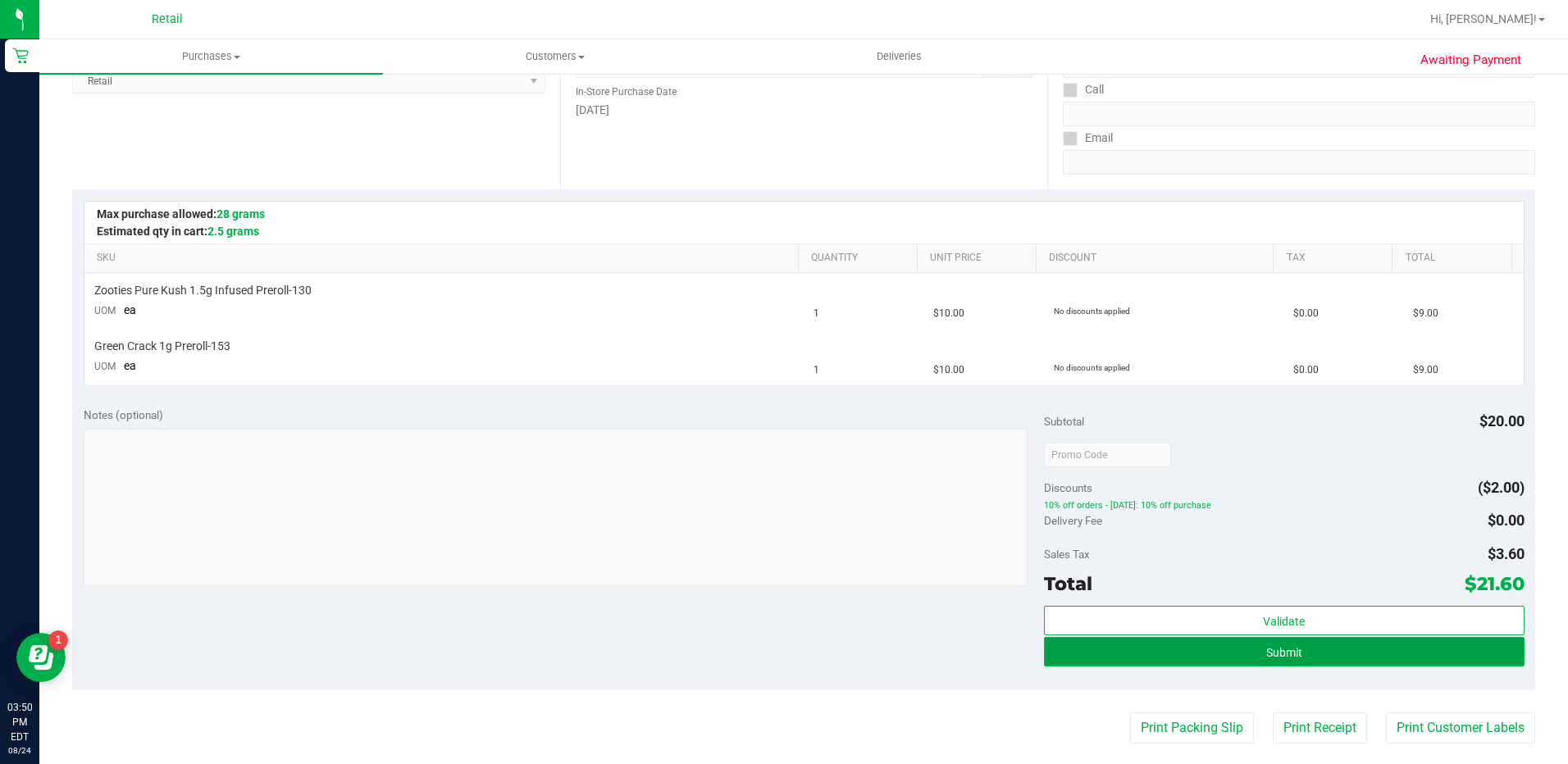
click at [1353, 646] on button "Submit" at bounding box center [1284, 651] width 481 height 29
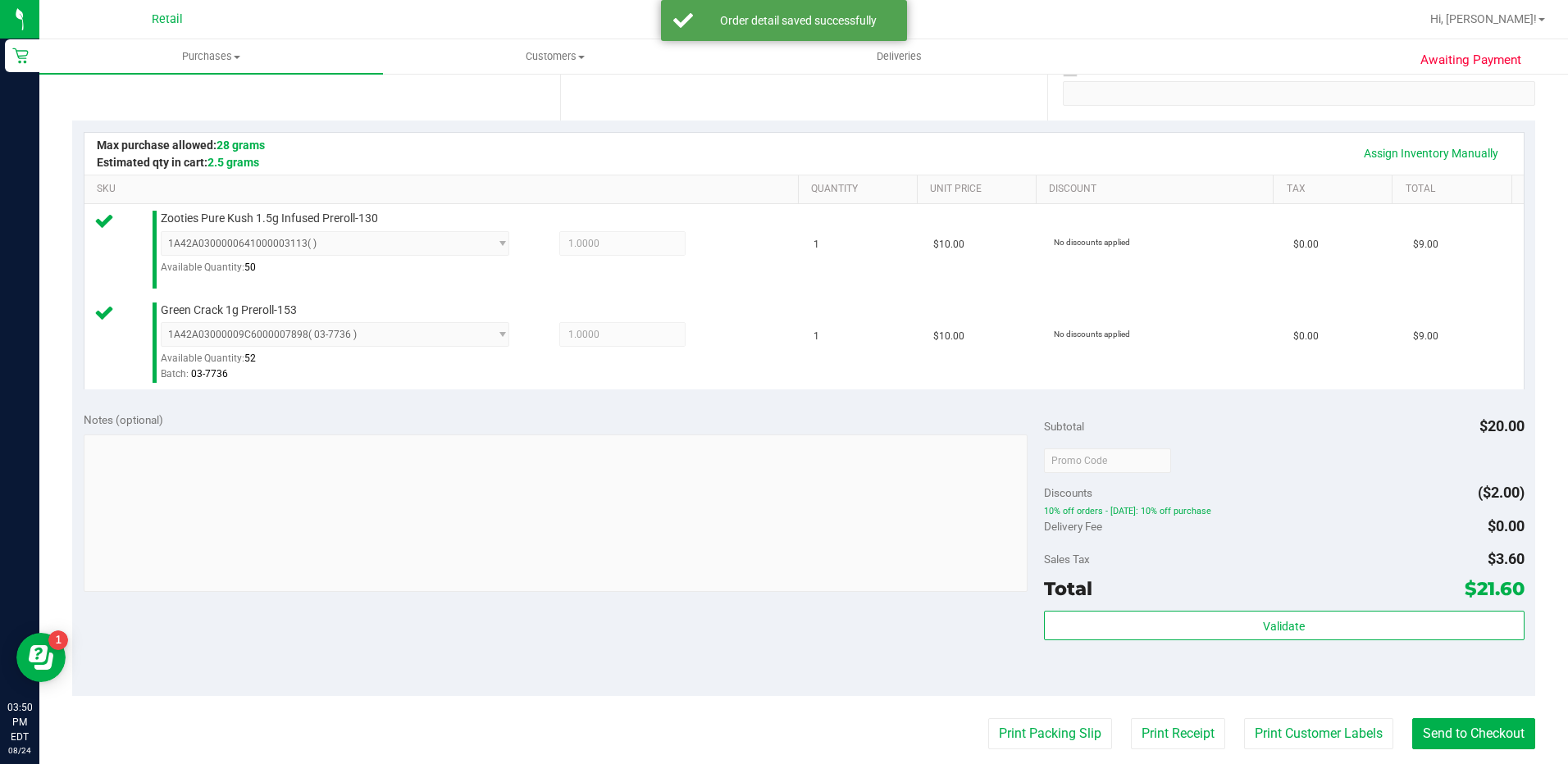
scroll to position [410, 0]
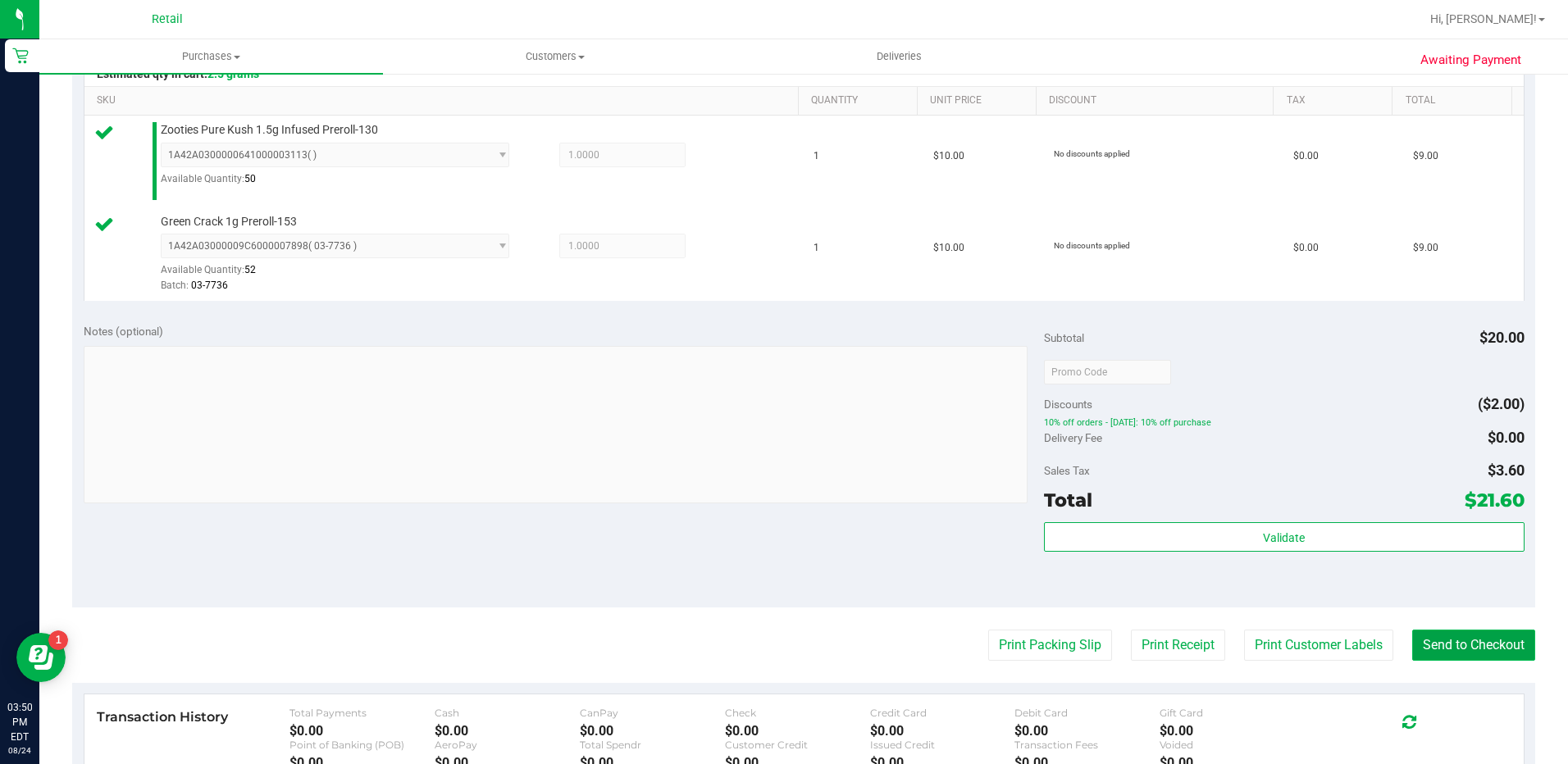
click at [1474, 651] on button "Send to Checkout" at bounding box center [1473, 646] width 123 height 31
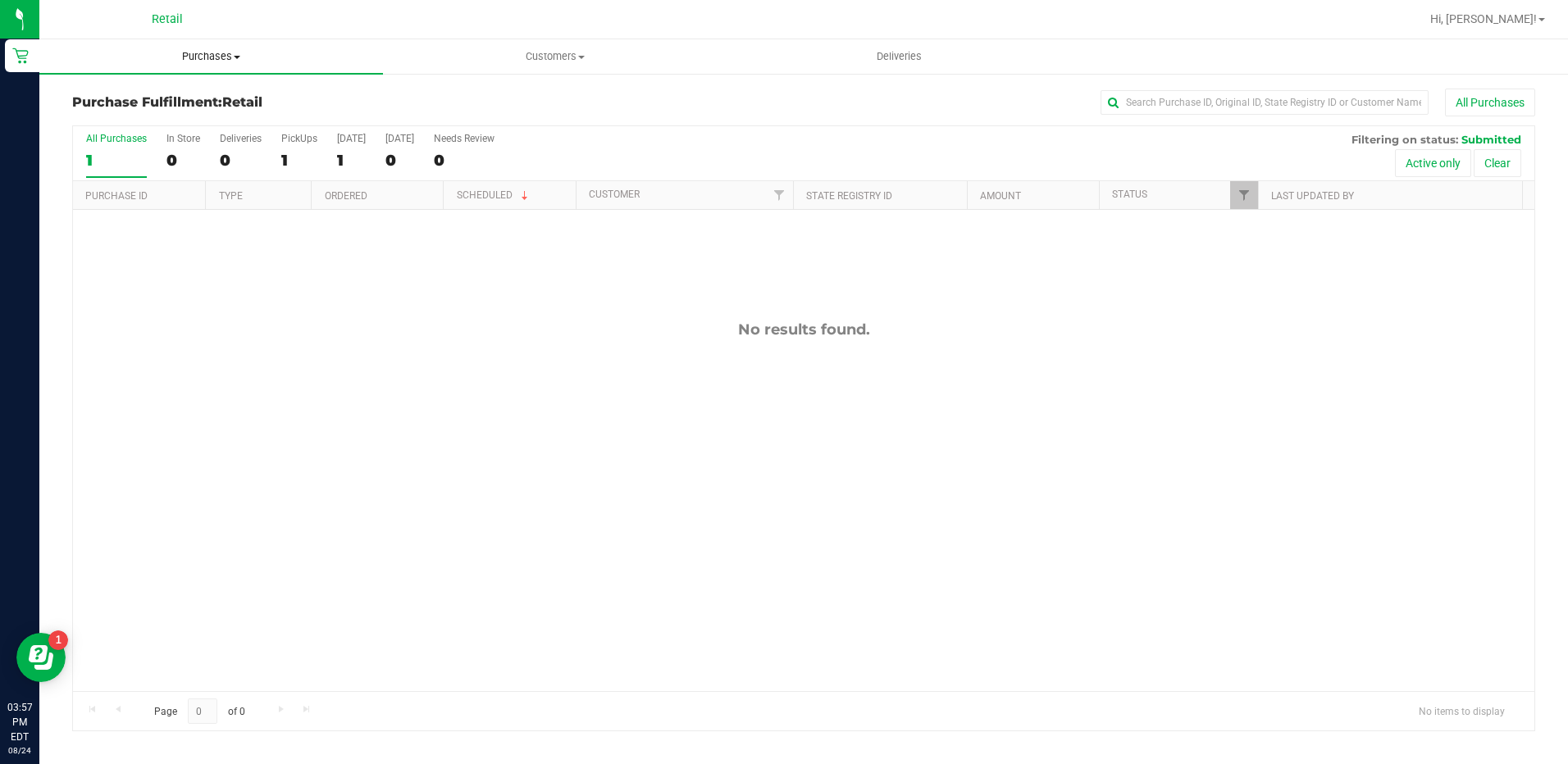
click at [220, 55] on span "Purchases" at bounding box center [212, 56] width 344 height 15
click at [230, 94] on li "Summary of purchases" at bounding box center [212, 99] width 344 height 19
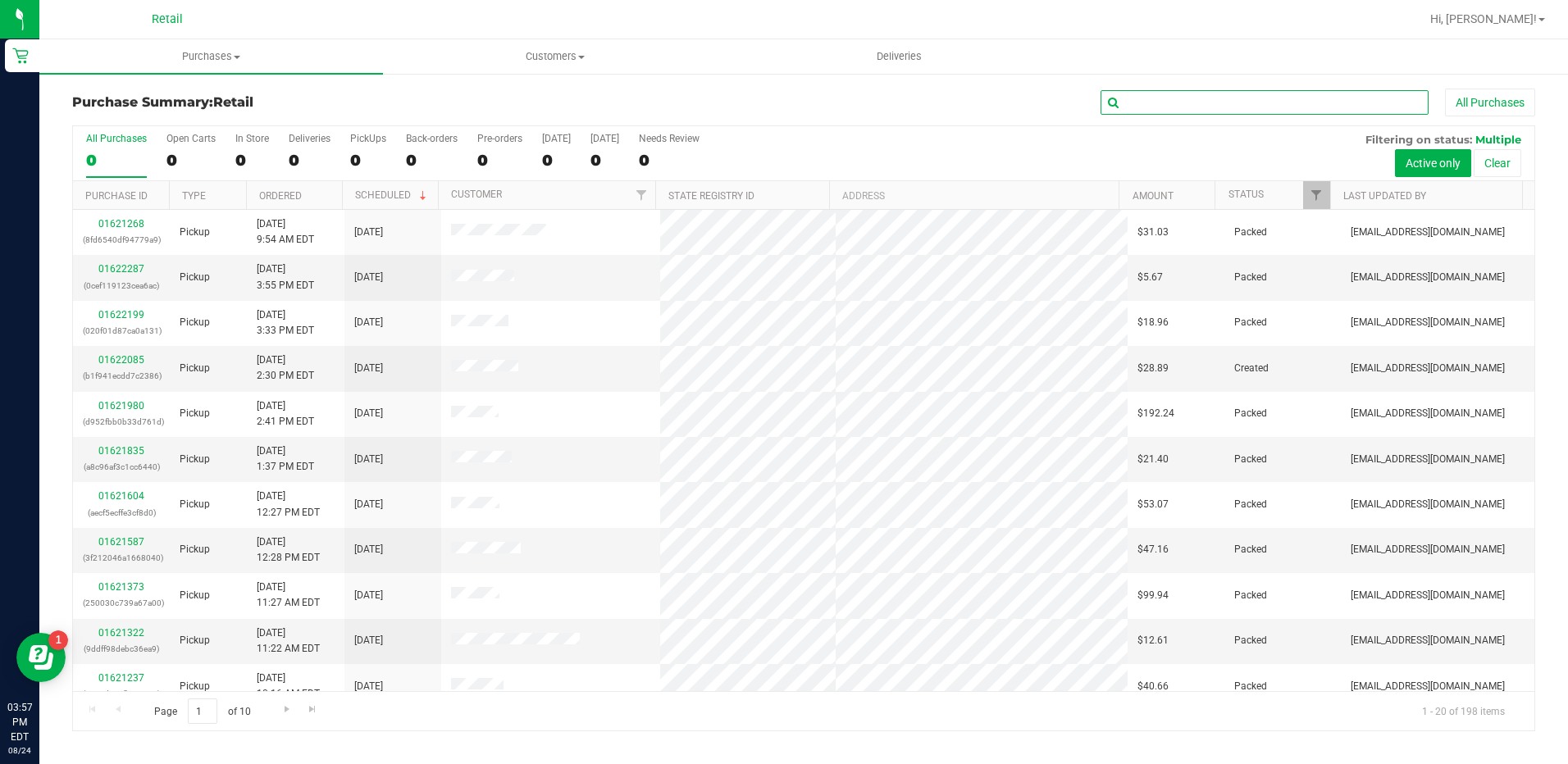
click at [1205, 100] on input "text" at bounding box center [1265, 102] width 328 height 24
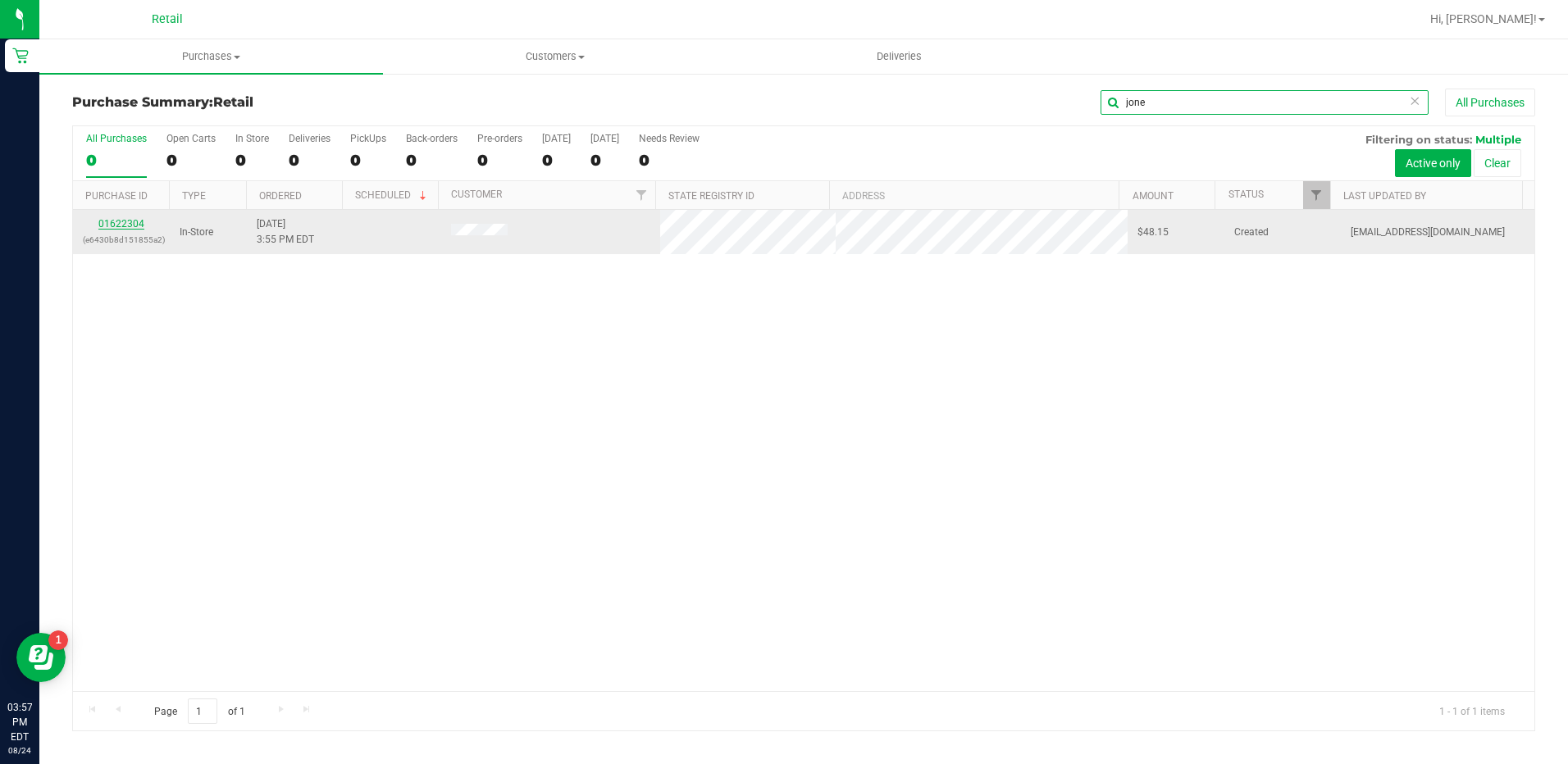
type input "jone"
click at [130, 221] on link "01622304" at bounding box center [120, 224] width 46 height 12
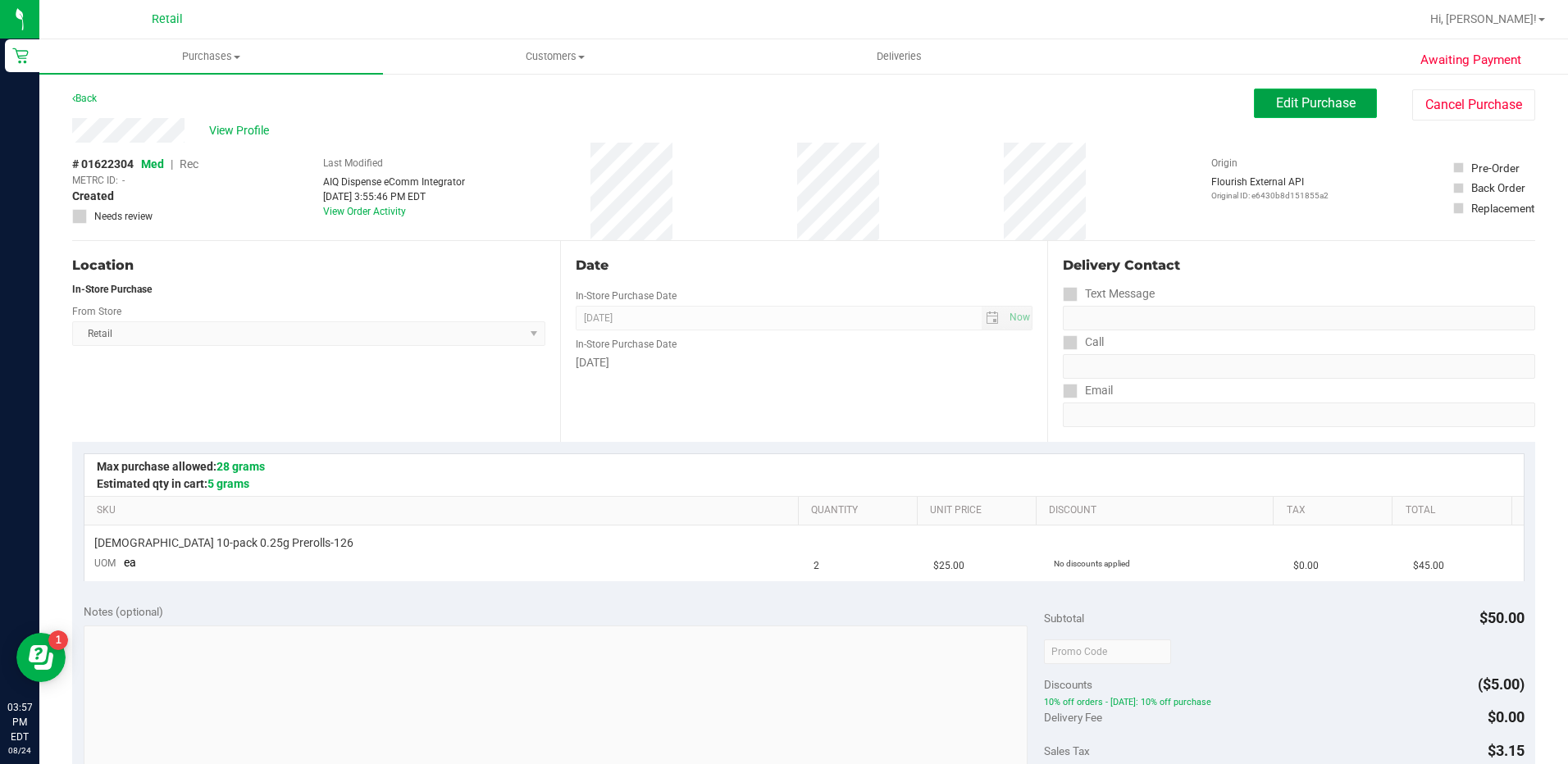
click at [1285, 108] on span "Edit Purchase" at bounding box center [1316, 103] width 80 height 16
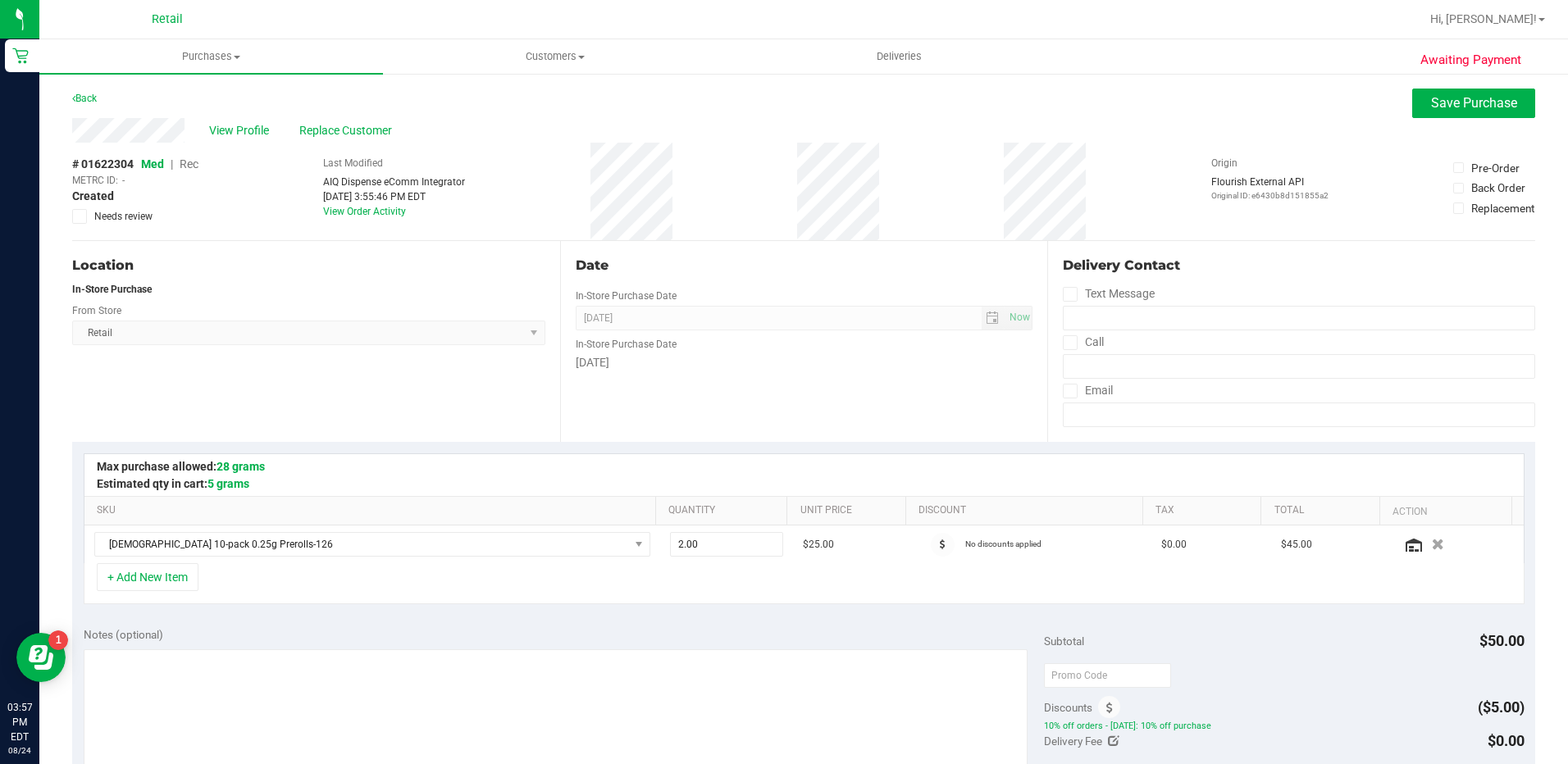
click at [189, 166] on span "Rec" at bounding box center [188, 164] width 18 height 14
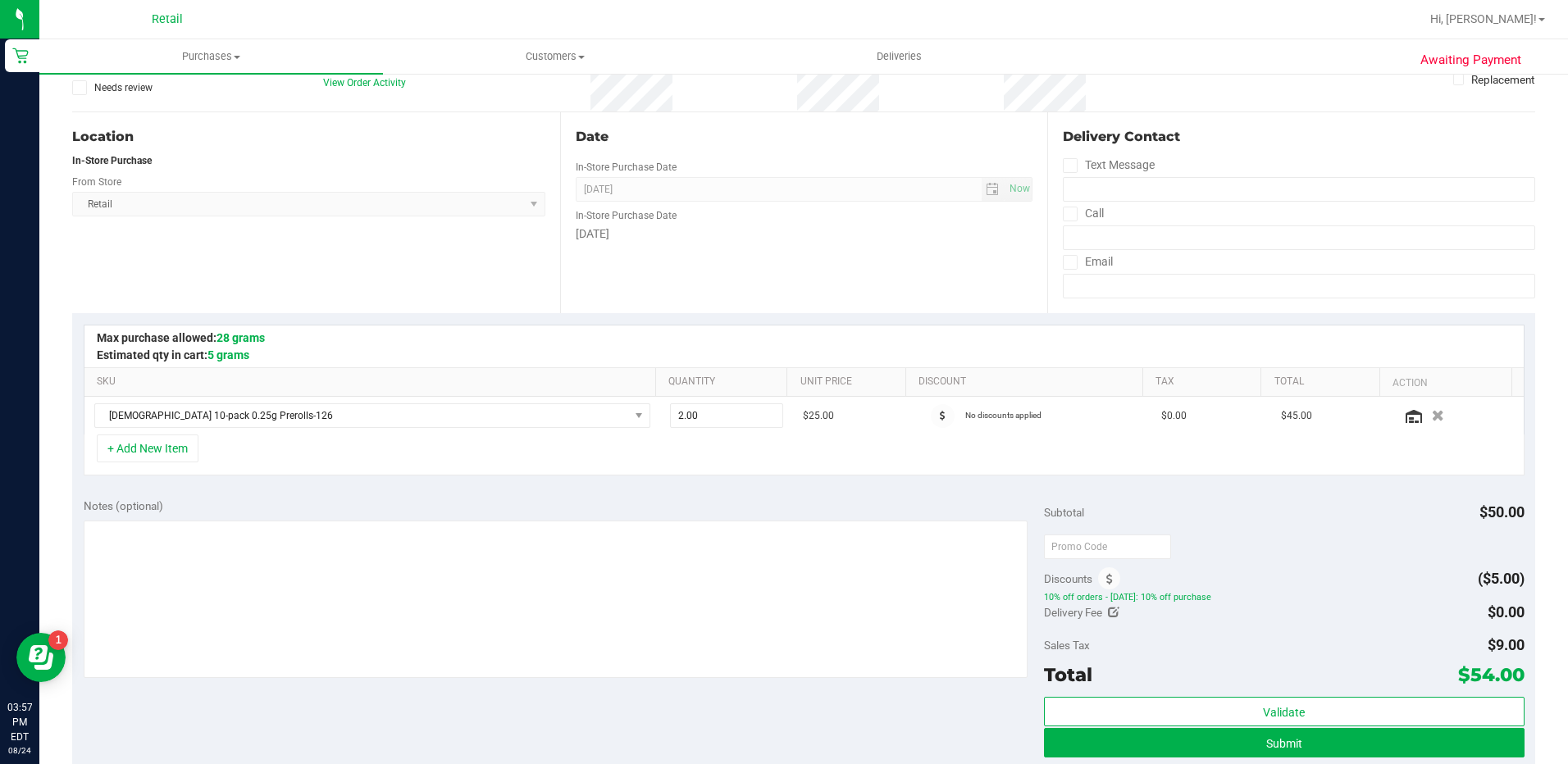
scroll to position [410, 0]
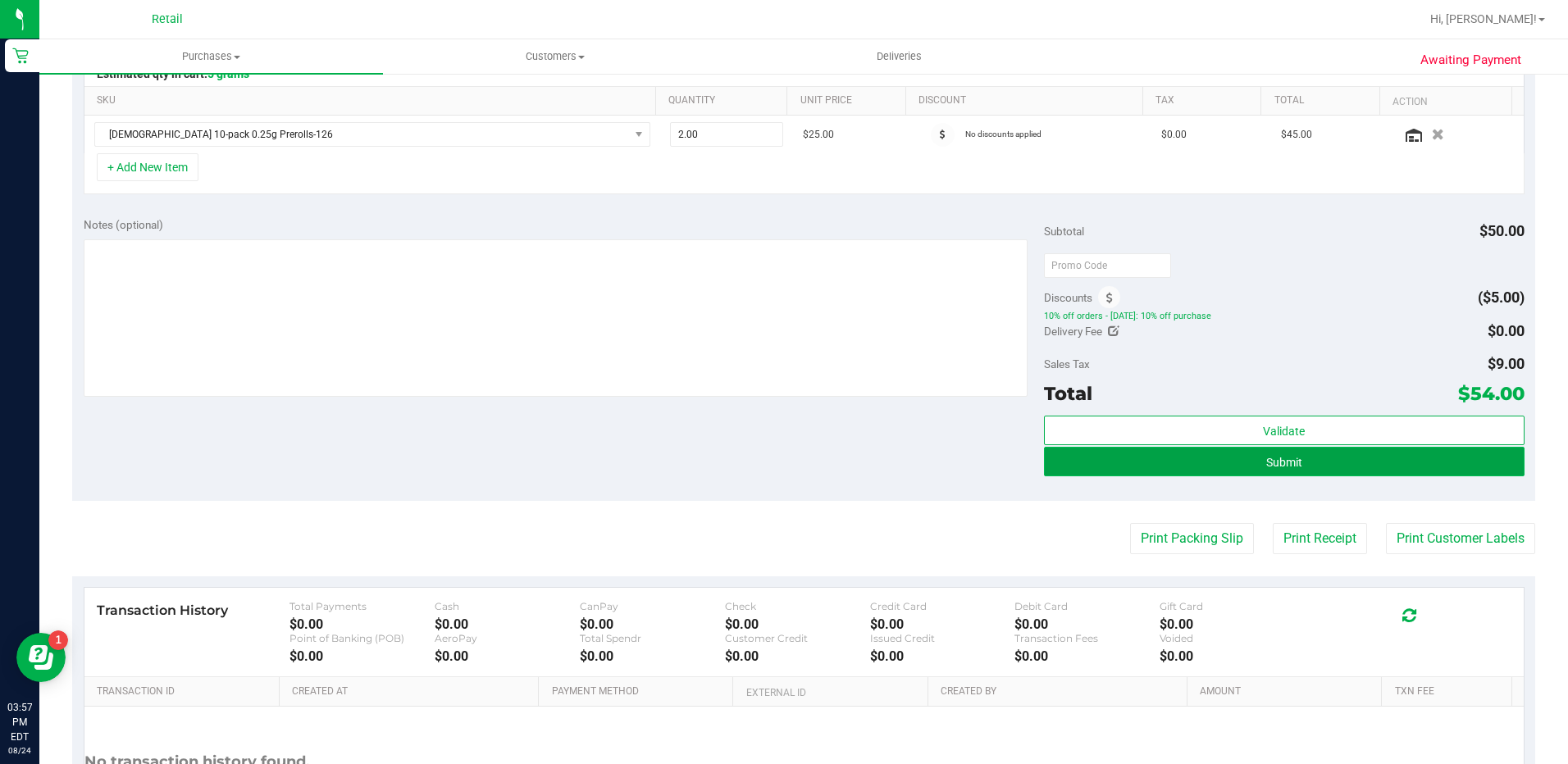
drag, startPoint x: 1326, startPoint y: 462, endPoint x: 1261, endPoint y: 468, distance: 65.3
click at [1326, 461] on button "Submit" at bounding box center [1284, 461] width 481 height 29
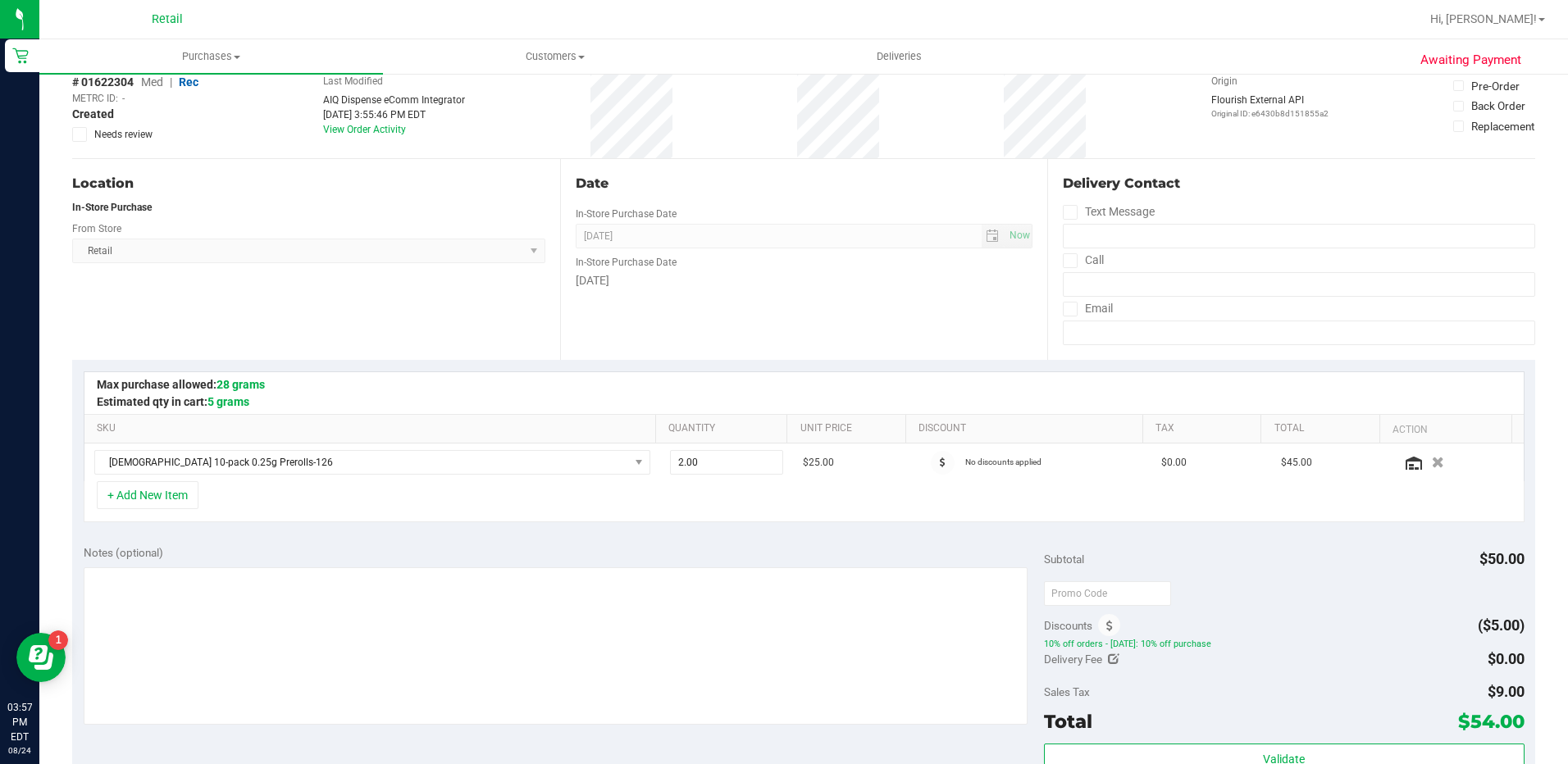
scroll to position [0, 0]
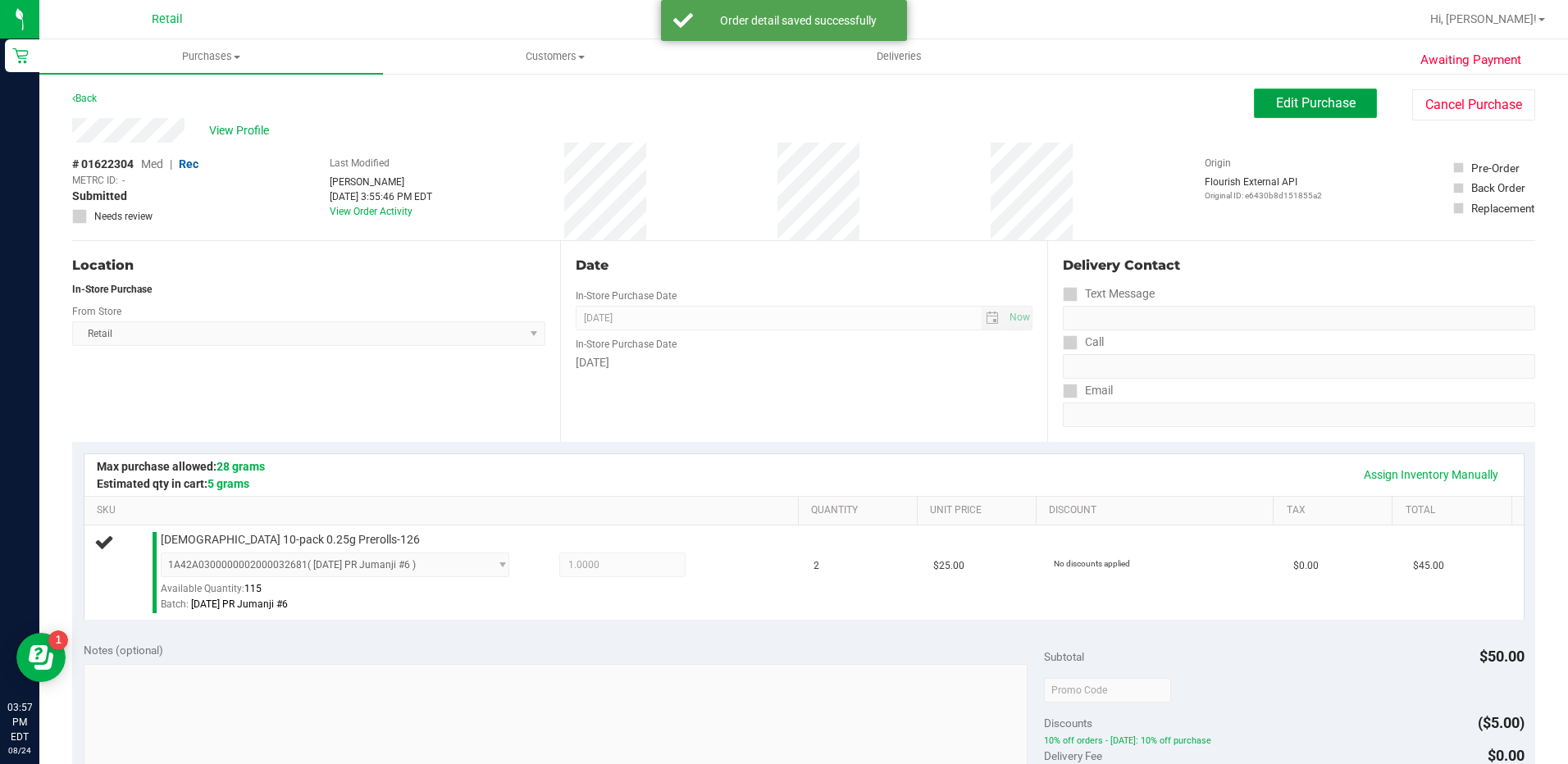
click at [1306, 100] on span "Edit Purchase" at bounding box center [1316, 103] width 80 height 16
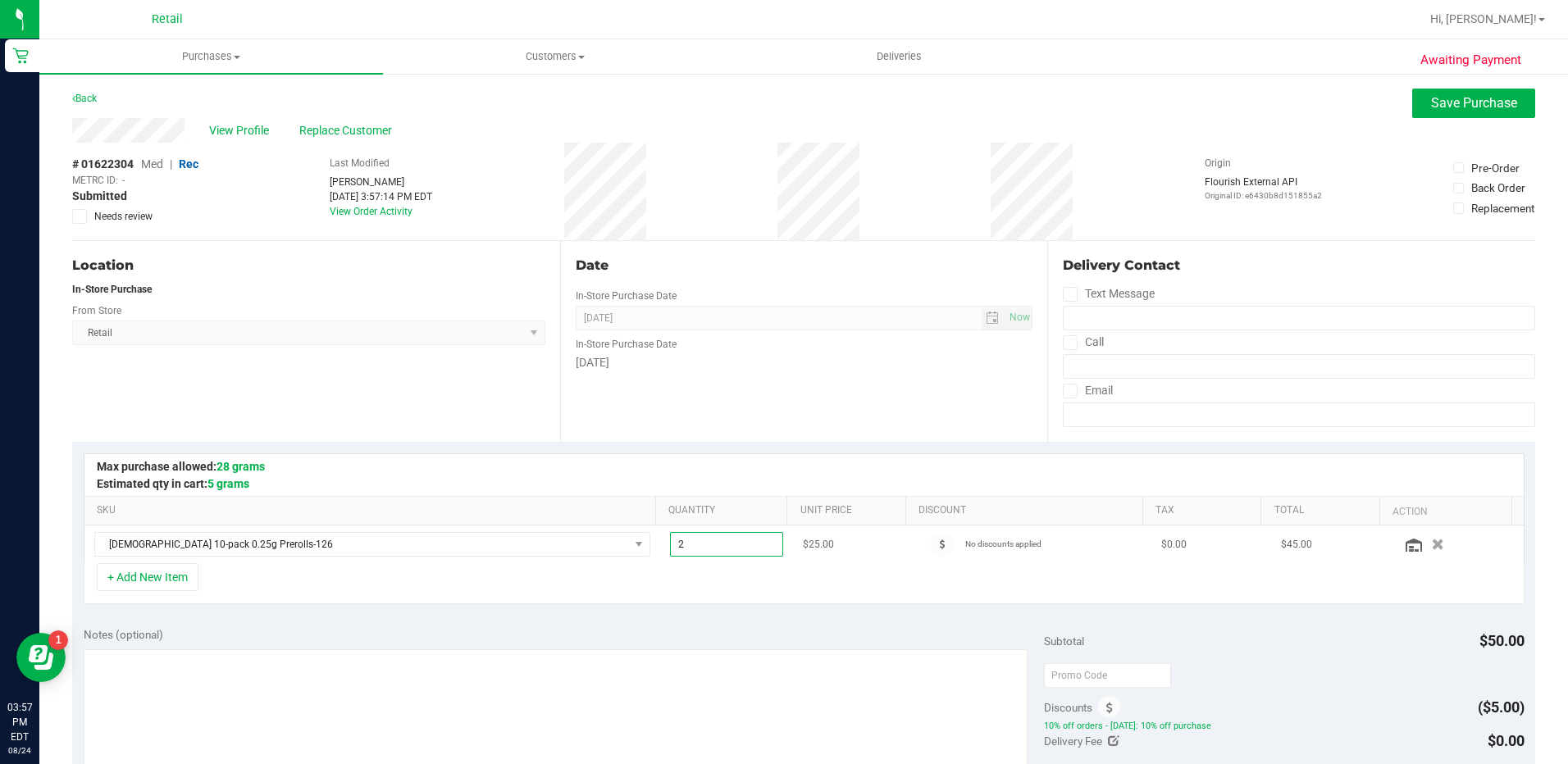
click at [720, 549] on span "2.00 2" at bounding box center [726, 544] width 114 height 24
click at [720, 550] on input "2" at bounding box center [726, 545] width 112 height 23
type input "1"
click at [711, 610] on div "SKU Quantity Unit Price Discount Tax Total Action Loading... Jumanji 10-pack 0.…" at bounding box center [803, 528] width 1463 height 174
click at [1492, 95] on span "Save Purchase" at bounding box center [1474, 103] width 86 height 16
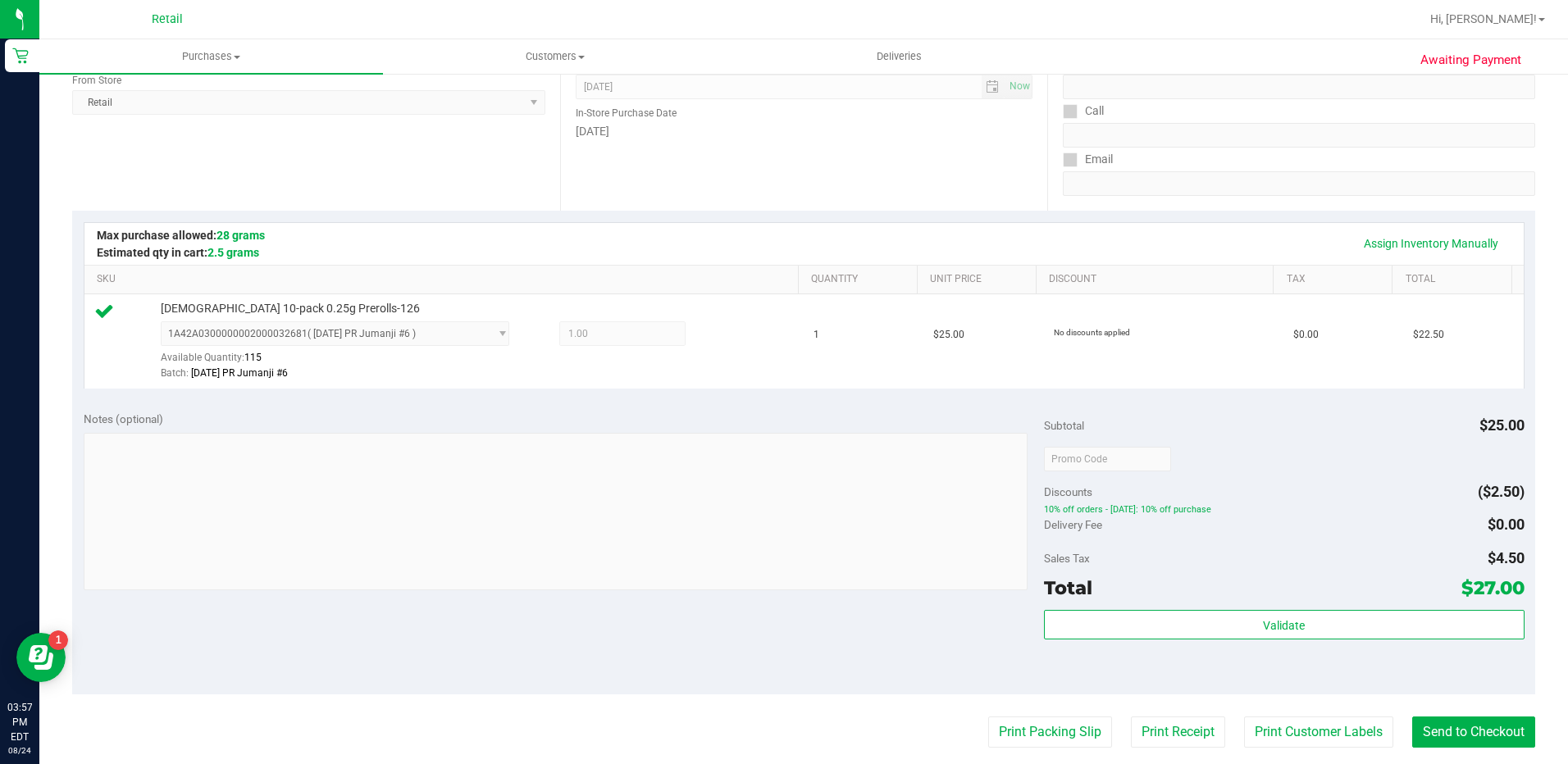
scroll to position [246, 0]
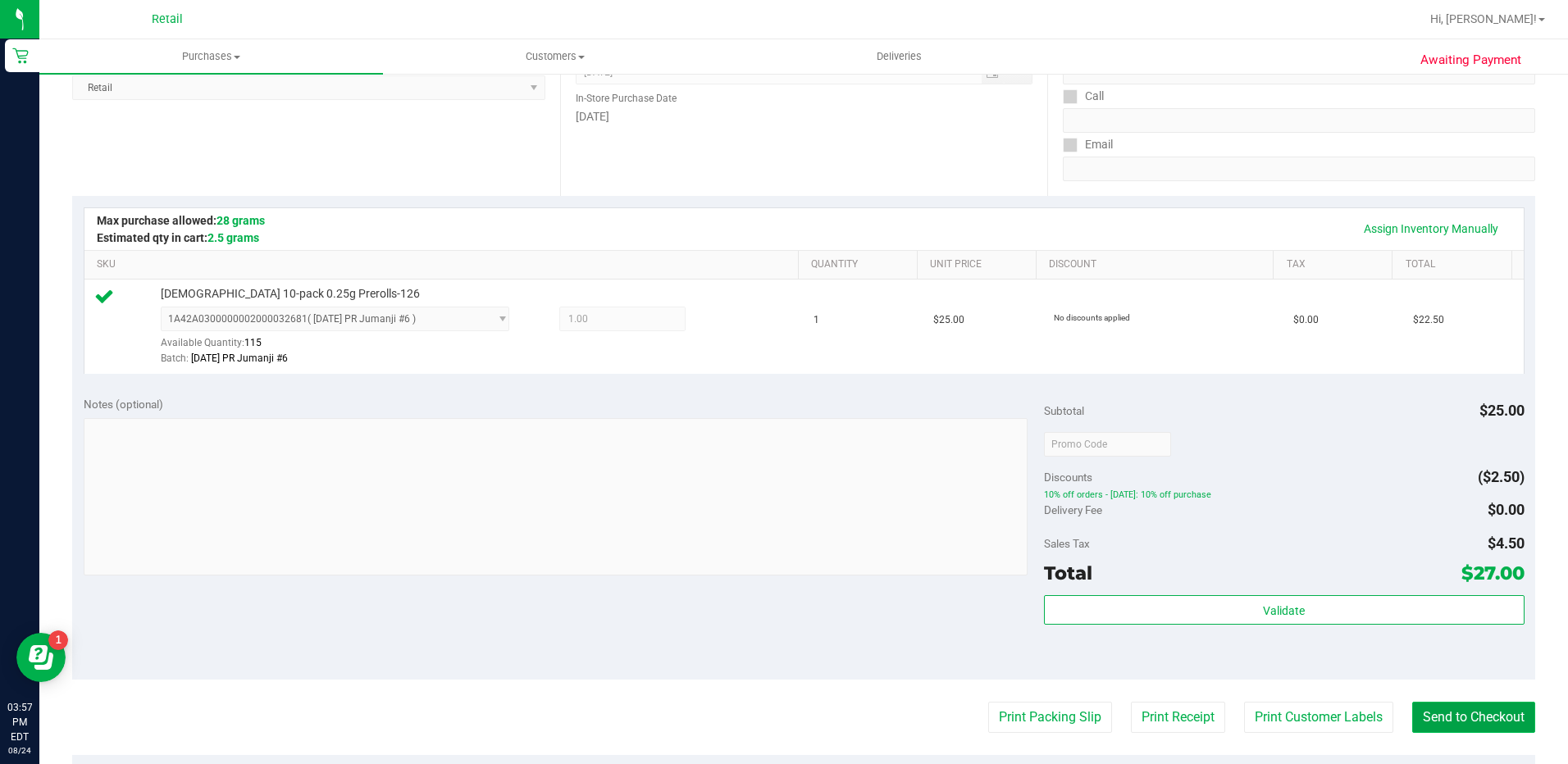
click at [1424, 708] on button "Send to Checkout" at bounding box center [1473, 717] width 123 height 31
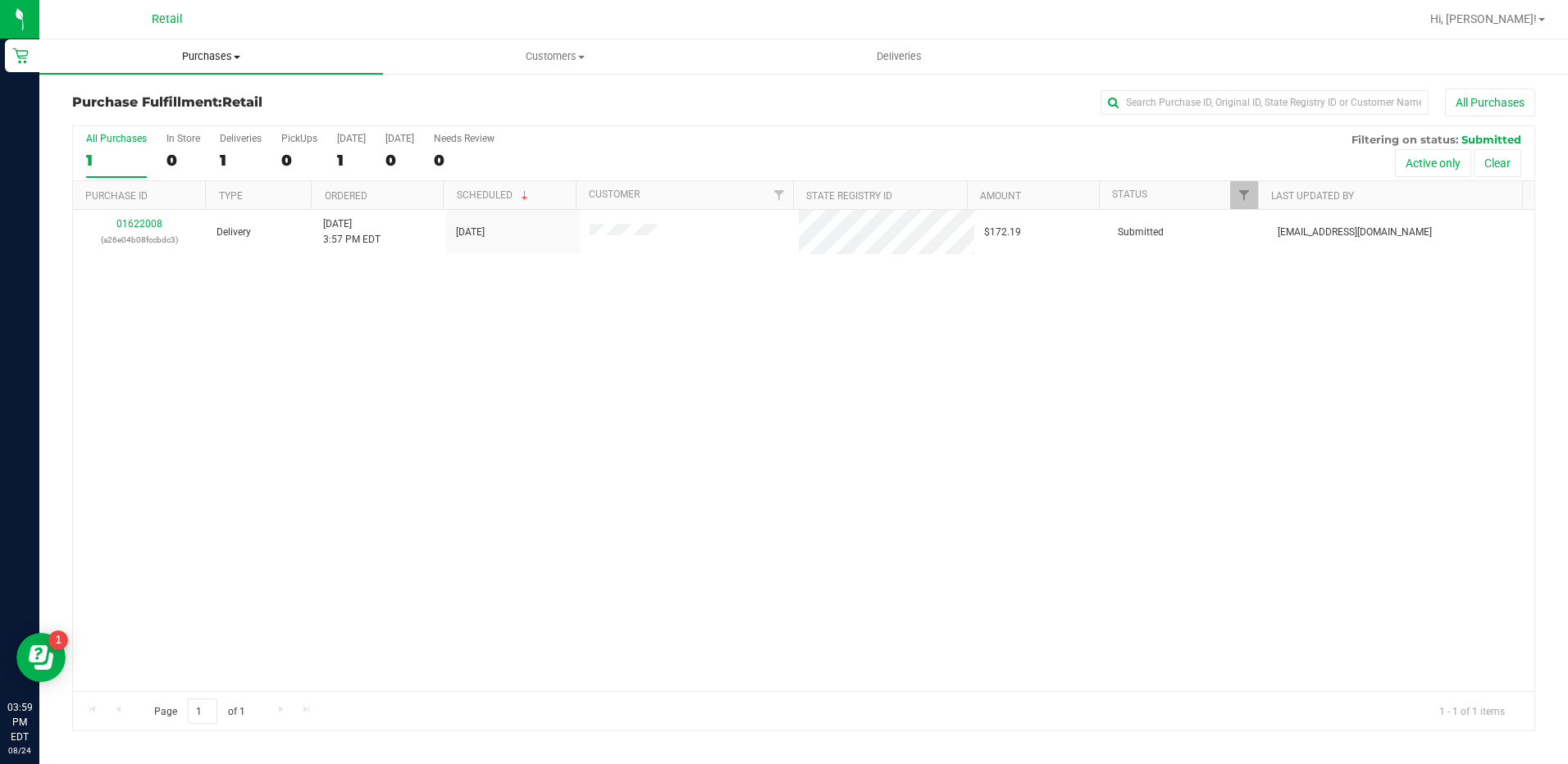
click at [209, 59] on span "Purchases" at bounding box center [212, 56] width 344 height 15
click at [209, 138] on li "All purchases" at bounding box center [212, 139] width 344 height 19
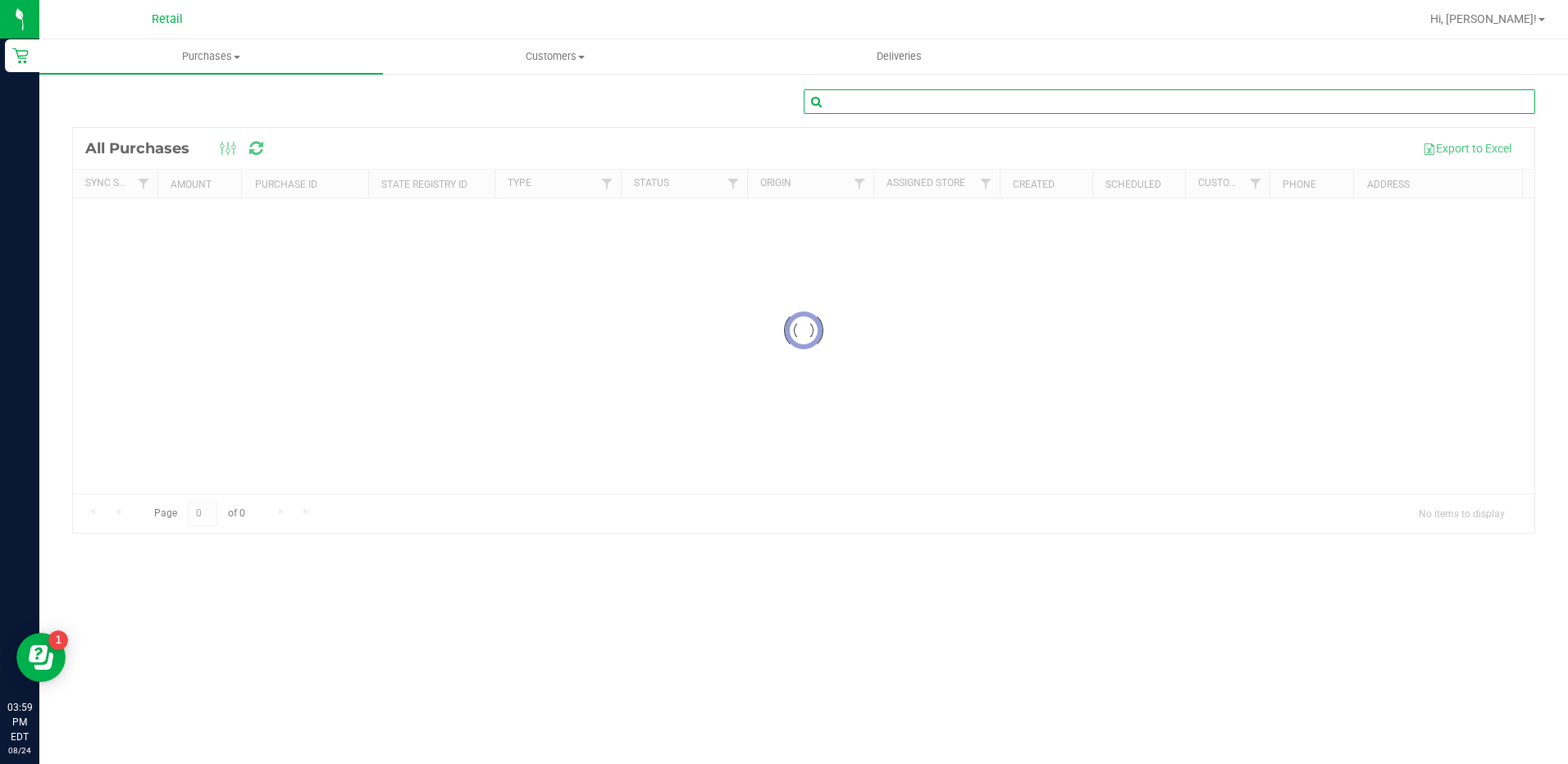
click at [1302, 103] on input "text" at bounding box center [1169, 101] width 731 height 24
drag, startPoint x: 198, startPoint y: 55, endPoint x: 209, endPoint y: 86, distance: 32.9
click at [200, 55] on span "Purchases" at bounding box center [212, 56] width 344 height 15
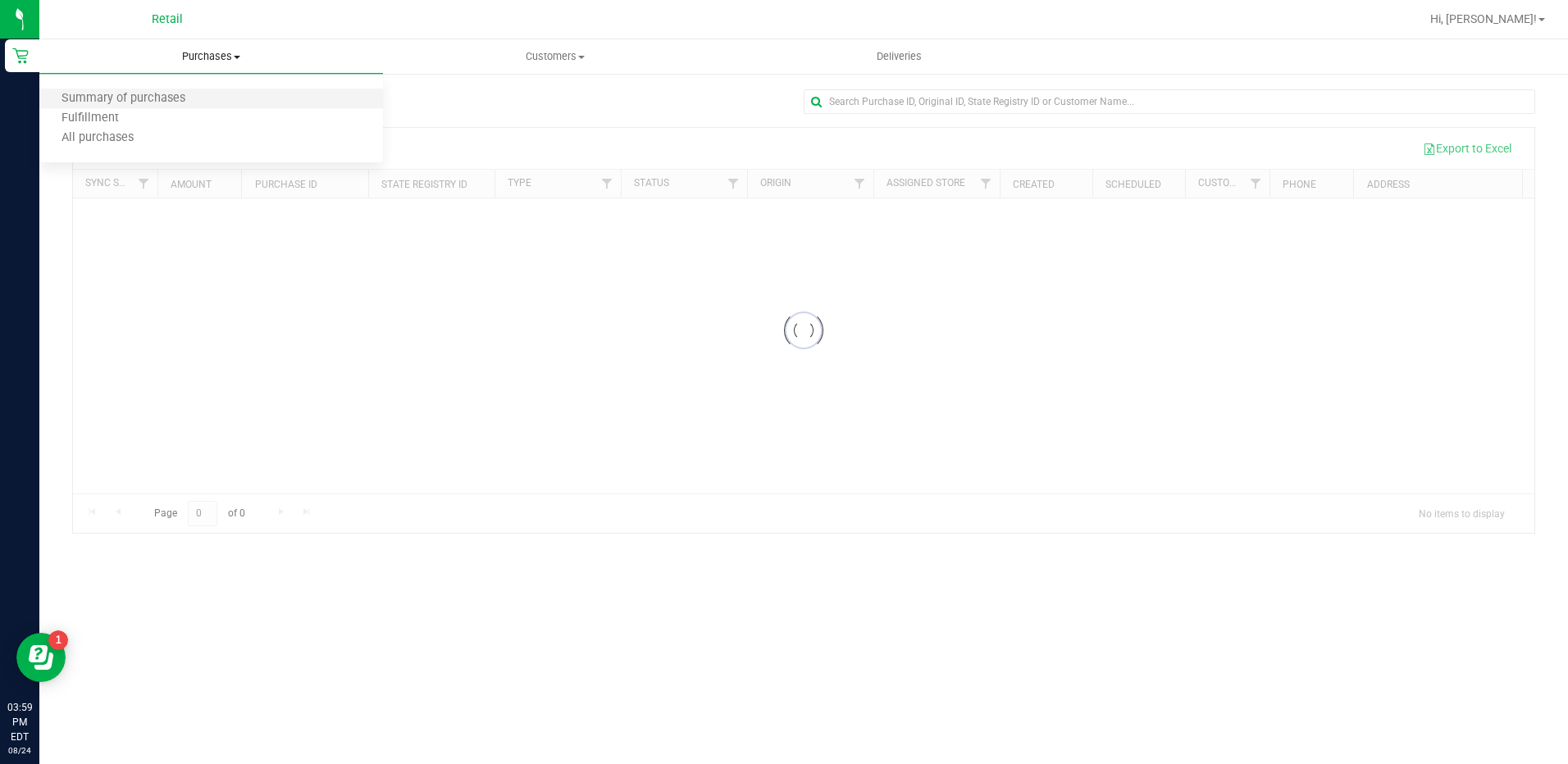
click at [212, 97] on li "Summary of purchases" at bounding box center [212, 99] width 344 height 19
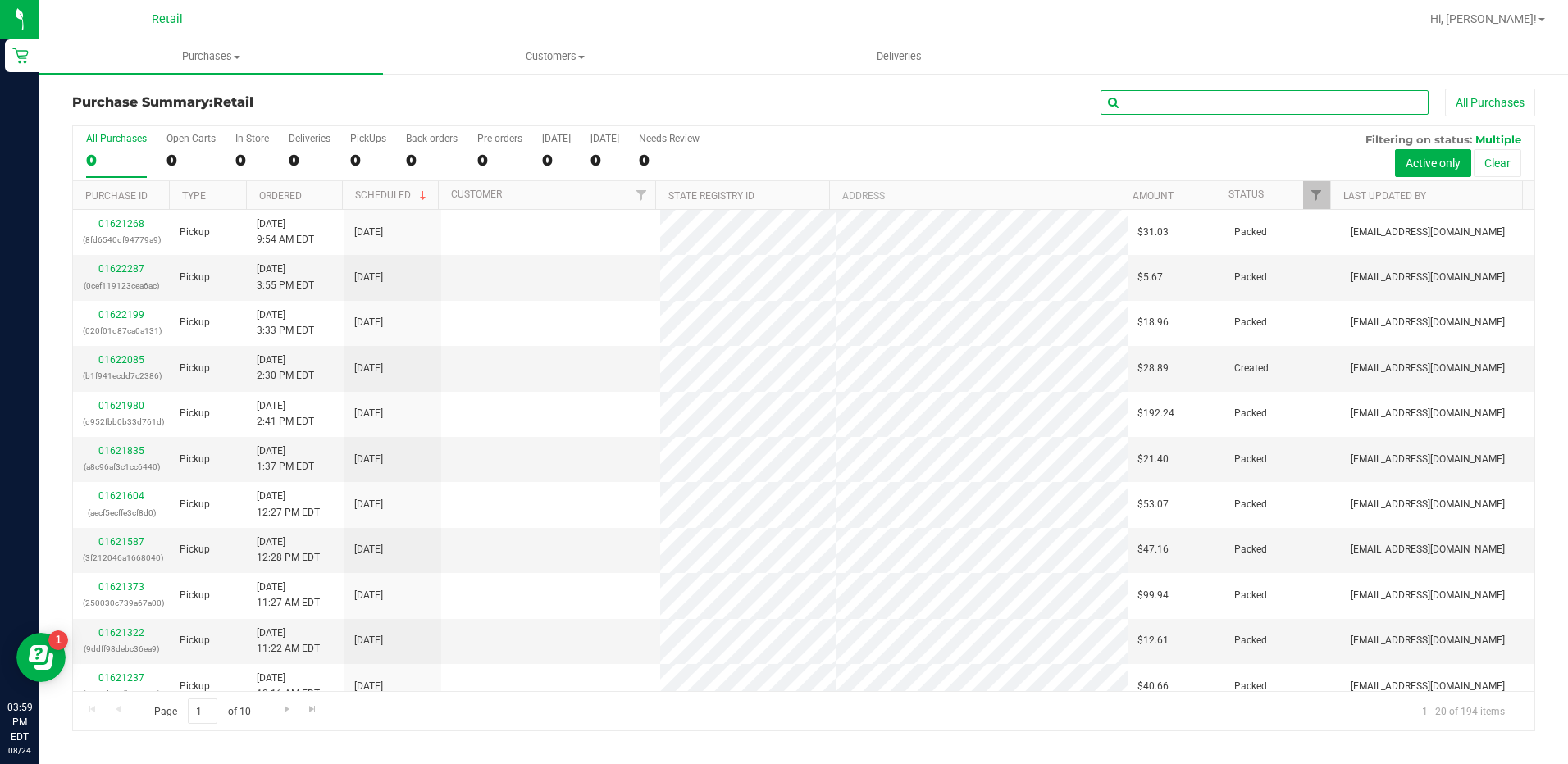
click at [1176, 108] on input "text" at bounding box center [1265, 102] width 328 height 24
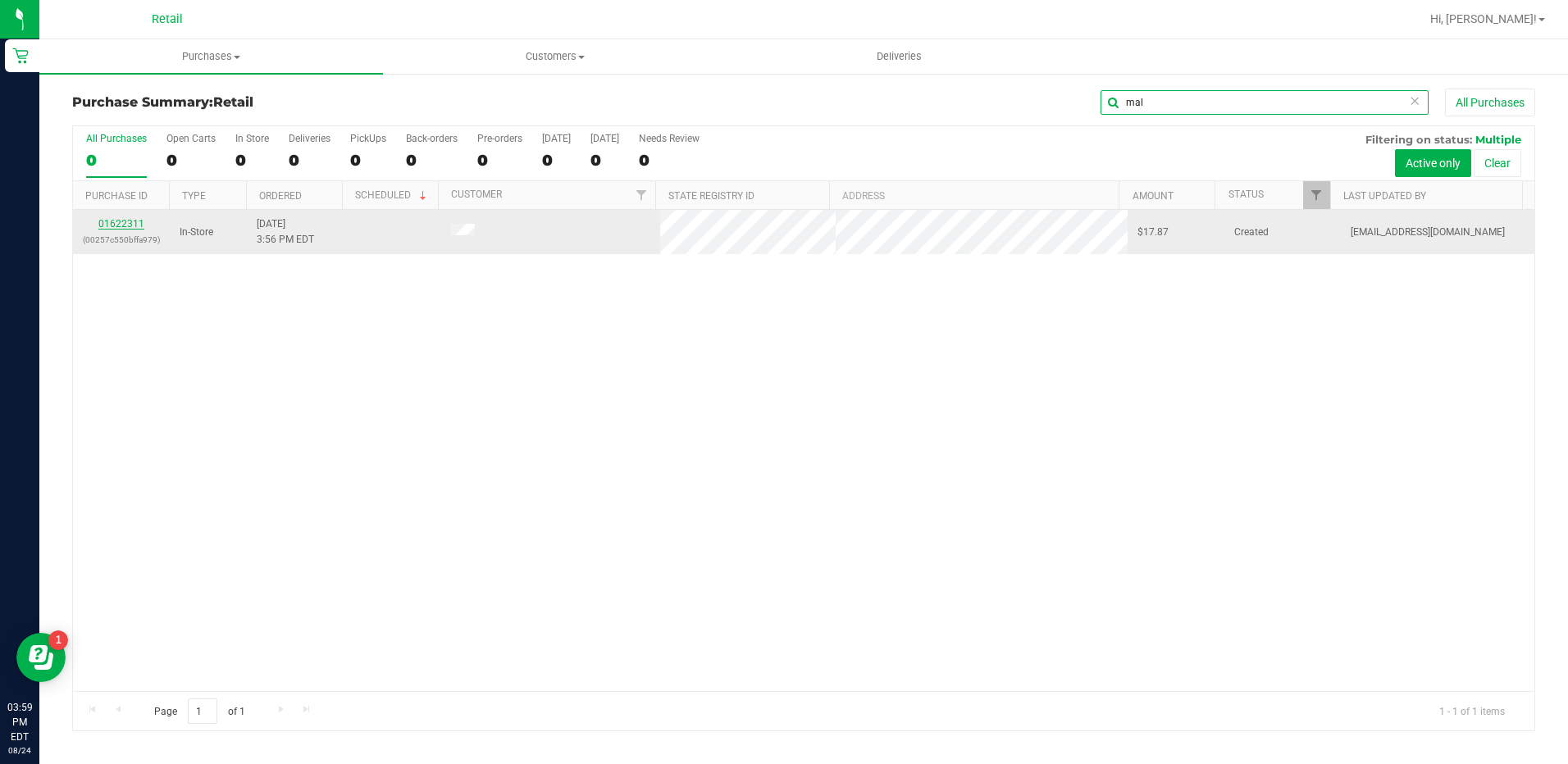
type input "mal"
click at [111, 225] on link "01622311" at bounding box center [120, 224] width 46 height 12
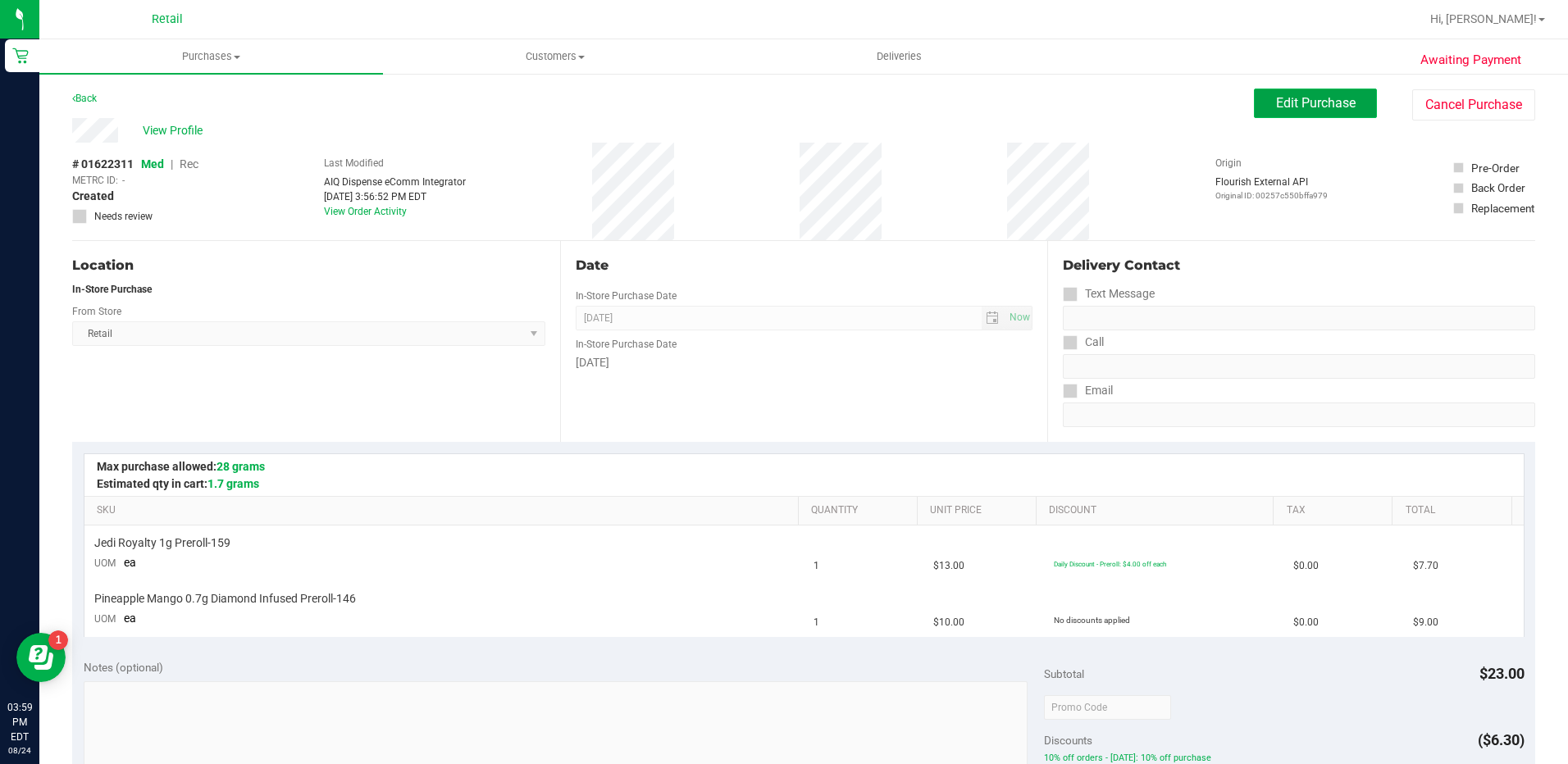
click at [1318, 100] on span "Edit Purchase" at bounding box center [1316, 103] width 80 height 16
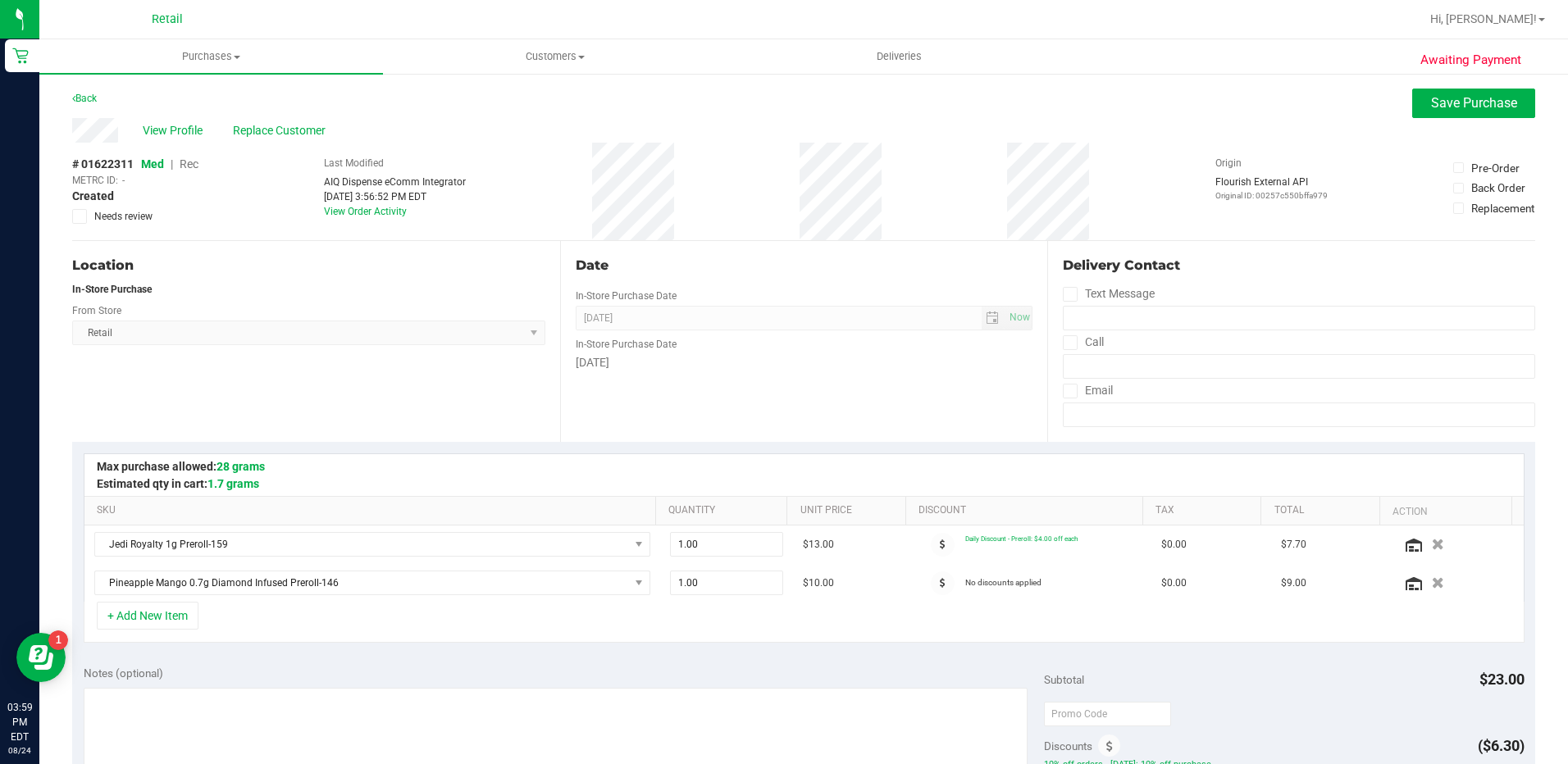
click at [187, 163] on span "Rec" at bounding box center [188, 164] width 18 height 14
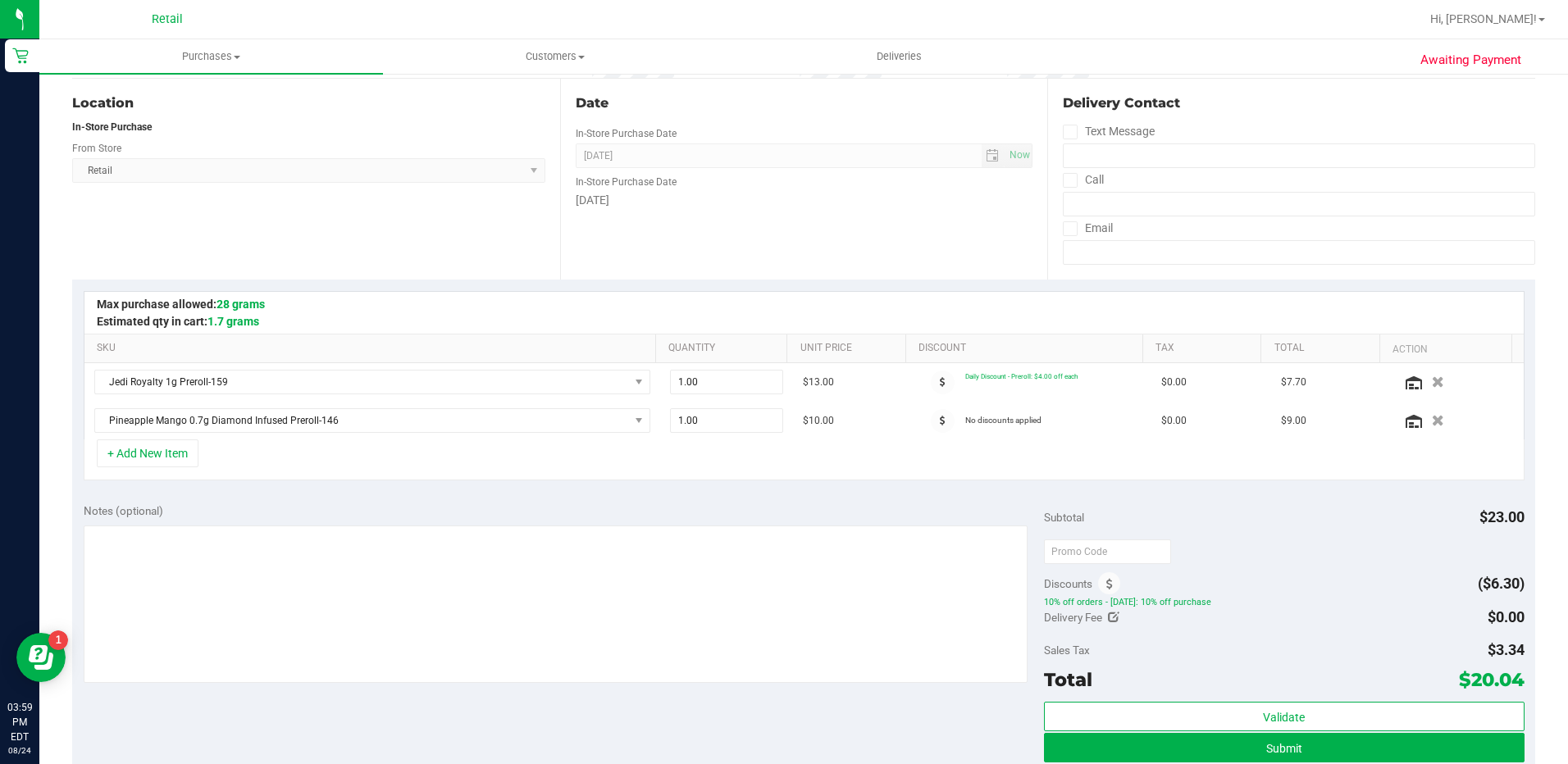
scroll to position [164, 0]
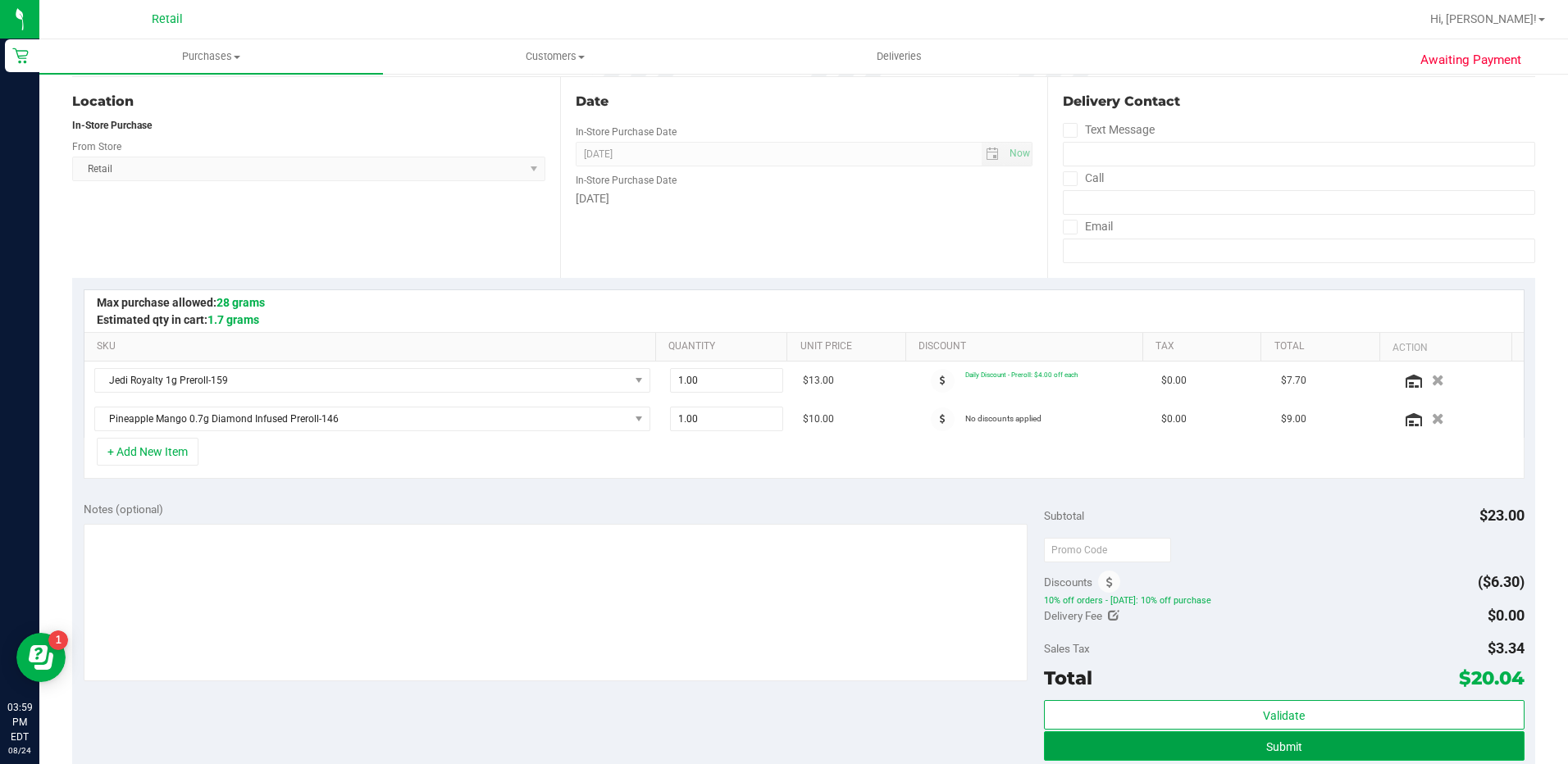
click at [1285, 748] on span "Submit" at bounding box center [1284, 747] width 36 height 14
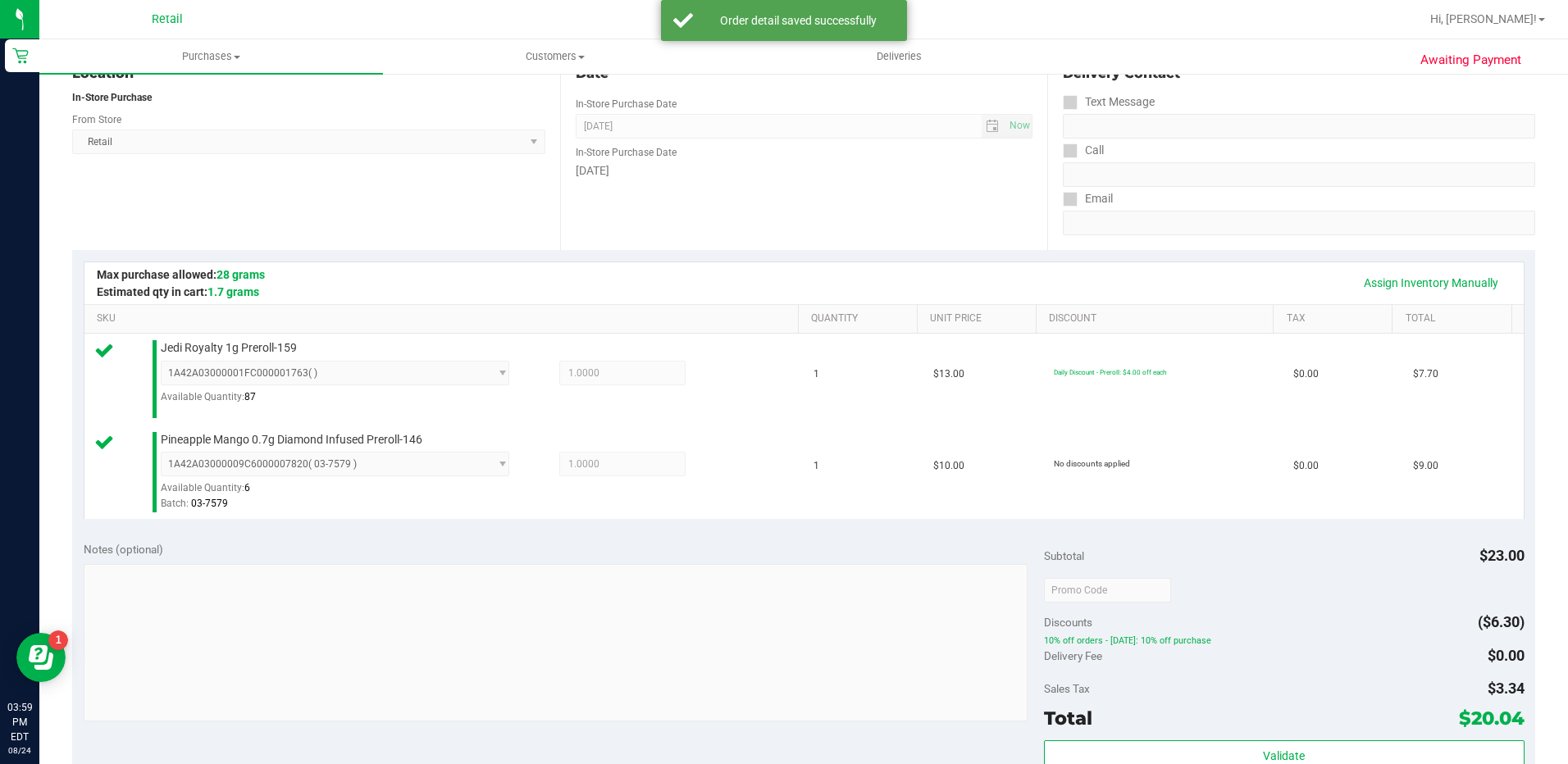
scroll to position [574, 0]
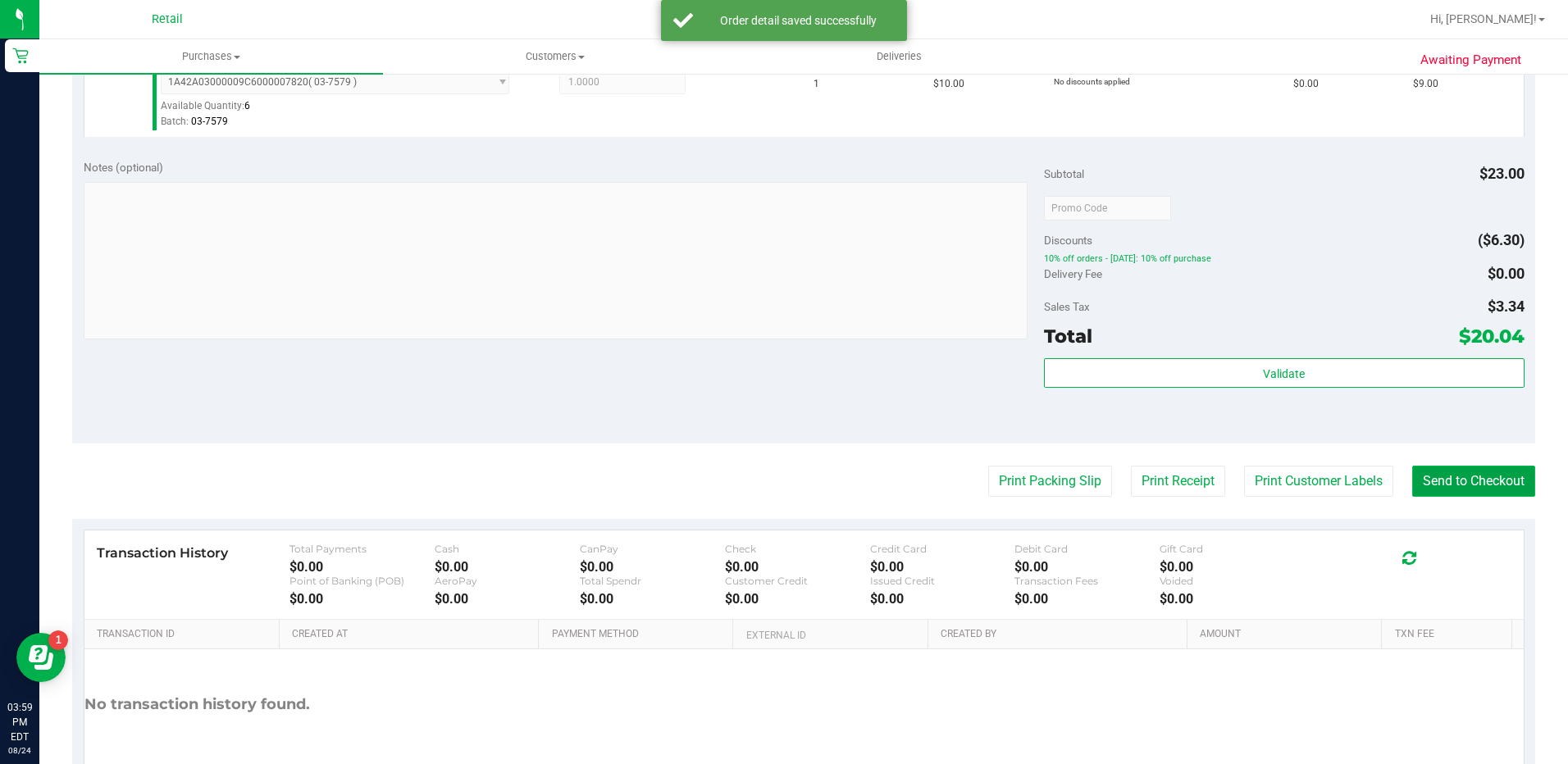
click at [1485, 478] on button "Send to Checkout" at bounding box center [1473, 482] width 123 height 31
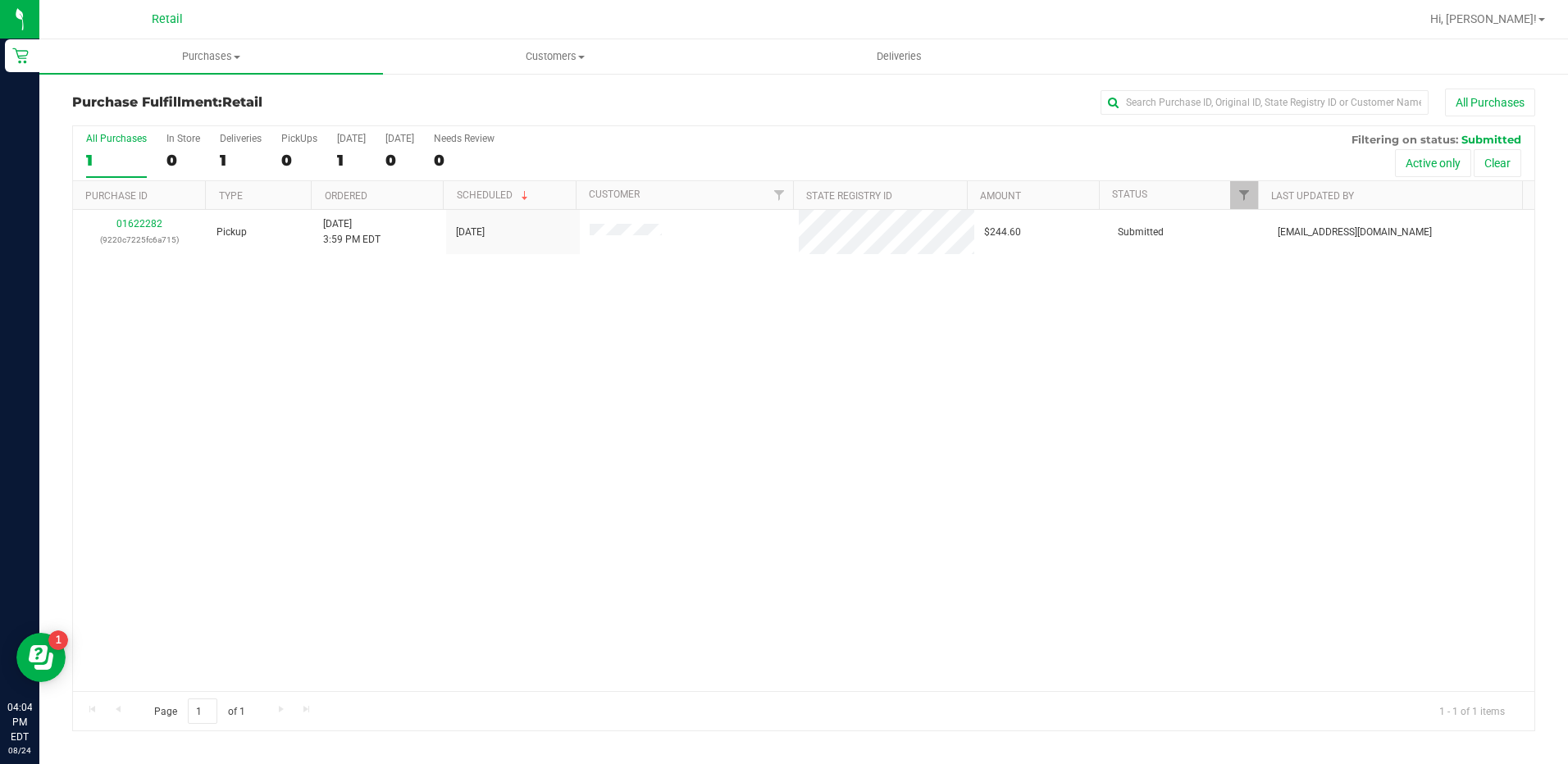
click at [220, 36] on nav "Retail Hi, [PERSON_NAME]!" at bounding box center [804, 19] width 1528 height 40
click at [215, 50] on span "Purchases" at bounding box center [212, 56] width 344 height 15
click at [197, 98] on span "Summary of purchases" at bounding box center [123, 99] width 168 height 14
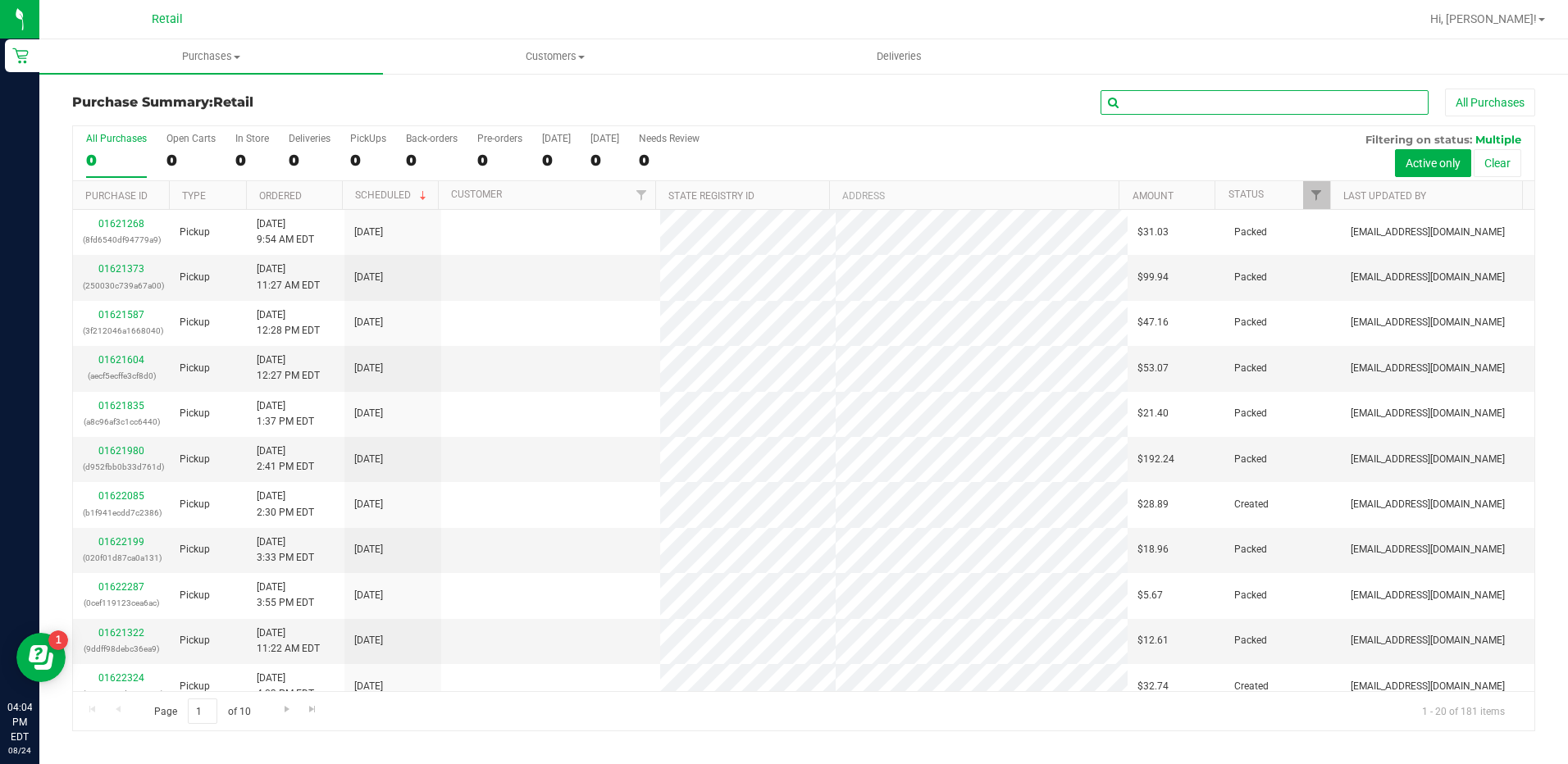
click at [1292, 97] on input "text" at bounding box center [1265, 102] width 328 height 24
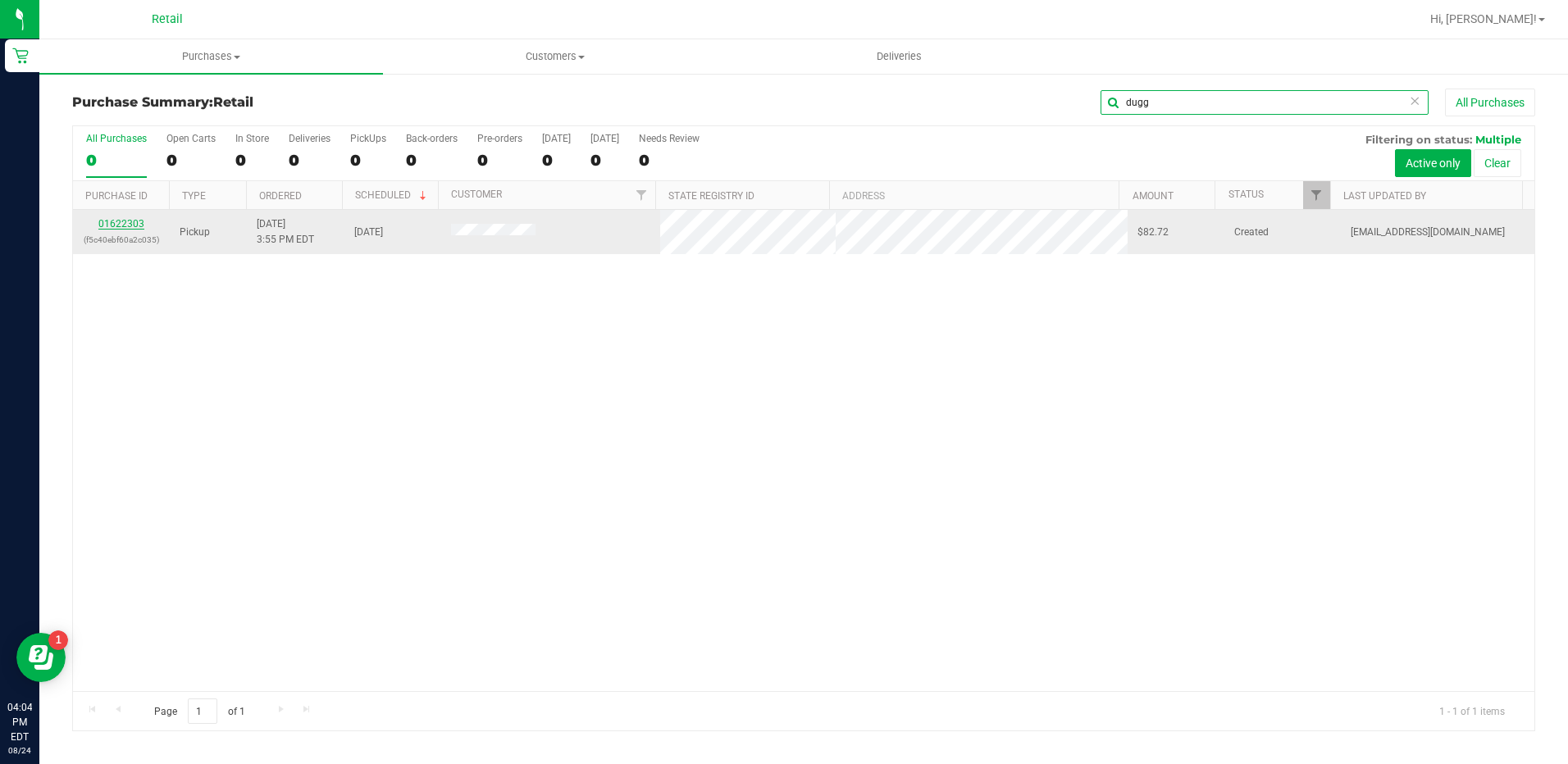
type input "dugg"
click at [137, 226] on link "01622303" at bounding box center [120, 224] width 46 height 12
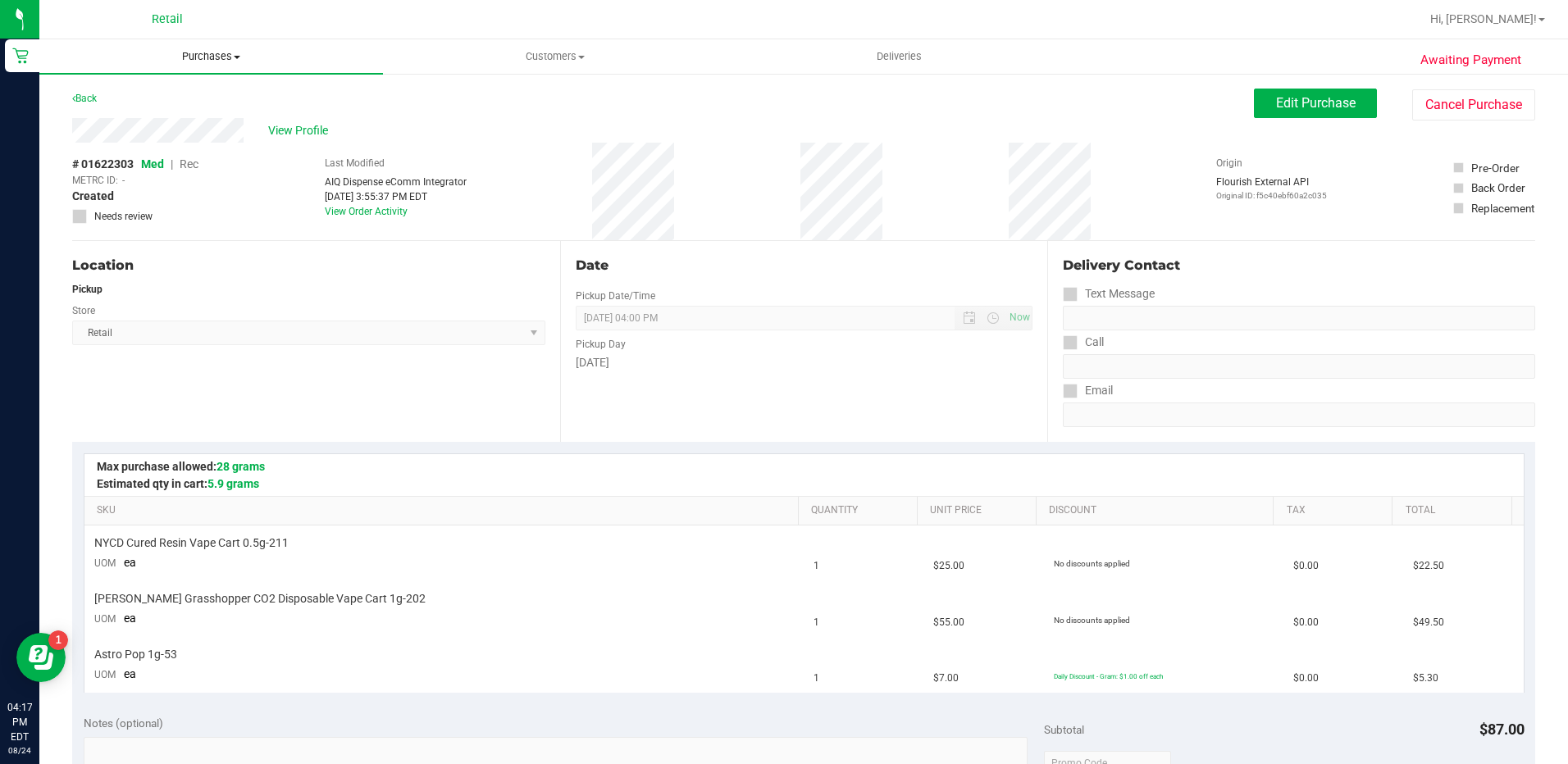
click at [217, 58] on span "Purchases" at bounding box center [212, 56] width 344 height 15
click at [208, 92] on li "Summary of purchases" at bounding box center [212, 99] width 344 height 19
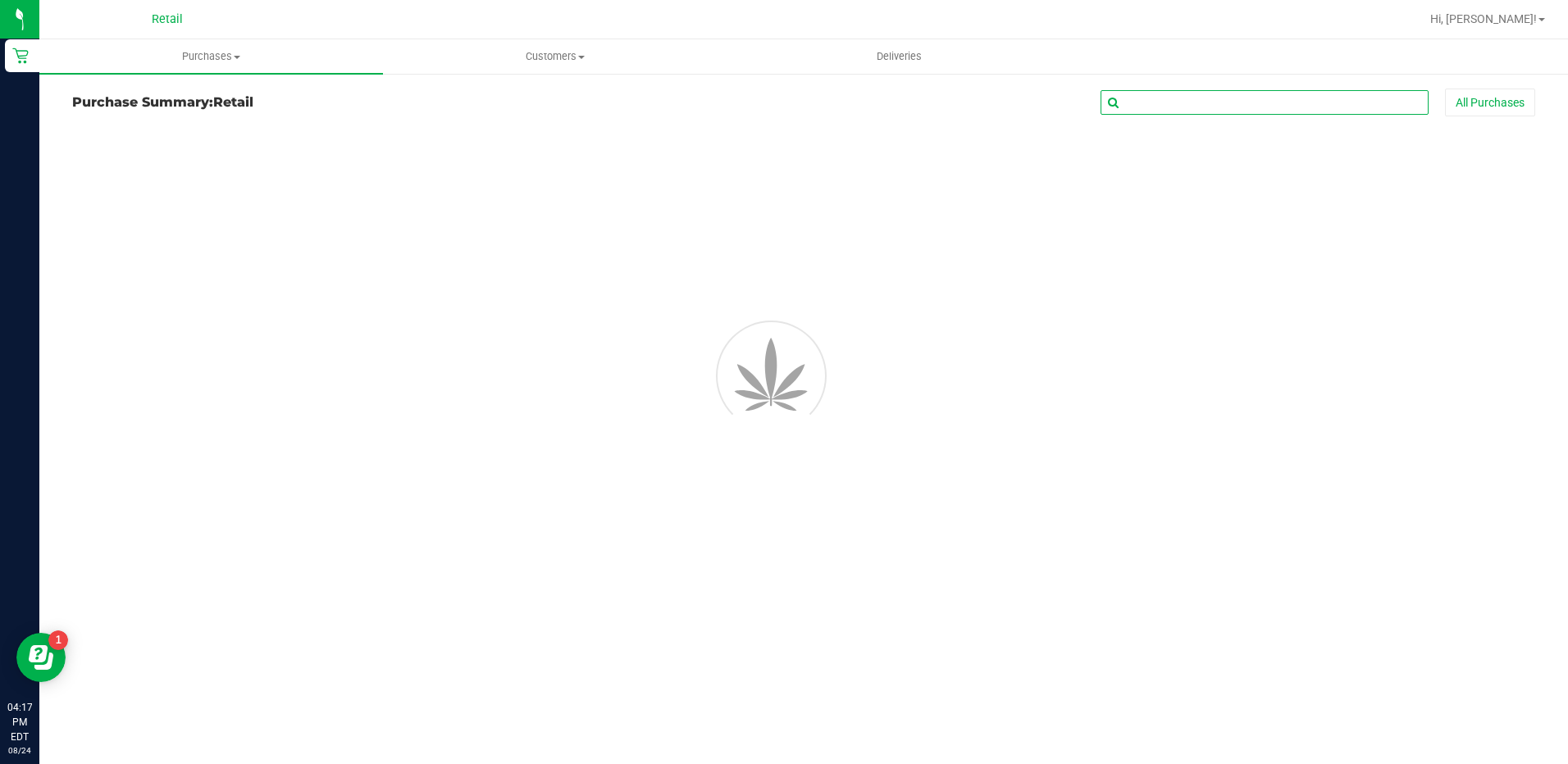
click at [1198, 103] on input "text" at bounding box center [1265, 102] width 328 height 24
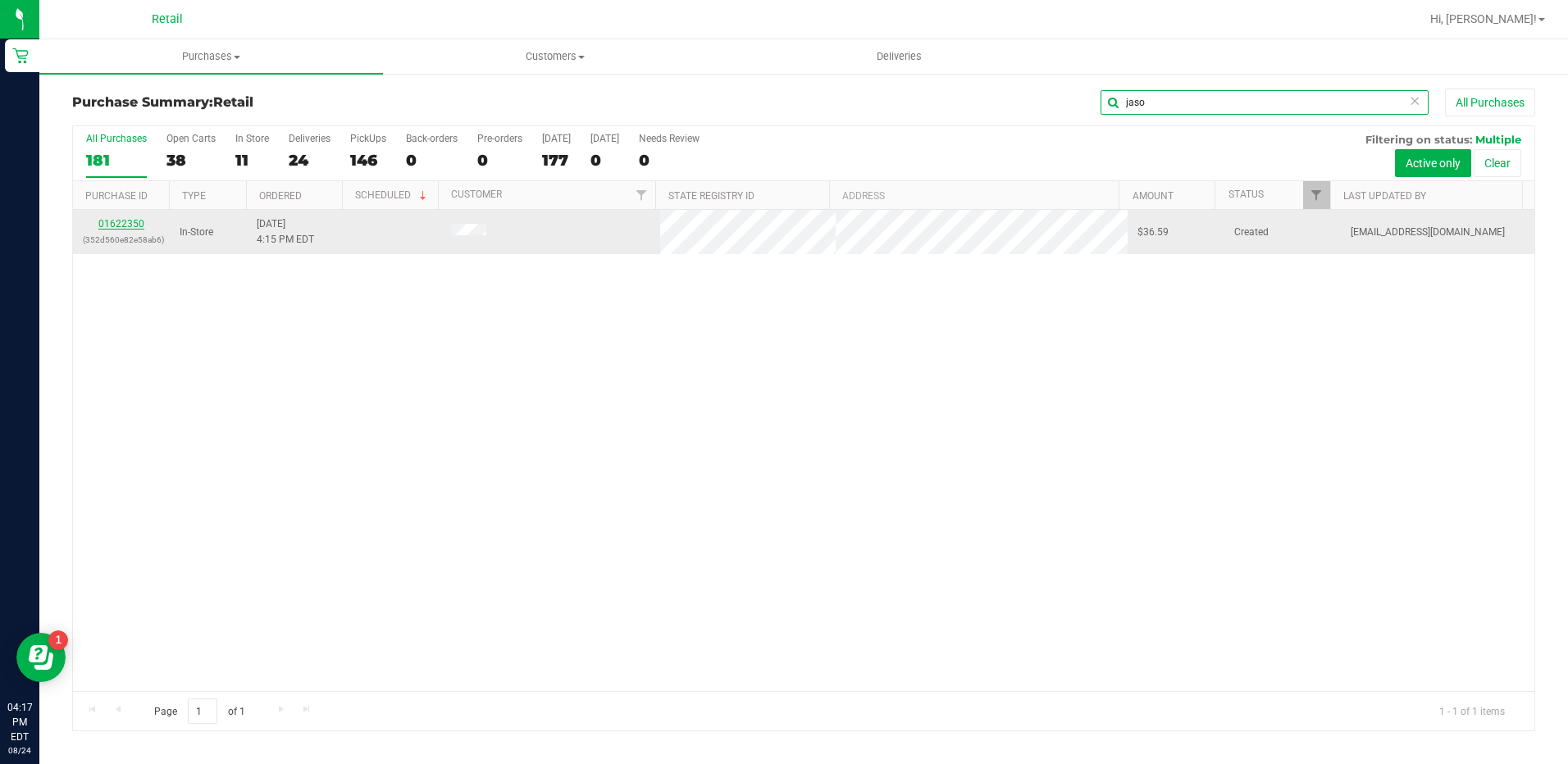
type input "jaso"
click at [131, 225] on link "01622350" at bounding box center [120, 224] width 46 height 12
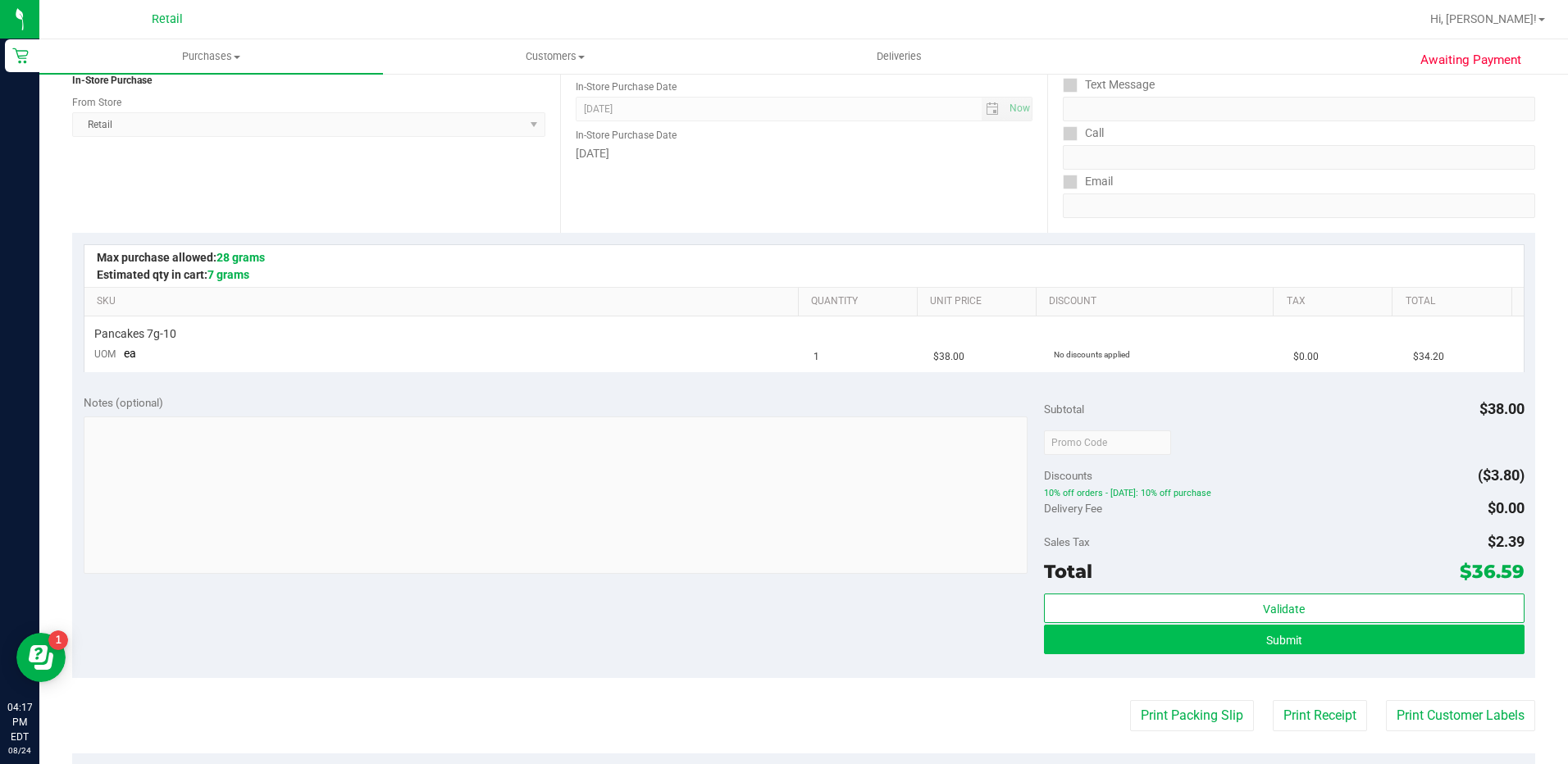
scroll to position [328, 0]
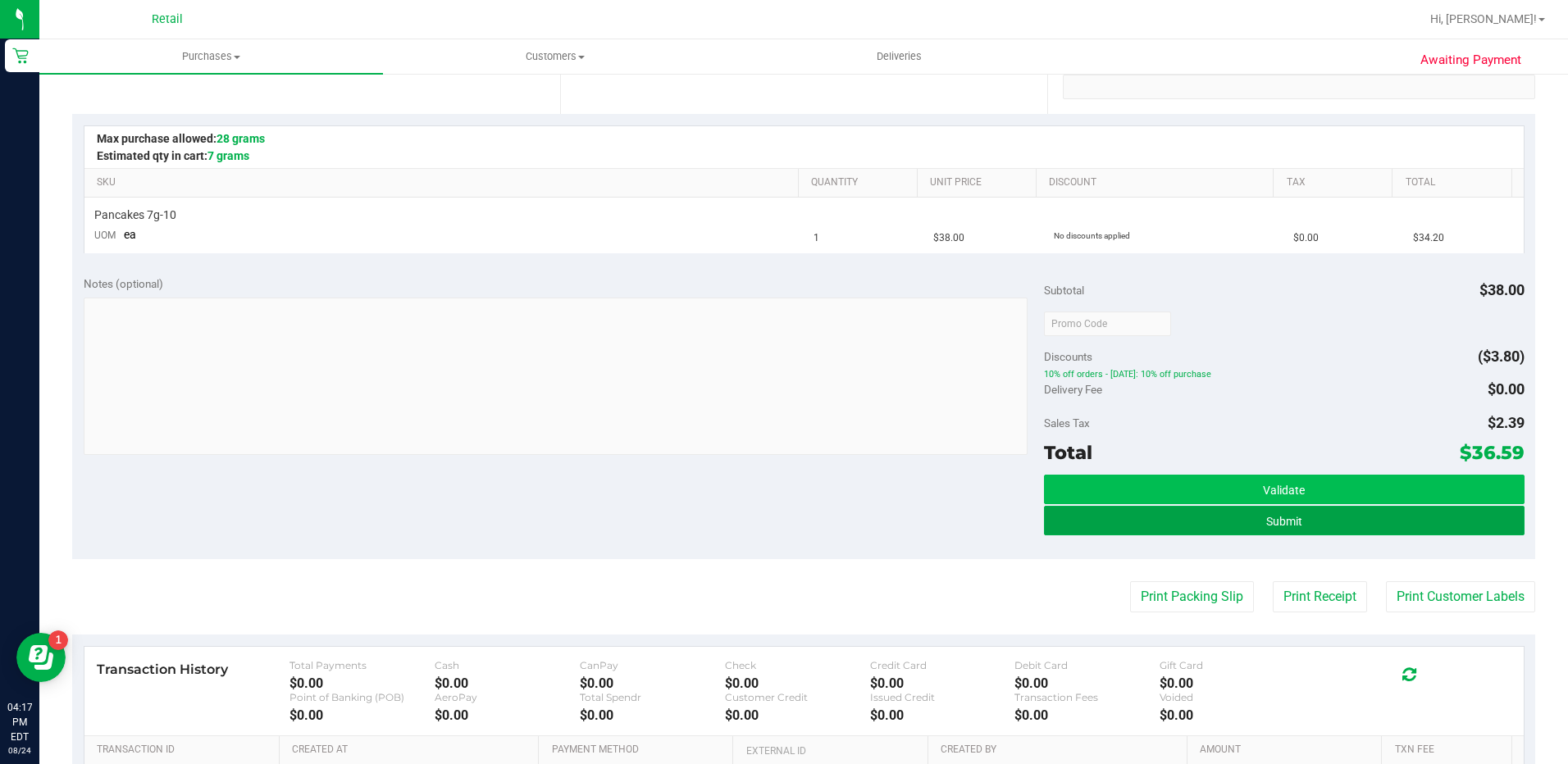
drag, startPoint x: 1262, startPoint y: 521, endPoint x: 1245, endPoint y: 499, distance: 27.8
click at [1266, 516] on span "Submit" at bounding box center [1284, 521] width 36 height 14
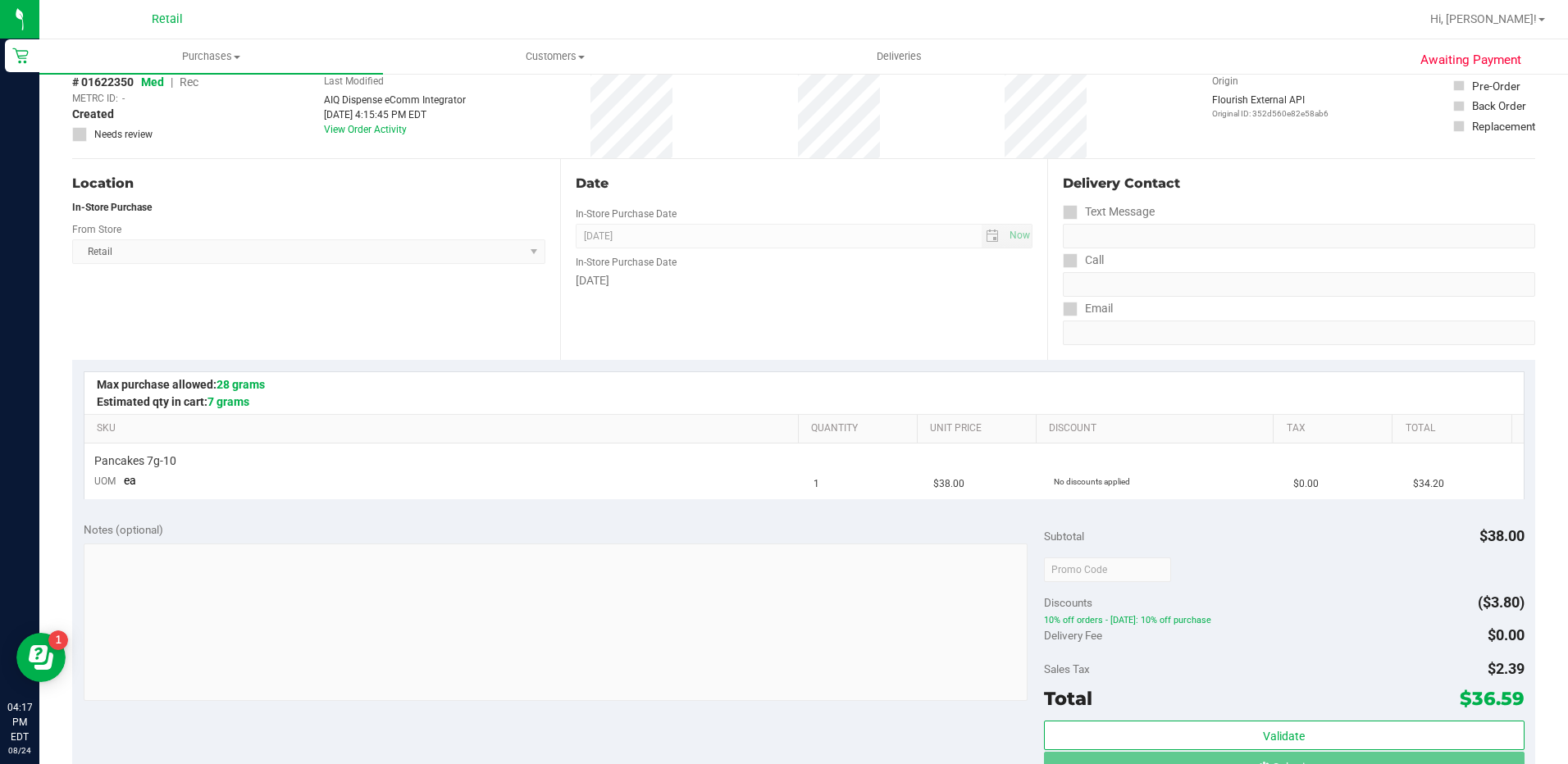
scroll to position [0, 0]
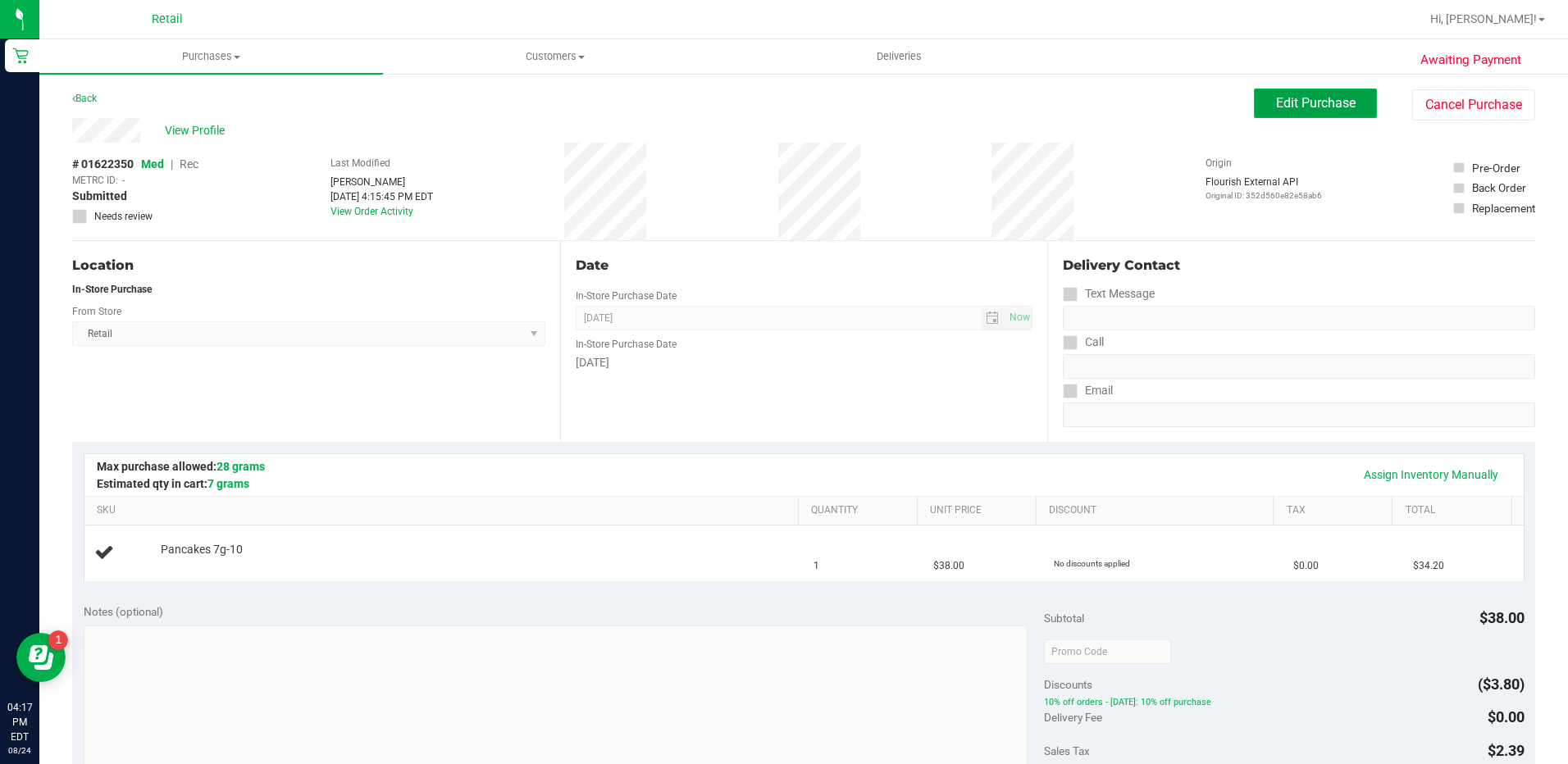
click at [1279, 97] on span "Edit Purchase" at bounding box center [1316, 103] width 80 height 16
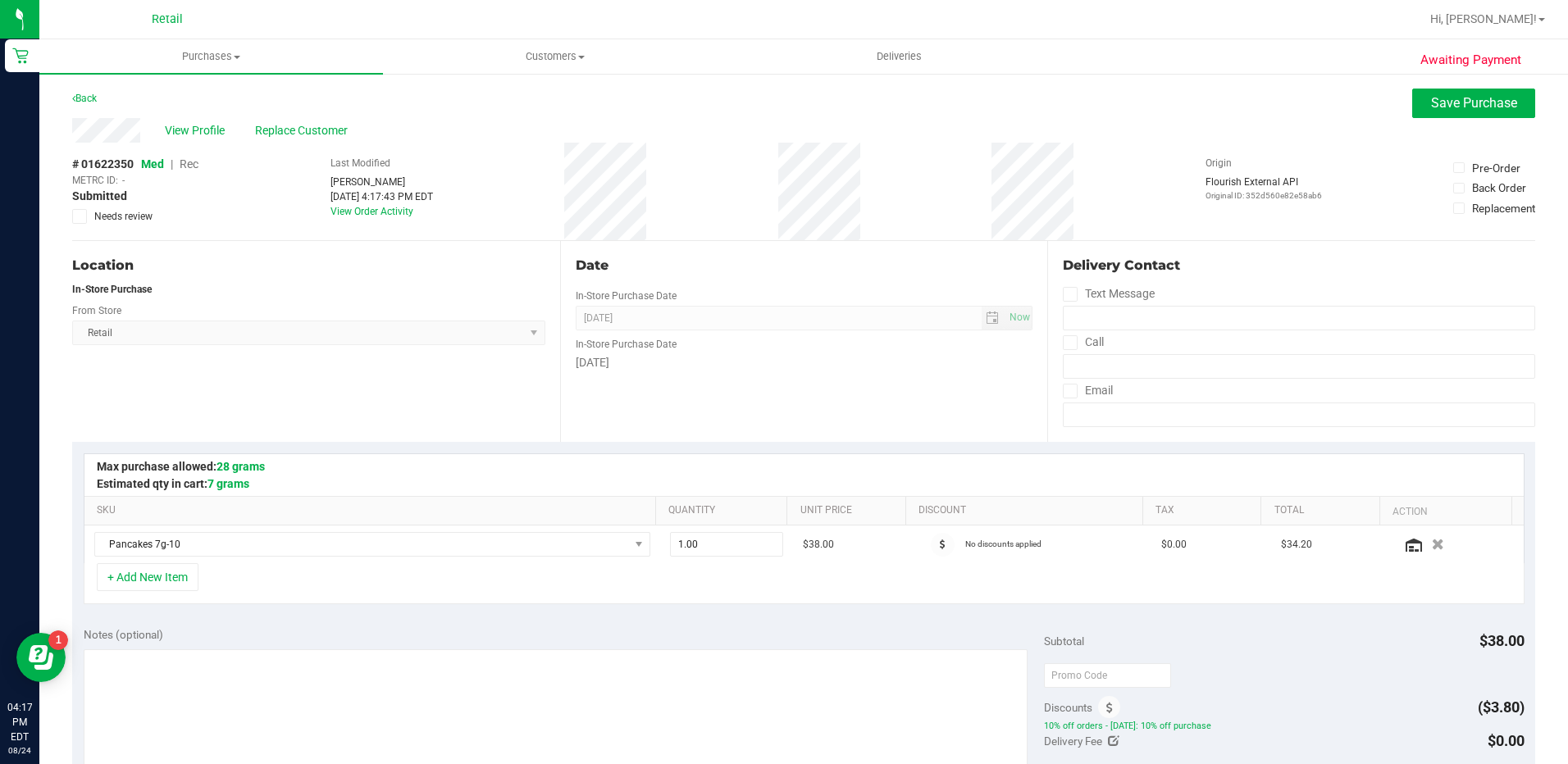
click at [187, 164] on span "Rec" at bounding box center [188, 164] width 18 height 14
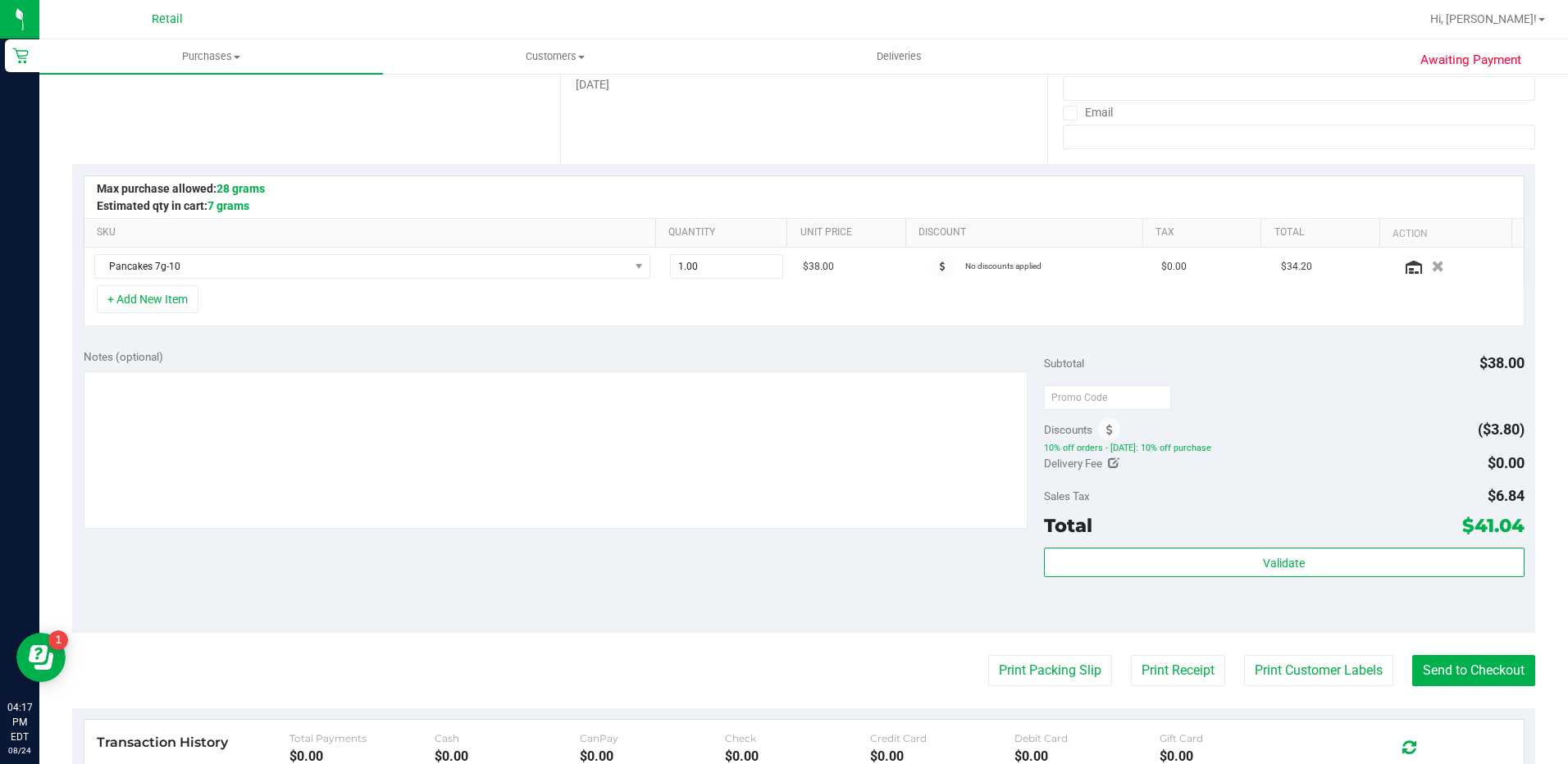
scroll to position [328, 0]
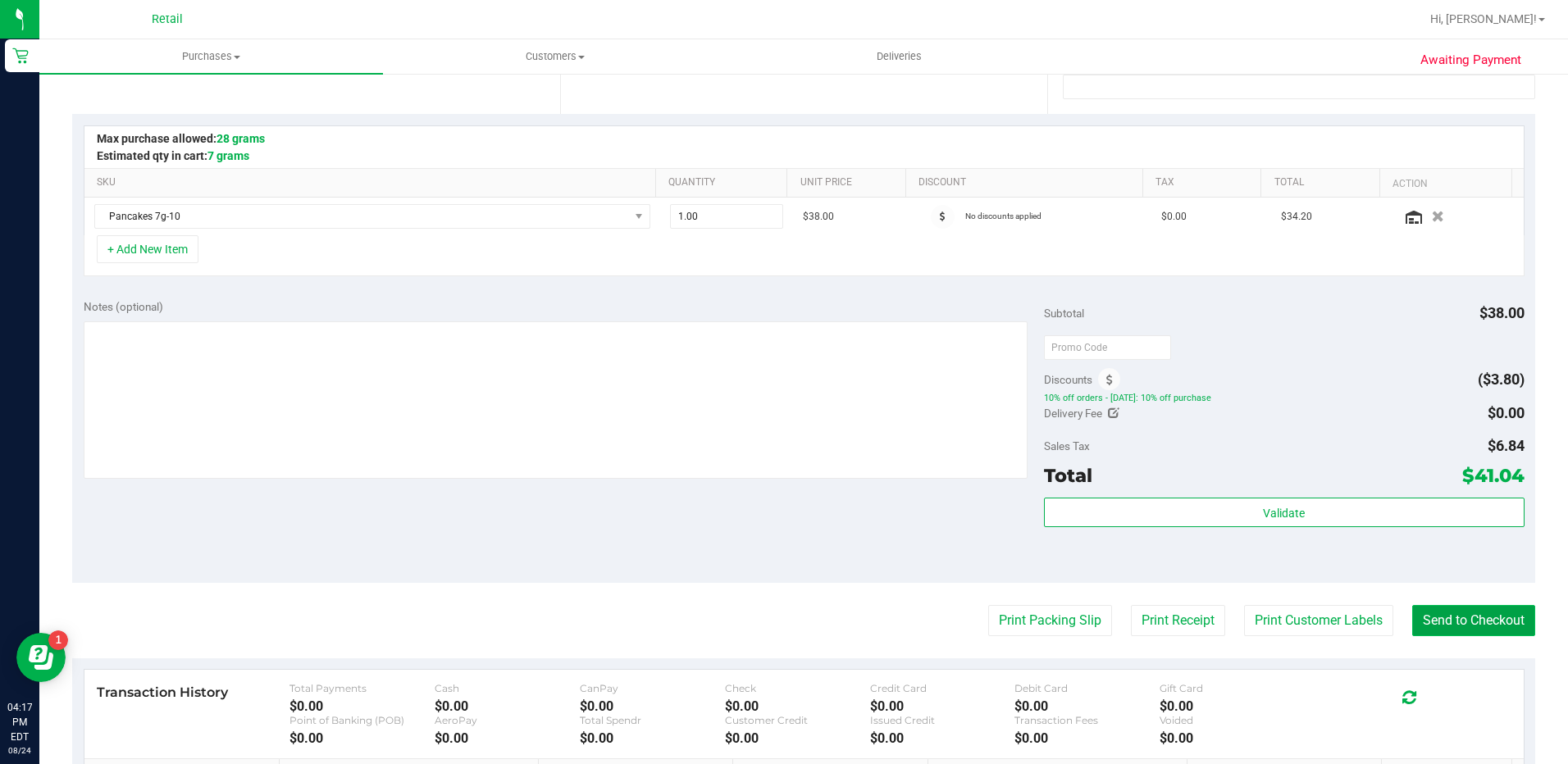
click at [1422, 616] on button "Send to Checkout" at bounding box center [1473, 620] width 123 height 31
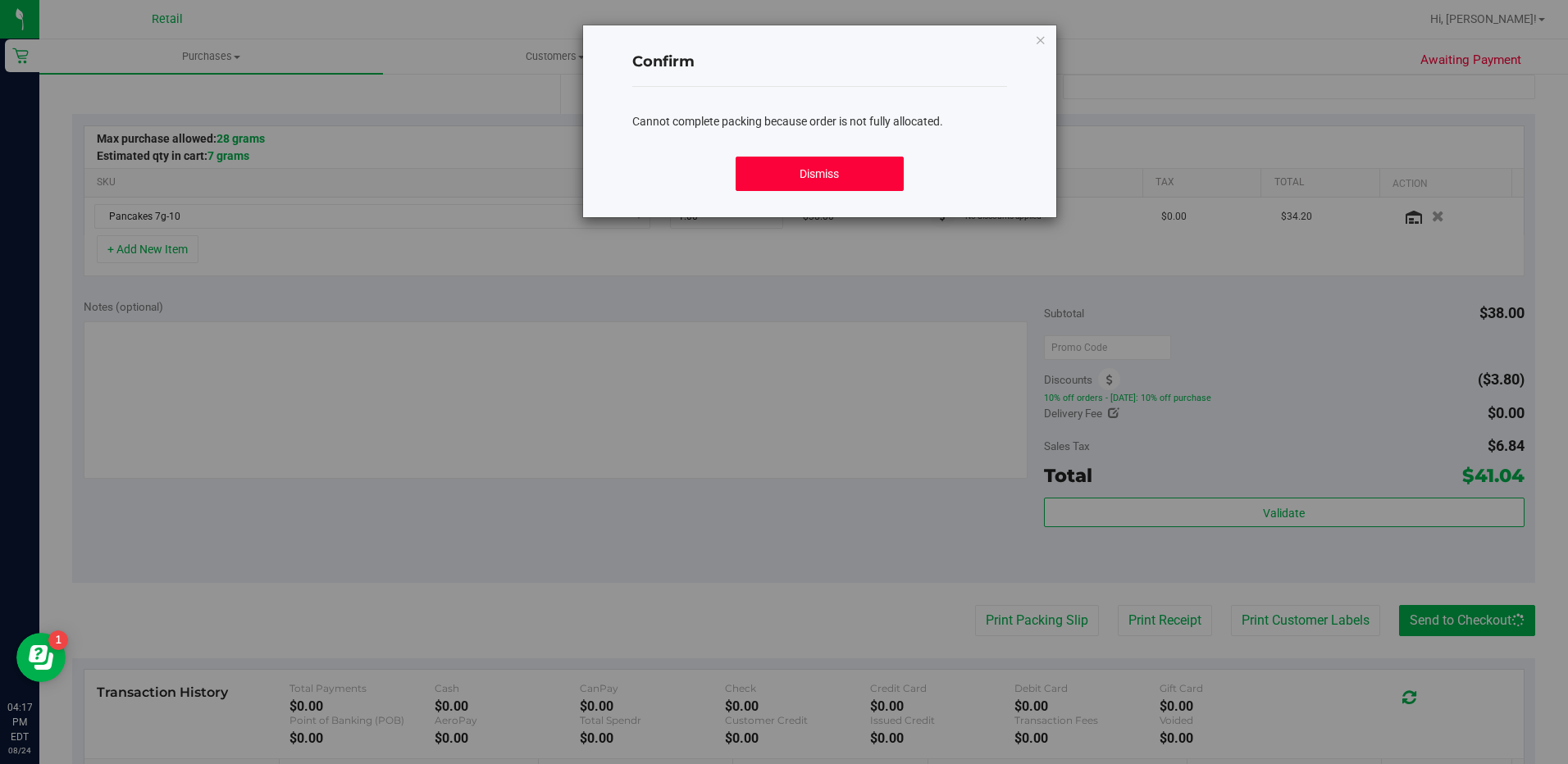
click at [876, 158] on button "Dismiss" at bounding box center [819, 173] width 168 height 34
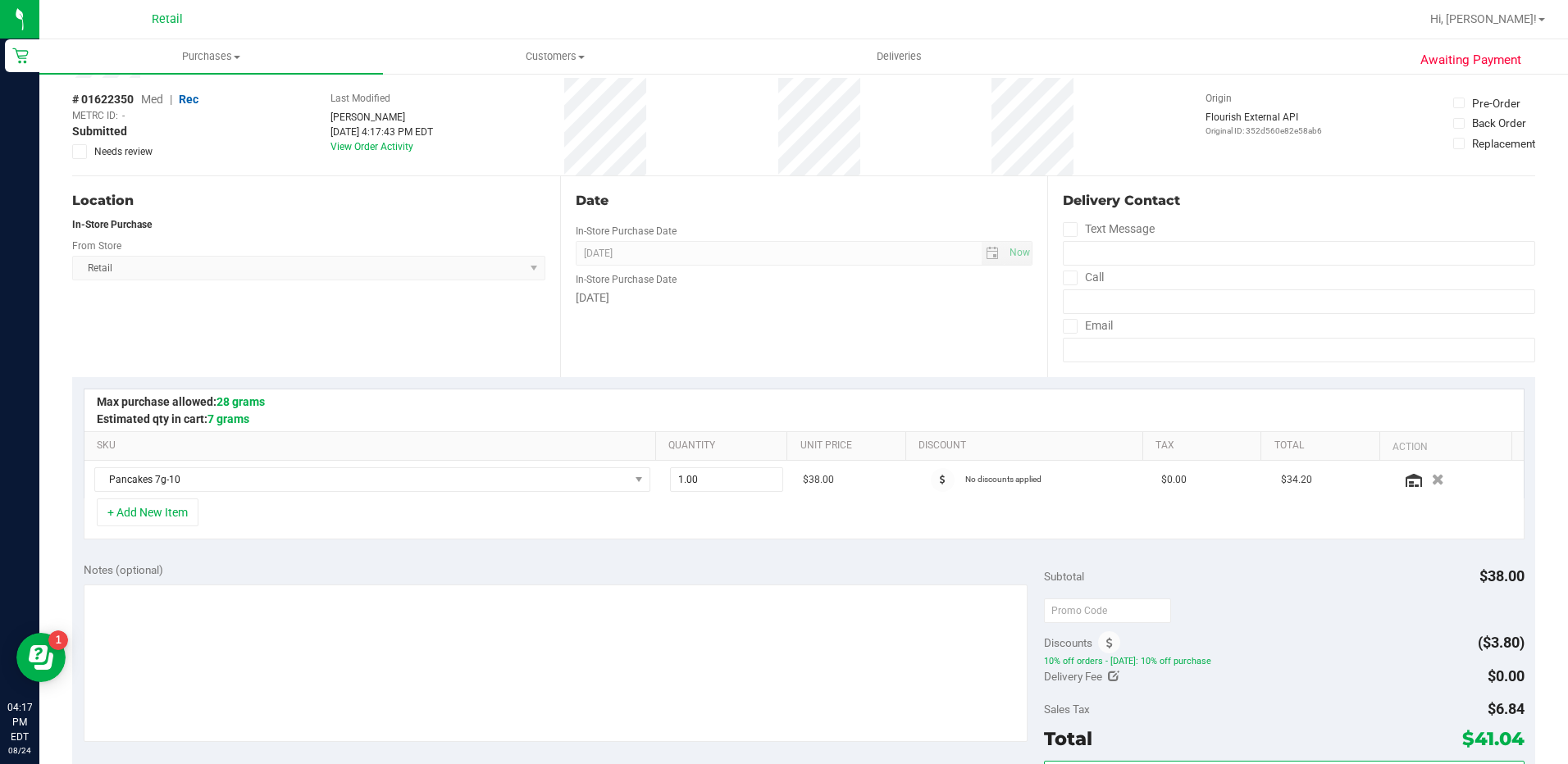
scroll to position [0, 0]
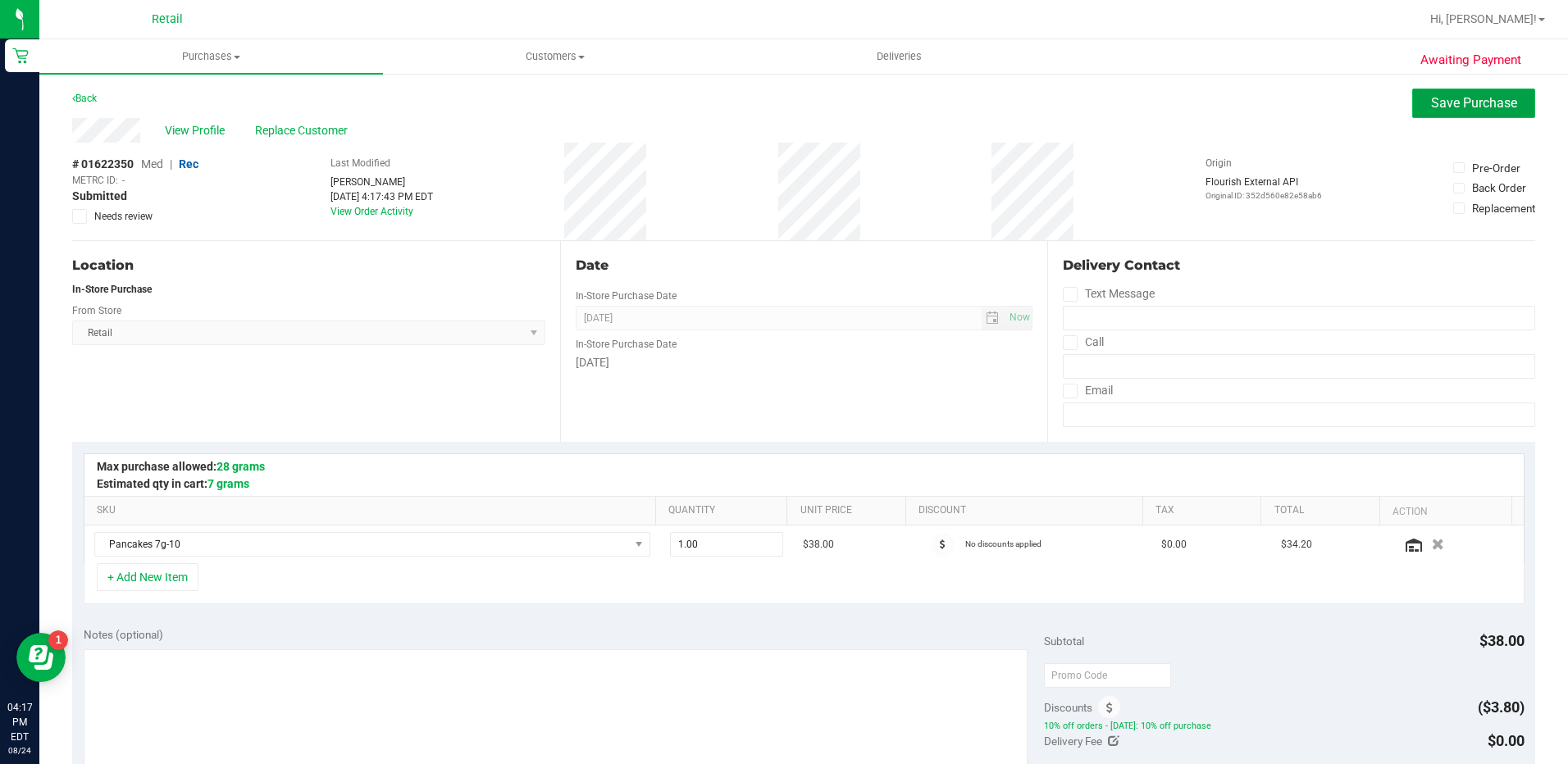
click at [1431, 103] on span "Save Purchase" at bounding box center [1474, 103] width 86 height 16
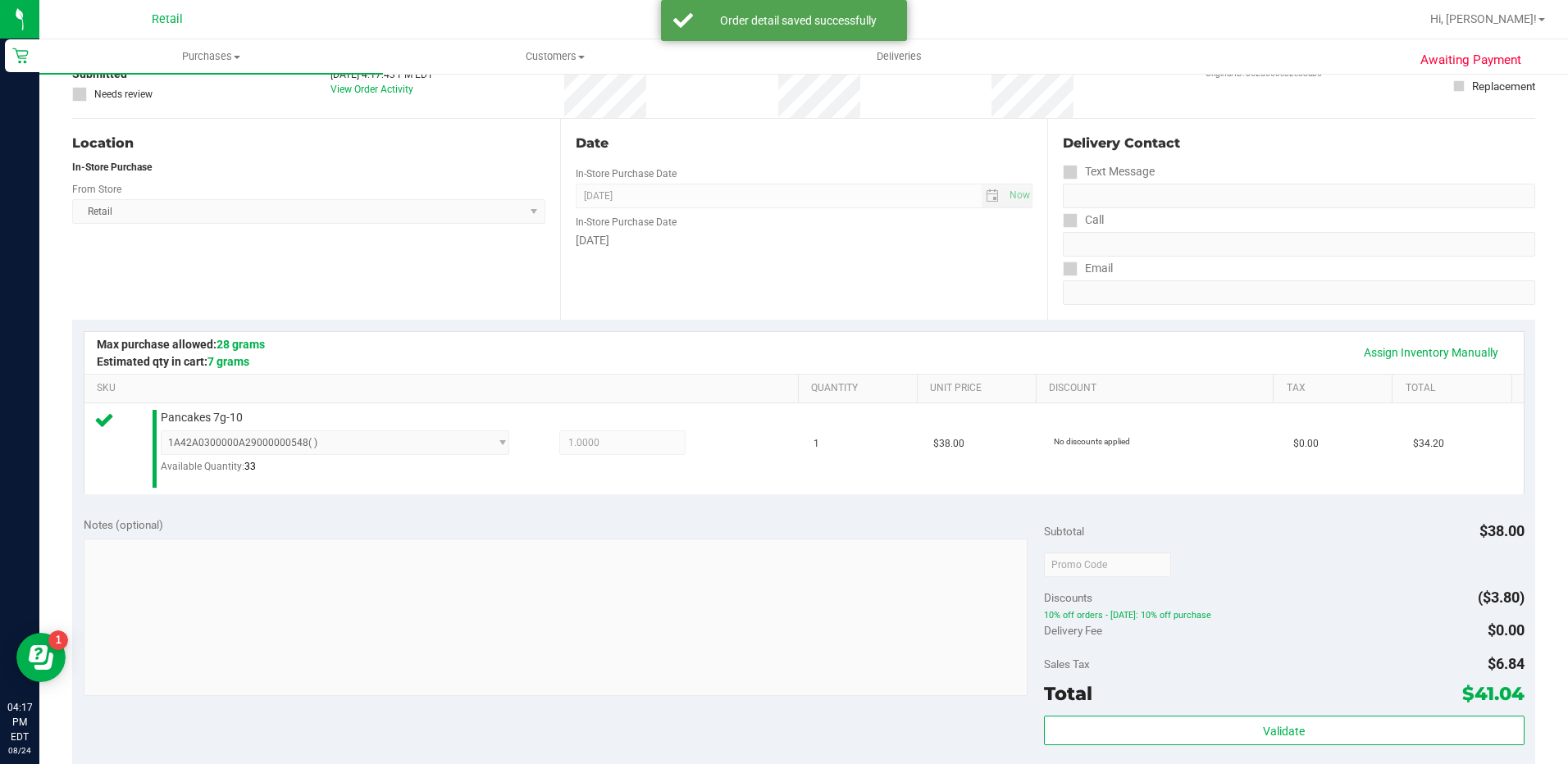
scroll to position [246, 0]
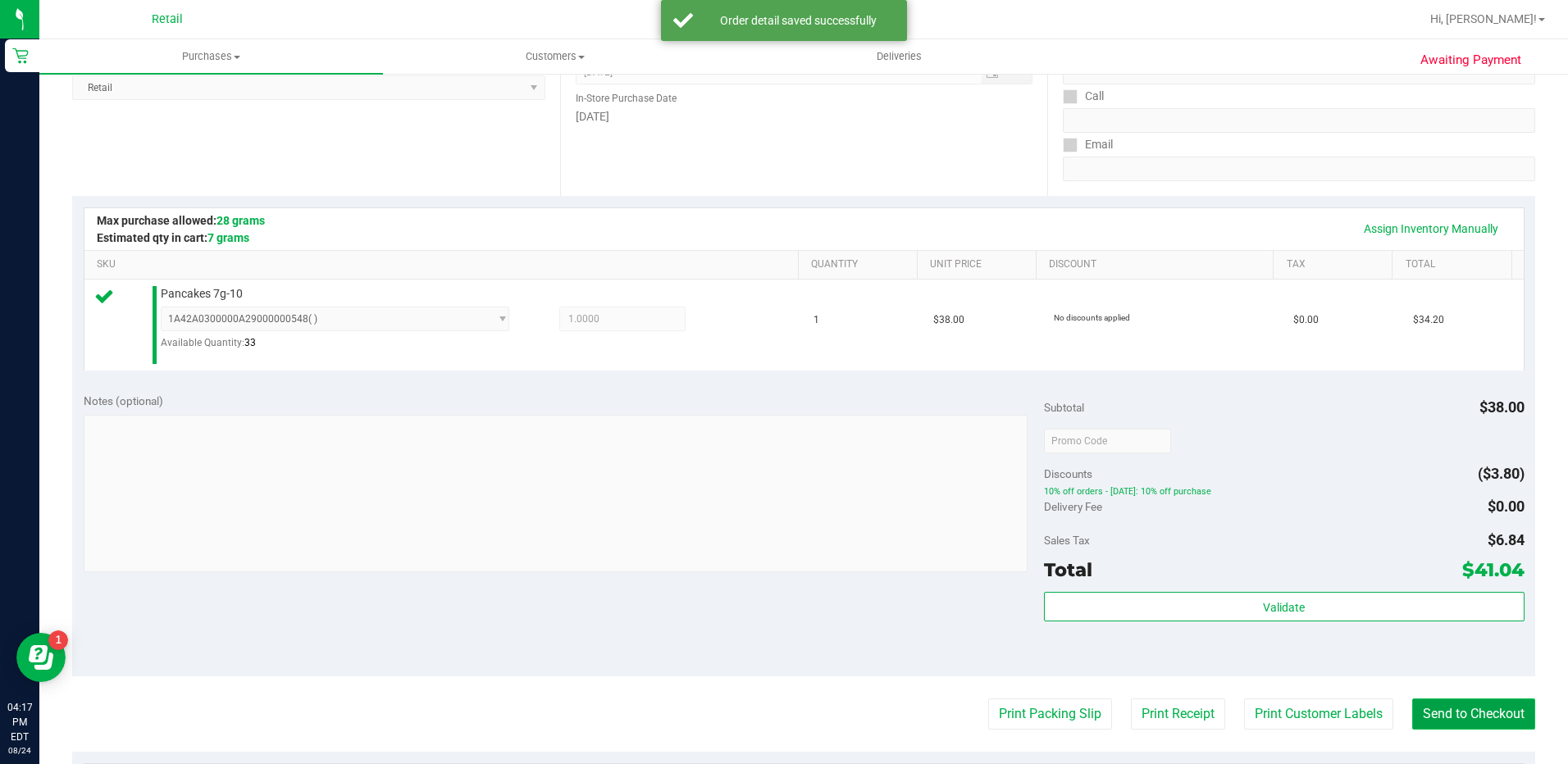
click at [1467, 707] on button "Send to Checkout" at bounding box center [1473, 714] width 123 height 31
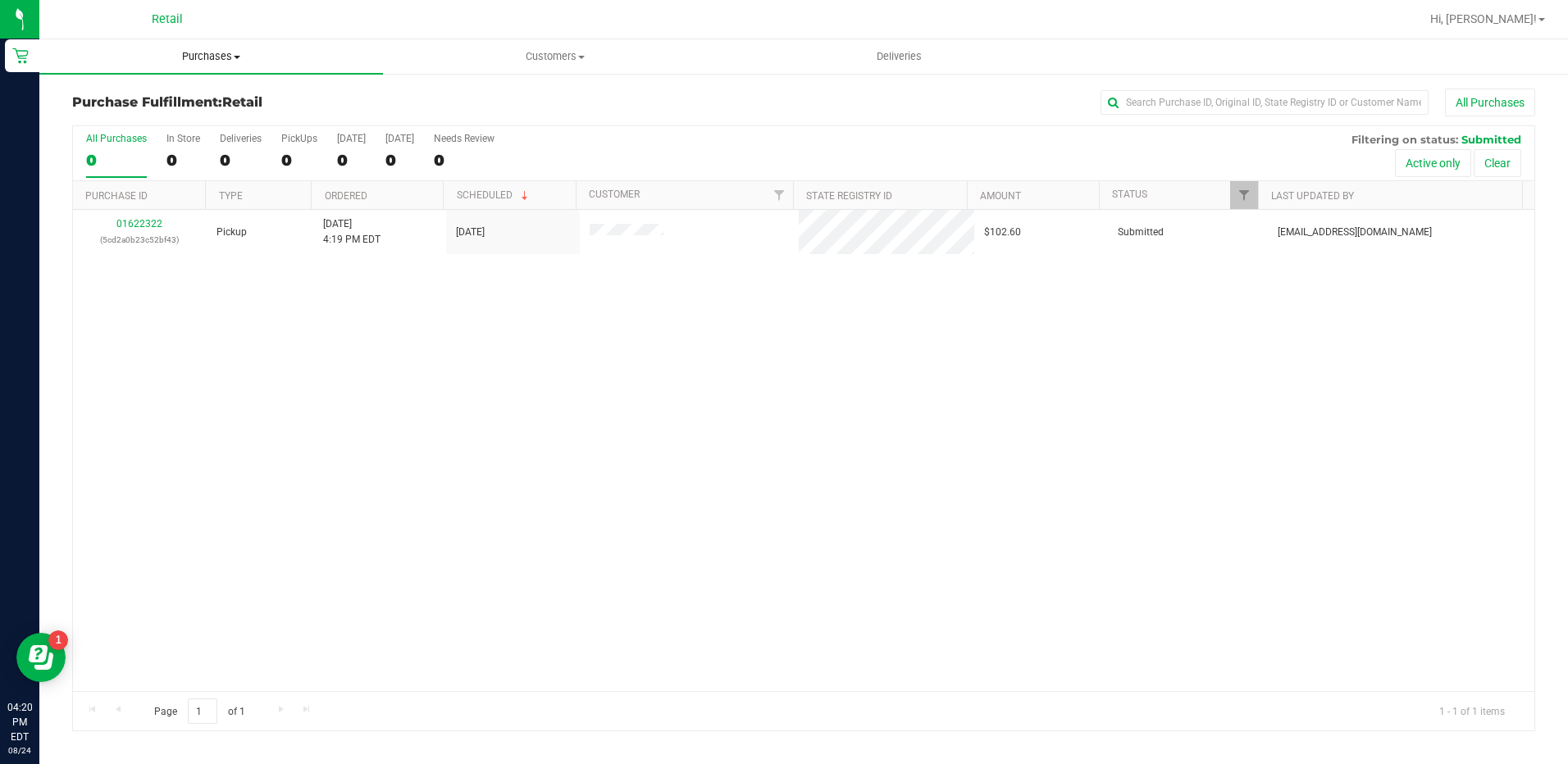
click at [194, 63] on span "Purchases" at bounding box center [212, 56] width 344 height 15
click at [204, 98] on span "Summary of purchases" at bounding box center [123, 99] width 168 height 14
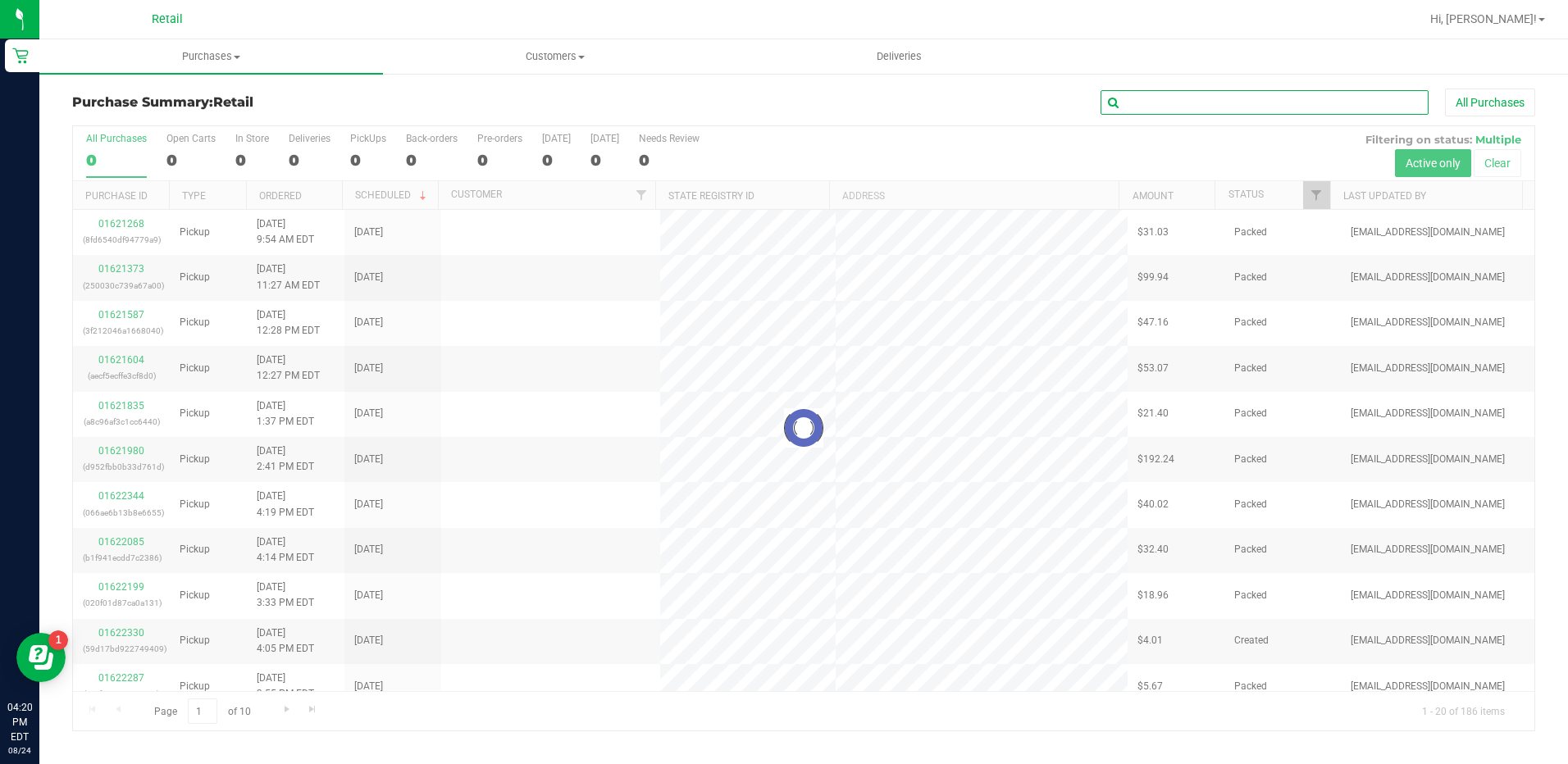
click at [1266, 101] on input "text" at bounding box center [1265, 102] width 328 height 24
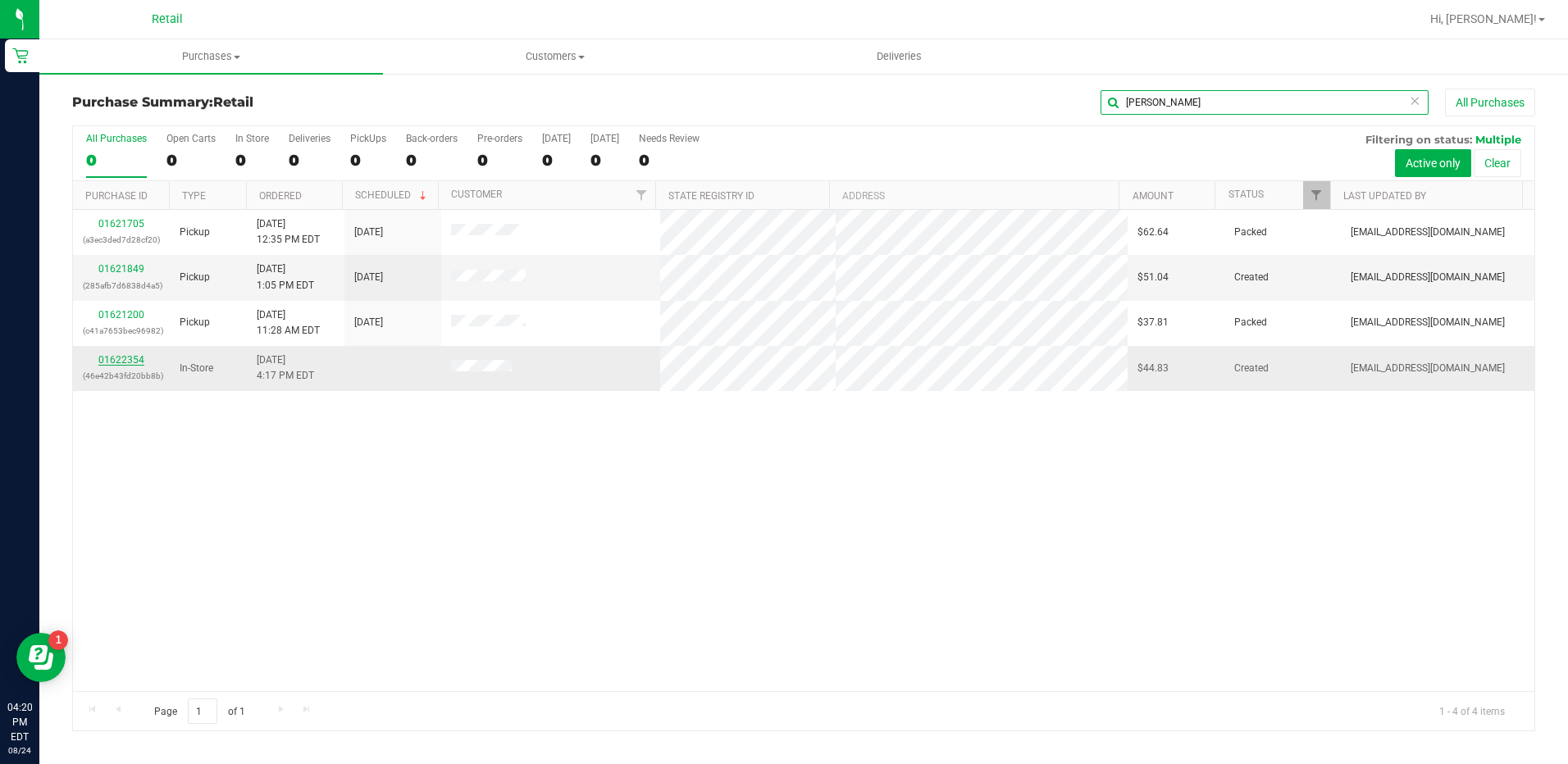
type input "[PERSON_NAME]"
click at [118, 358] on link "01622354" at bounding box center [120, 360] width 46 height 12
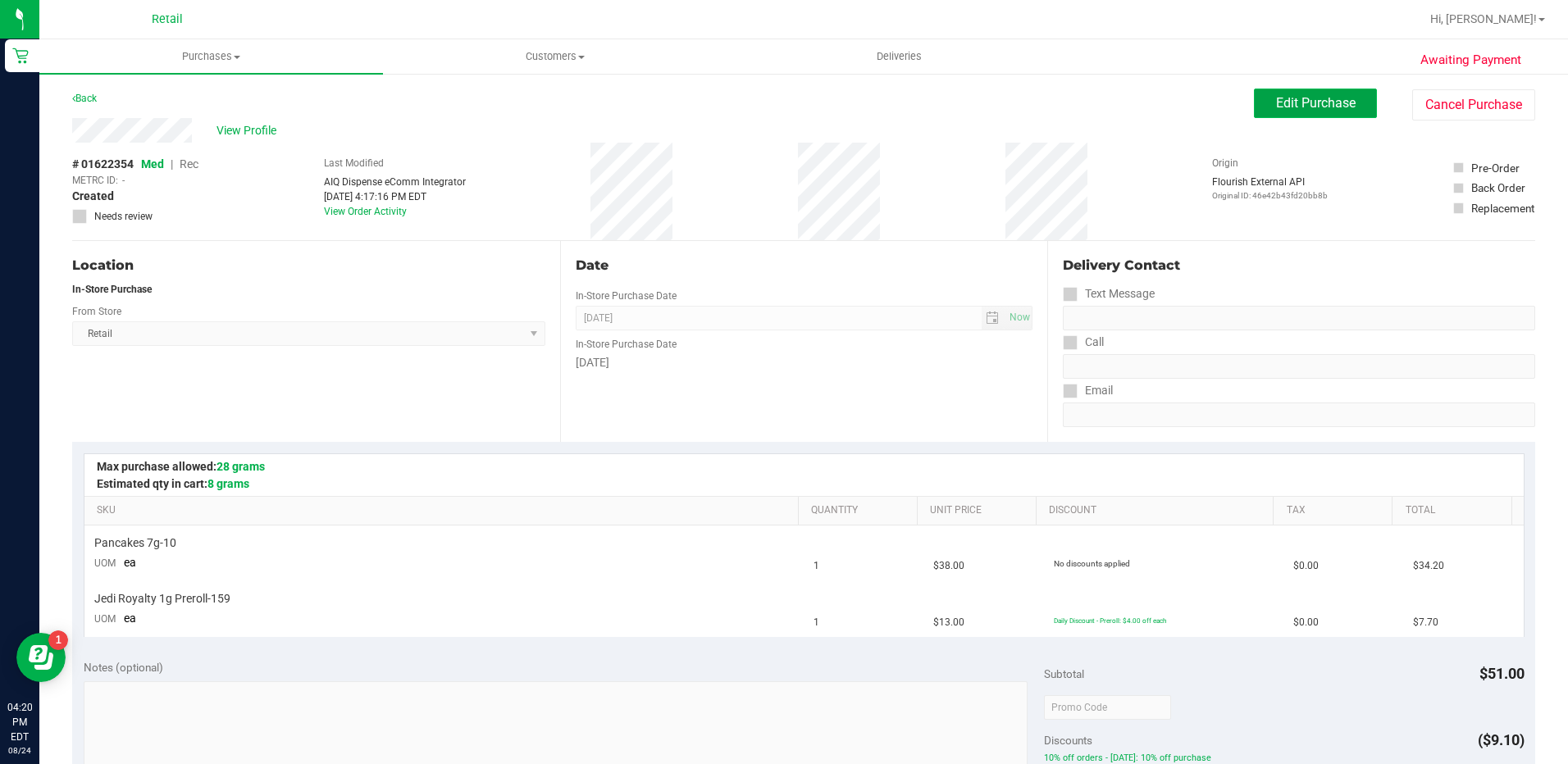
click at [1322, 107] on span "Edit Purchase" at bounding box center [1316, 103] width 80 height 16
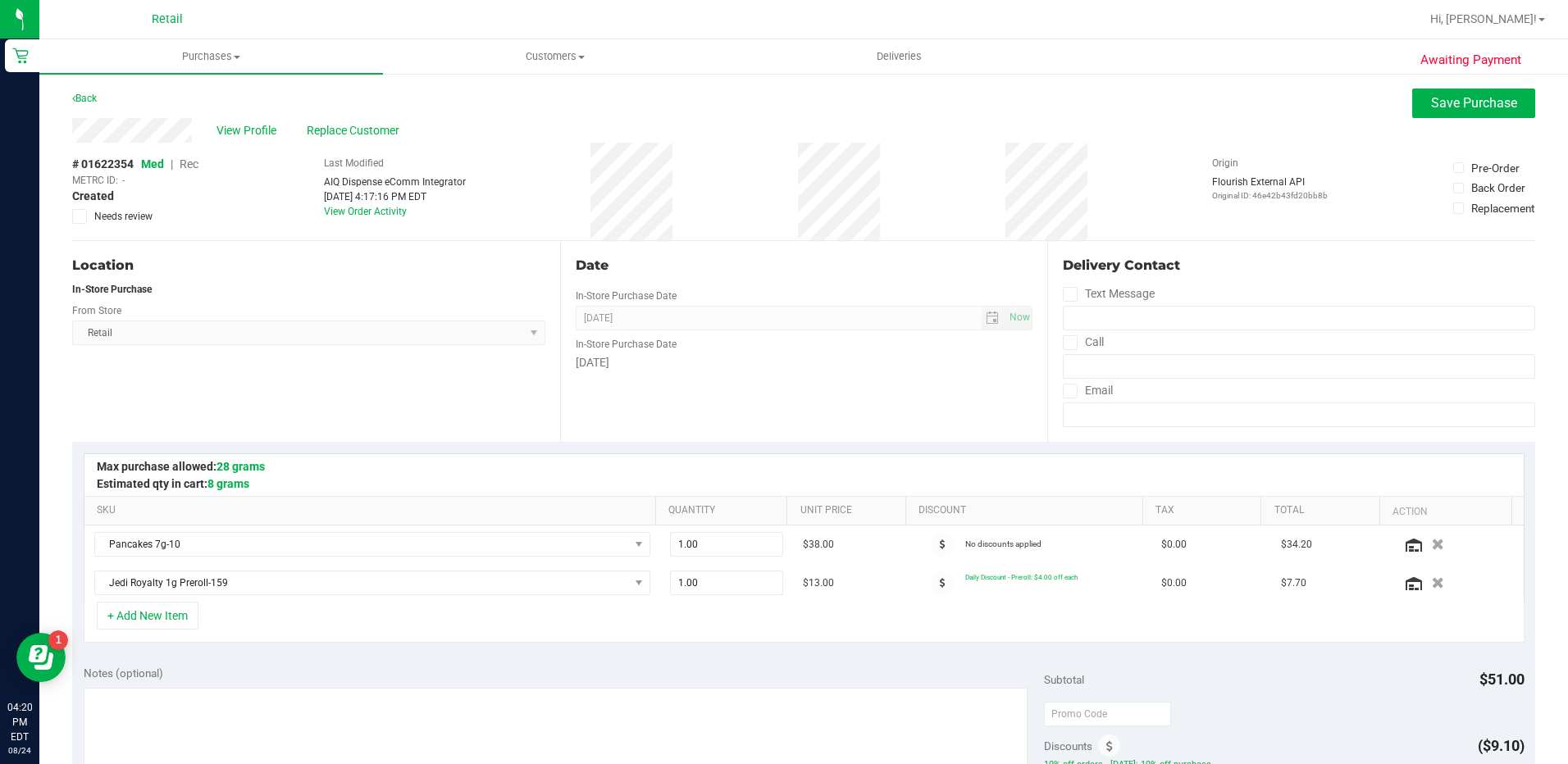
click at [196, 161] on span "Rec" at bounding box center [188, 164] width 18 height 14
click at [356, 120] on div "View Profile Replace Customer" at bounding box center [803, 130] width 1463 height 24
click at [356, 134] on span "Replace Customer" at bounding box center [355, 131] width 98 height 17
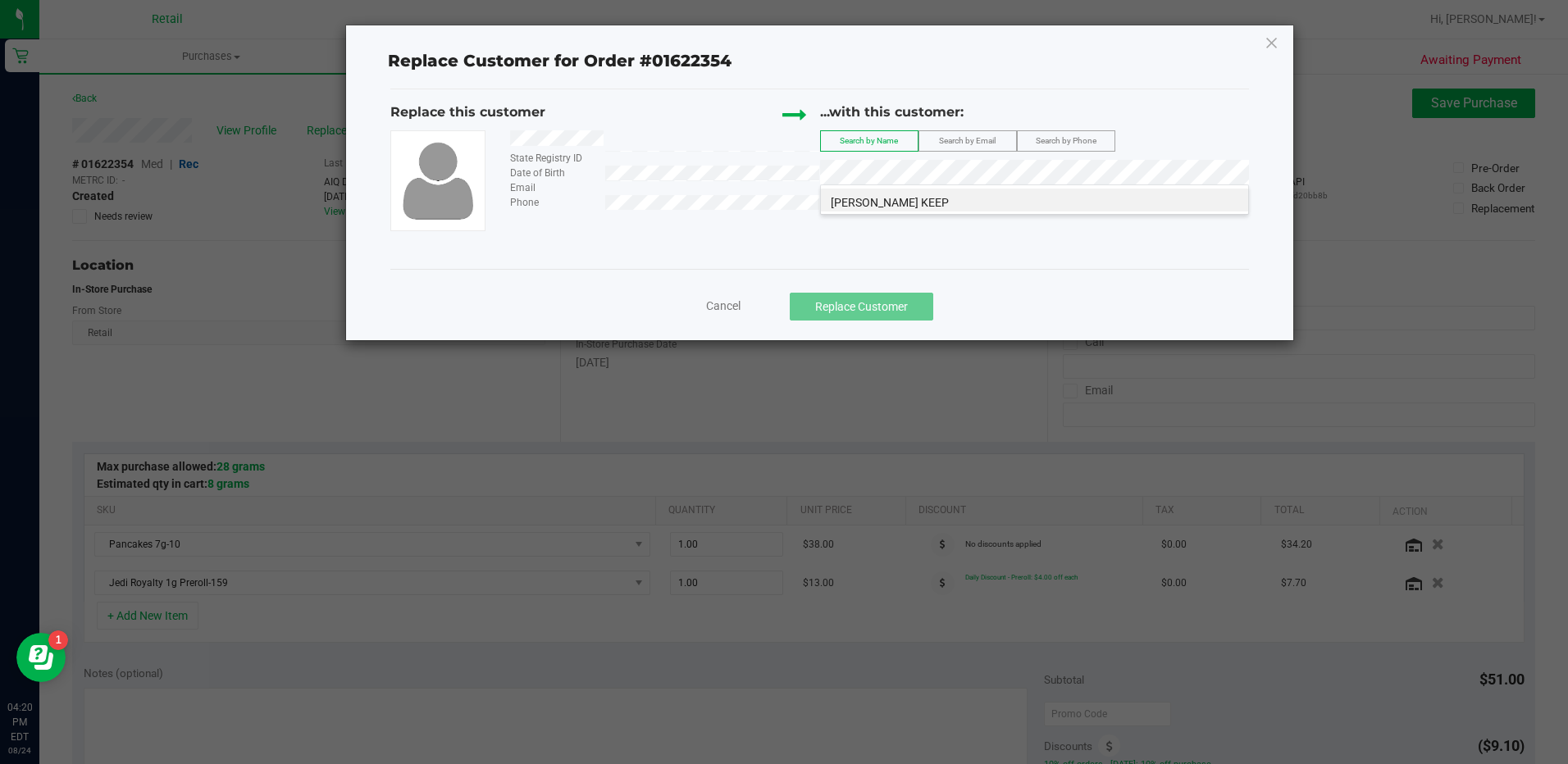
drag, startPoint x: 899, startPoint y: 209, endPoint x: 909, endPoint y: 244, distance: 36.4
click at [900, 209] on span "[PERSON_NAME] KEEP" at bounding box center [890, 203] width 118 height 14
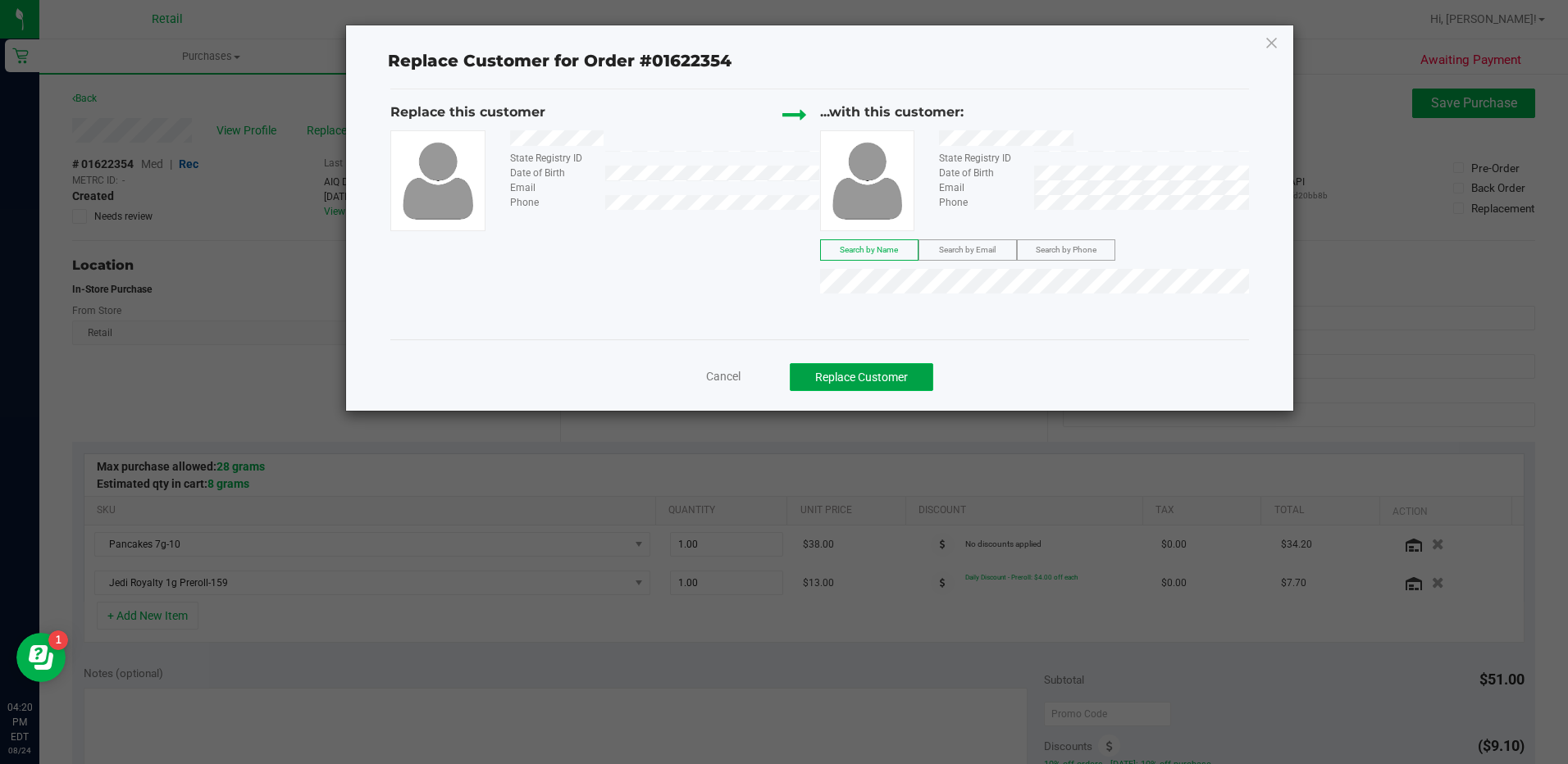
click at [899, 377] on button "Replace Customer" at bounding box center [861, 377] width 144 height 28
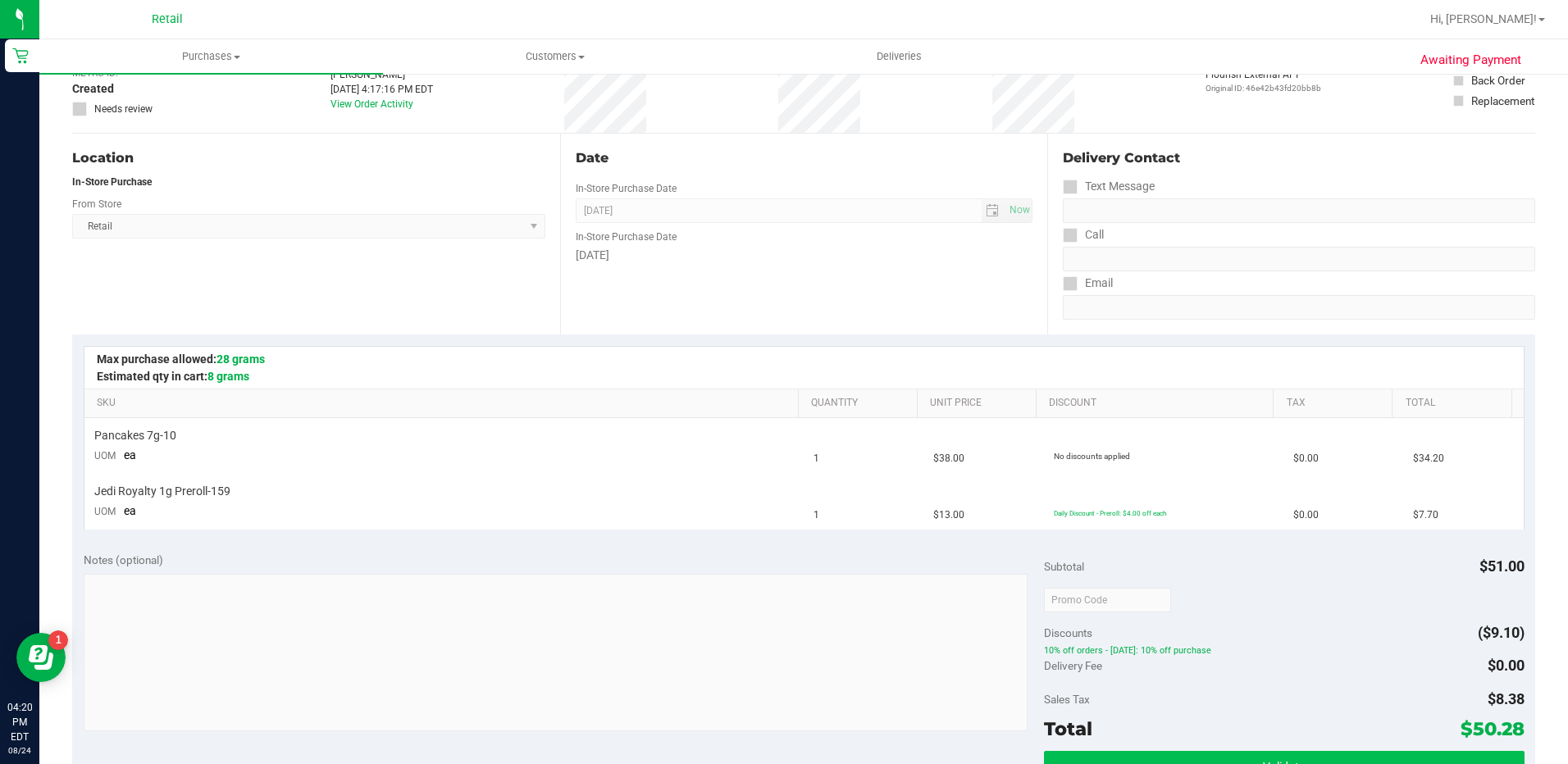
scroll to position [328, 0]
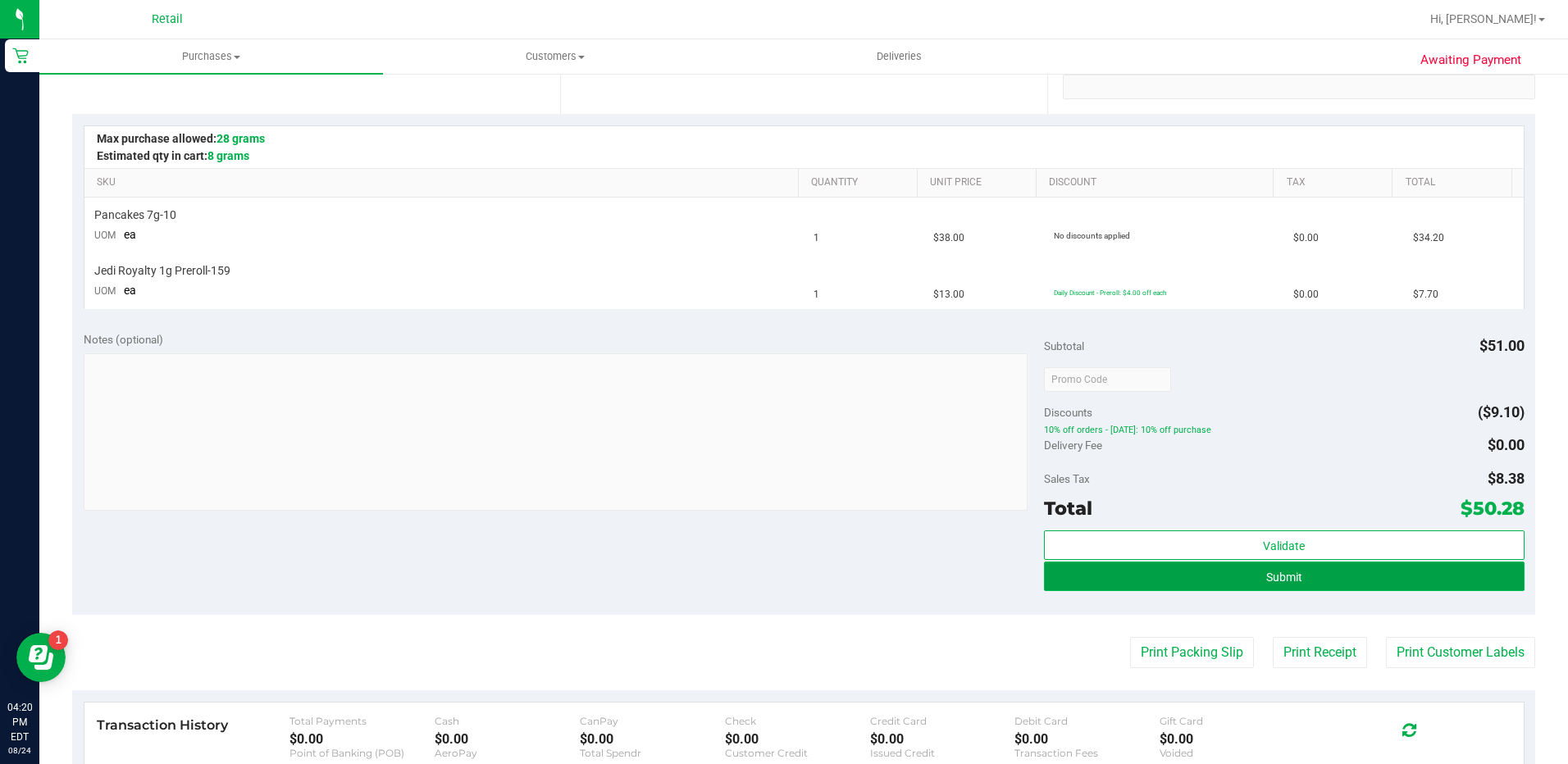
click at [1268, 565] on button "Submit" at bounding box center [1284, 577] width 481 height 29
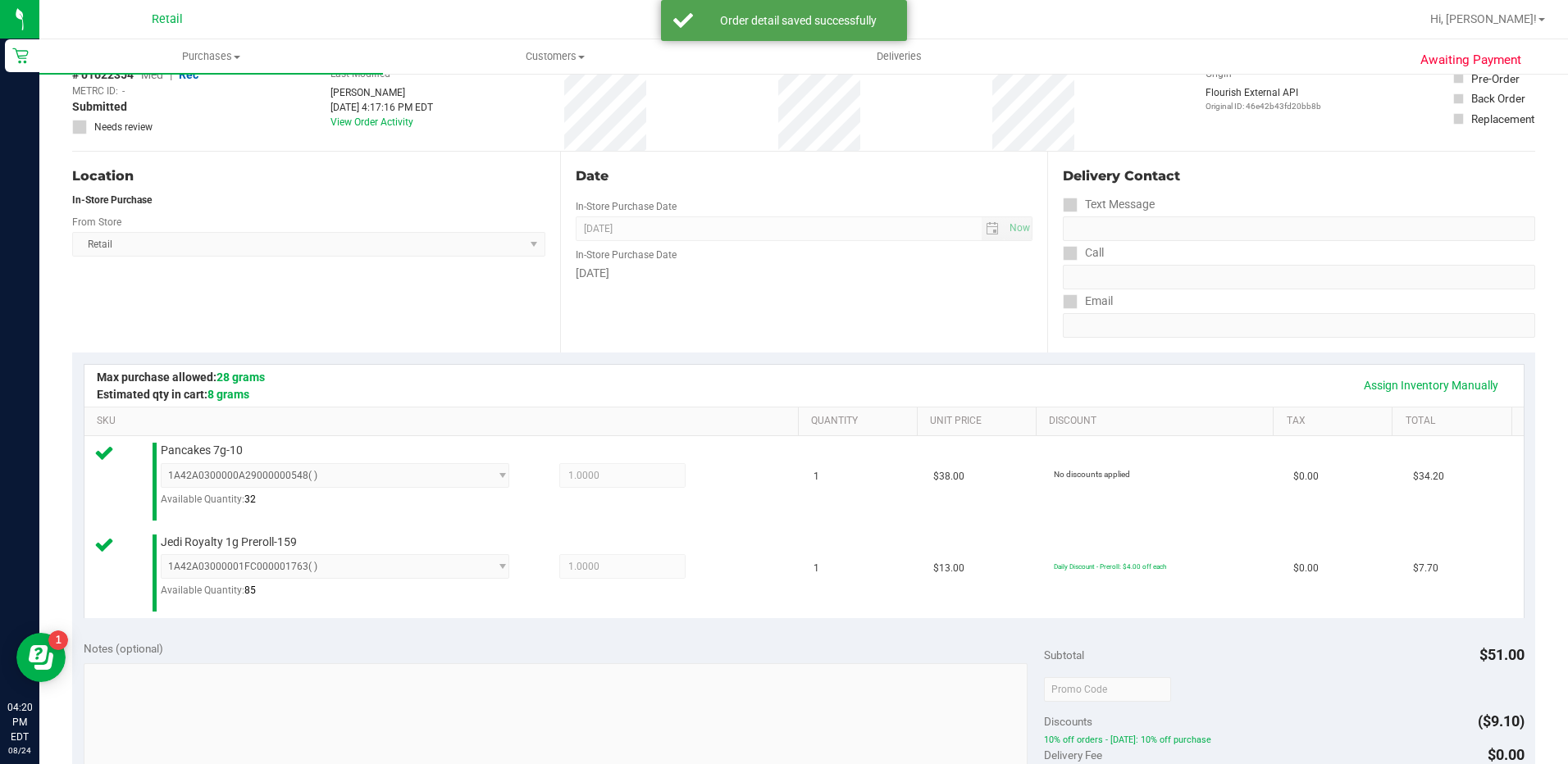
scroll to position [410, 0]
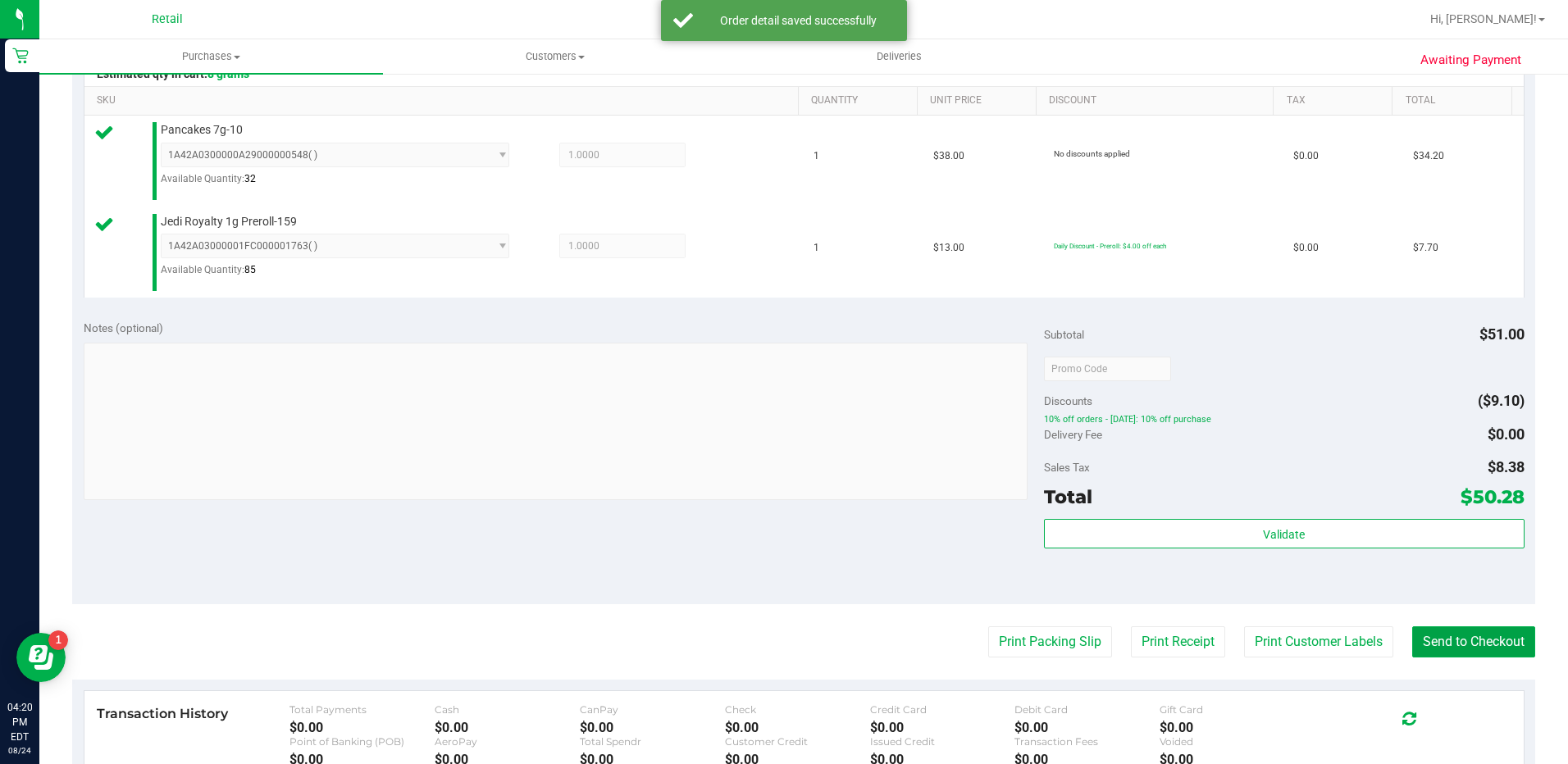
drag, startPoint x: 1491, startPoint y: 638, endPoint x: 1397, endPoint y: 565, distance: 119.0
click at [1489, 640] on button "Send to Checkout" at bounding box center [1473, 642] width 123 height 31
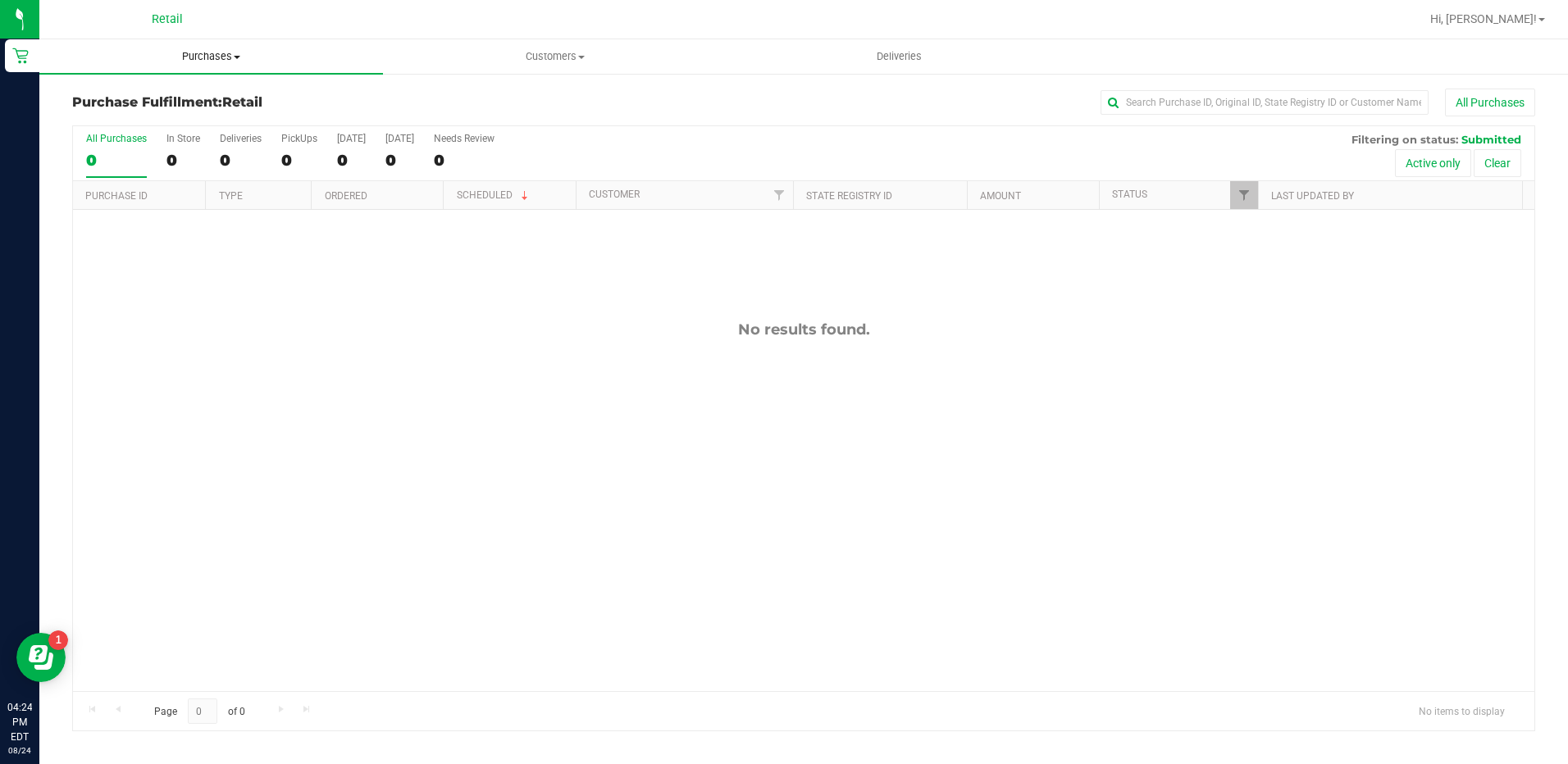
click at [209, 63] on span "Purchases" at bounding box center [212, 56] width 344 height 15
click at [215, 95] on li "Summary of purchases" at bounding box center [212, 99] width 344 height 19
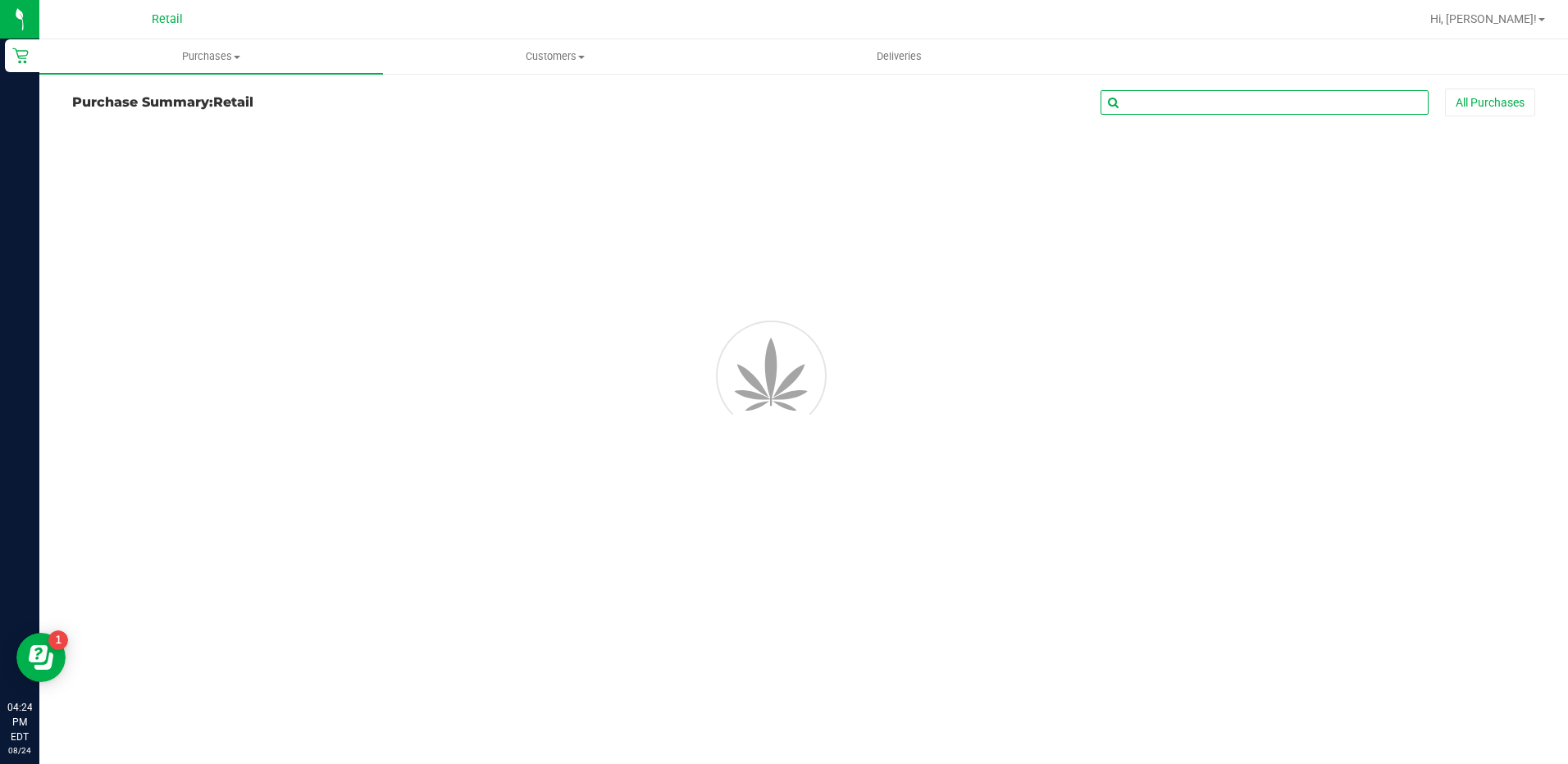
click at [1146, 98] on input "text" at bounding box center [1265, 102] width 328 height 24
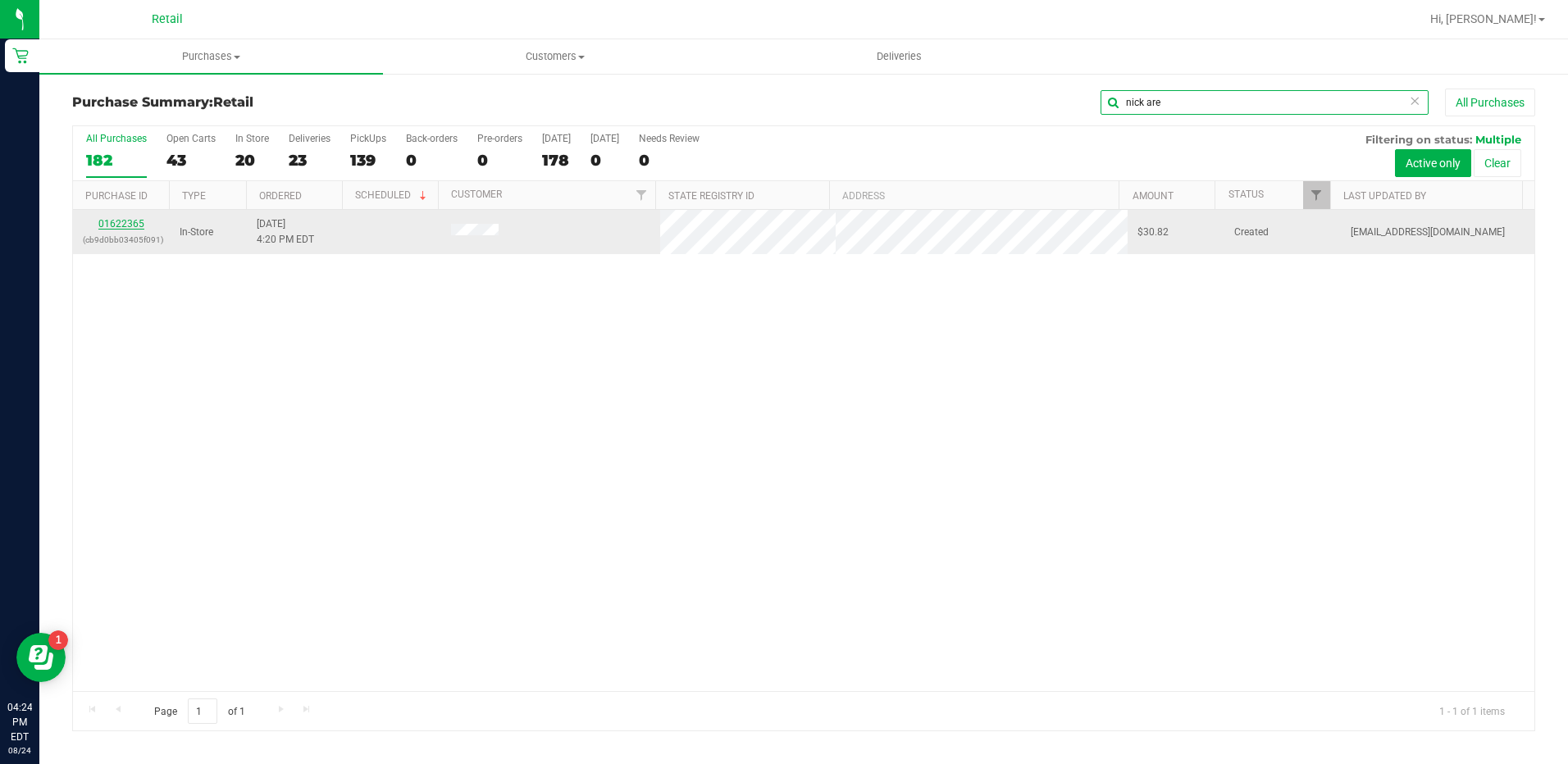
type input "nick are"
click at [120, 222] on link "01622365" at bounding box center [120, 224] width 46 height 12
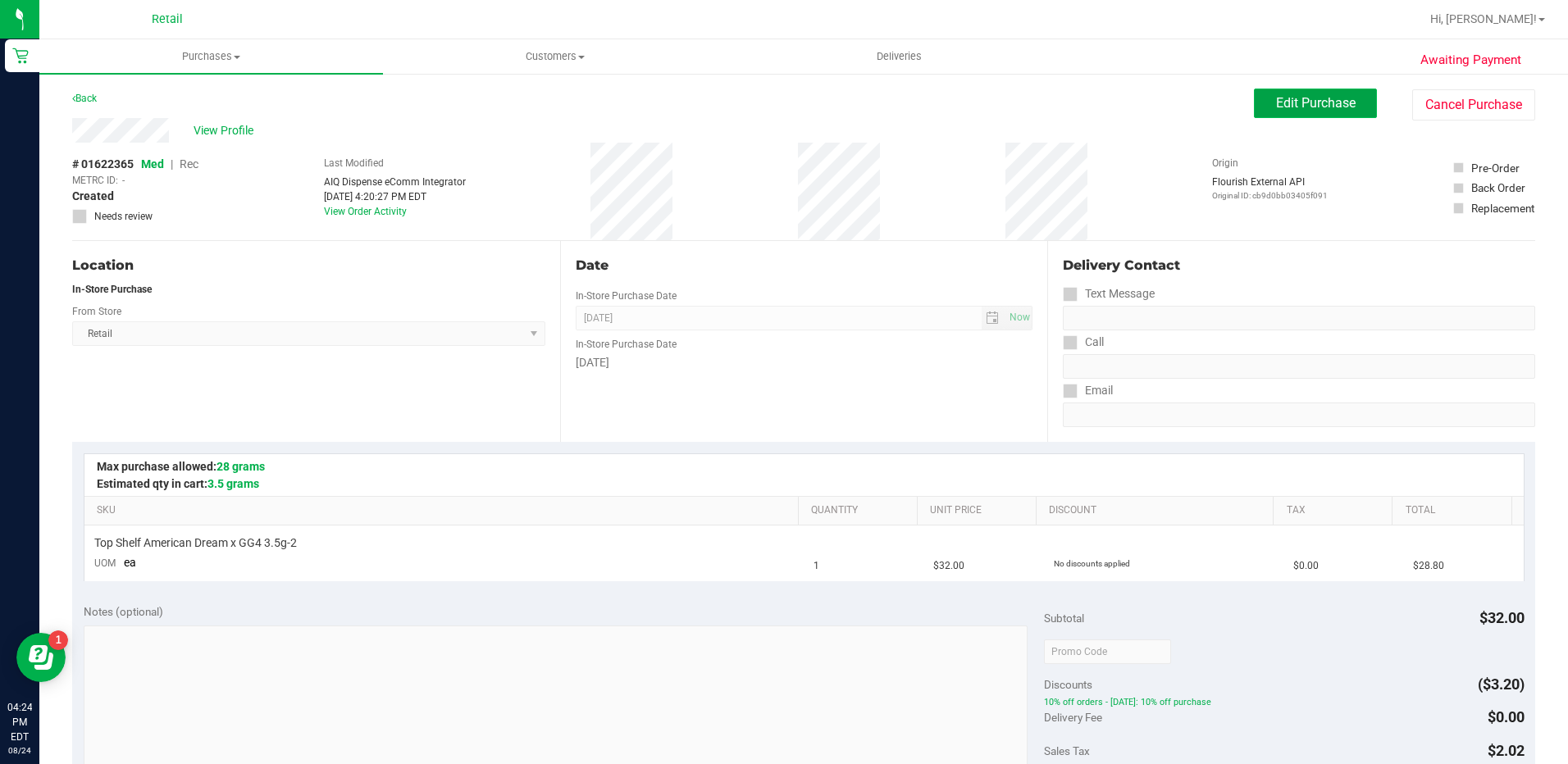
click at [1276, 104] on span "Edit Purchase" at bounding box center [1316, 103] width 80 height 16
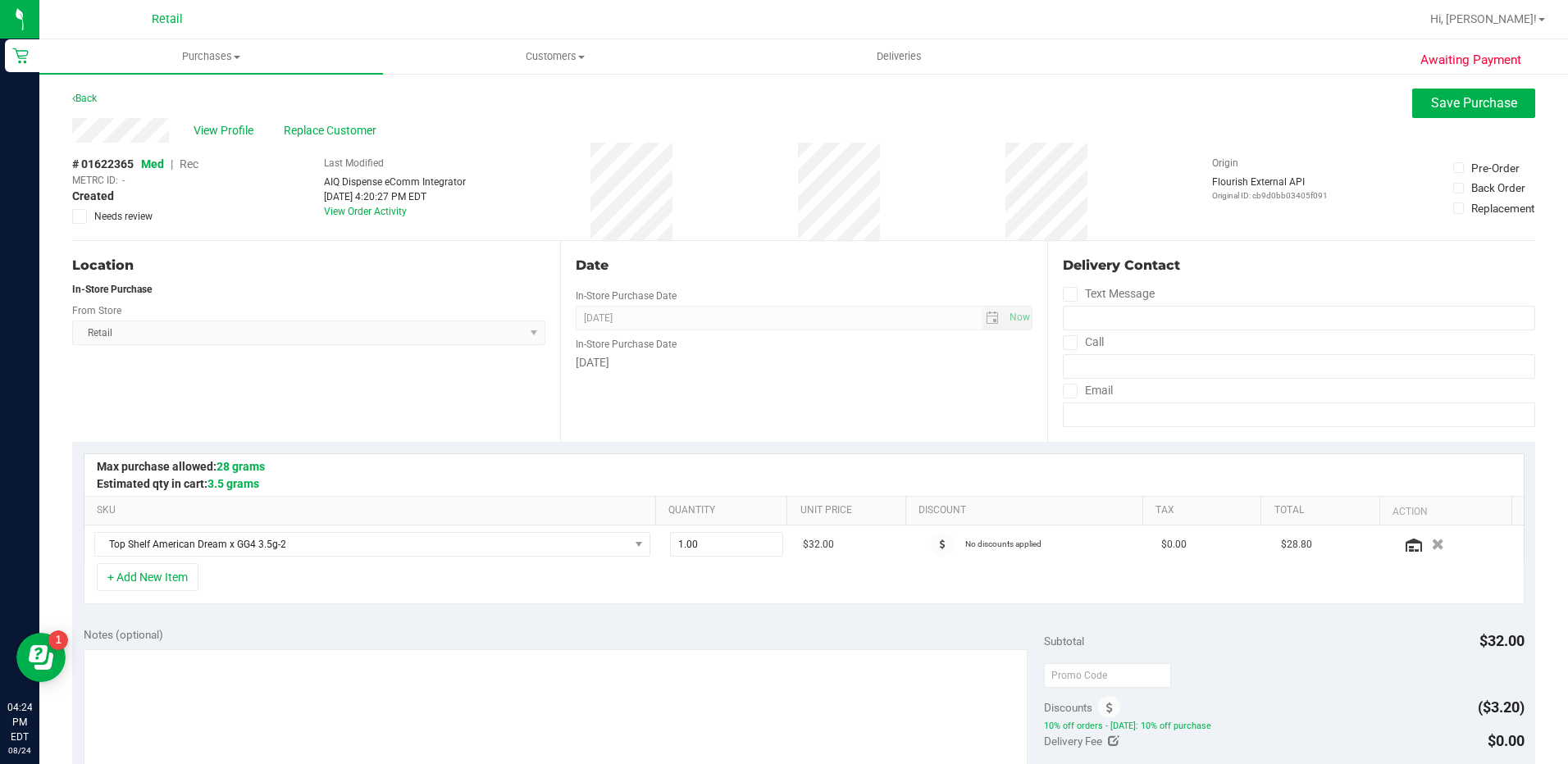
click at [185, 165] on span "Rec" at bounding box center [188, 164] width 18 height 14
click at [344, 123] on span "Replace Customer" at bounding box center [332, 131] width 98 height 17
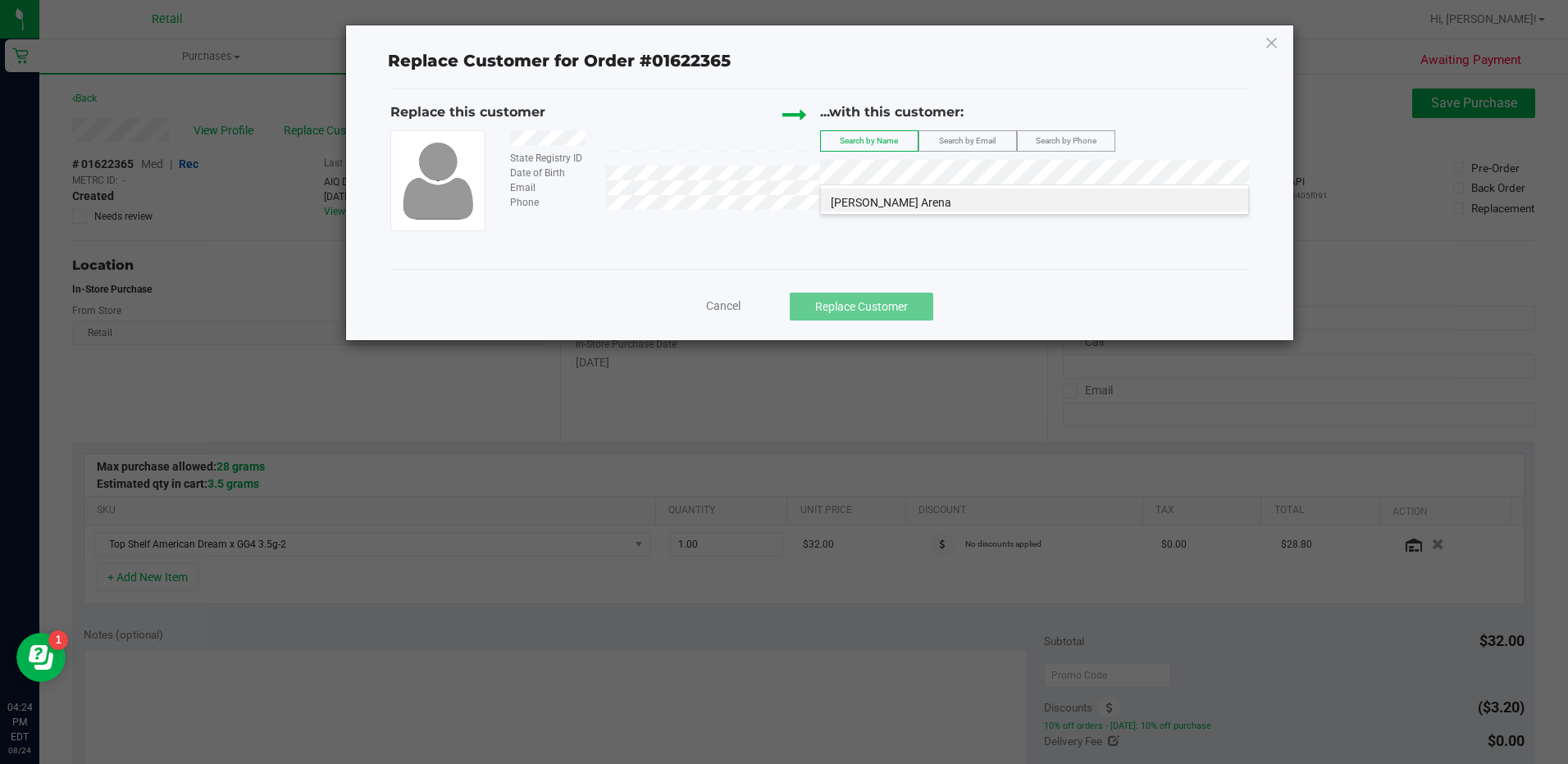
click at [995, 209] on li "[PERSON_NAME] Arena" at bounding box center [1034, 200] width 427 height 23
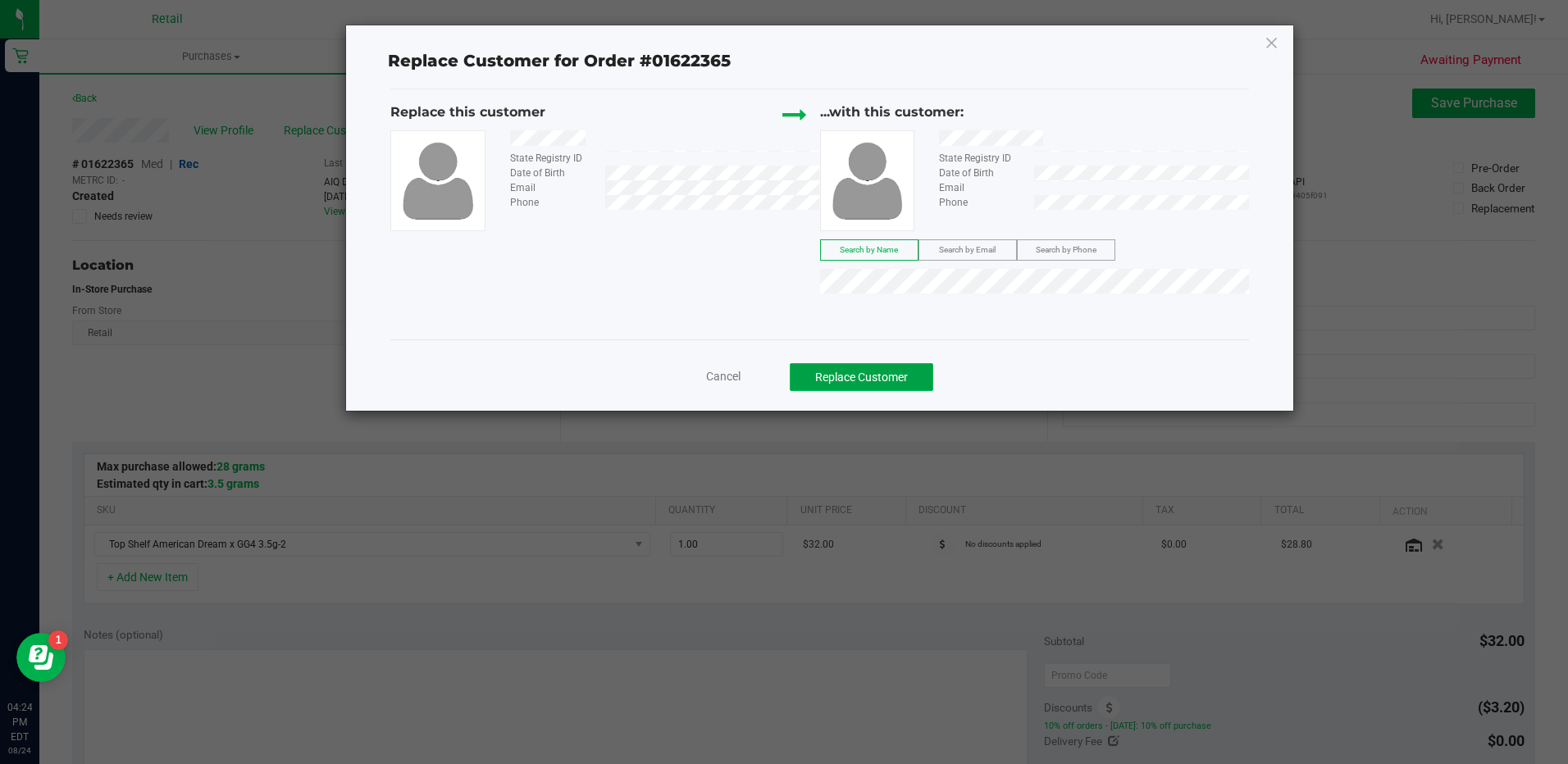
click at [903, 382] on button "Replace Customer" at bounding box center [861, 377] width 144 height 28
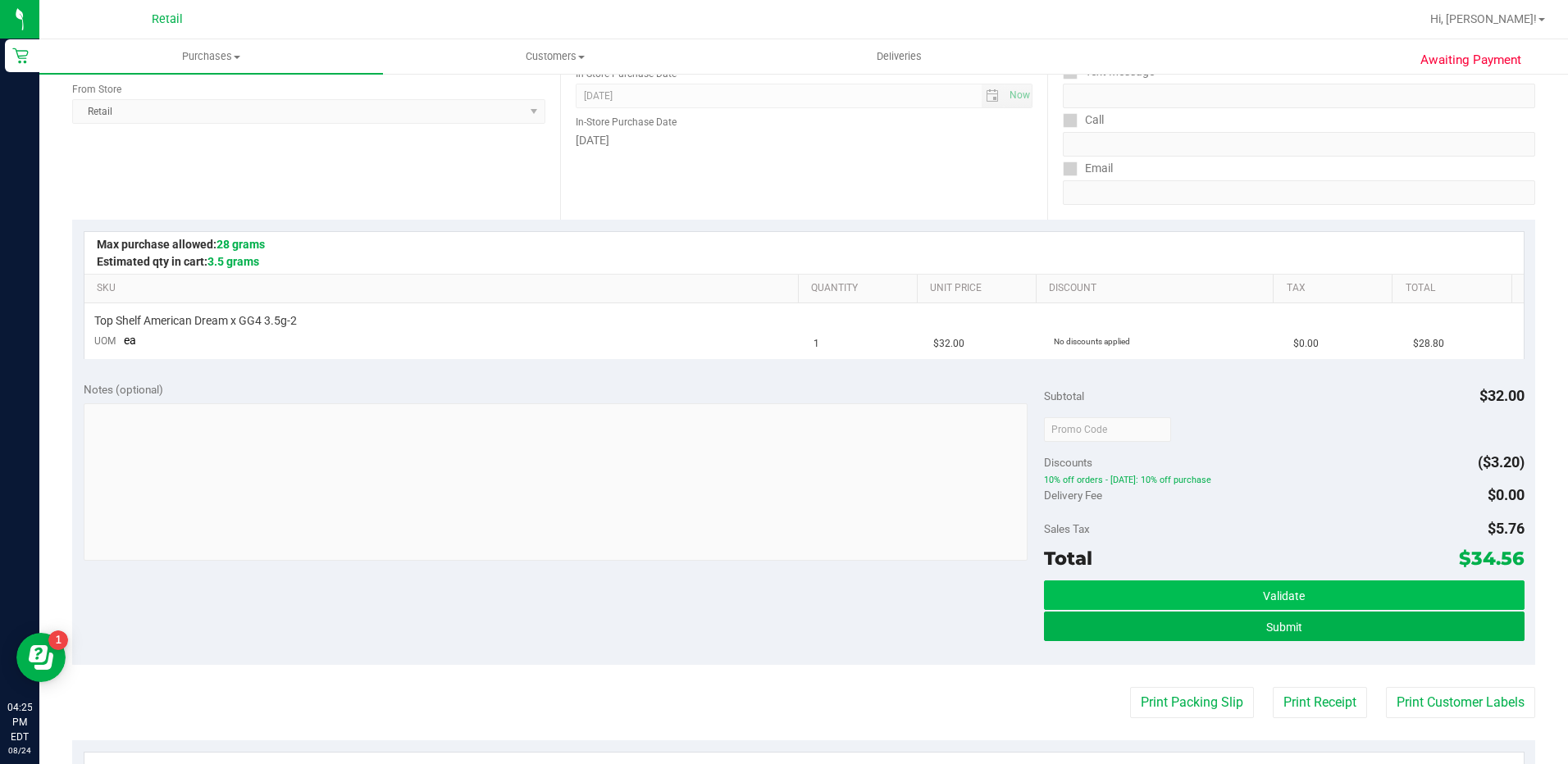
scroll to position [246, 0]
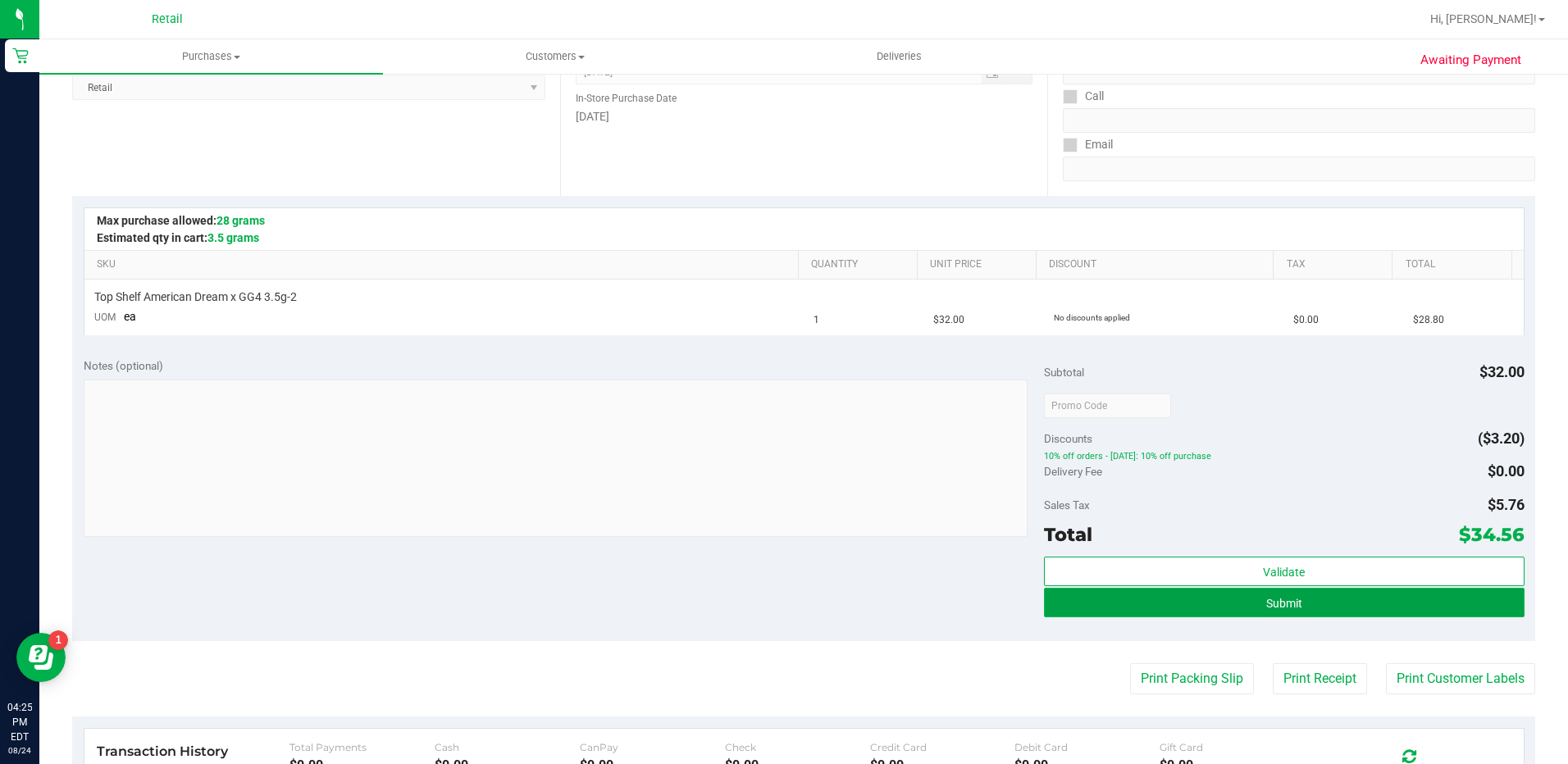
click at [1253, 594] on button "Submit" at bounding box center [1284, 603] width 481 height 29
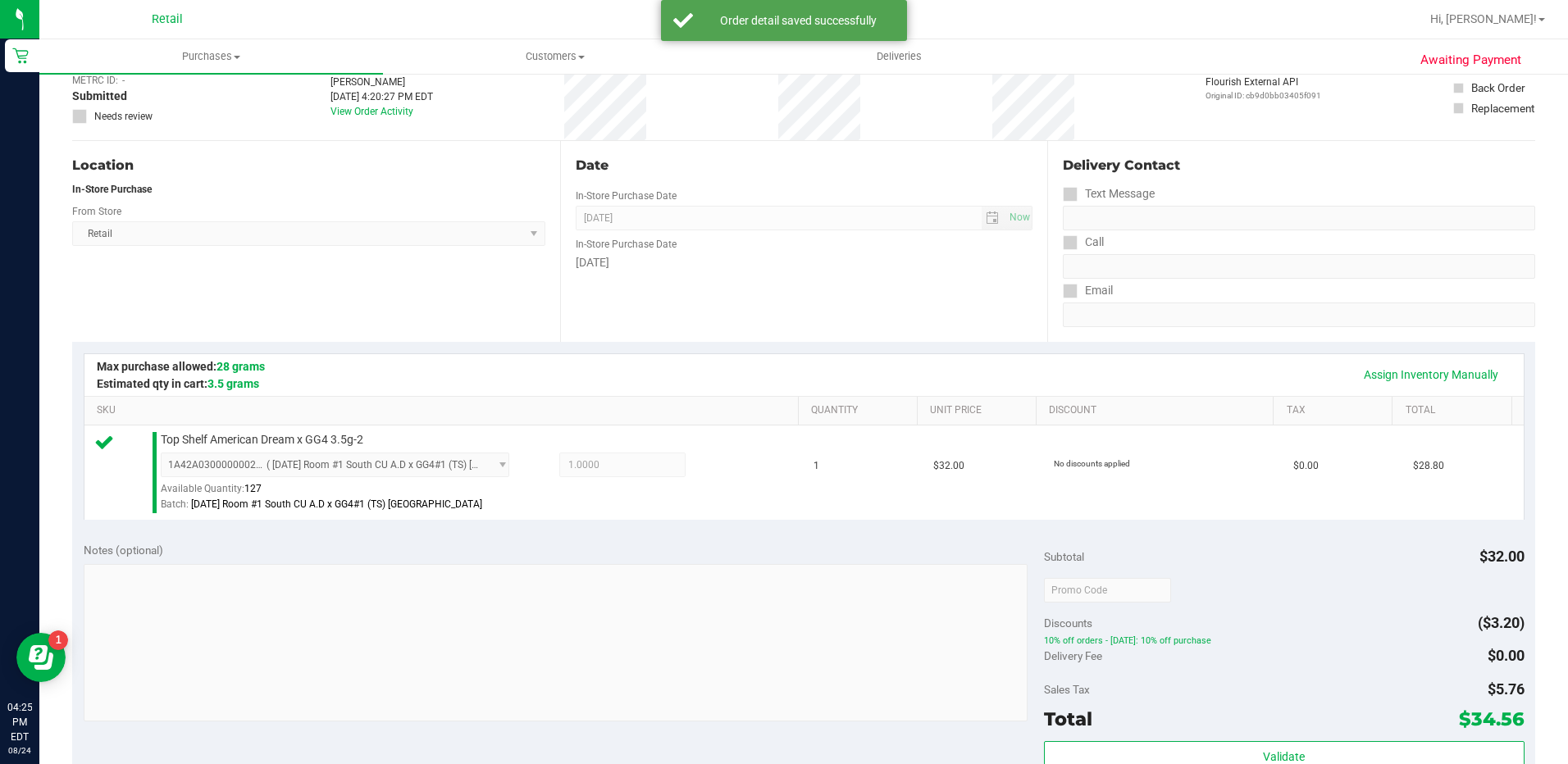
scroll to position [492, 0]
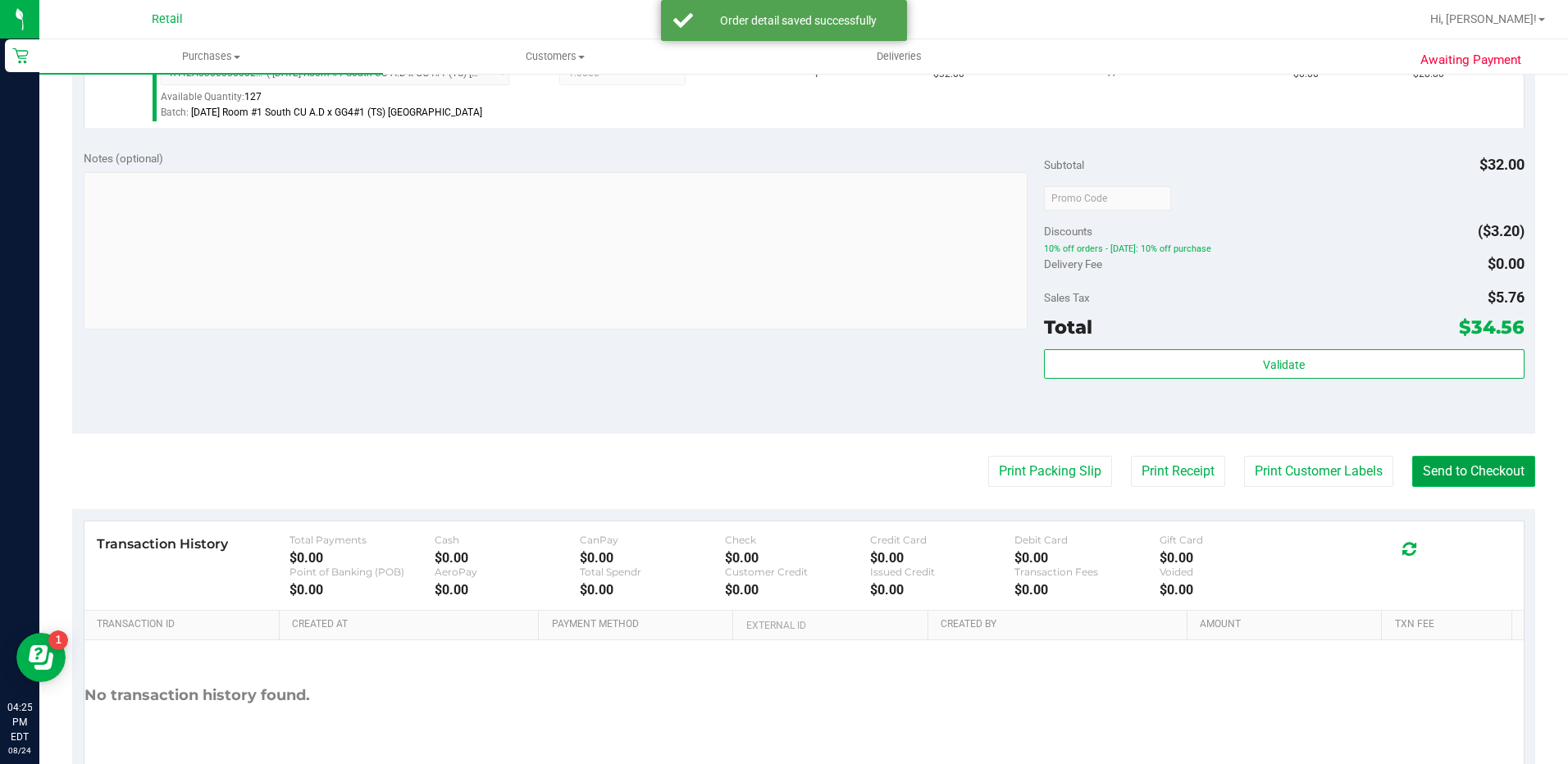
drag, startPoint x: 1418, startPoint y: 472, endPoint x: 1197, endPoint y: 408, distance: 230.1
click at [1418, 471] on button "Send to Checkout" at bounding box center [1473, 472] width 123 height 31
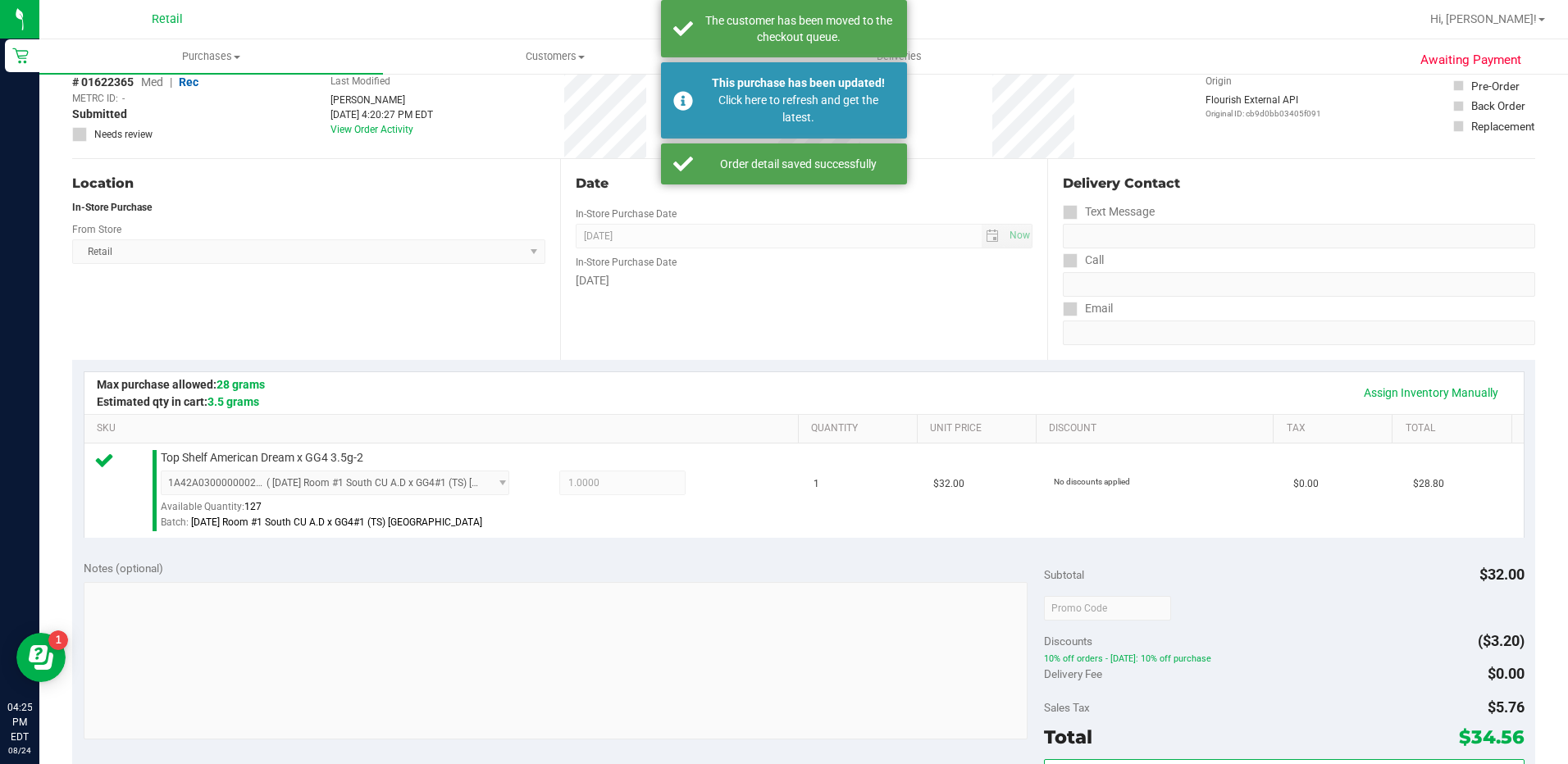
scroll to position [0, 0]
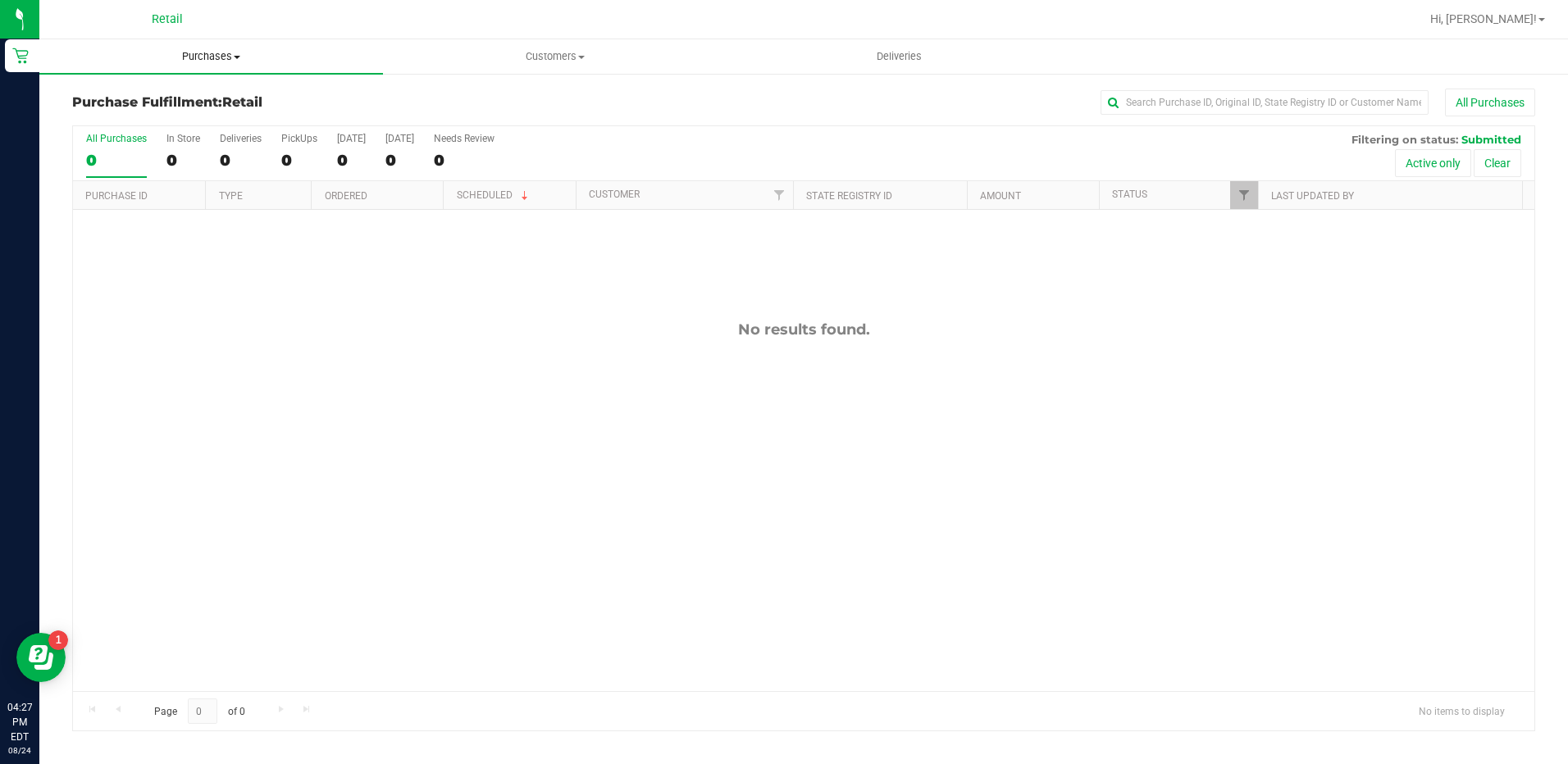
click at [230, 61] on span "Purchases" at bounding box center [212, 56] width 344 height 15
click at [232, 101] on li "Summary of purchases" at bounding box center [212, 99] width 344 height 19
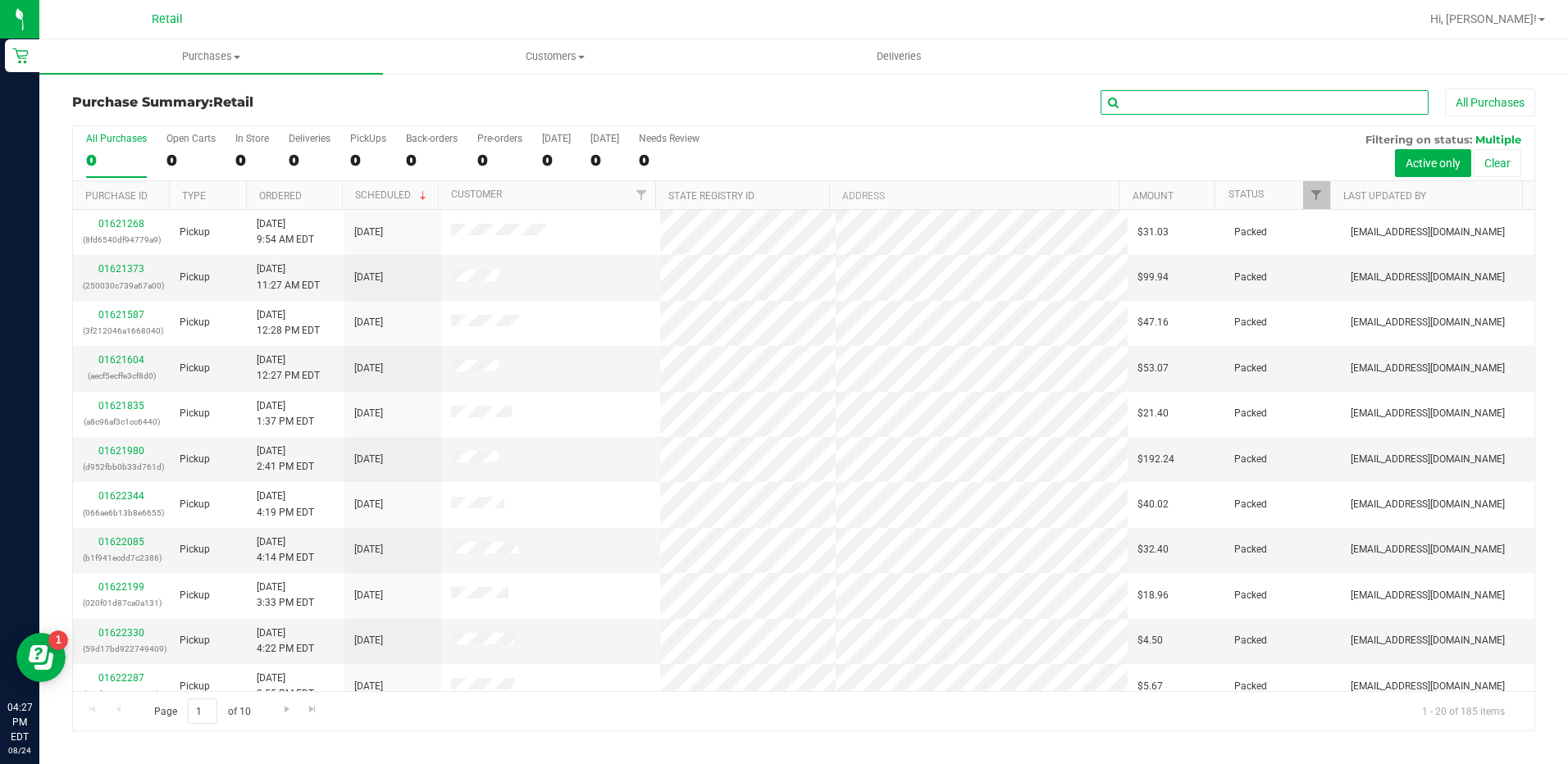
click at [1204, 106] on input "text" at bounding box center [1265, 102] width 328 height 24
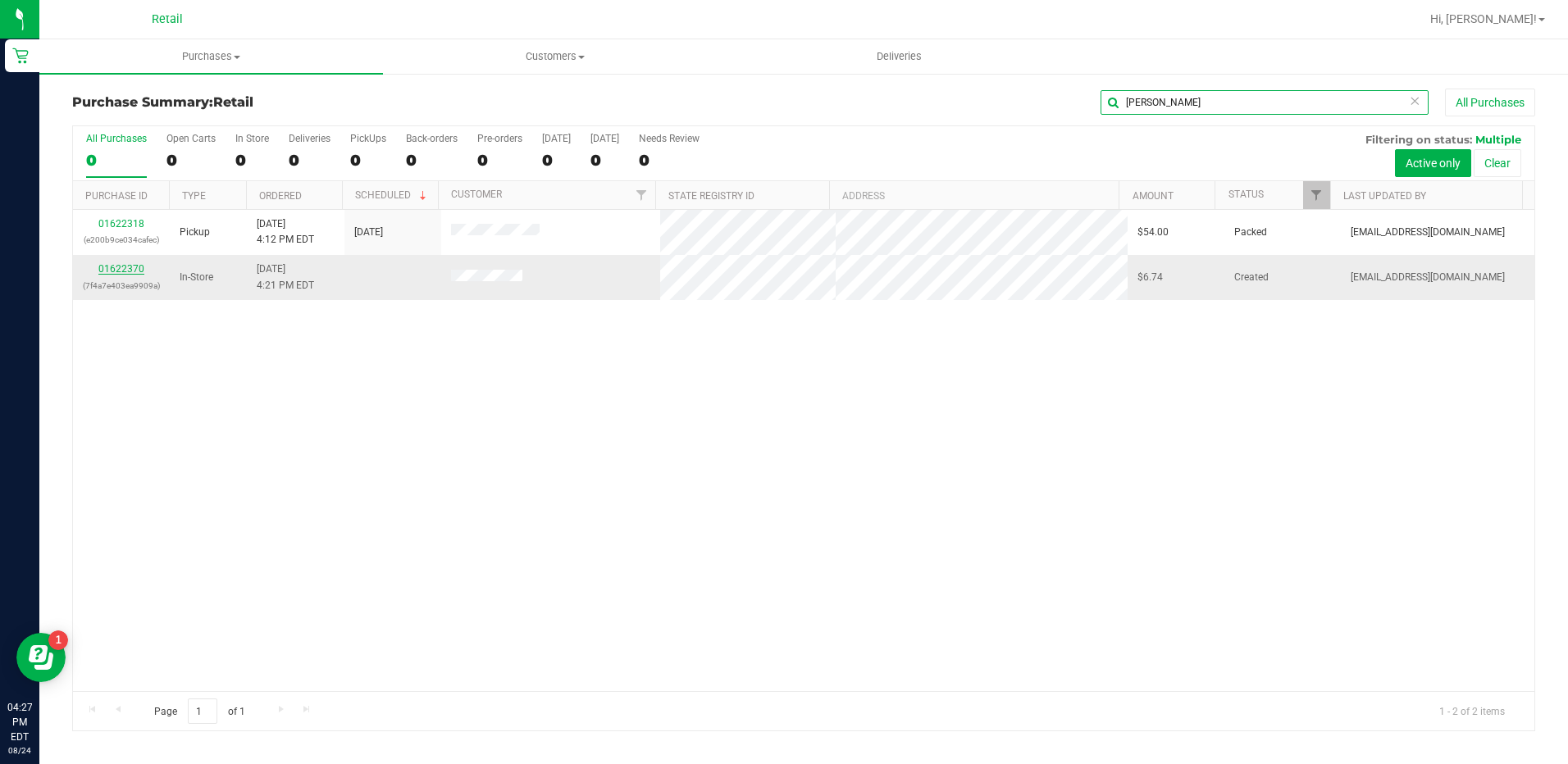
type input "[PERSON_NAME]"
click at [124, 271] on link "01622370" at bounding box center [120, 269] width 46 height 12
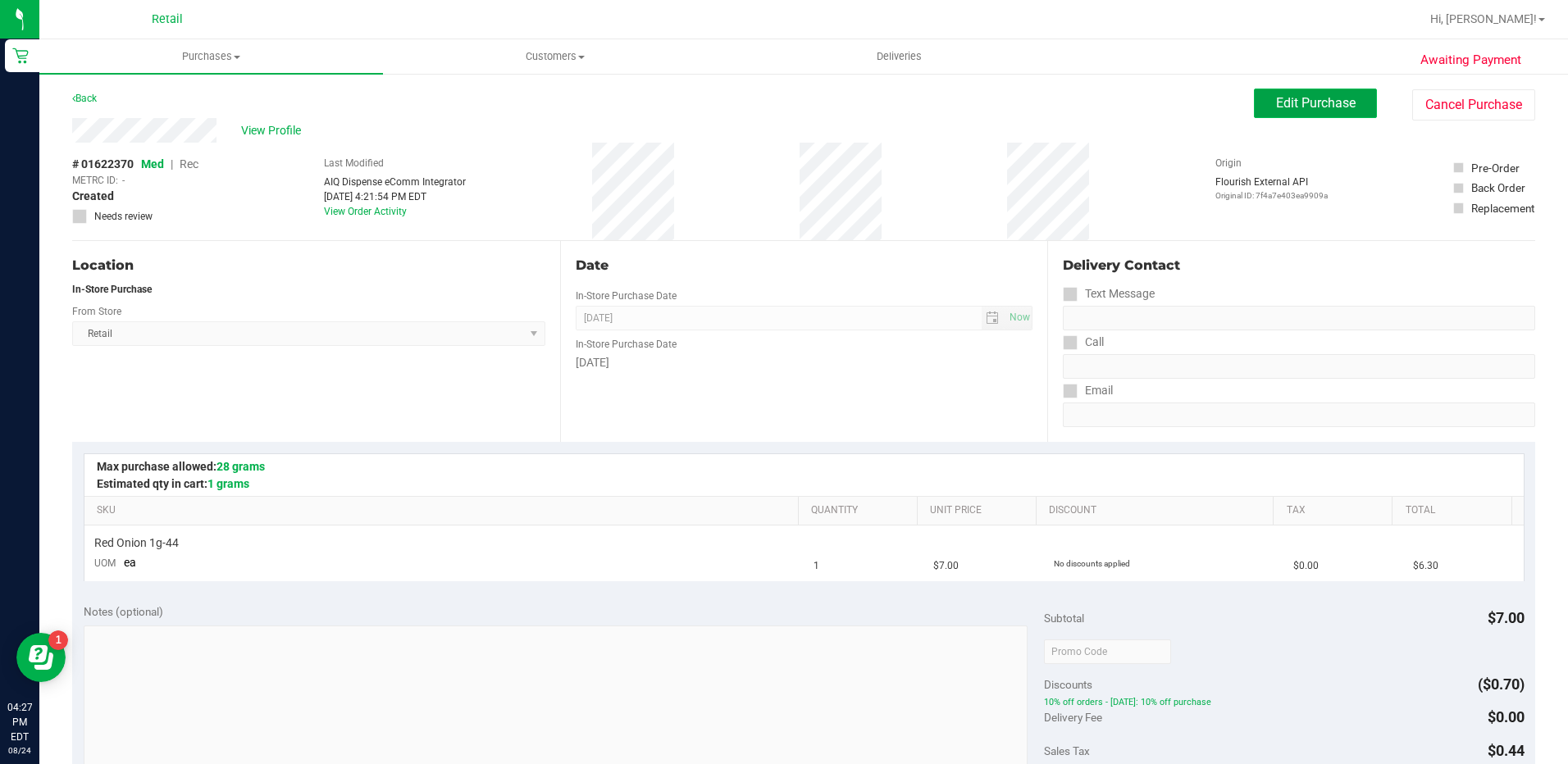
click at [1281, 97] on span "Edit Purchase" at bounding box center [1316, 103] width 80 height 16
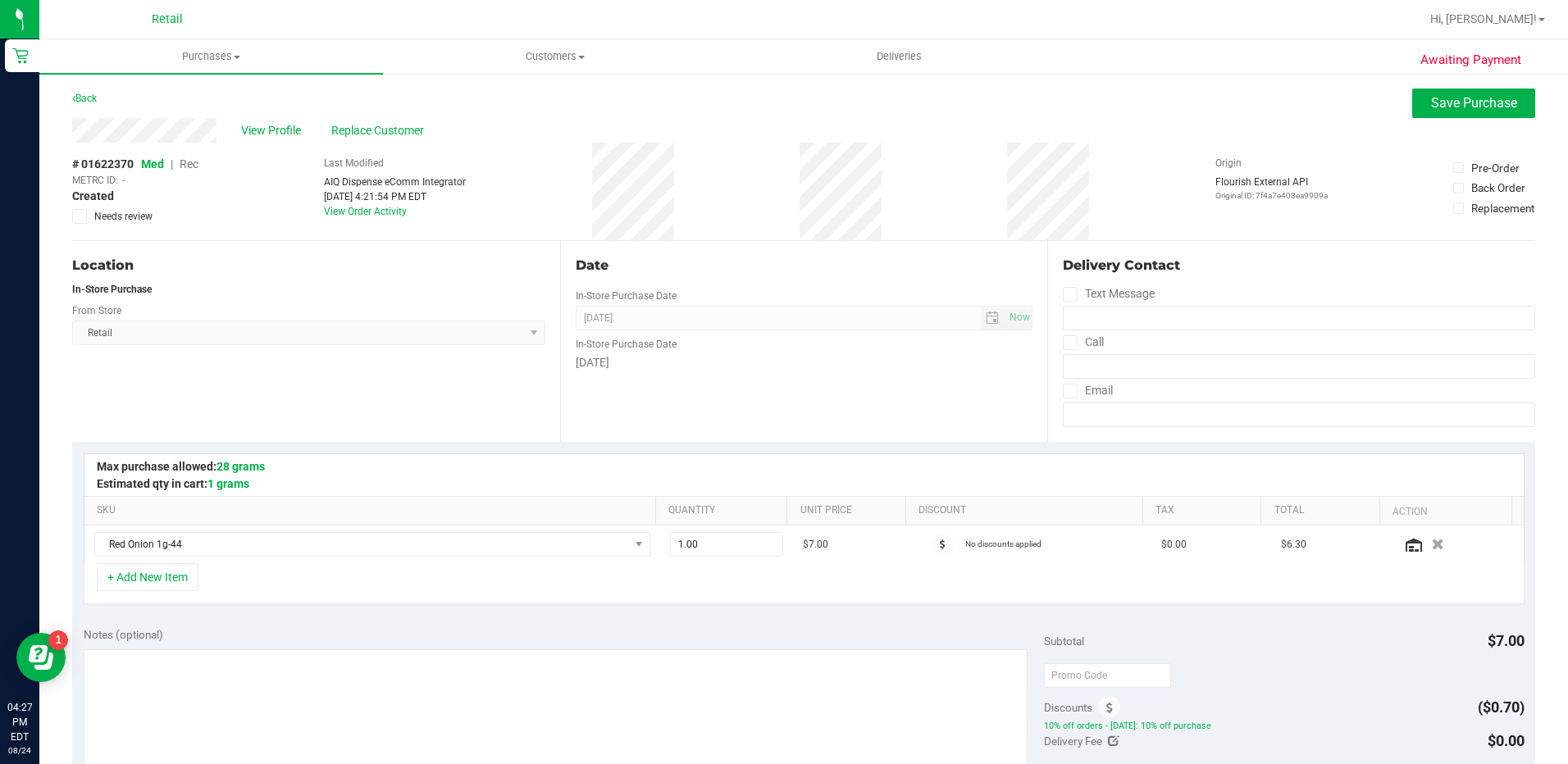
click at [193, 166] on span "Rec" at bounding box center [188, 164] width 18 height 14
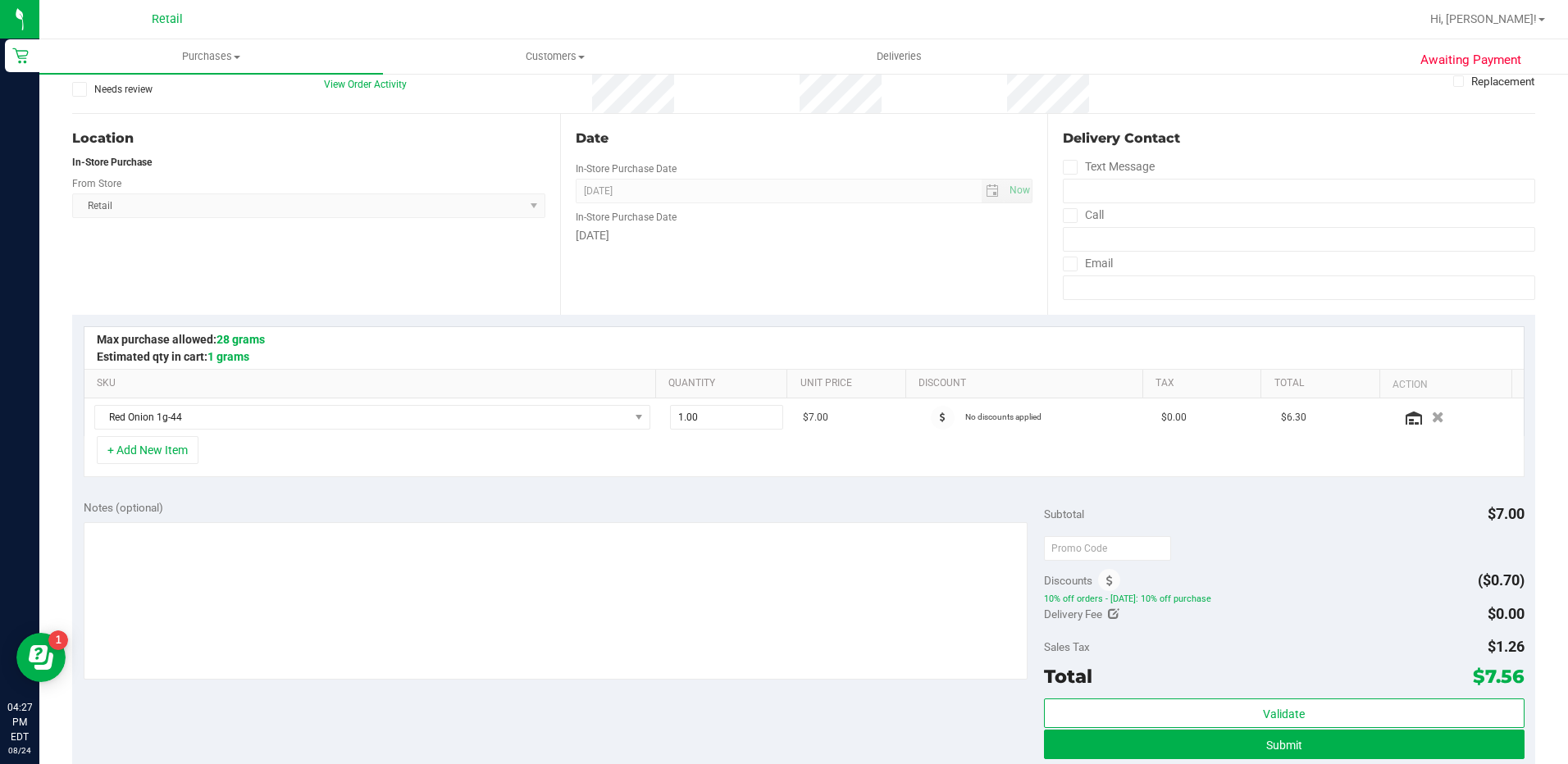
scroll to position [410, 0]
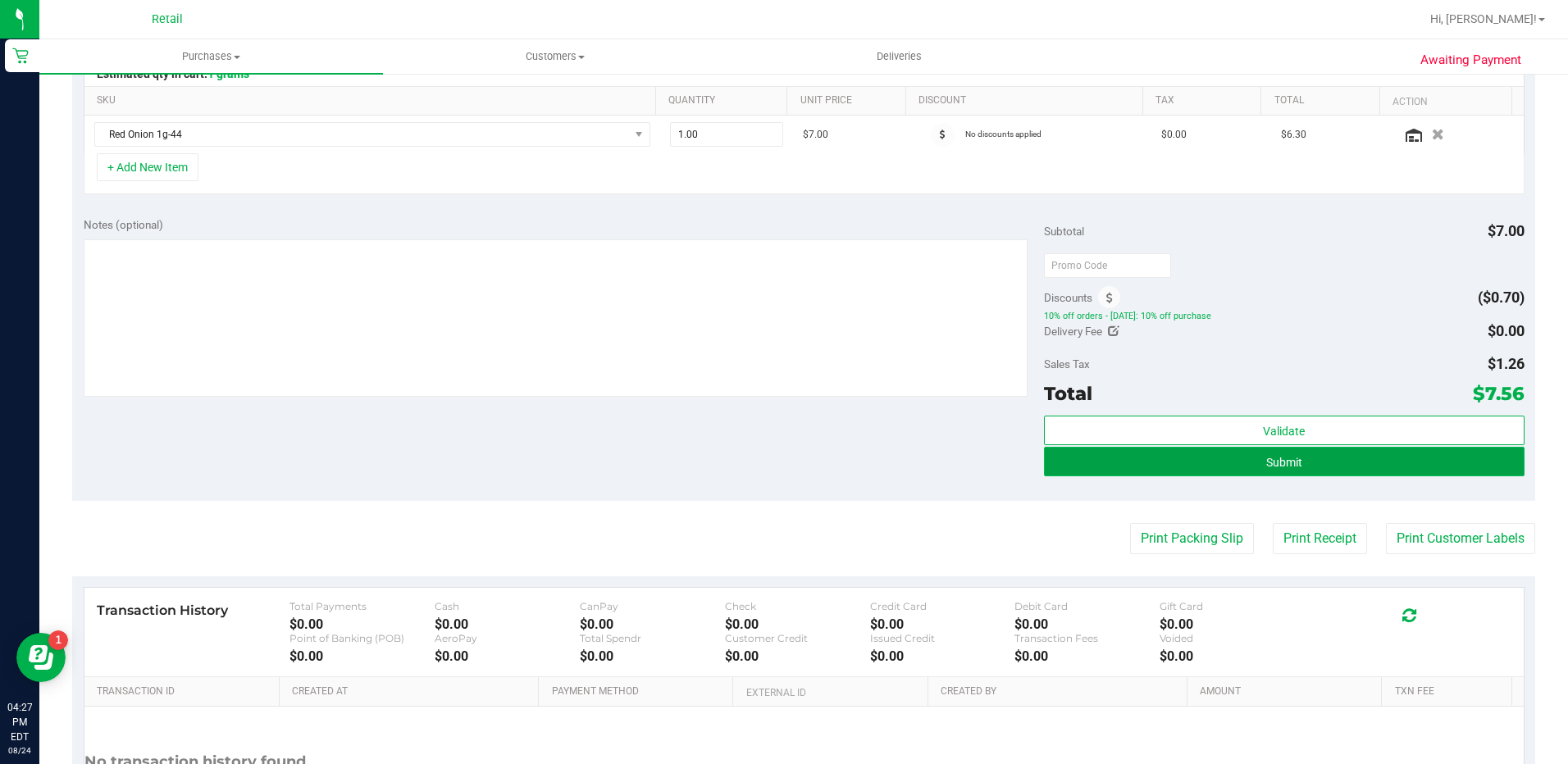
click at [1266, 463] on span "Submit" at bounding box center [1284, 463] width 36 height 14
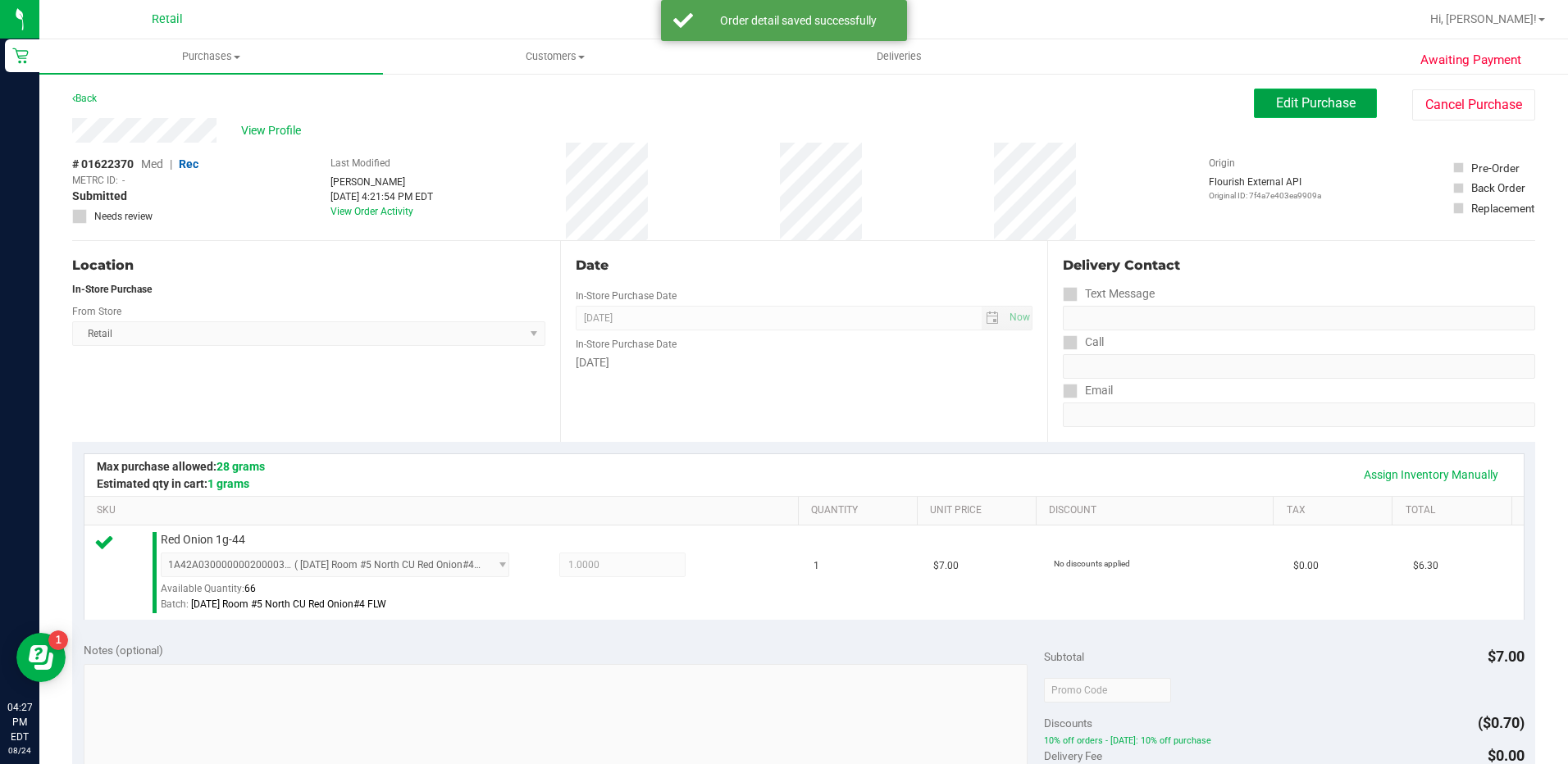
click at [1263, 111] on button "Edit Purchase" at bounding box center [1315, 103] width 123 height 29
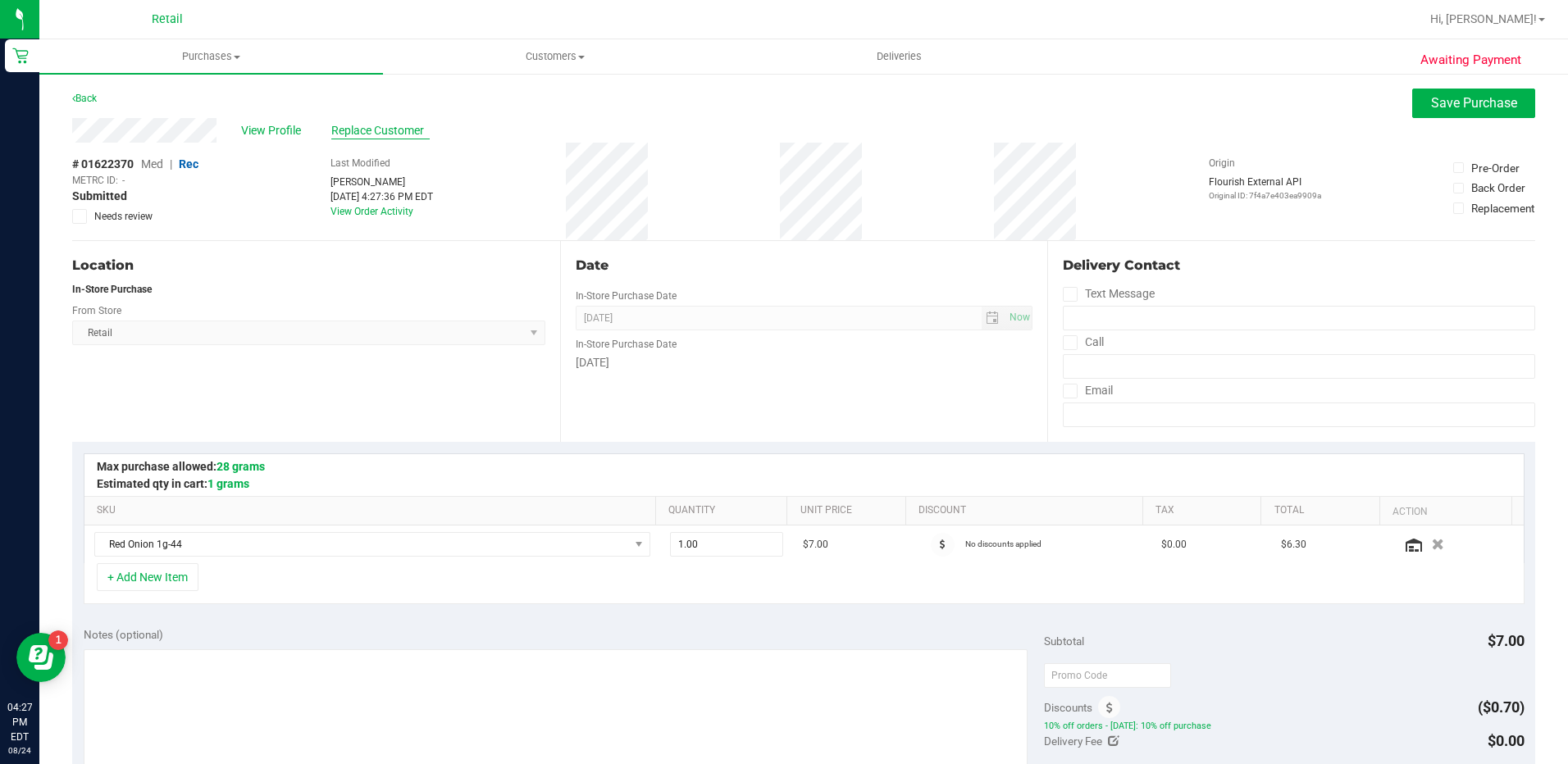
click at [385, 129] on span "Replace Customer" at bounding box center [380, 131] width 98 height 17
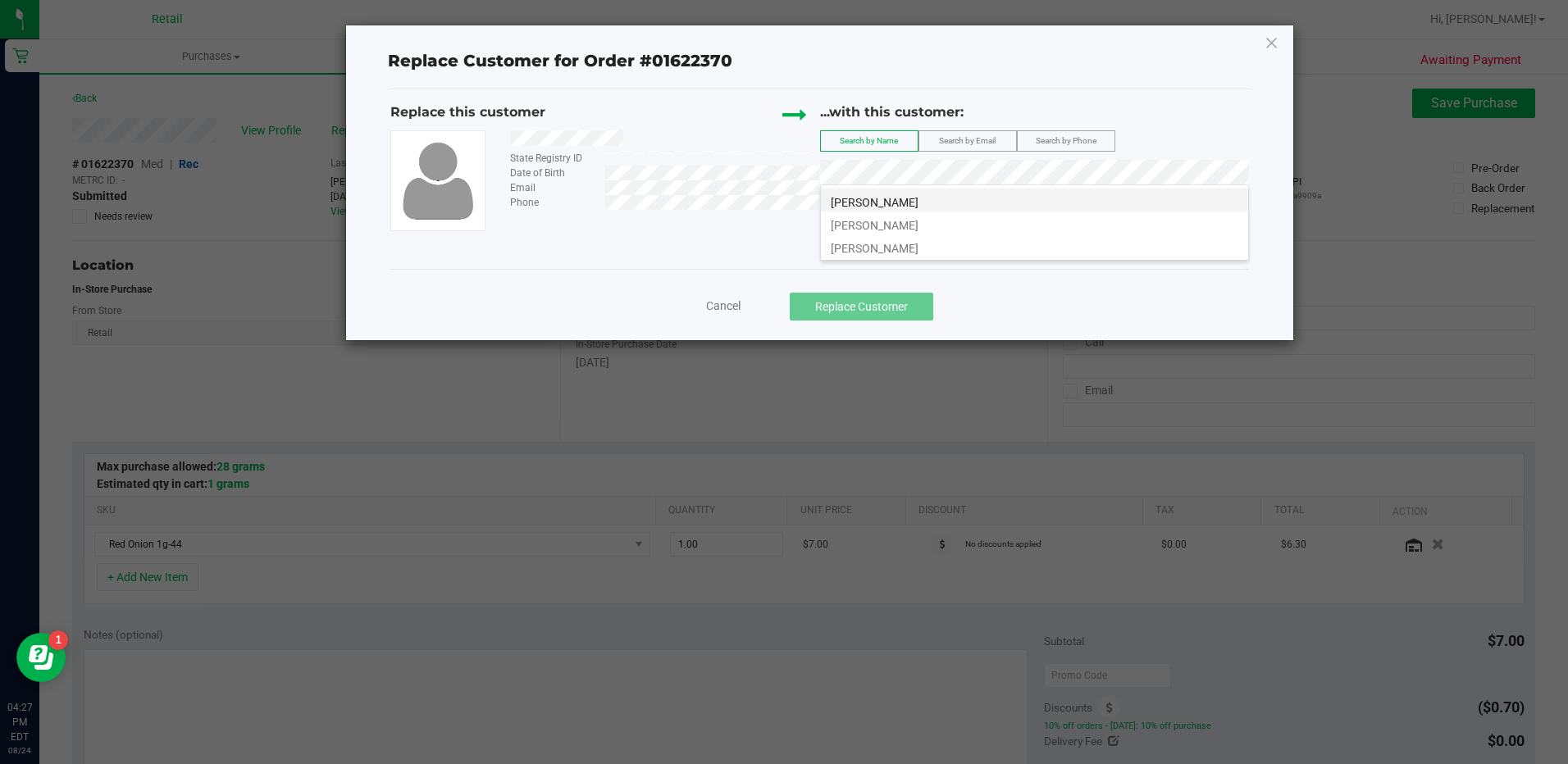
click at [984, 204] on li "[PERSON_NAME]" at bounding box center [1034, 200] width 427 height 23
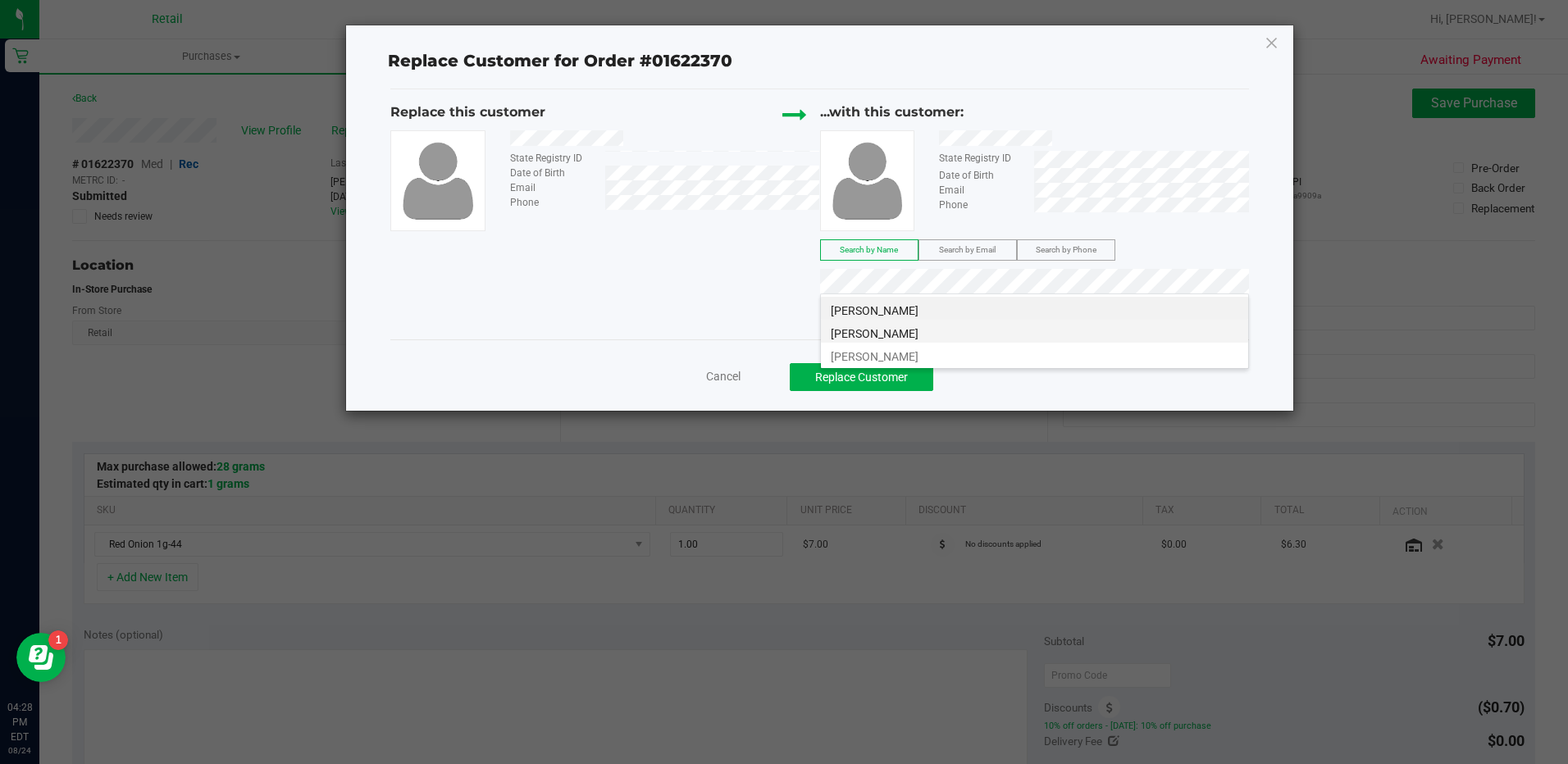
click at [1158, 330] on li "[PERSON_NAME]" at bounding box center [1034, 331] width 427 height 23
click at [1113, 354] on li "[PERSON_NAME]" at bounding box center [1034, 354] width 427 height 23
click at [1178, 310] on li "[PERSON_NAME]" at bounding box center [1034, 309] width 427 height 23
click at [884, 372] on button "Replace Customer" at bounding box center [861, 377] width 144 height 28
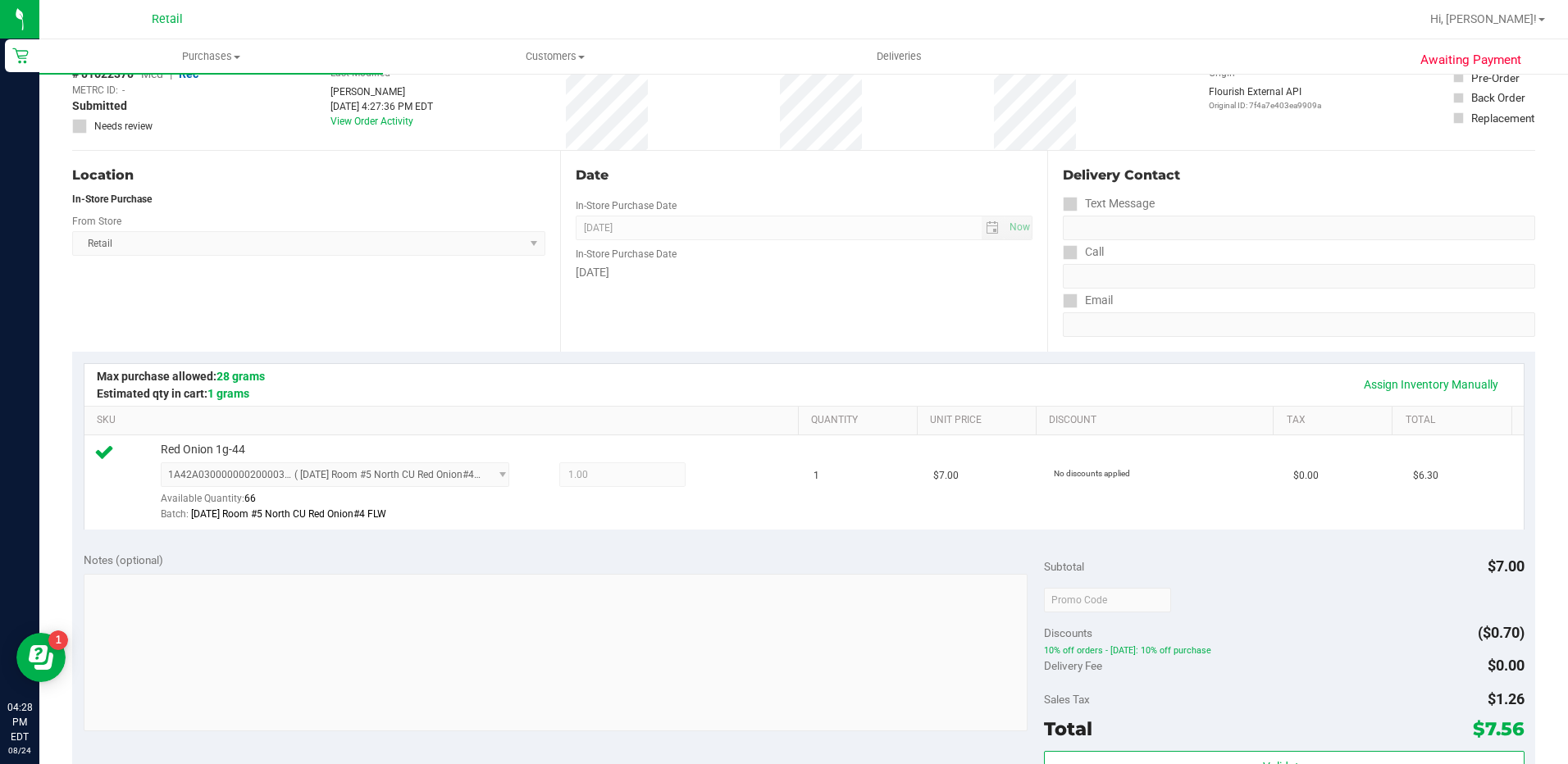
scroll to position [328, 0]
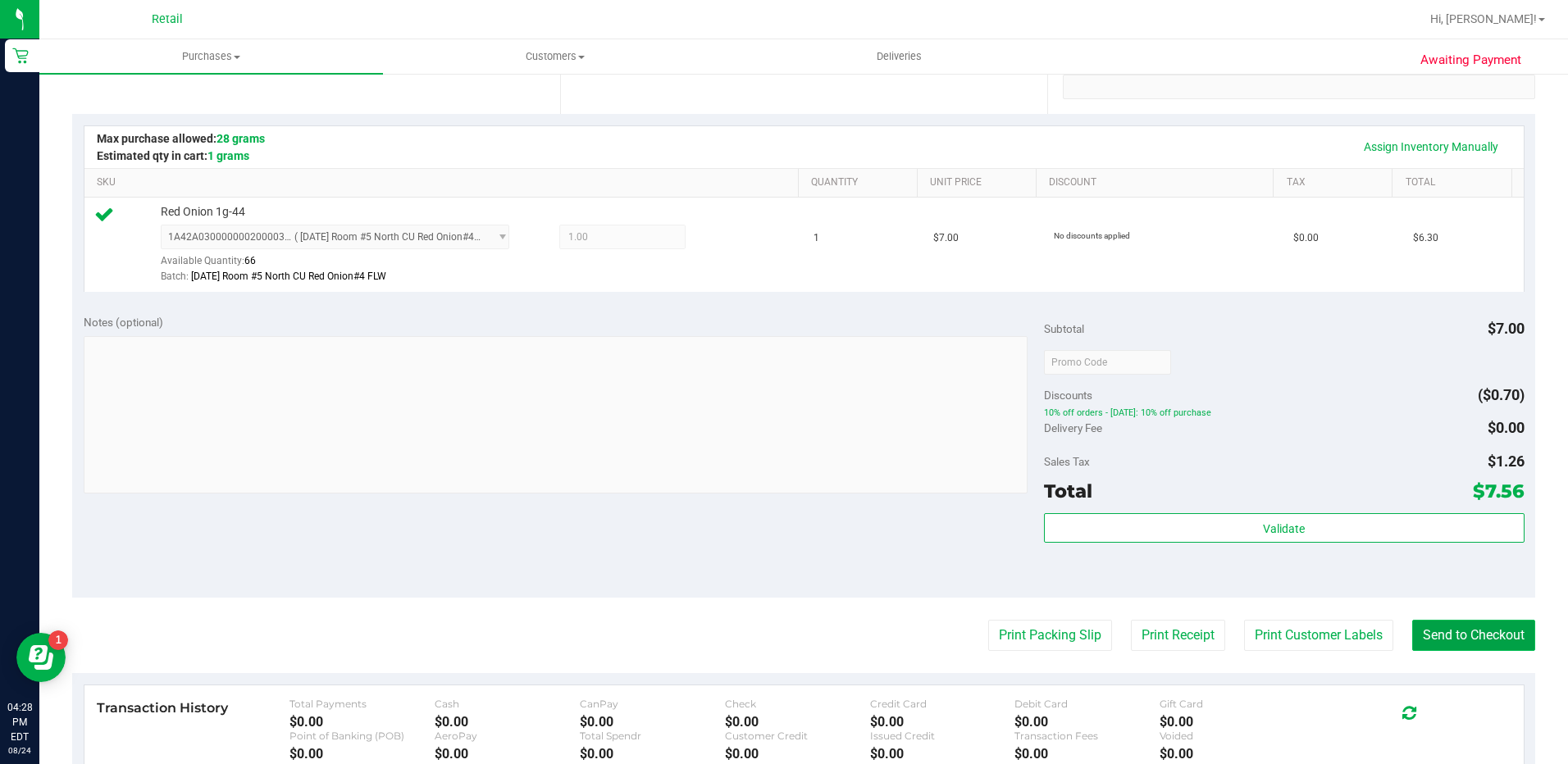
click at [1439, 637] on button "Send to Checkout" at bounding box center [1473, 636] width 123 height 31
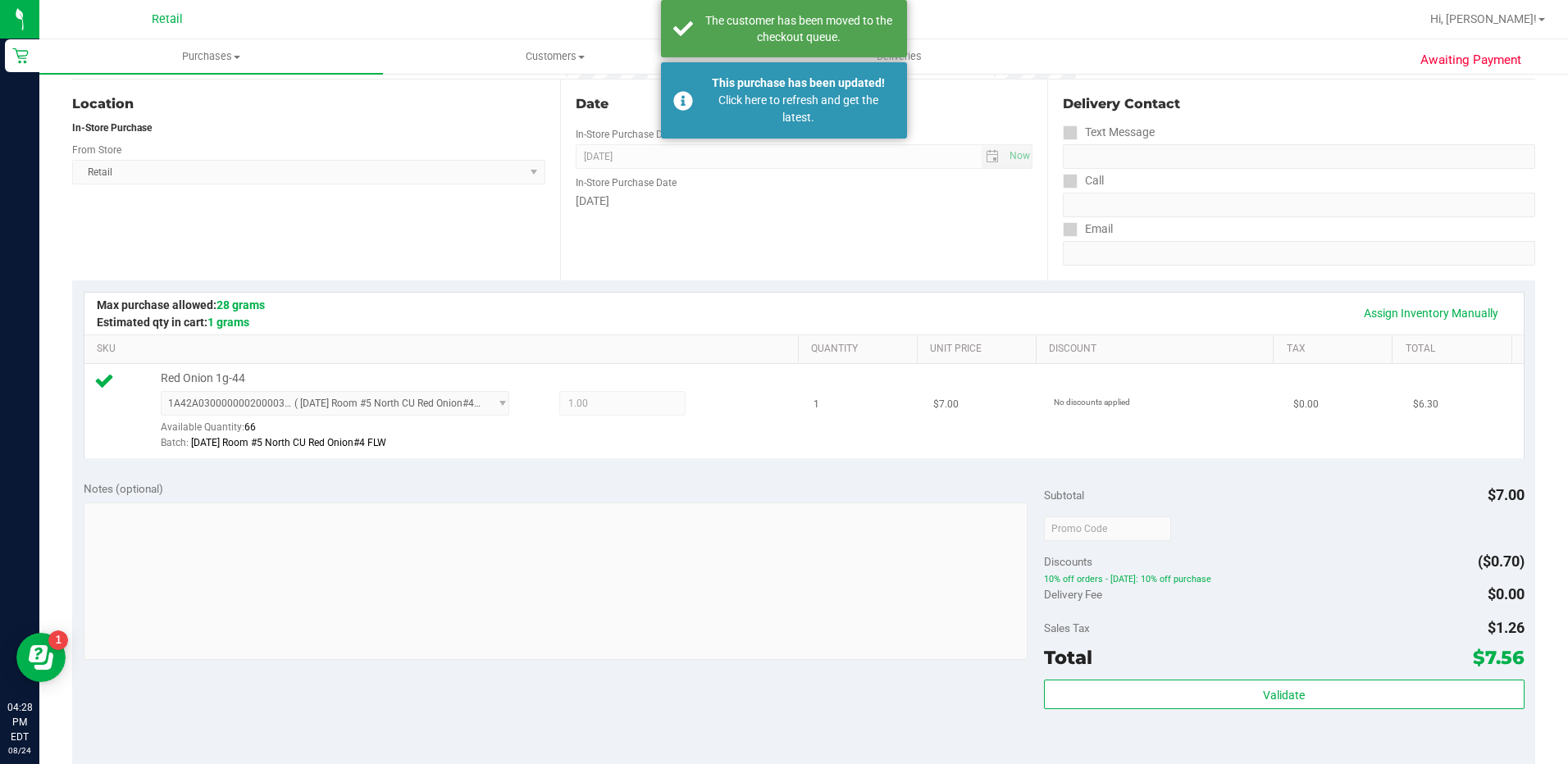
scroll to position [0, 0]
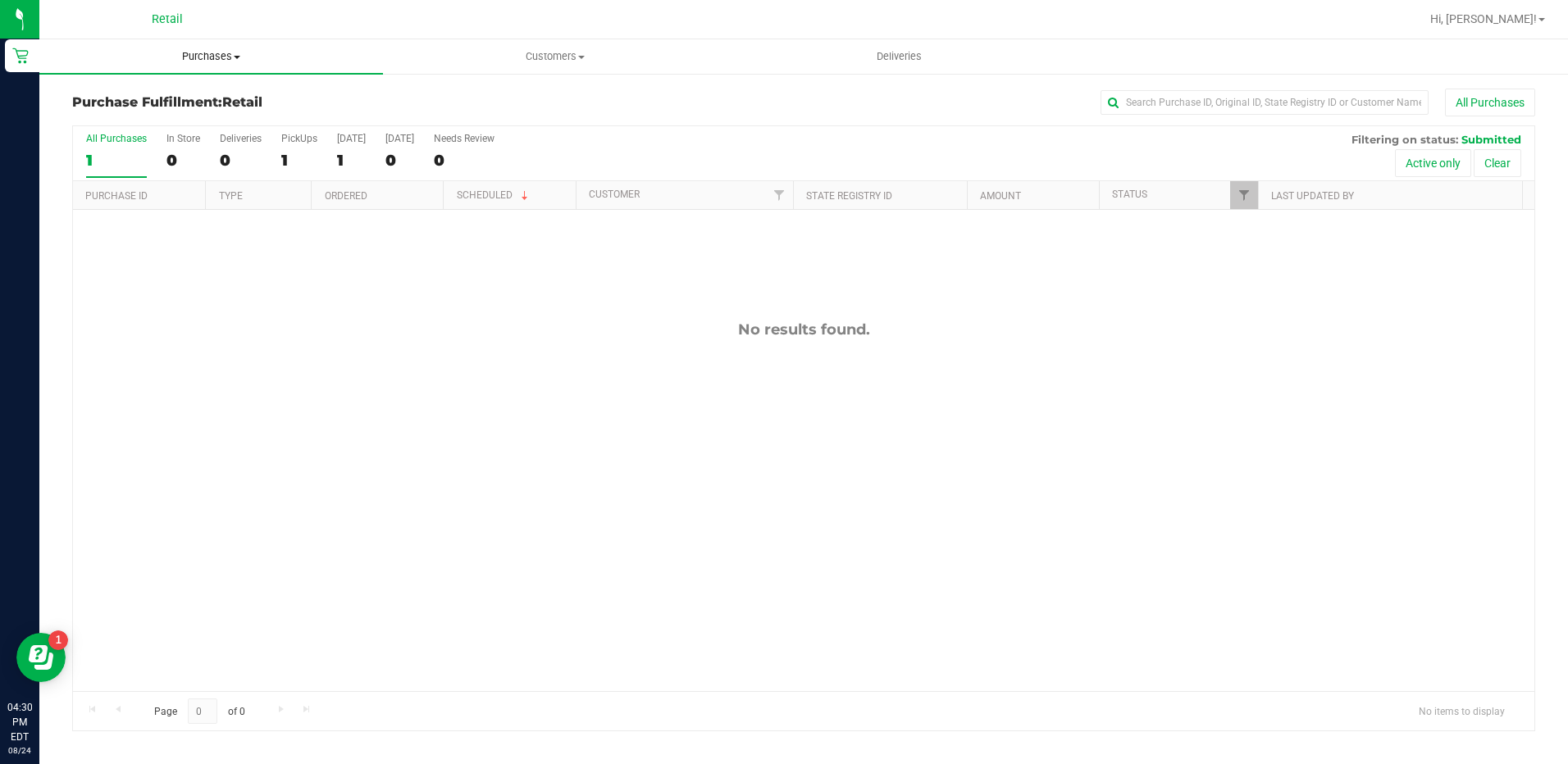
click at [228, 55] on span "Purchases" at bounding box center [212, 56] width 344 height 15
click at [228, 92] on li "Summary of purchases" at bounding box center [212, 99] width 344 height 19
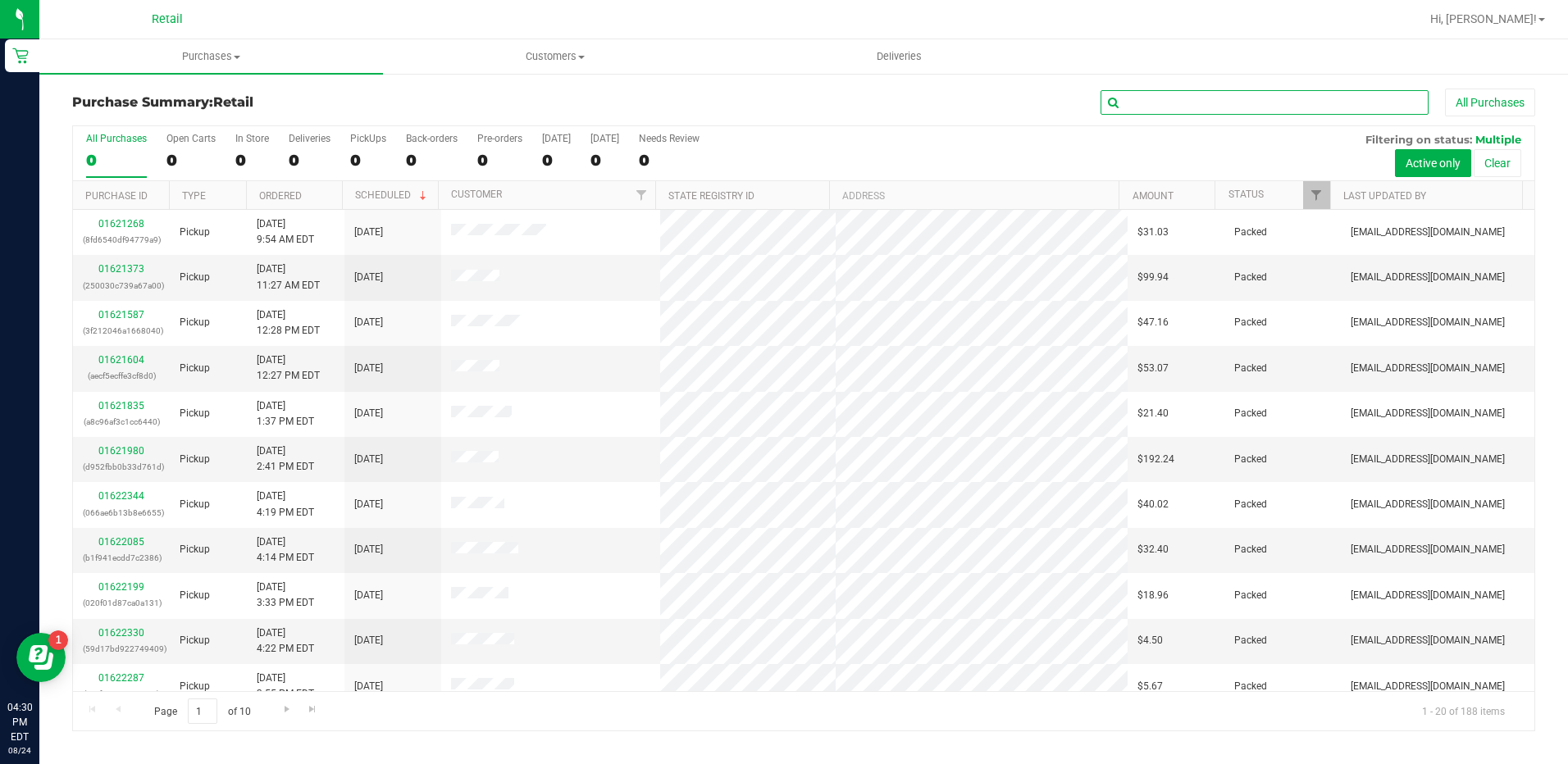
click at [1162, 92] on input "text" at bounding box center [1265, 102] width 328 height 24
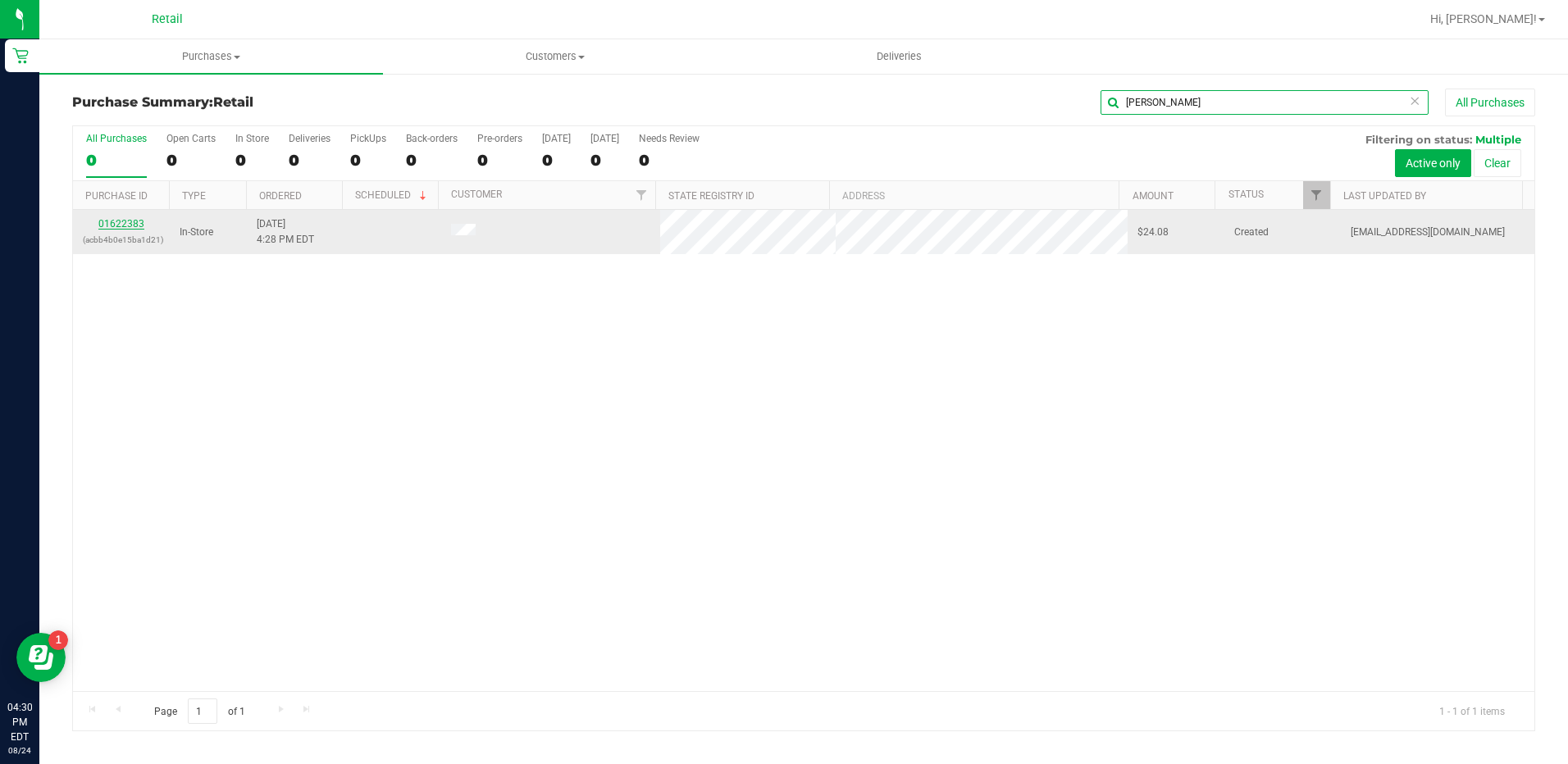
type input "[PERSON_NAME]"
click at [125, 219] on link "01622383" at bounding box center [120, 224] width 46 height 12
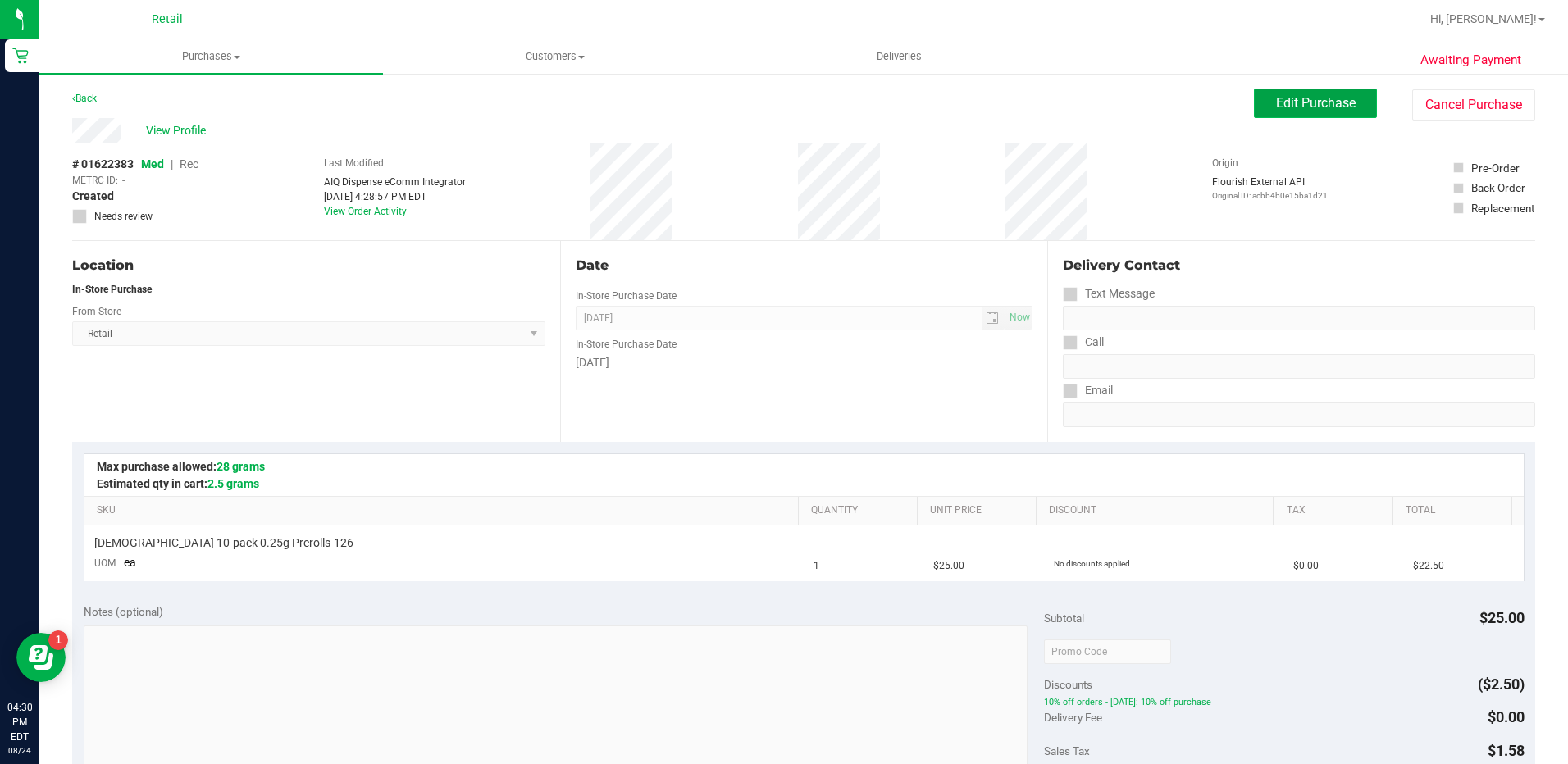
click at [1296, 114] on button "Edit Purchase" at bounding box center [1315, 103] width 123 height 29
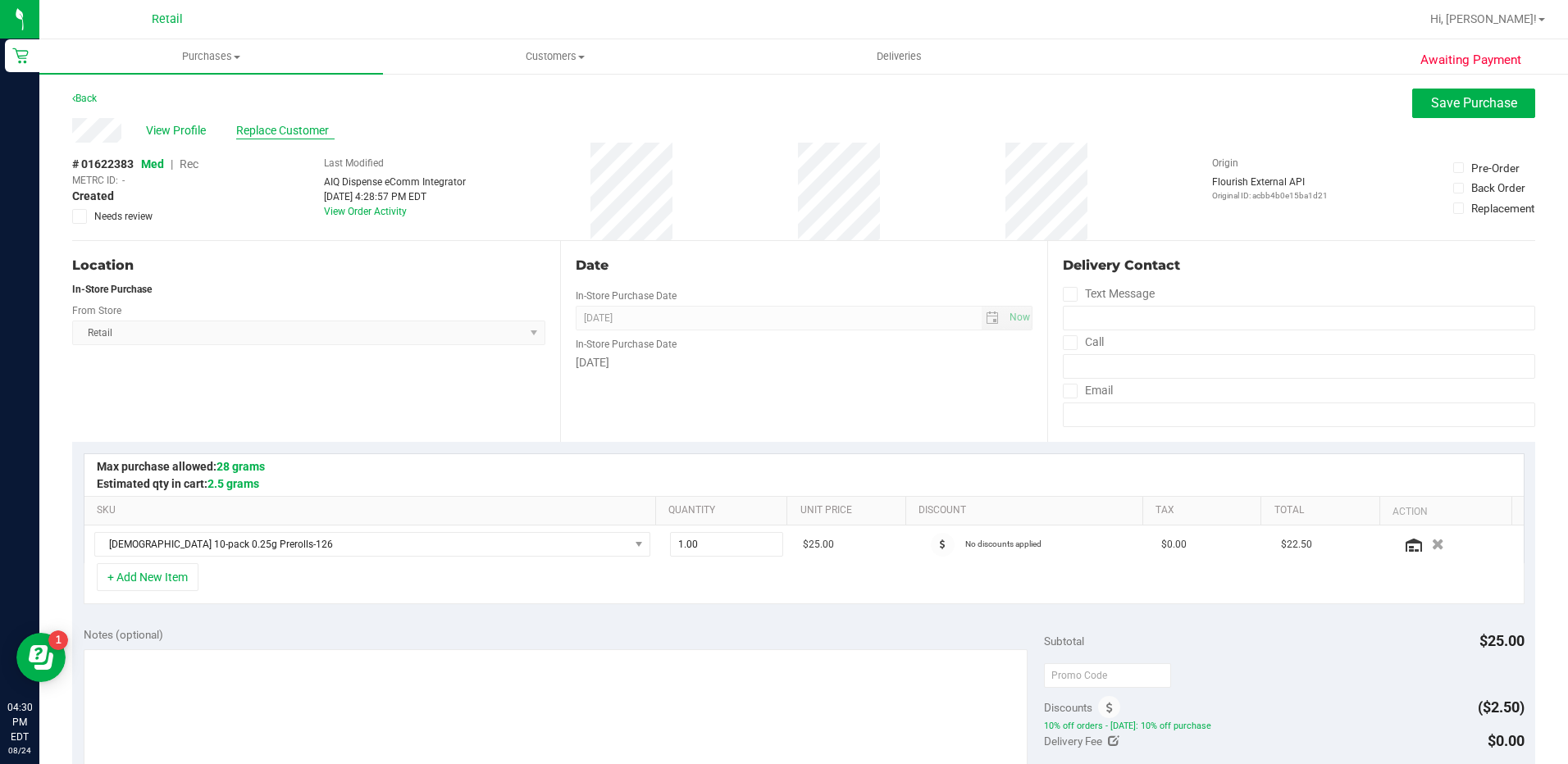
click at [309, 124] on span "Replace Customer" at bounding box center [284, 131] width 98 height 17
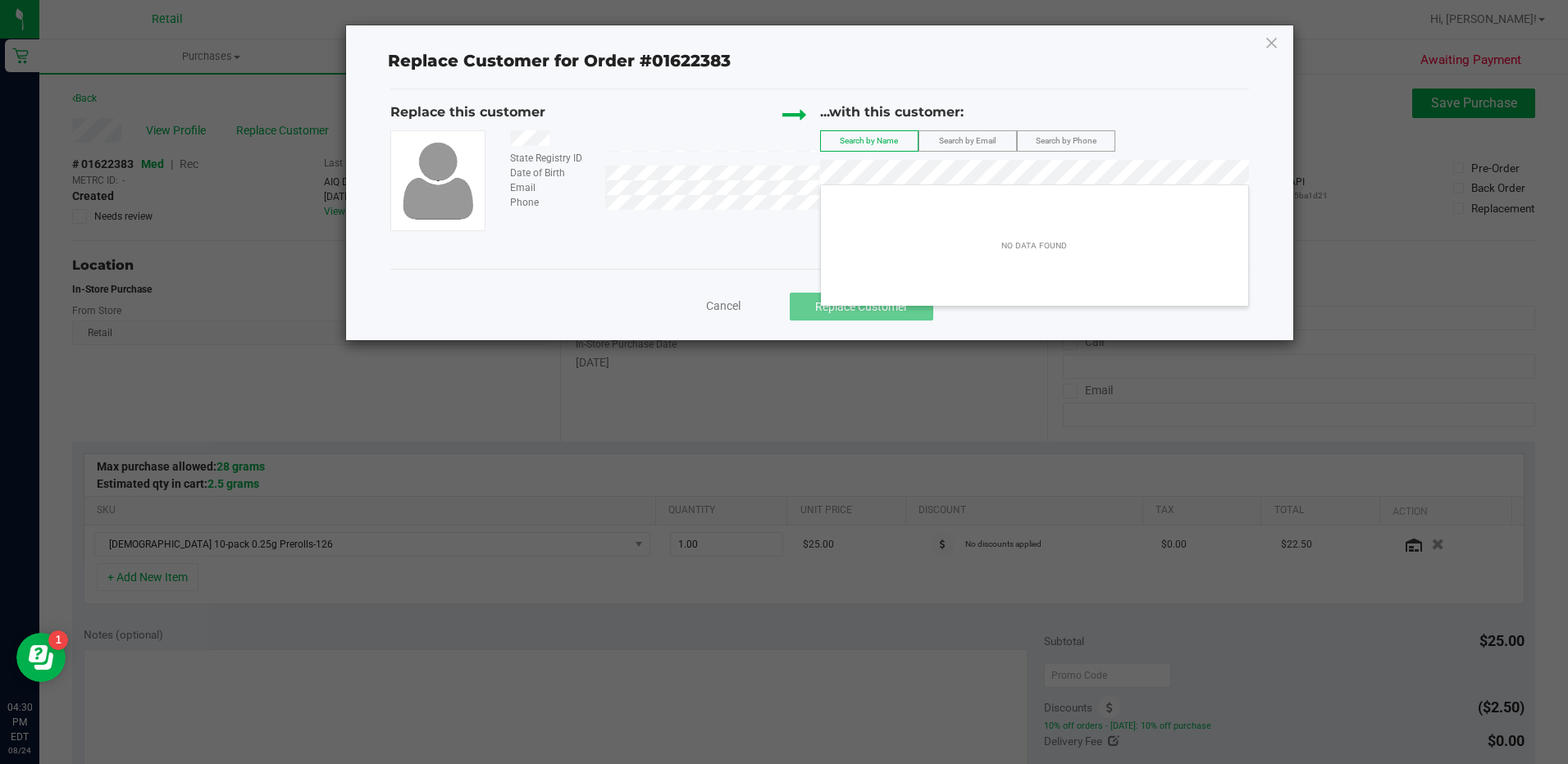
click at [719, 310] on span "Cancel" at bounding box center [722, 306] width 34 height 14
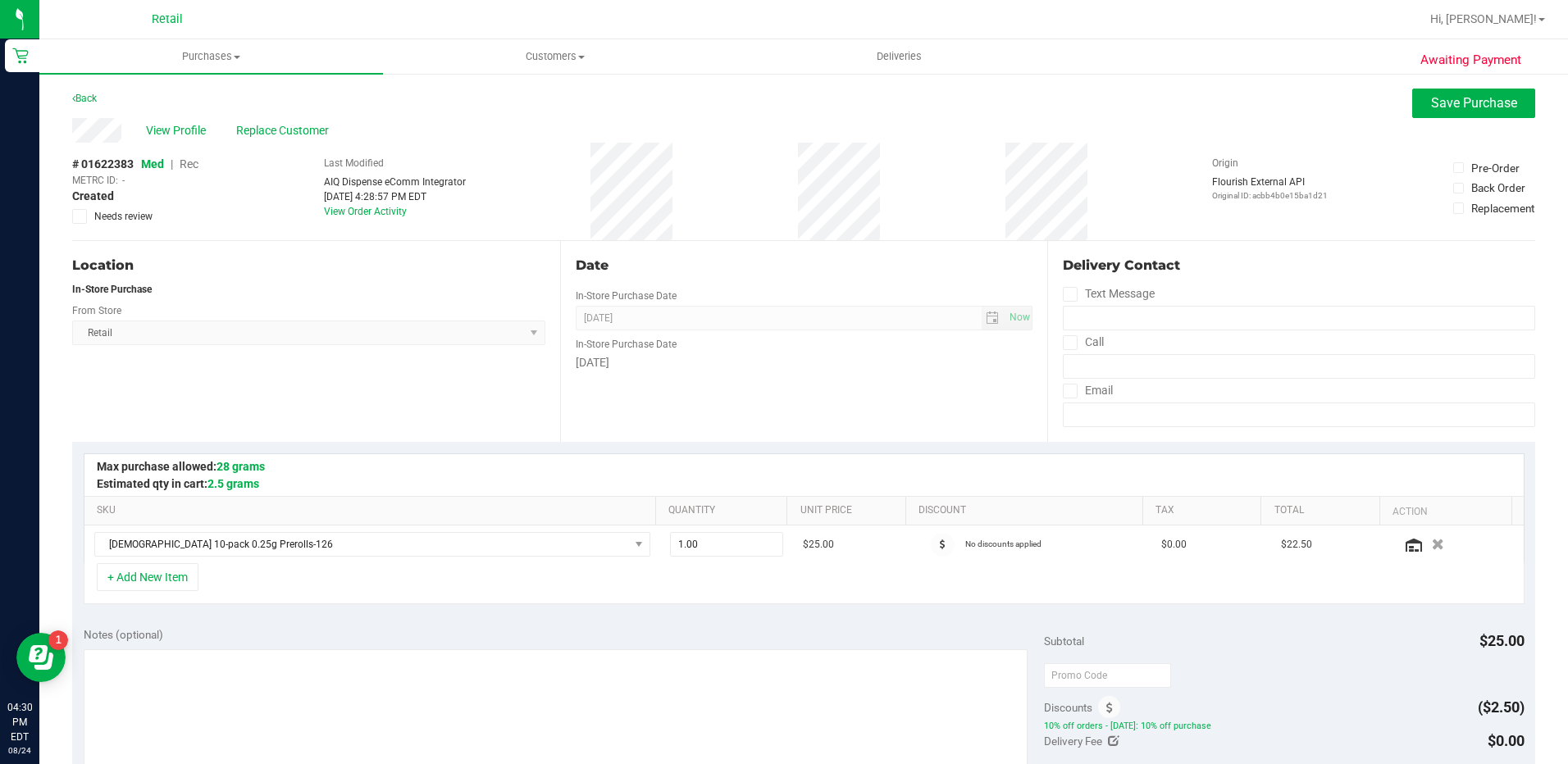
click at [187, 164] on span "Rec" at bounding box center [188, 164] width 18 height 14
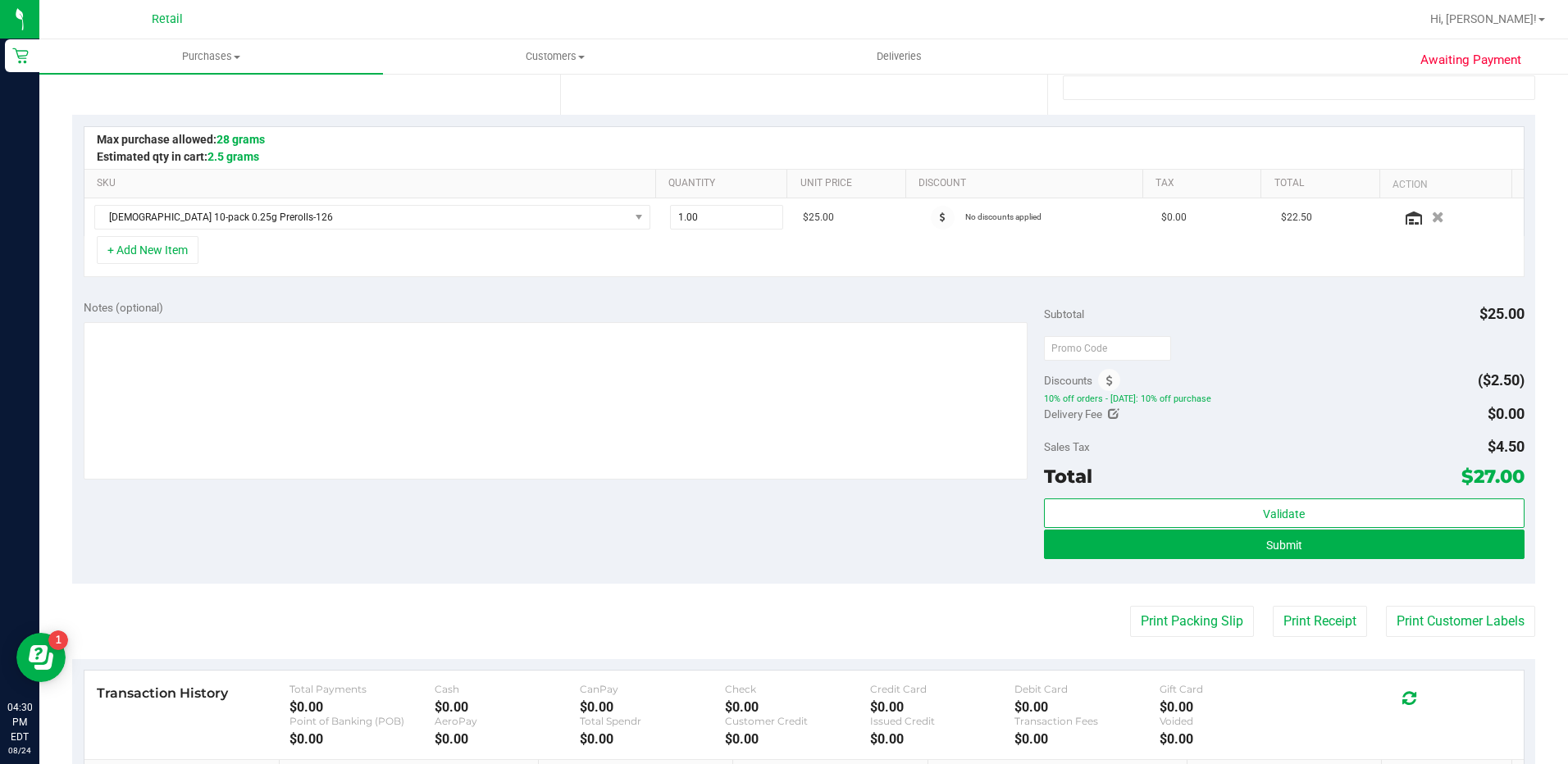
scroll to position [328, 0]
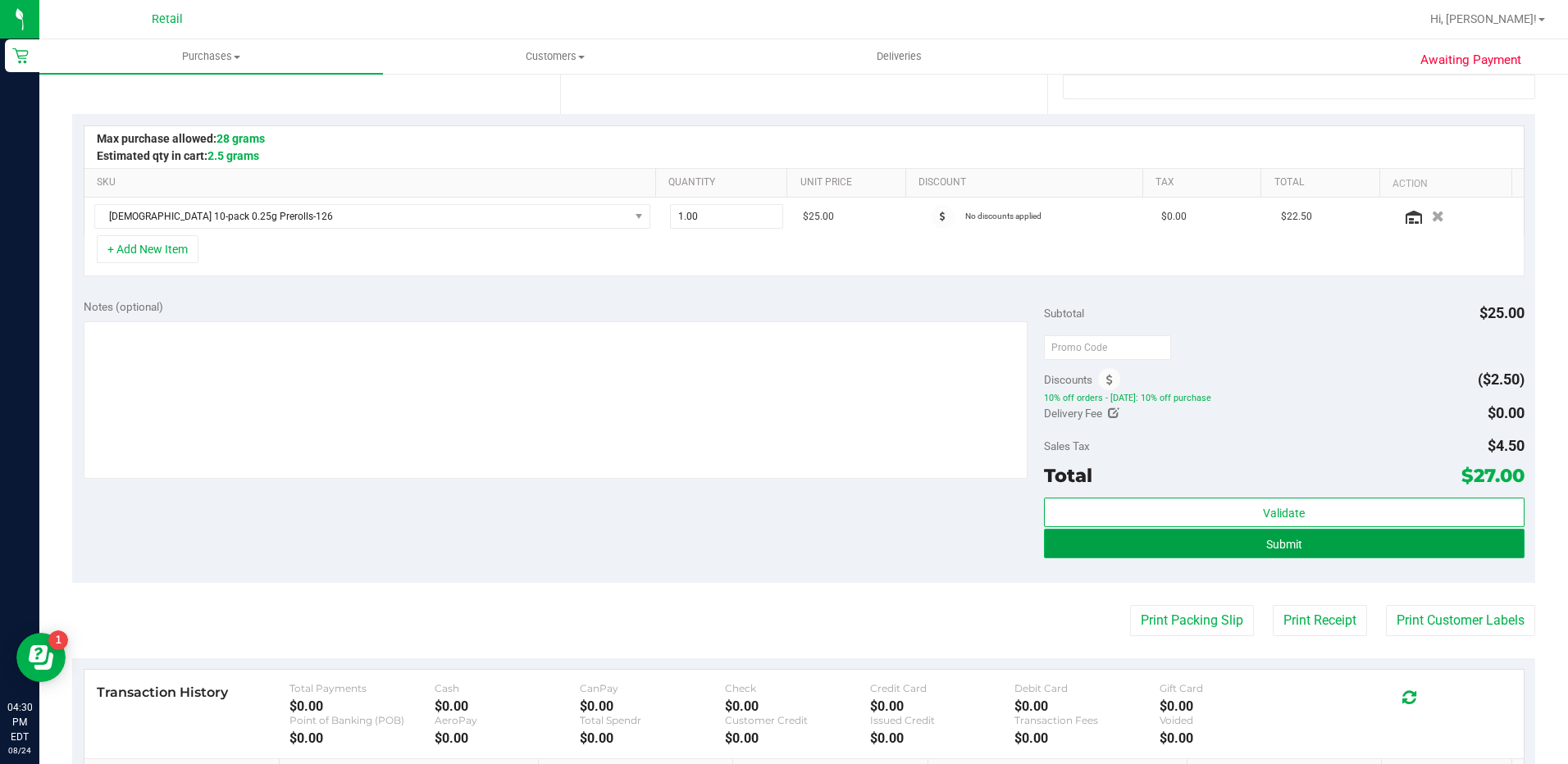
click at [1356, 556] on button "Submit" at bounding box center [1284, 544] width 481 height 29
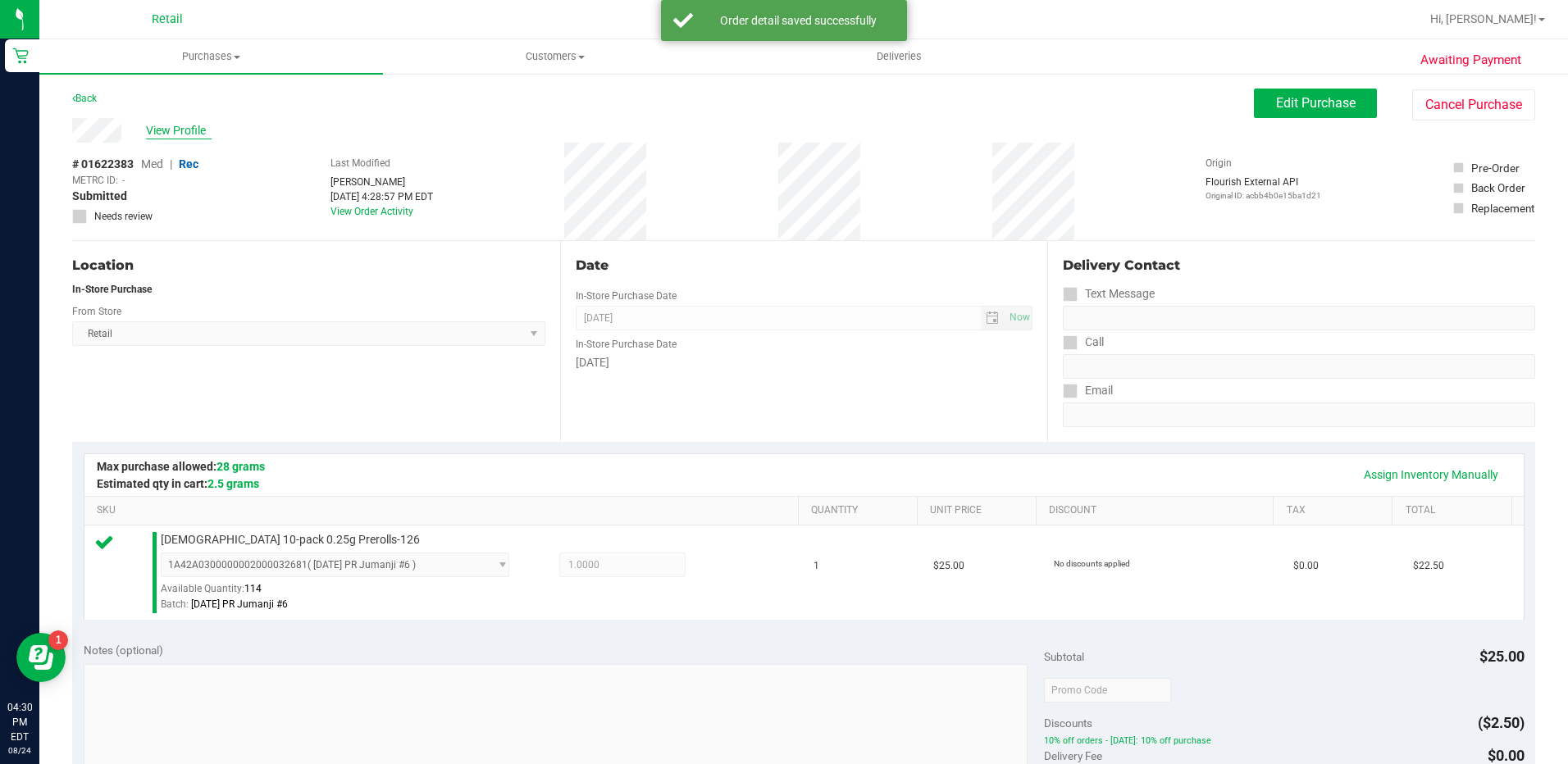
click at [169, 129] on span "View Profile" at bounding box center [179, 131] width 66 height 17
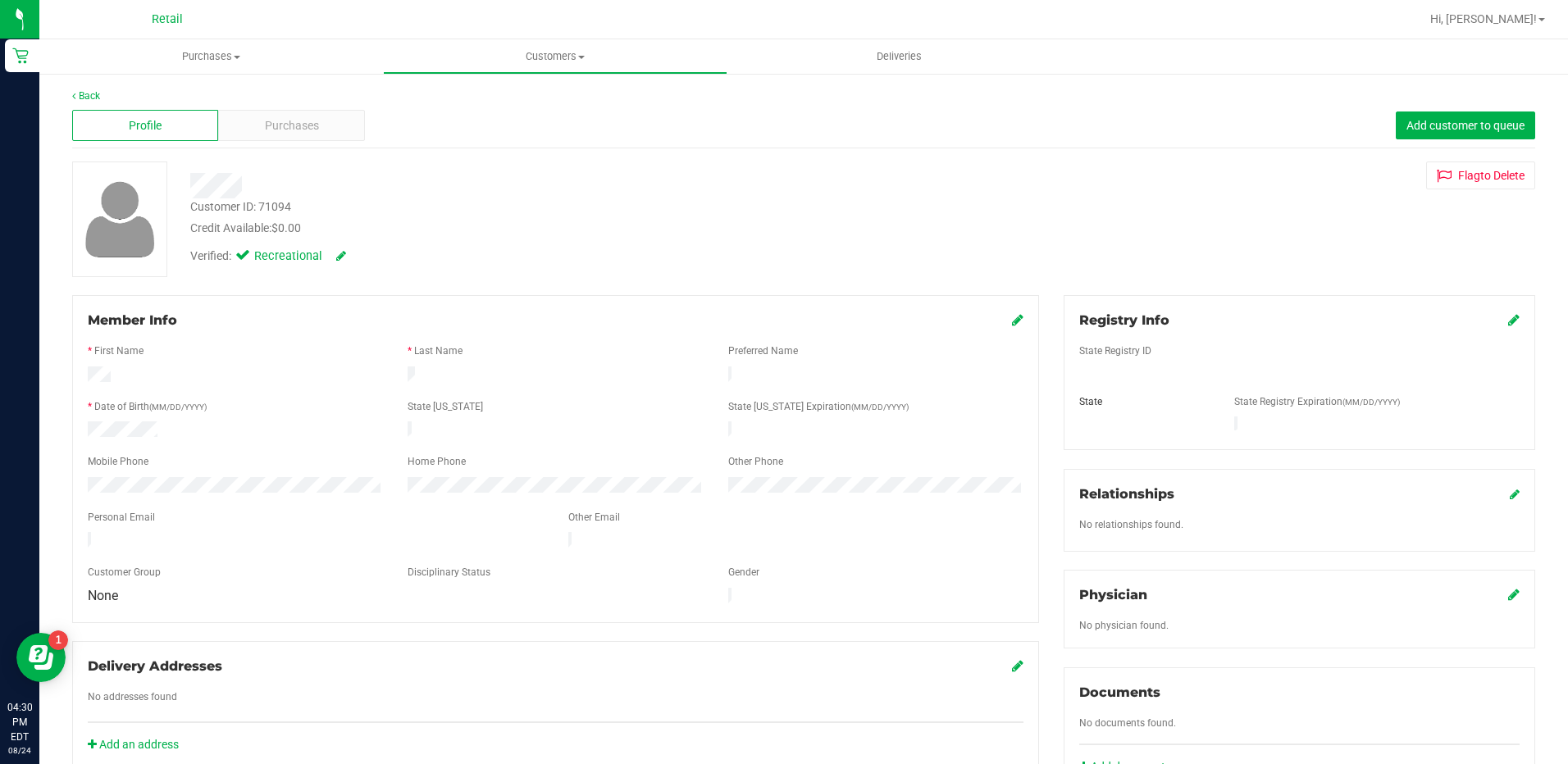
click at [1012, 324] on icon at bounding box center [1018, 320] width 12 height 14
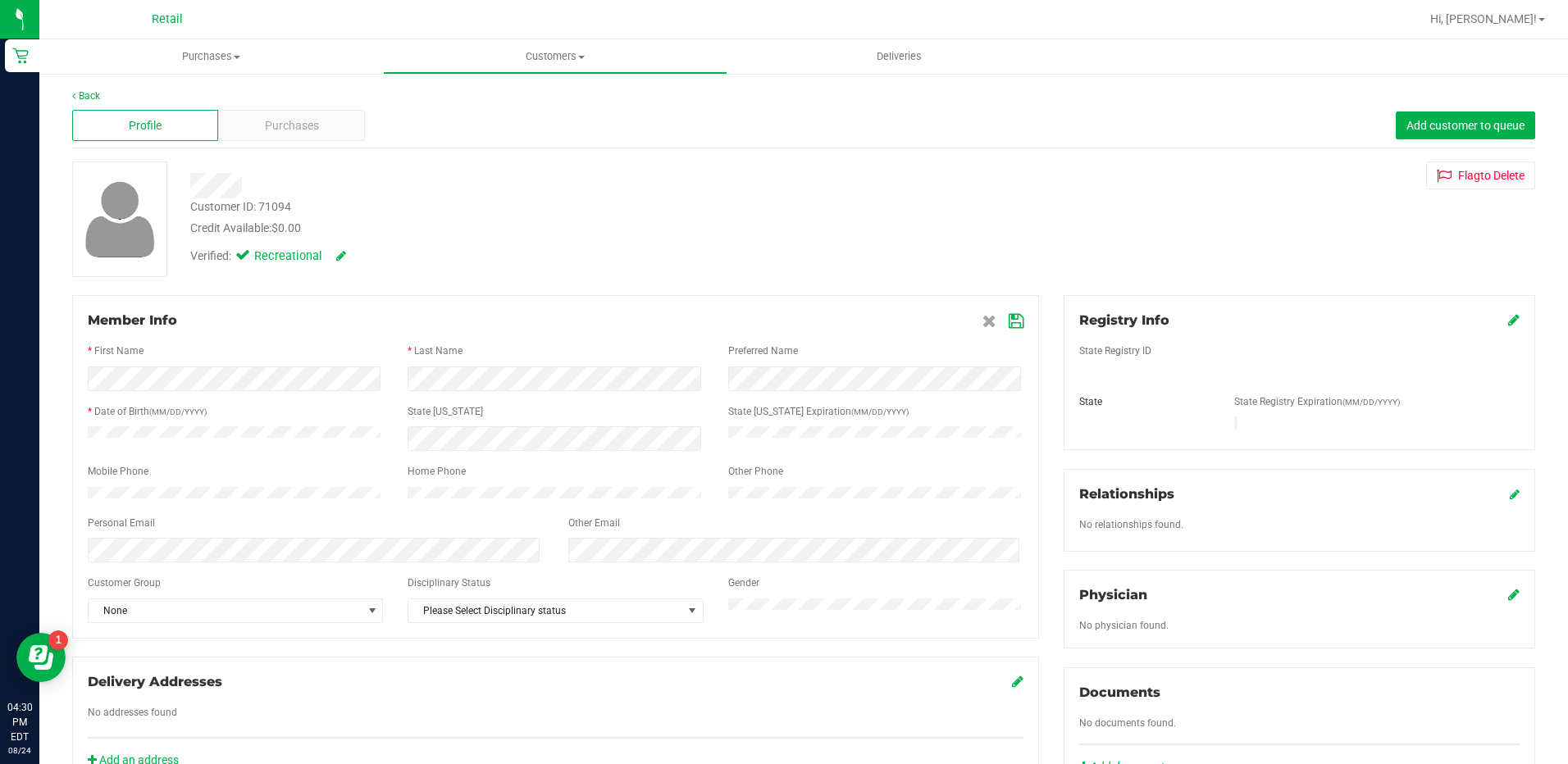
drag, startPoint x: 1004, startPoint y: 322, endPoint x: 1018, endPoint y: 324, distance: 14.1
click at [1009, 321] on icon at bounding box center [1016, 321] width 15 height 14
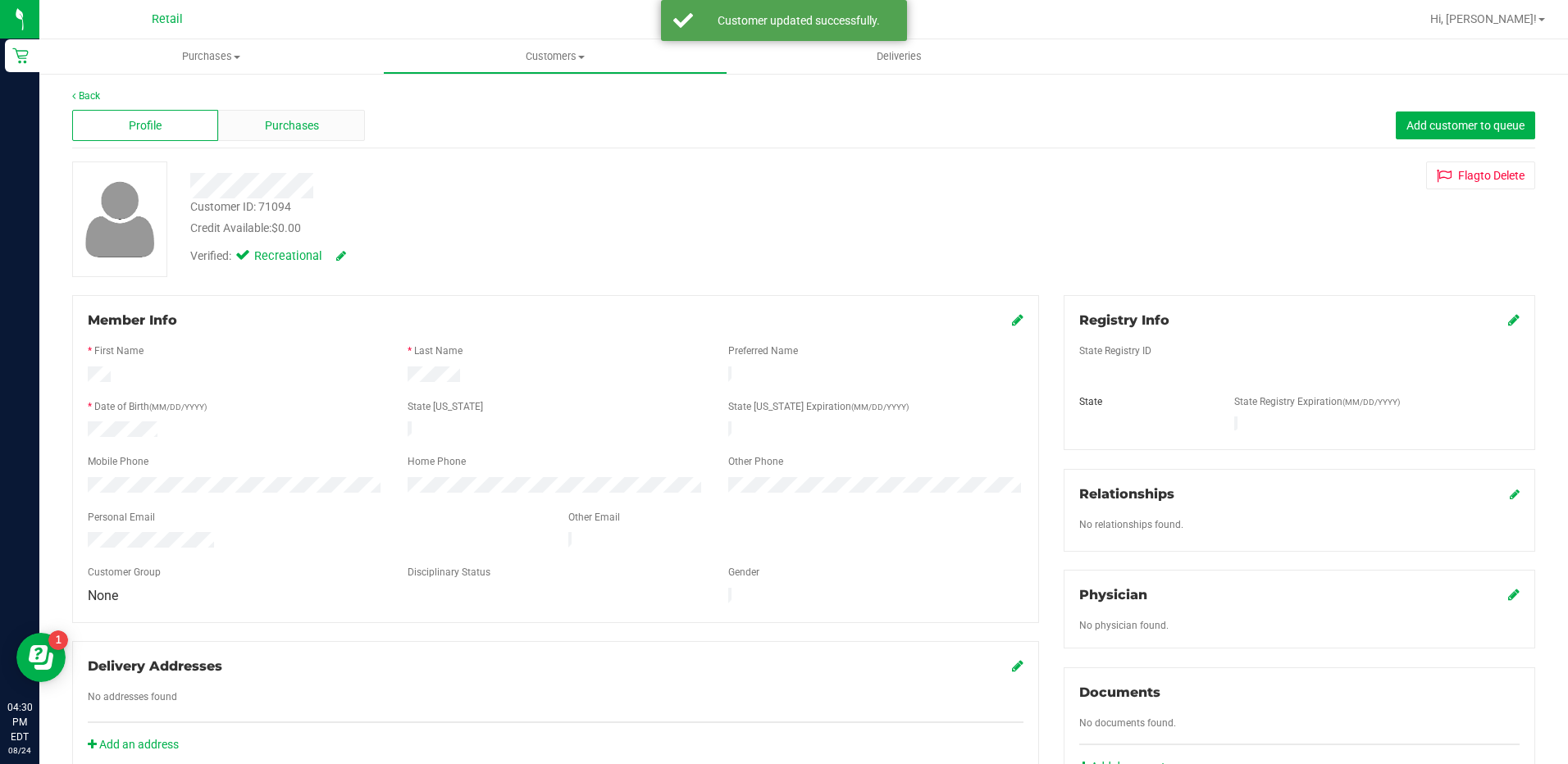
click at [319, 123] on div "Purchases" at bounding box center [291, 125] width 146 height 31
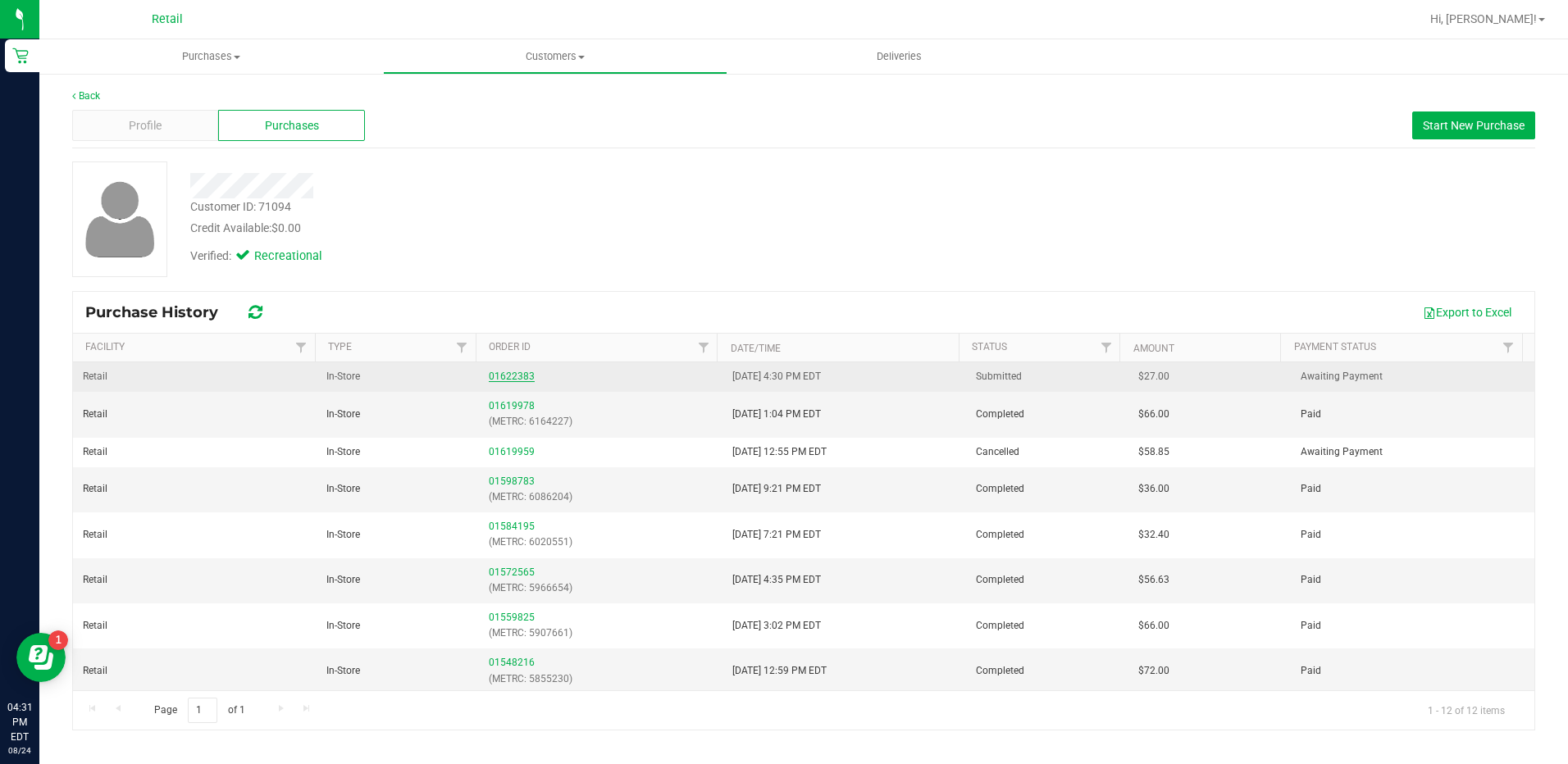
click at [517, 378] on link "01622383" at bounding box center [511, 377] width 46 height 12
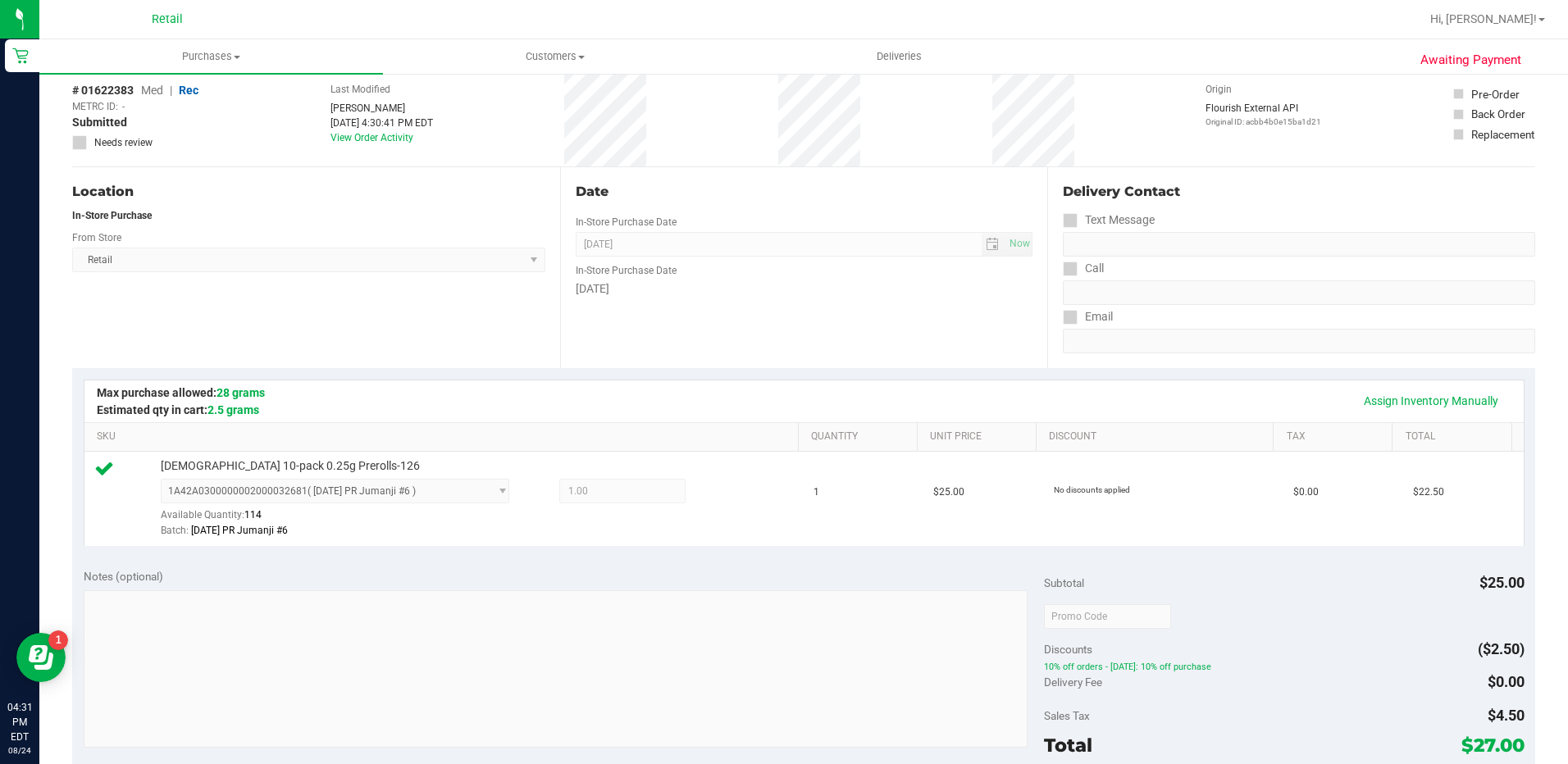
scroll to position [410, 0]
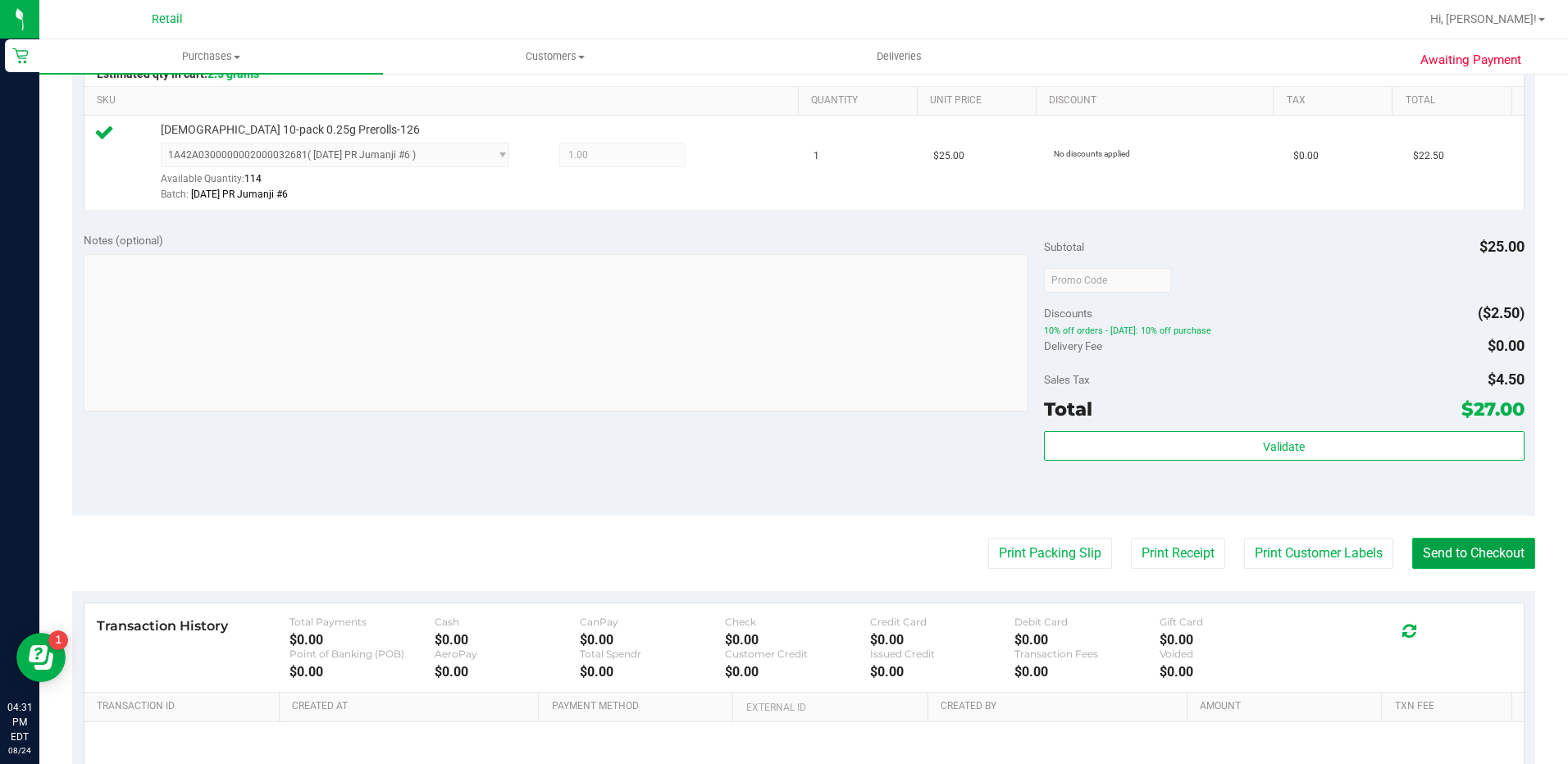
drag, startPoint x: 1461, startPoint y: 557, endPoint x: 1442, endPoint y: 543, distance: 23.6
click at [1461, 556] on button "Send to Checkout" at bounding box center [1473, 553] width 123 height 31
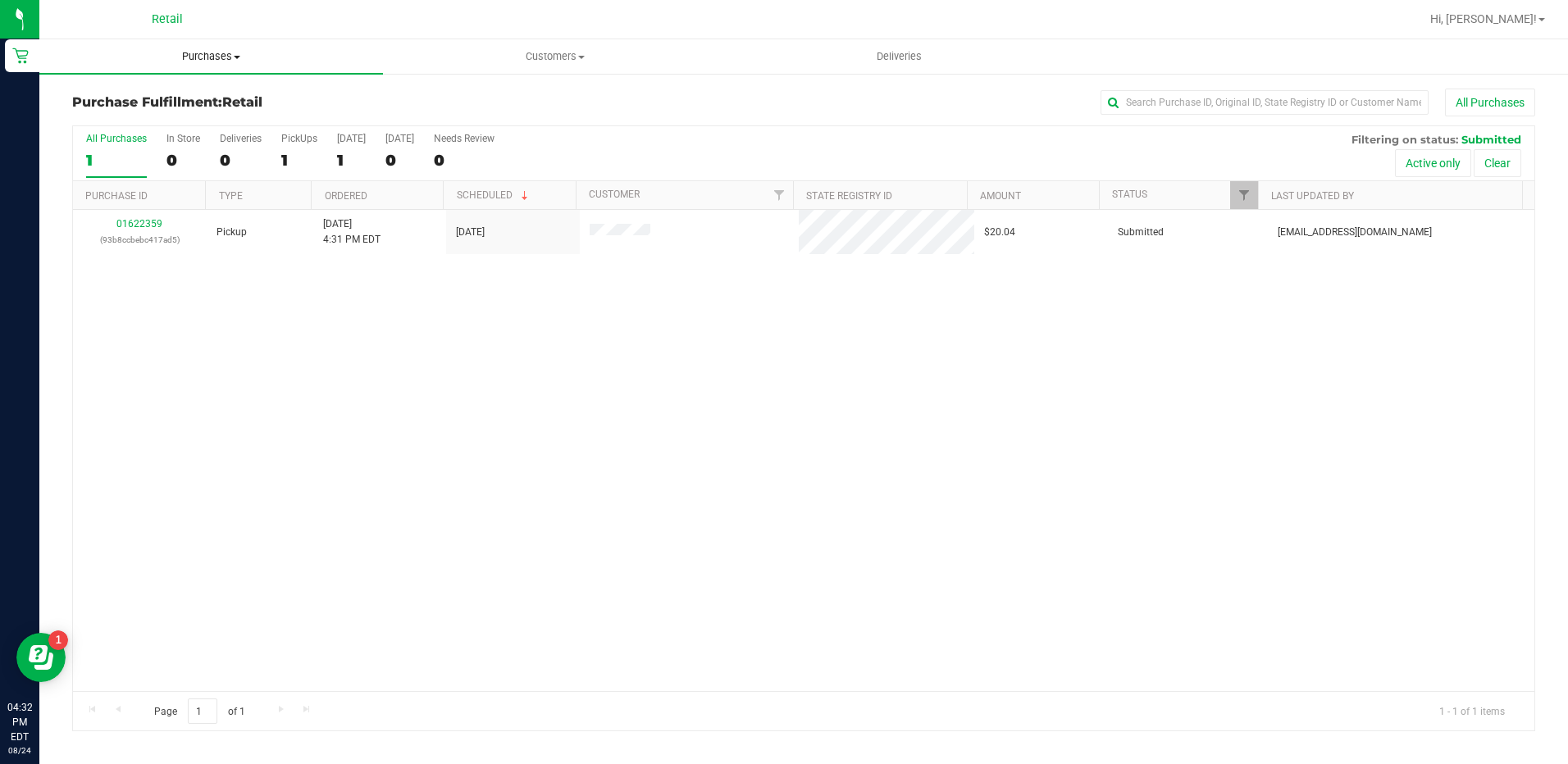
click at [217, 50] on span "Purchases" at bounding box center [212, 56] width 344 height 15
click at [217, 93] on li "Summary of purchases" at bounding box center [212, 99] width 344 height 19
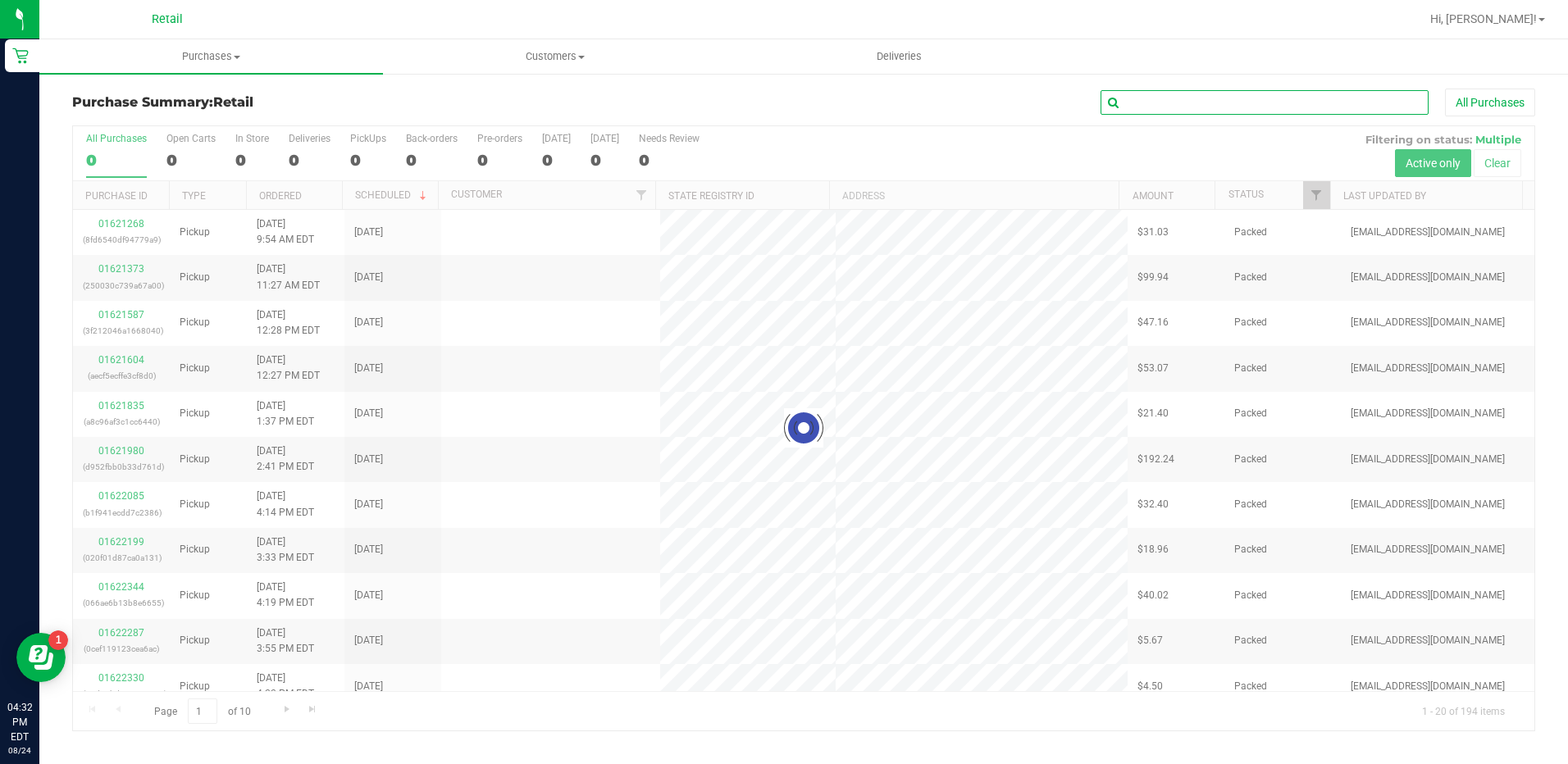
click at [1287, 98] on input "text" at bounding box center [1265, 102] width 328 height 24
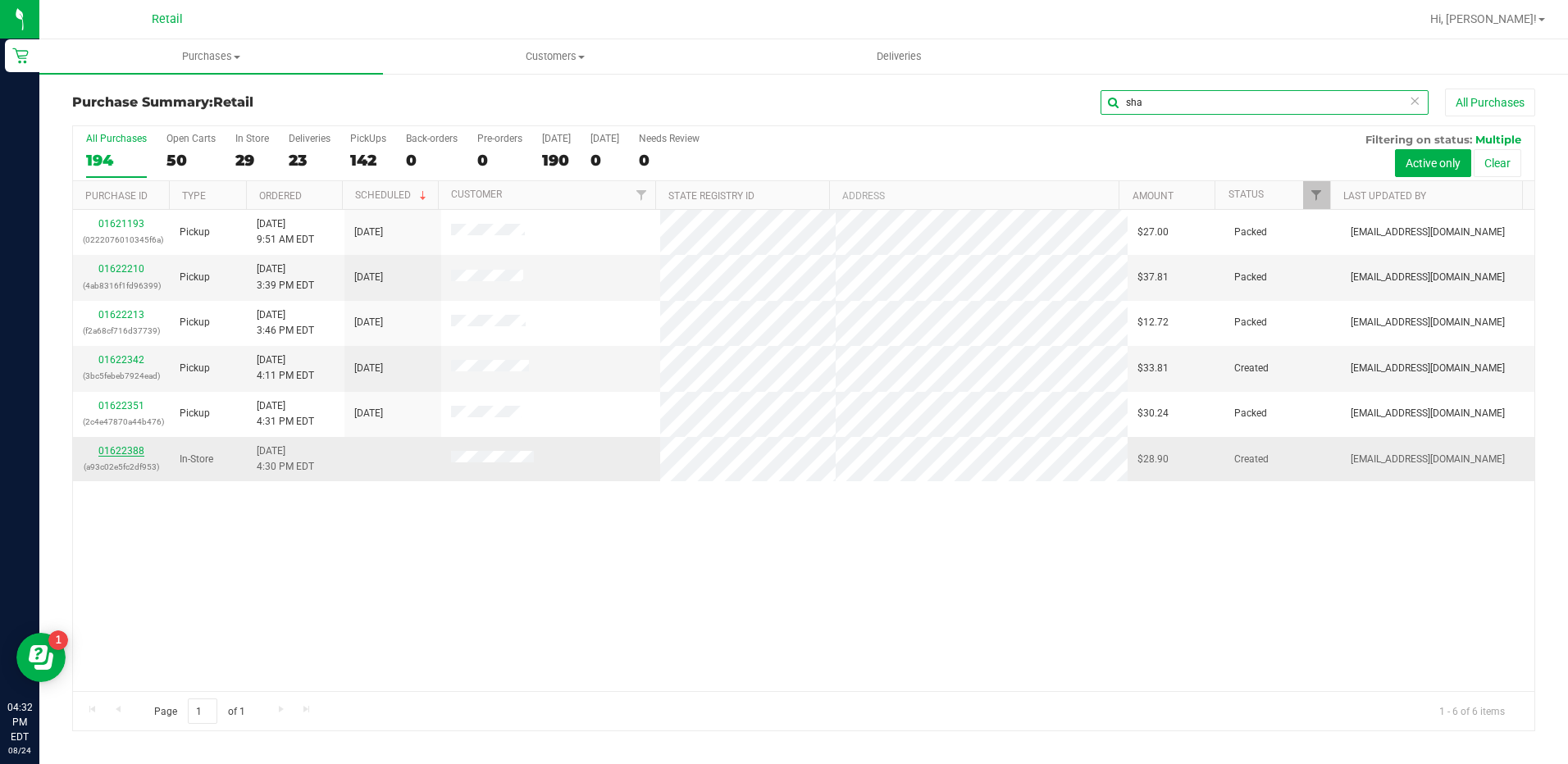
type input "sha"
click at [129, 453] on link "01622388" at bounding box center [120, 451] width 46 height 12
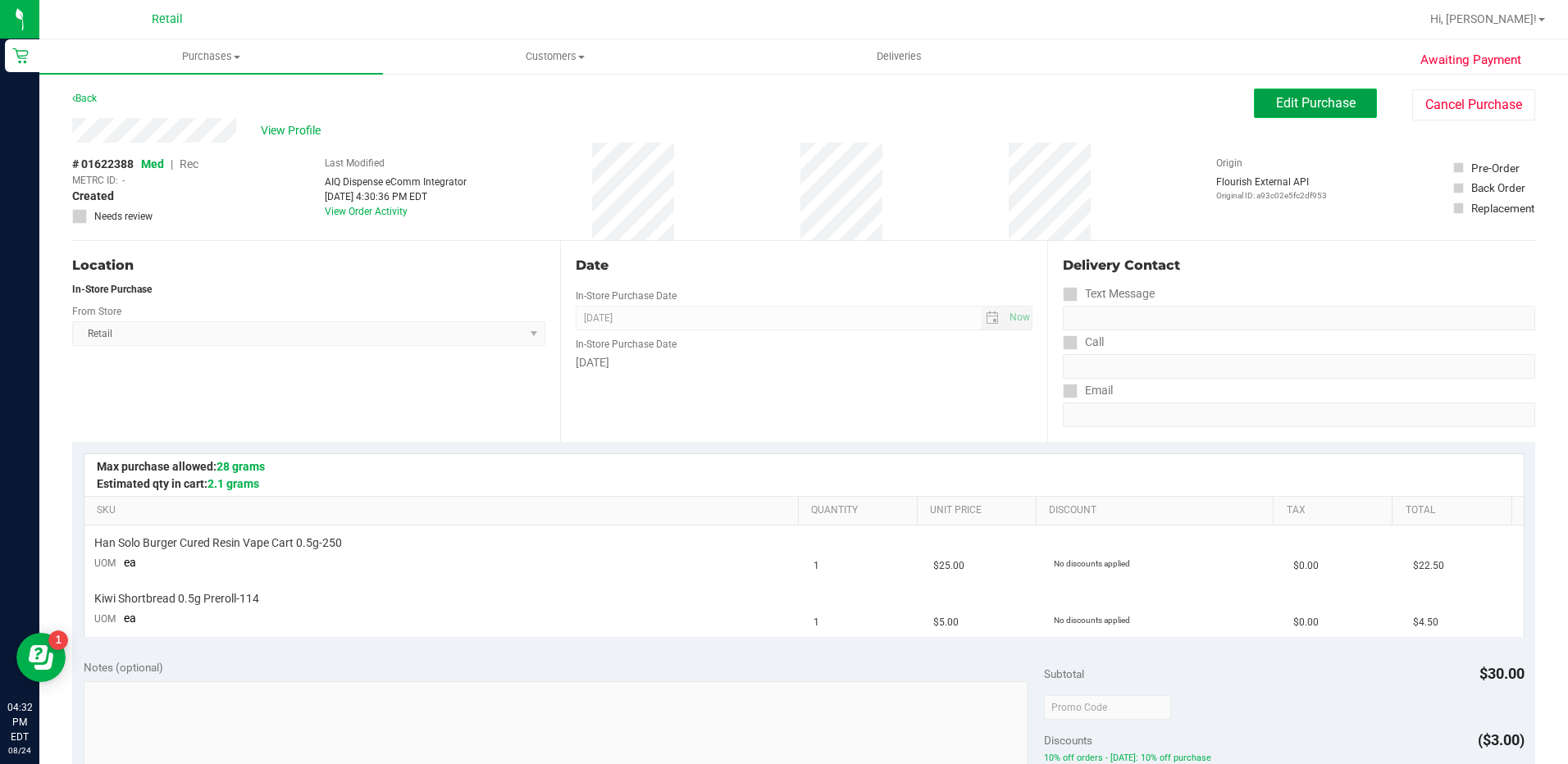
click at [1284, 96] on span "Edit Purchase" at bounding box center [1316, 103] width 80 height 16
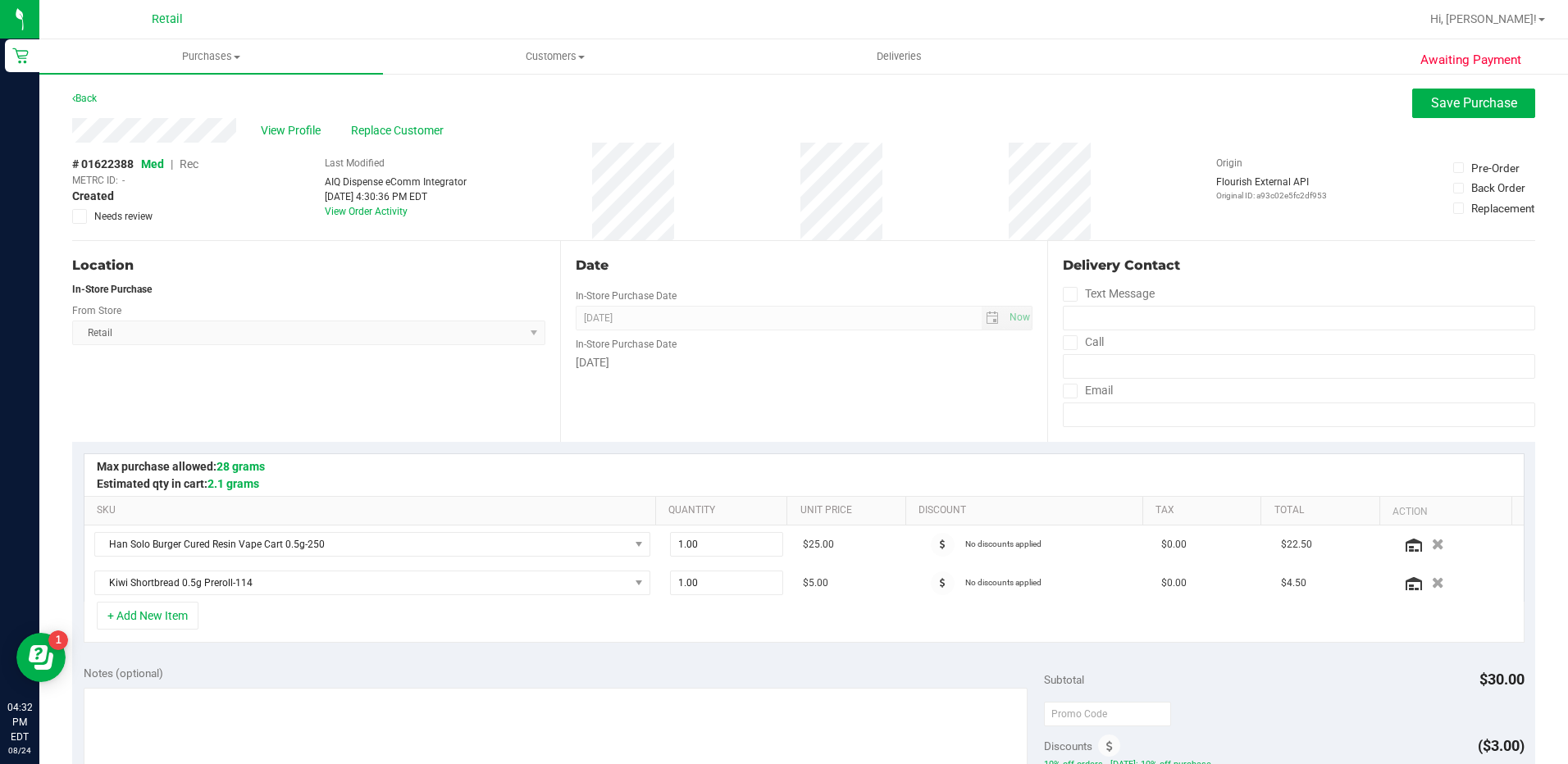
click at [186, 164] on span "Rec" at bounding box center [188, 164] width 18 height 14
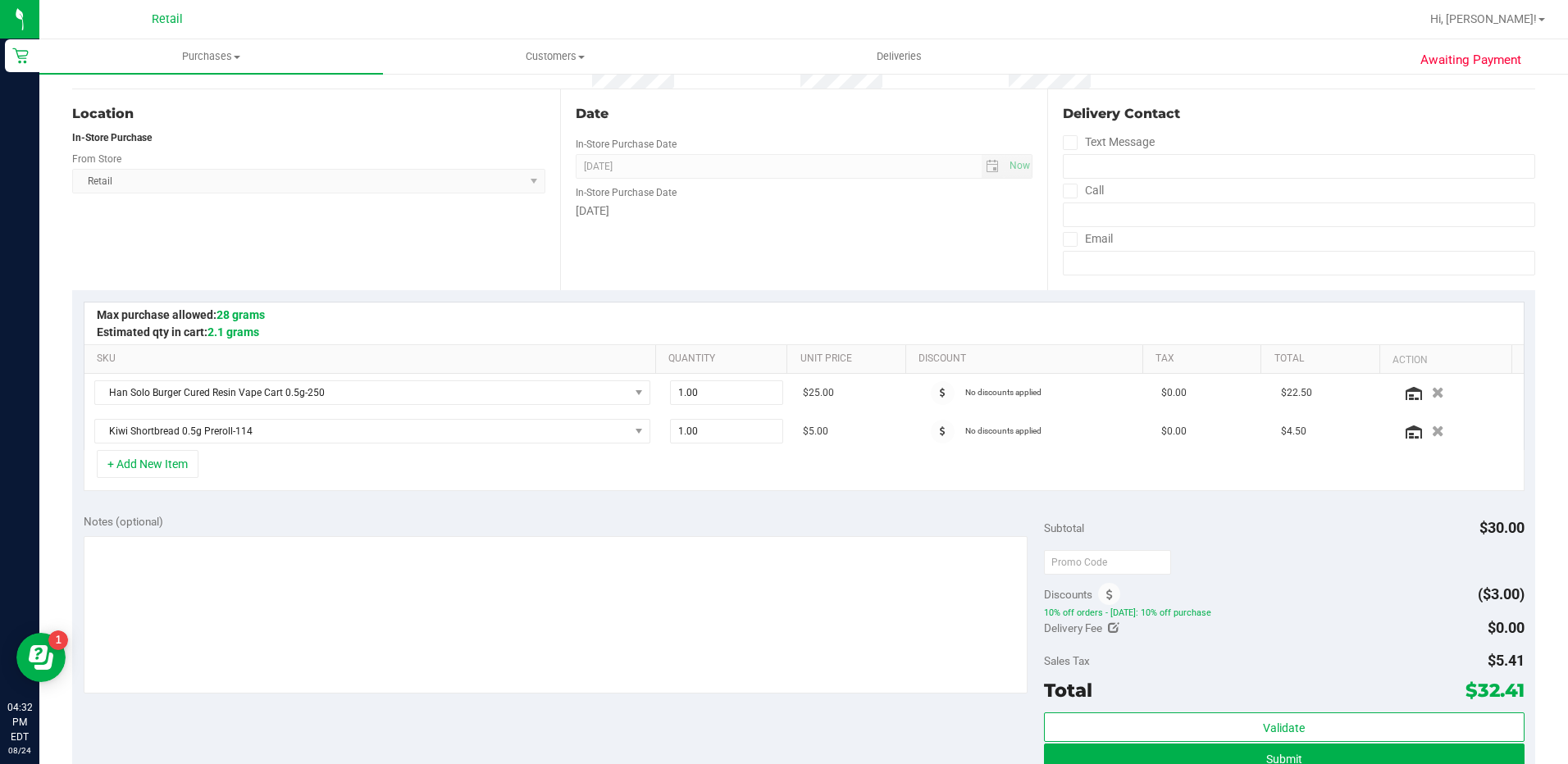
scroll to position [328, 0]
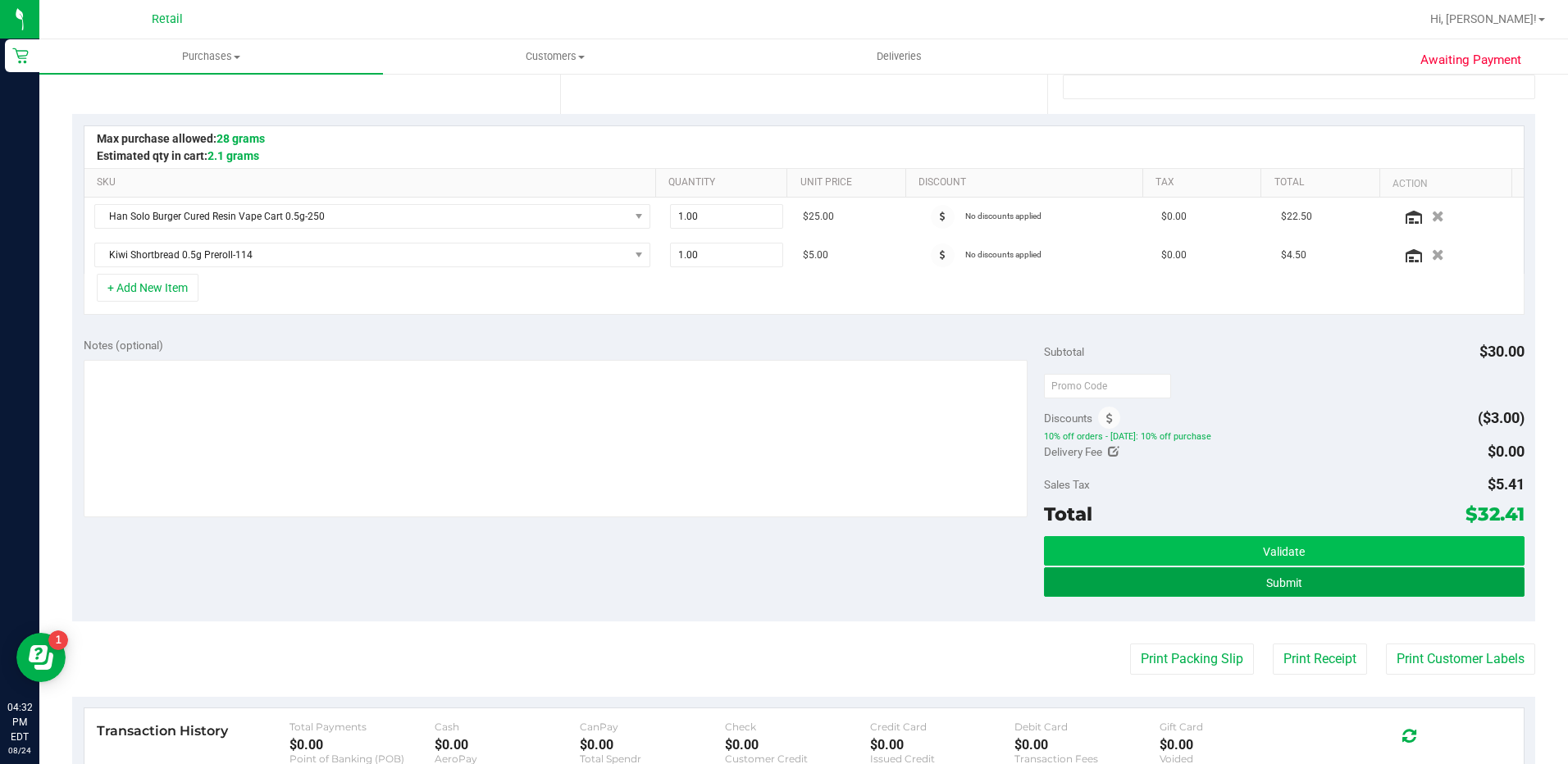
drag, startPoint x: 1448, startPoint y: 582, endPoint x: 1444, endPoint y: 541, distance: 41.2
click at [1448, 581] on button "Submit" at bounding box center [1284, 581] width 481 height 29
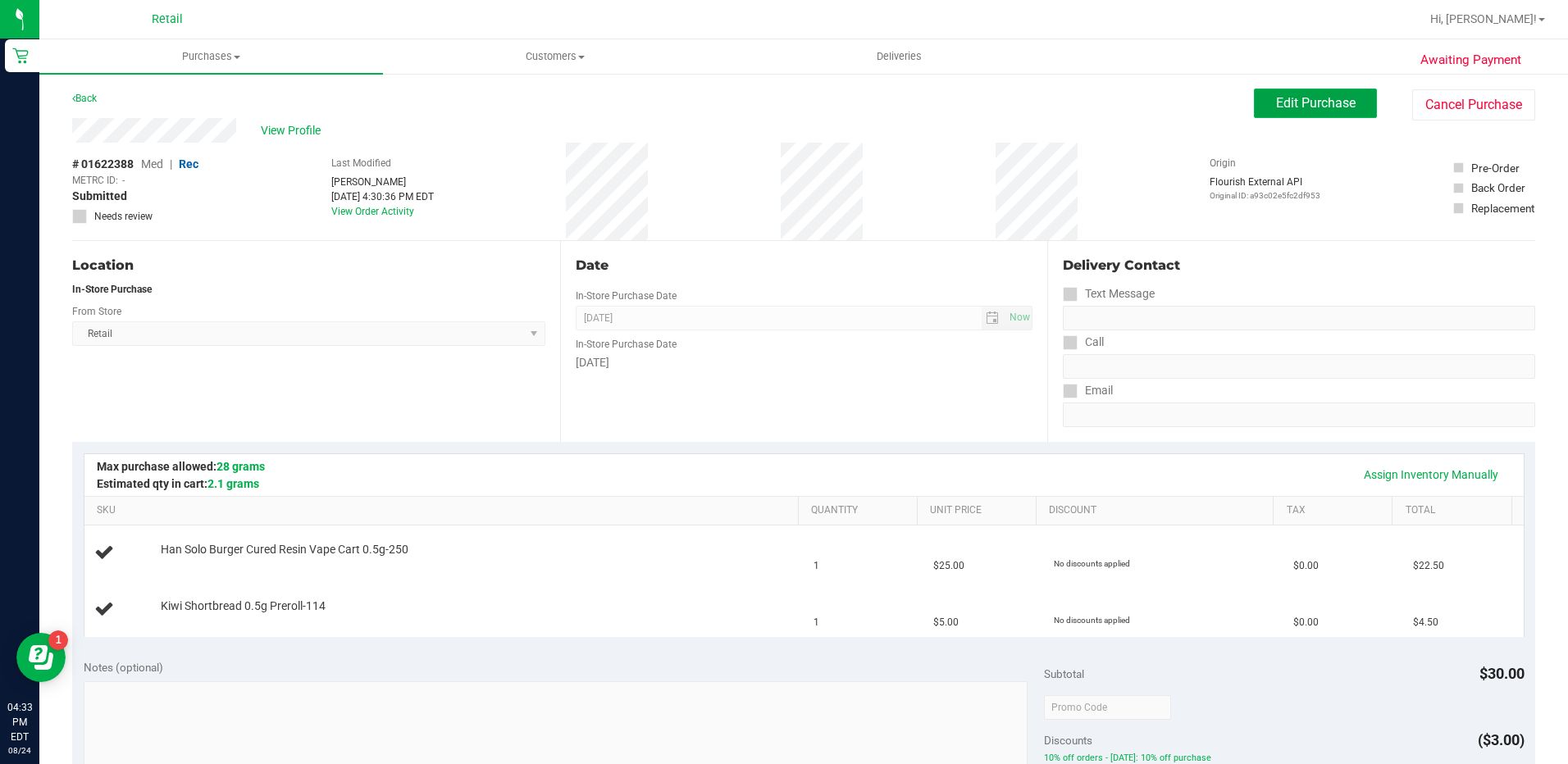
click at [1327, 97] on span "Edit Purchase" at bounding box center [1316, 103] width 80 height 16
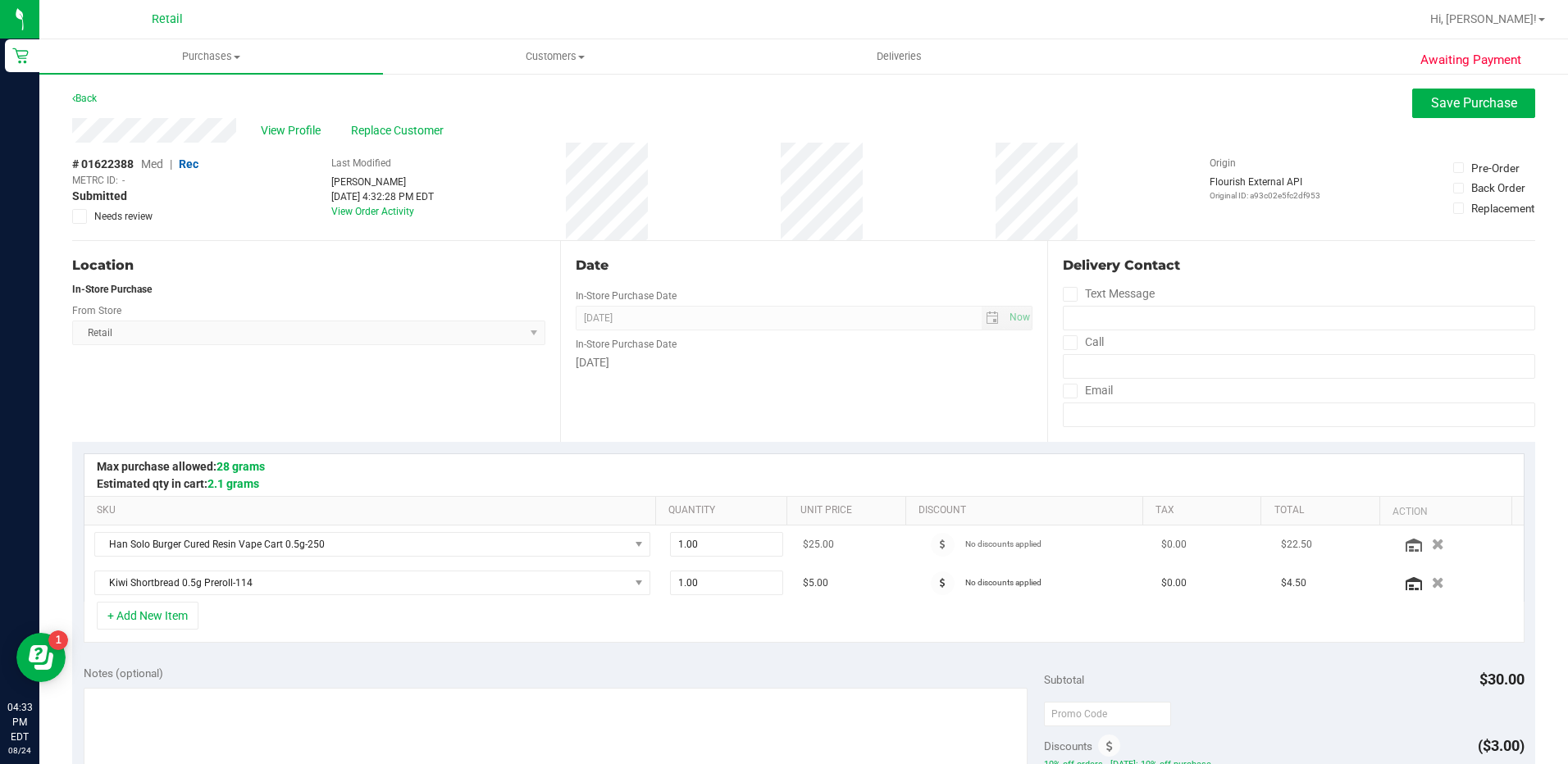
click at [1432, 547] on icon "button" at bounding box center [1438, 545] width 13 height 12
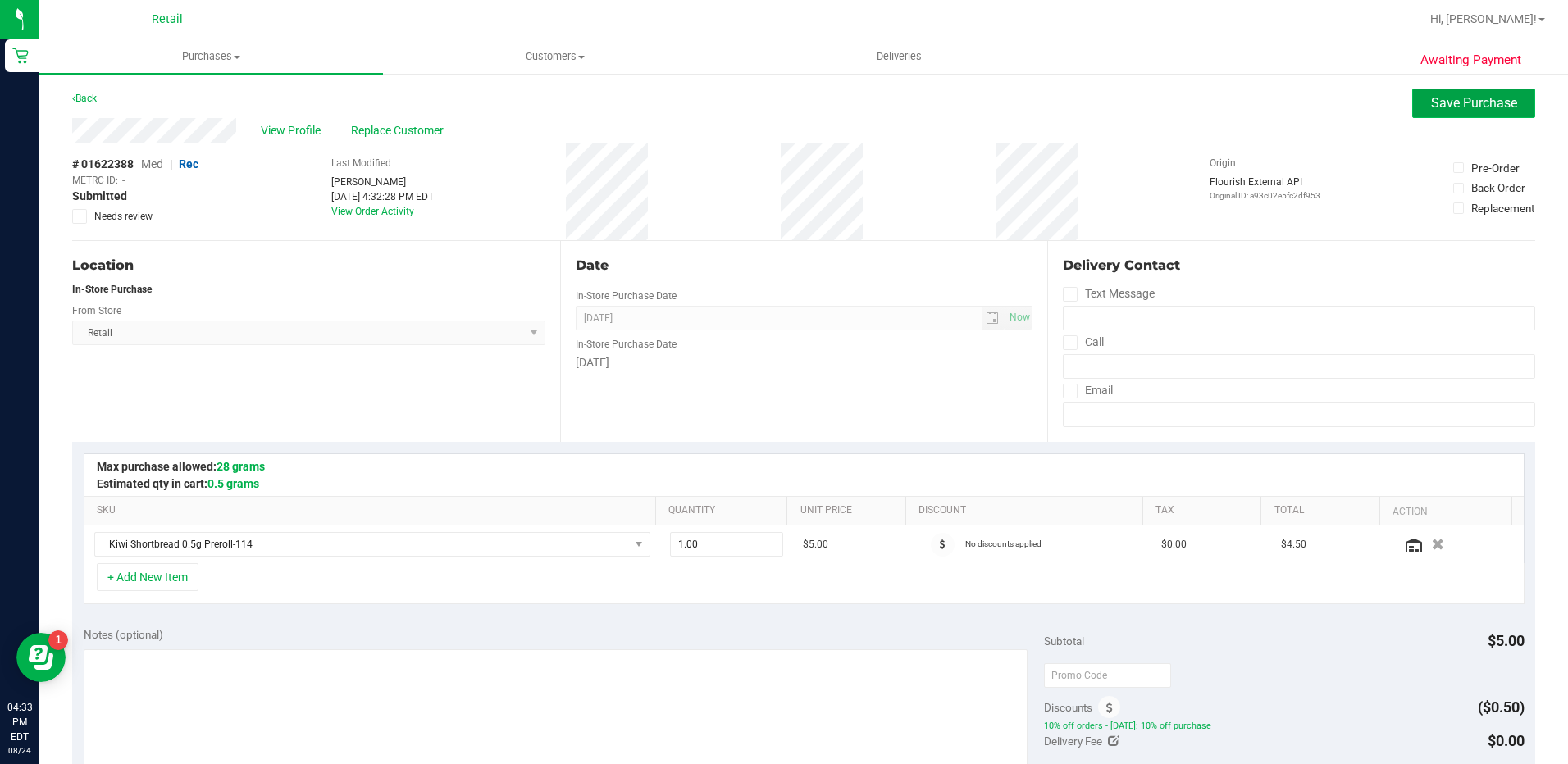
click at [1465, 114] on button "Save Purchase" at bounding box center [1473, 103] width 123 height 29
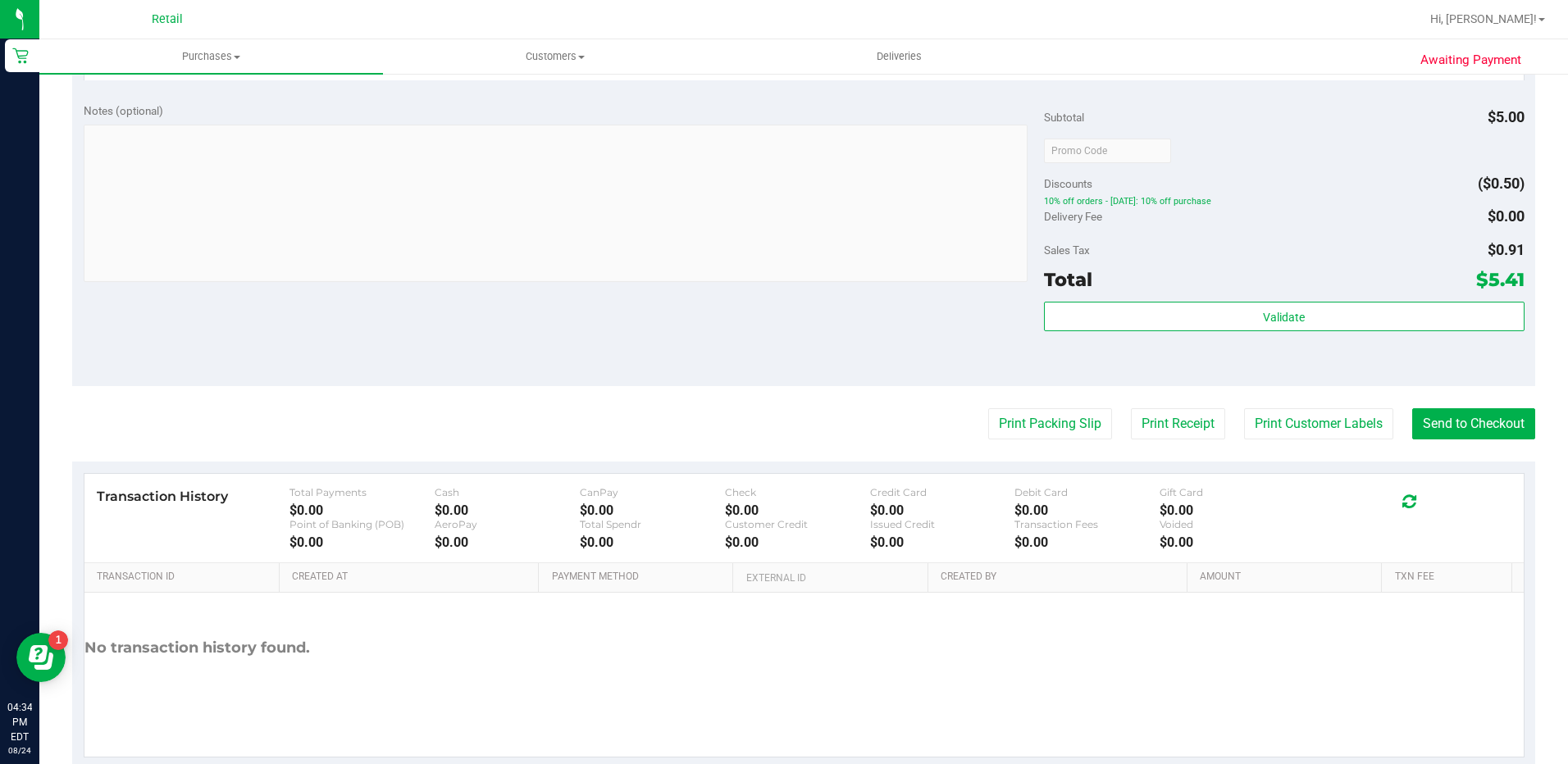
scroll to position [577, 0]
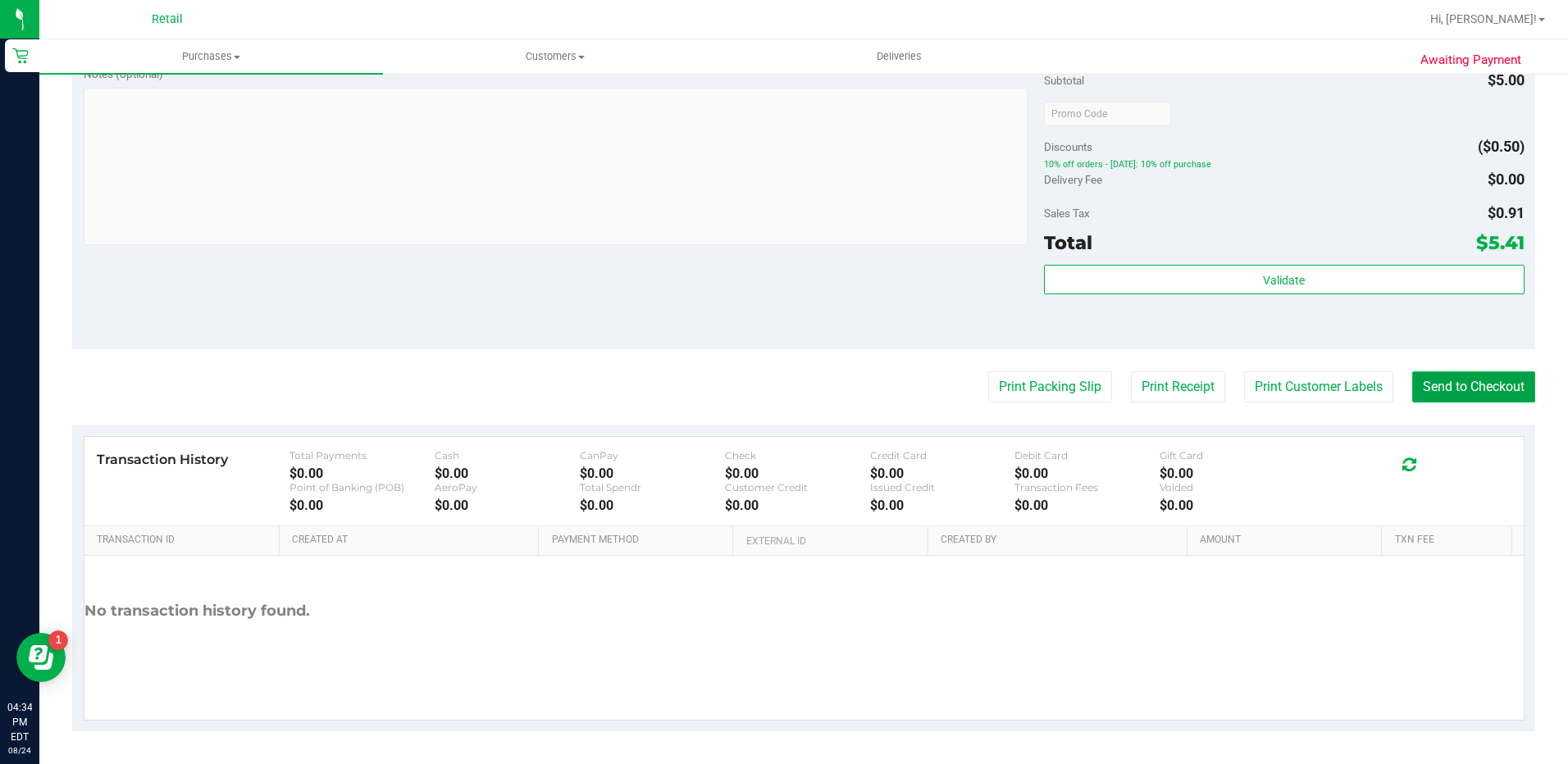
click at [1494, 389] on button "Send to Checkout" at bounding box center [1473, 387] width 123 height 31
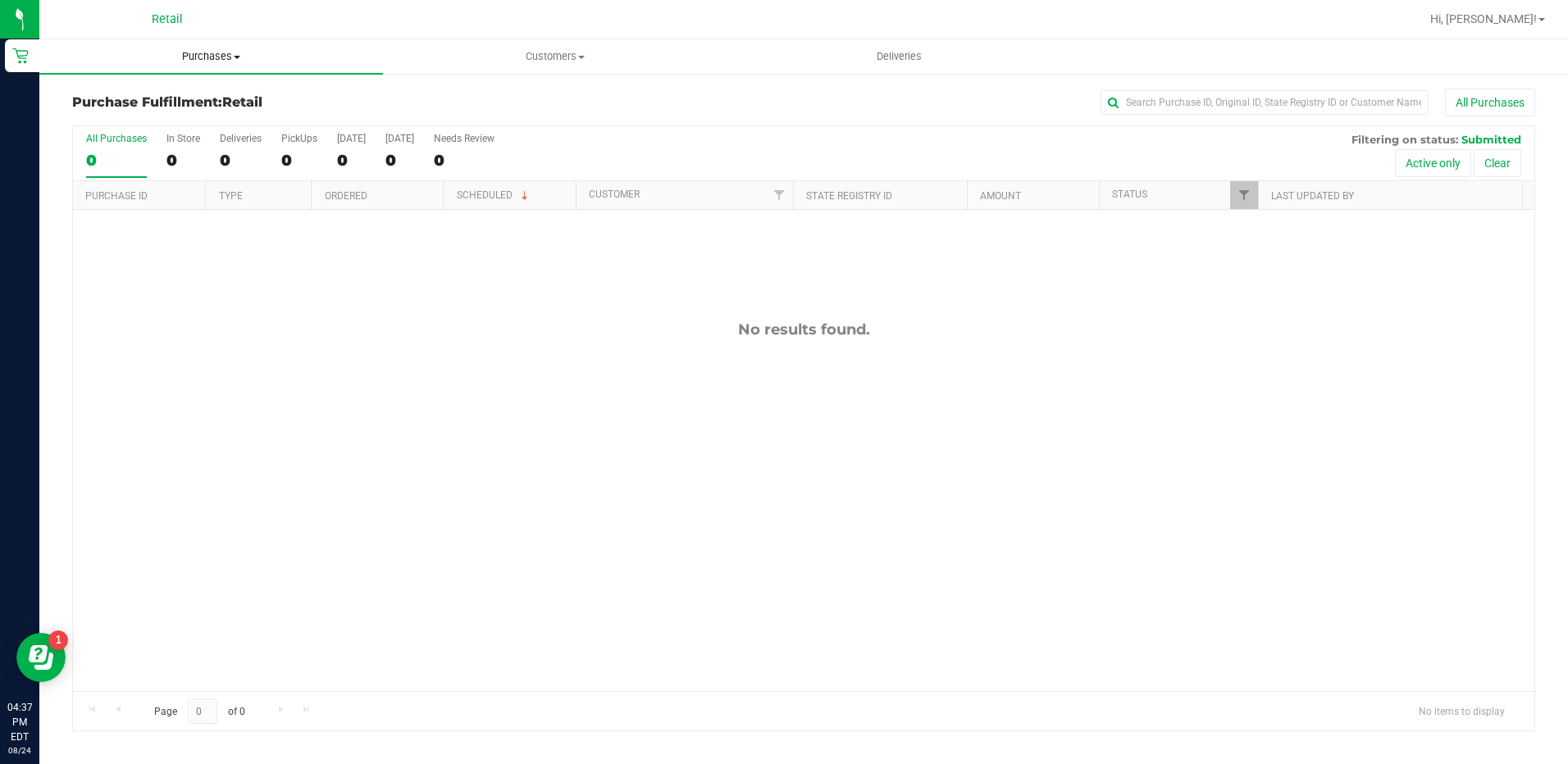
click at [222, 55] on span "Purchases" at bounding box center [212, 56] width 344 height 15
click at [224, 103] on li "Summary of purchases" at bounding box center [212, 99] width 344 height 19
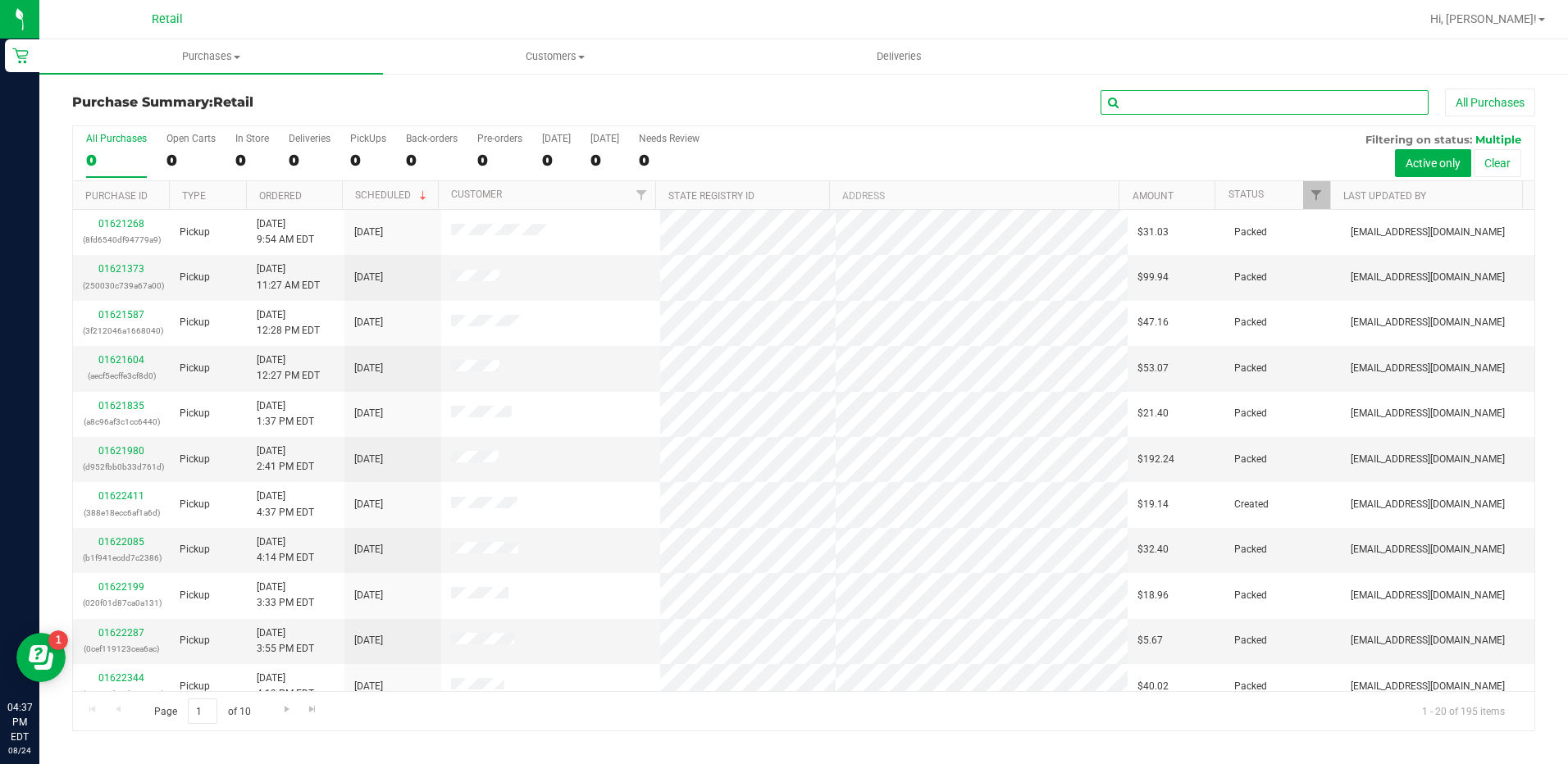
click at [1201, 101] on input "text" at bounding box center [1265, 102] width 328 height 24
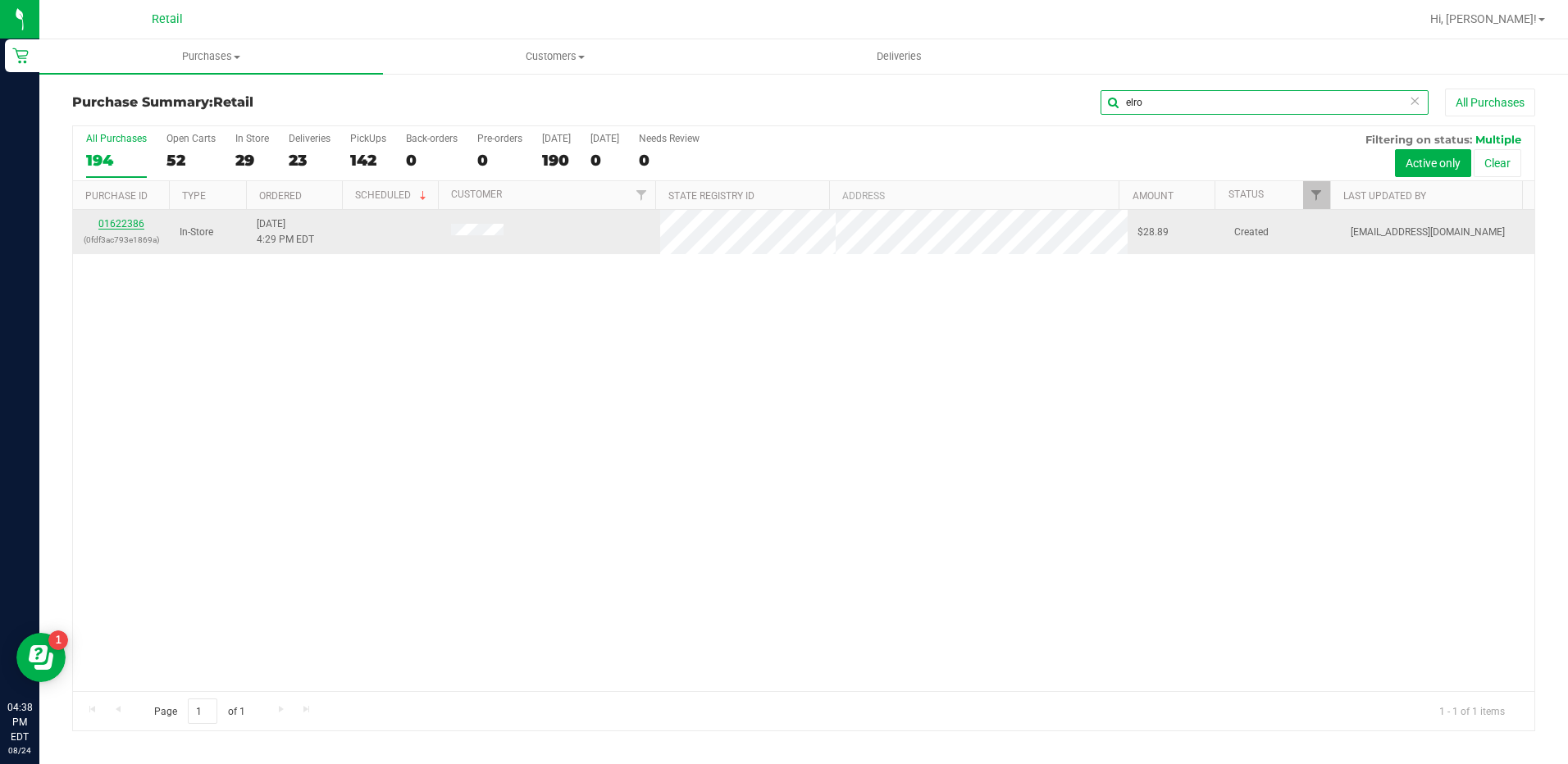
type input "elro"
click at [130, 226] on link "01622386" at bounding box center [120, 224] width 46 height 12
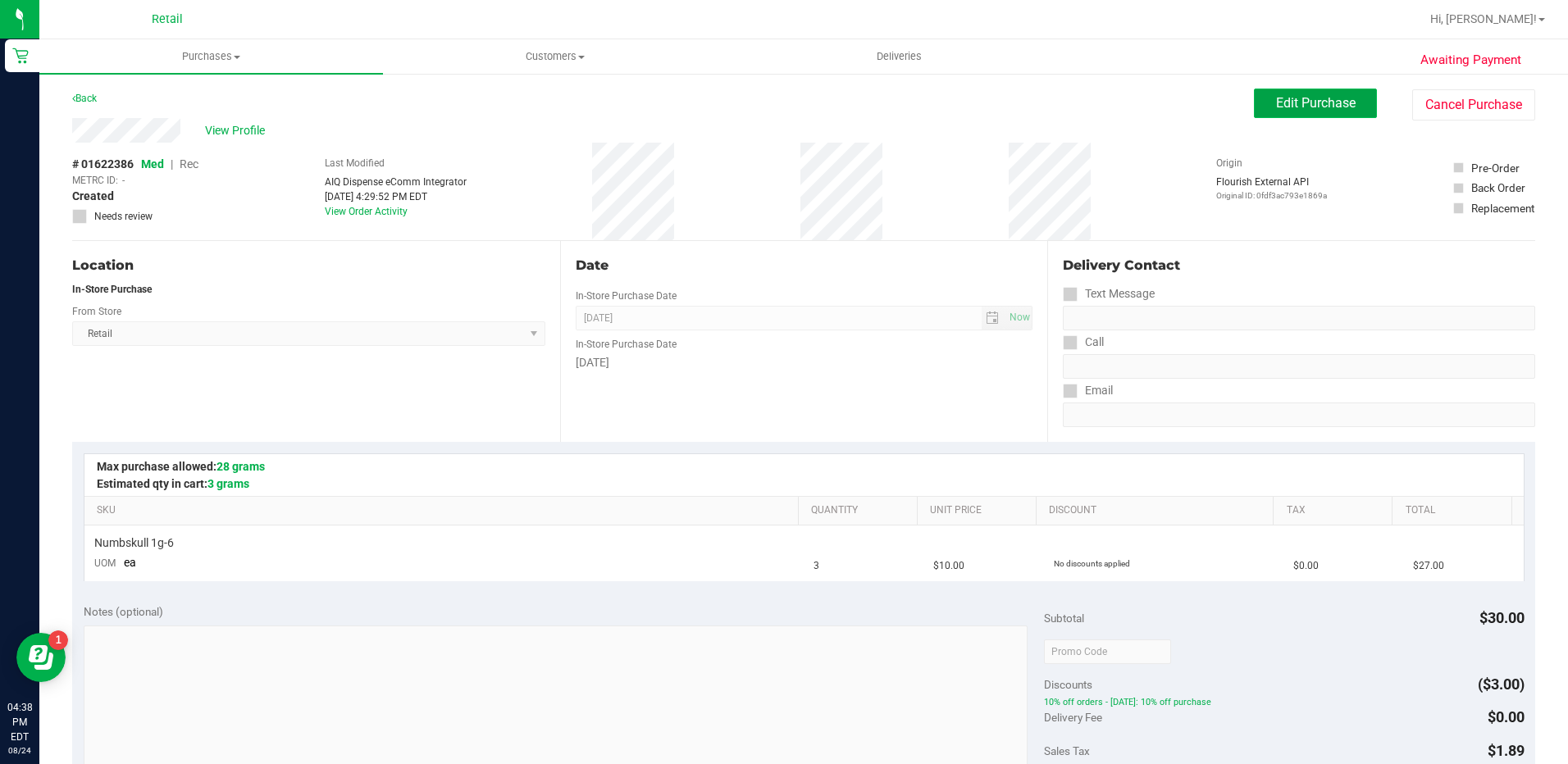
click at [1314, 110] on span "Edit Purchase" at bounding box center [1316, 103] width 80 height 16
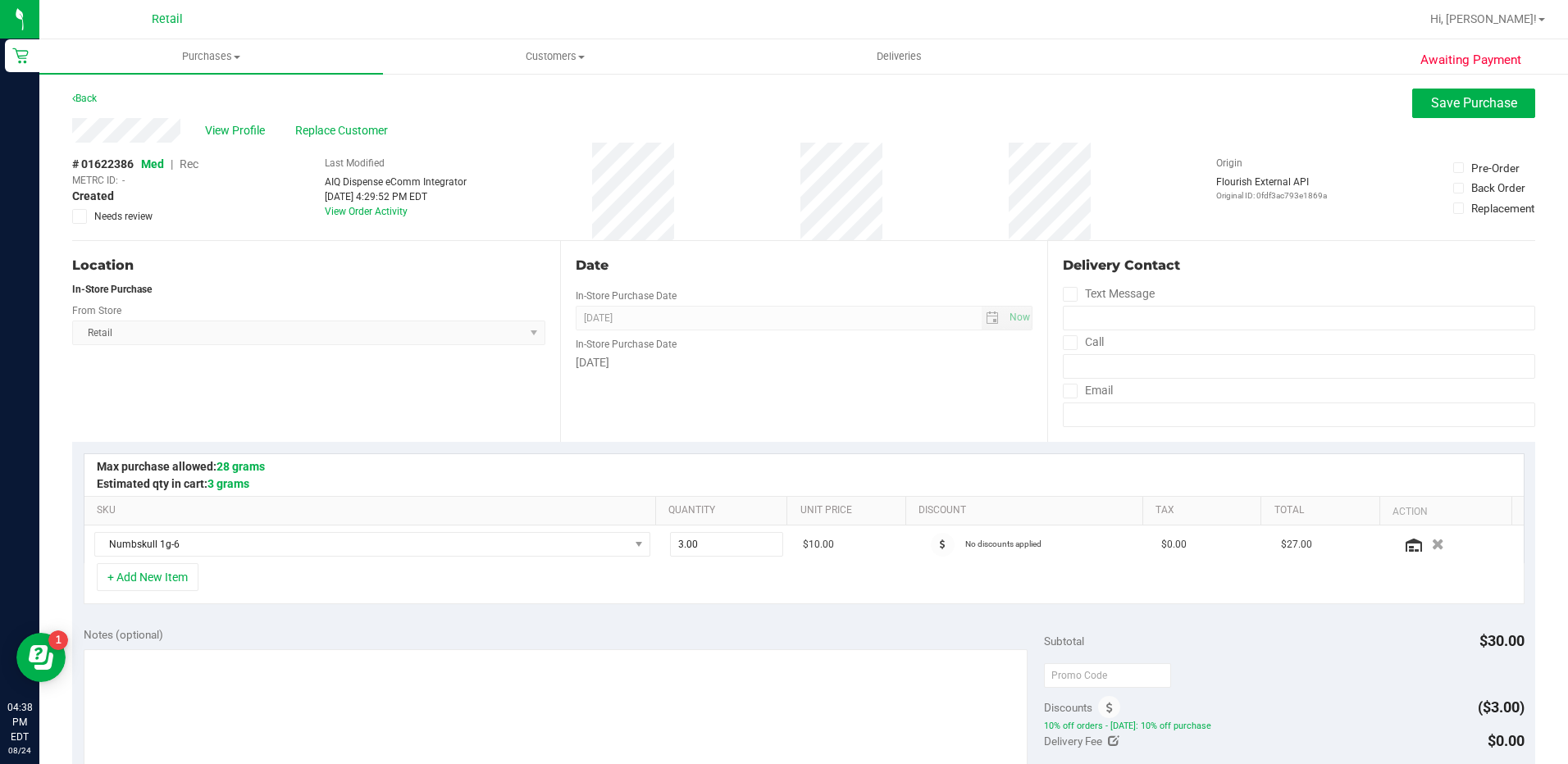
click at [193, 162] on span "Rec" at bounding box center [188, 164] width 18 height 14
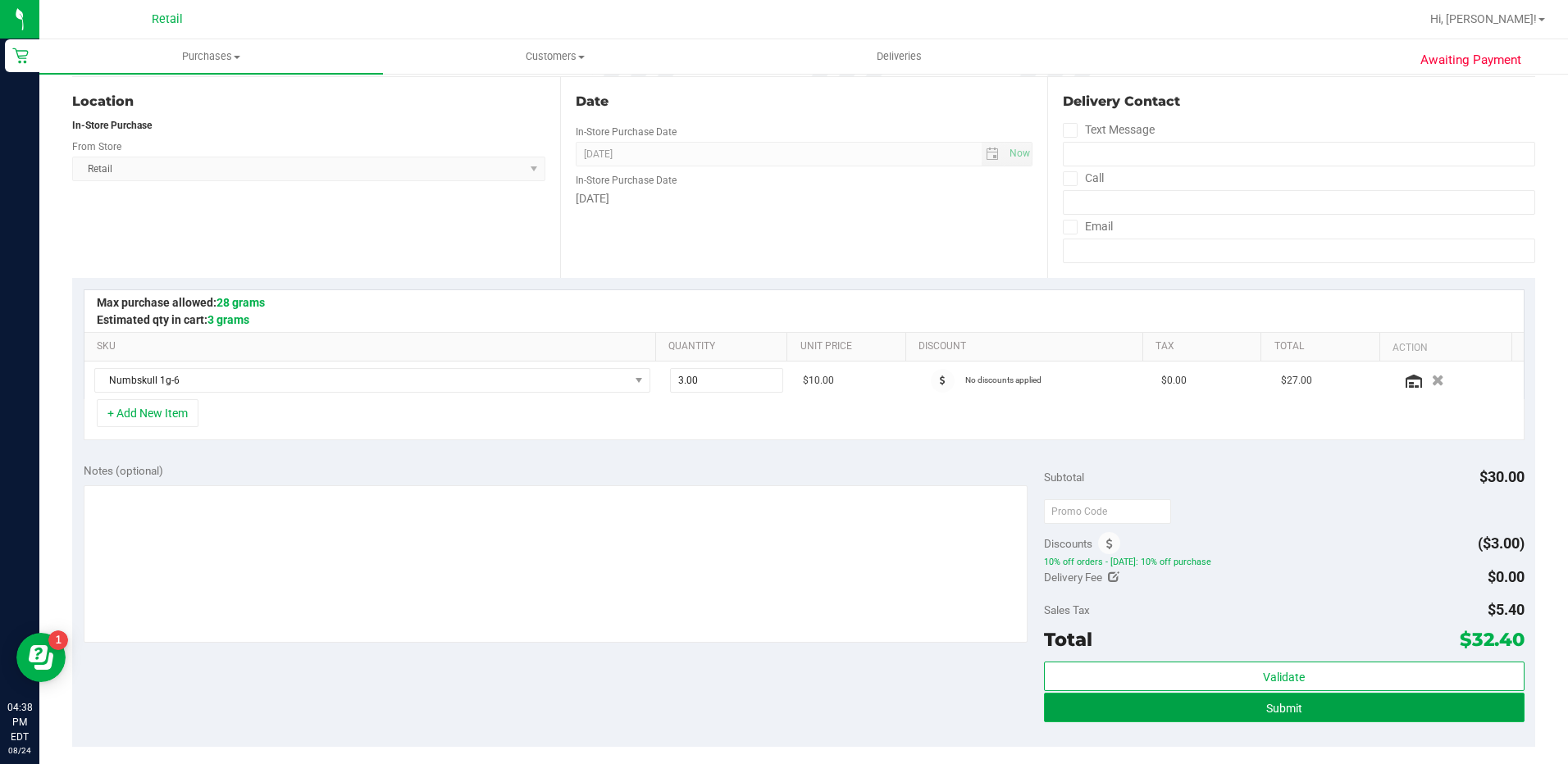
click at [1354, 698] on button "Submit" at bounding box center [1284, 708] width 481 height 29
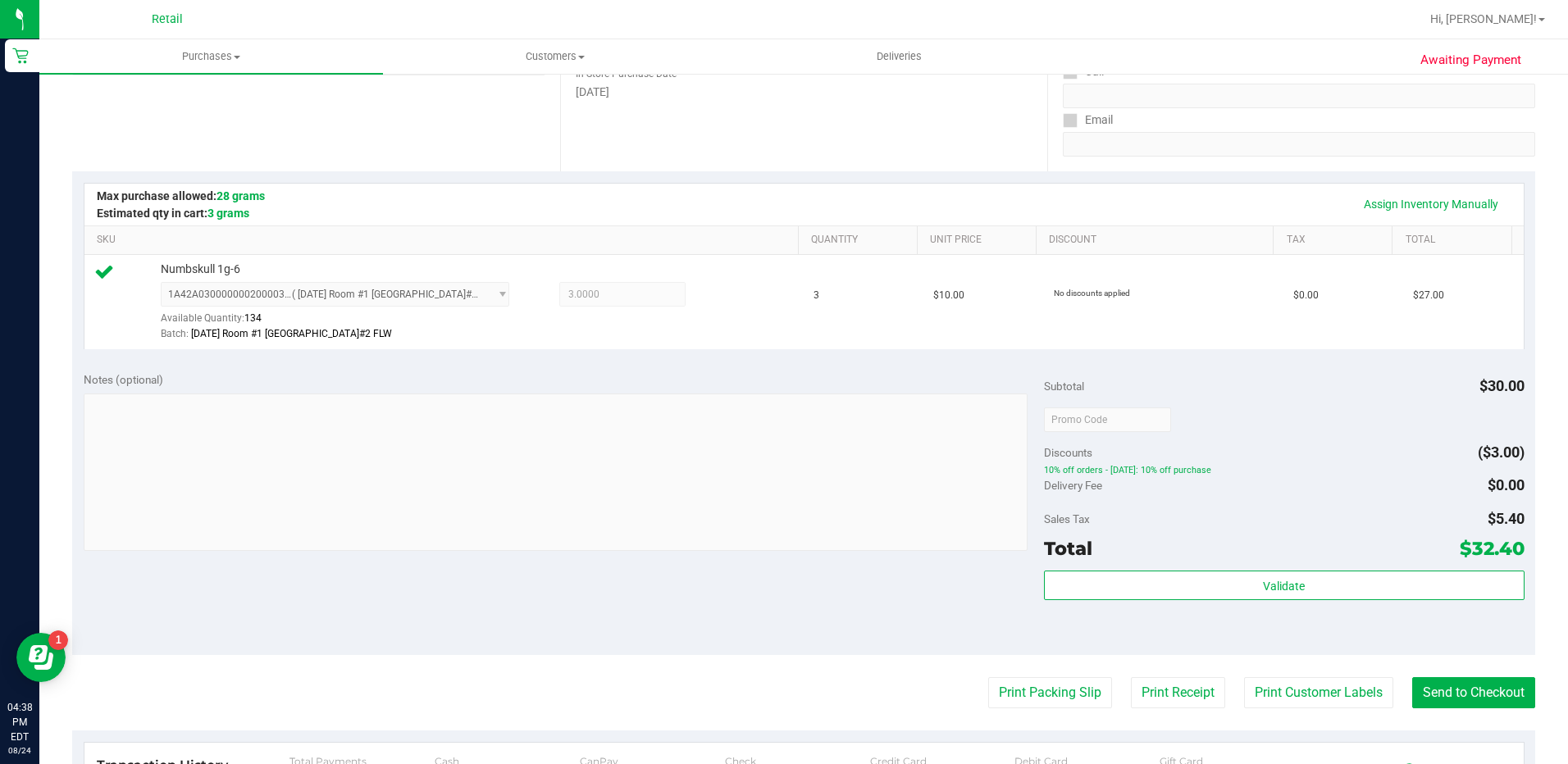
scroll to position [328, 0]
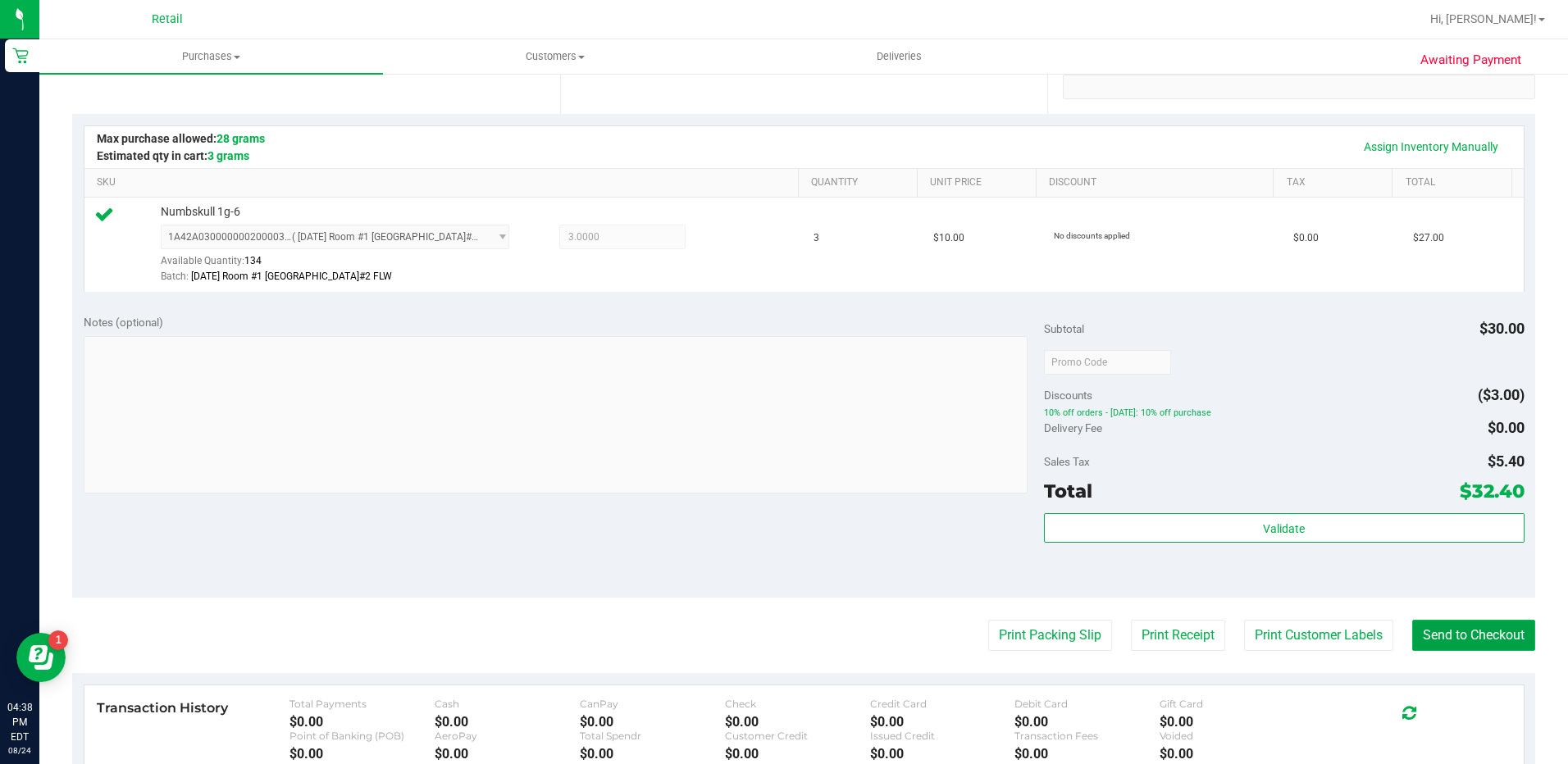
click at [1461, 622] on button "Send to Checkout" at bounding box center [1473, 636] width 123 height 31
